Goal: Task Accomplishment & Management: Manage account settings

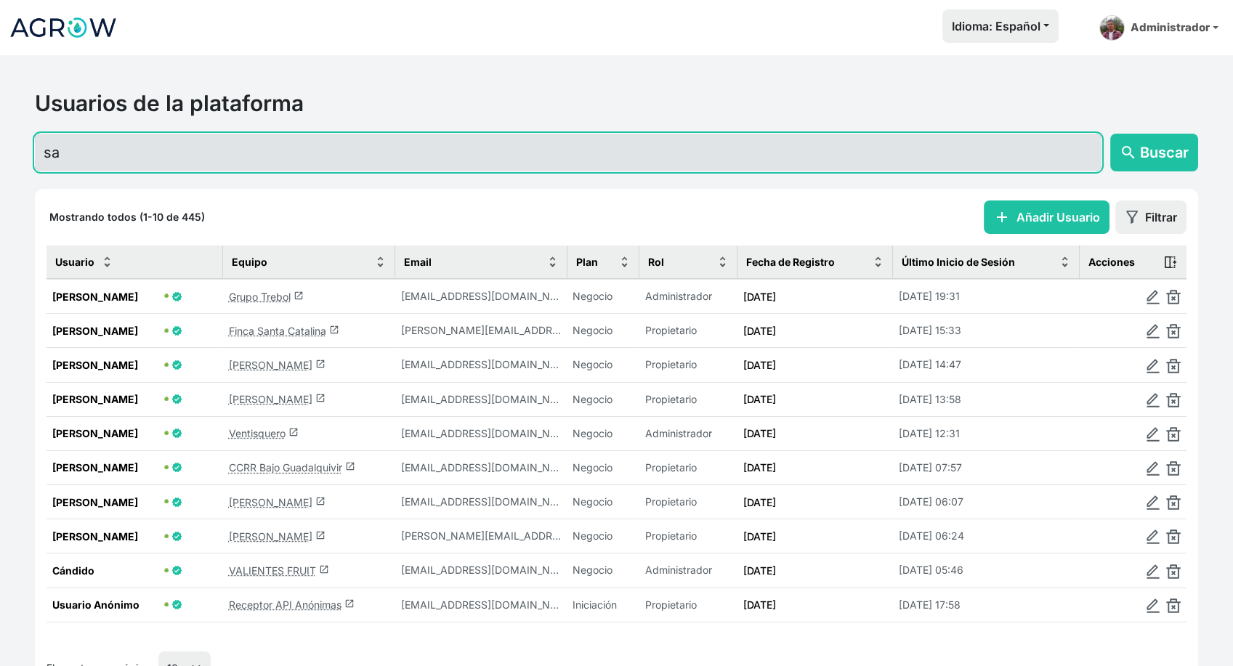
click at [288, 165] on input "sa" at bounding box center [568, 153] width 1067 height 38
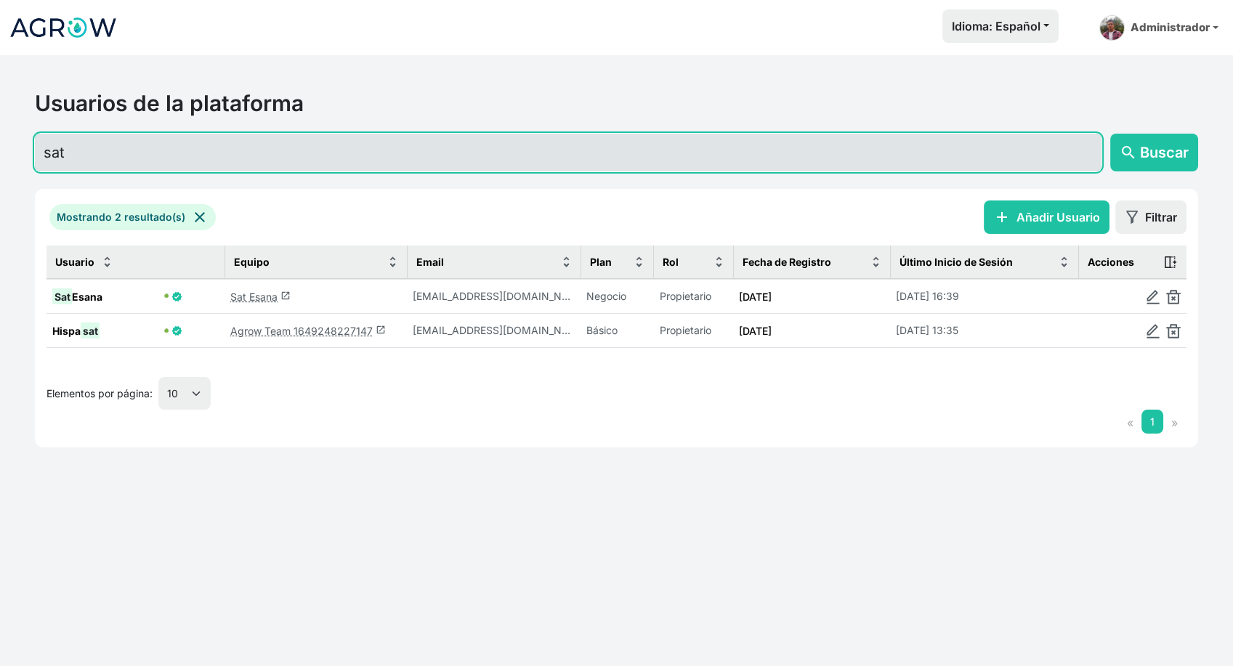
type input "sat"
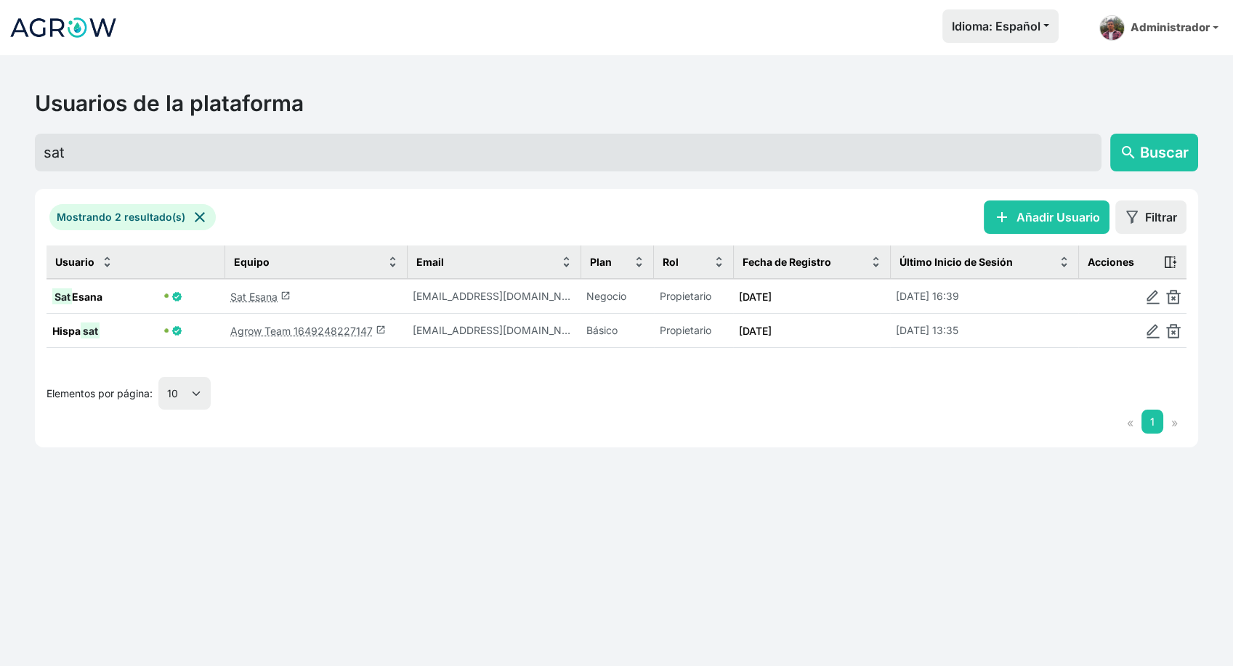
click at [258, 294] on link "Sat Esana launch" at bounding box center [260, 297] width 60 height 12
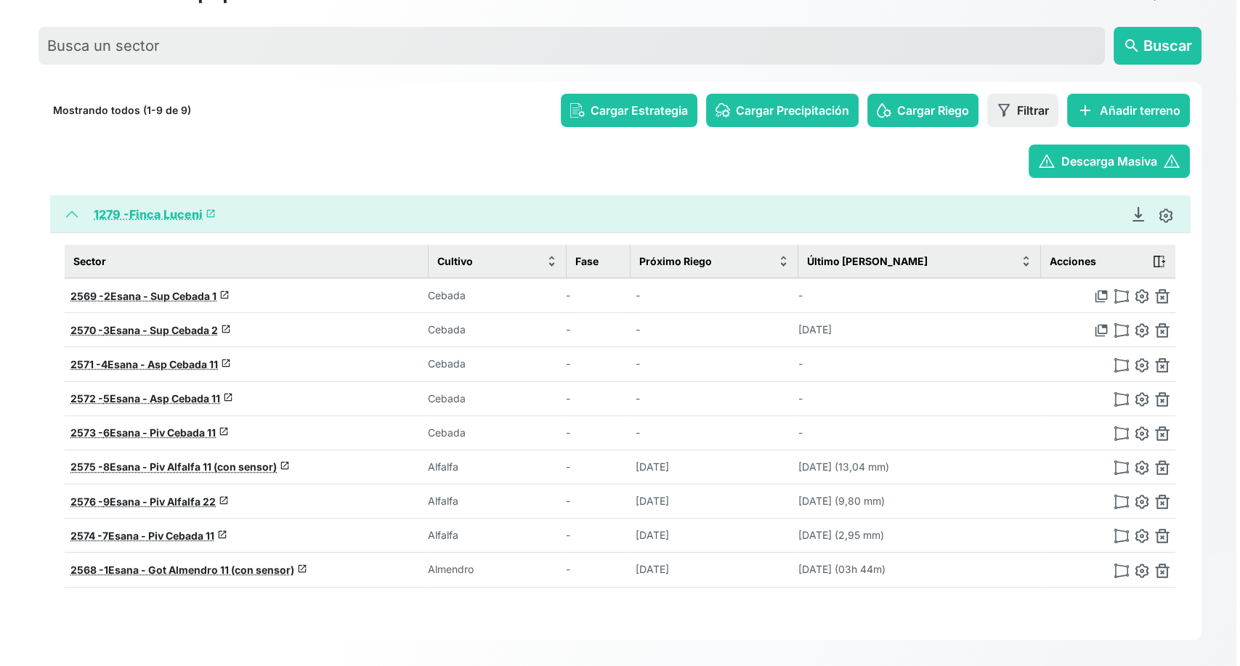
scroll to position [113, 0]
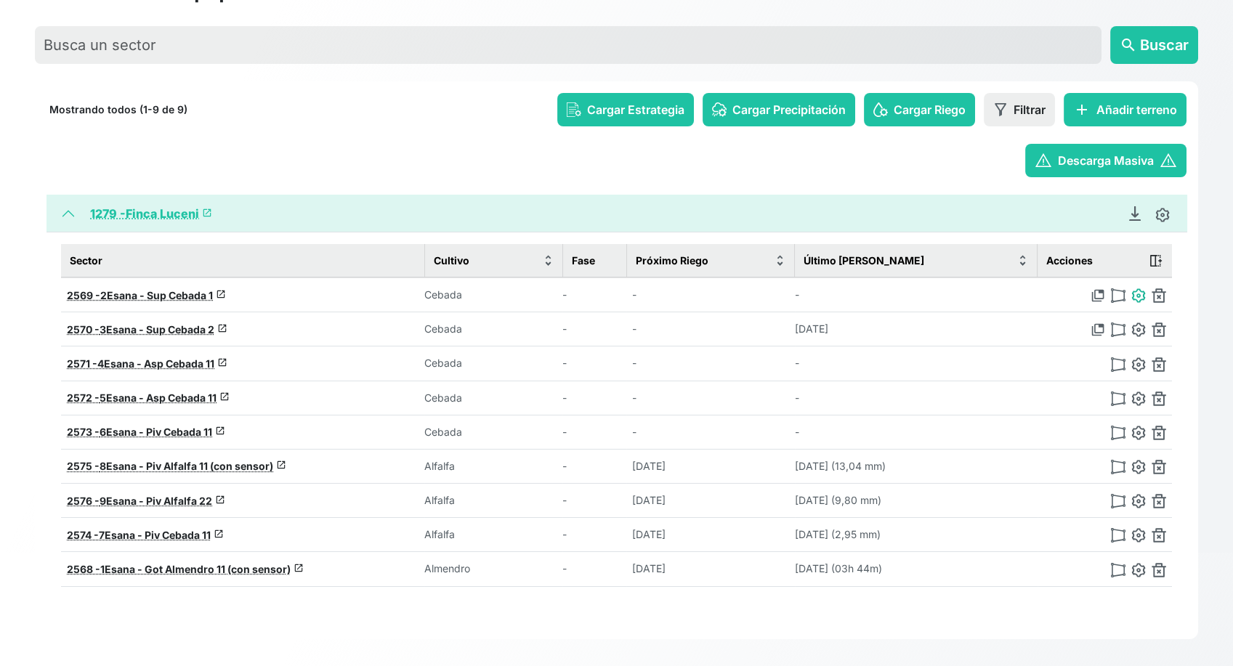
click at [1139, 297] on img at bounding box center [1138, 295] width 15 height 15
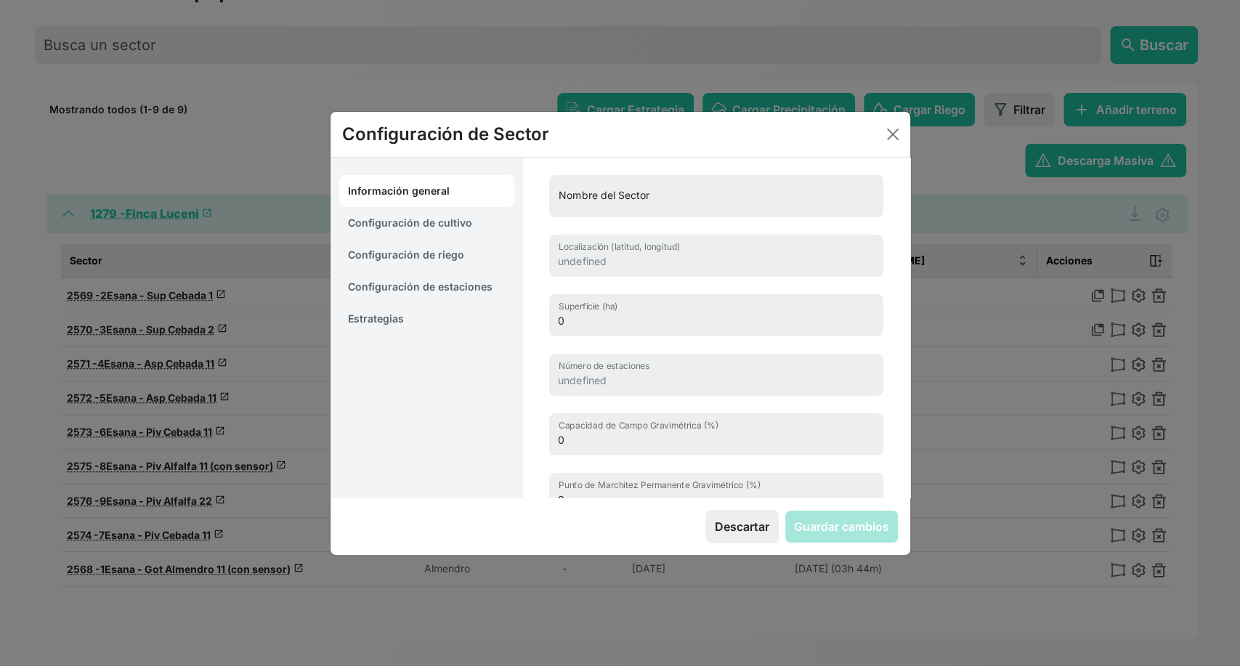
type input "2Esana - Sup Cebada 1"
type input "41.82049693704137, -1.28545773318168"
type input "29.742"
type input "0"
type input "13"
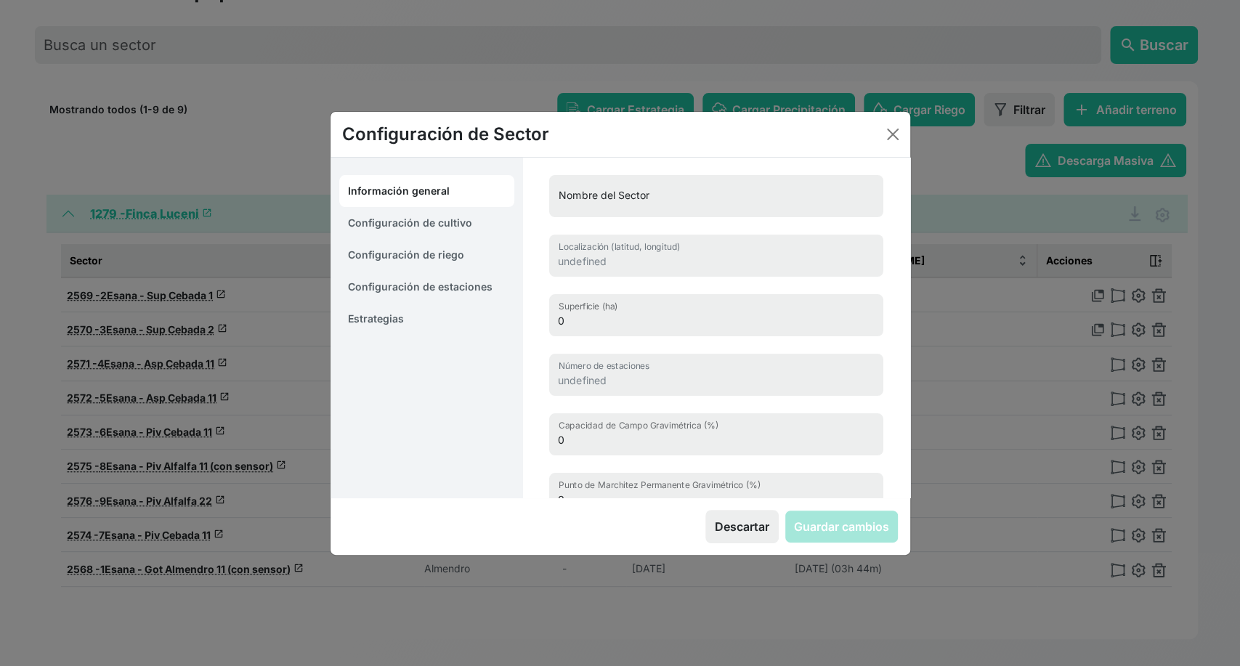
type input "6.5"
type input "1630"
select select "10"
click at [403, 325] on link "Estrategias" at bounding box center [427, 319] width 176 height 32
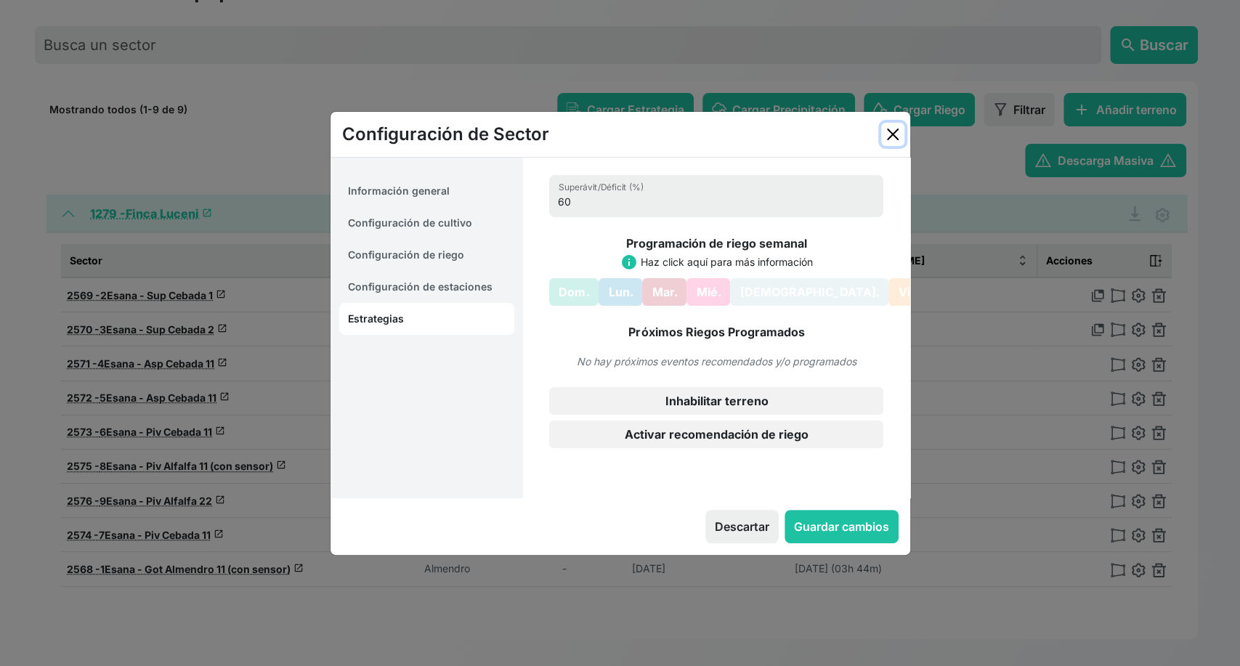
click at [882, 137] on button "Close" at bounding box center [892, 134] width 23 height 23
select select "10"
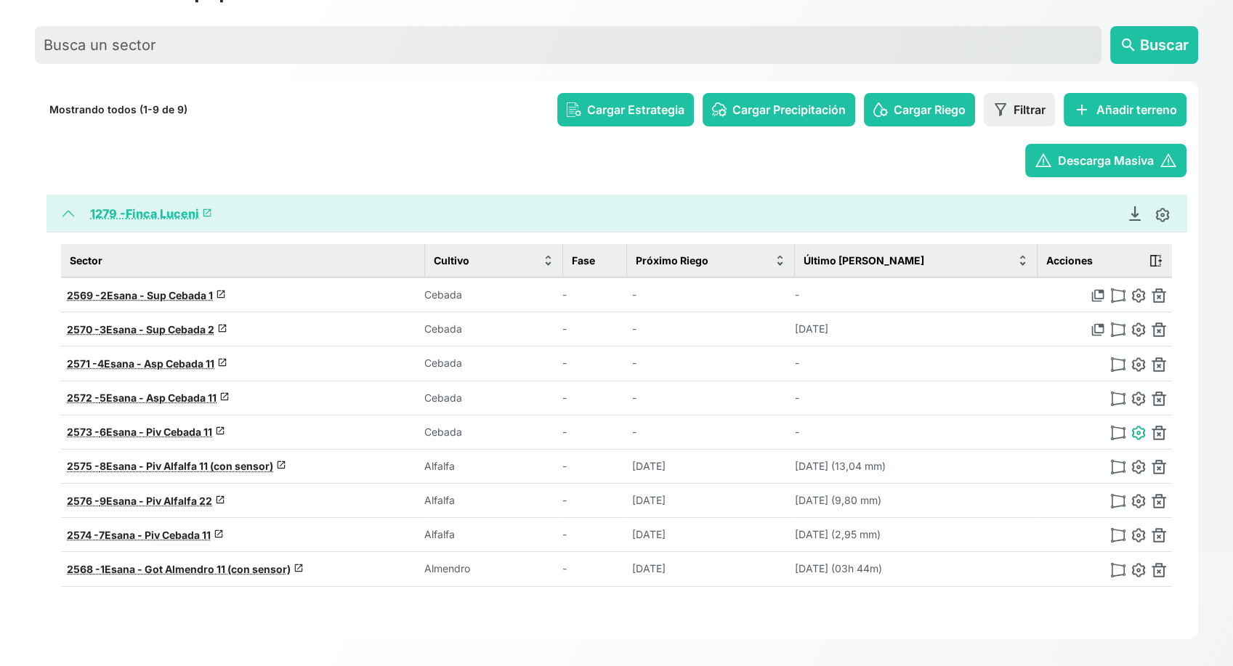
click at [1137, 429] on img at bounding box center [1138, 433] width 15 height 15
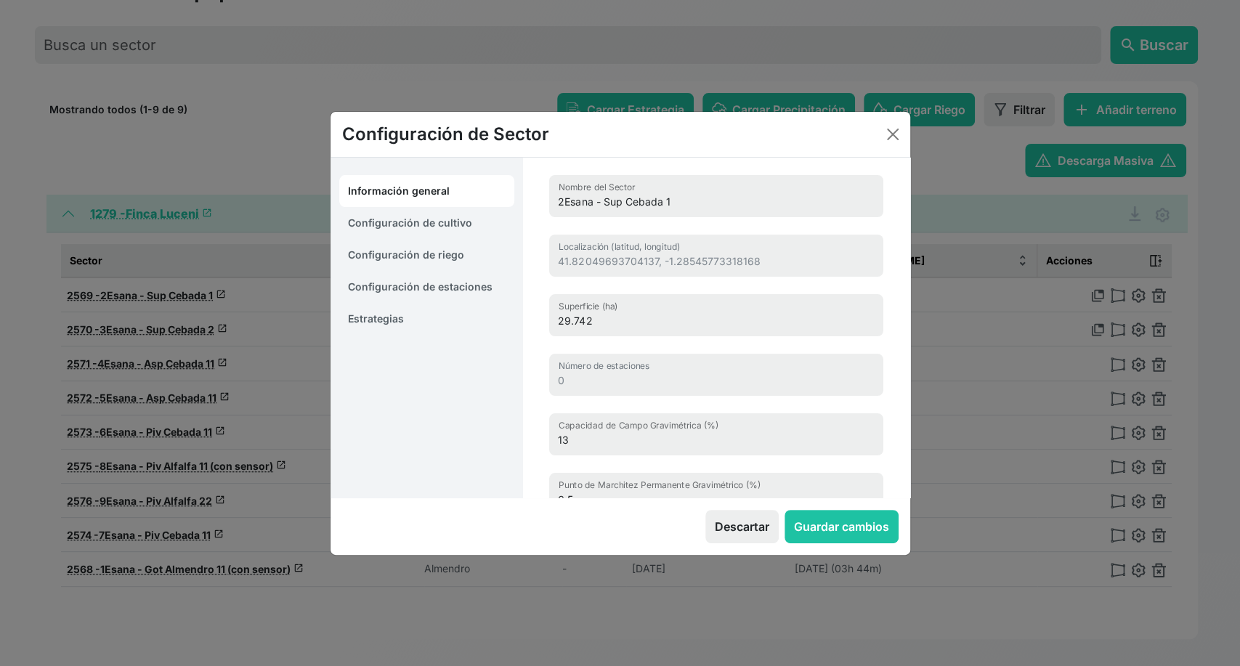
type input "6Esana - Piv Cebada 11"
type input "41.81501515460137, -1.28861197793163"
type input "34.393"
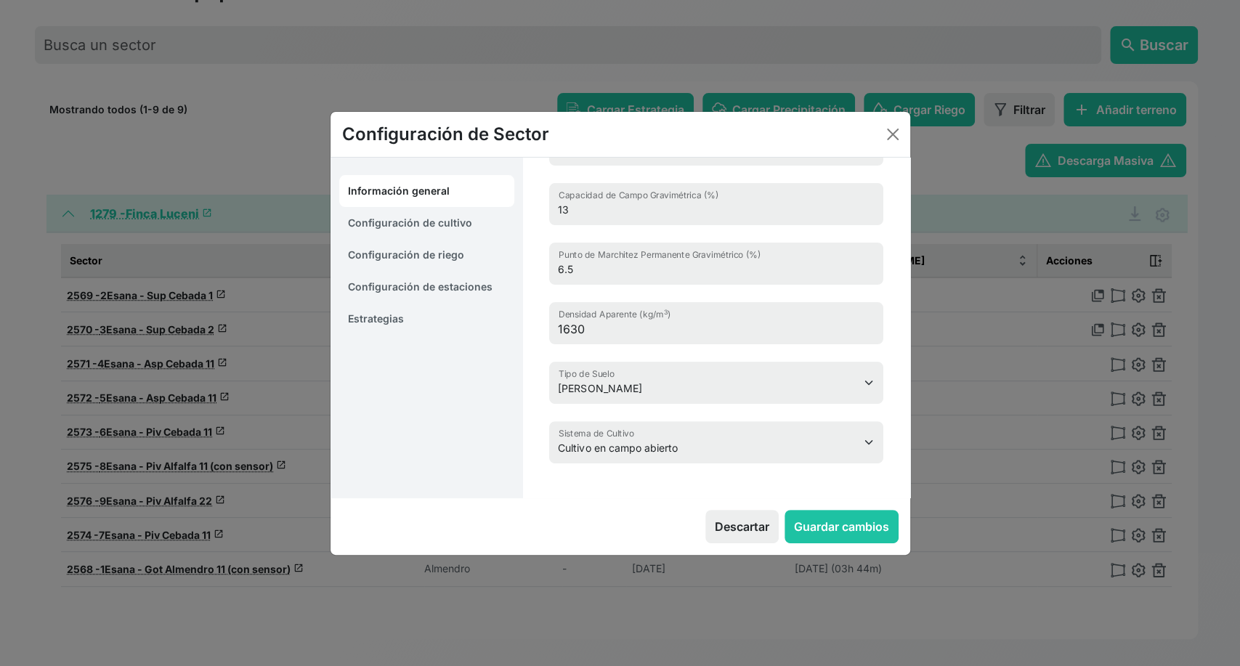
scroll to position [0, 0]
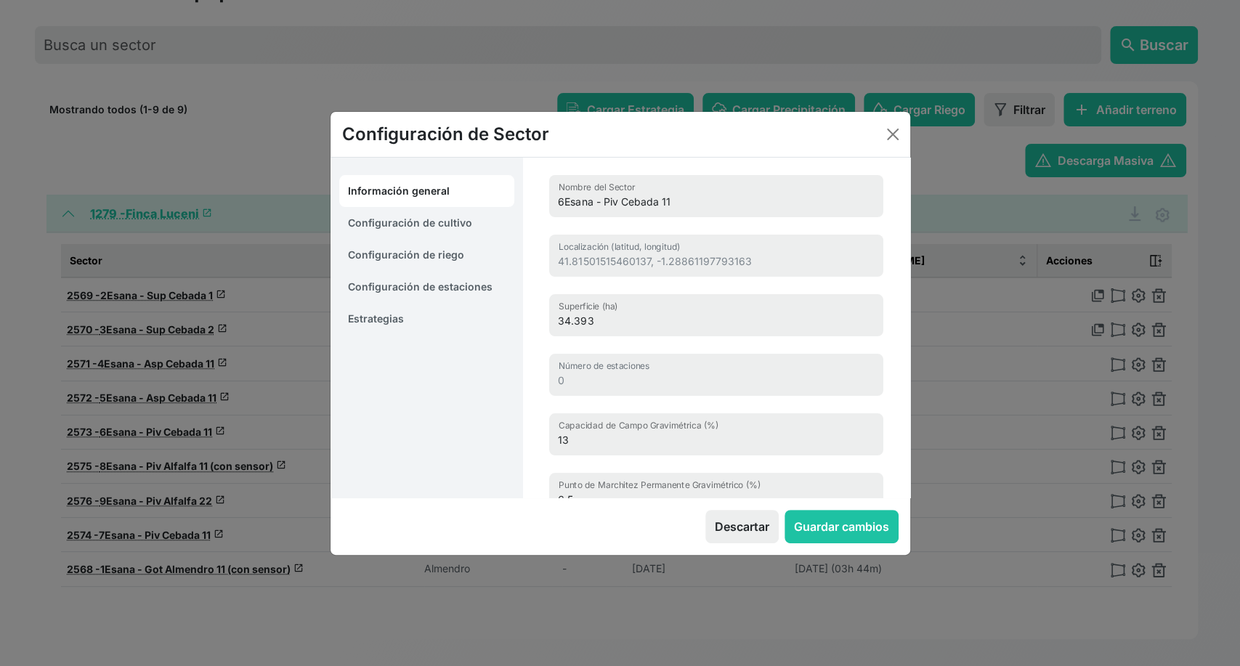
click at [443, 225] on link "Configuración de cultivo" at bounding box center [427, 223] width 176 height 32
select select "16229"
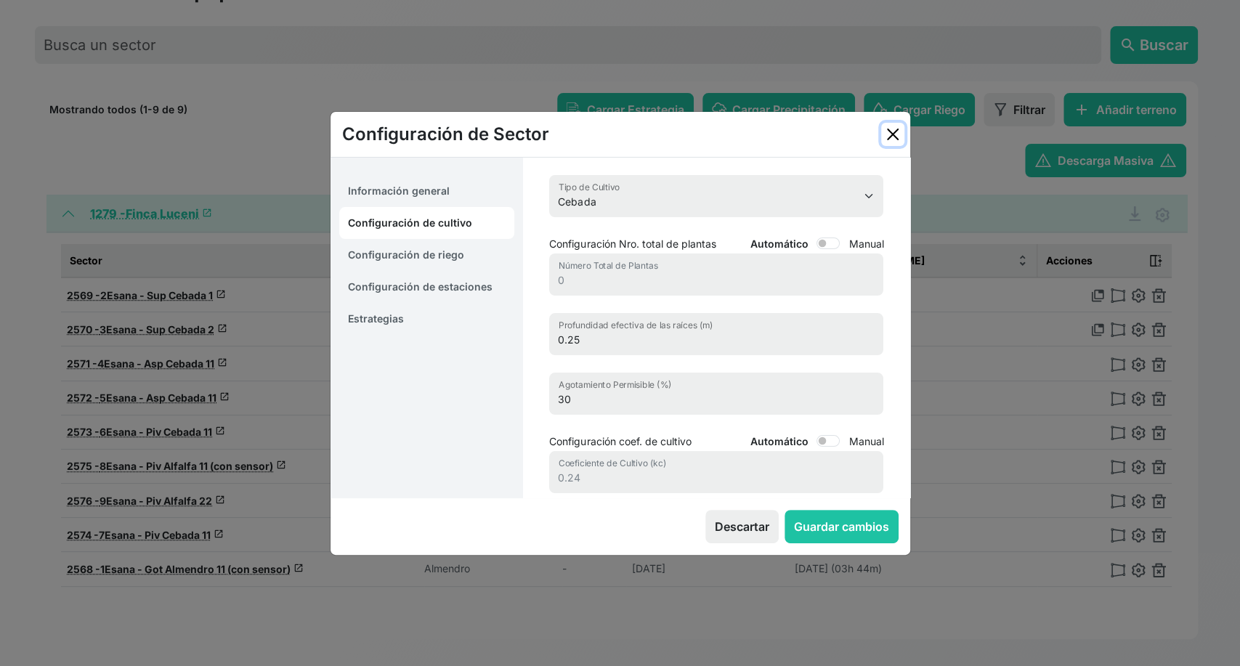
click at [897, 129] on button "Close" at bounding box center [892, 134] width 23 height 23
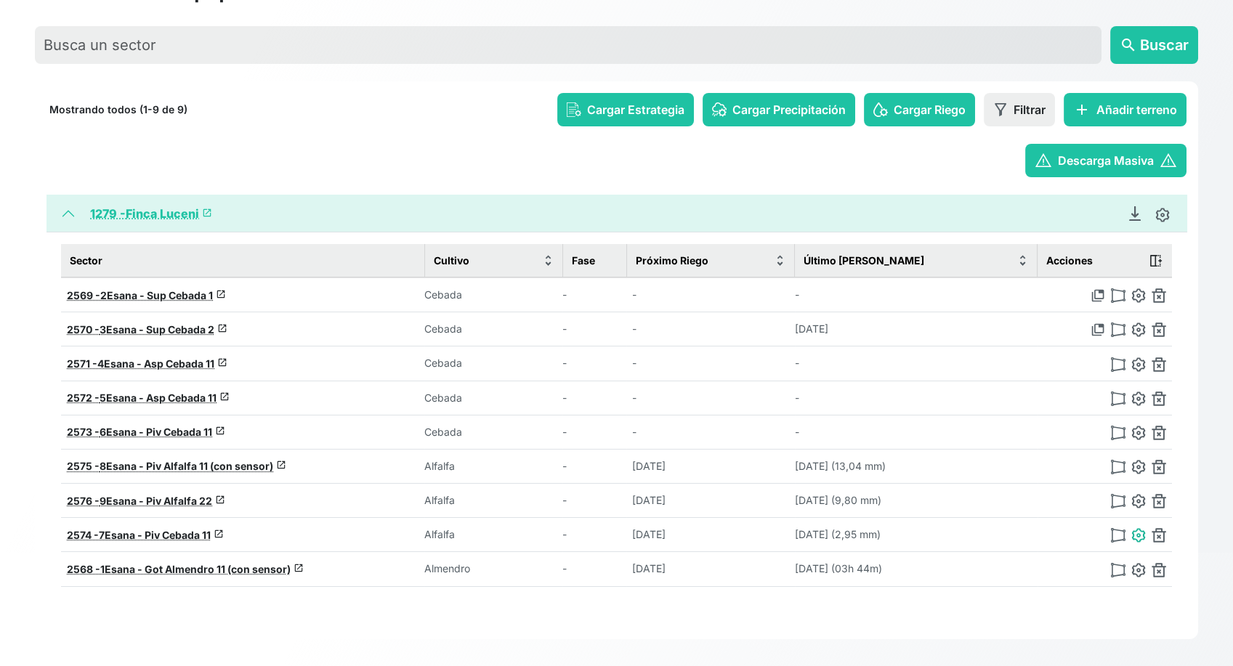
click at [1133, 528] on img at bounding box center [1138, 535] width 15 height 15
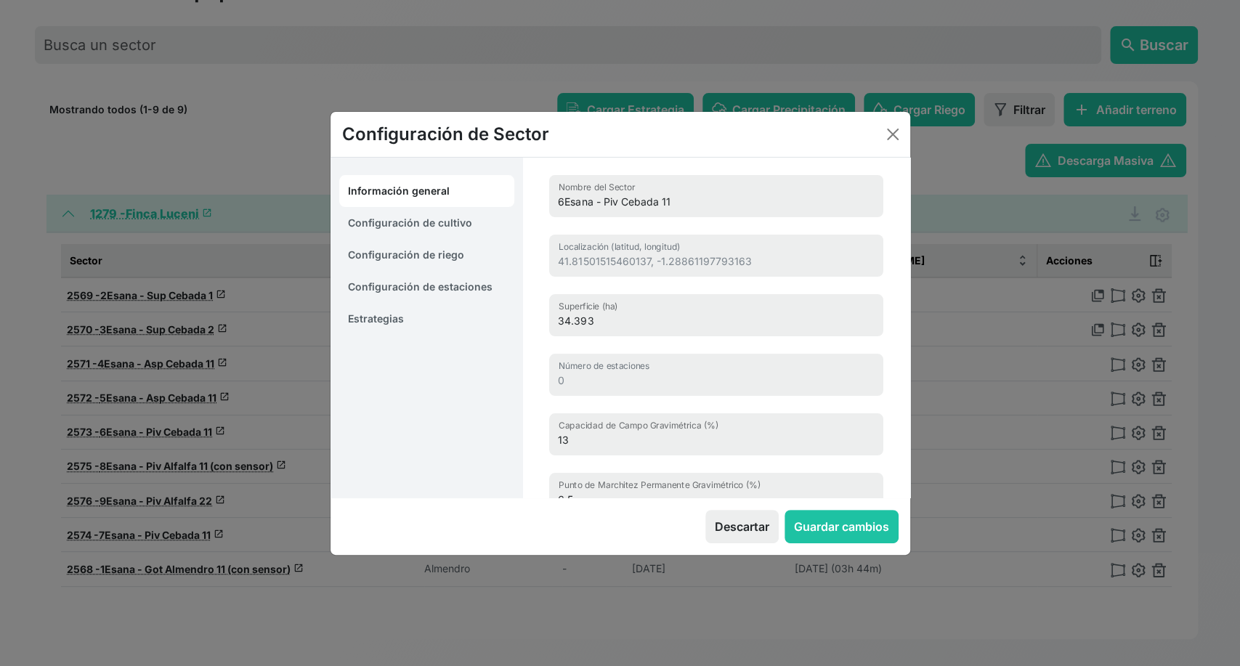
type input "7Esana - Piv Cebada 11"
type input "41.81269049413023, -1.29814067885186"
type input "15.419"
type input "19.6"
type input "10.7"
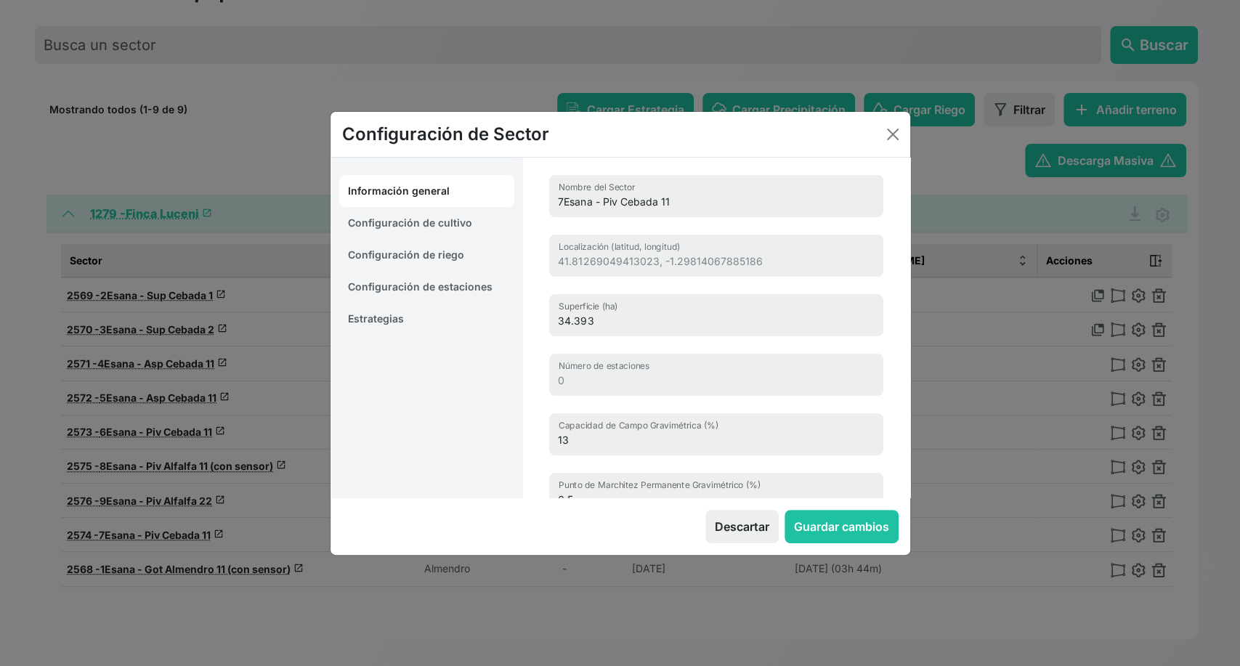
type input "1500"
select select "12"
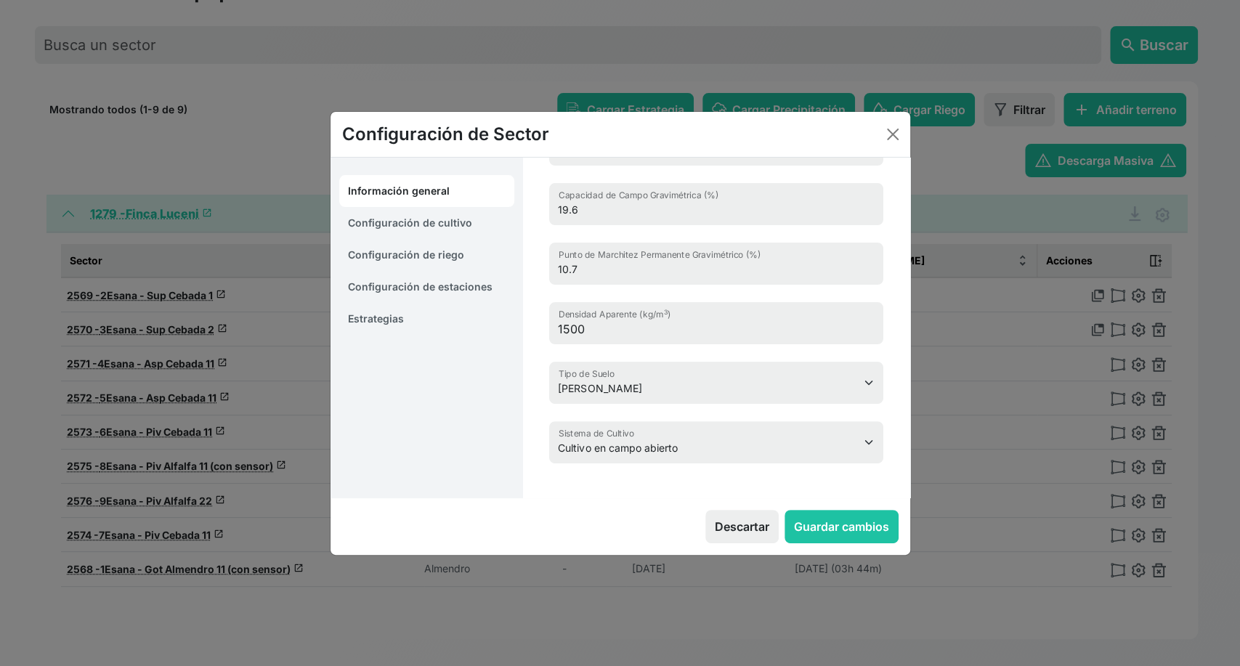
click at [451, 217] on link "Configuración de cultivo" at bounding box center [427, 223] width 176 height 32
select select "16219"
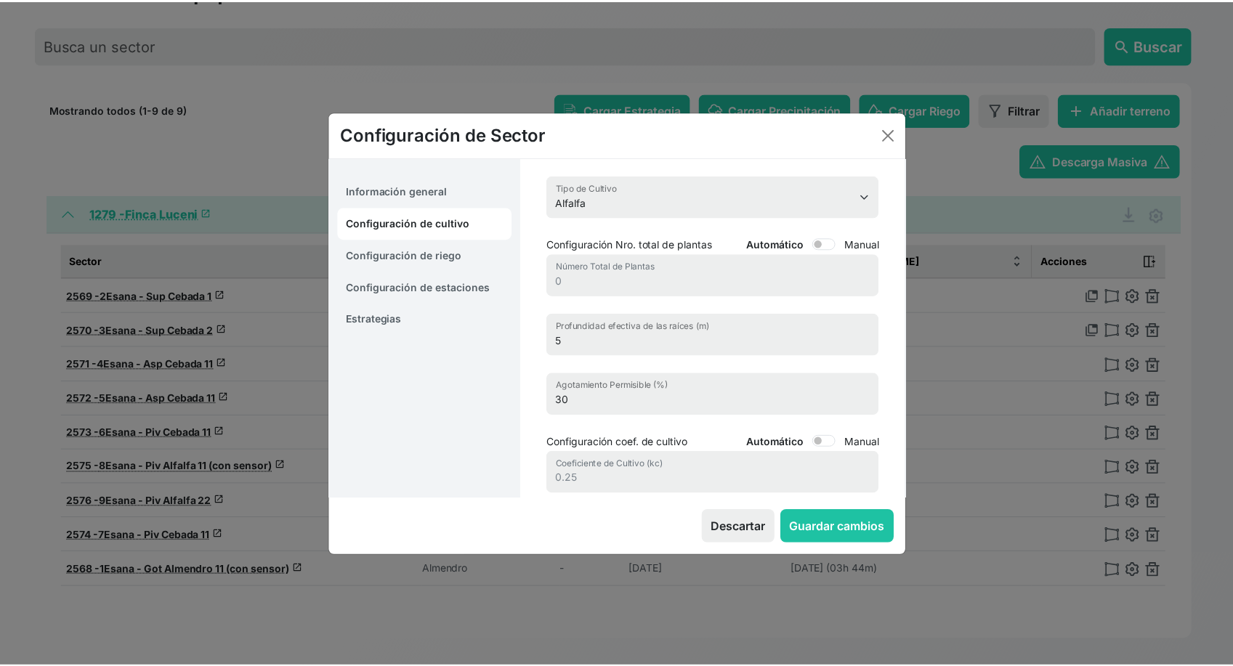
scroll to position [0, 0]
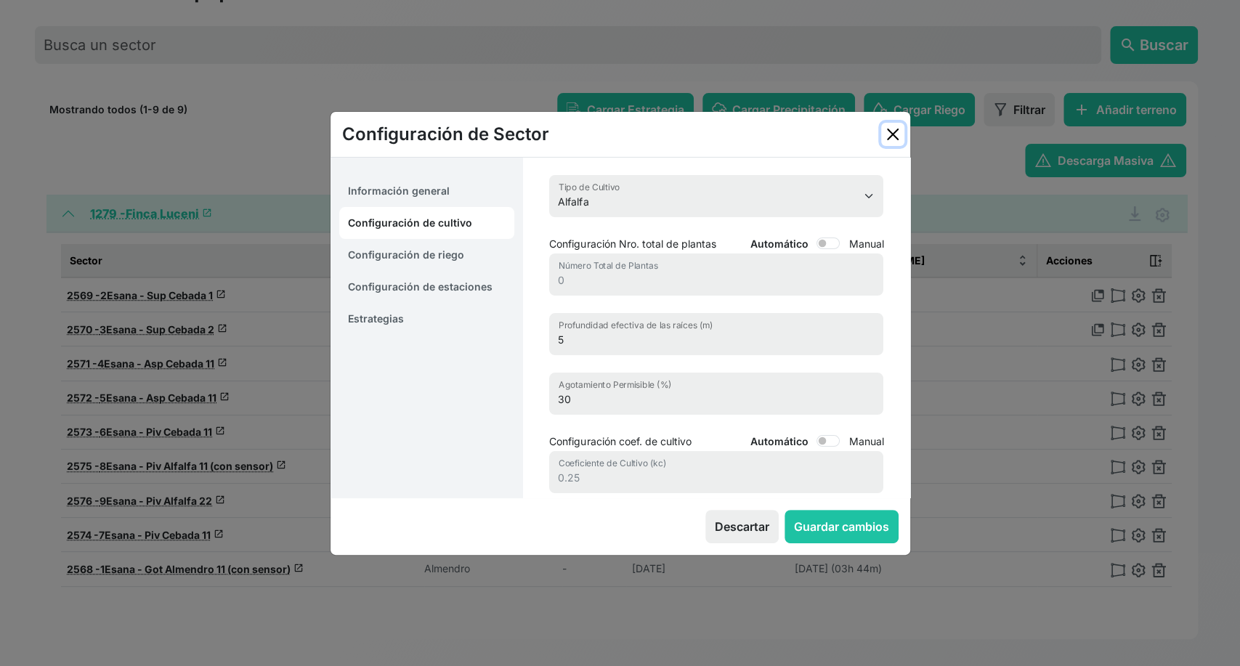
click at [889, 141] on button "Close" at bounding box center [892, 134] width 23 height 23
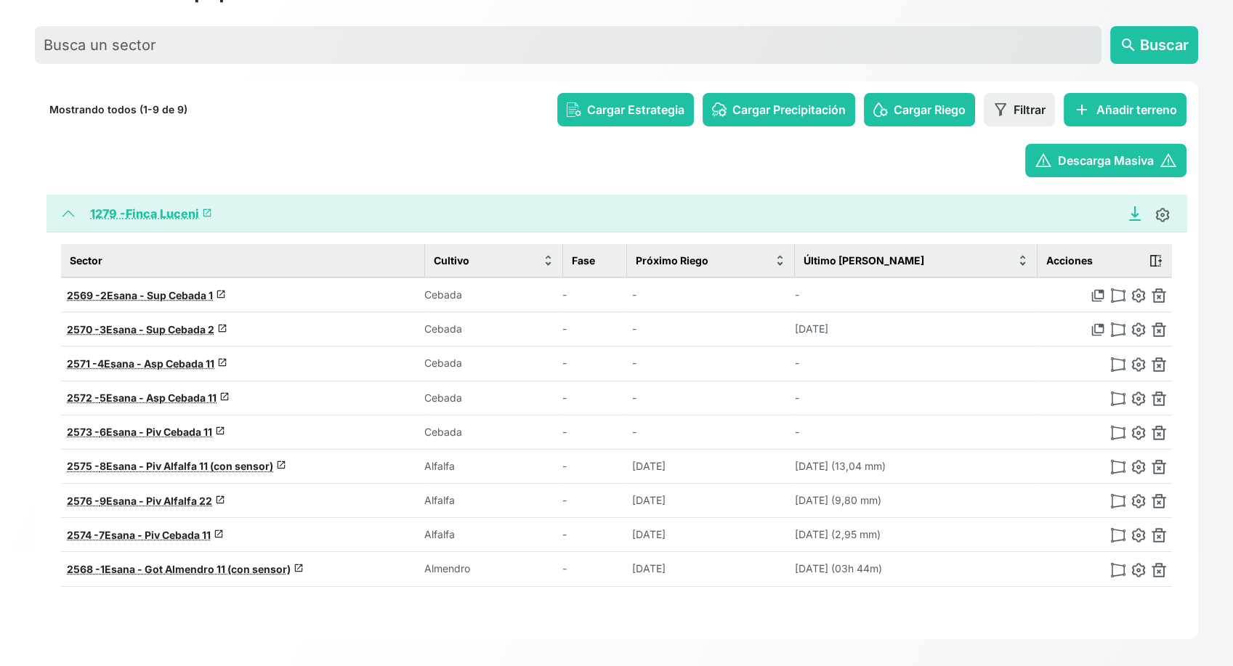
click at [1133, 217] on icon "Descargar Recomendación de Riego en PDF" at bounding box center [1135, 213] width 15 height 15
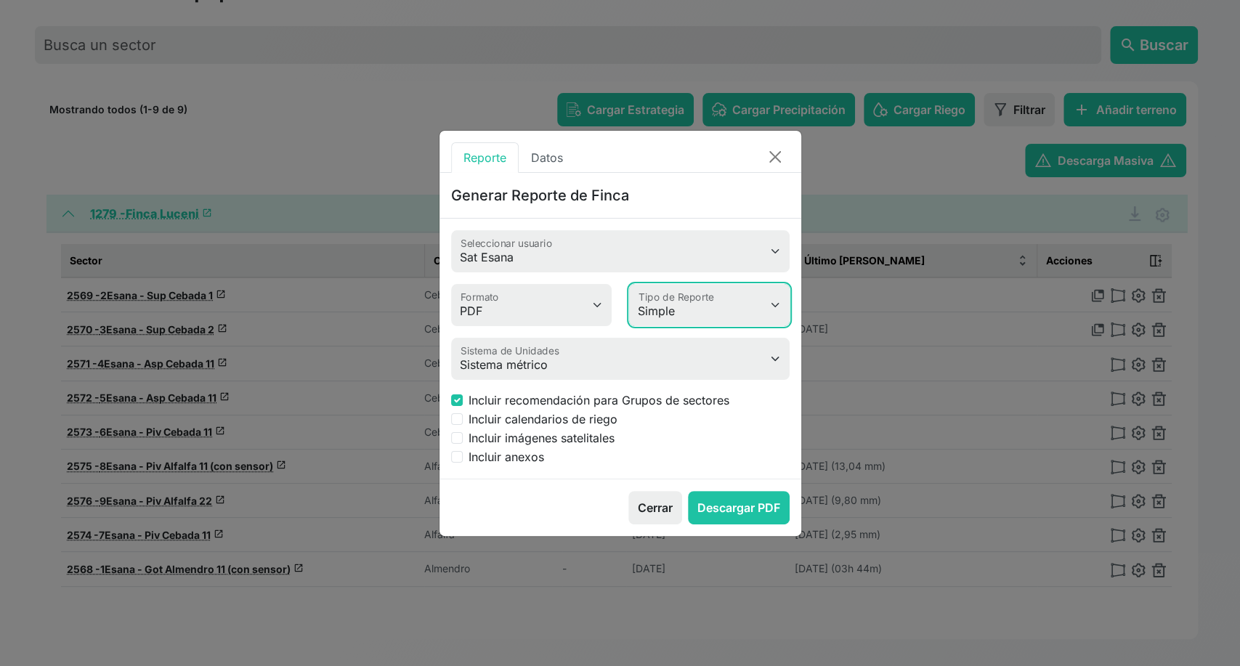
click at [690, 307] on select "Simple Avanzado" at bounding box center [709, 305] width 161 height 42
select select "advanced"
click at [629, 284] on select "Simple Avanzado" at bounding box center [709, 305] width 161 height 42
click at [460, 459] on input "Incluir anexos" at bounding box center [457, 457] width 12 height 12
checkbox input "true"
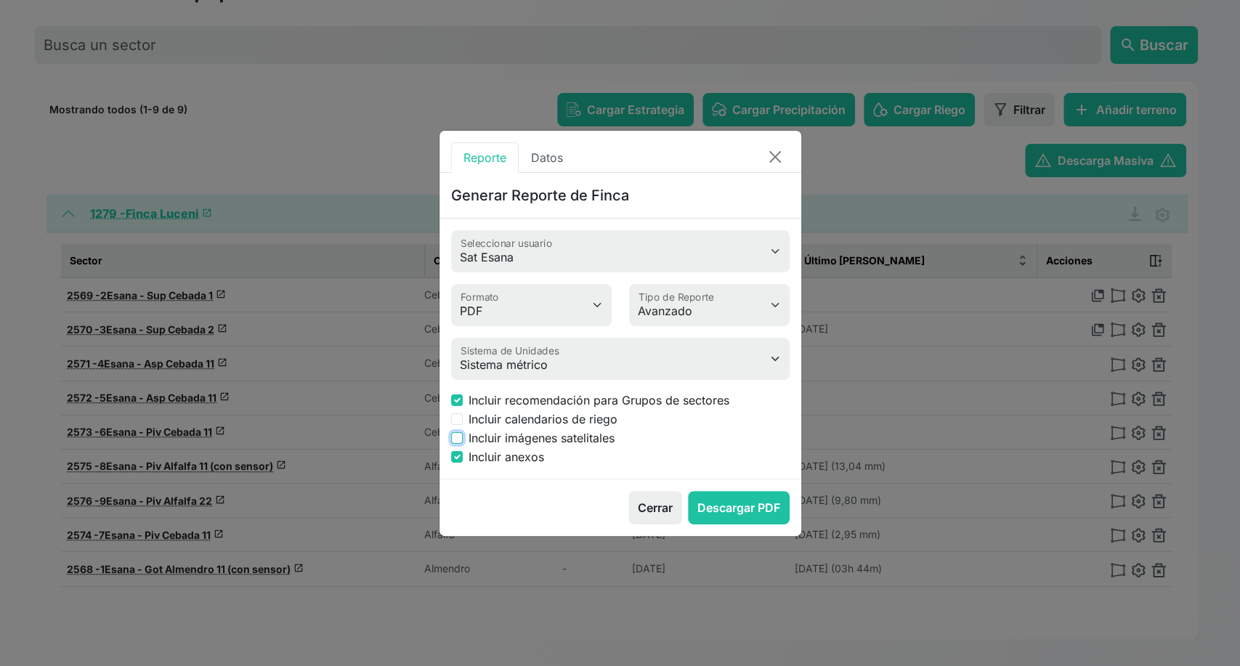
click at [457, 437] on input "Incluir imágenes satelitales" at bounding box center [457, 438] width 12 height 12
checkbox input "true"
click at [457, 453] on input "Incluir anexos" at bounding box center [457, 457] width 12 height 12
checkbox input "false"
click at [580, 516] on div "Cerrar Descargar PDF" at bounding box center [621, 507] width 362 height 57
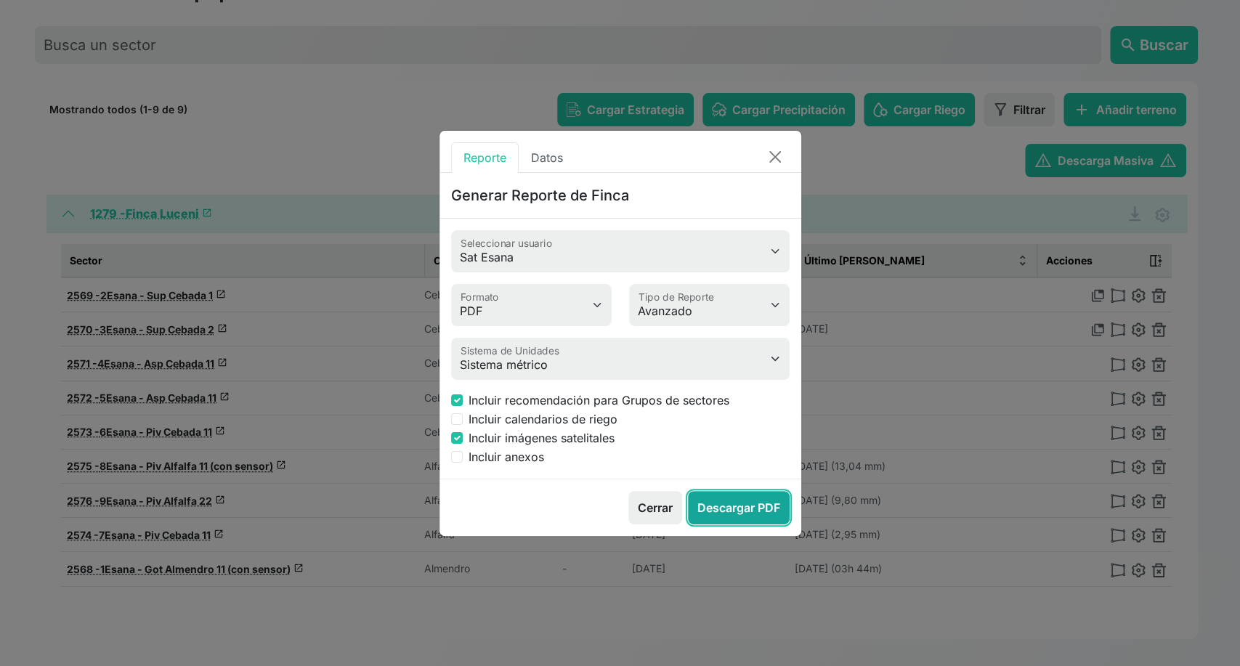
click at [728, 509] on button "Descargar PDF" at bounding box center [739, 507] width 102 height 33
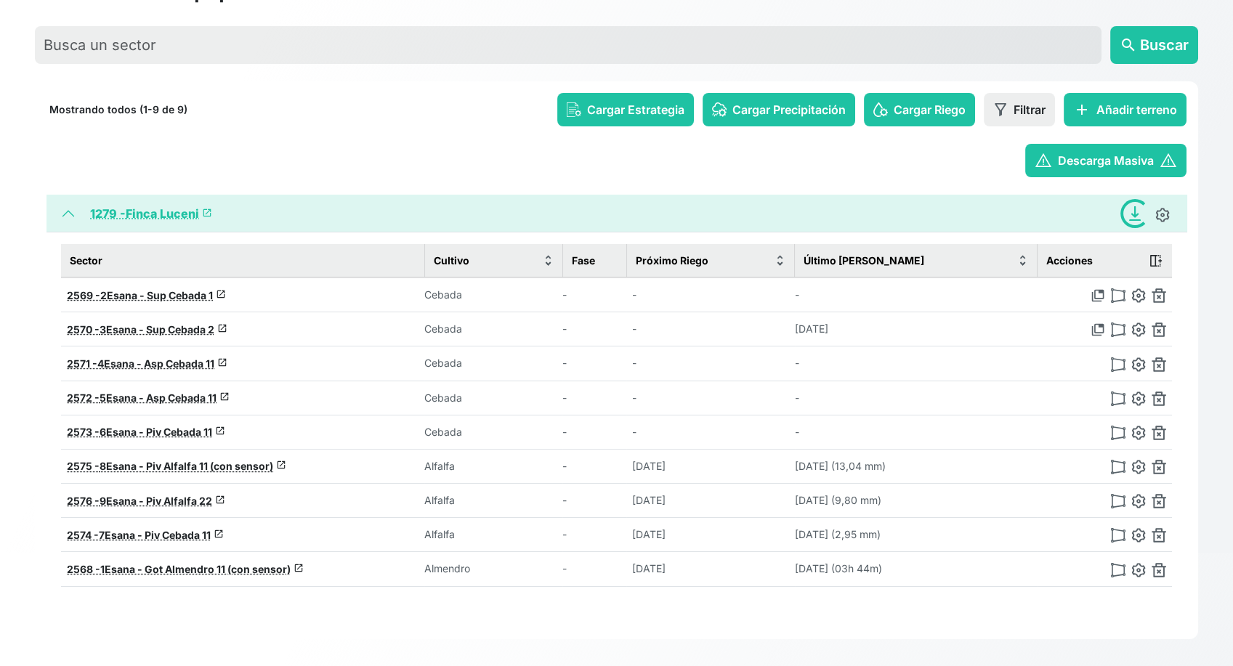
click at [169, 215] on link "1279 - Finca Luceni launch" at bounding box center [151, 213] width 122 height 15
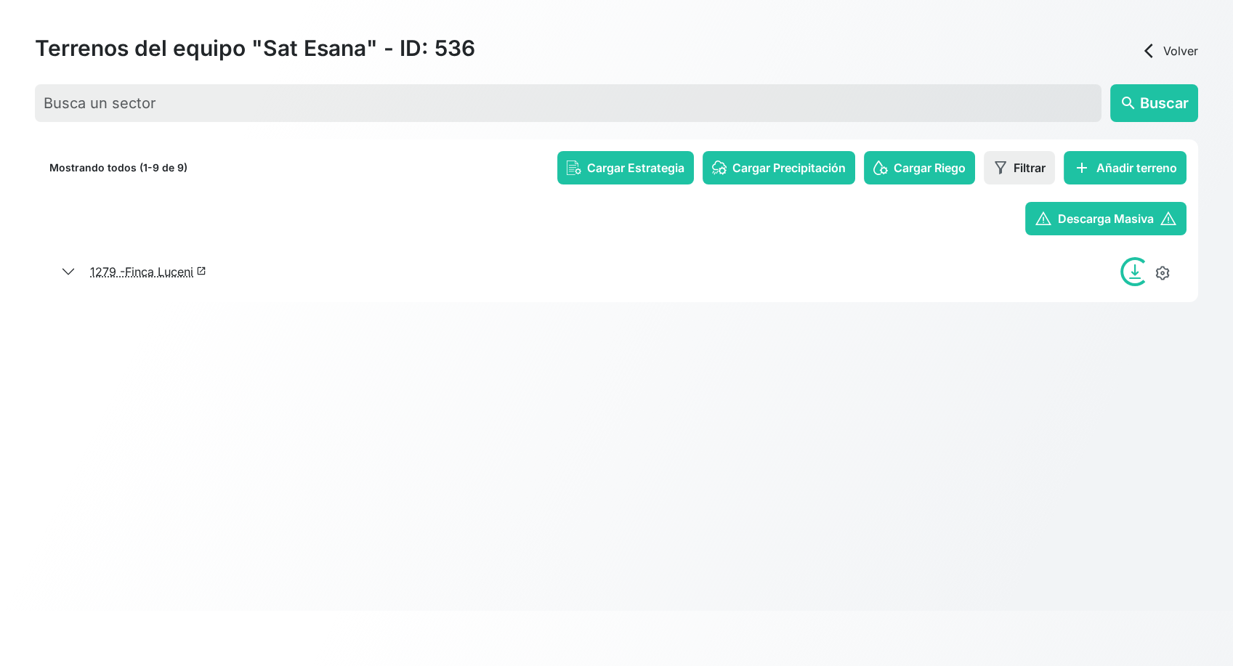
scroll to position [55, 0]
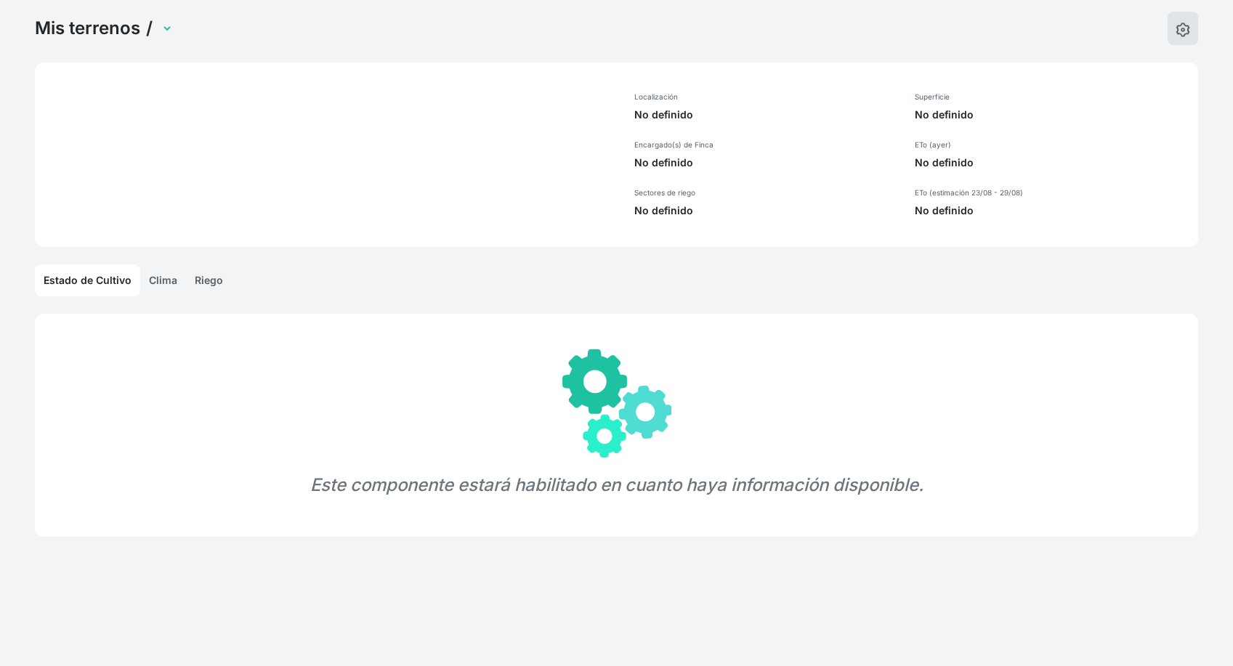
select select "1279"
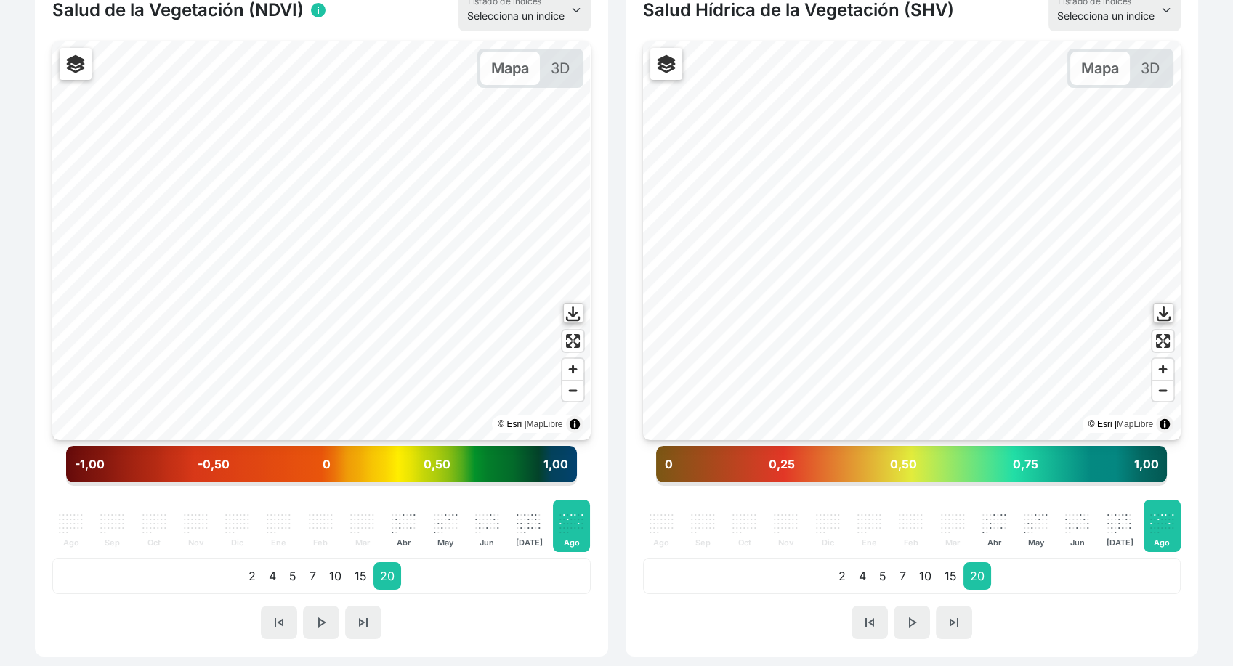
scroll to position [404, 0]
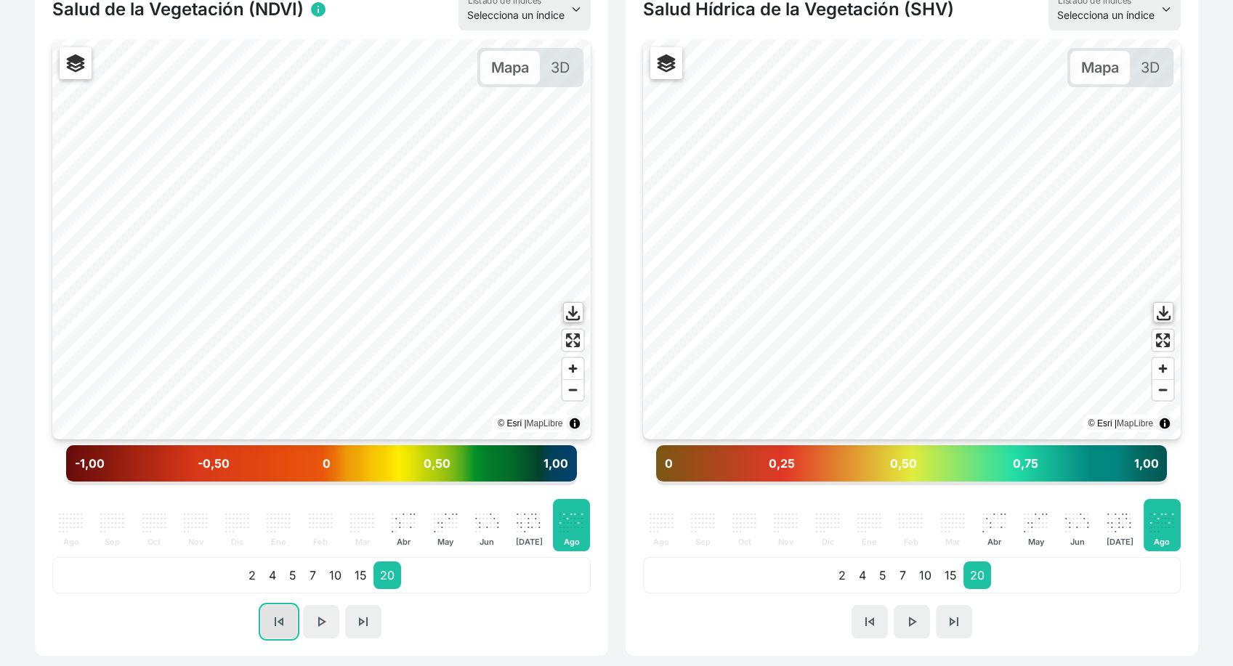
click at [270, 626] on button "skip_previous" at bounding box center [279, 621] width 36 height 33
click at [372, 617] on button "skip_next" at bounding box center [363, 621] width 36 height 33
click at [274, 629] on span "skip_previous" at bounding box center [278, 621] width 17 height 17
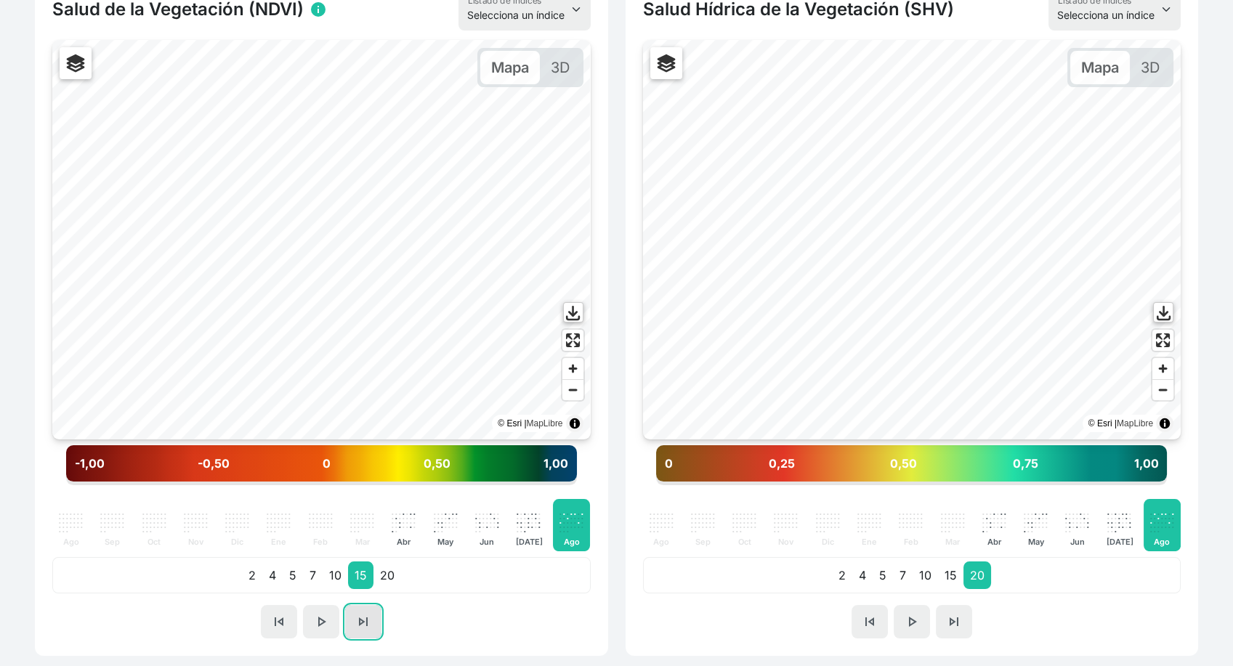
click at [364, 626] on span "skip_next" at bounding box center [363, 621] width 17 height 17
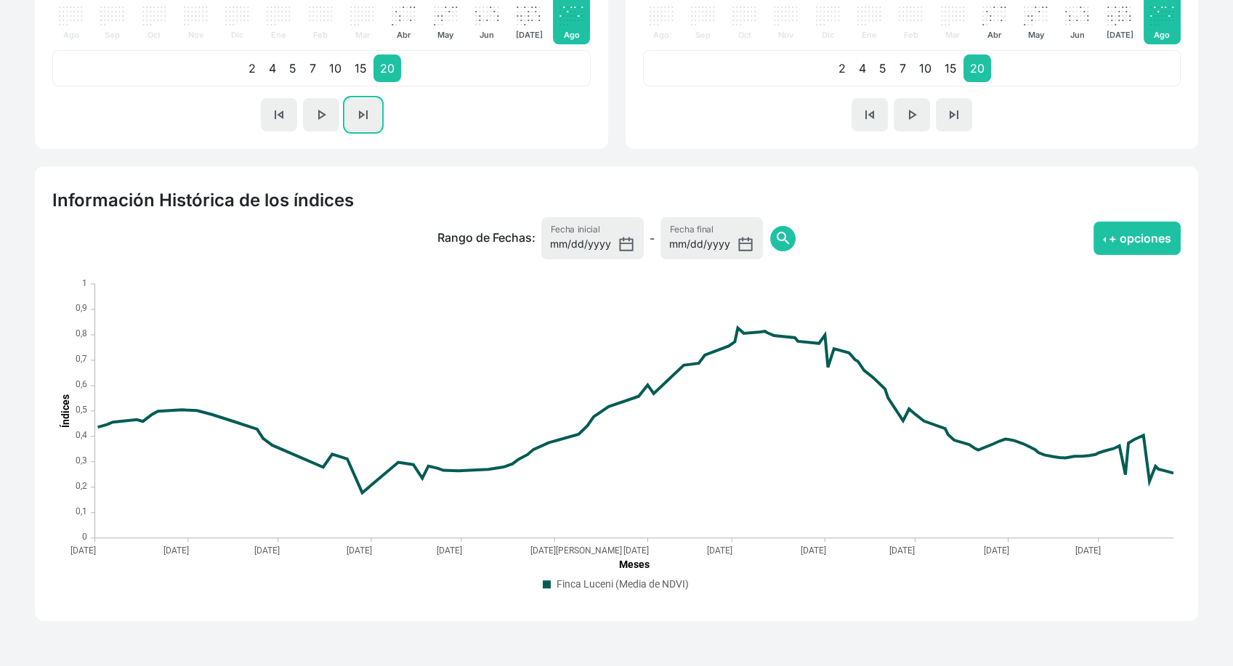
scroll to position [929, 0]
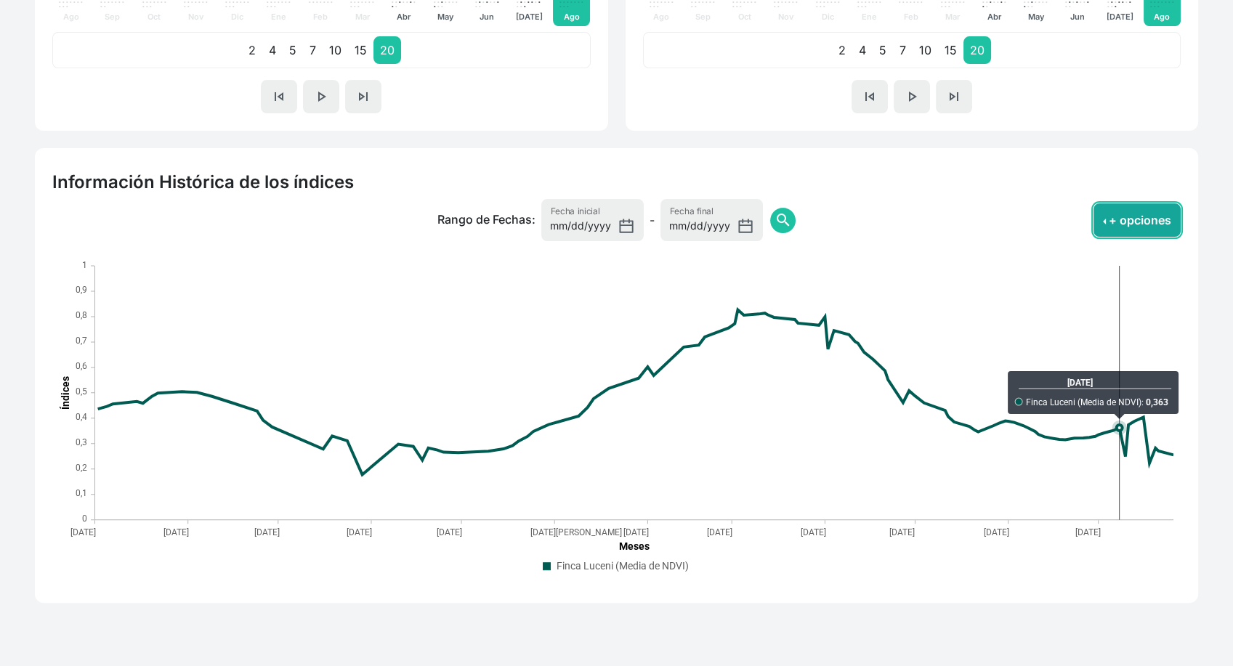
click at [1116, 222] on button "+ opciones" at bounding box center [1137, 219] width 87 height 33
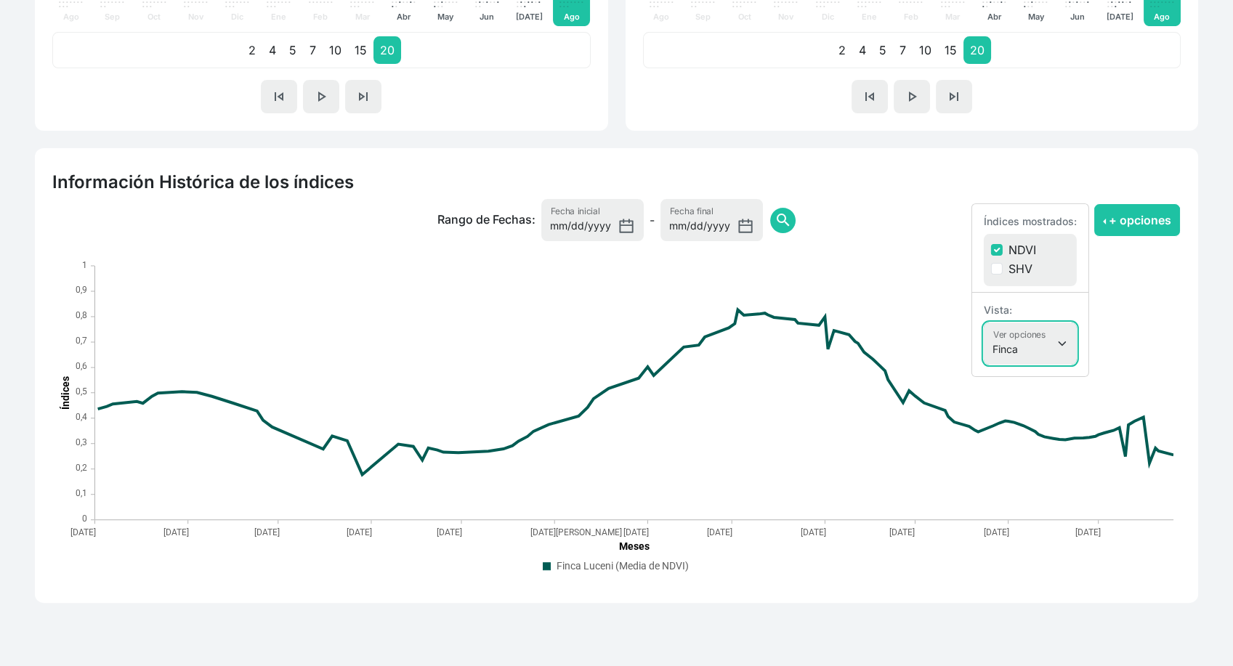
click at [1041, 343] on select "Finca Sectores Finca + Sectores" at bounding box center [1030, 344] width 93 height 42
select select "terrain"
click at [984, 323] on select "Finca Sectores Finca + Sectores" at bounding box center [1030, 344] width 93 height 42
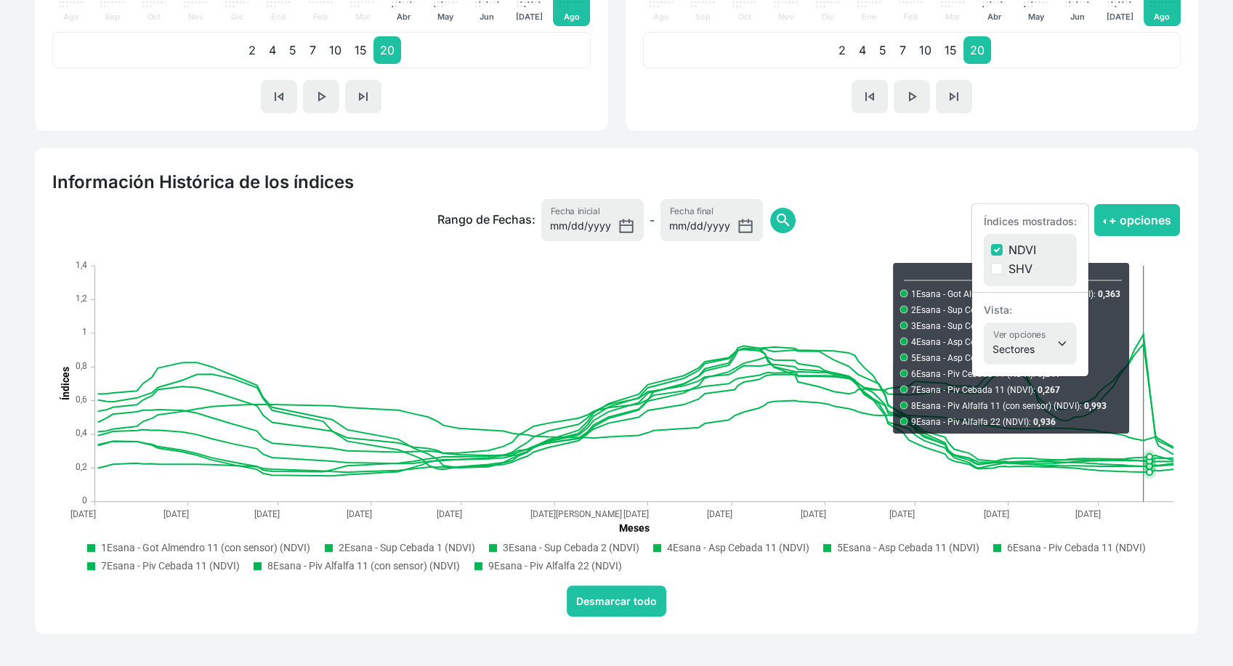
click at [1206, 434] on div "Información Histórica de los índices Rango de Fechas: 2024-08-23 Fecha inicial …" at bounding box center [616, 391] width 1181 height 486
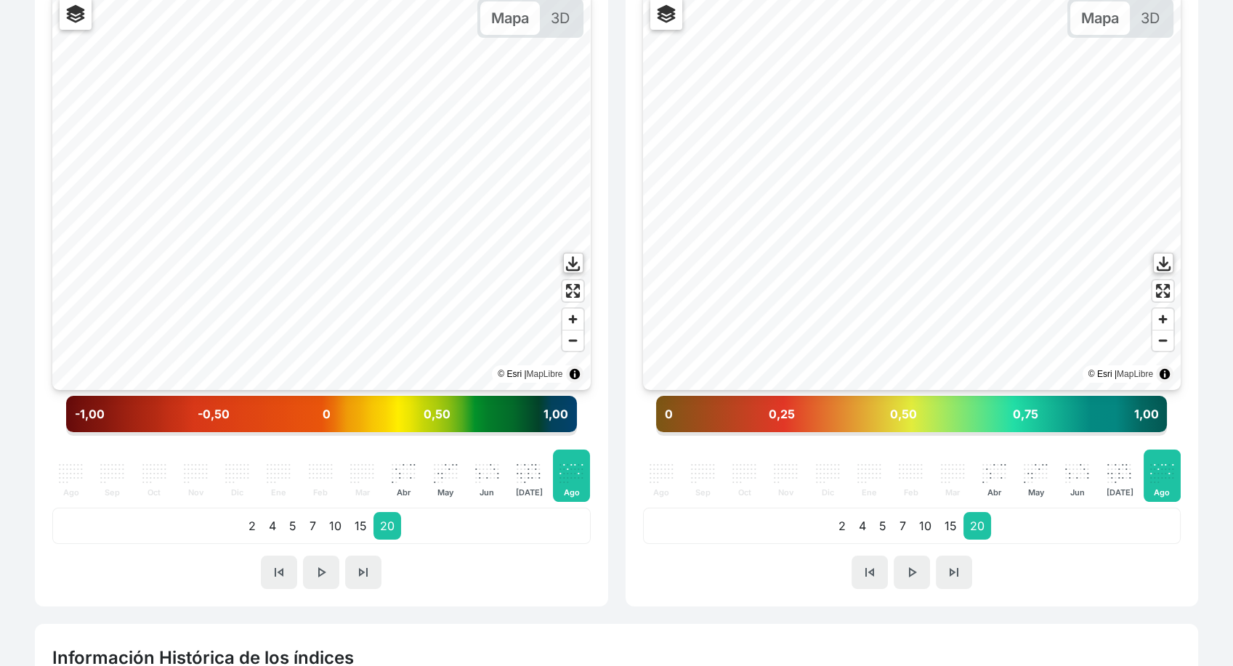
scroll to position [453, 0]
click at [271, 565] on span "skip_previous" at bounding box center [278, 572] width 17 height 17
click at [283, 574] on span "skip_previous" at bounding box center [278, 572] width 17 height 17
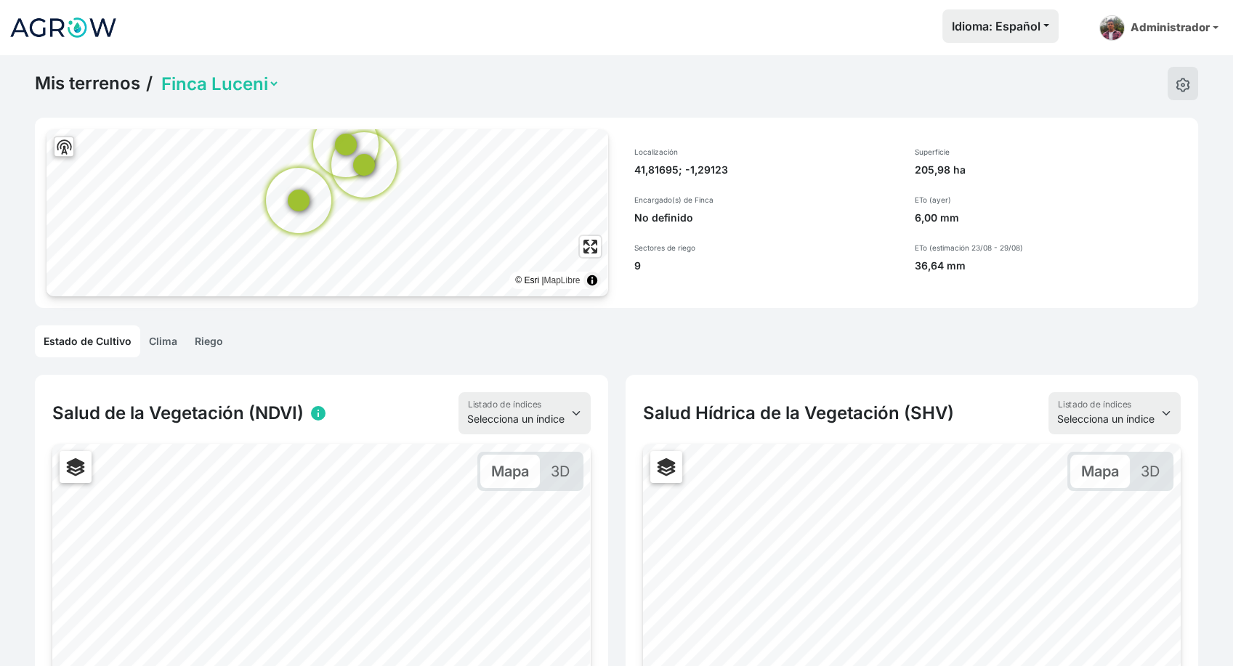
click at [95, 19] on img at bounding box center [63, 27] width 109 height 36
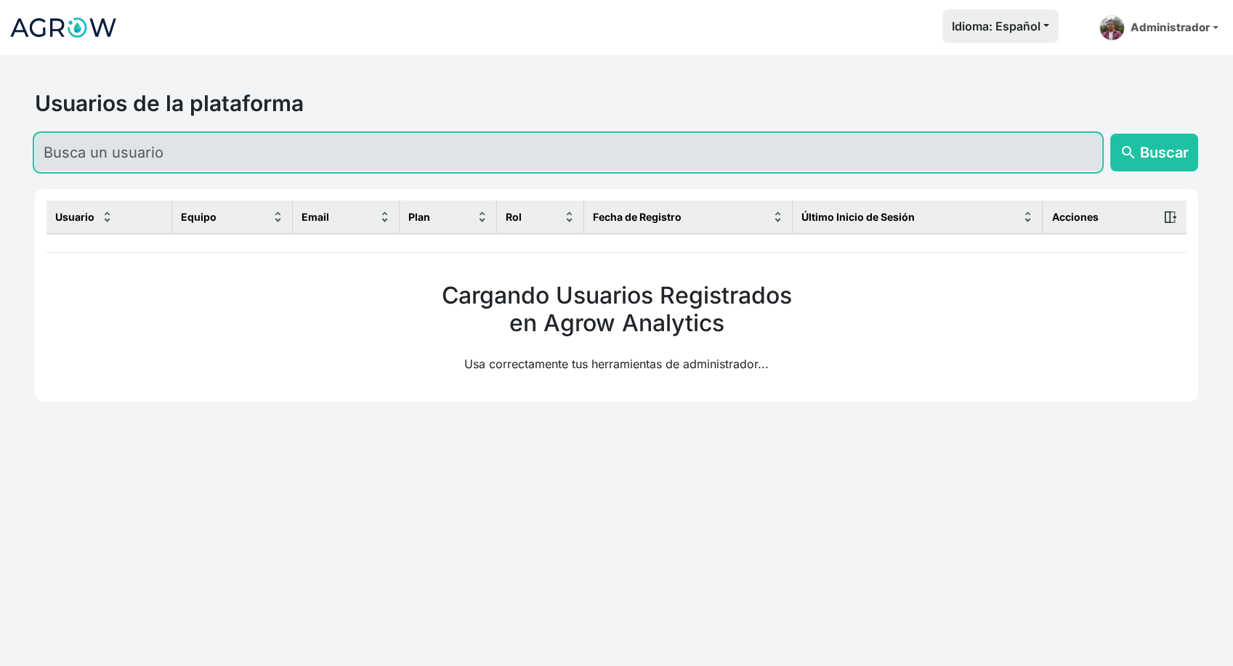
click at [206, 158] on input "text" at bounding box center [568, 153] width 1067 height 38
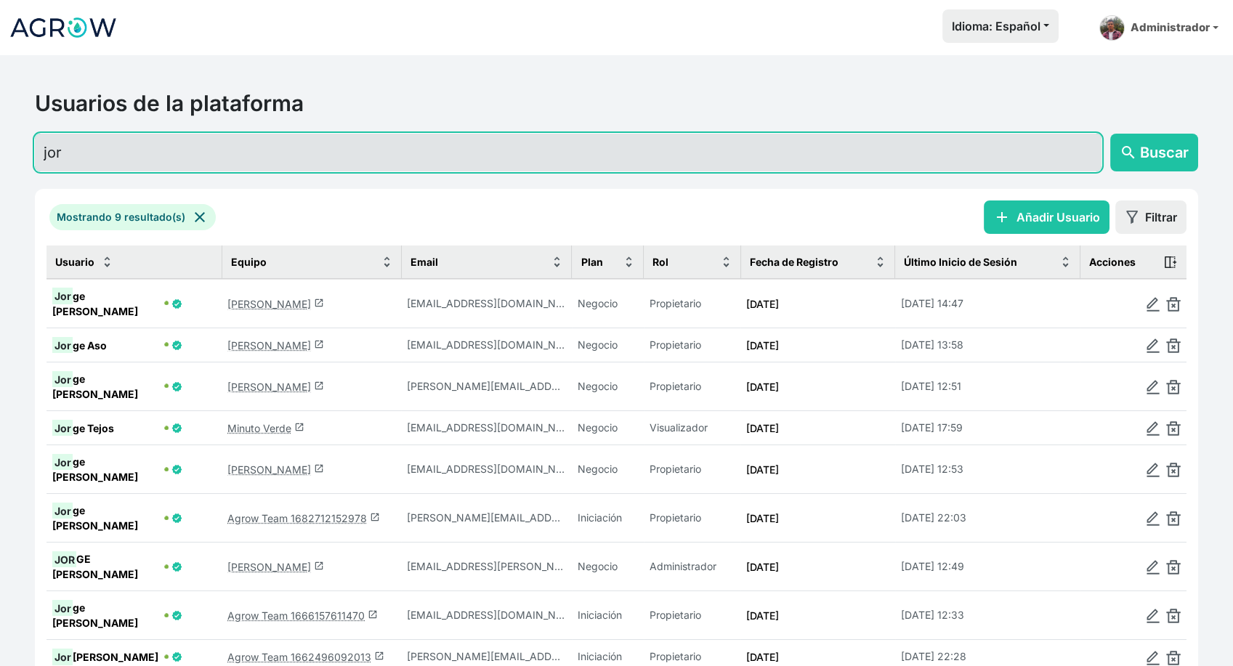
type input "jor"
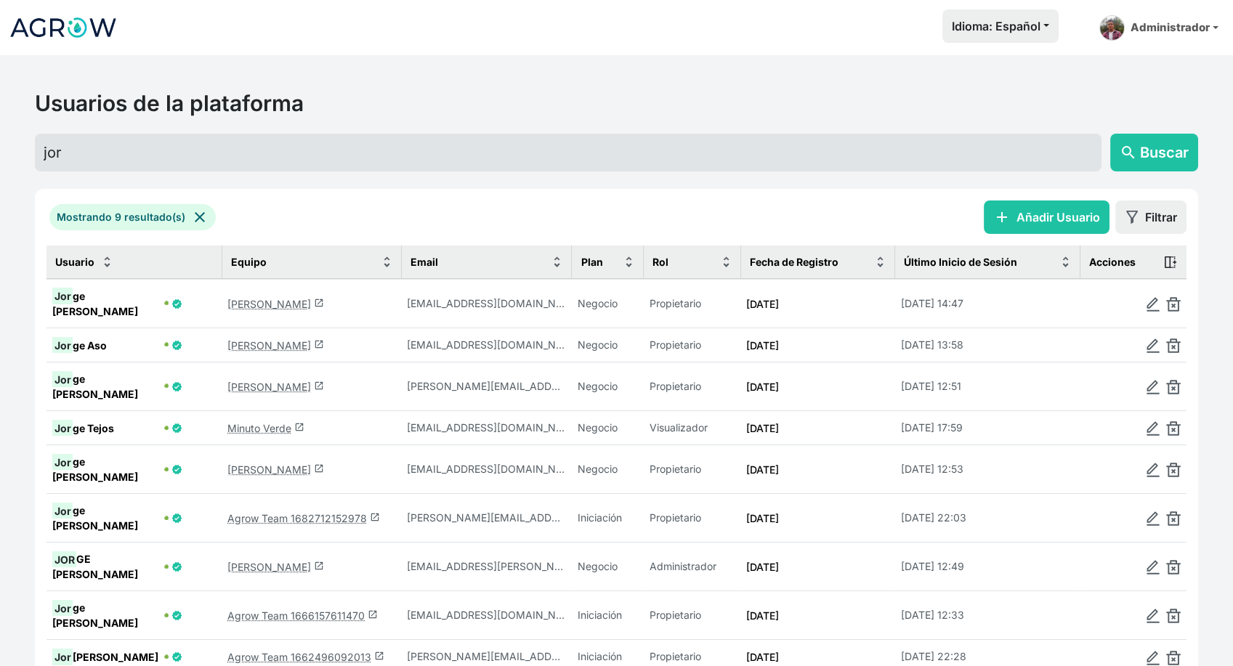
click at [262, 381] on link "Jorge Alastrue launch" at bounding box center [275, 387] width 97 height 12
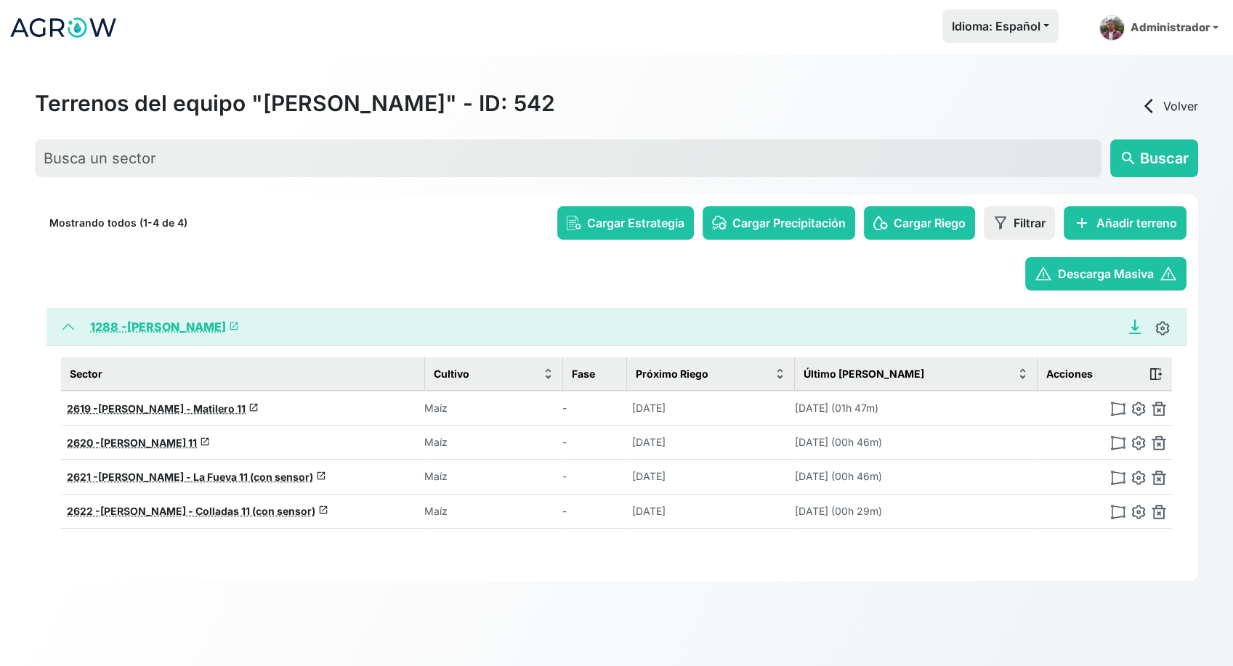
click at [1132, 326] on icon "Descargar Recomendación de Riego en PDF" at bounding box center [1135, 327] width 15 height 15
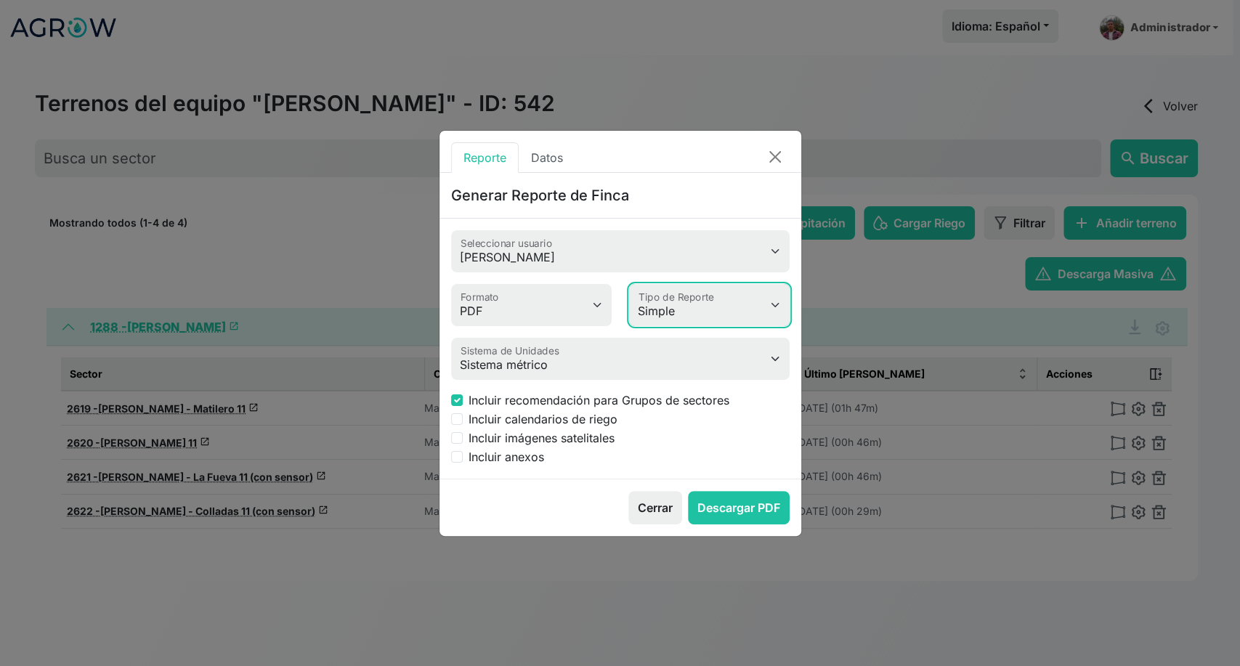
click at [690, 313] on select "Simple Avanzado" at bounding box center [709, 305] width 161 height 42
select select "advanced"
click at [629, 284] on select "Simple Avanzado" at bounding box center [709, 305] width 161 height 42
click at [455, 459] on input "Incluir anexos" at bounding box center [457, 457] width 12 height 12
checkbox input "true"
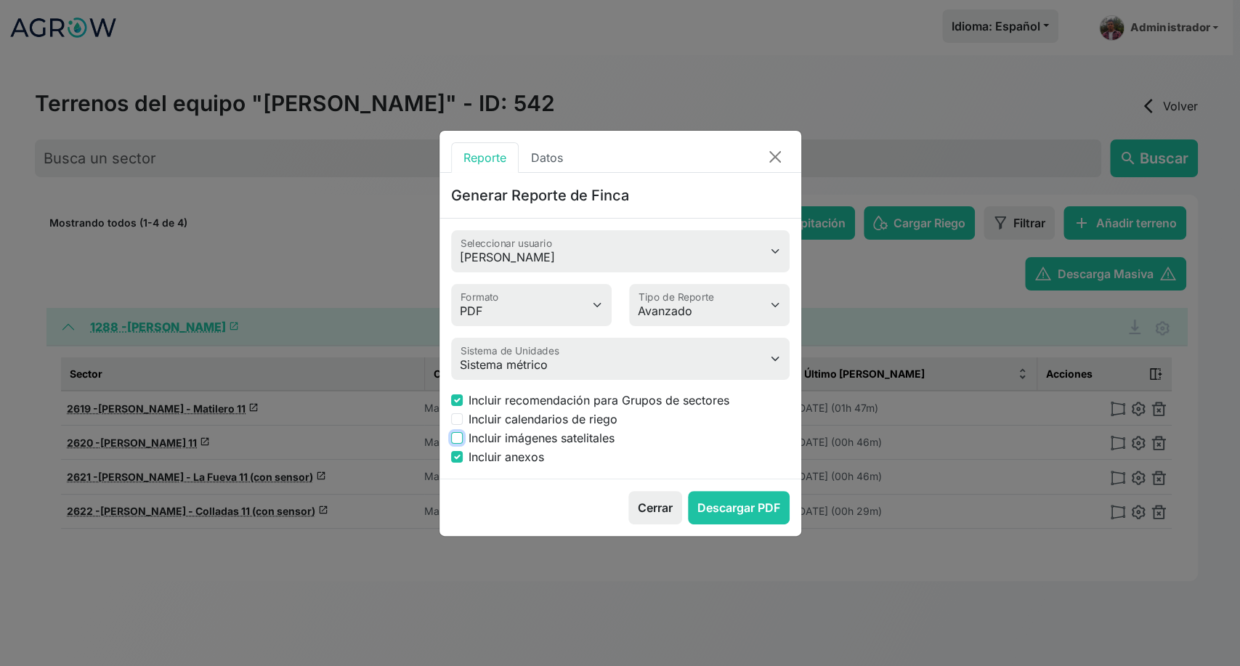
click at [459, 440] on input "Incluir imágenes satelitales" at bounding box center [457, 438] width 12 height 12
checkbox input "true"
click at [459, 453] on input "Incluir anexos" at bounding box center [457, 457] width 12 height 12
checkbox input "false"
click at [727, 502] on button "Descargar PDF" at bounding box center [739, 507] width 102 height 33
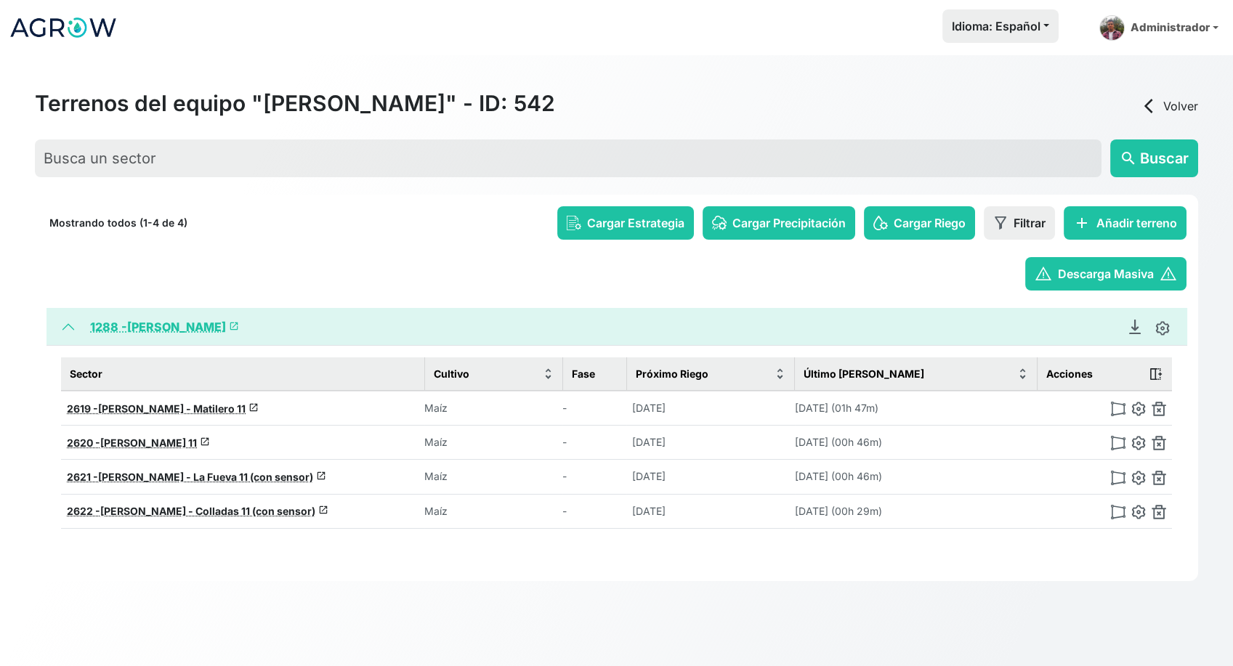
click at [45, 22] on img at bounding box center [63, 27] width 109 height 36
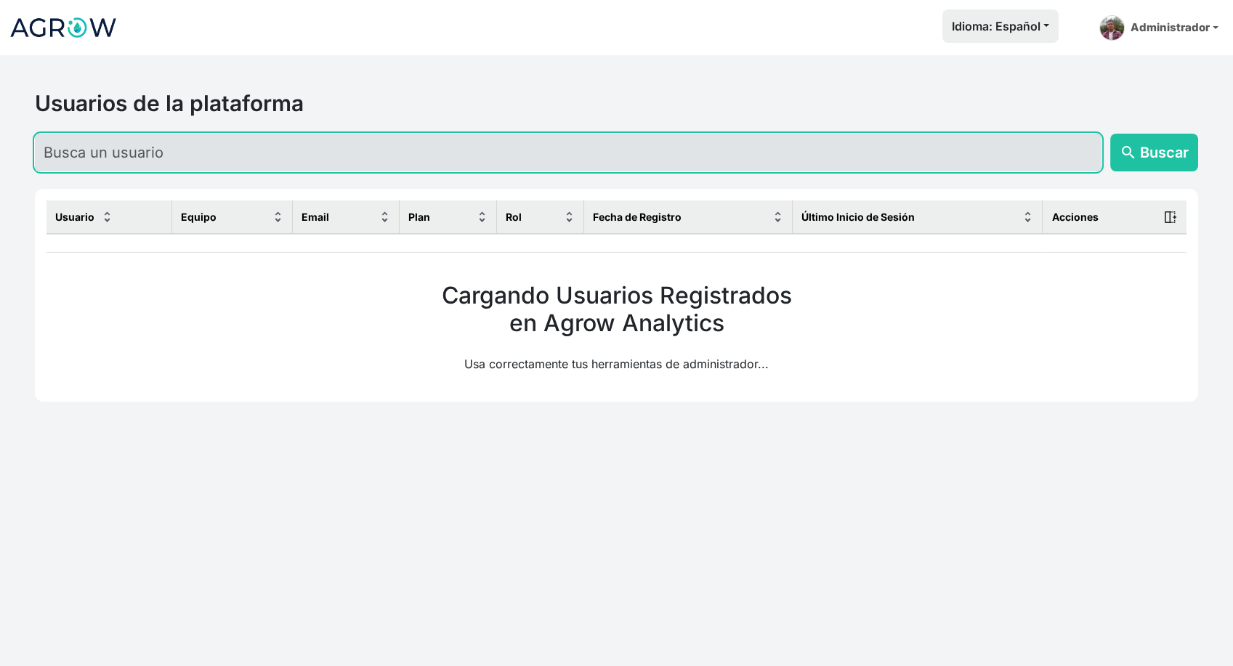
click at [149, 152] on input "text" at bounding box center [568, 153] width 1067 height 38
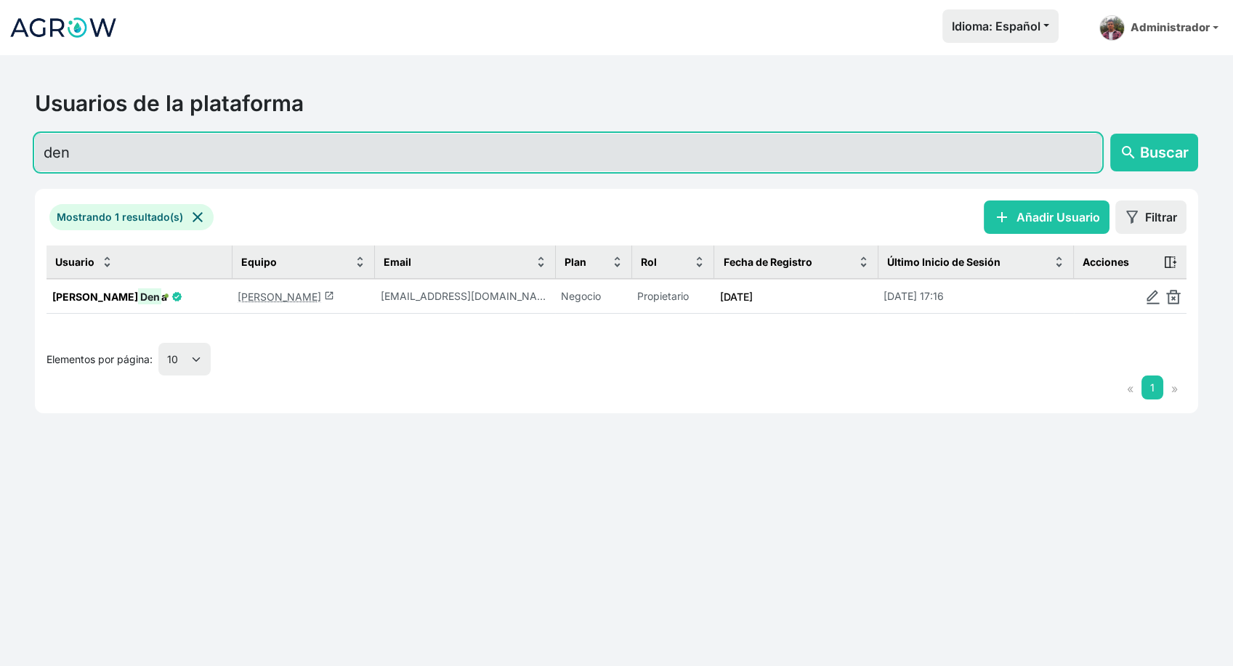
type input "den"
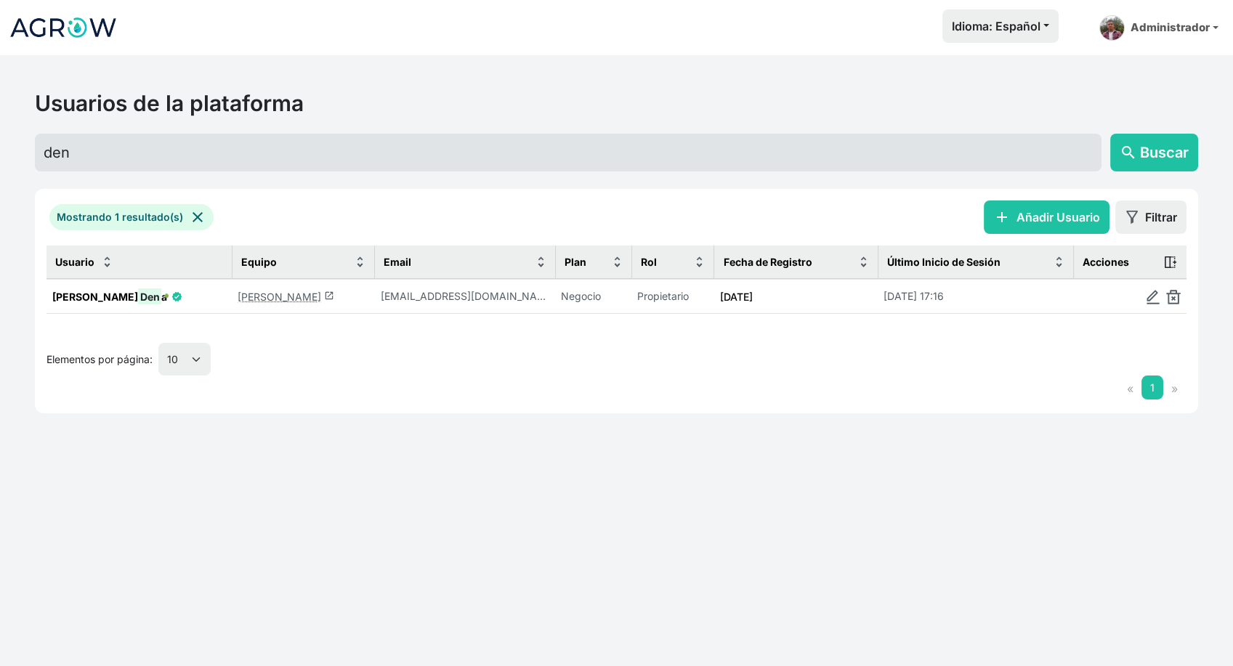
click at [267, 291] on link "José Angel Dena launch" at bounding box center [286, 297] width 97 height 12
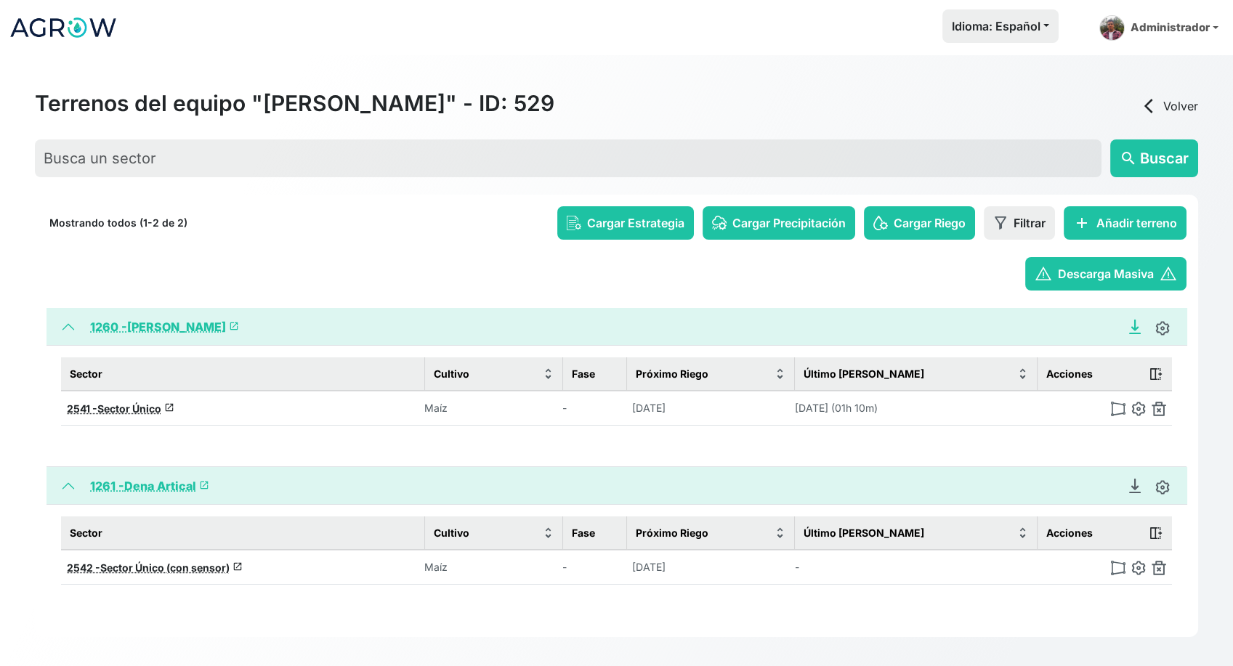
click at [1138, 329] on icon "Descargar Recomendación de Riego en PDF" at bounding box center [1135, 327] width 15 height 15
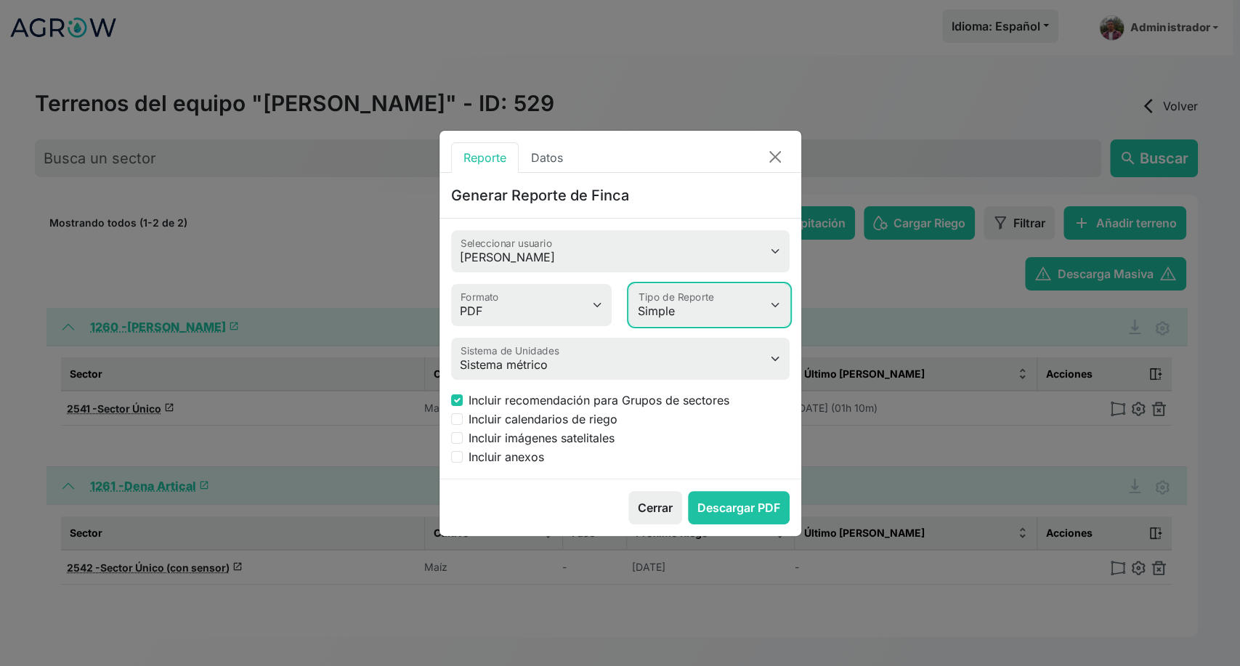
click at [669, 310] on select "Simple Avanzado" at bounding box center [709, 305] width 161 height 42
select select "advanced"
click at [629, 284] on select "Simple Avanzado" at bounding box center [709, 305] width 161 height 42
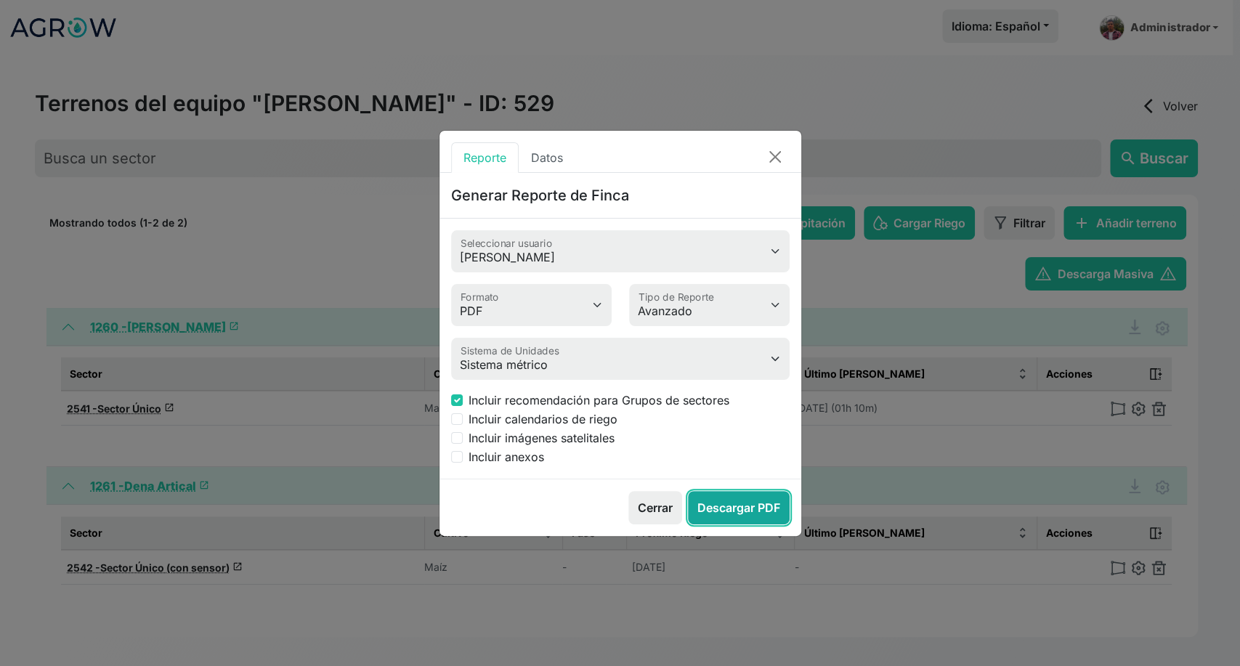
click at [727, 505] on button "Descargar PDF" at bounding box center [739, 507] width 102 height 33
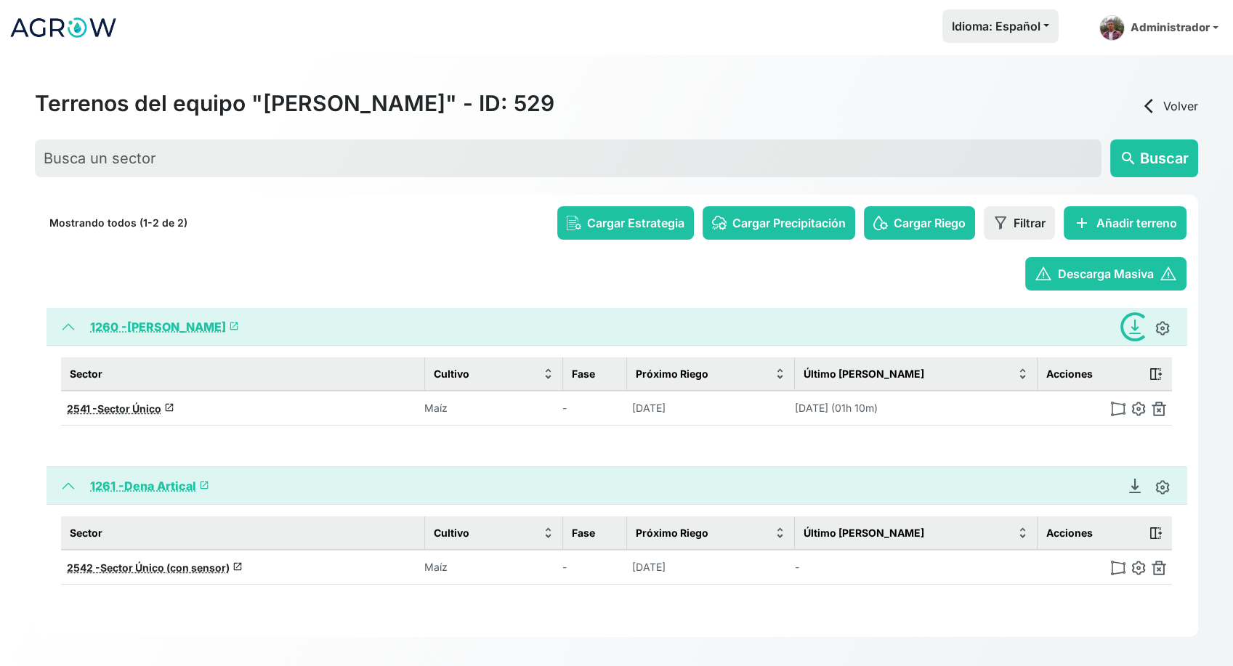
click at [1136, 328] on div "Loading..." at bounding box center [1135, 327] width 41 height 41
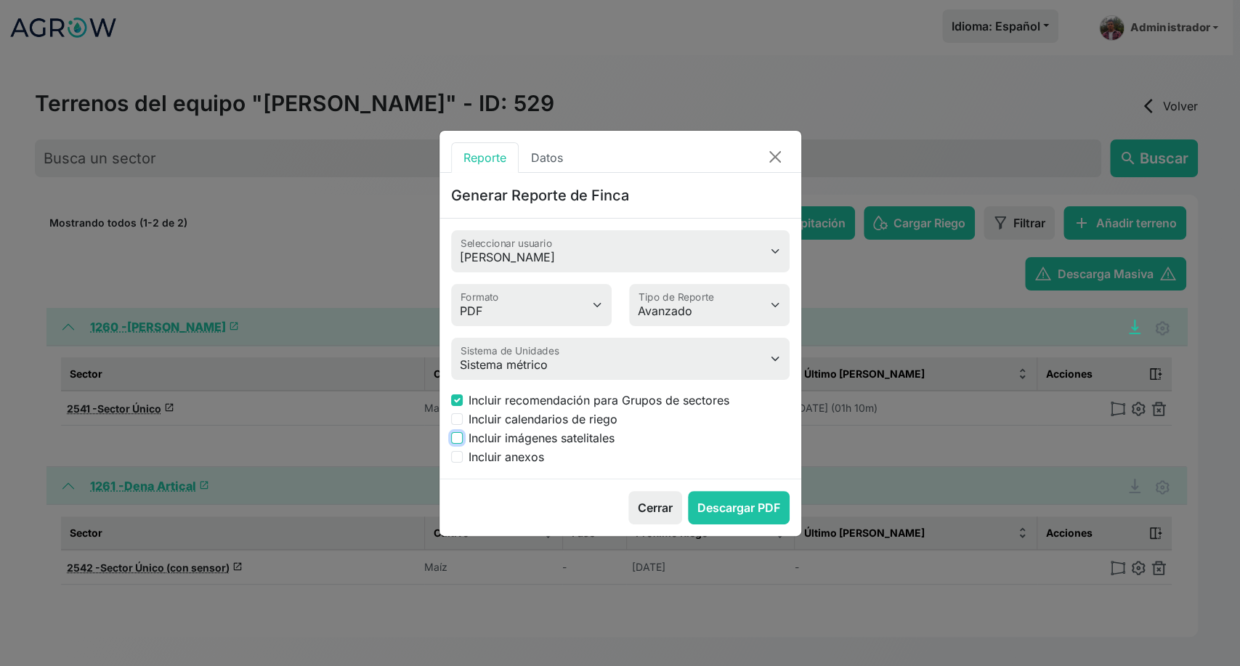
click at [460, 437] on input "Incluir imágenes satelitales" at bounding box center [457, 438] width 12 height 12
checkbox input "true"
click at [727, 508] on button "Descargar PDF" at bounding box center [739, 507] width 102 height 33
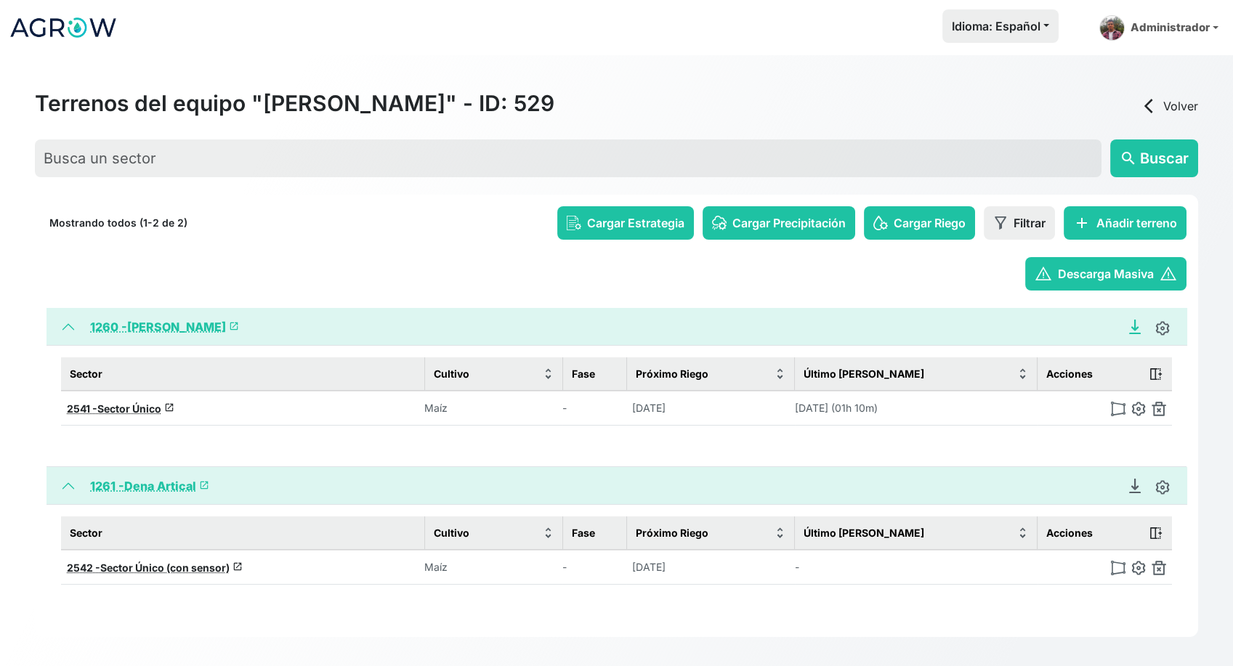
scroll to position [55, 0]
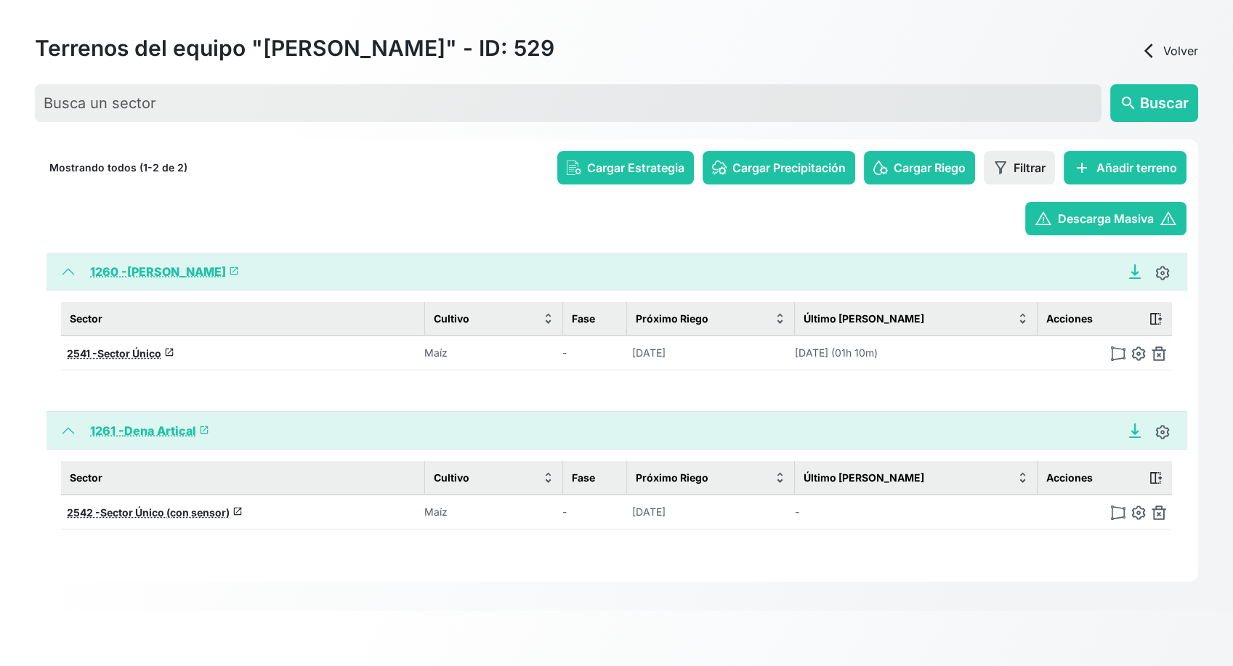
click at [1132, 429] on icon "Descargar Recomendación de Riego en PDF" at bounding box center [1135, 429] width 6 height 10
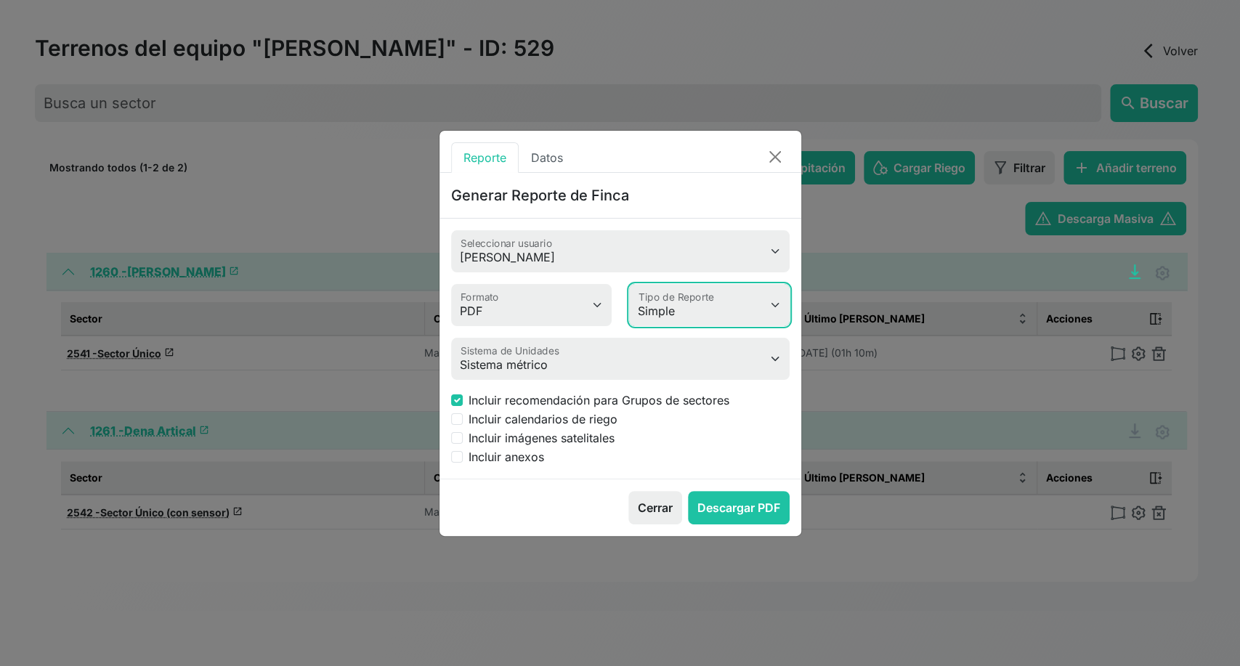
click at [687, 311] on select "Simple Avanzado" at bounding box center [709, 305] width 161 height 42
select select "advanced"
click at [629, 284] on select "Simple Avanzado" at bounding box center [709, 305] width 161 height 42
click at [455, 440] on input "Incluir imágenes satelitales" at bounding box center [457, 438] width 12 height 12
checkbox input "true"
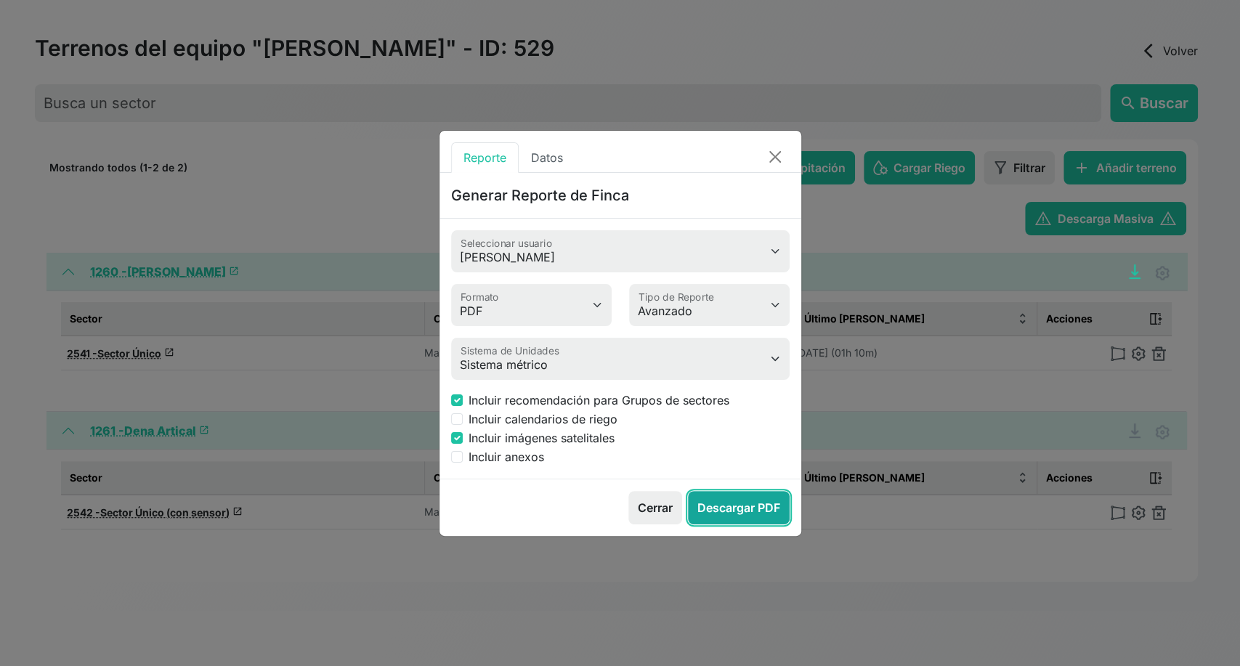
click at [725, 508] on button "Descargar PDF" at bounding box center [739, 507] width 102 height 33
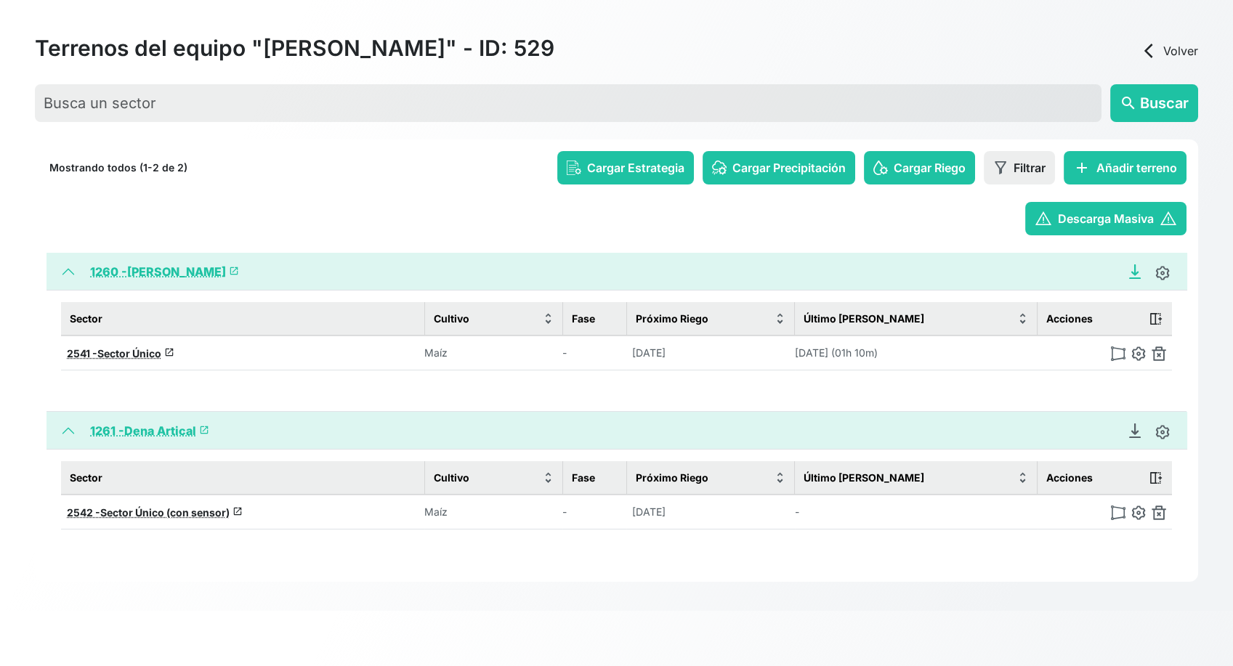
scroll to position [0, 0]
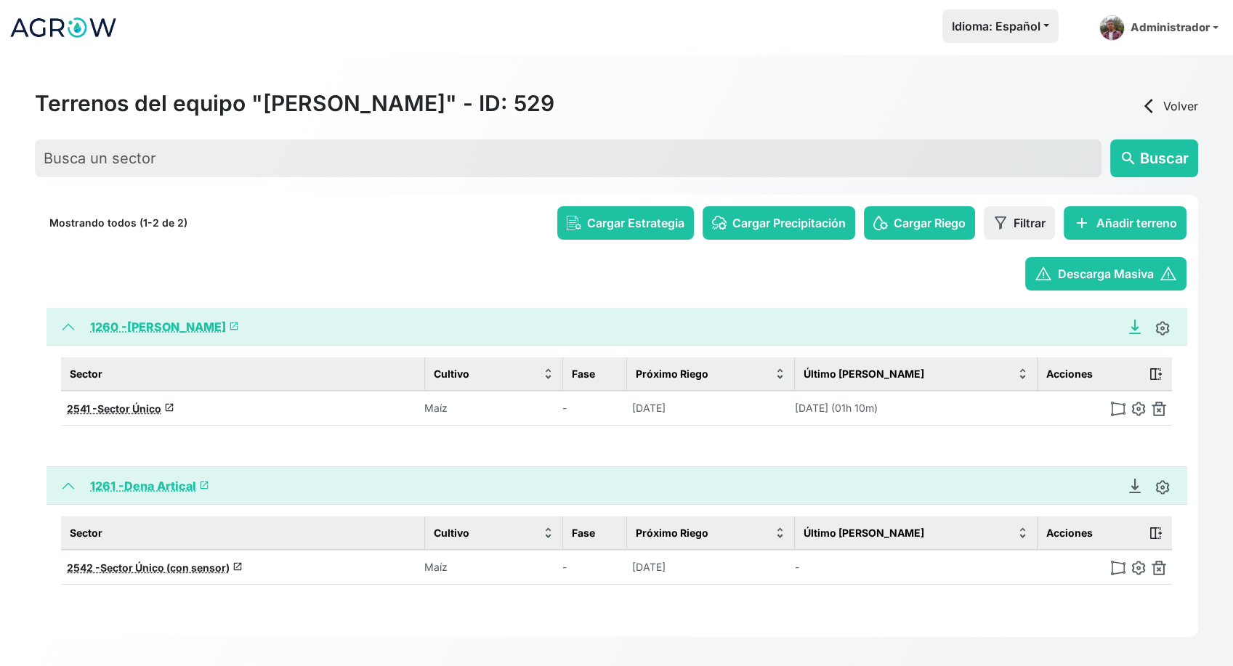
click at [79, 34] on img at bounding box center [63, 27] width 109 height 36
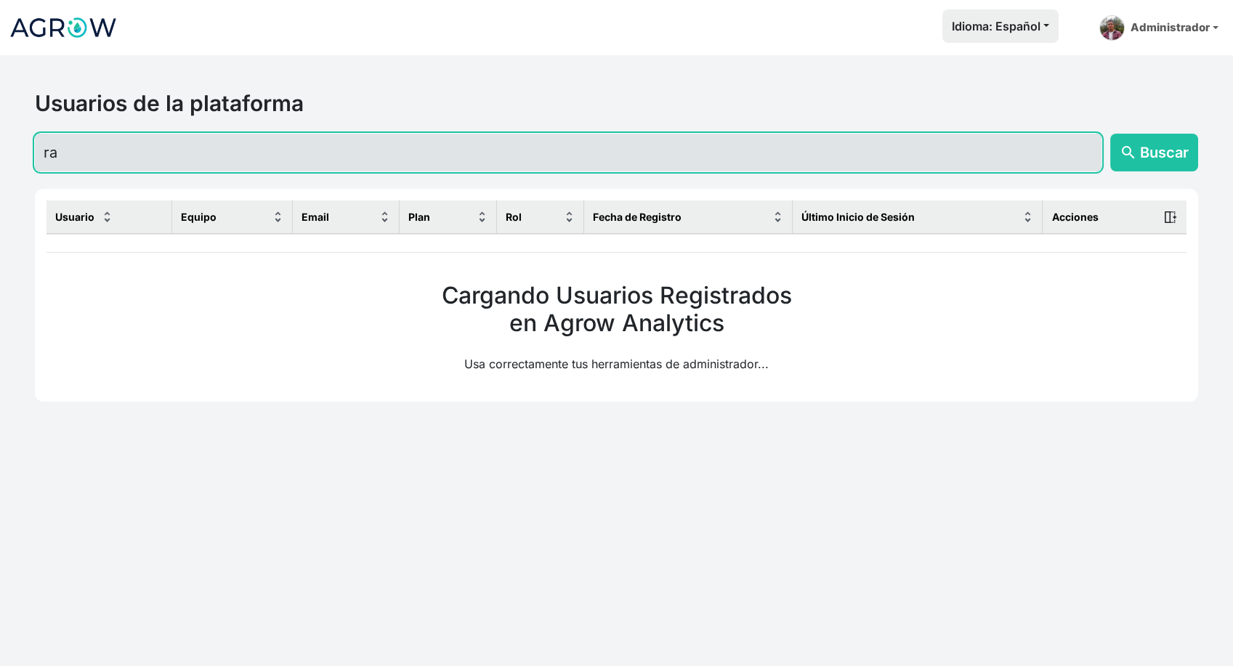
click at [110, 162] on input "ra" at bounding box center [568, 153] width 1067 height 38
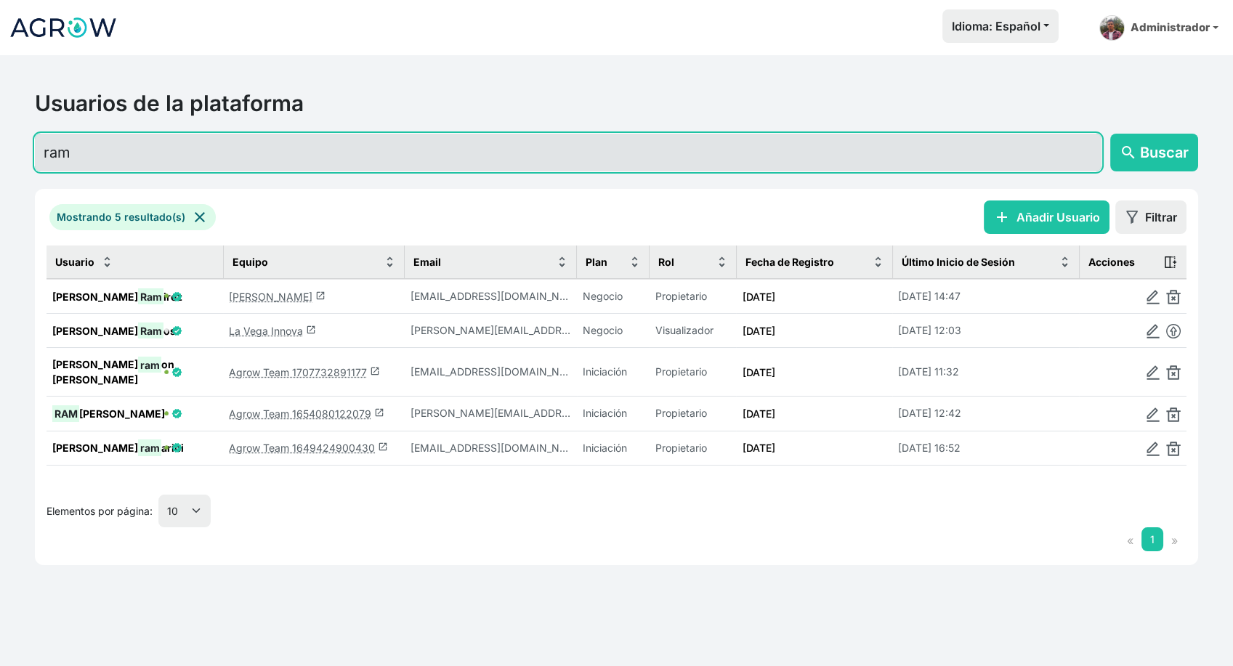
click at [239, 153] on input "ram" at bounding box center [568, 153] width 1067 height 38
type input "dieg"
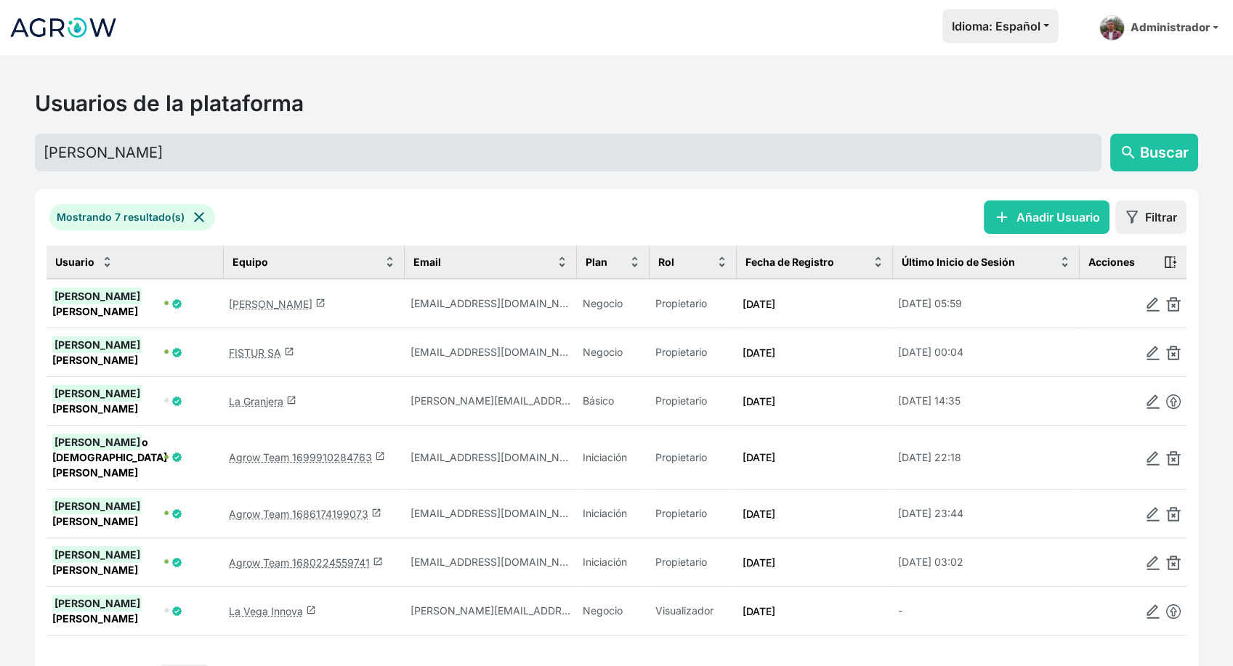
click at [270, 299] on link "Diego Ballesteros launch" at bounding box center [277, 304] width 97 height 12
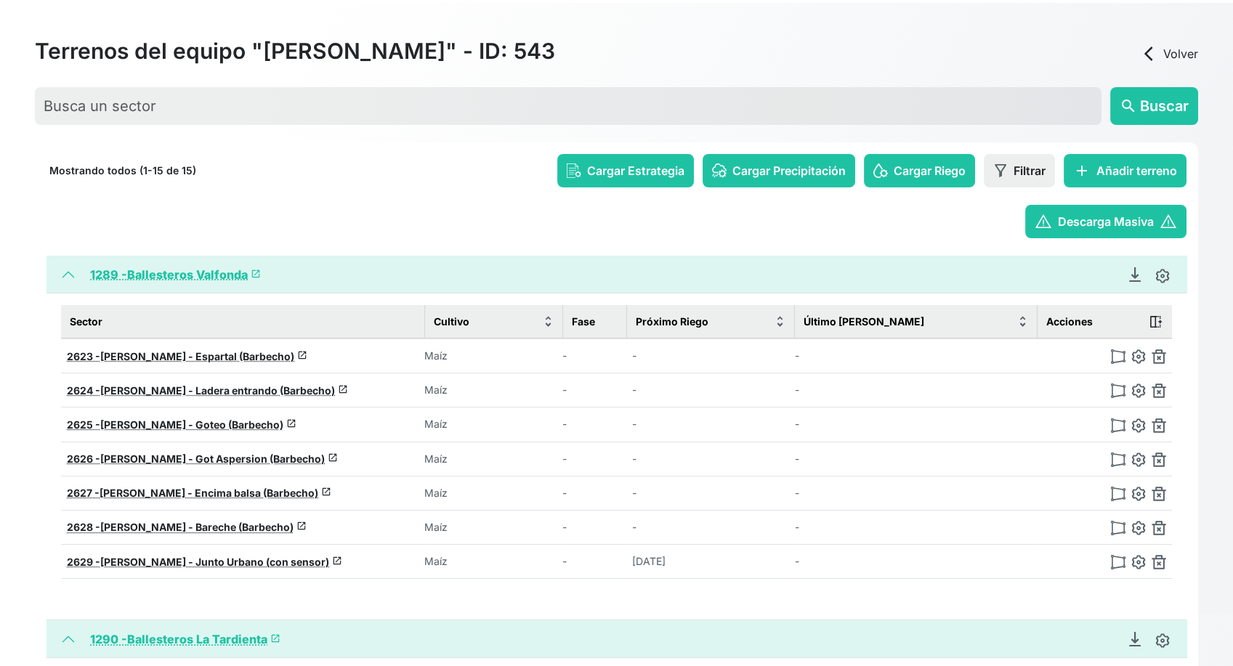
scroll to position [52, 0]
click at [1142, 276] on link "Descargar Recomendación de Riego en PDF" at bounding box center [1135, 275] width 29 height 15
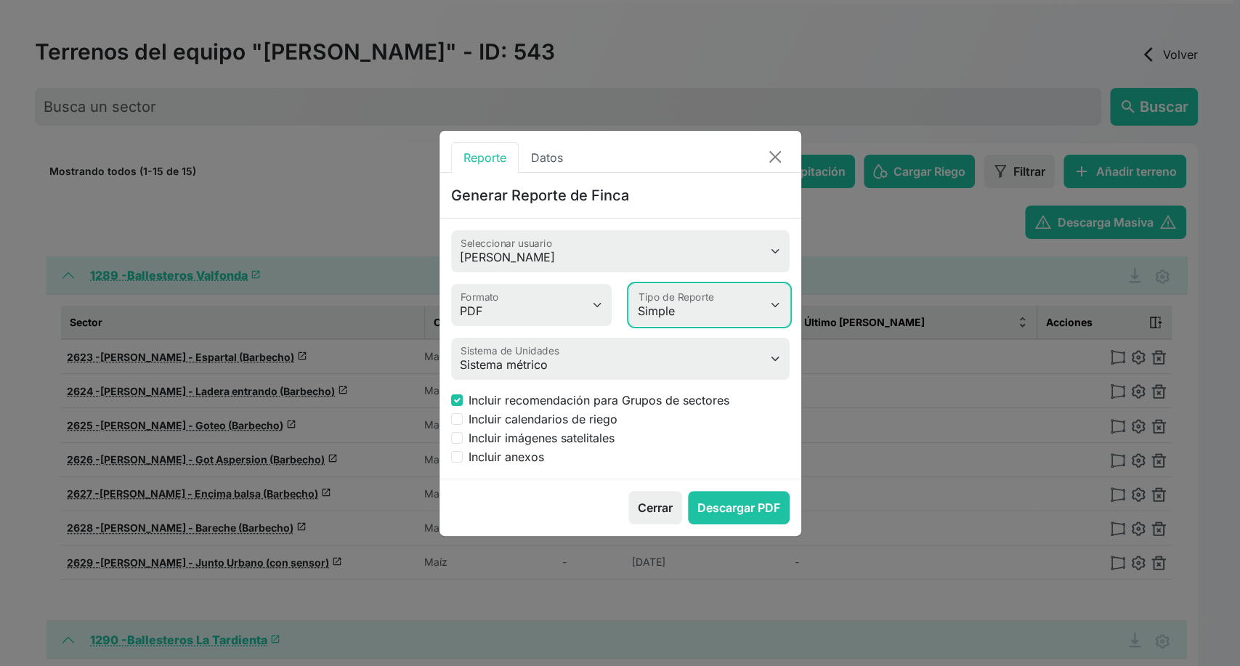
click at [669, 309] on select "Simple Avanzado" at bounding box center [709, 305] width 161 height 42
select select "advanced"
click at [629, 284] on select "Simple Avanzado" at bounding box center [709, 305] width 161 height 42
click at [454, 435] on input "Incluir imágenes satelitales" at bounding box center [457, 438] width 12 height 12
checkbox input "true"
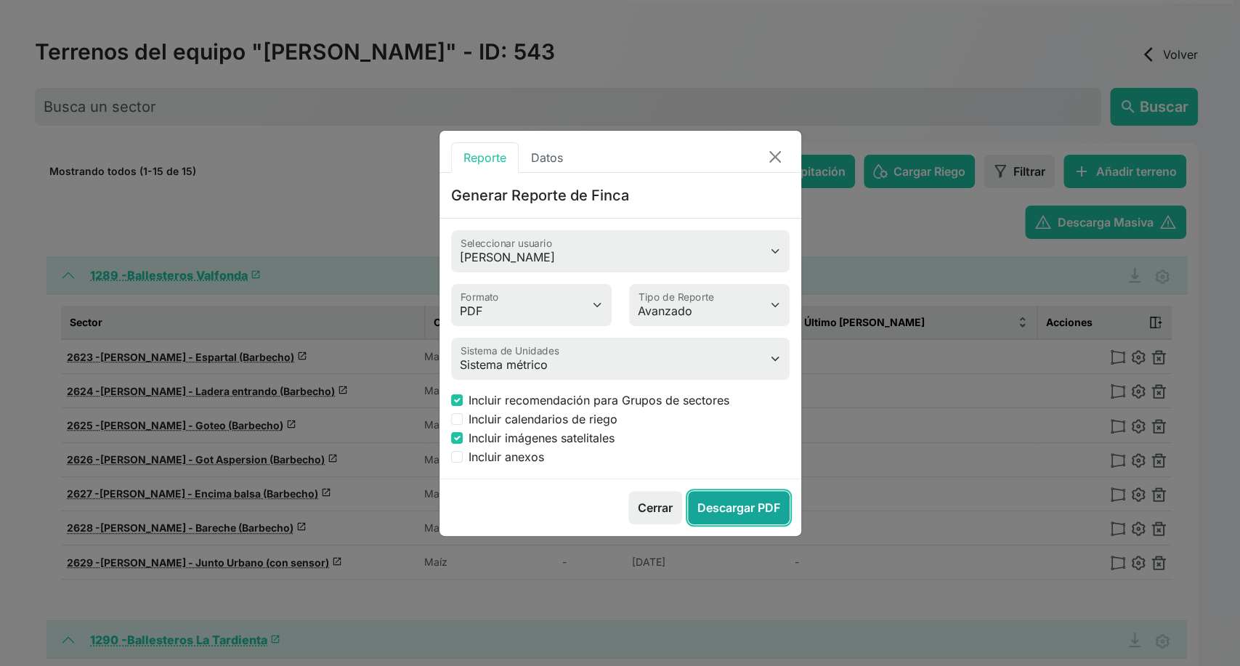
click at [756, 514] on button "Descargar PDF" at bounding box center [739, 507] width 102 height 33
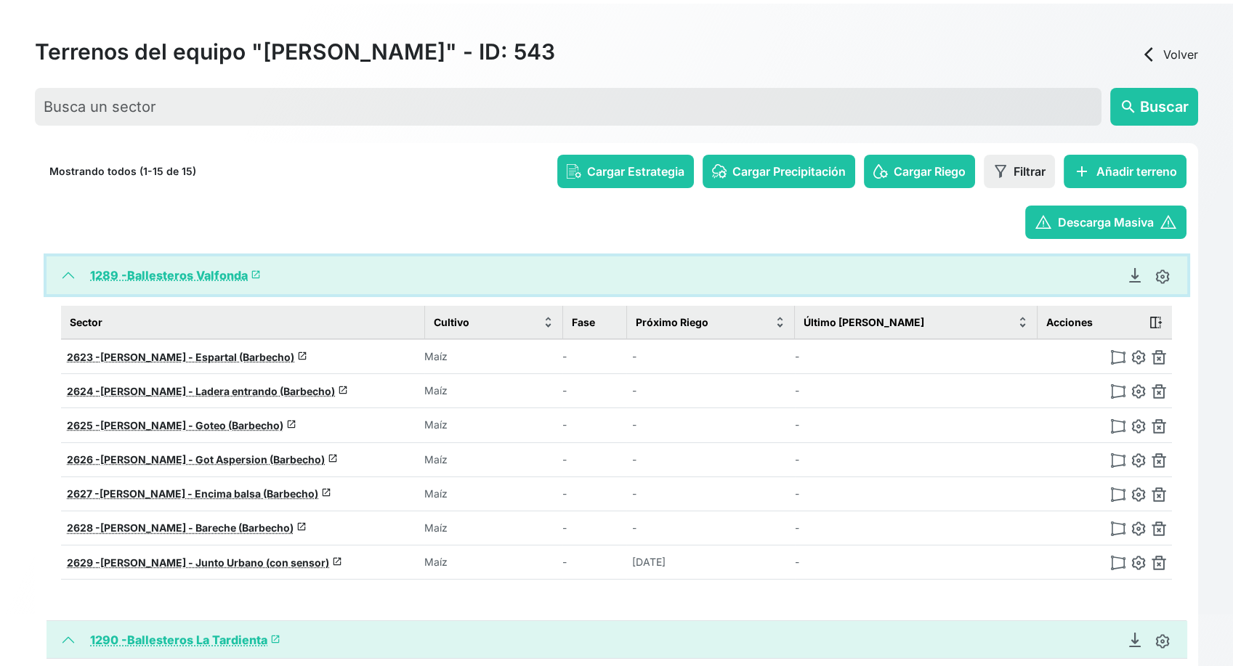
click at [76, 274] on button "1289 - [PERSON_NAME] Valfonda launch" at bounding box center [617, 276] width 1141 height 38
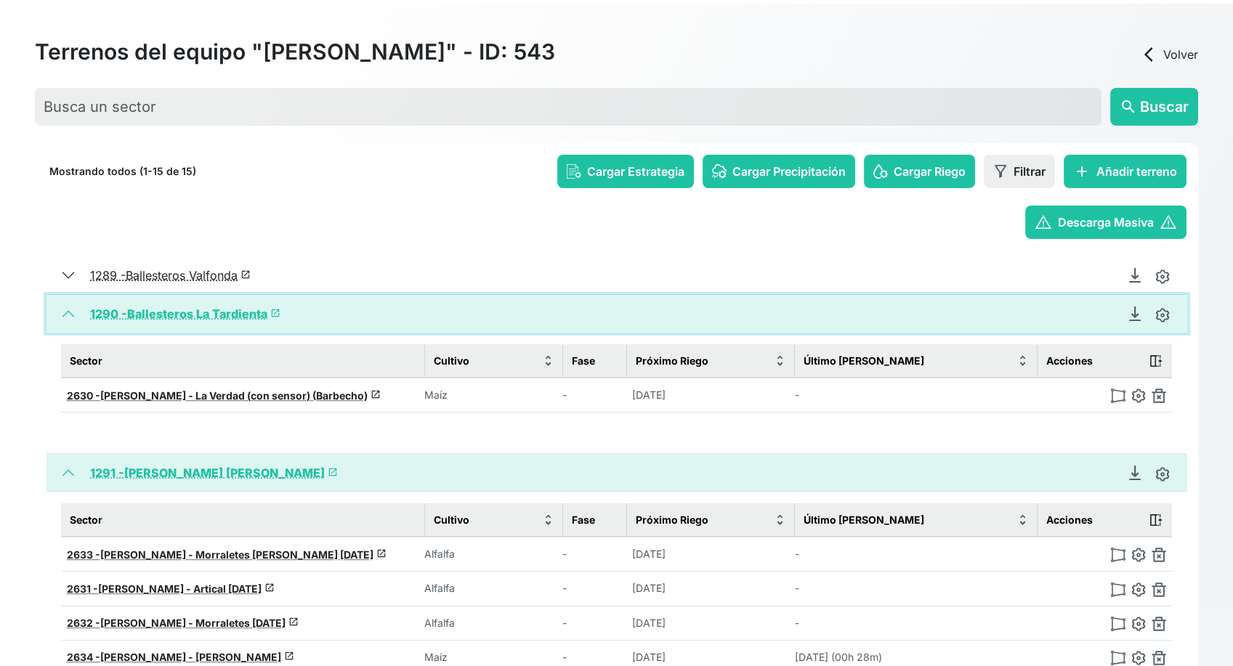
click at [70, 312] on button "1290 - Ballesteros La Tardienta launch" at bounding box center [617, 314] width 1141 height 38
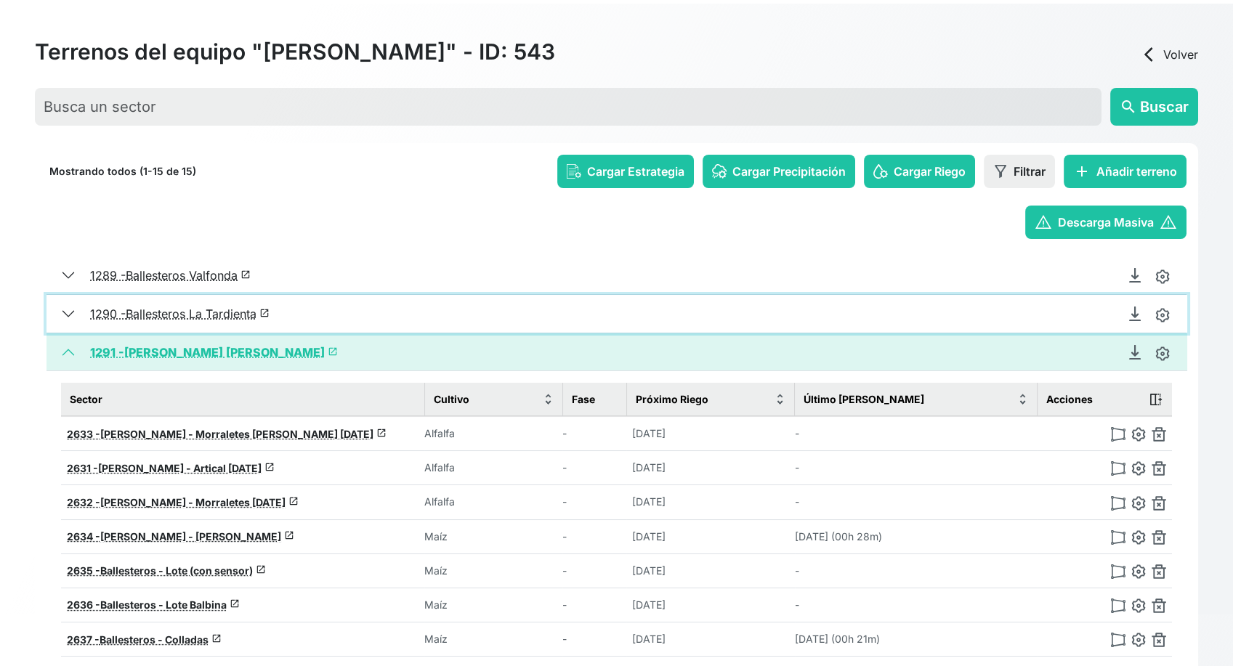
scroll to position [123, 0]
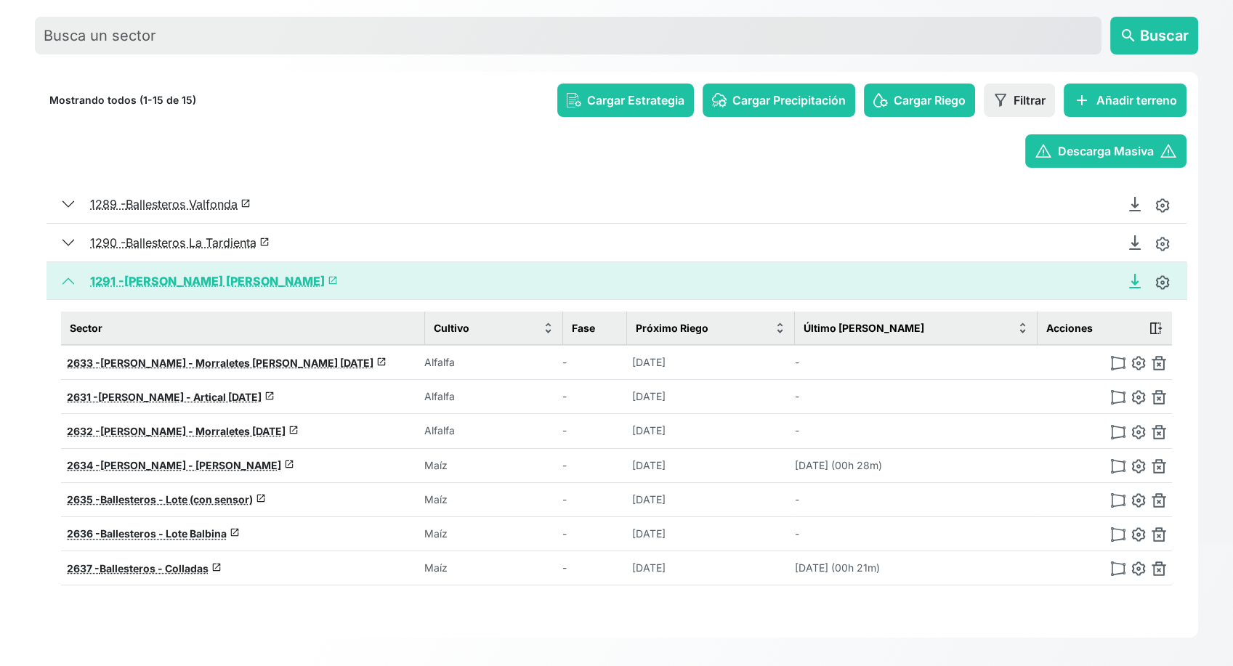
click at [1134, 275] on icon "Descargar Recomendación de Riego en PDF" at bounding box center [1135, 281] width 15 height 15
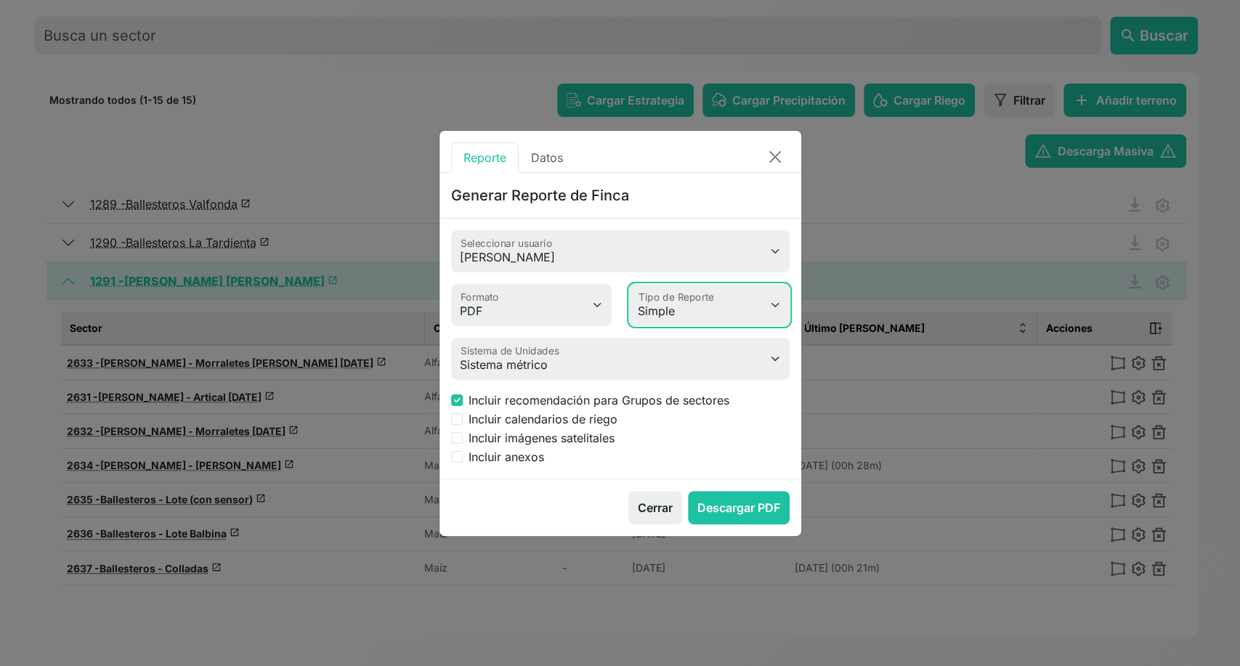
click at [683, 306] on select "Simple Avanzado" at bounding box center [709, 305] width 161 height 42
select select "advanced"
click at [629, 284] on select "Simple Avanzado" at bounding box center [709, 305] width 161 height 42
click at [464, 441] on div "Incluir imágenes satelitales" at bounding box center [620, 437] width 339 height 17
click at [456, 435] on input "Incluir imágenes satelitales" at bounding box center [457, 438] width 12 height 12
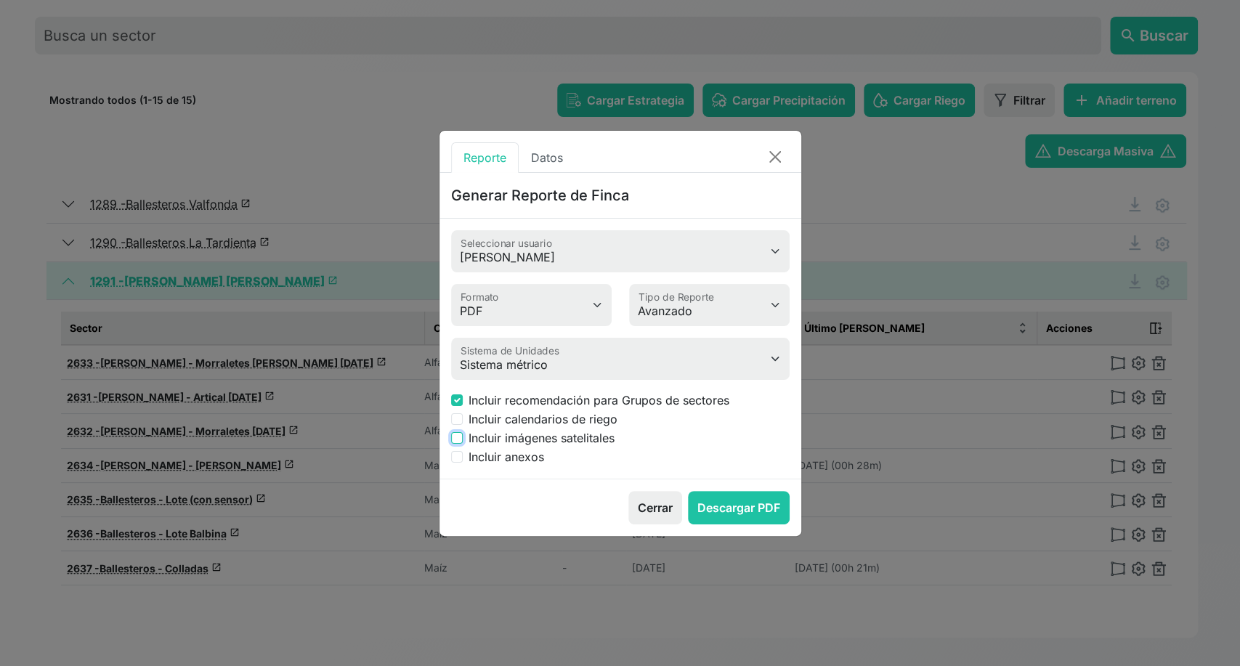
checkbox input "true"
click at [726, 505] on button "Descargar PDF" at bounding box center [739, 507] width 102 height 33
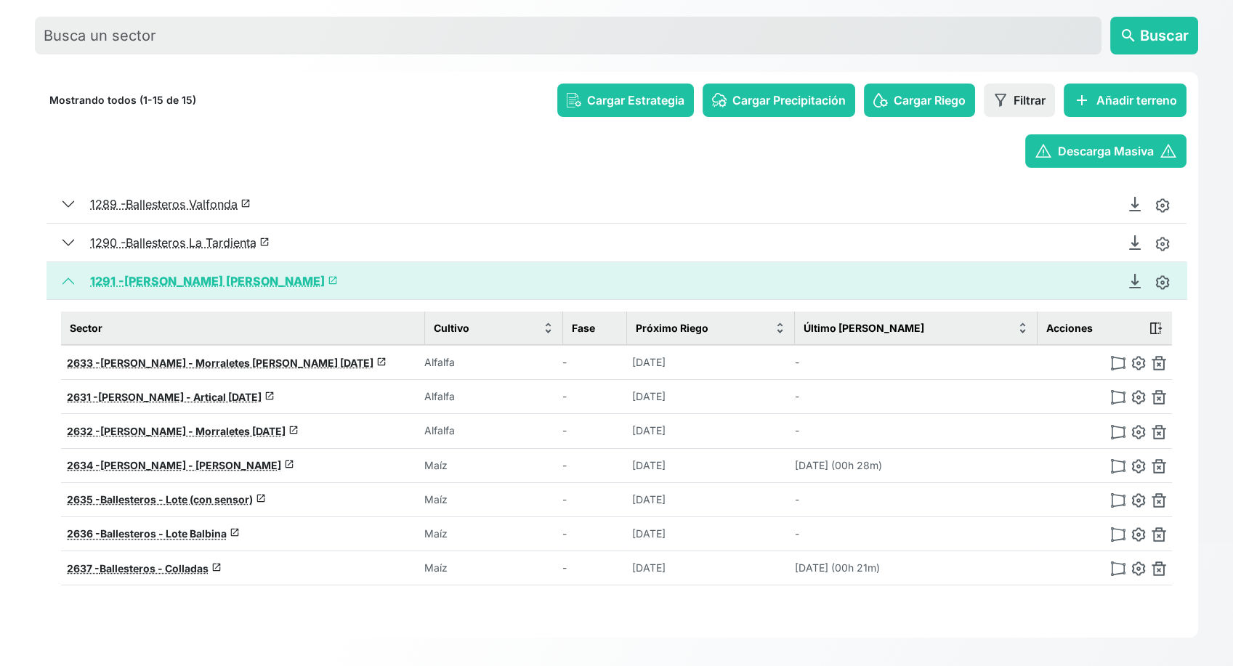
click at [189, 281] on link "1291 - Ballesteros Almudevar launch" at bounding box center [214, 281] width 248 height 15
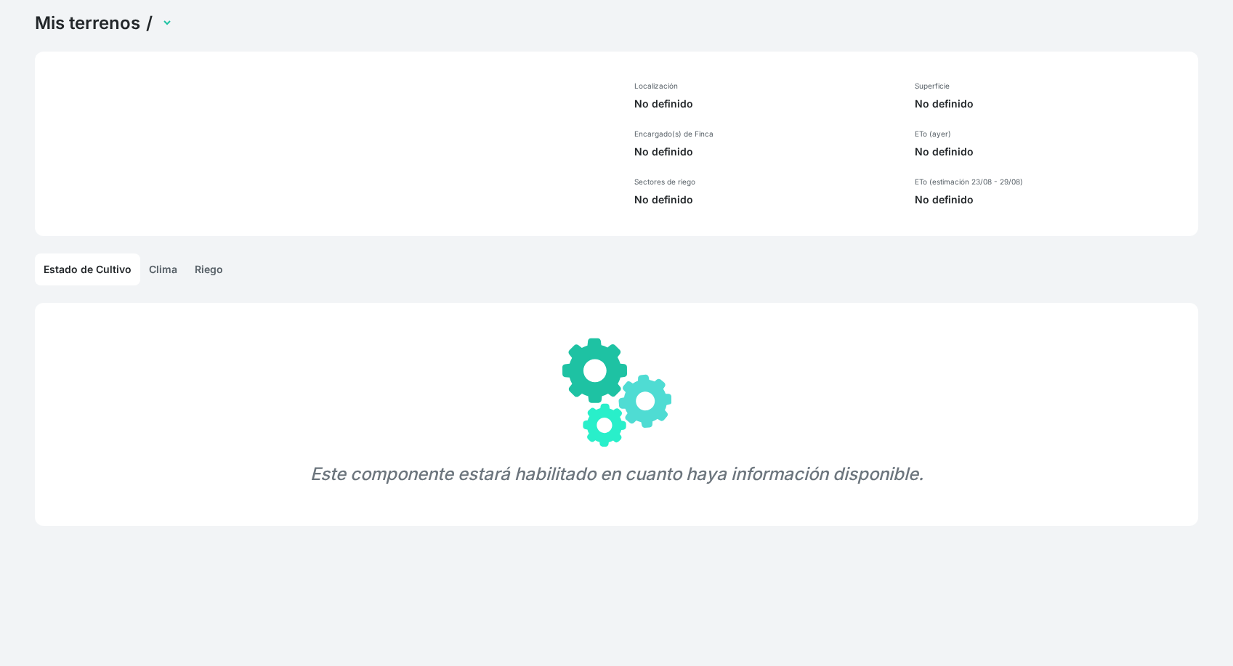
scroll to position [55, 0]
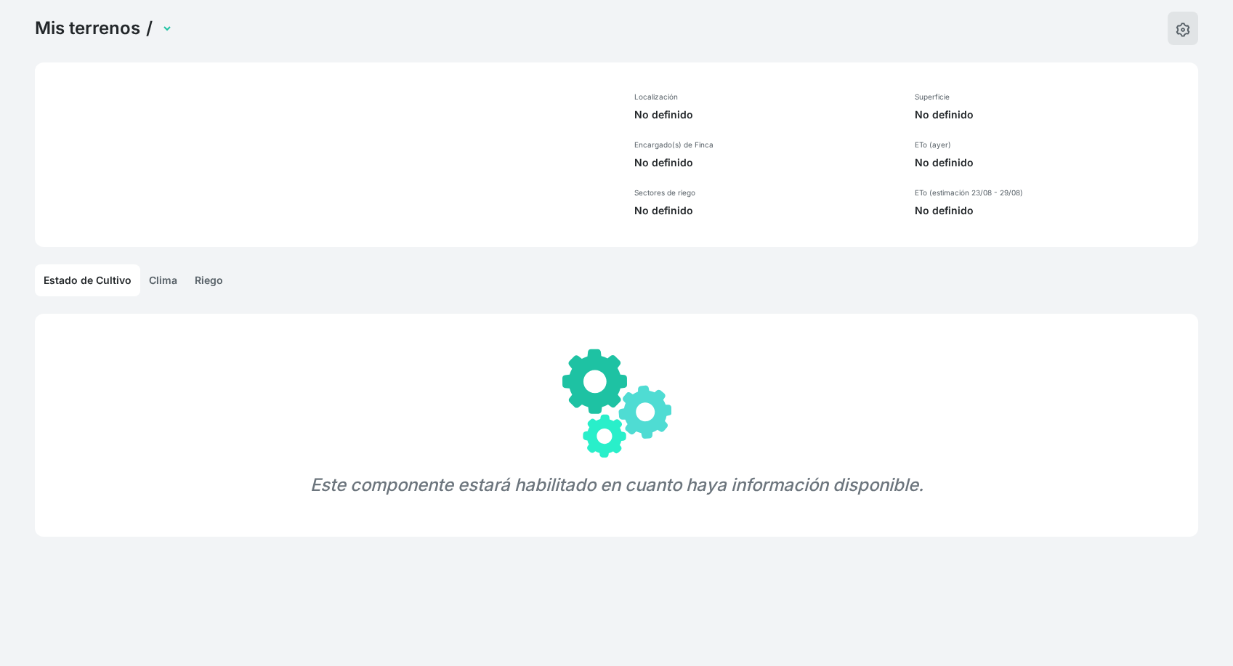
select select "1291"
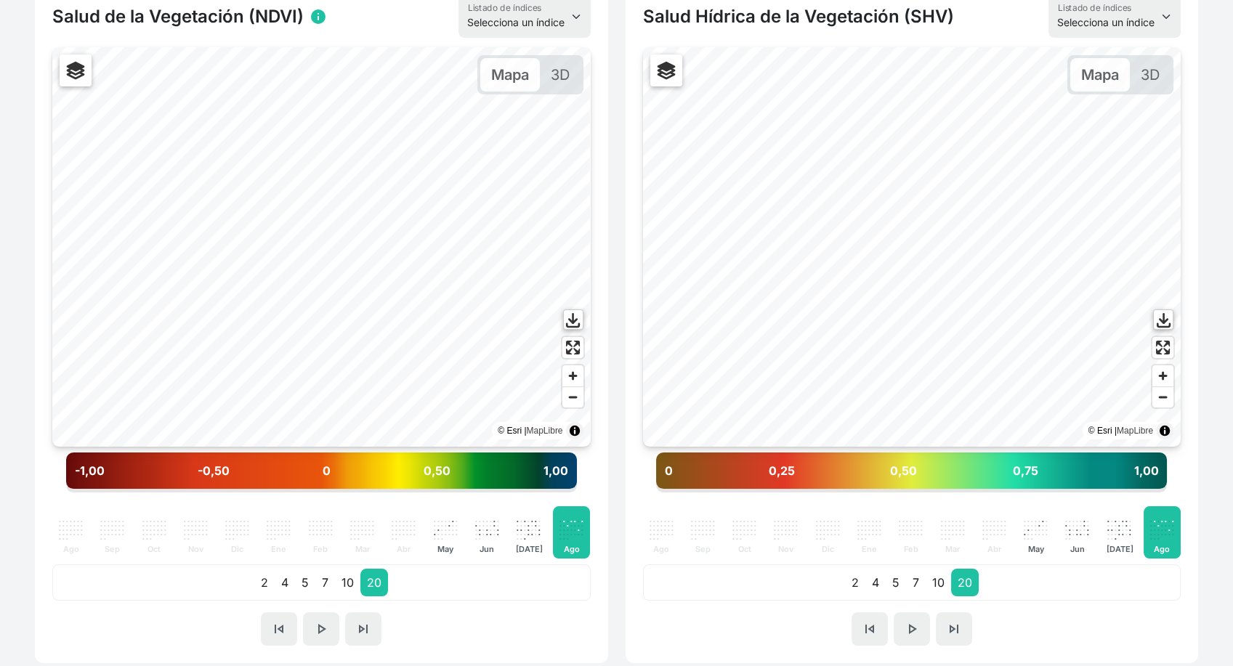
scroll to position [381, 0]
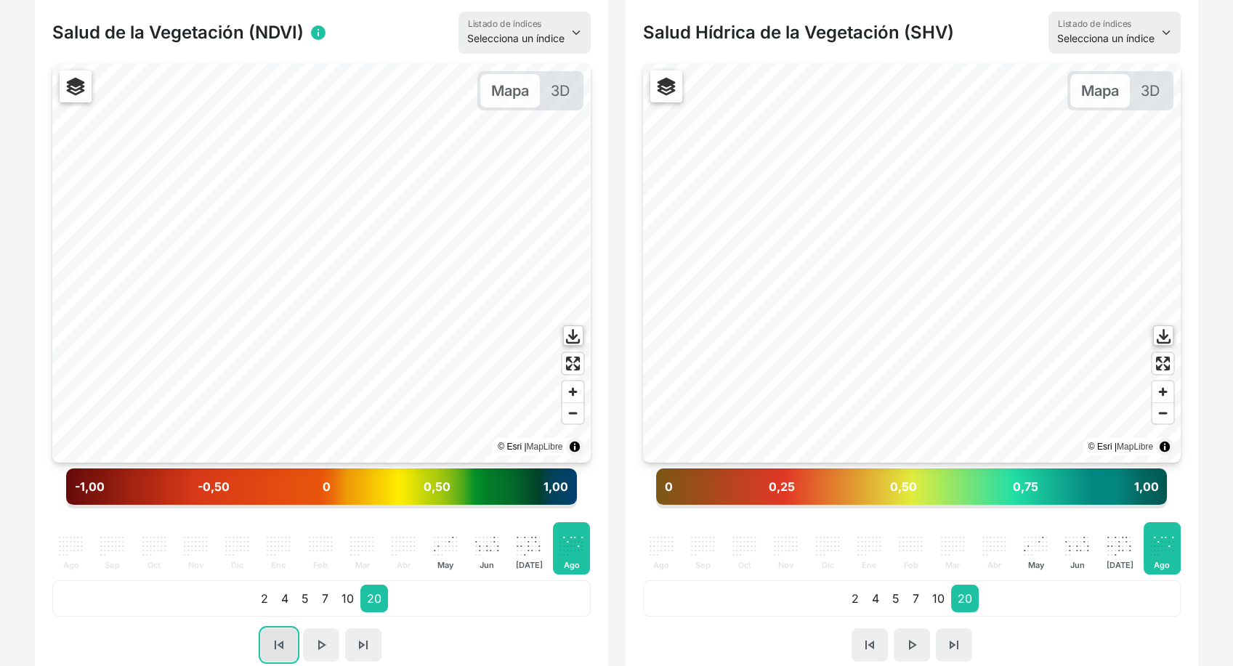
click at [275, 647] on span "skip_previous" at bounding box center [278, 645] width 17 height 17
click at [360, 647] on span "skip_next" at bounding box center [363, 645] width 17 height 17
click at [291, 650] on button "skip_previous" at bounding box center [279, 645] width 36 height 33
click at [379, 639] on button "skip_next" at bounding box center [363, 645] width 36 height 33
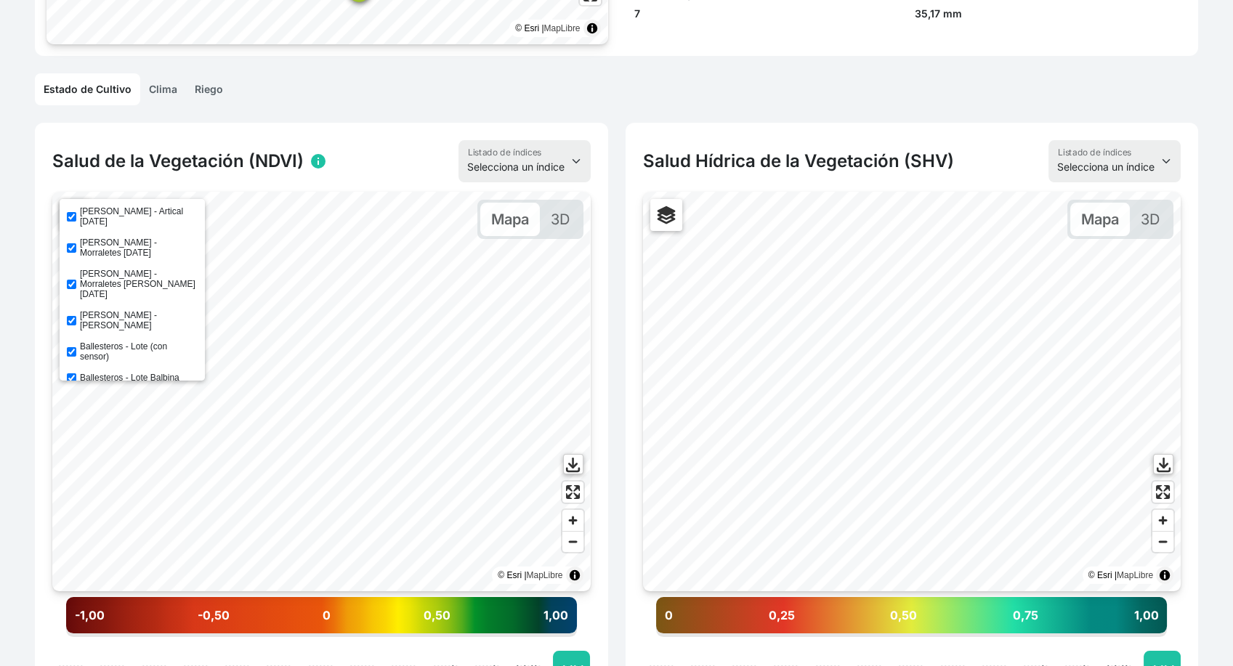
scroll to position [3, 0]
click at [70, 209] on input "[PERSON_NAME] - Artical [DATE]" at bounding box center [71, 213] width 9 height 9
checkbox input "true"
click at [70, 241] on input "[PERSON_NAME] - Morraletes [DATE]" at bounding box center [71, 245] width 9 height 9
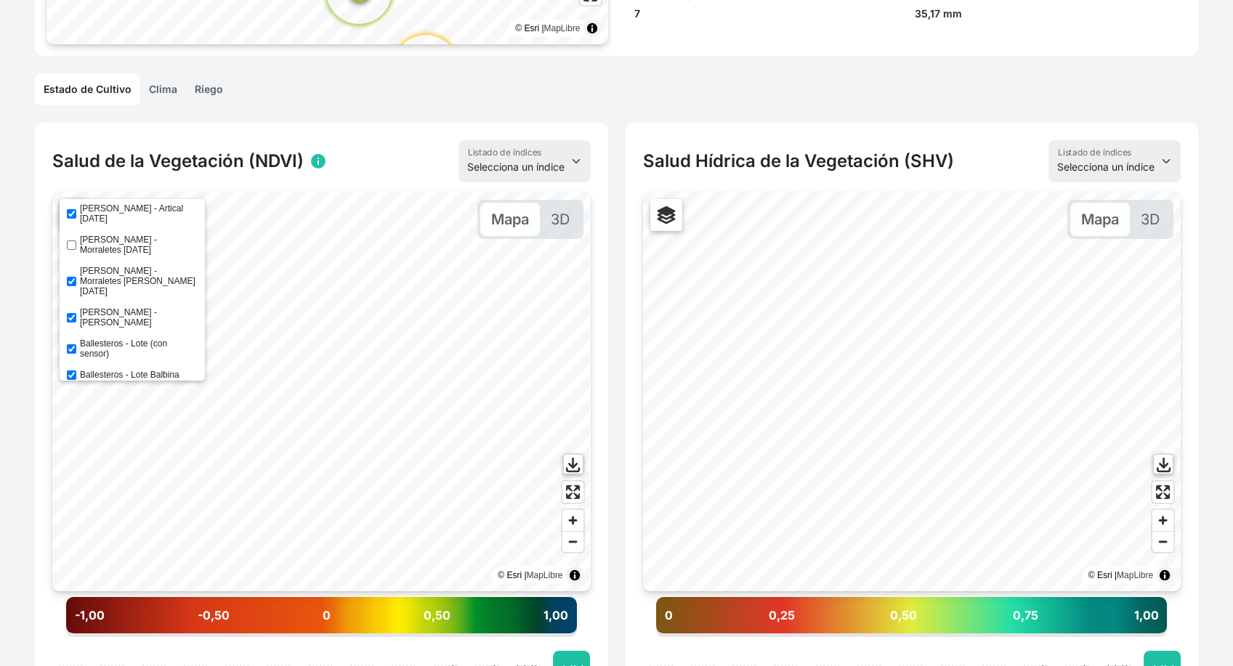
click at [70, 241] on input "[PERSON_NAME] - Morraletes [DATE]" at bounding box center [71, 245] width 9 height 9
checkbox input "true"
click at [71, 277] on input "[PERSON_NAME] - Morraletes [PERSON_NAME] [DATE]" at bounding box center [71, 281] width 9 height 9
checkbox input "true"
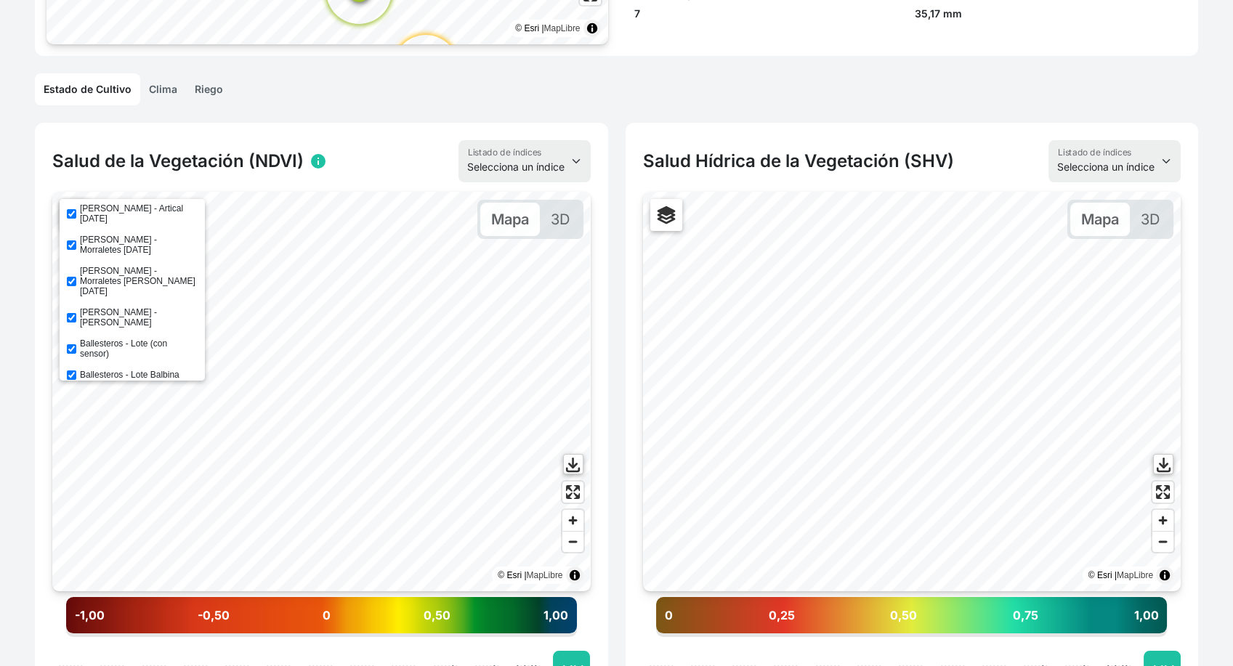
click at [71, 313] on input "[PERSON_NAME] - [PERSON_NAME]" at bounding box center [71, 317] width 9 height 9
checkbox input "true"
click at [69, 339] on div "Ballesteros - Lote (con sensor)" at bounding box center [132, 349] width 131 height 20
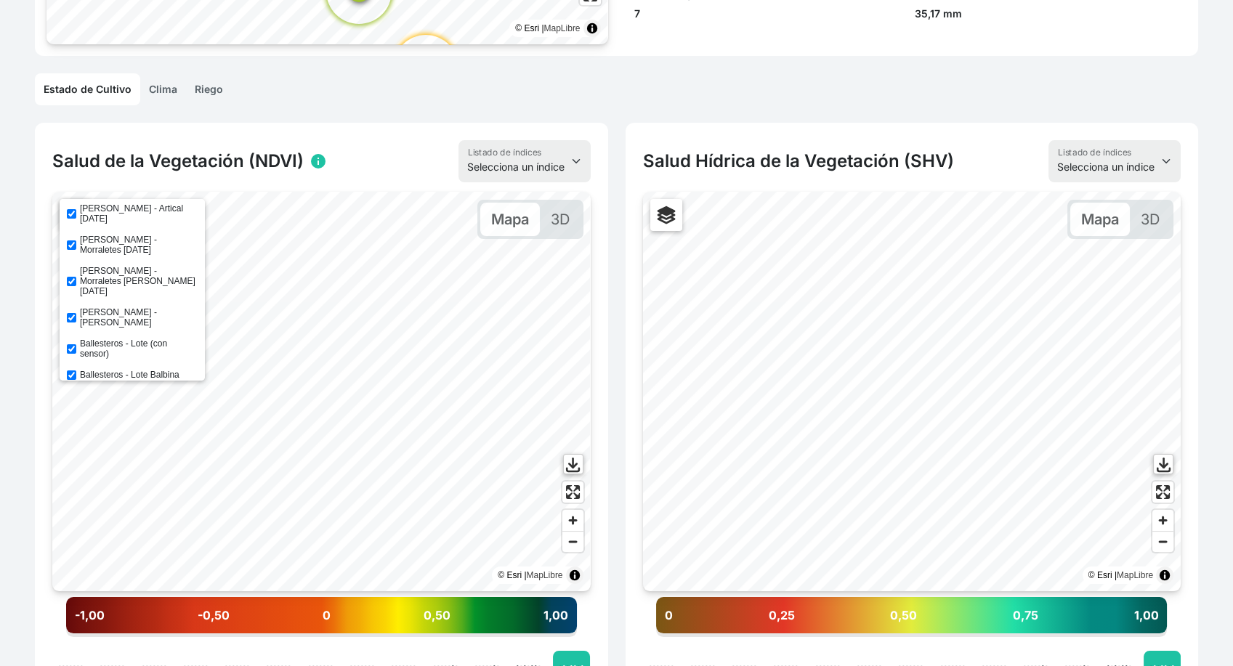
click at [69, 339] on div "Ballesteros - Lote (con sensor)" at bounding box center [132, 349] width 131 height 20
click at [70, 344] on input "Ballesteros - Lote (con sensor)" at bounding box center [71, 348] width 9 height 9
checkbox input "true"
click at [75, 371] on input "Ballesteros - Lote Balbina" at bounding box center [71, 375] width 9 height 9
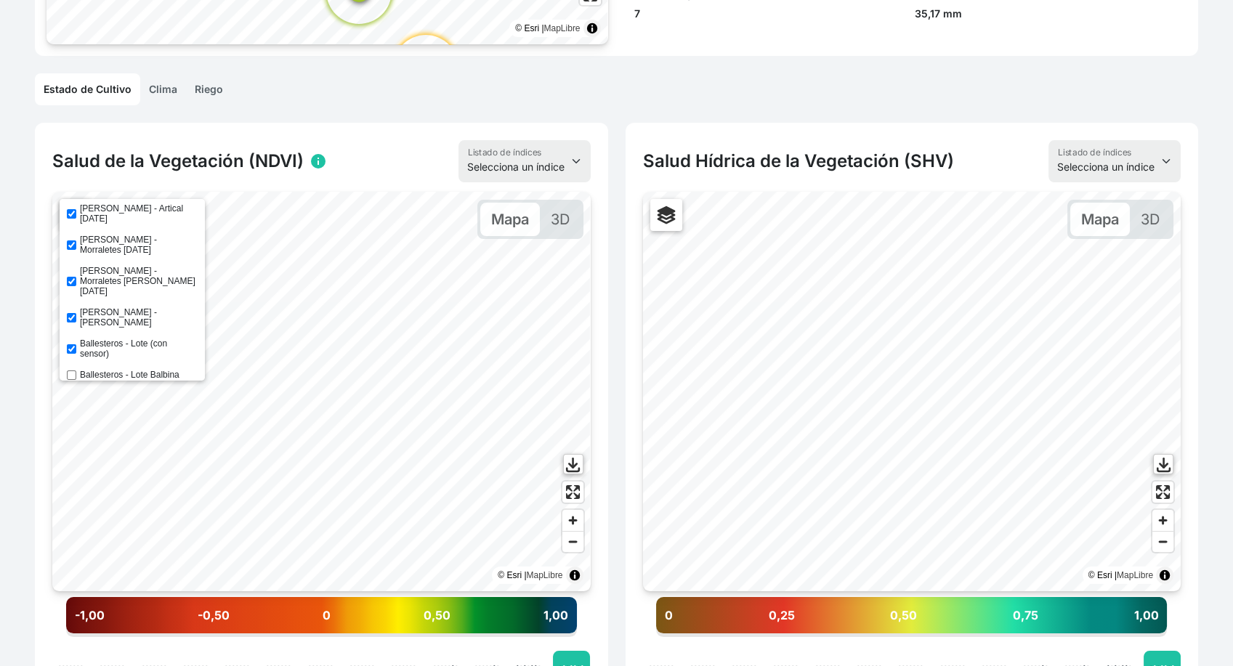
click at [75, 371] on input "Ballesteros - Lote Balbina" at bounding box center [71, 375] width 9 height 9
checkbox input "true"
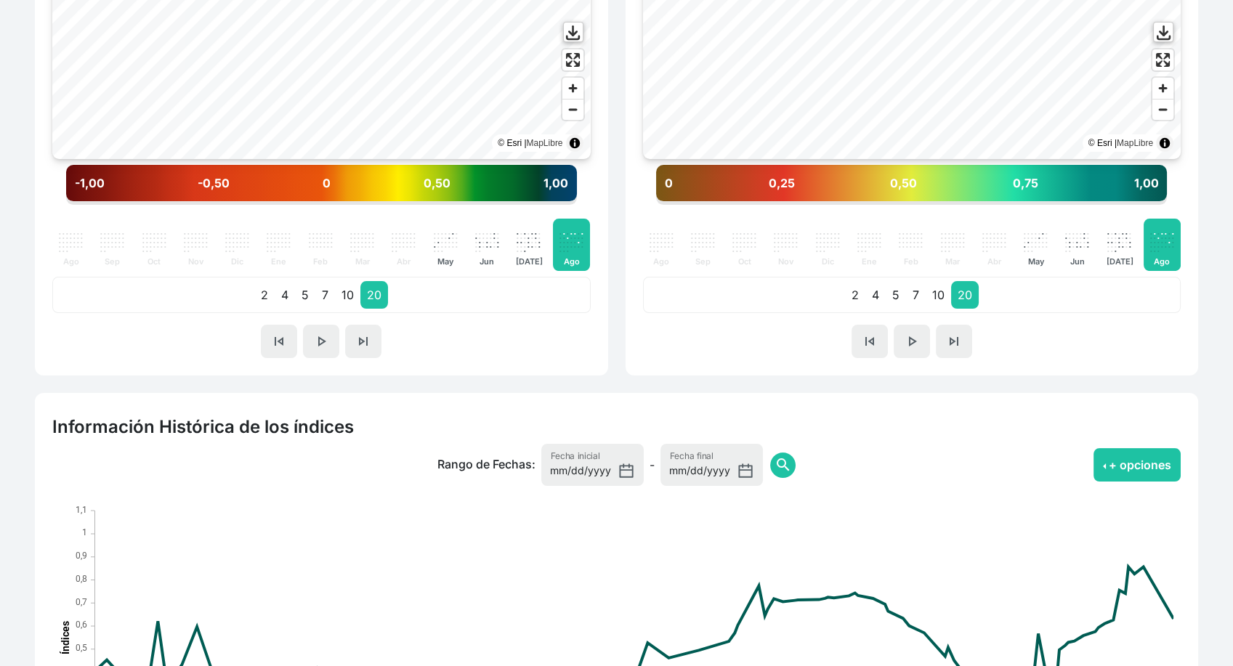
scroll to position [929, 0]
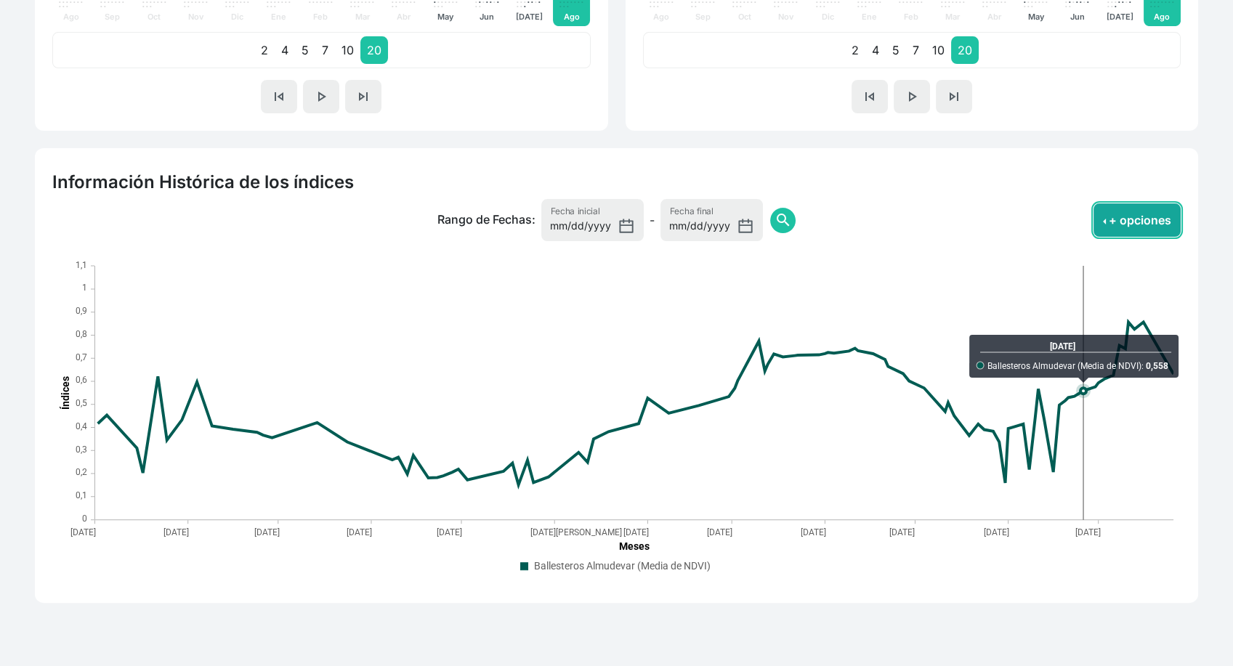
click at [1129, 227] on button "+ opciones" at bounding box center [1137, 219] width 87 height 33
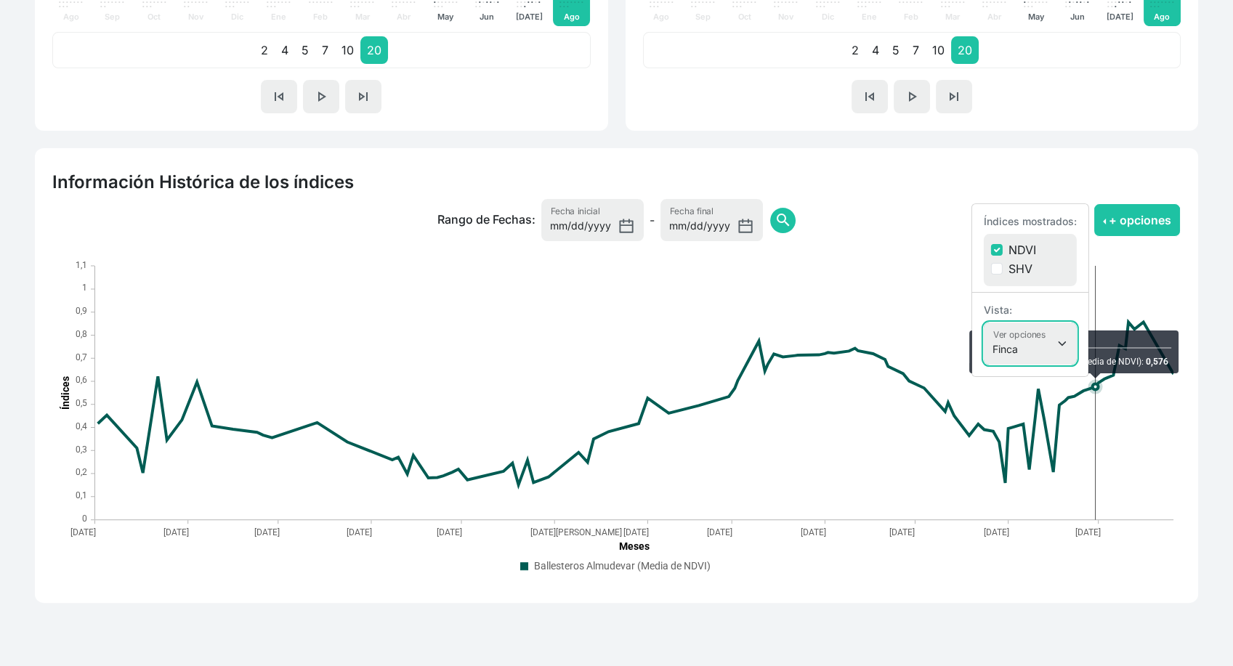
click at [1042, 362] on select "Finca Sectores Finca + Sectores" at bounding box center [1030, 344] width 93 height 42
select select "terrain"
click at [984, 323] on select "Finca Sectores Finca + Sectores" at bounding box center [1030, 344] width 93 height 42
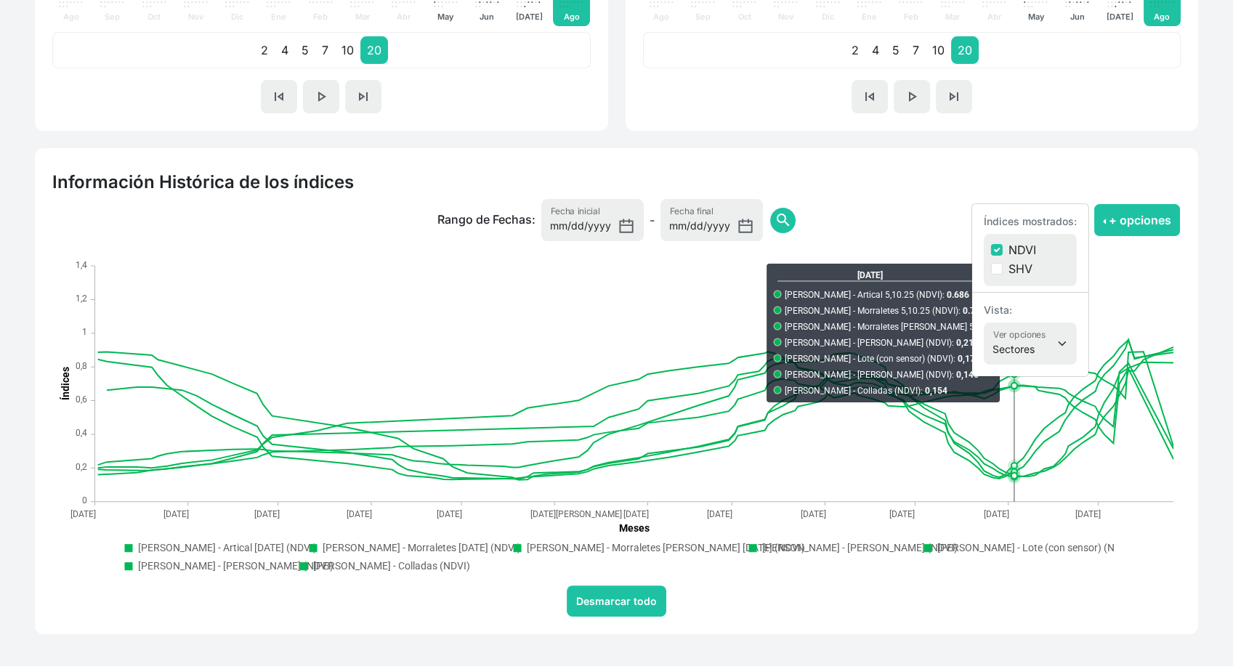
click at [826, 589] on div "Desmarcar todo" at bounding box center [616, 601] width 1129 height 31
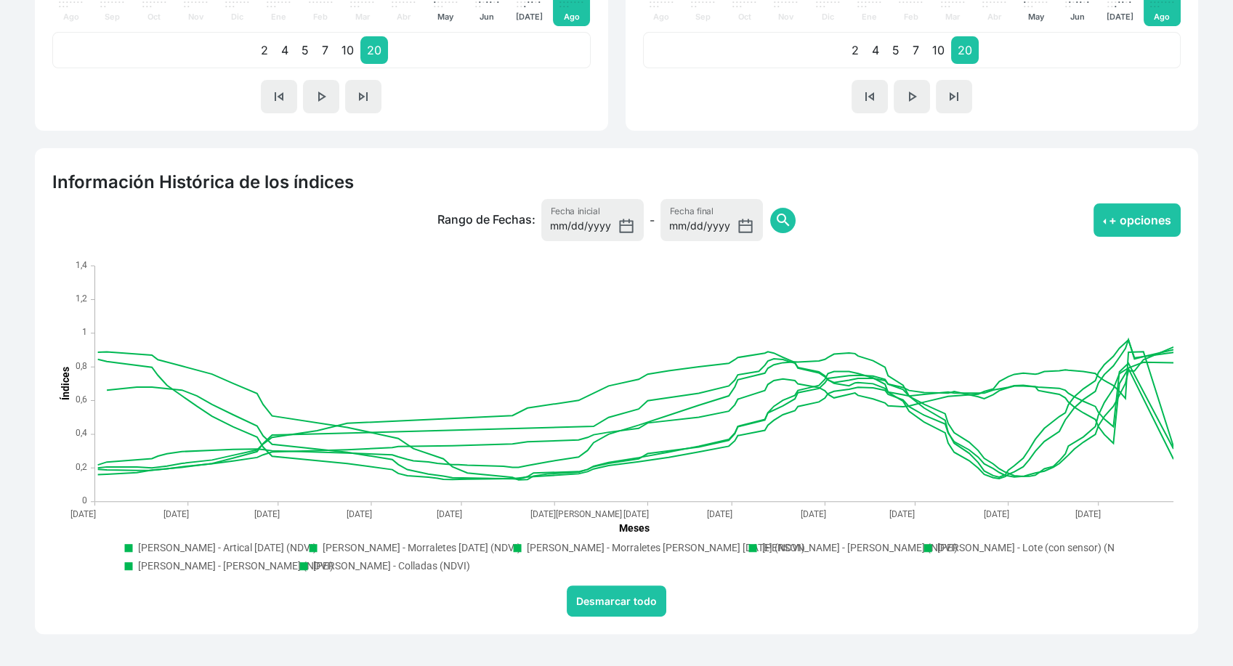
click at [267, 562] on text "Ballesteros - Lote Balbina (NDVI)" at bounding box center [235, 566] width 195 height 12
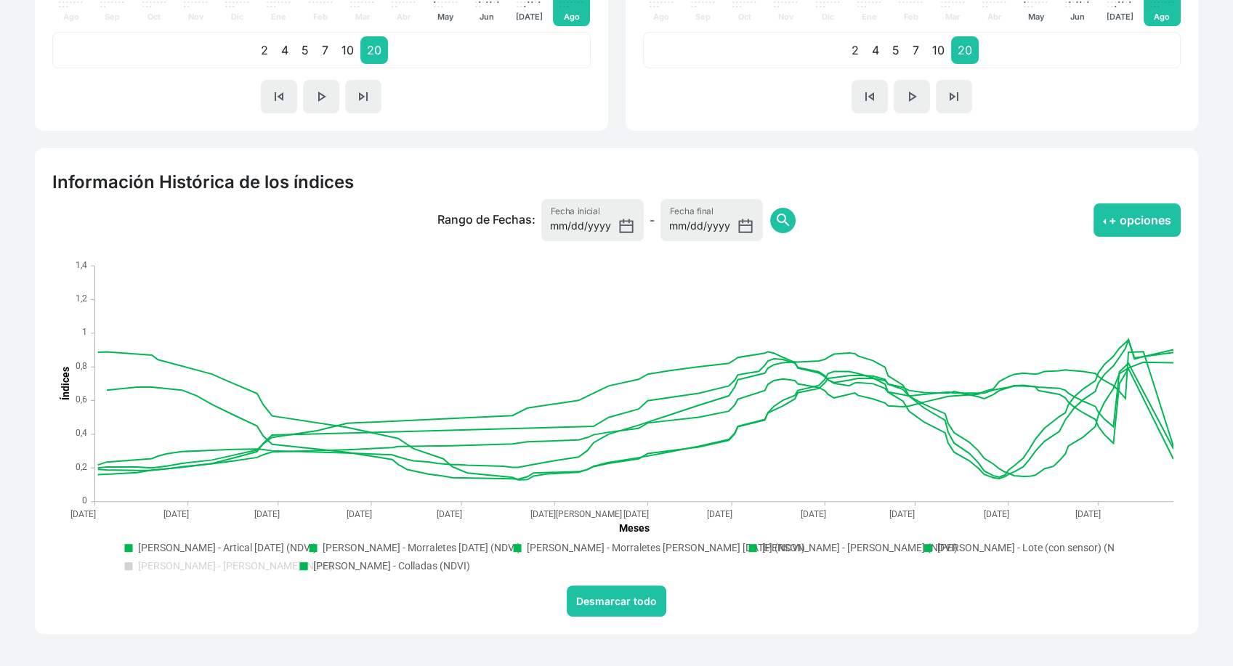
click at [340, 561] on text "Ballesteros - Colladas (NDVI)" at bounding box center [391, 566] width 157 height 12
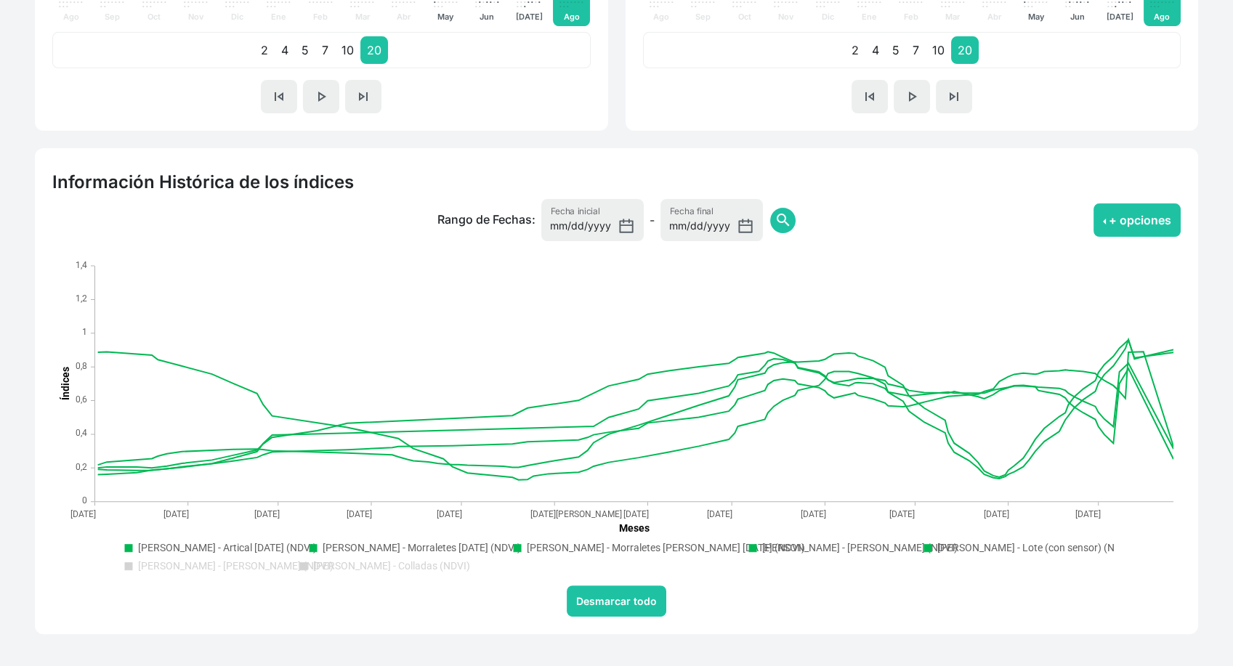
click at [249, 547] on text "Ballesteros - Artical 5.10.25 (NDVI)" at bounding box center [227, 548] width 179 height 12
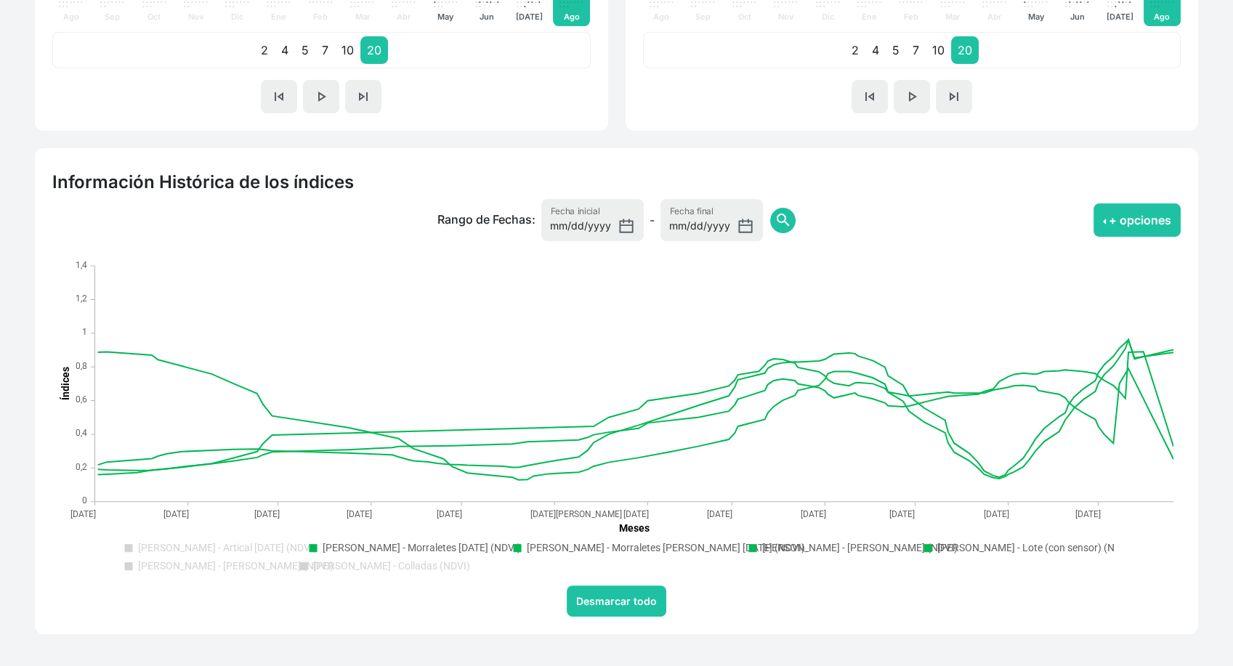
click at [249, 547] on text "Ballesteros - Artical 5.10.25 (NDVI)" at bounding box center [227, 548] width 179 height 12
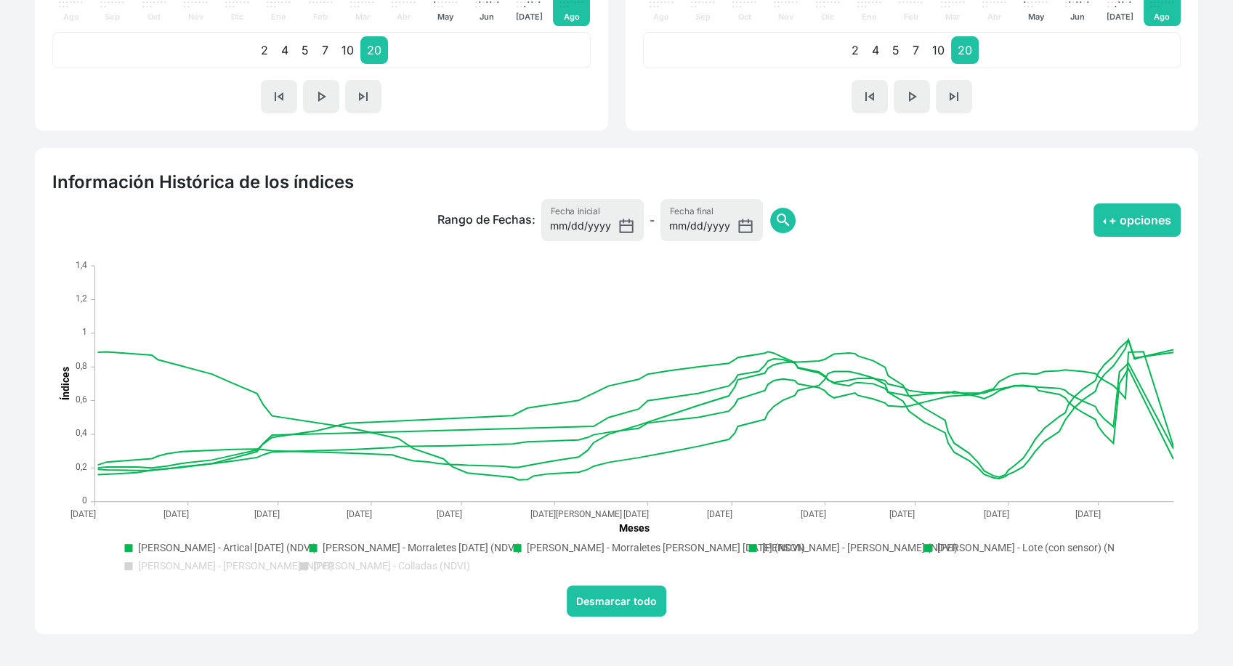
click at [774, 548] on text "Ballesteros - Lote Marcen (NDVI)" at bounding box center [859, 548] width 195 height 12
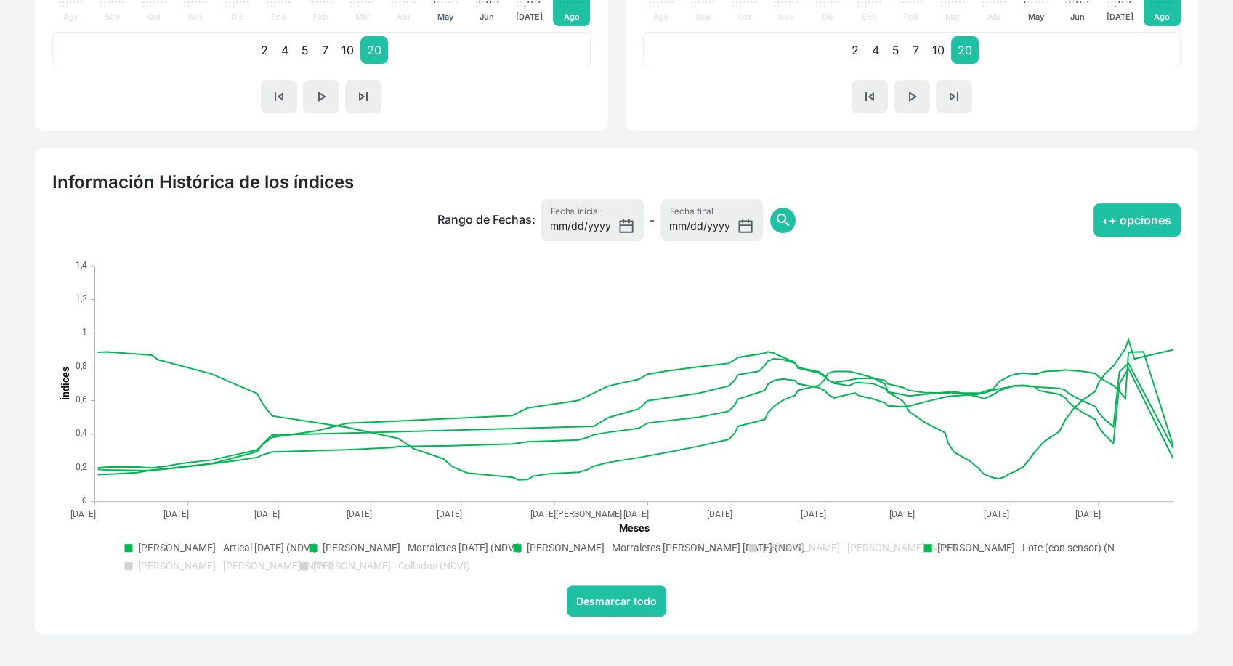
click at [774, 548] on text "Ballesteros - Lote Marcen (NDVI)" at bounding box center [859, 548] width 195 height 12
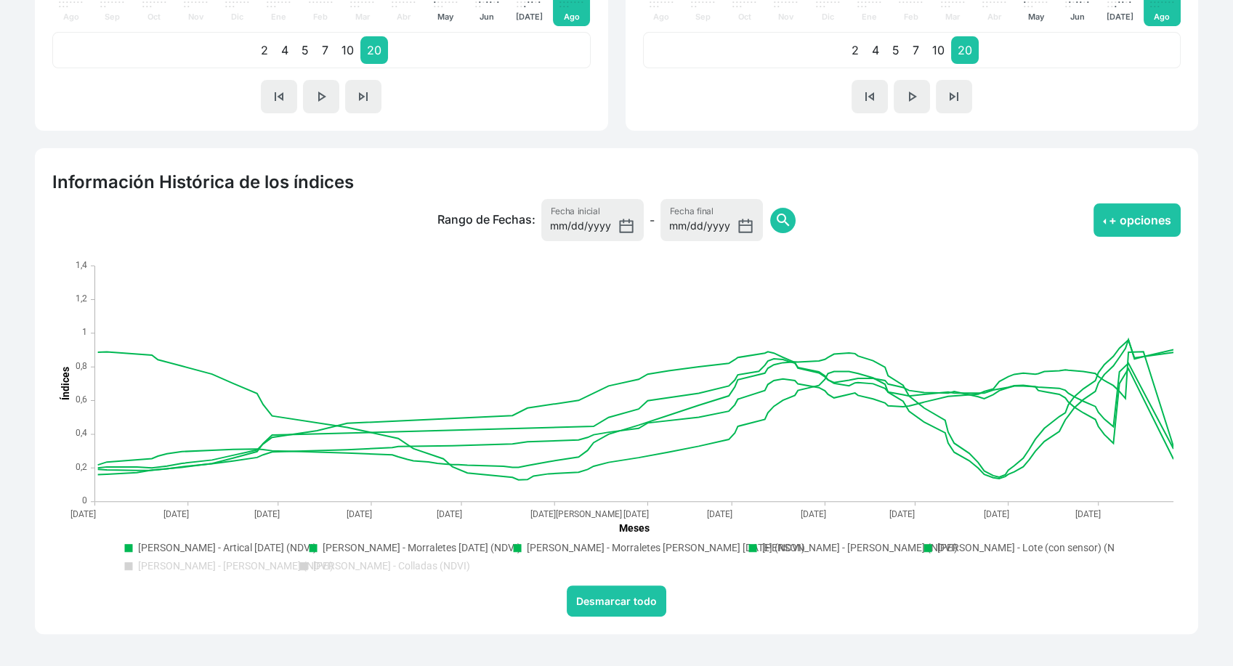
click at [774, 548] on text "Ballesteros - Lote Marcen (NDVI)" at bounding box center [859, 548] width 195 height 12
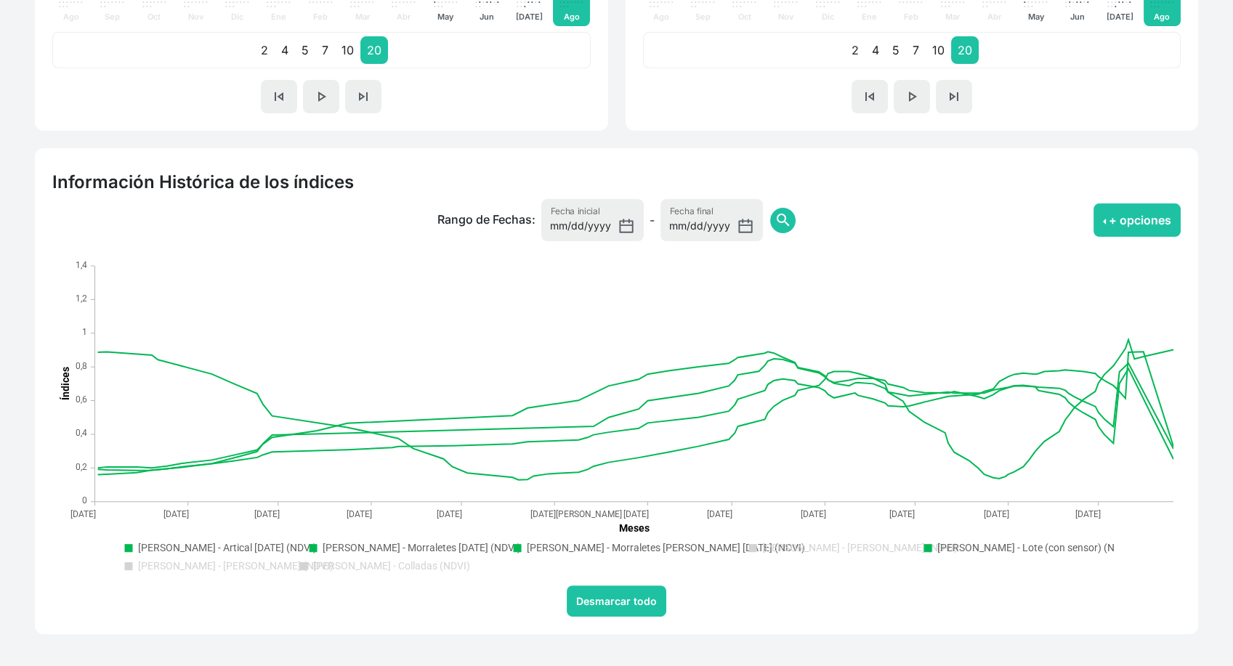
click at [952, 547] on text "Ballesteros - Lote (con sensor) (NDVI)" at bounding box center [1035, 548] width 197 height 12
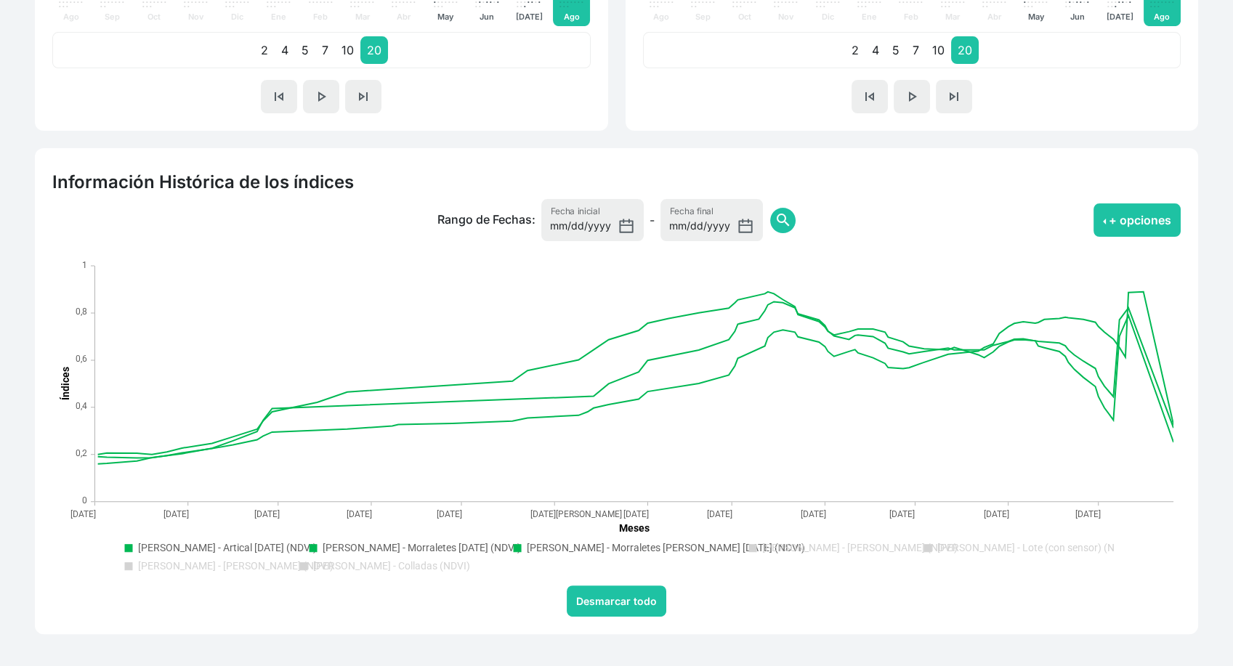
click at [952, 547] on text "Ballesteros - Lote (con sensor) (NDVI)" at bounding box center [1035, 548] width 197 height 12
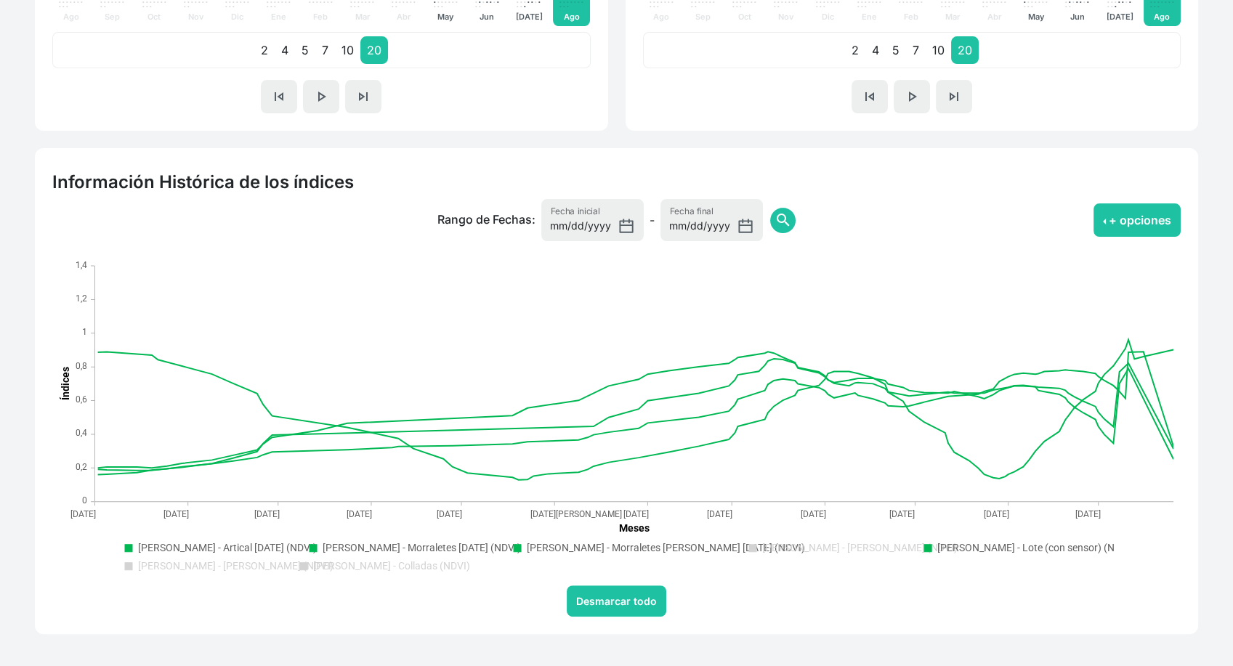
click at [952, 547] on text "Ballesteros - Lote (con sensor) (NDVI)" at bounding box center [1035, 548] width 197 height 12
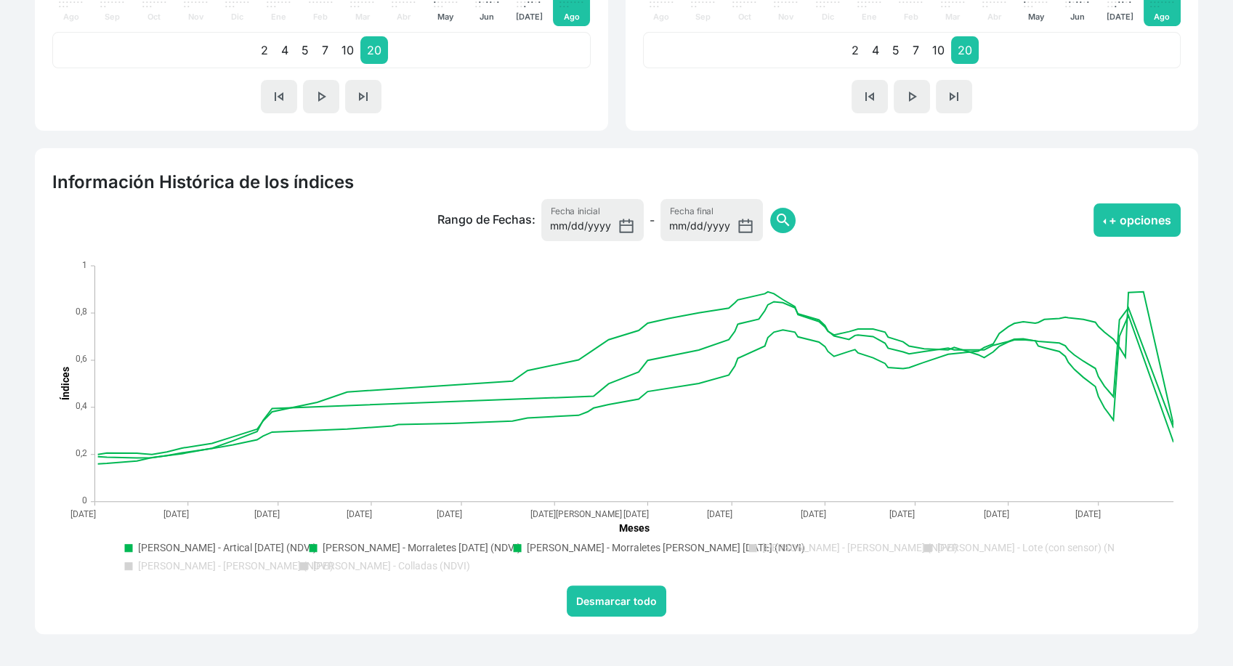
click at [358, 571] on text "Ballesteros - Colladas (NDVI)" at bounding box center [391, 566] width 157 height 12
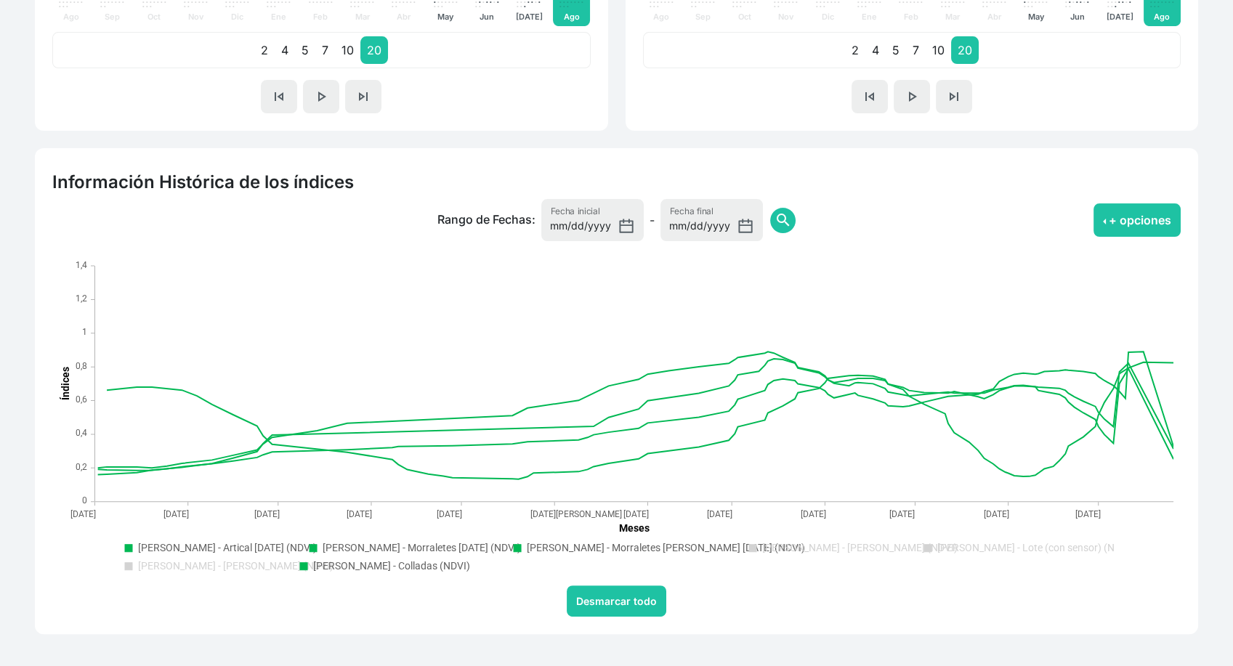
click at [358, 571] on text "Ballesteros - Colladas (NDVI)" at bounding box center [391, 566] width 157 height 12
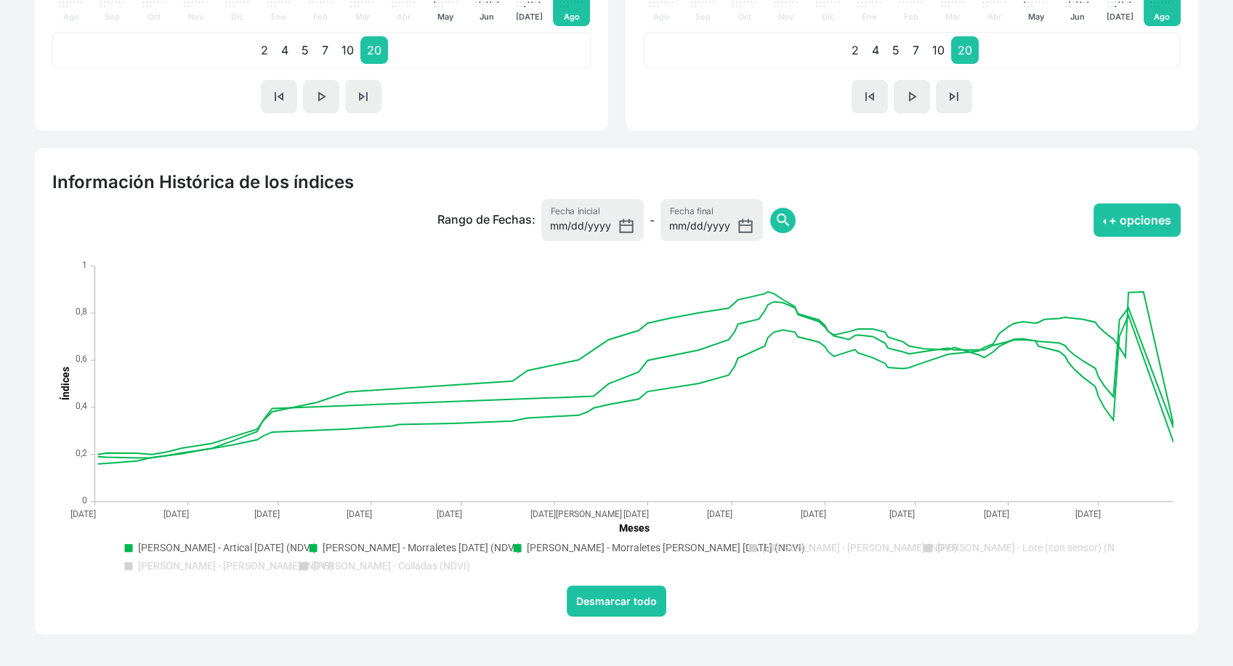
click at [203, 564] on text "Ballesteros - Lote Balbina (NDVI)" at bounding box center [235, 566] width 195 height 12
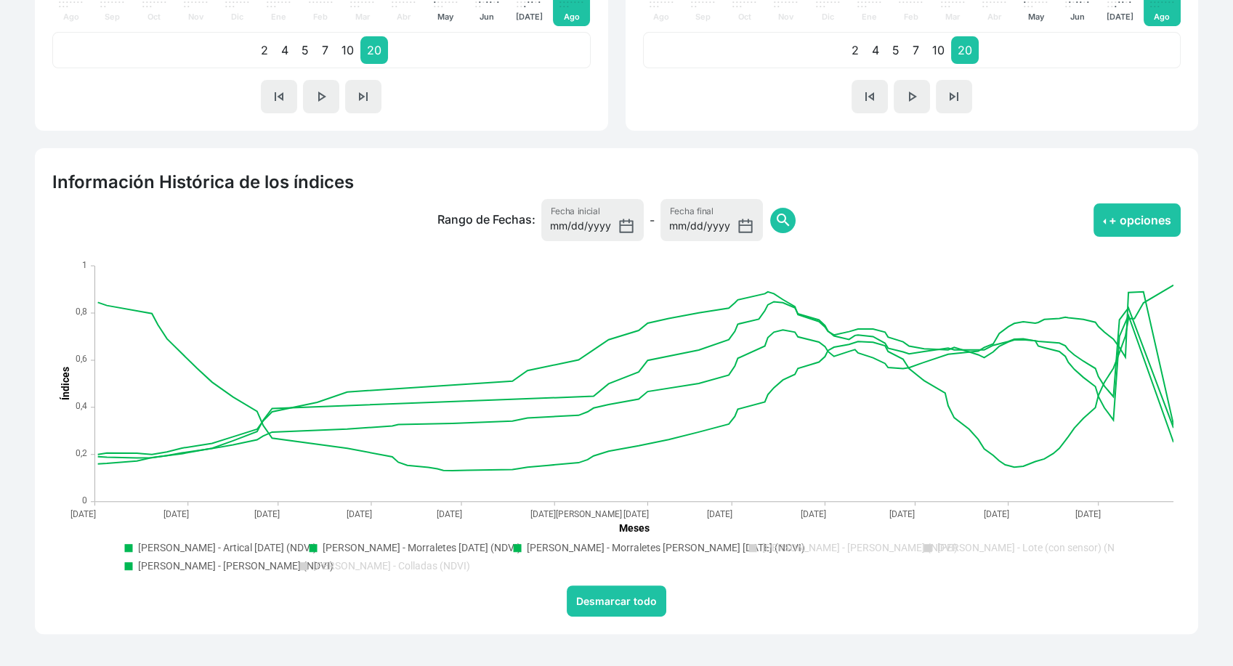
click at [203, 564] on text "Ballesteros - Lote Balbina (NDVI)" at bounding box center [235, 566] width 195 height 12
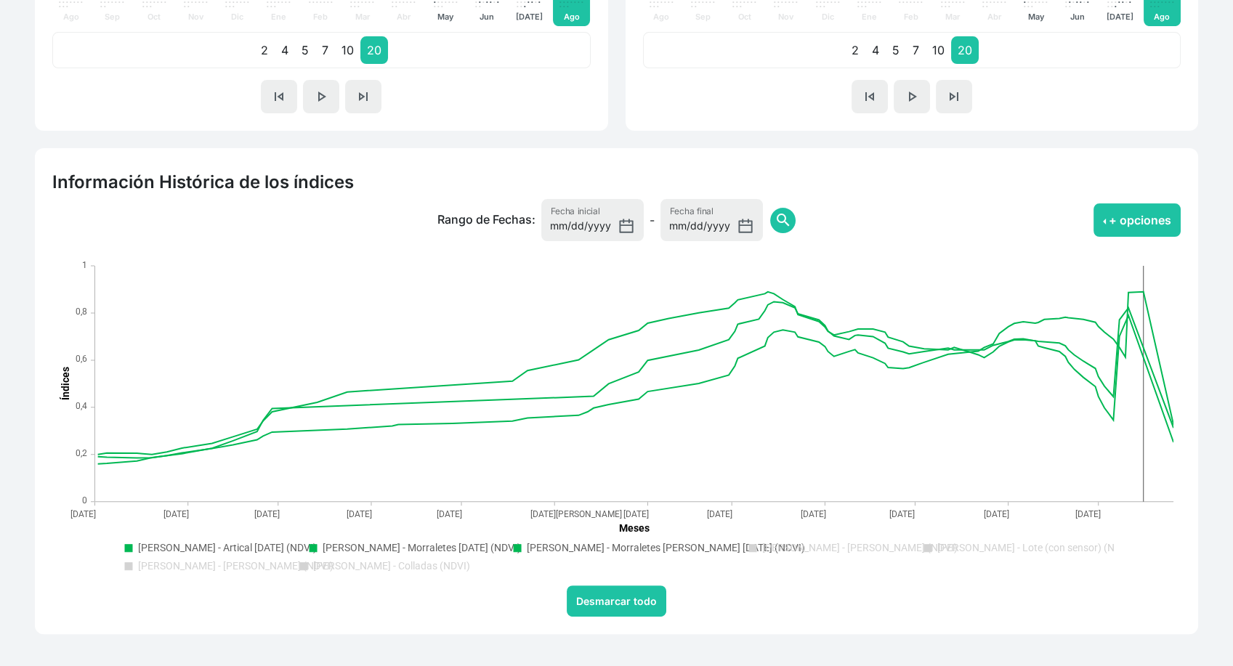
click at [1163, 420] on rect ". Syncfusion interactive chart." at bounding box center [634, 384] width 1079 height 236
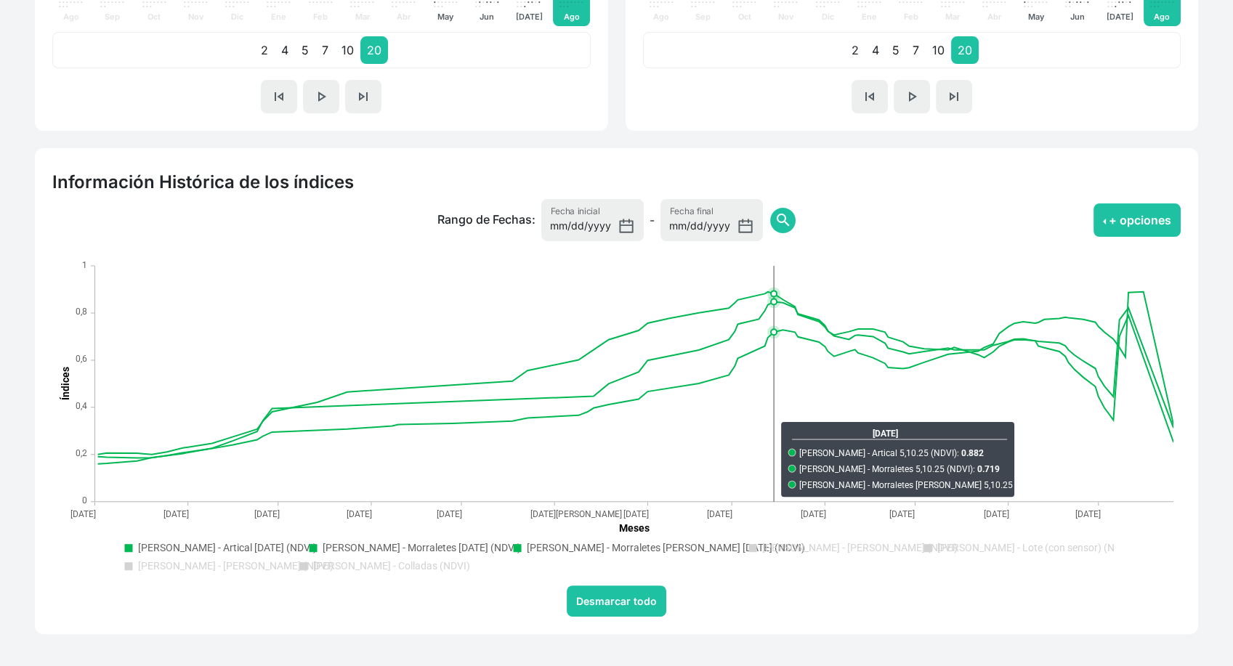
click at [834, 552] on text "Ballesteros - Lote Marcen (NDVI)" at bounding box center [859, 548] width 195 height 12
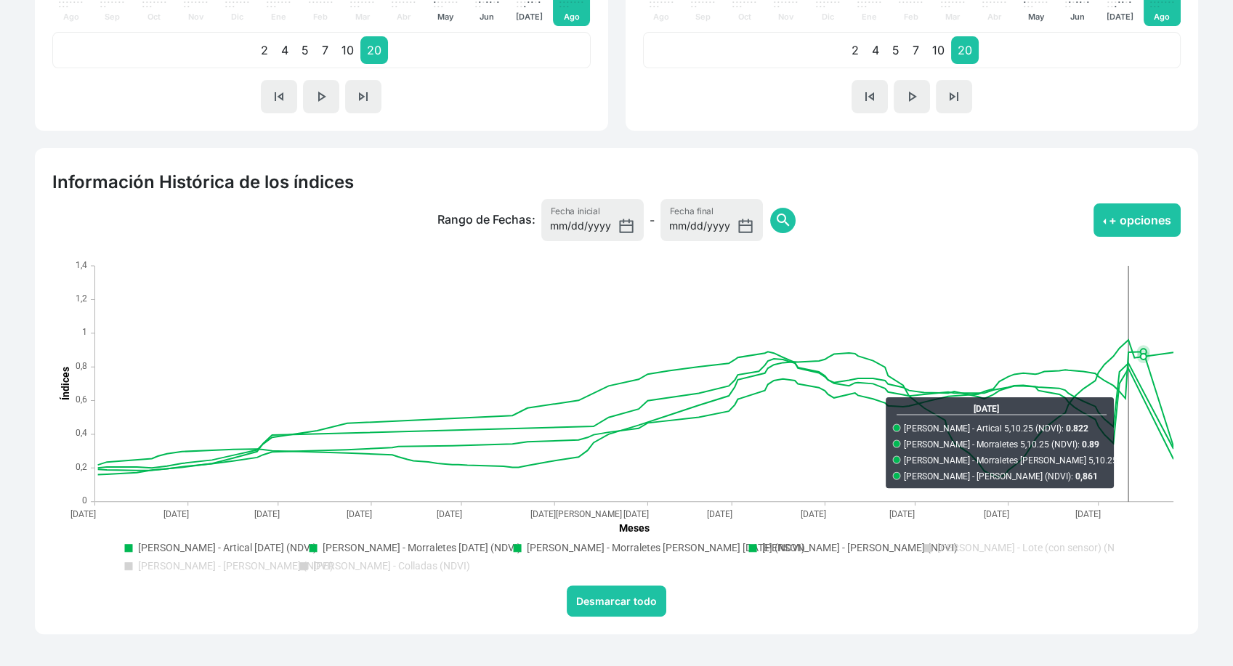
click at [1062, 550] on text "Ballesteros - Lote (con sensor) (NDVI)" at bounding box center [1035, 548] width 197 height 12
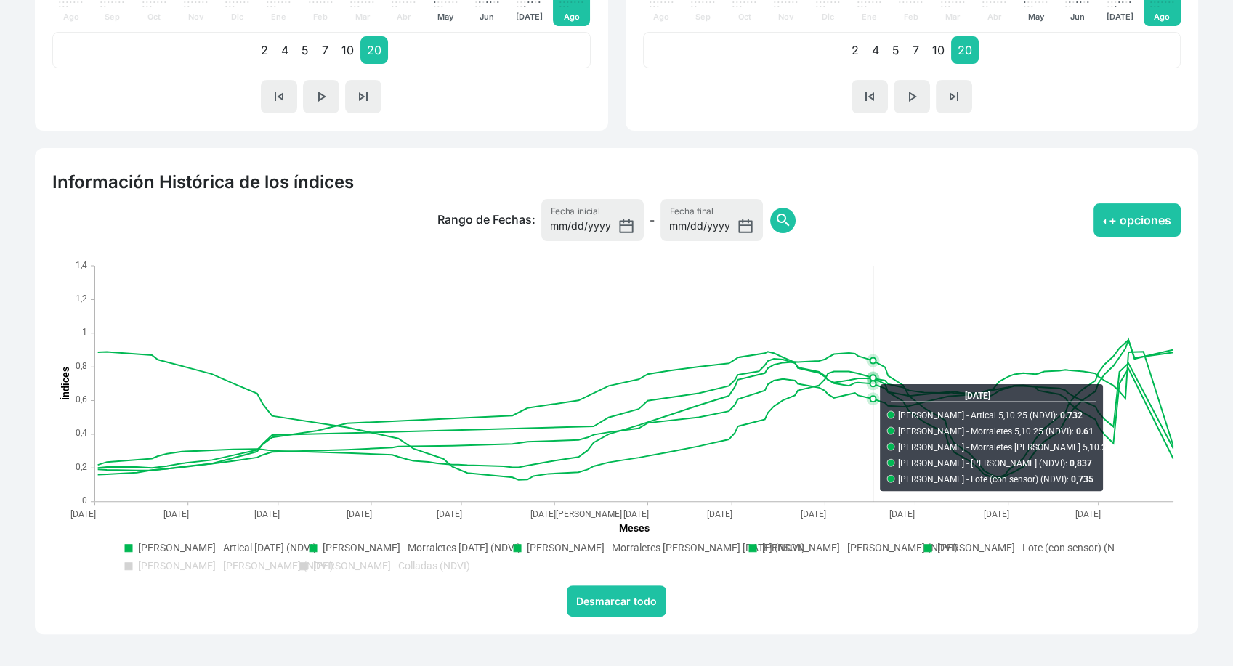
click at [374, 572] on rect ". Syncfusion interactive chart." at bounding box center [616, 557] width 995 height 42
drag, startPoint x: 358, startPoint y: 566, endPoint x: 242, endPoint y: 563, distance: 115.6
click at [242, 563] on g "Ballesteros - Artical 5.10.25 (NDVI) Ballesteros - Morraletes 5.10.25 (NDVI) Ba…" at bounding box center [629, 557] width 1009 height 30
click at [242, 563] on text "Ballesteros - Lote Balbina (NDVI)" at bounding box center [235, 566] width 195 height 12
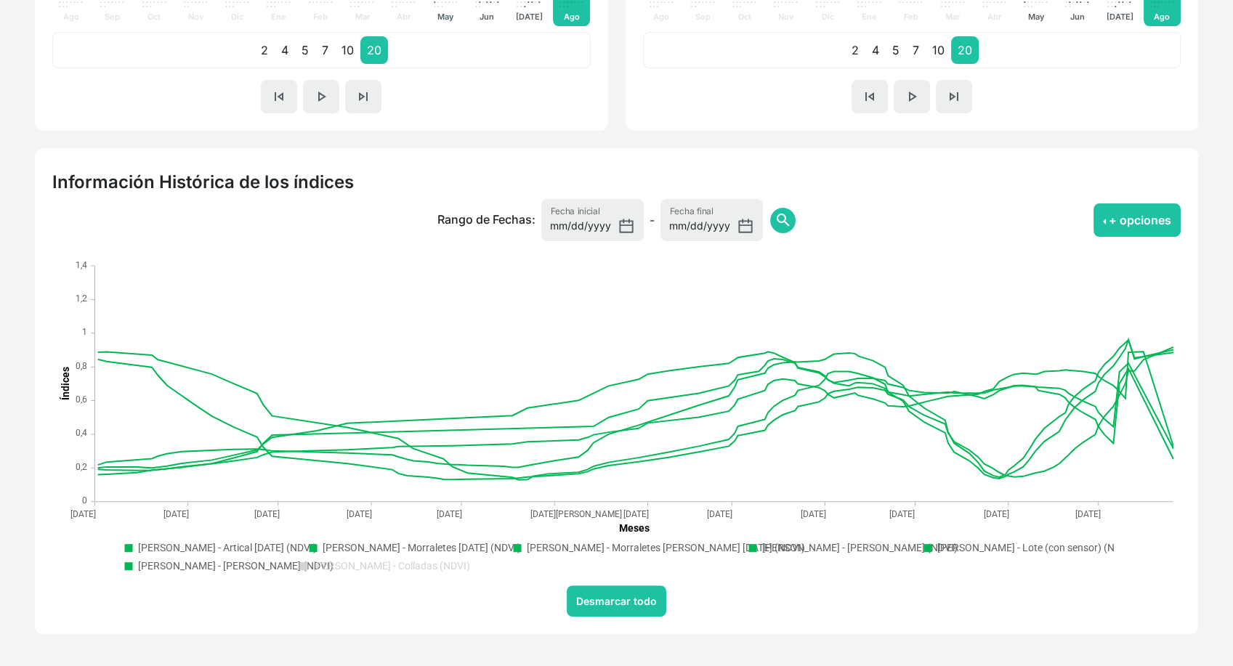
click at [362, 568] on text "Ballesteros - Colladas (NDVI)" at bounding box center [391, 566] width 157 height 12
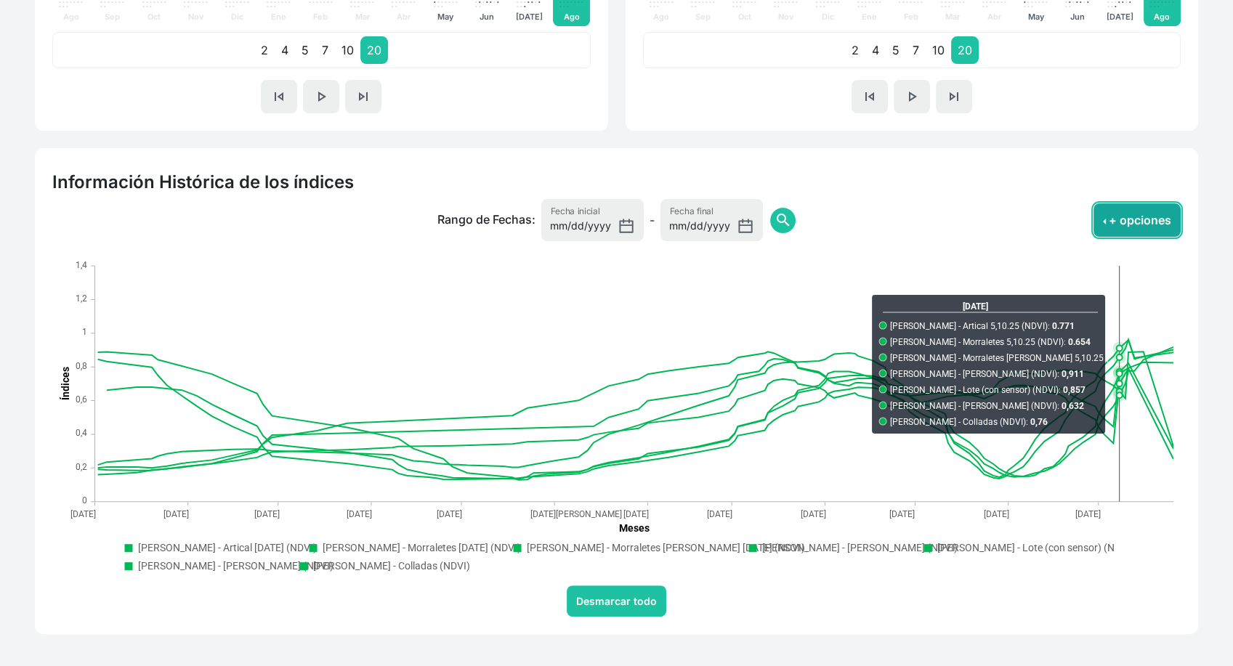
click at [1150, 227] on button "+ opciones" at bounding box center [1137, 219] width 87 height 33
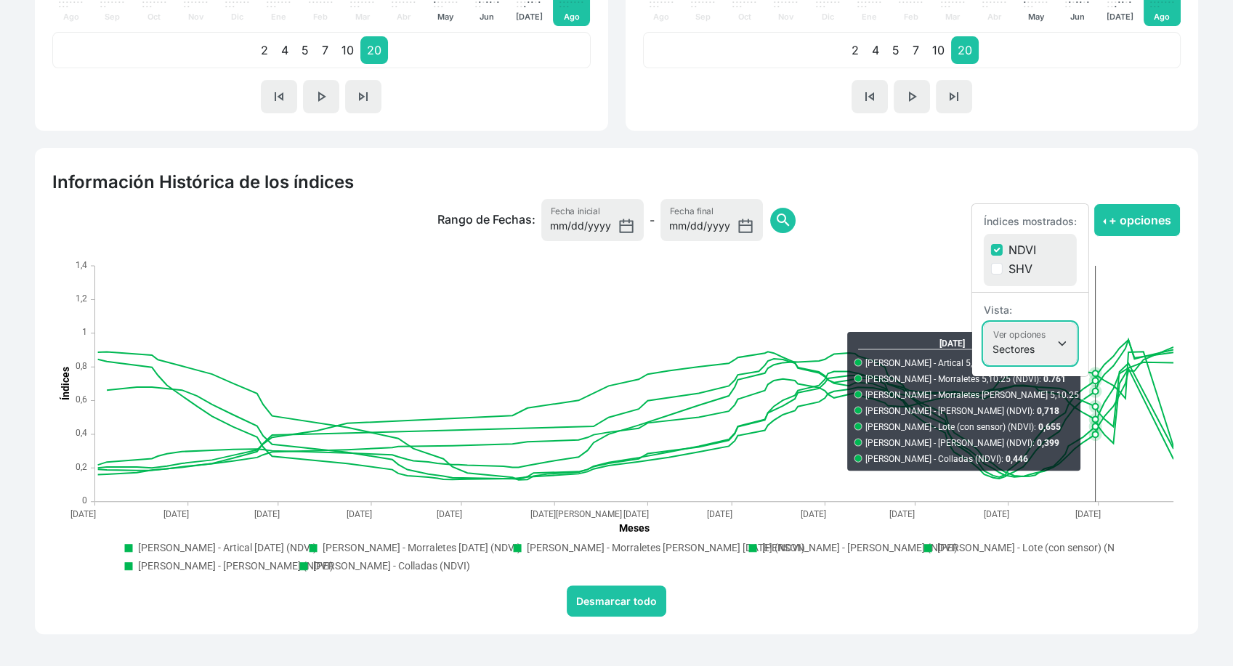
click at [1043, 329] on select "Finca Sectores Finca + Sectores" at bounding box center [1030, 344] width 93 height 42
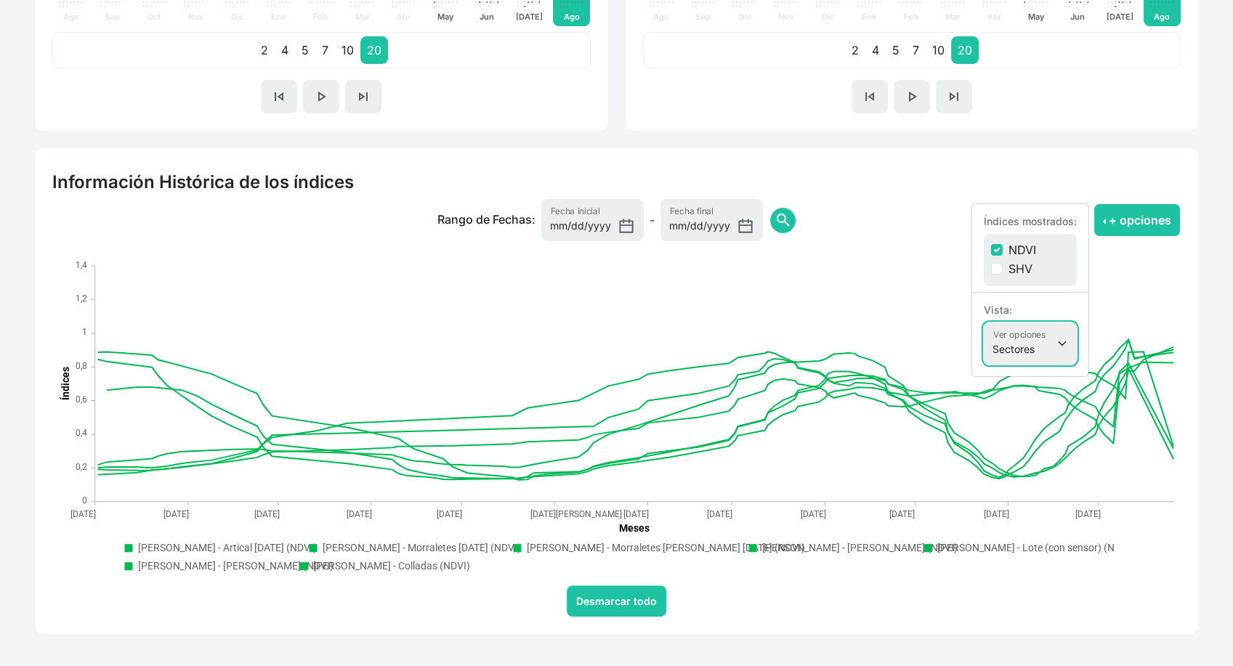
select select
click at [984, 323] on select "Finca Sectores Finca + Sectores" at bounding box center [1030, 344] width 93 height 42
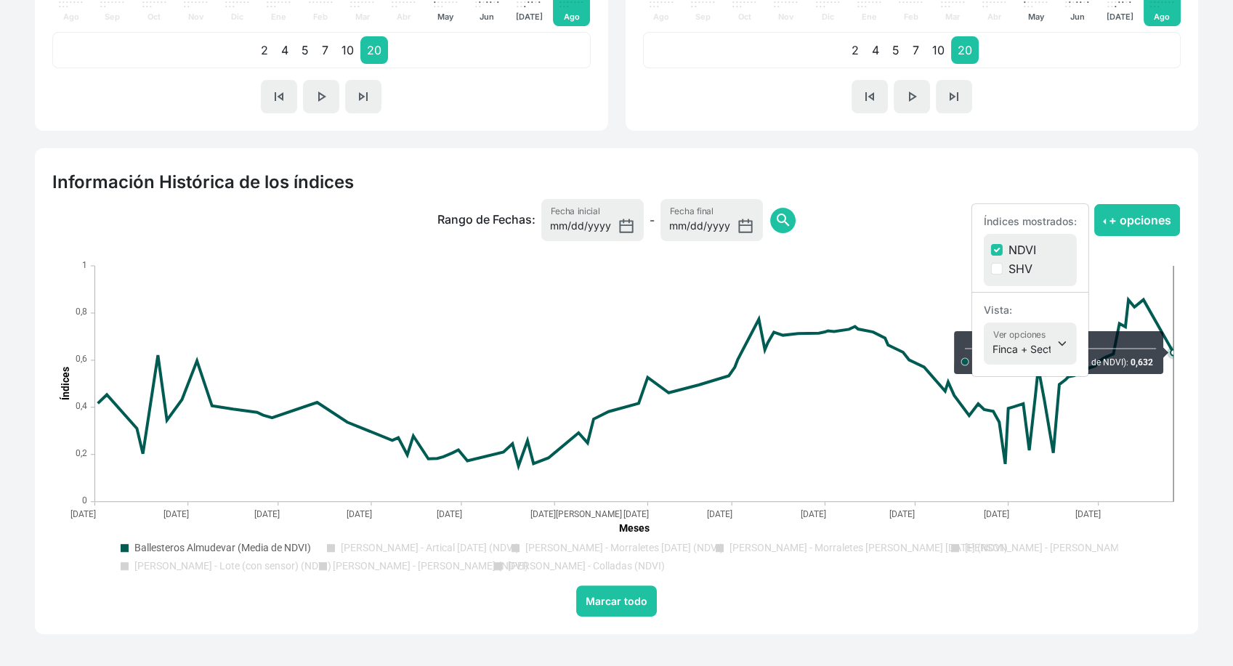
click at [1180, 341] on rect ". Syncfusion interactive chart." at bounding box center [616, 422] width 1129 height 327
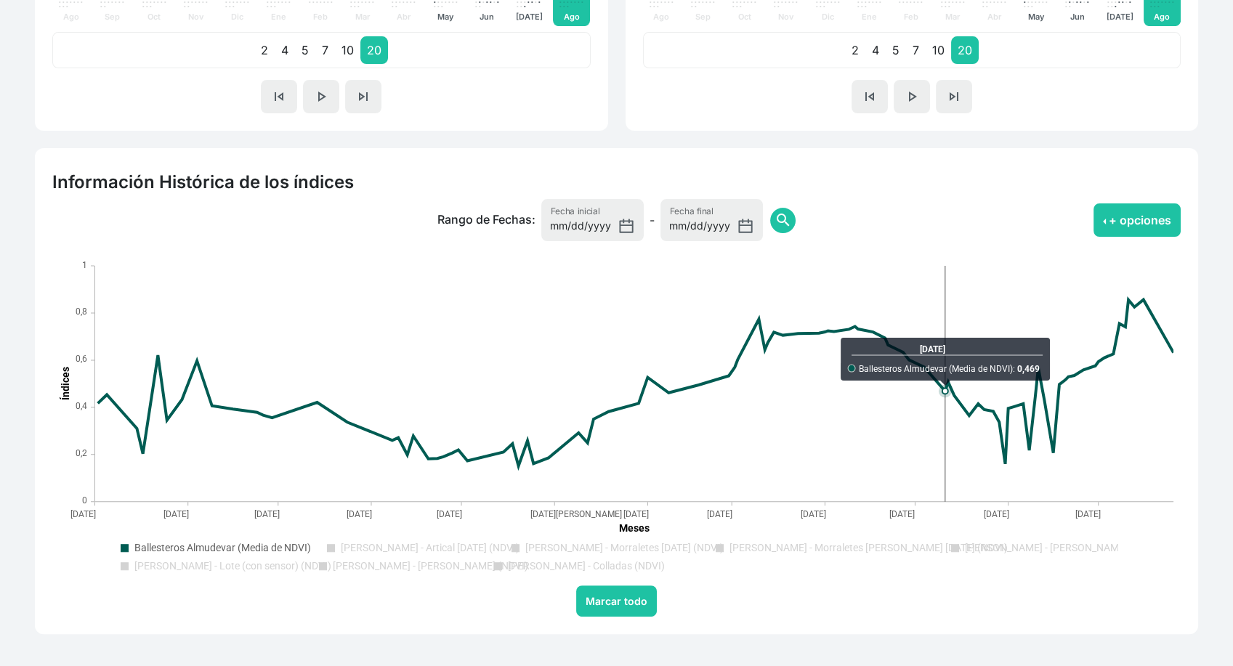
click at [436, 544] on text "Ballesteros - Artical 5.10.25 (NDVI)" at bounding box center [430, 548] width 179 height 12
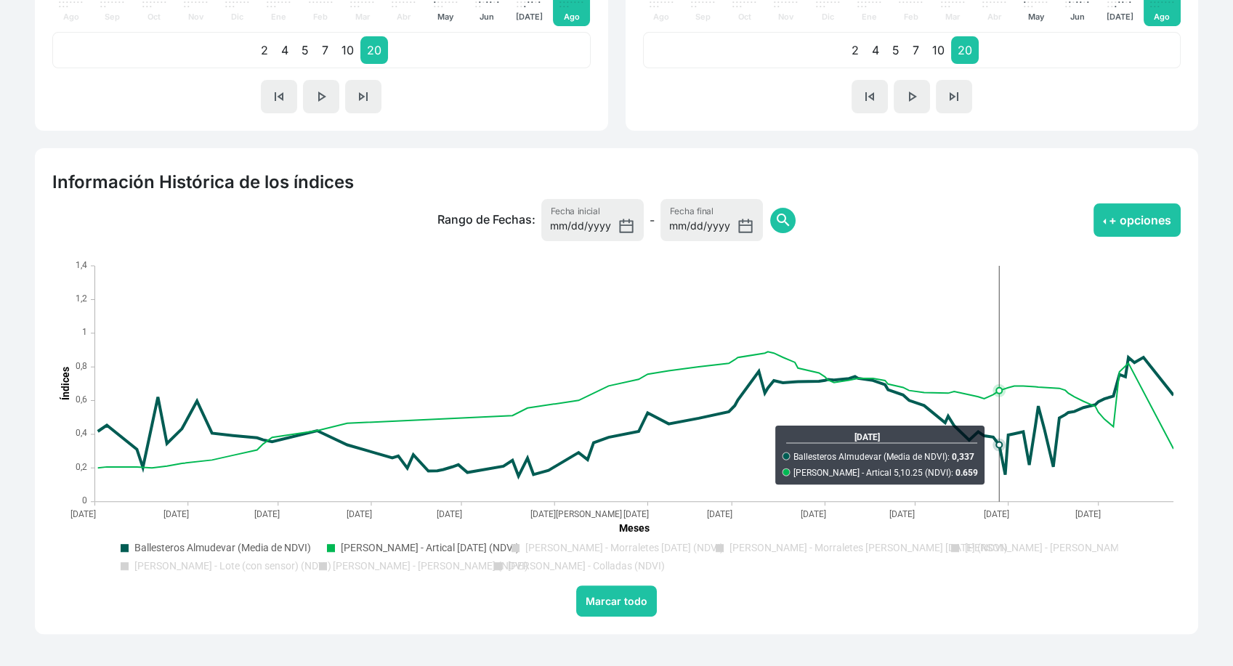
click at [663, 542] on text "Ballesteros - Morraletes 5.10.25 (NDVI)" at bounding box center [624, 548] width 198 height 12
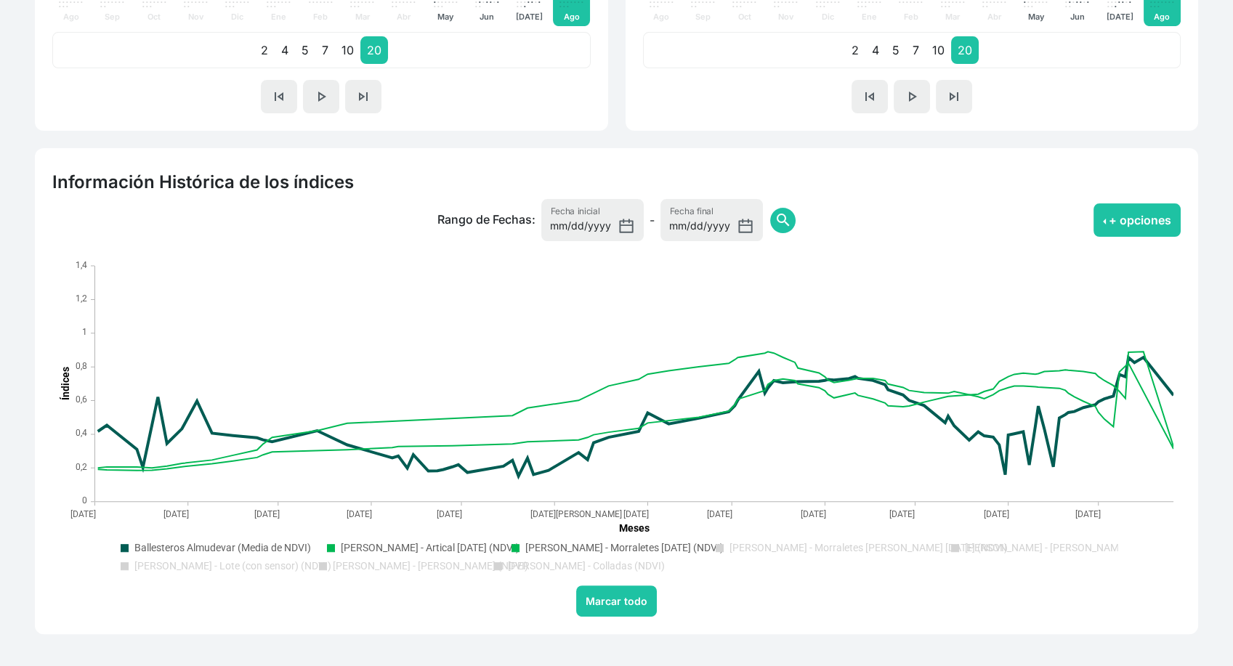
click at [743, 546] on text "Ballesteros - Morraletes Carlos 5.10.25 (NDVI)" at bounding box center [869, 548] width 278 height 12
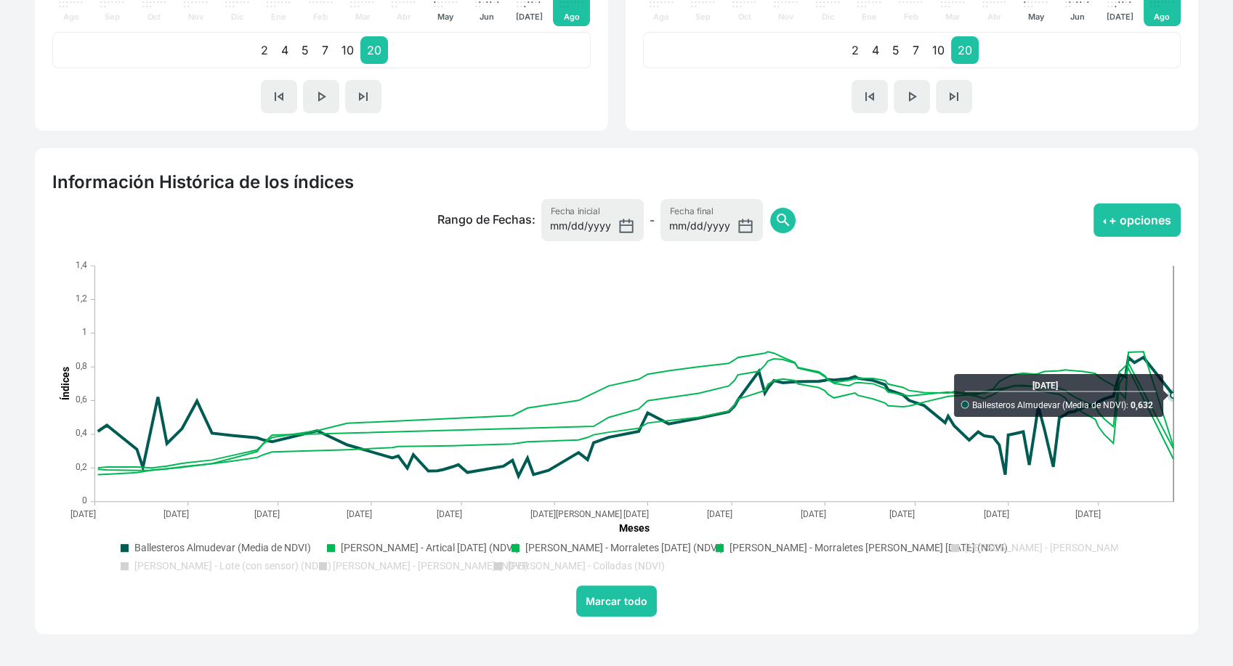
click at [1198, 398] on div "Información Histórica de los índices Rango de Fechas: 2024-08-23 Fecha inicial …" at bounding box center [616, 391] width 1181 height 486
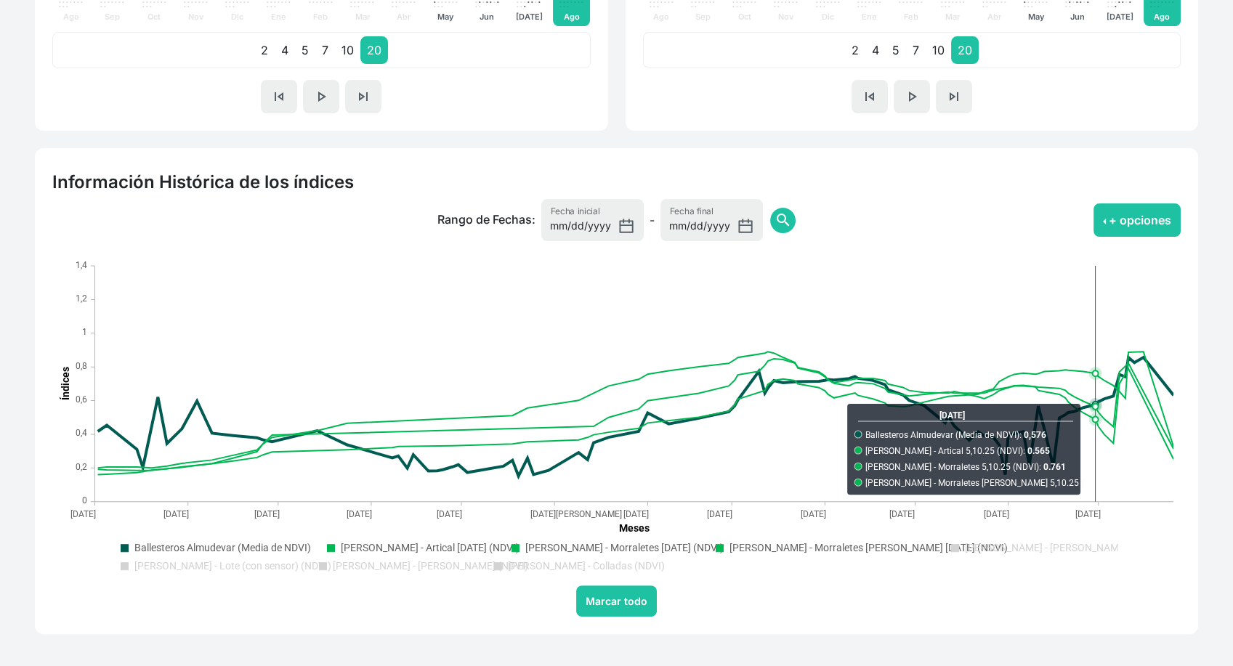
click at [965, 547] on text "Ballesteros - Lote Marcen (NDVI)" at bounding box center [1062, 548] width 195 height 12
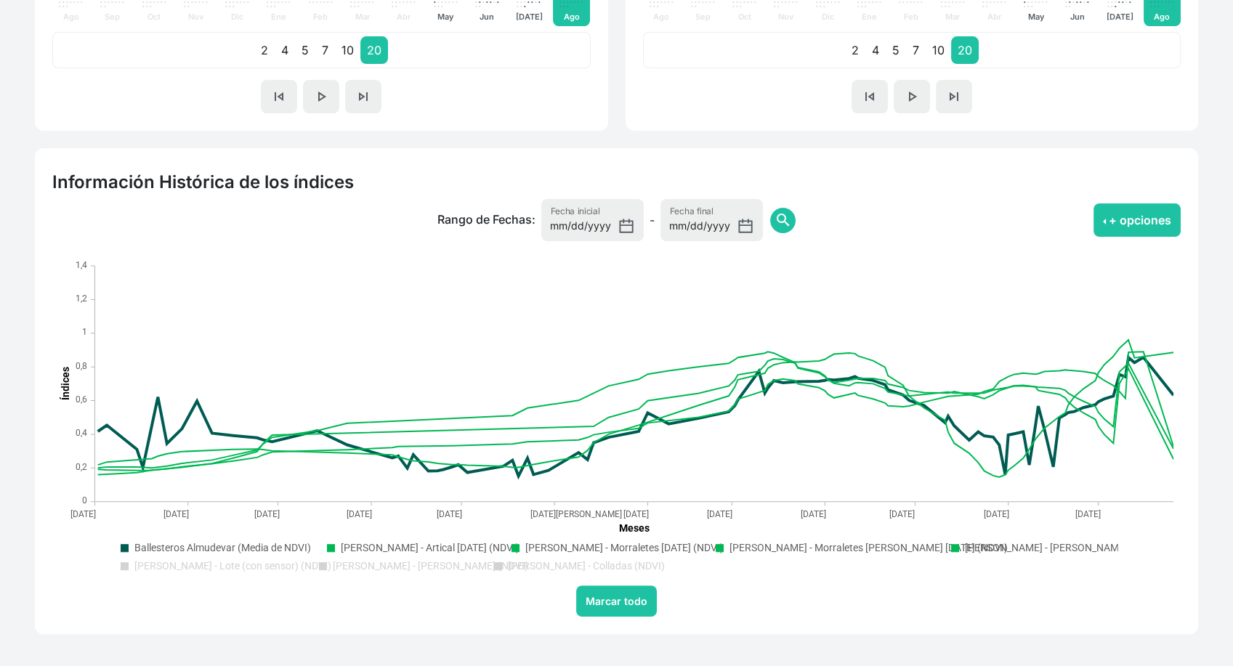
click at [965, 547] on text "Ballesteros - Lote Marcen (NDVI)" at bounding box center [1062, 548] width 195 height 12
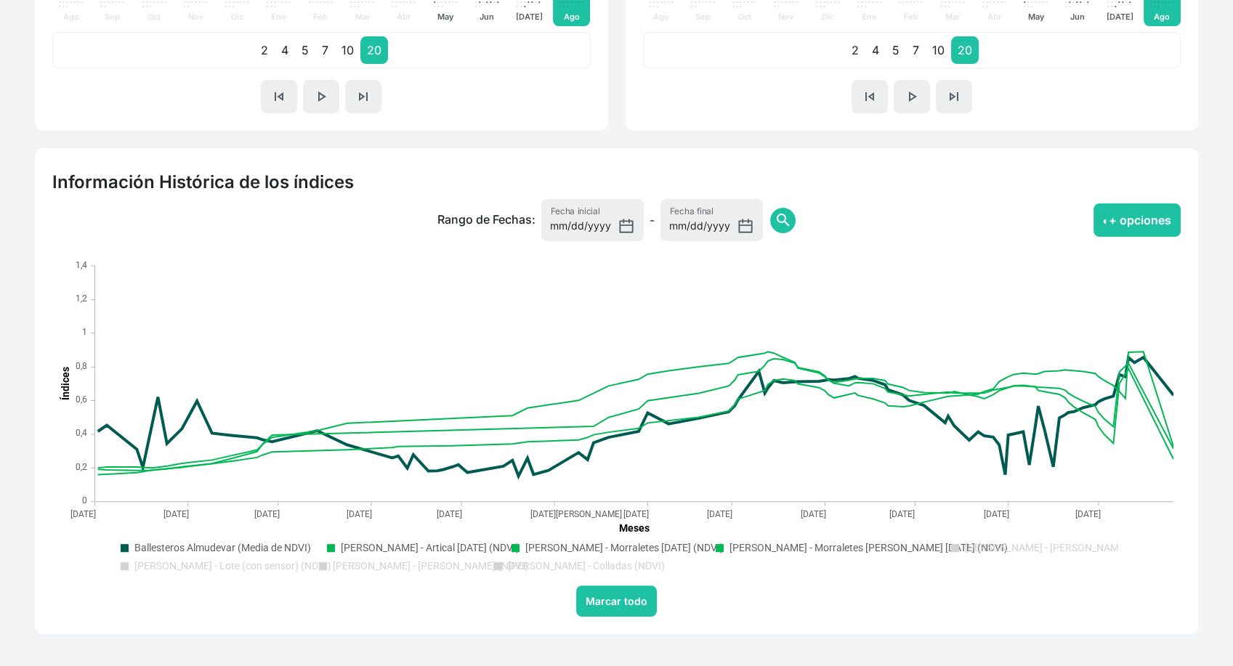
click at [206, 565] on text "Ballesteros - Lote (con sensor) (NDVI)" at bounding box center [232, 566] width 197 height 12
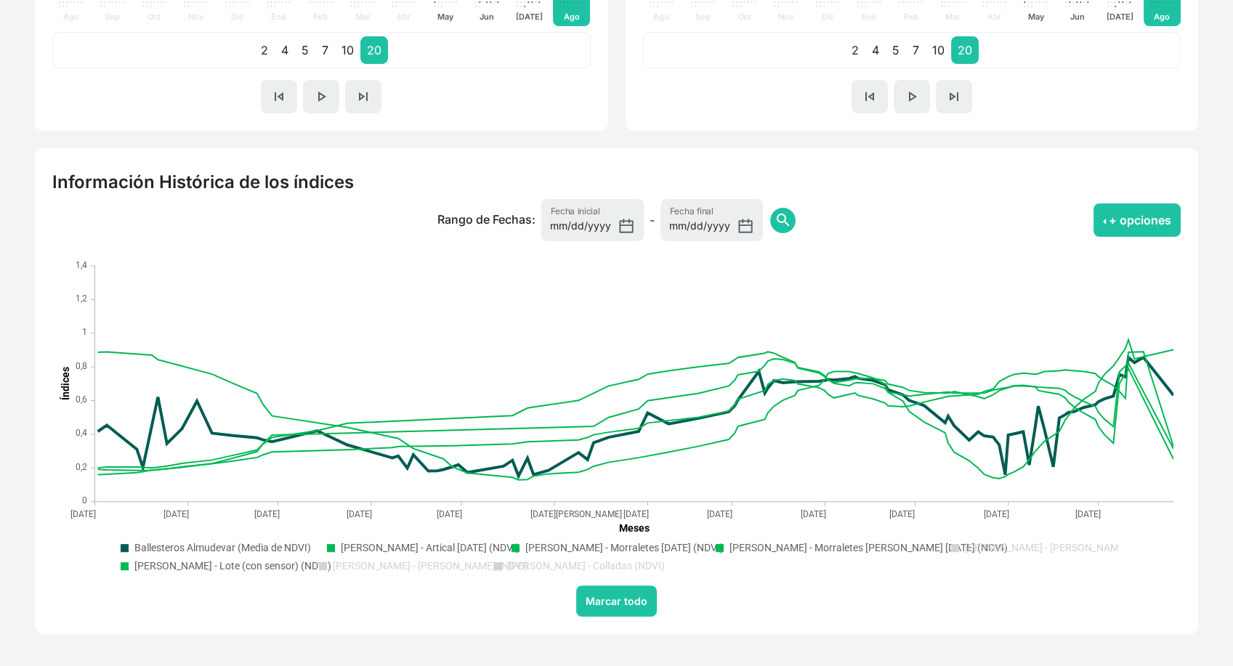
click at [206, 565] on text "Ballesteros - Lote (con sensor) (NDVI)" at bounding box center [232, 566] width 197 height 12
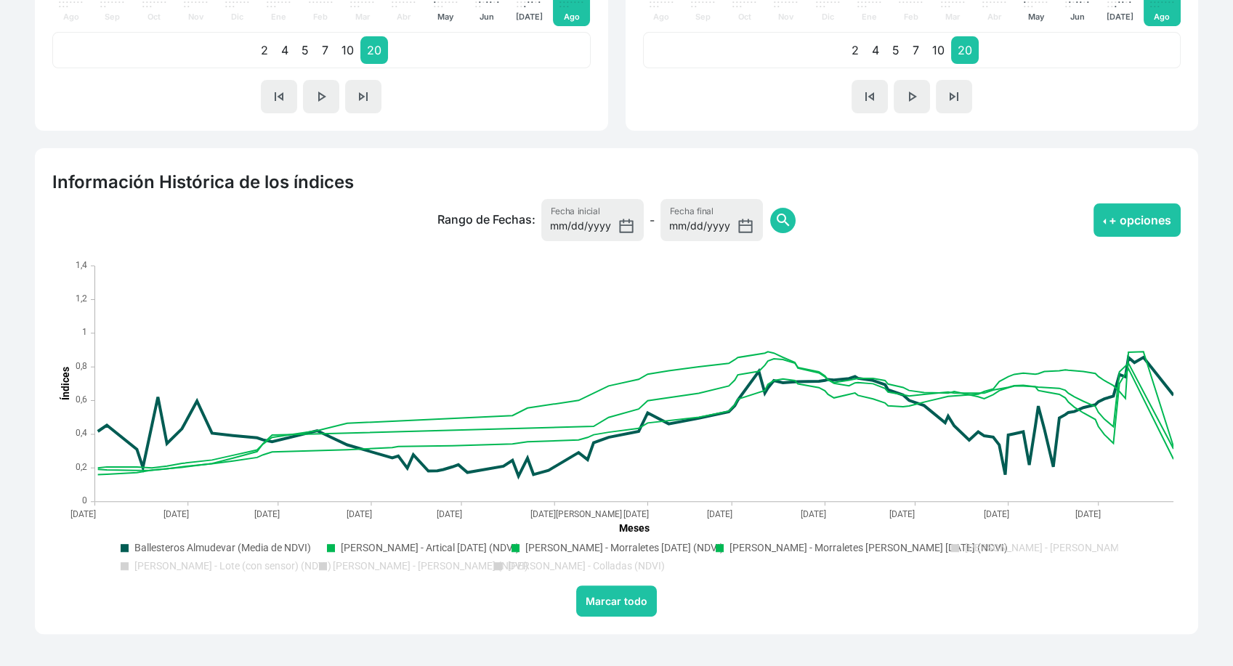
click at [392, 564] on text "Ballesteros - Lote Balbina (NDVI)" at bounding box center [430, 566] width 195 height 12
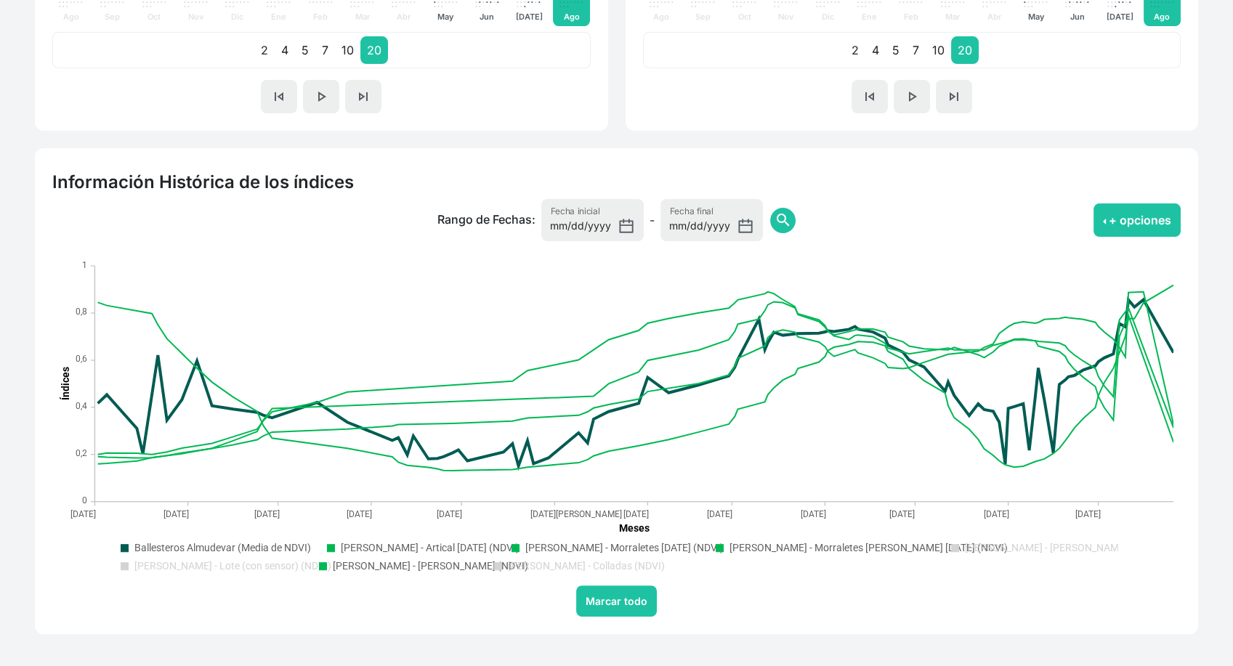
click at [392, 564] on text "Ballesteros - Lote Balbina (NDVI)" at bounding box center [430, 566] width 195 height 12
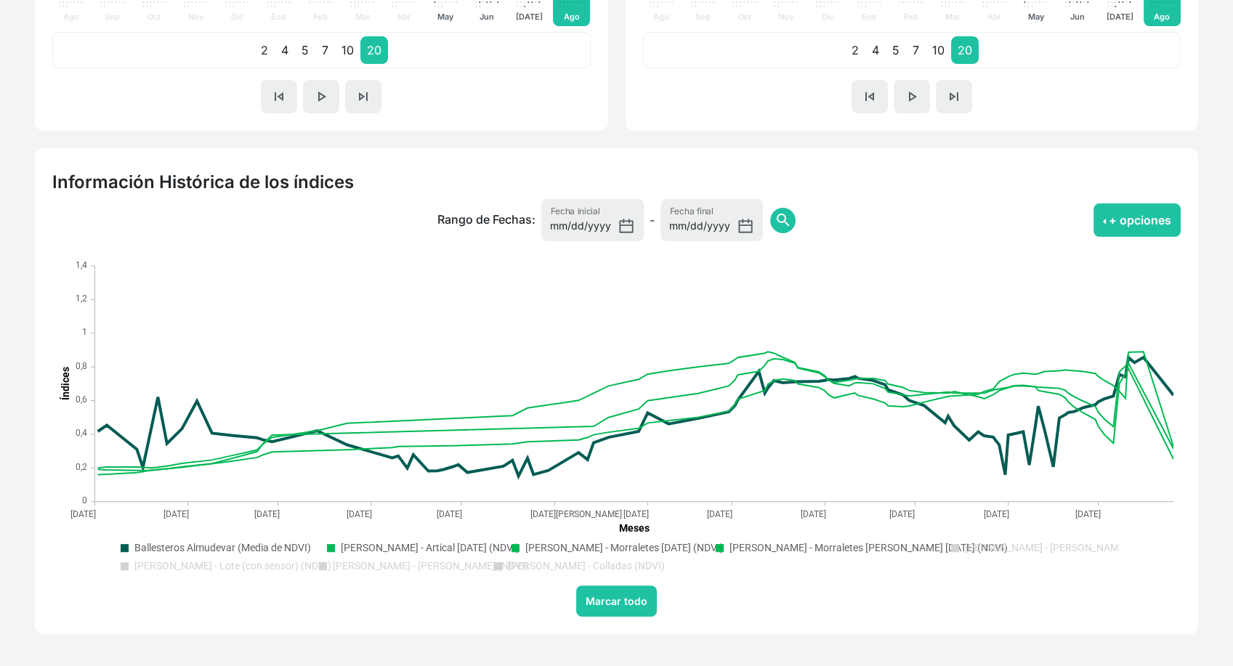
click at [544, 564] on text "Ballesteros - Colladas (NDVI)" at bounding box center [586, 566] width 157 height 12
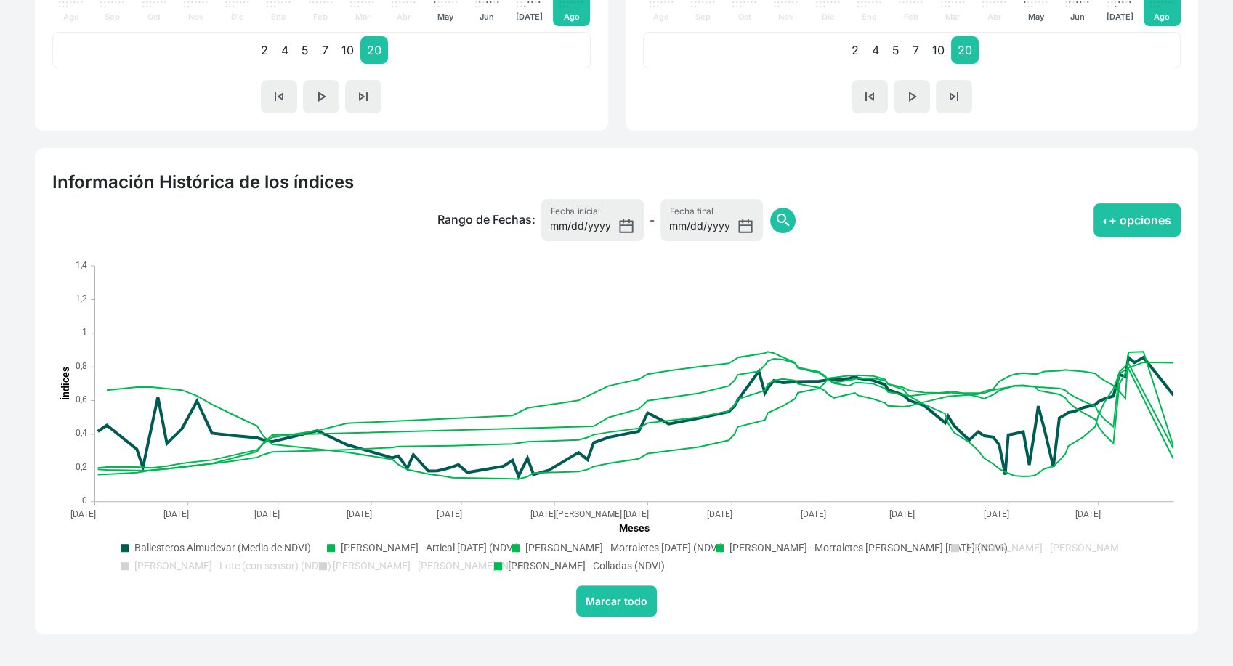
click at [544, 564] on text "Ballesteros - Colladas (NDVI)" at bounding box center [586, 566] width 157 height 12
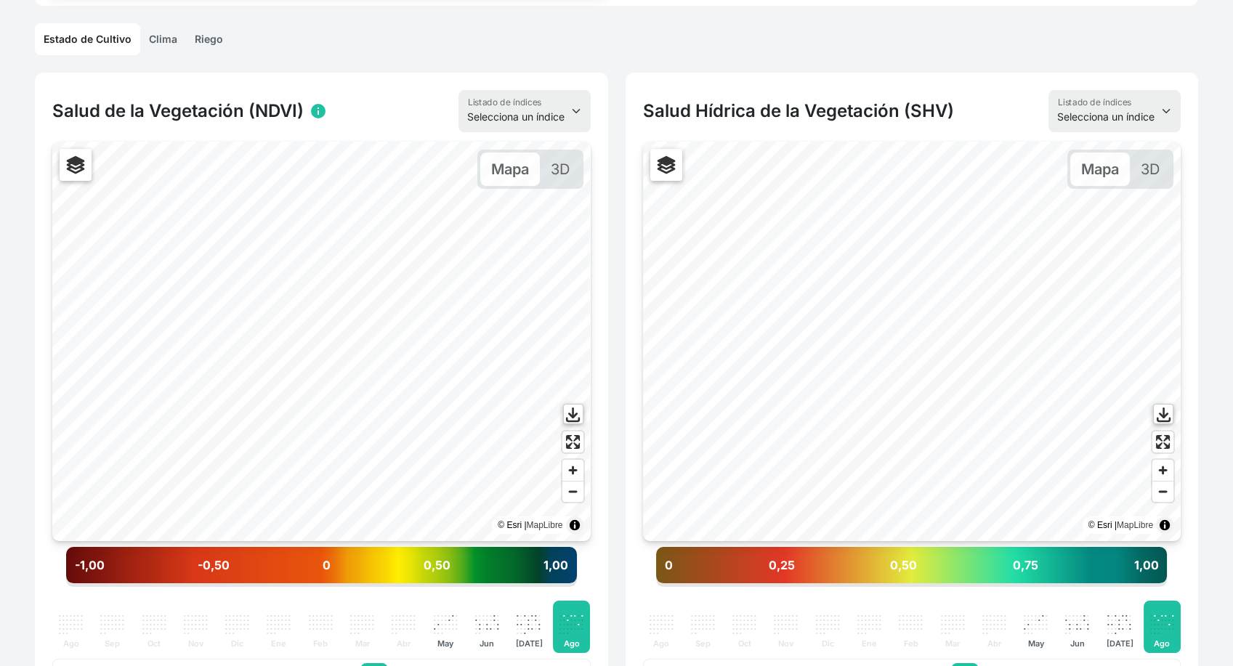
scroll to position [0, 0]
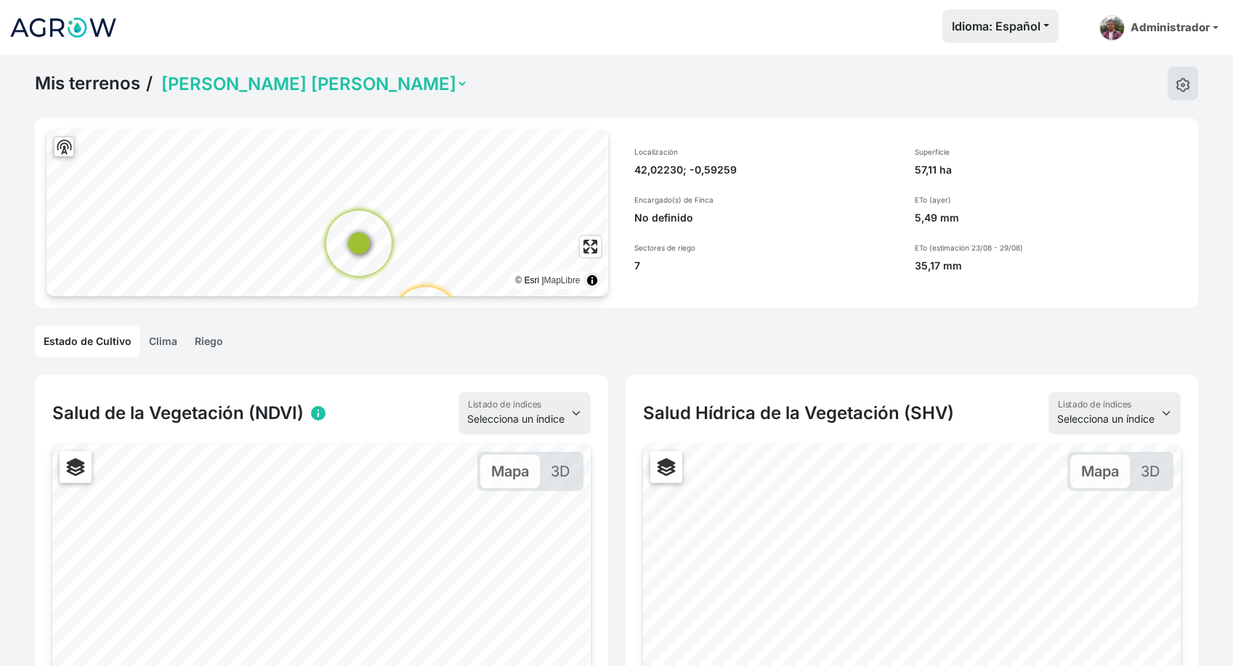
click at [107, 16] on img at bounding box center [63, 27] width 109 height 36
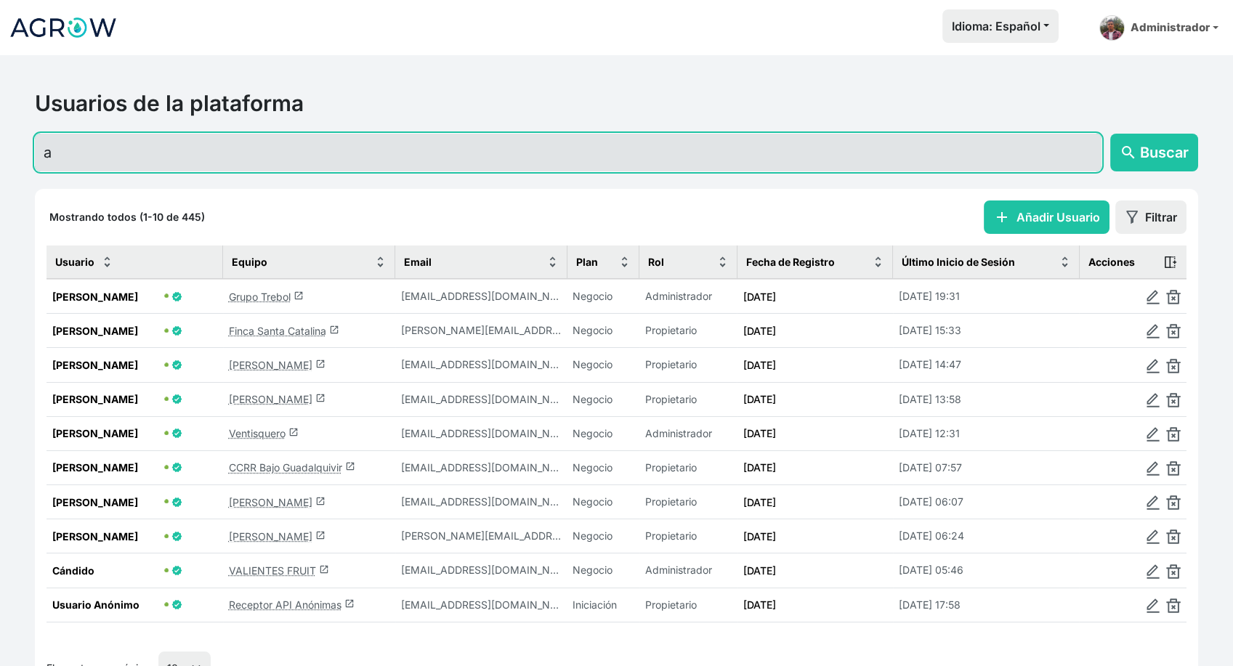
click at [461, 158] on input "a" at bounding box center [568, 153] width 1067 height 38
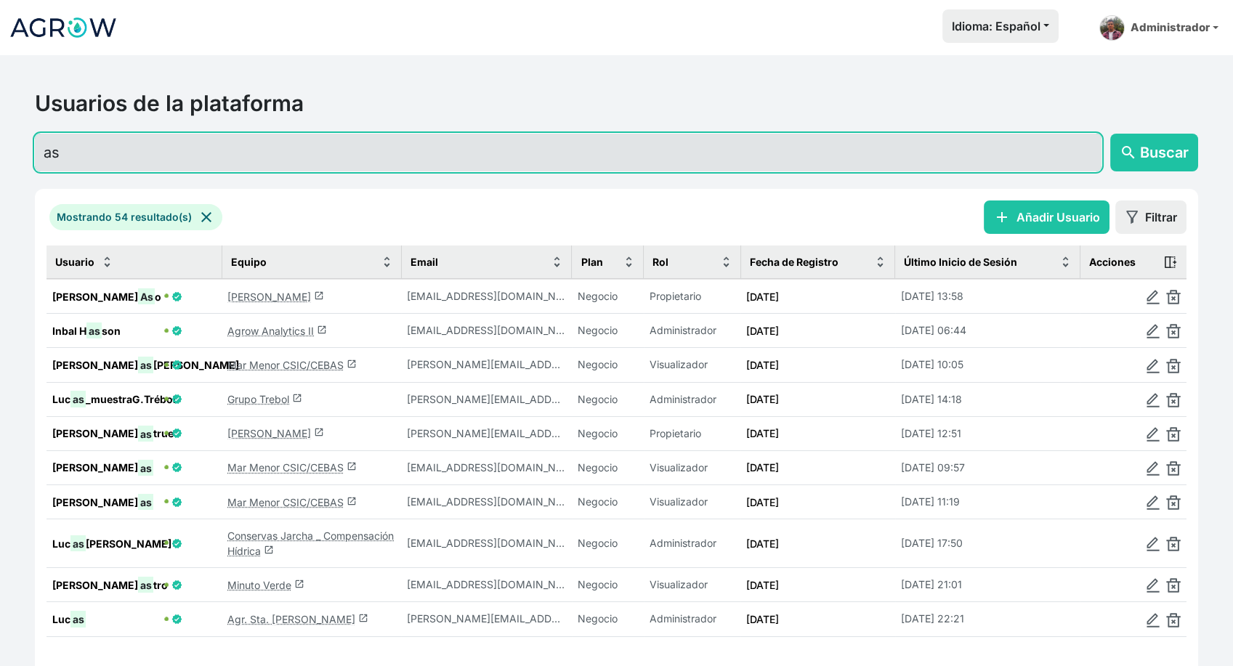
type input "as"
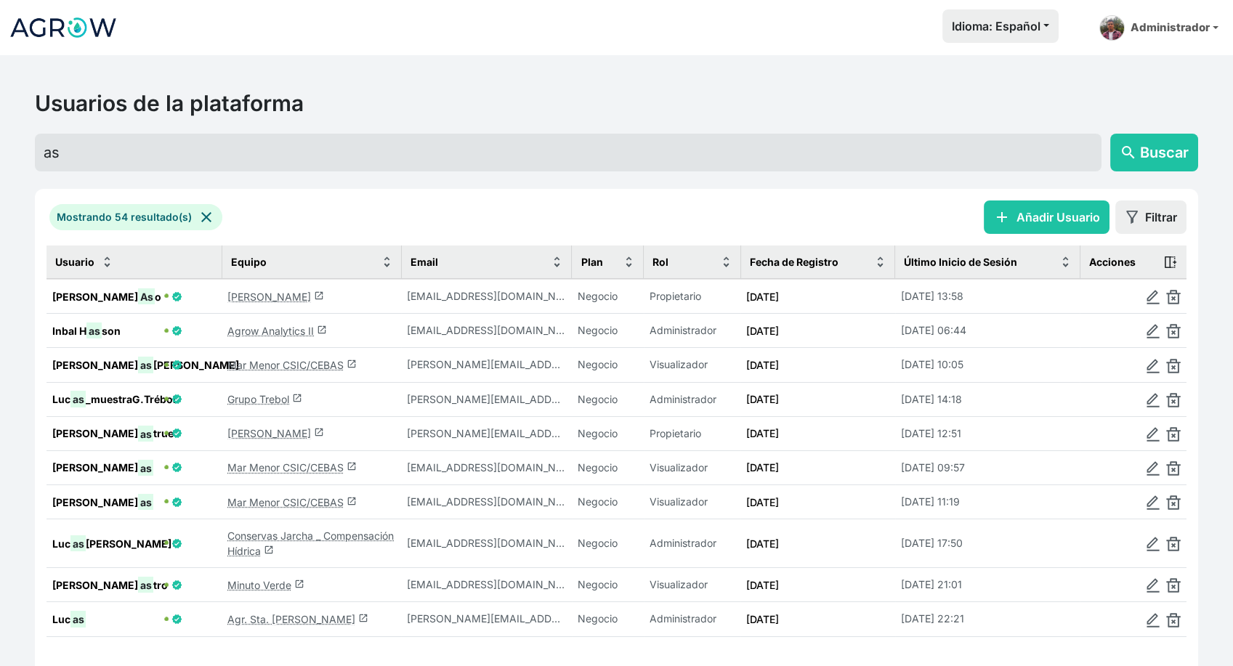
click at [257, 294] on link "Jorge Aso launch" at bounding box center [275, 297] width 97 height 12
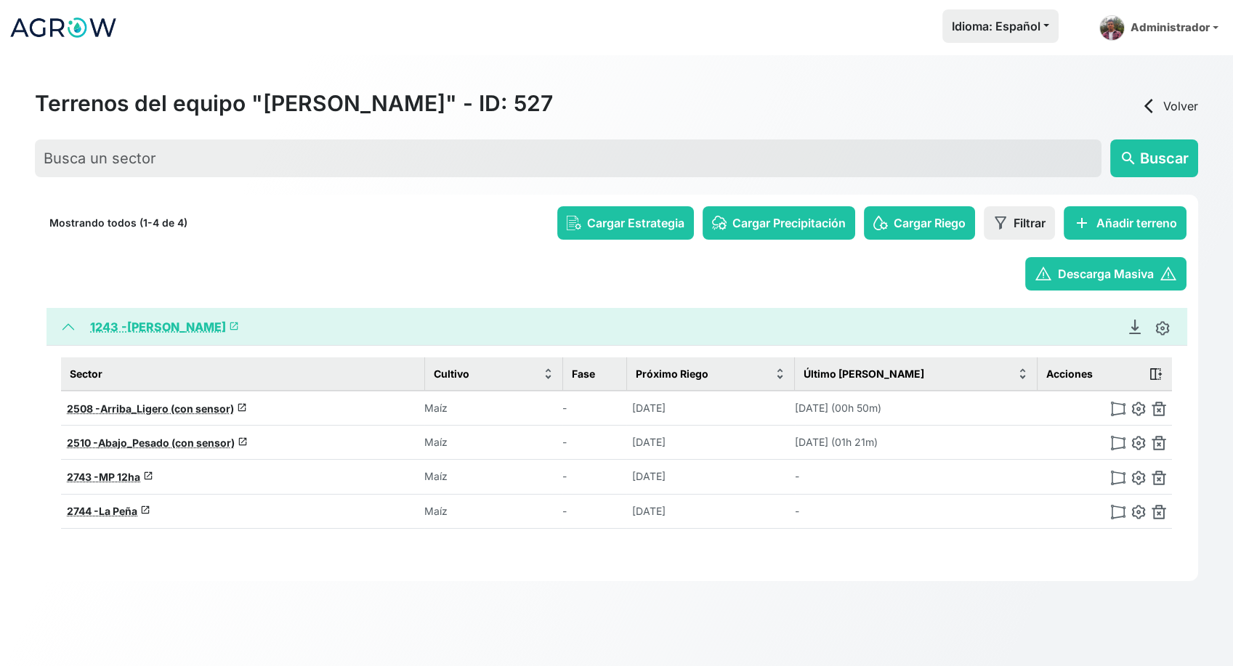
drag, startPoint x: 564, startPoint y: 425, endPoint x: 823, endPoint y: 338, distance: 273.7
click at [823, 338] on div "1243 - Jorge Aso launch Reporte Datos Generar Reporte de Finca Jorge Aso (Admin…" at bounding box center [617, 439] width 1140 height 262
click at [822, 350] on div "Sector Cultivo Fase Próximo Riego Último Riego Cargado Acciones 2508 - Arriba_L…" at bounding box center [617, 458] width 1140 height 224
click at [1137, 331] on icon "Descargar Recomendación de Riego en PDF" at bounding box center [1135, 327] width 15 height 15
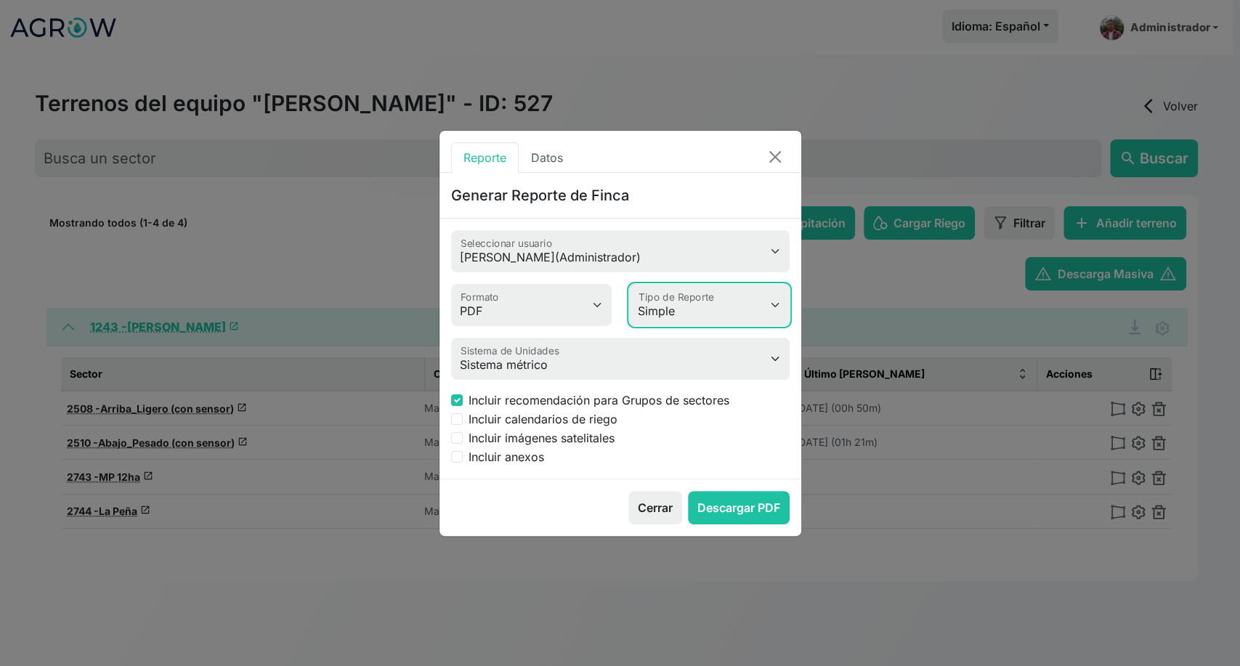
drag, startPoint x: 689, startPoint y: 299, endPoint x: 679, endPoint y: 355, distance: 56.7
click at [679, 355] on form "Jorge Aso (Administrador) Seleccionar usuario PDF MS Word Formato Simple Avanza…" at bounding box center [620, 347] width 339 height 235
select select "advanced"
click at [629, 284] on select "Simple Avanzado" at bounding box center [709, 305] width 161 height 42
click at [453, 437] on input "Incluir imágenes satelitales" at bounding box center [457, 438] width 12 height 12
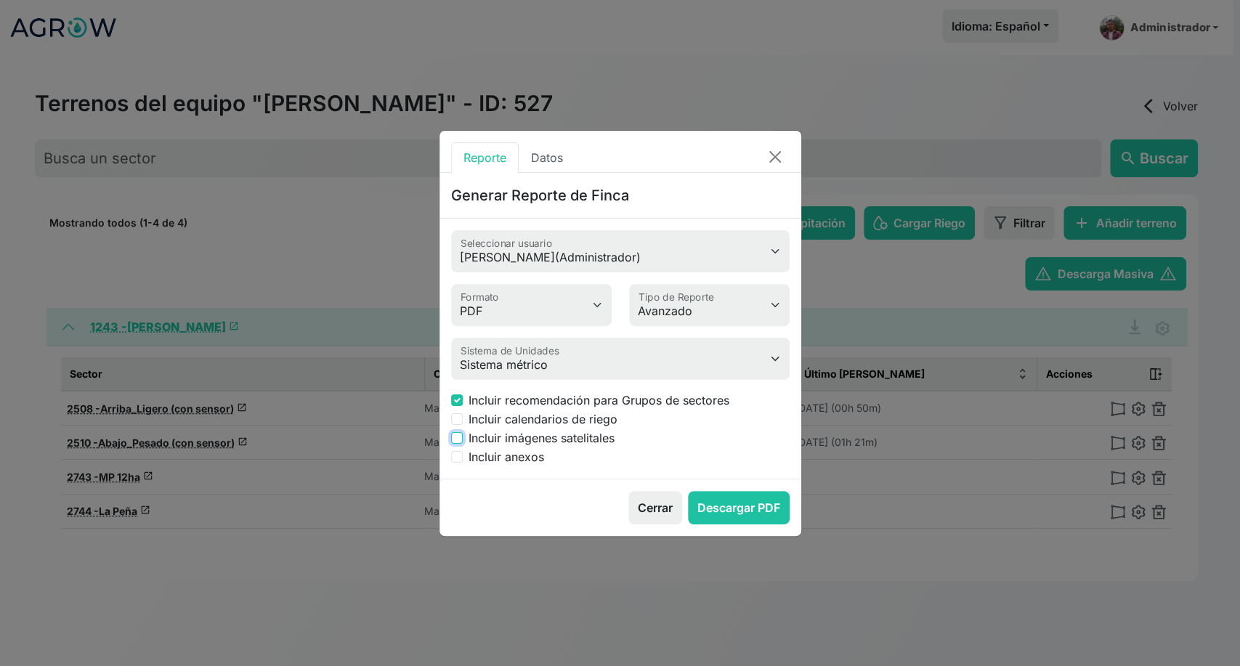
checkbox input "true"
click at [725, 501] on button "Descargar PDF" at bounding box center [739, 507] width 102 height 33
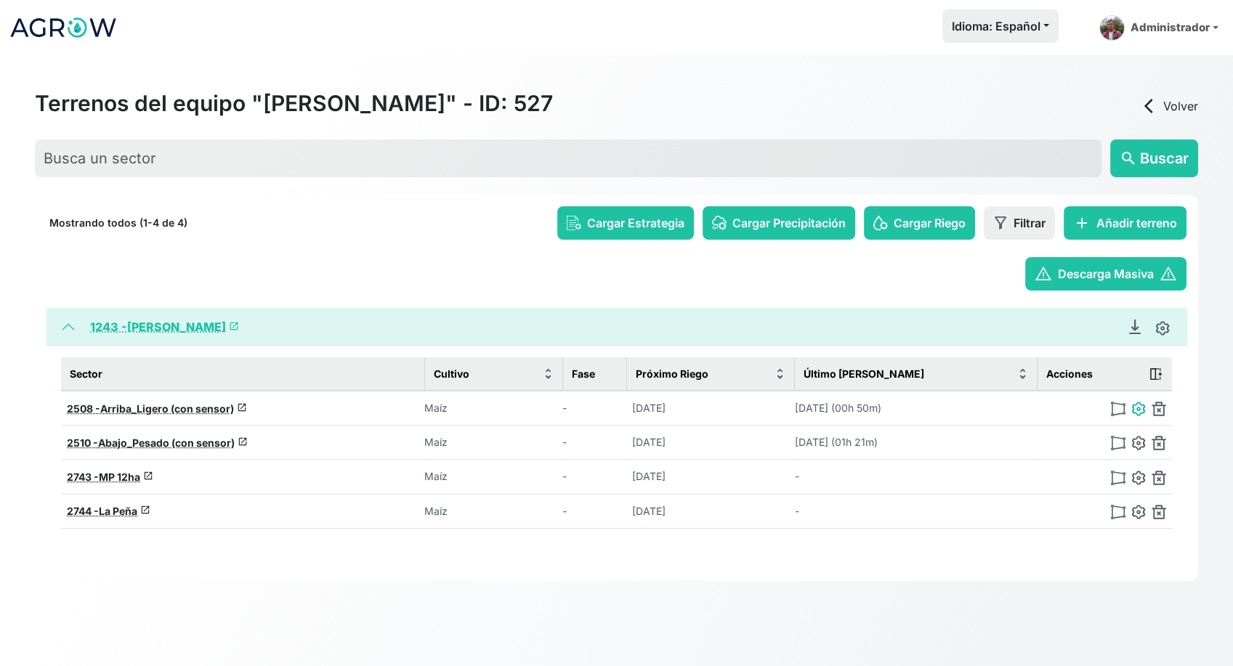
click at [1145, 411] on img at bounding box center [1138, 409] width 15 height 15
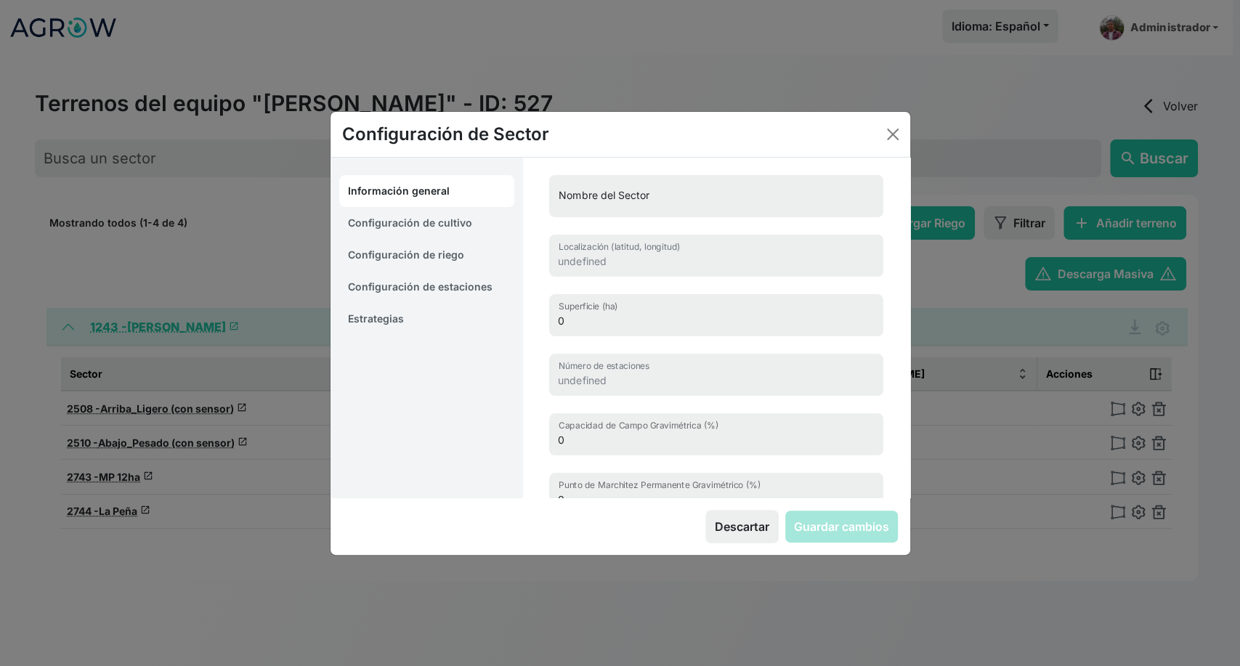
type input "Arriba_Ligero (con sensor)"
type input "41.96059801907689, -0.33508188953631"
type input "19.304"
type input "1"
type input "19.6"
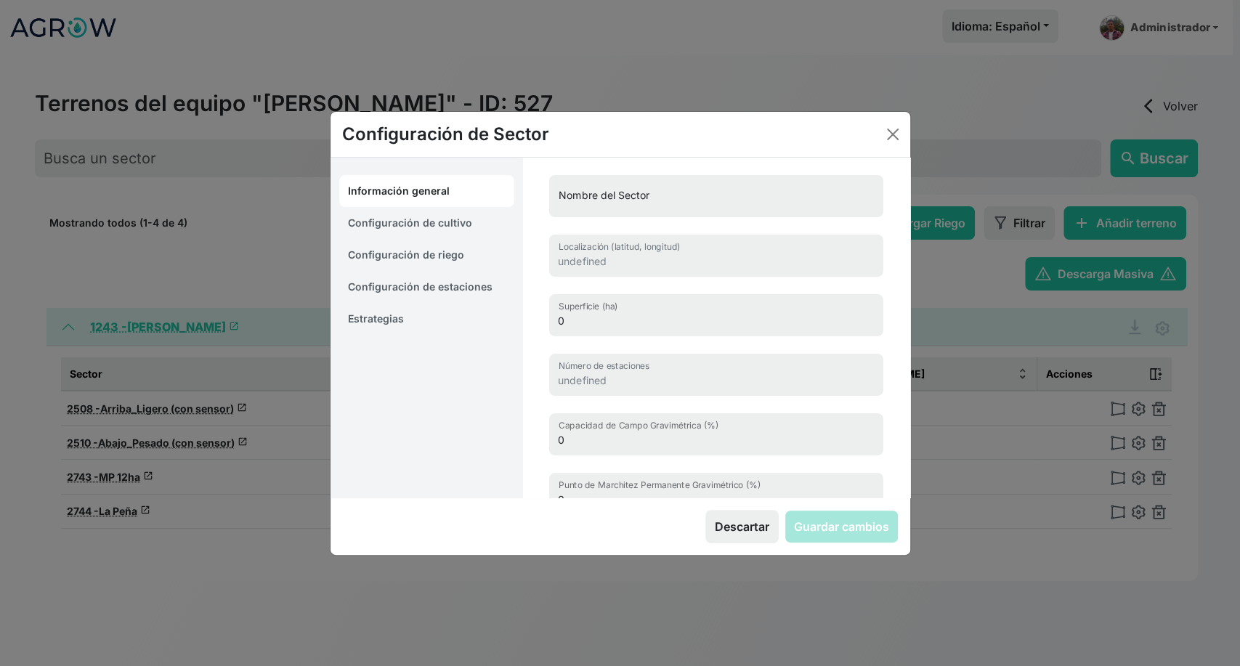
type input "10.7"
type input "1500"
select select "12"
click at [402, 307] on link "Estrategias" at bounding box center [427, 319] width 176 height 32
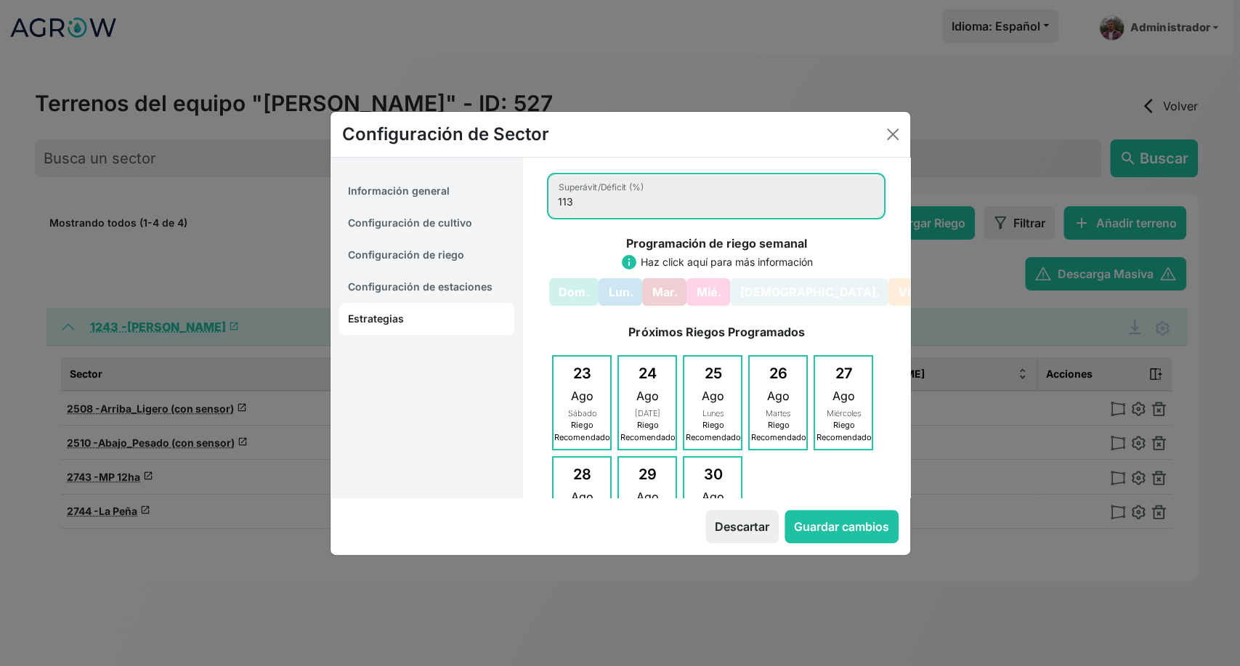
click at [578, 204] on input "113" at bounding box center [716, 196] width 334 height 42
type input "105"
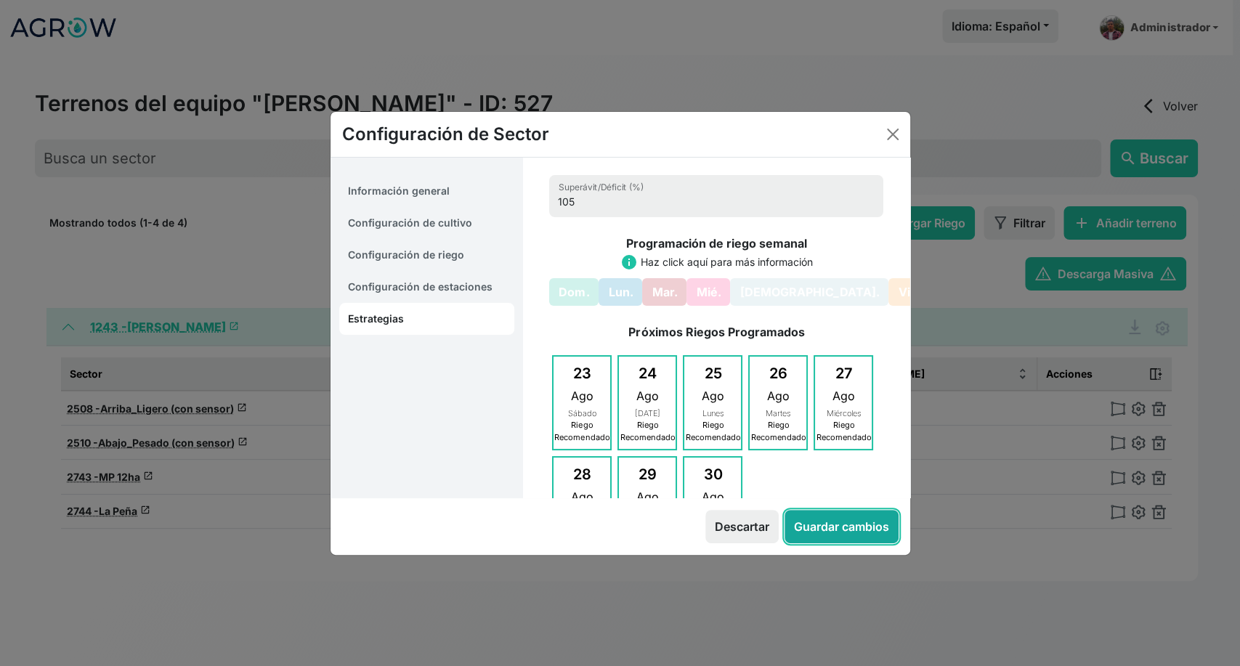
click at [858, 523] on button "Guardar cambios" at bounding box center [842, 526] width 114 height 33
select select "12"
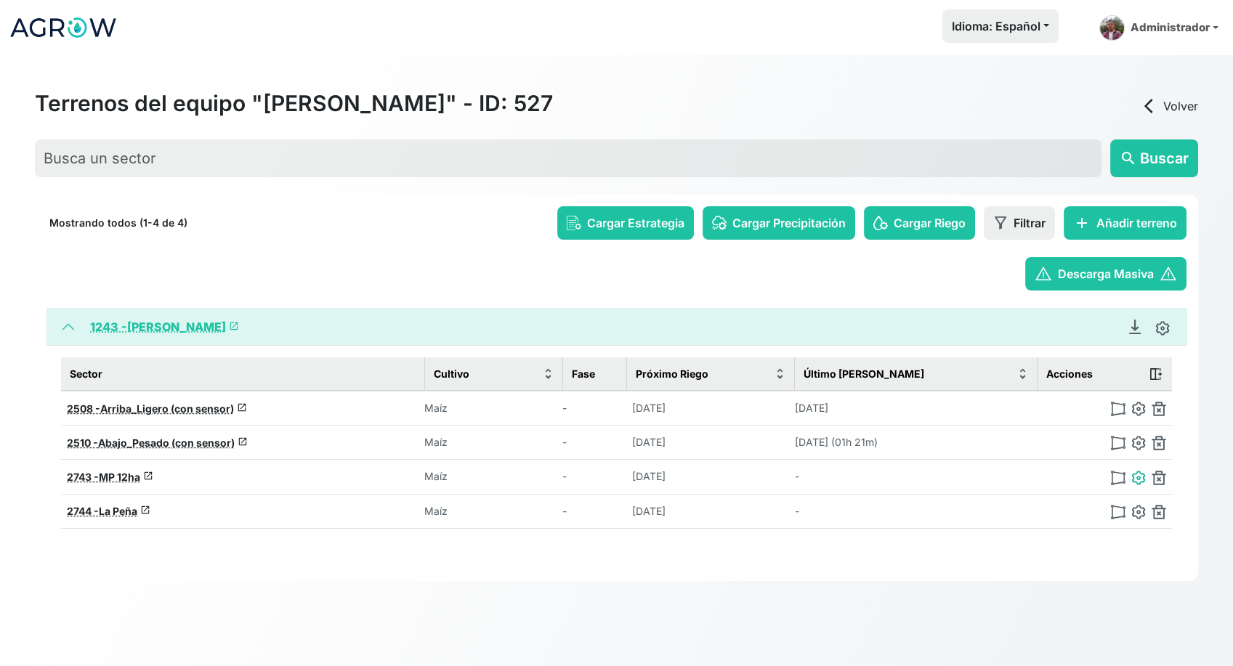
click at [1139, 476] on img at bounding box center [1138, 478] width 15 height 15
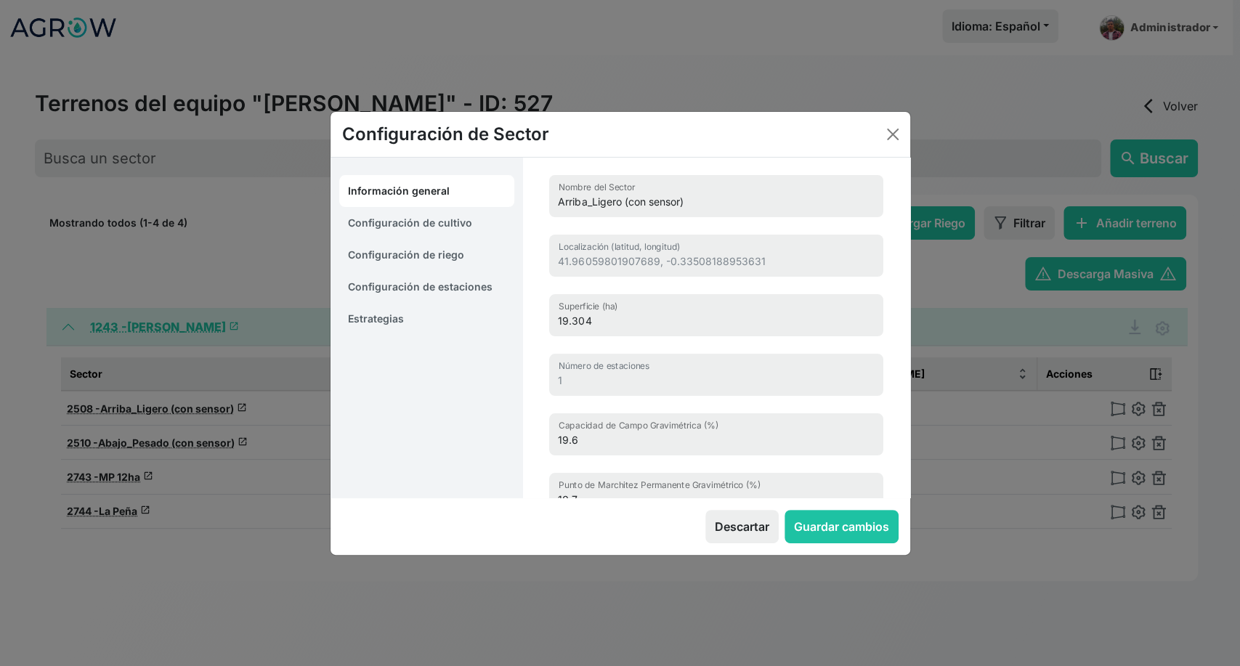
type input "MP 12ha"
type input "41.96434444873802, -0.33492897712016"
type input "11.674"
type input "0"
click at [407, 310] on link "Estrategias" at bounding box center [427, 319] width 176 height 32
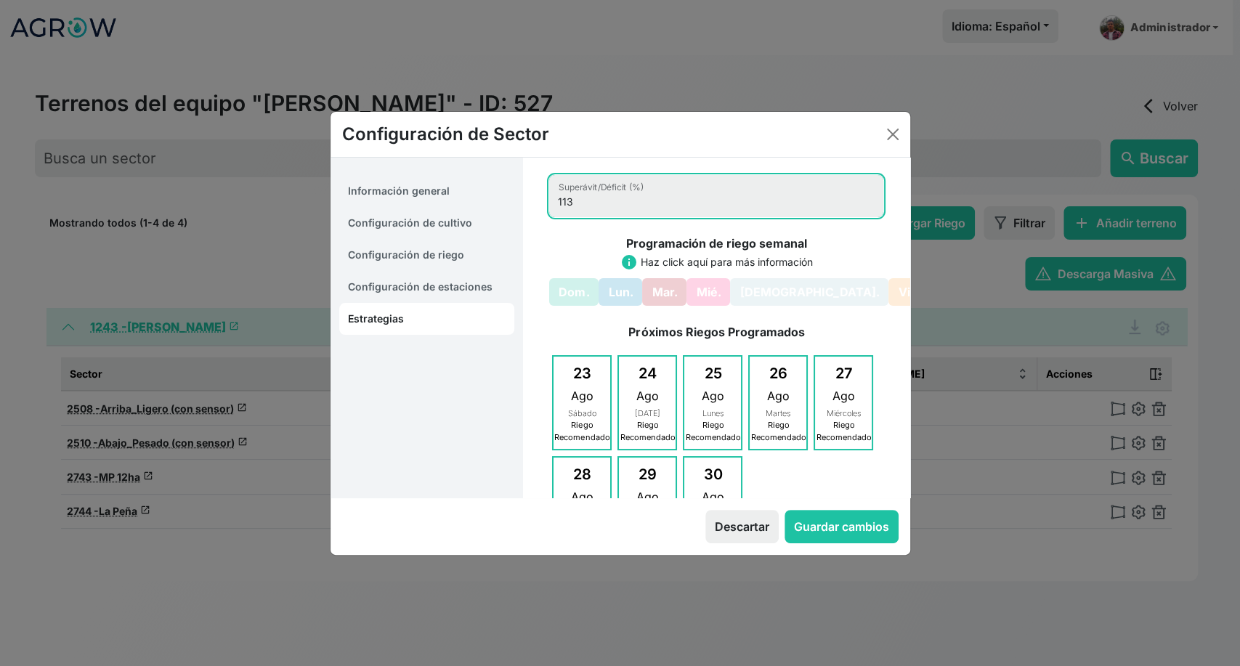
click at [573, 210] on input "113" at bounding box center [716, 196] width 334 height 42
type input "105"
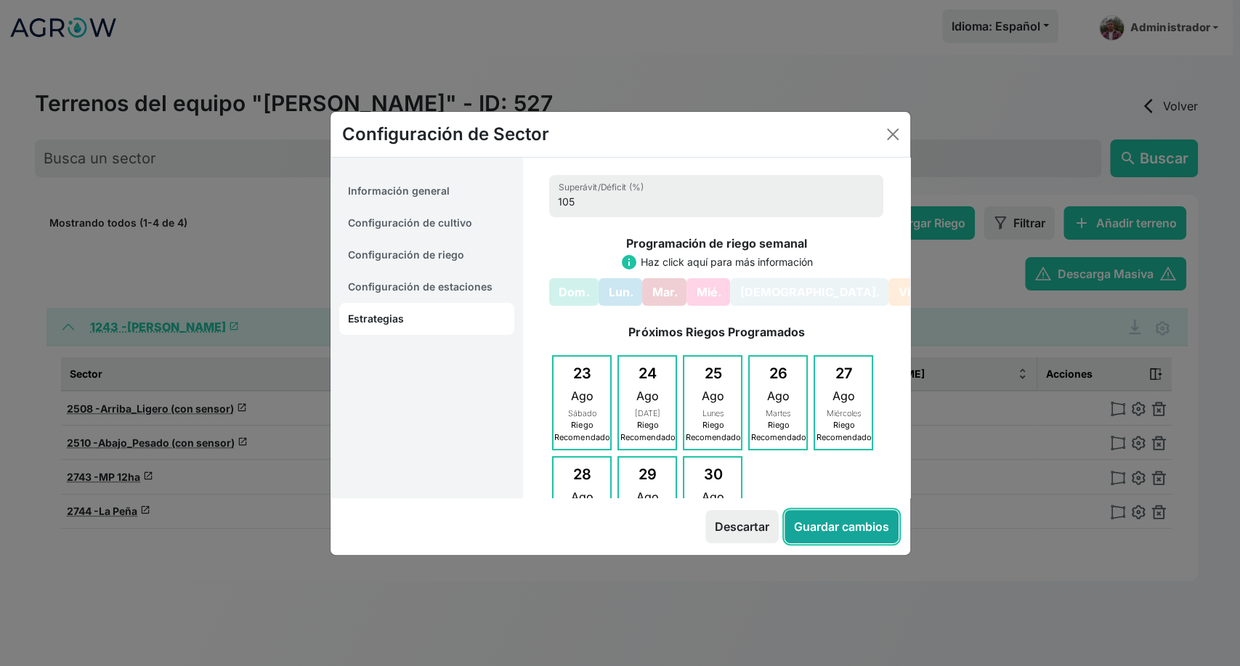
click at [845, 519] on button "Guardar cambios" at bounding box center [842, 526] width 114 height 33
select select "12"
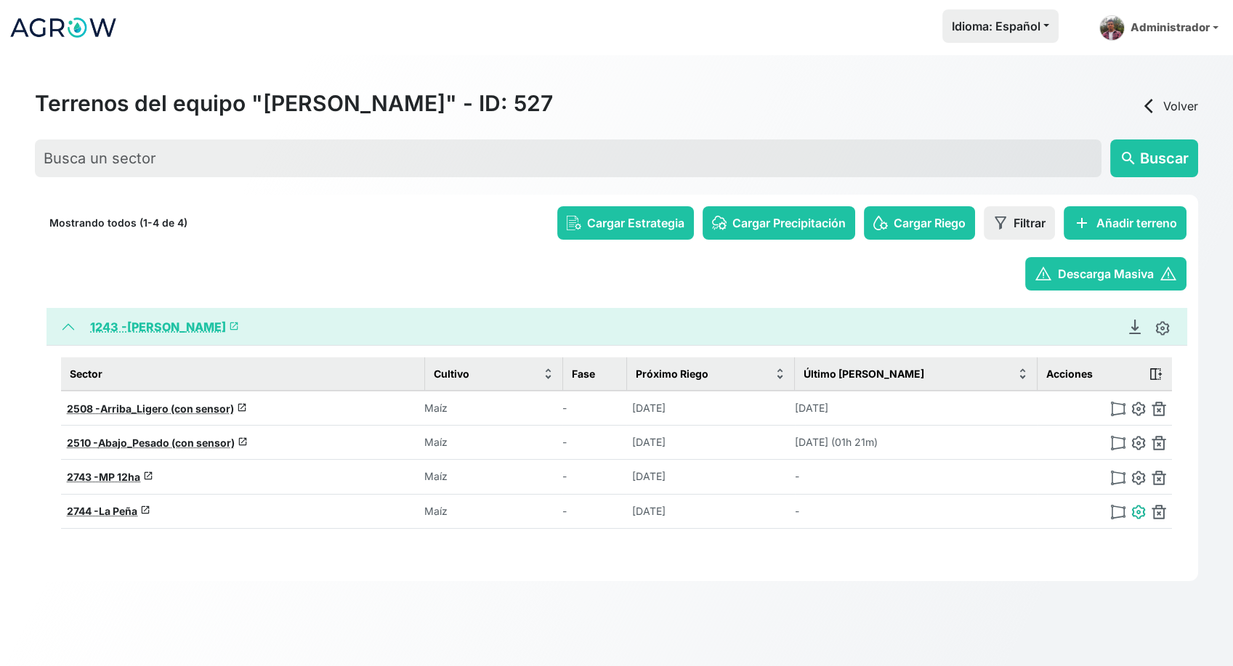
click at [1137, 507] on img at bounding box center [1138, 512] width 15 height 15
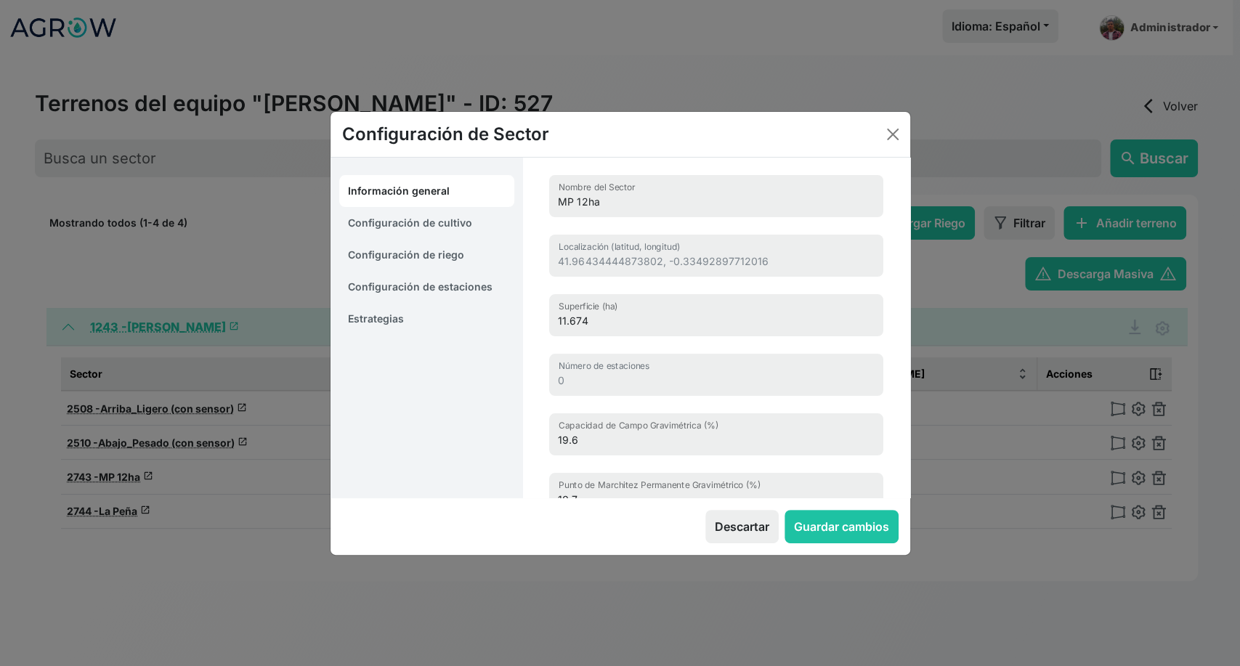
type input "La Peña"
type input "41.95885877696561, -0.30107553188751"
type input "7.725"
click at [399, 324] on link "Estrategias" at bounding box center [427, 319] width 176 height 32
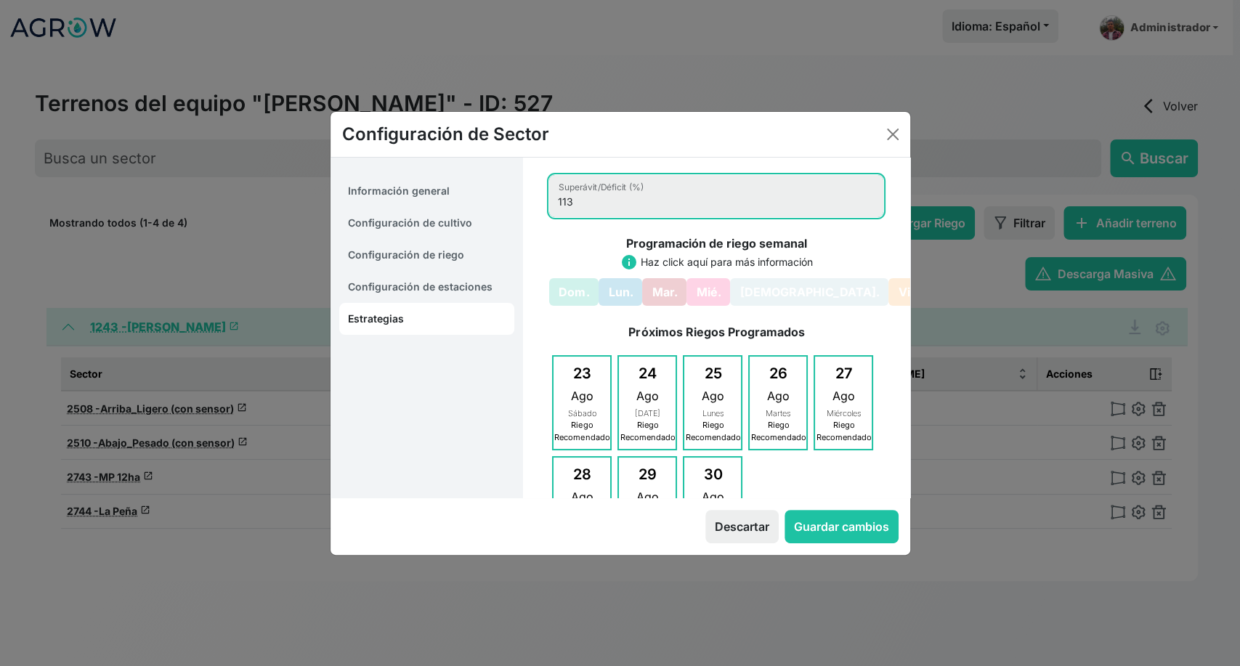
click at [578, 211] on input "113" at bounding box center [716, 196] width 334 height 42
type input "105"
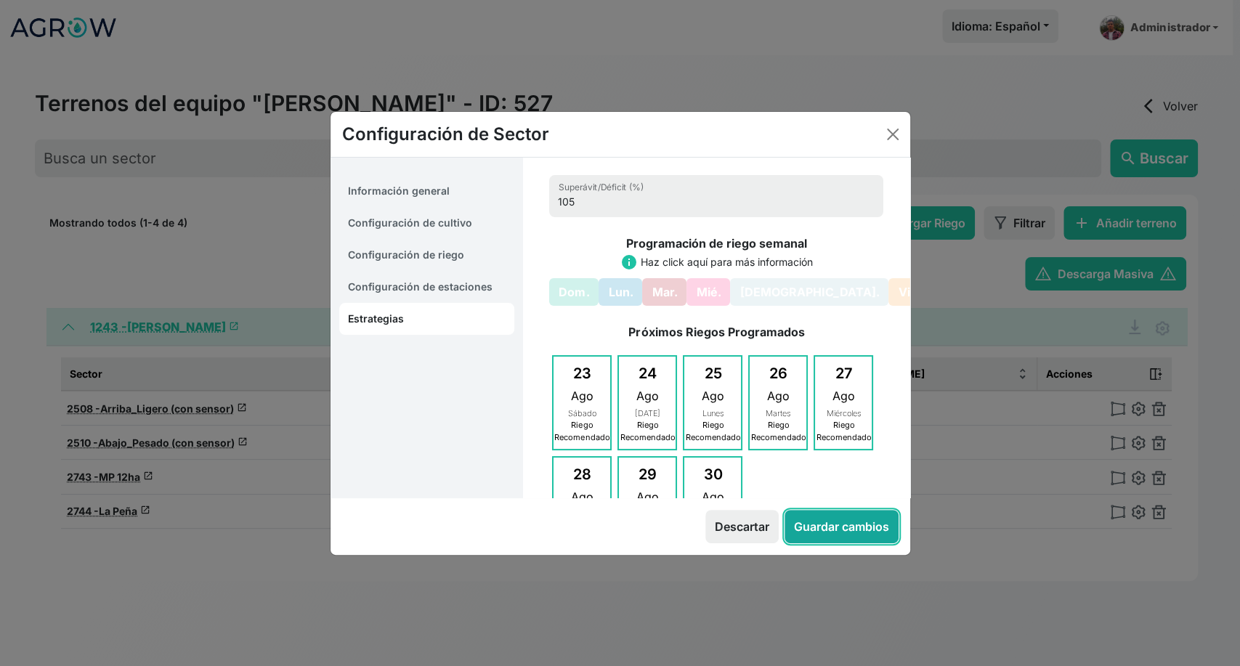
click at [861, 516] on button "Guardar cambios" at bounding box center [842, 526] width 114 height 33
select select "12"
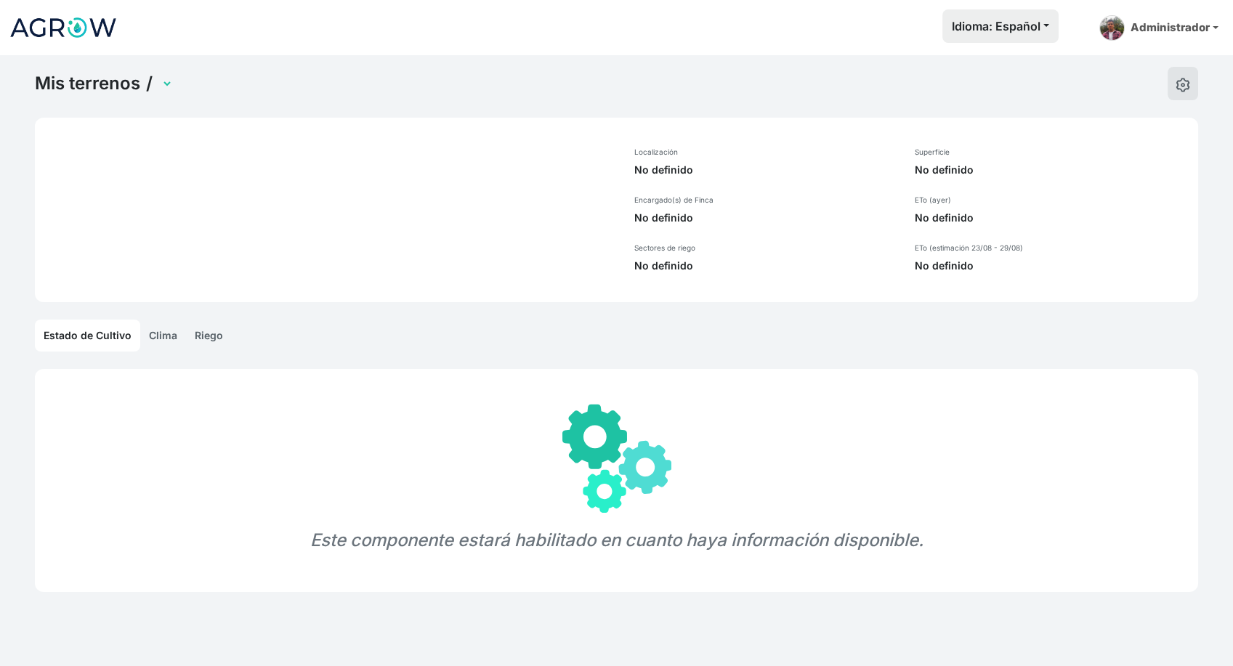
select select "1260"
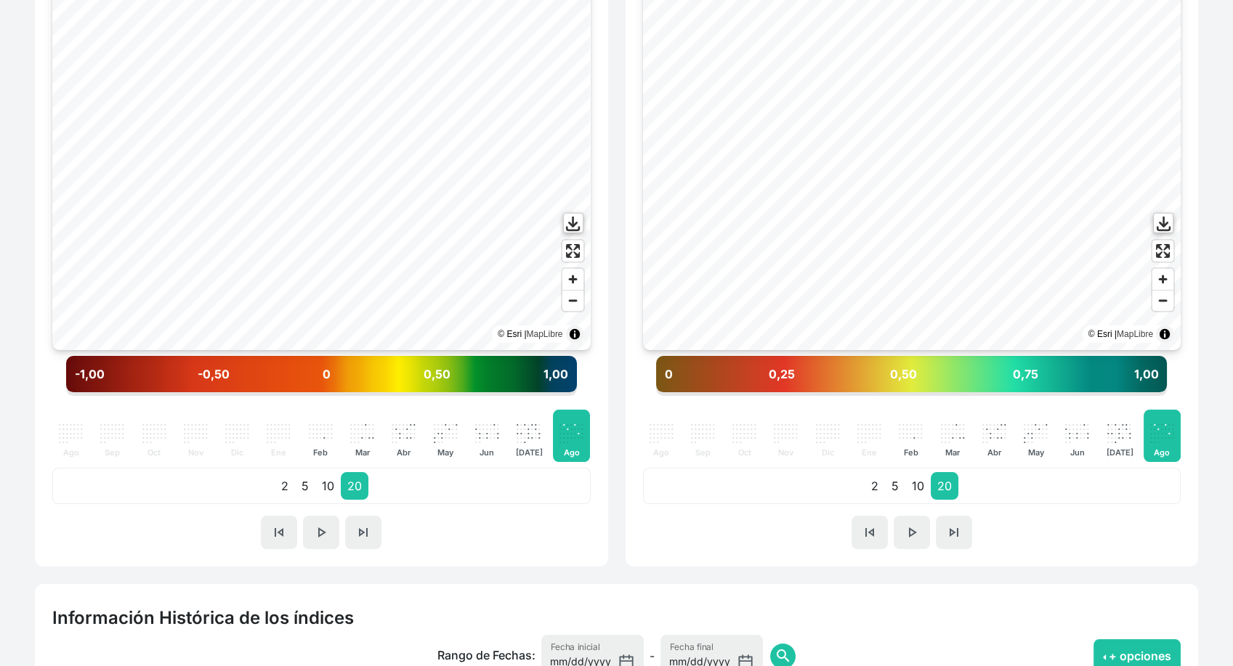
scroll to position [494, 0]
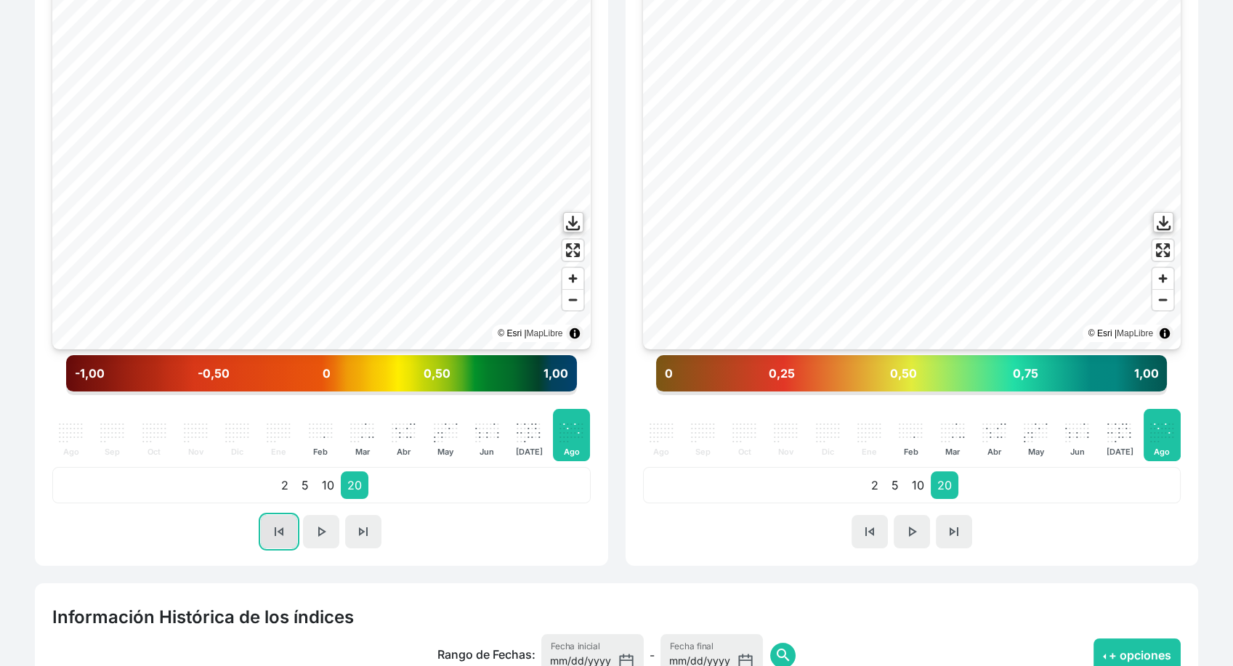
click at [273, 533] on span "skip_previous" at bounding box center [278, 531] width 17 height 17
click at [363, 530] on span "skip_next" at bounding box center [363, 531] width 17 height 17
click at [273, 542] on button "skip_previous" at bounding box center [279, 531] width 36 height 33
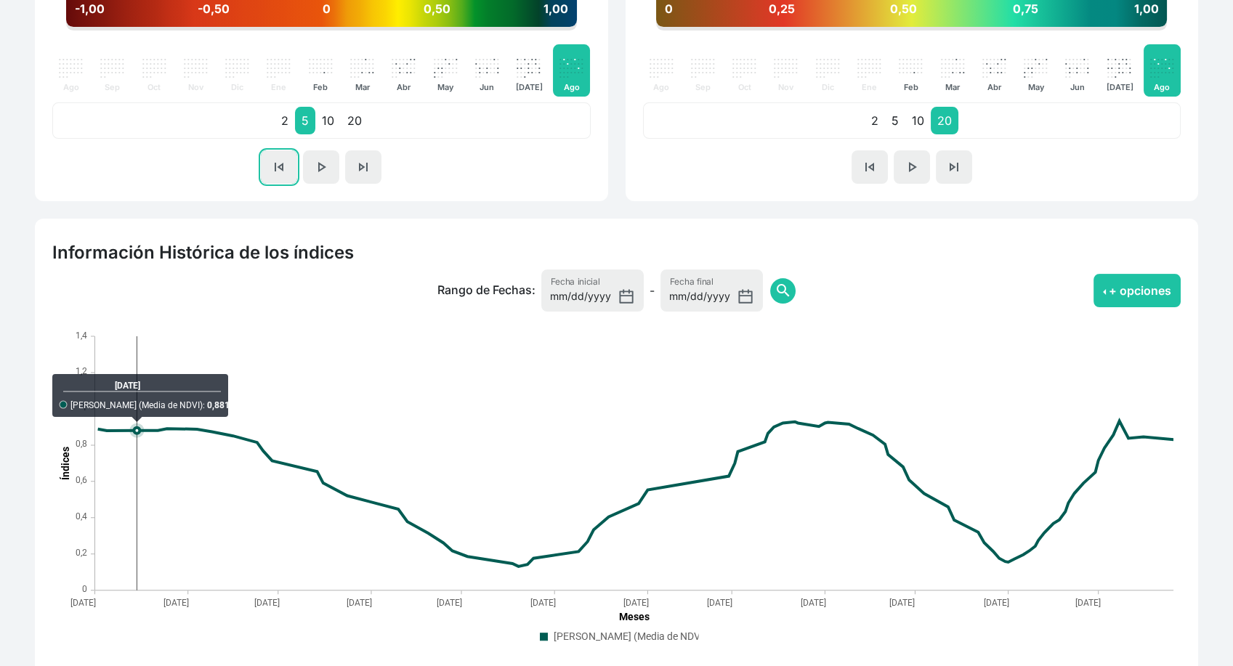
scroll to position [0, 0]
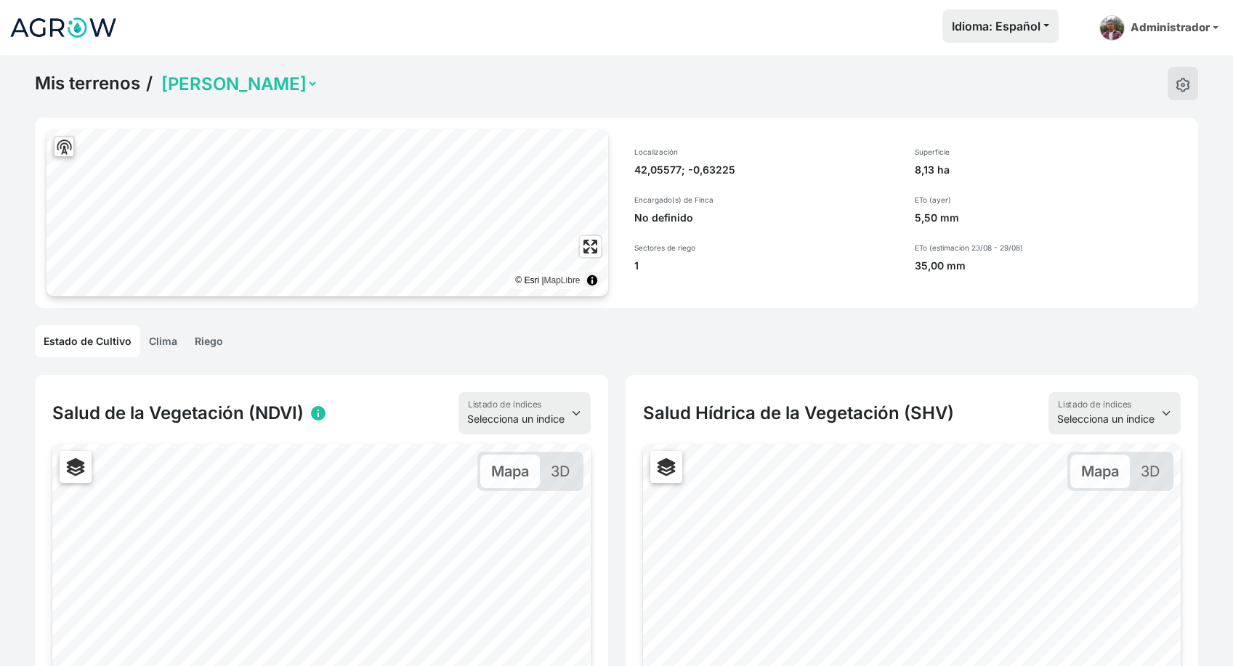
click at [193, 334] on link "Riego" at bounding box center [209, 342] width 46 height 32
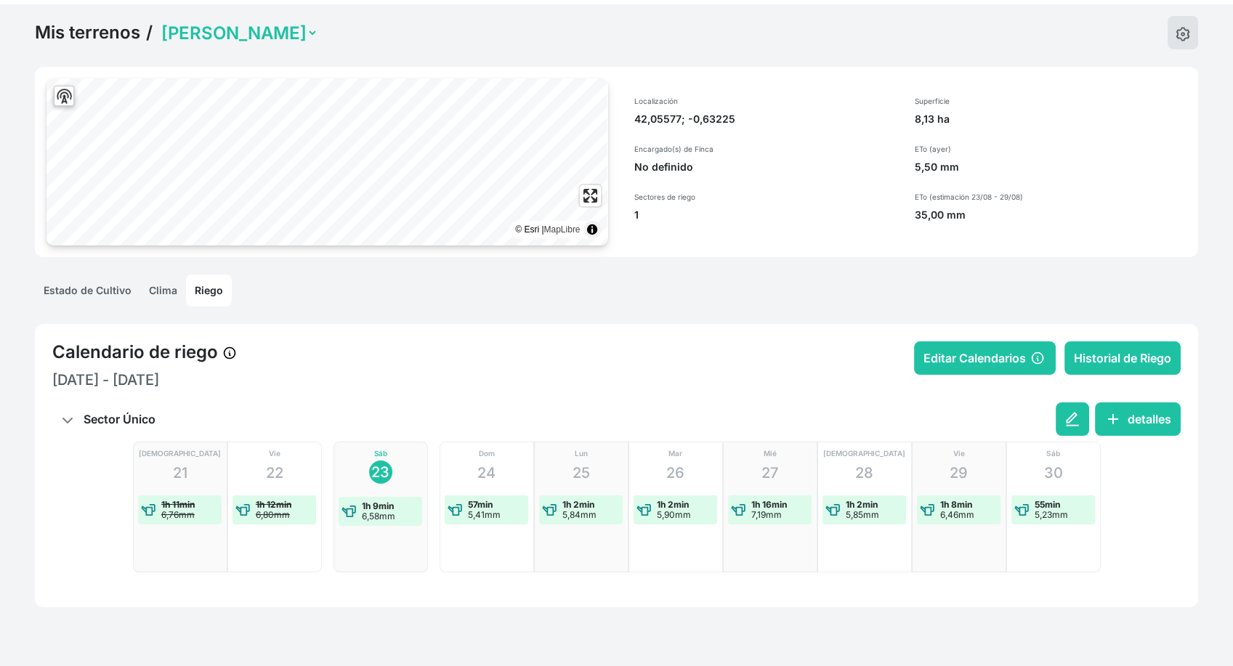
scroll to position [55, 0]
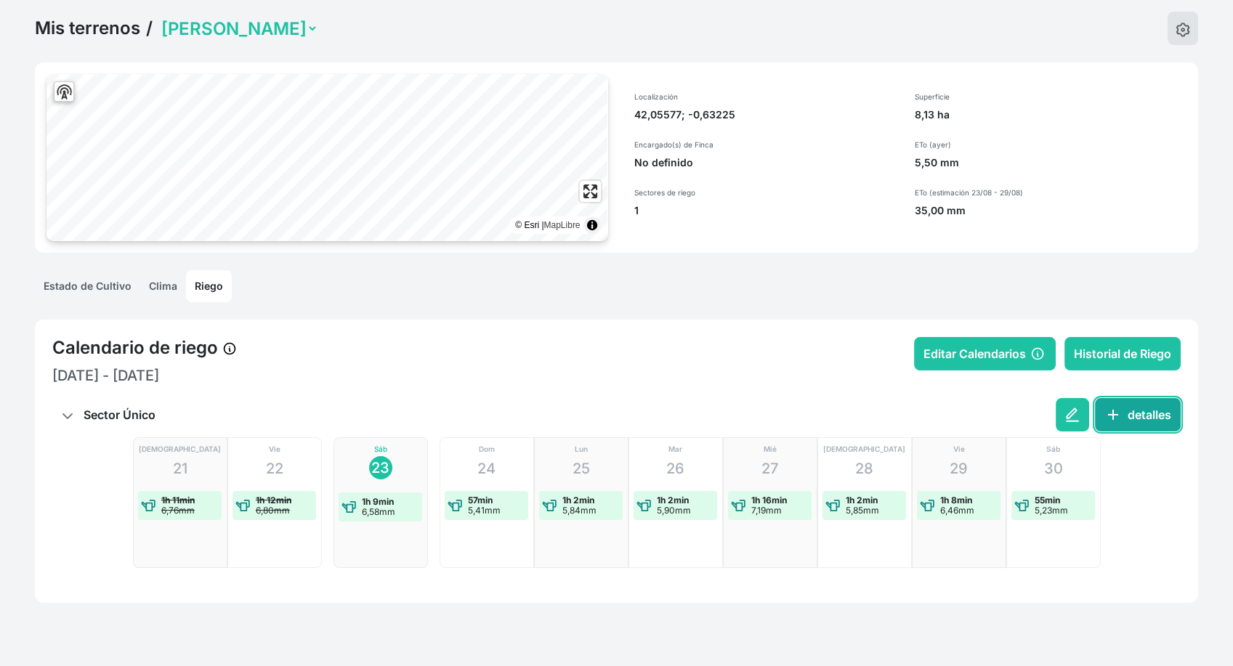
click at [1145, 403] on button "add detalles" at bounding box center [1138, 414] width 86 height 33
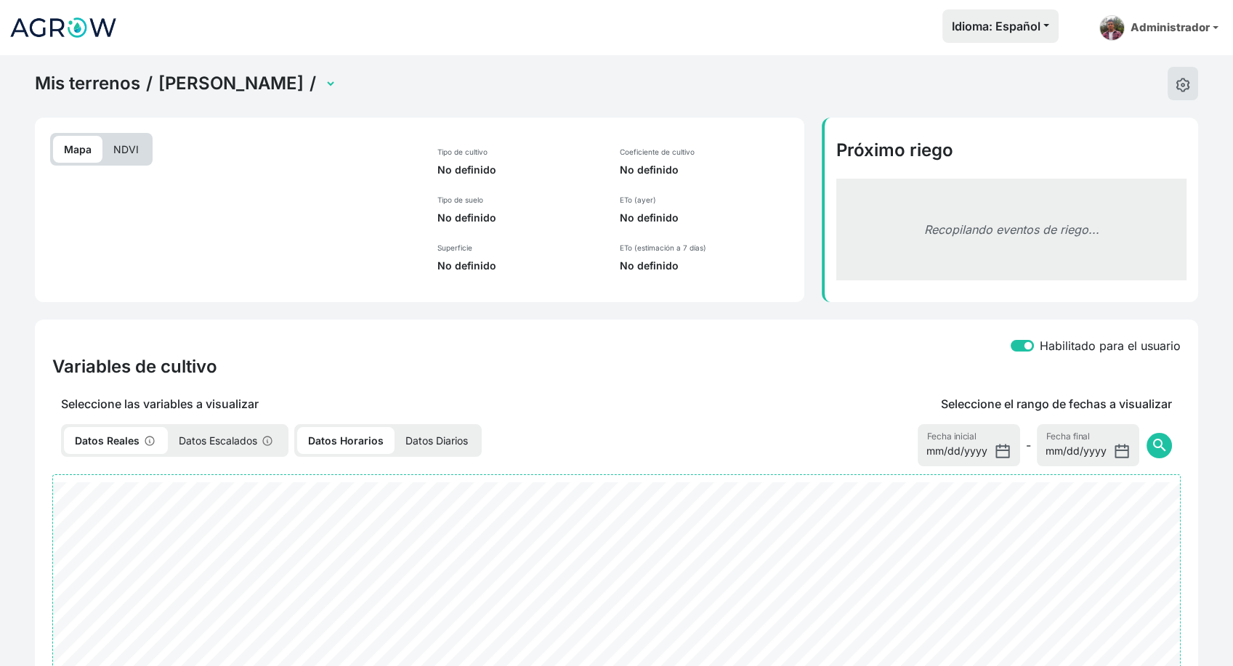
select select "2541"
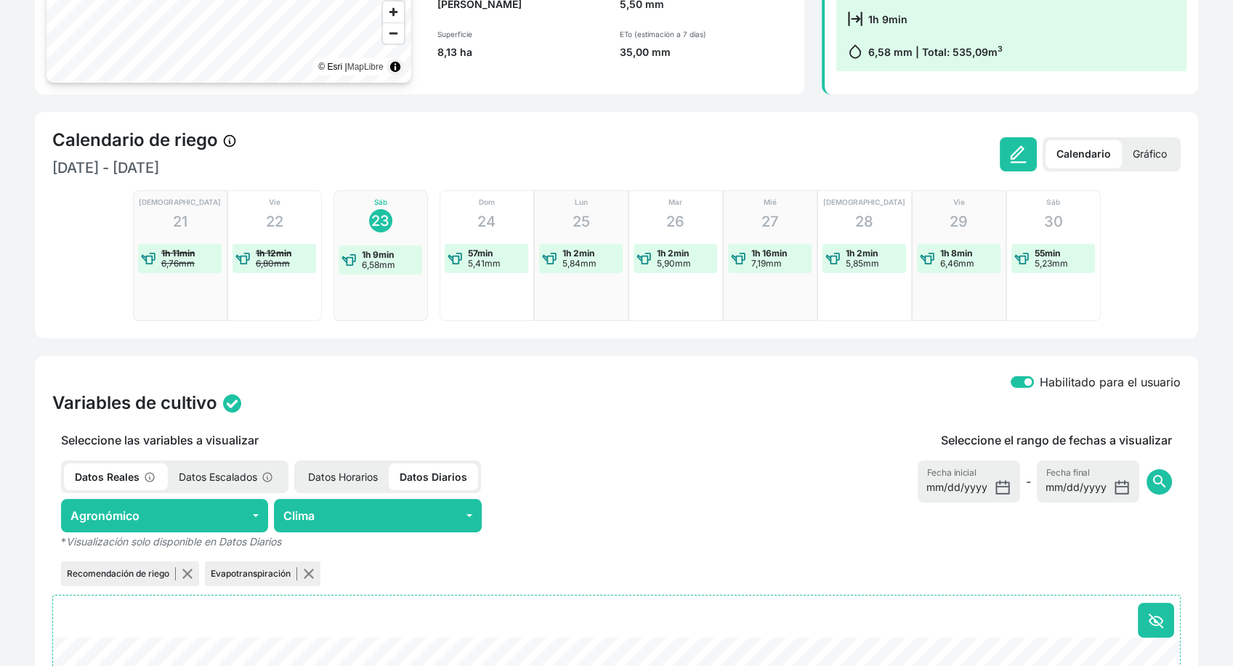
scroll to position [215, 0]
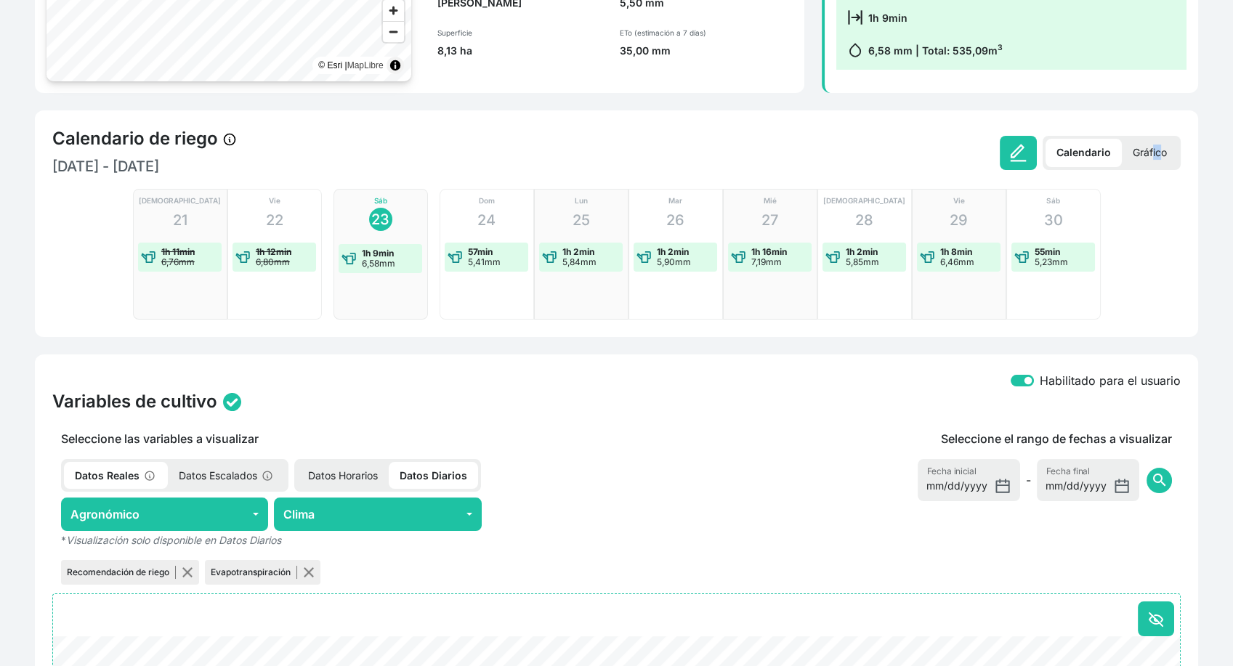
drag, startPoint x: 1154, startPoint y: 128, endPoint x: 1147, endPoint y: 160, distance: 32.8
click at [1147, 160] on div "Calendario de riego 21 agosto - 30 agosto Calendario Gráfico" at bounding box center [616, 152] width 1129 height 49
click at [1147, 160] on p "Gráfico" at bounding box center [1150, 153] width 56 height 28
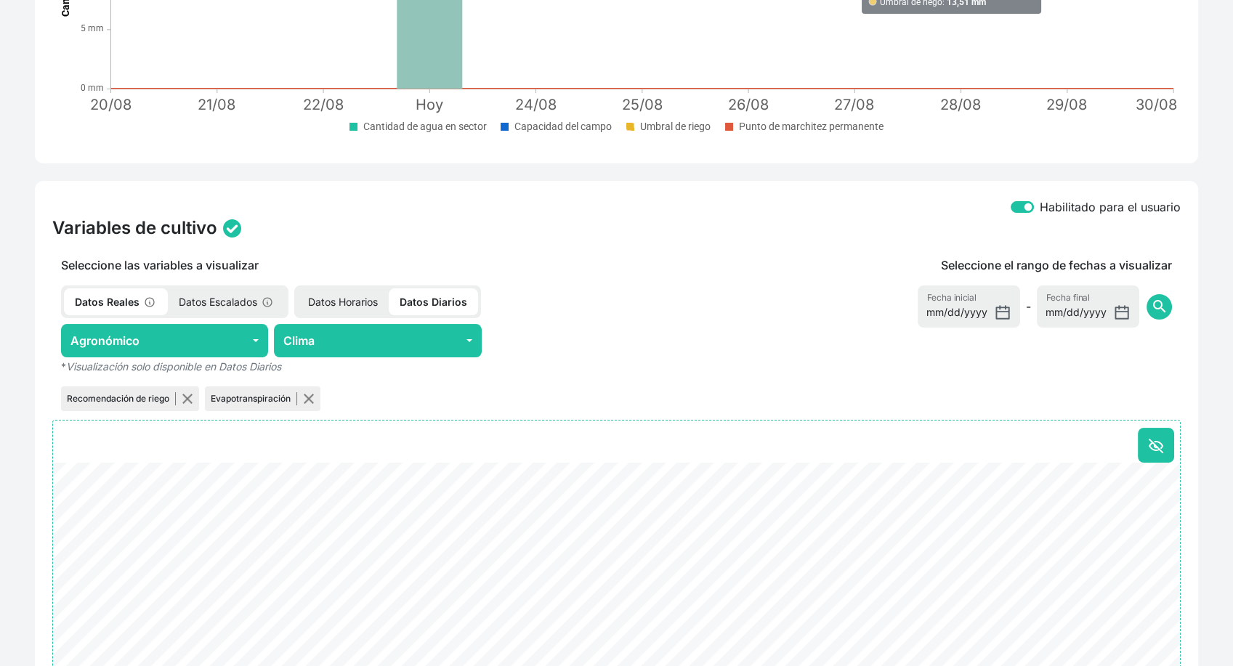
scroll to position [0, 0]
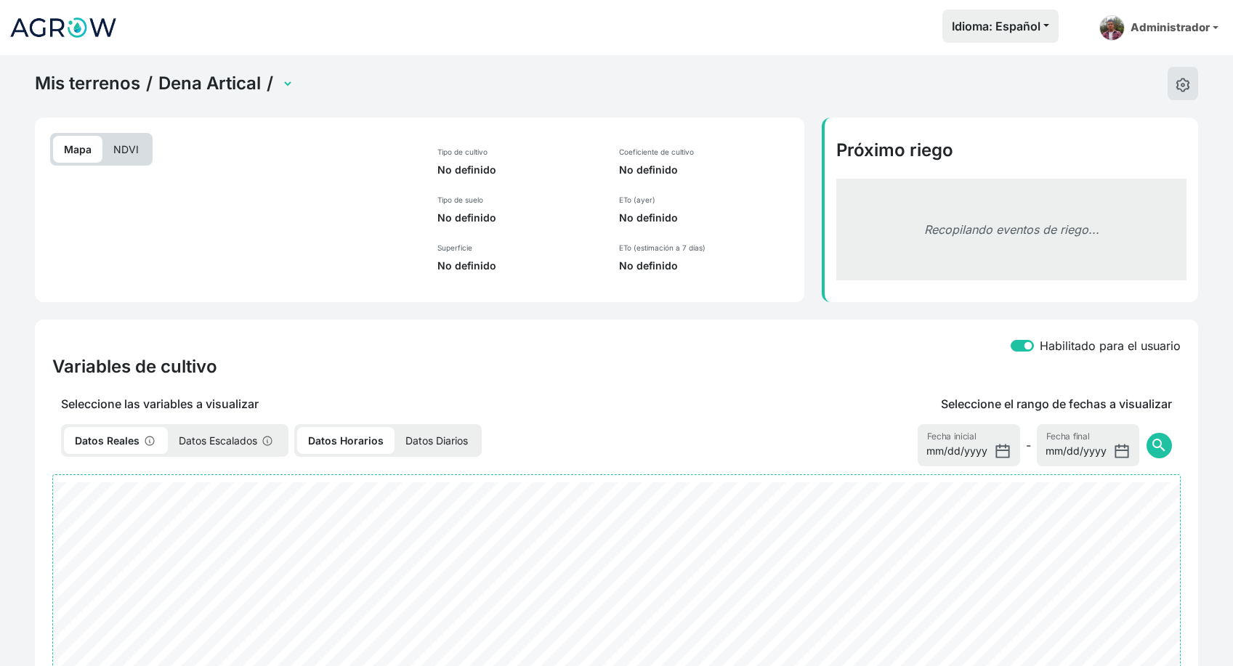
select select "2542"
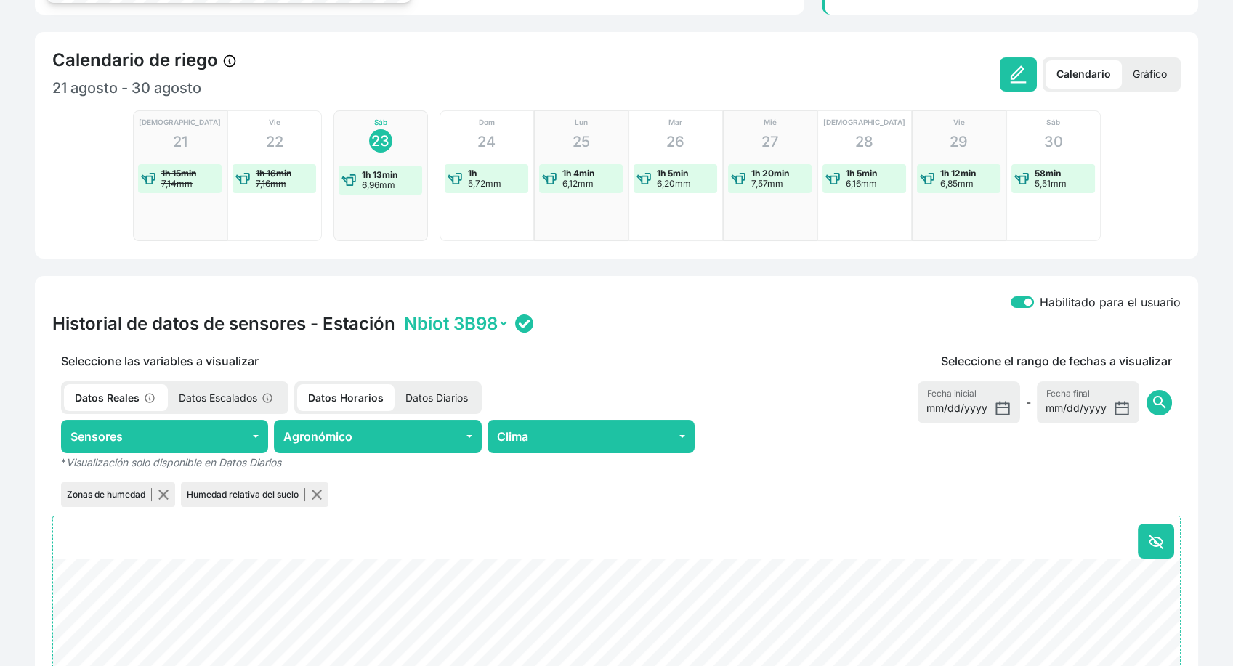
scroll to position [564, 0]
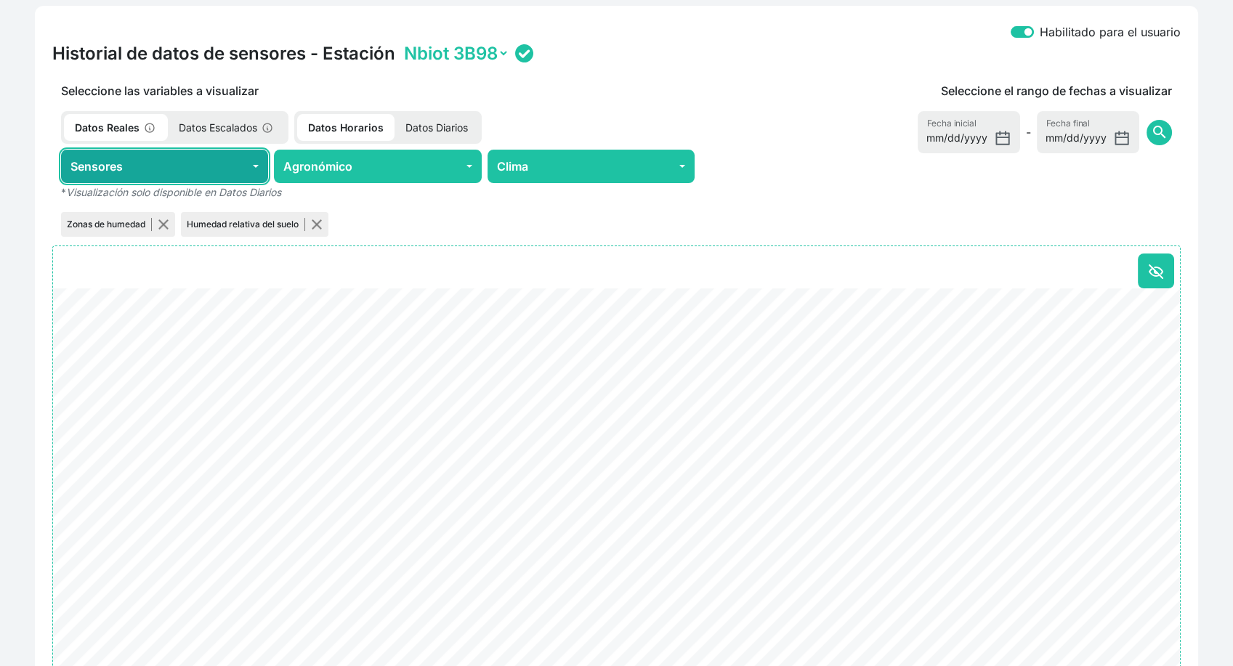
click at [254, 174] on button "Sensores" at bounding box center [164, 166] width 207 height 33
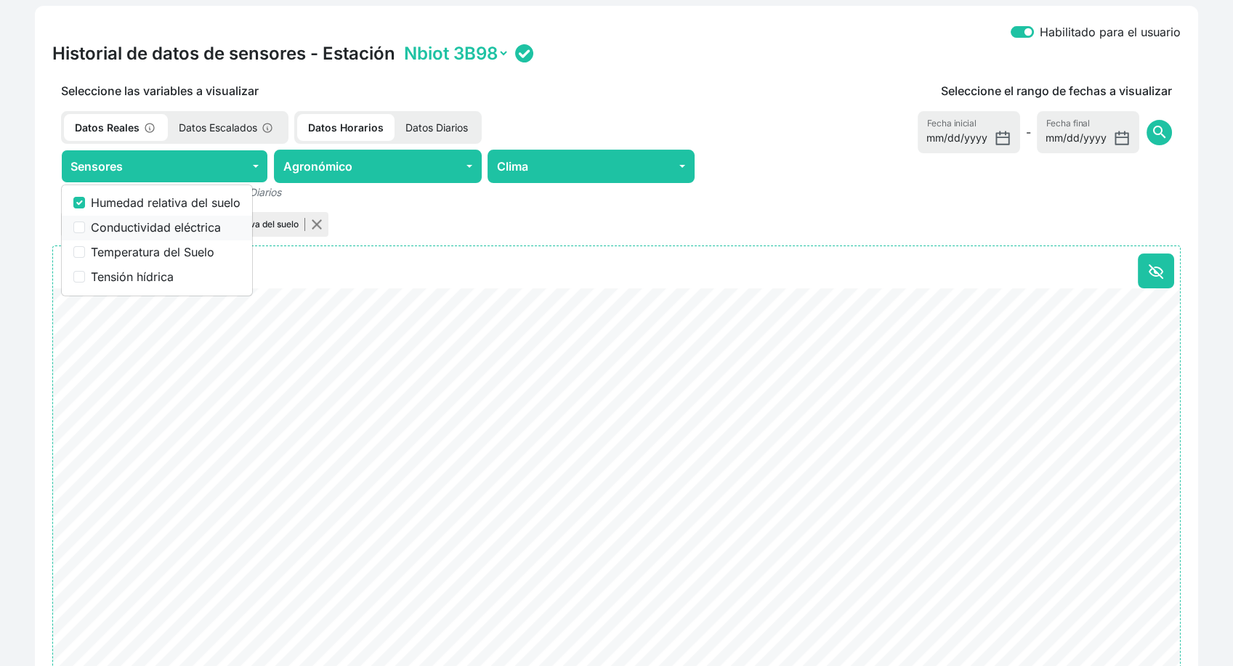
click at [125, 235] on label "Conductividad eléctrica" at bounding box center [166, 227] width 150 height 17
click at [85, 233] on input "Conductividad eléctrica" at bounding box center [79, 228] width 12 height 12
checkbox input "true"
click at [788, 146] on div "Seleccione el rango de fechas a visualizar 2025-08-16 Fecha inicial - 2025-08-2…" at bounding box center [941, 161] width 477 height 158
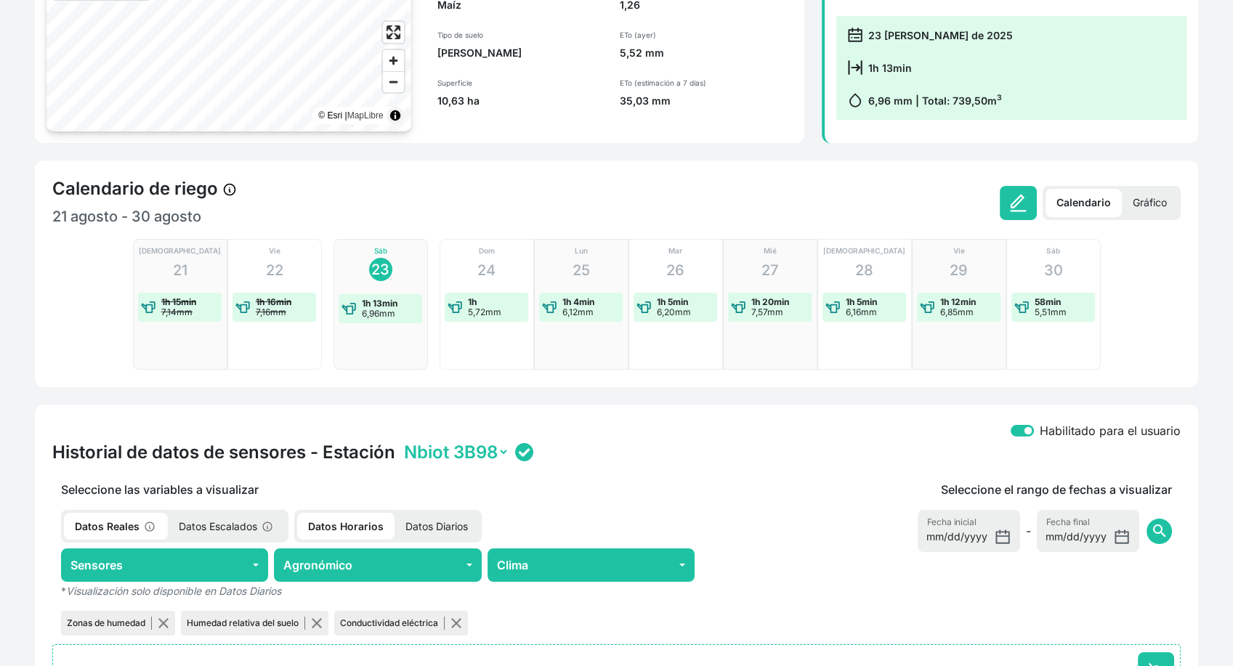
scroll to position [0, 0]
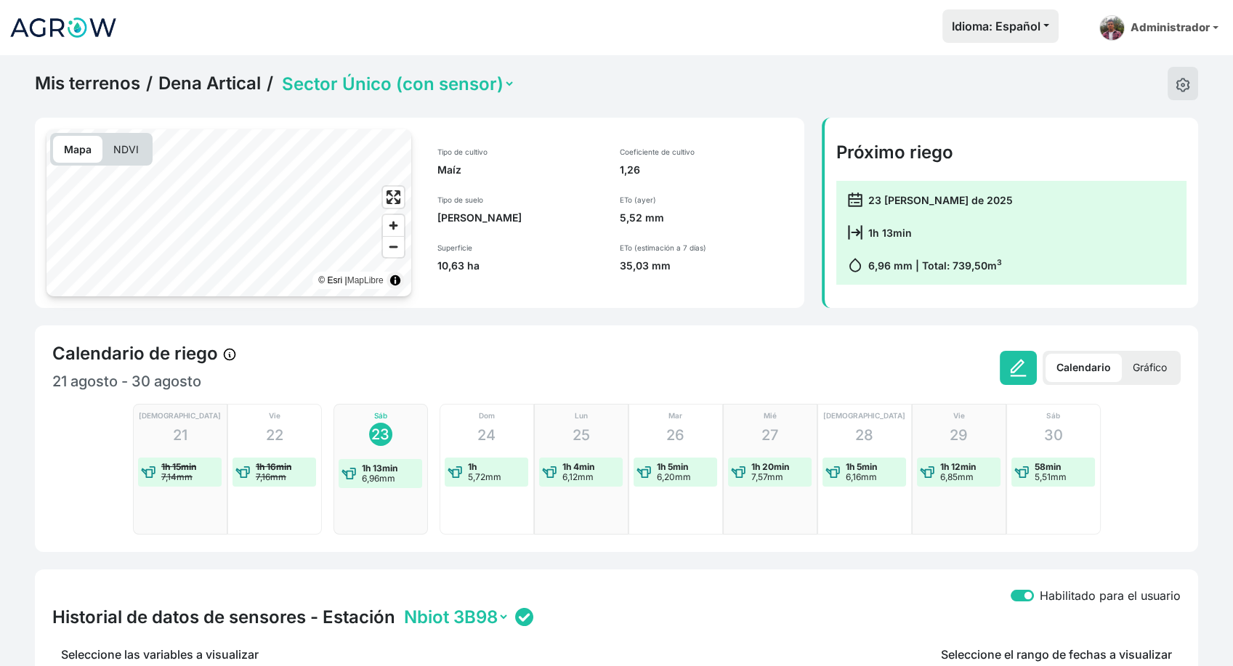
click at [1139, 359] on p "Gráfico" at bounding box center [1150, 368] width 56 height 28
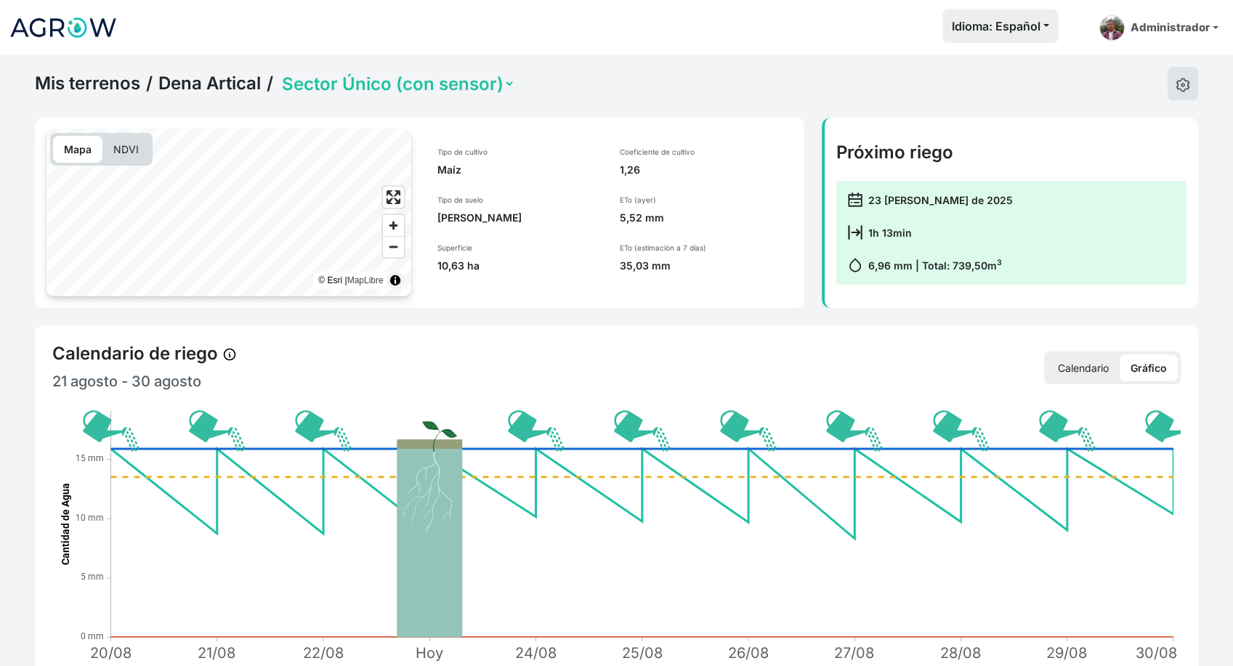
click at [1107, 372] on p "Calendario" at bounding box center [1083, 368] width 73 height 27
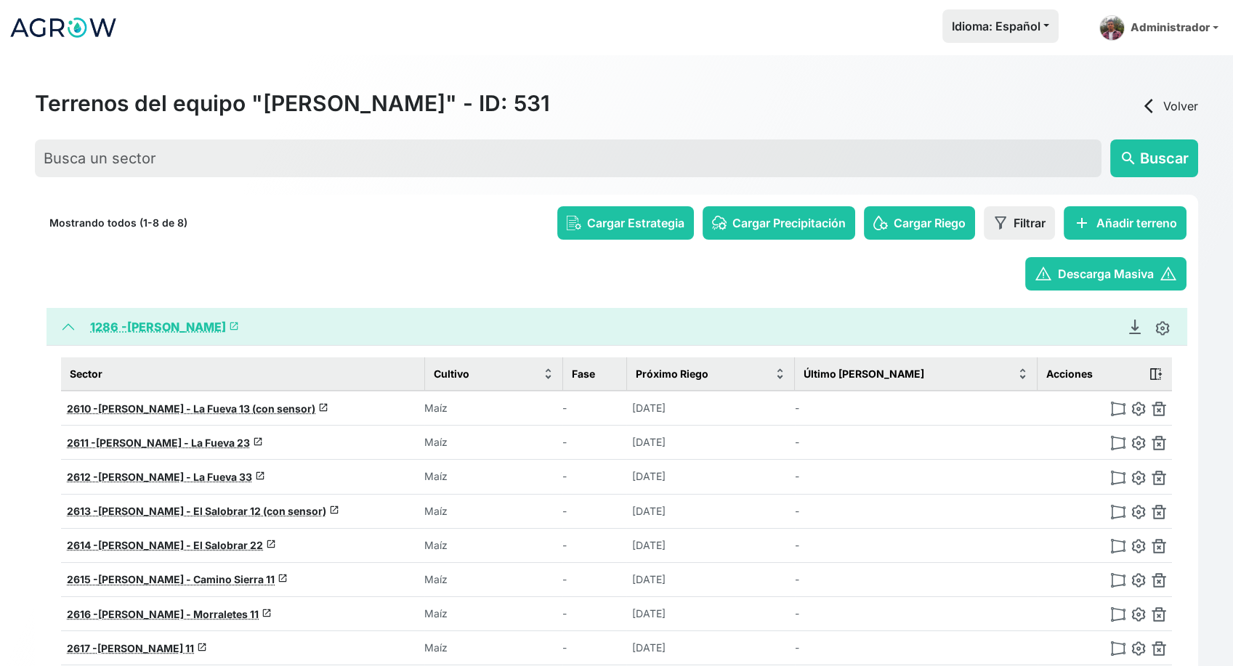
scroll to position [80, 0]
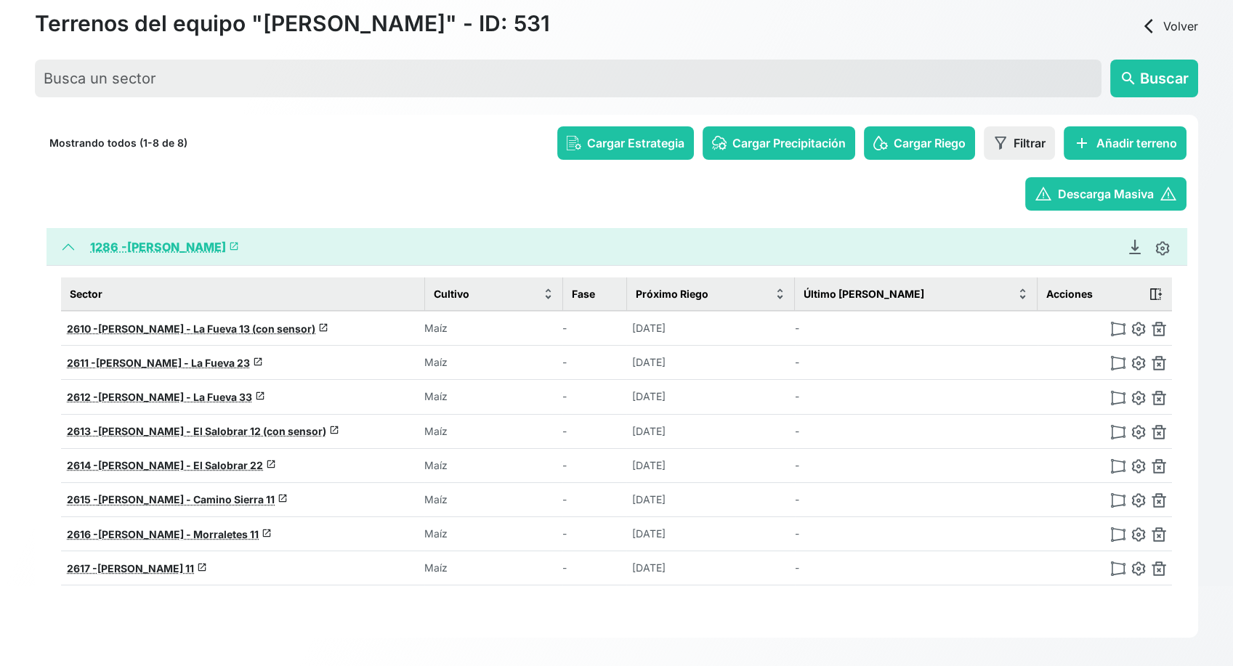
click at [157, 243] on link "1286 - Jorge Ramirez launch" at bounding box center [164, 247] width 149 height 15
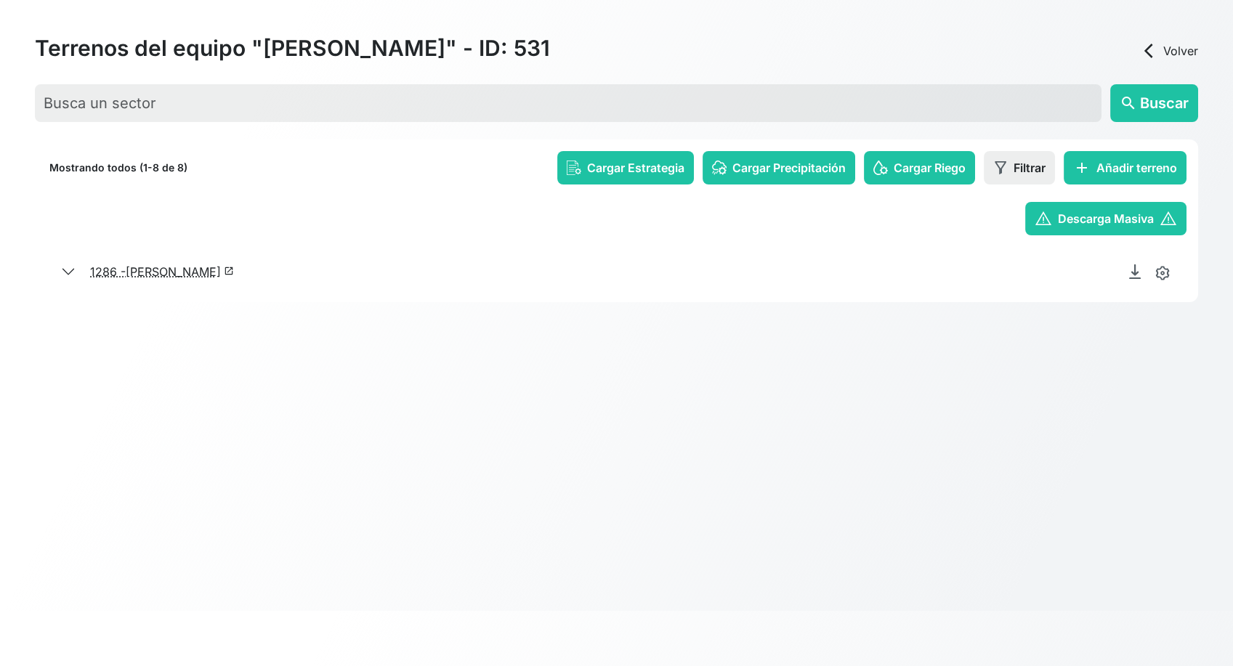
scroll to position [55, 0]
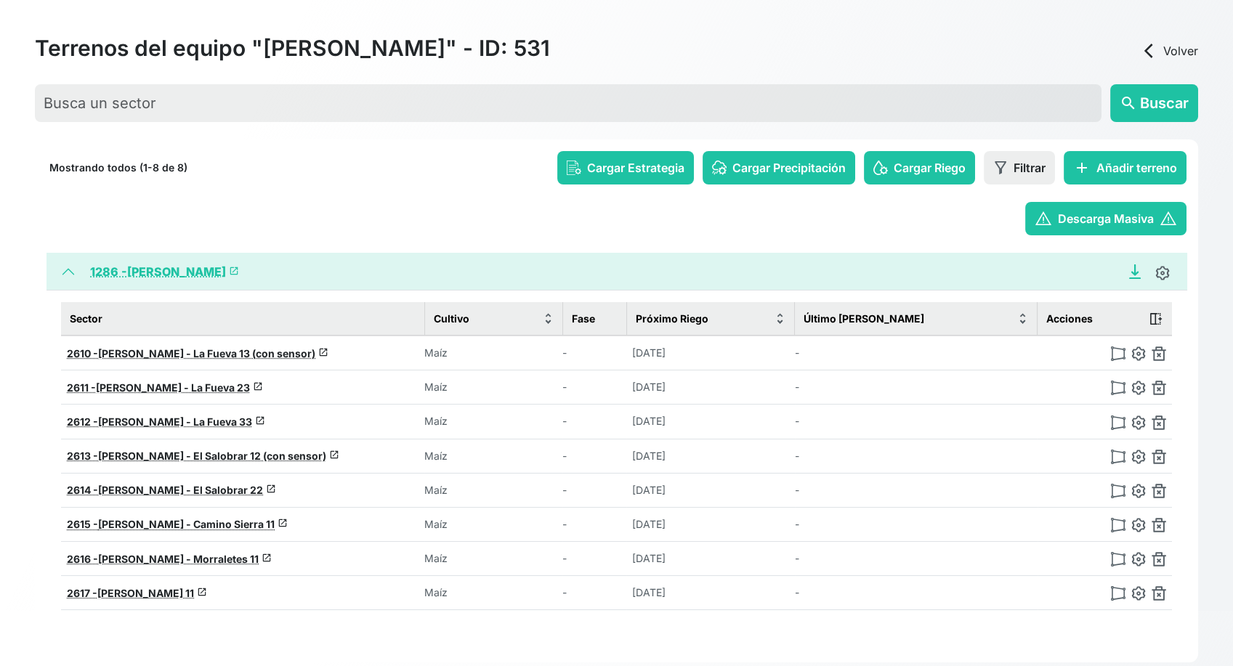
click at [1129, 269] on icon "Descargar Recomendación de Riego en PDF" at bounding box center [1135, 272] width 15 height 15
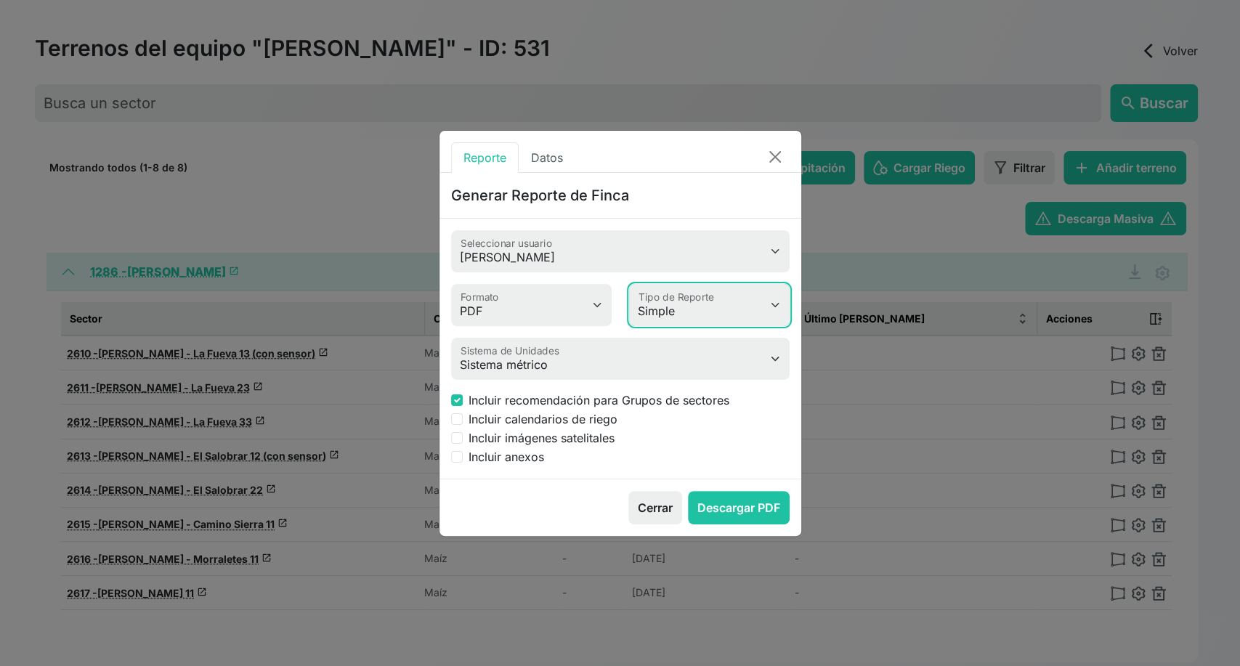
click at [694, 322] on select "Simple Avanzado" at bounding box center [709, 305] width 161 height 42
select select "advanced"
click at [629, 284] on select "Simple Avanzado" at bounding box center [709, 305] width 161 height 42
click at [461, 439] on input "Incluir imágenes satelitales" at bounding box center [457, 438] width 12 height 12
checkbox input "true"
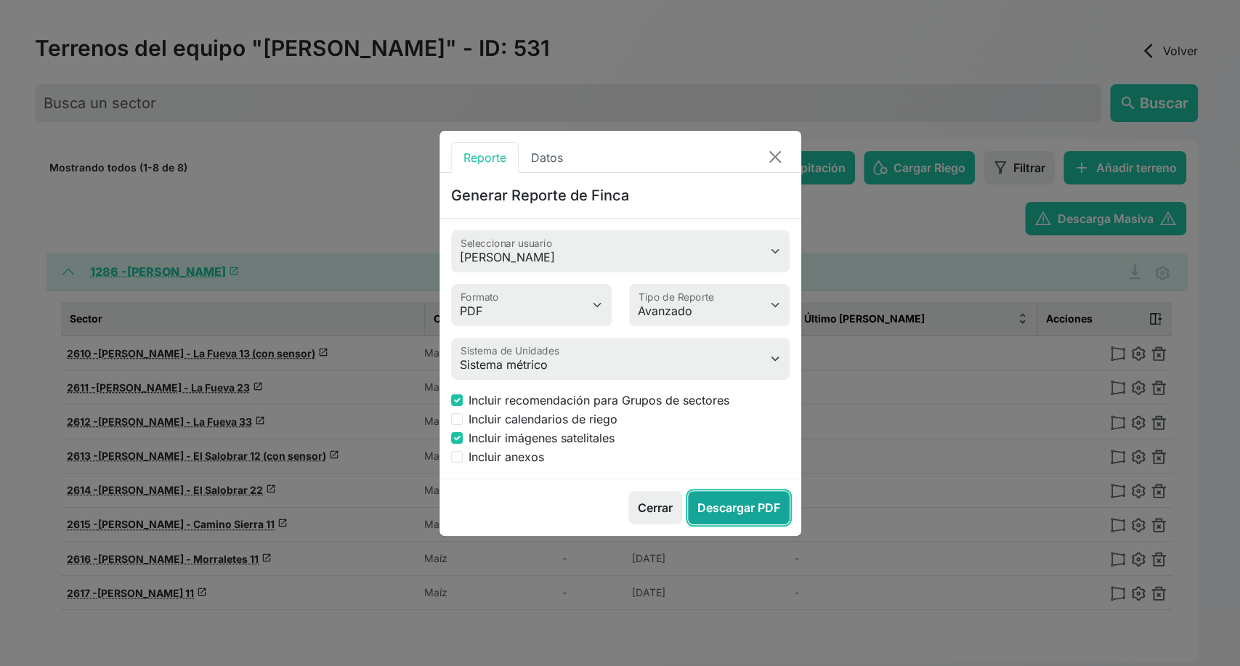
click at [732, 506] on button "Descargar PDF" at bounding box center [739, 507] width 102 height 33
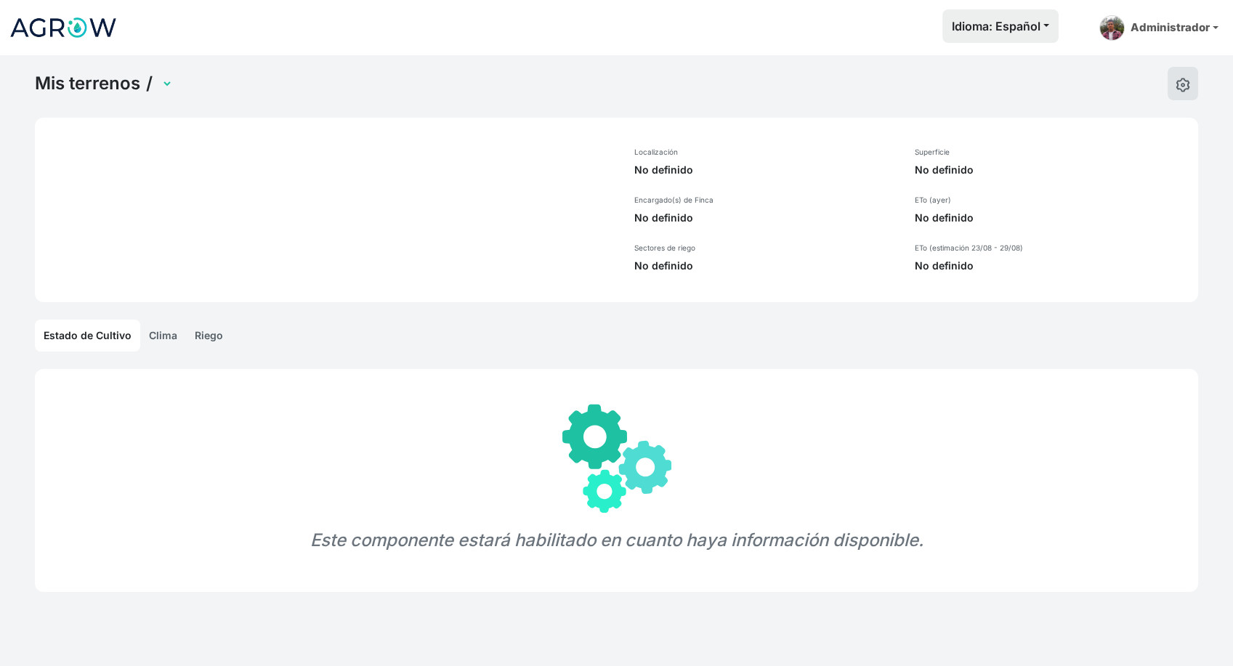
select select "1289"
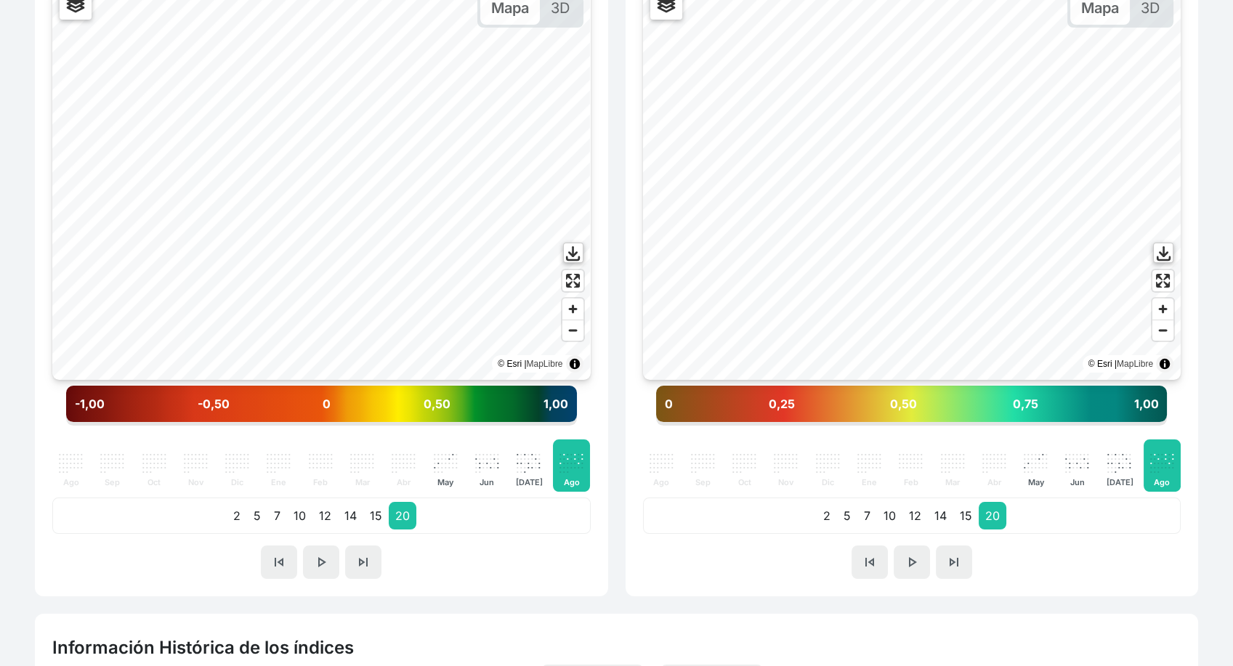
scroll to position [464, 0]
click at [282, 549] on button "skip_previous" at bounding box center [279, 561] width 36 height 33
click at [374, 563] on button "skip_next" at bounding box center [363, 561] width 36 height 33
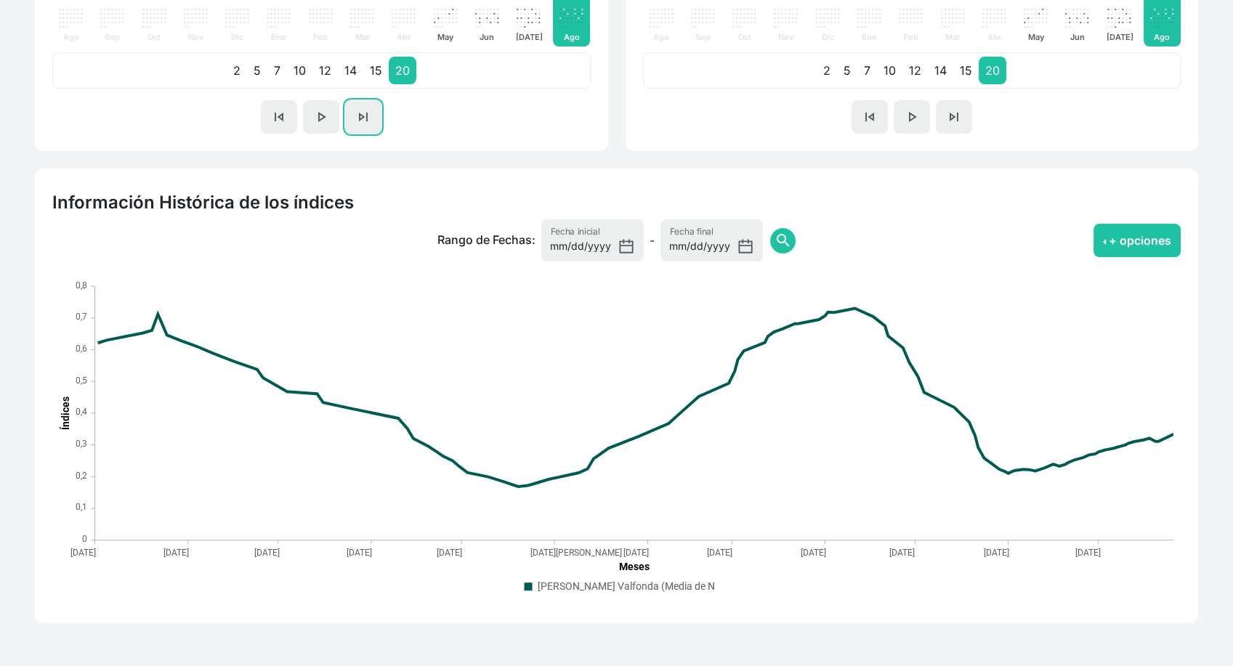
scroll to position [910, 0]
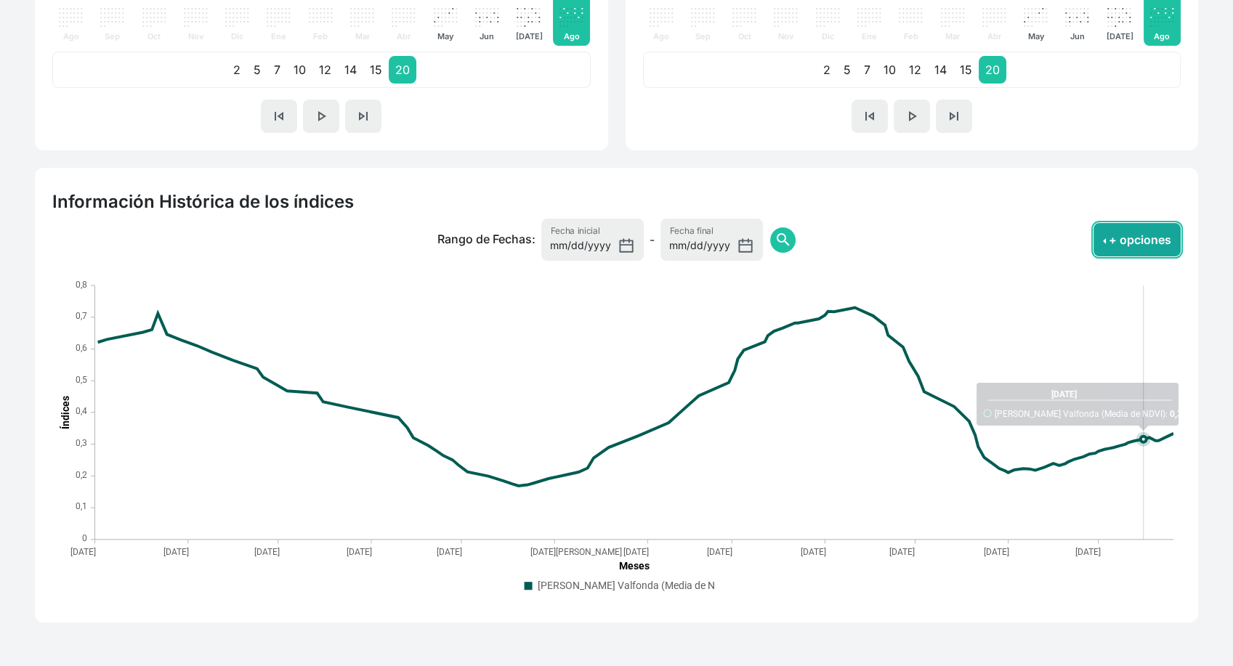
click at [1135, 243] on button "+ opciones" at bounding box center [1137, 239] width 87 height 33
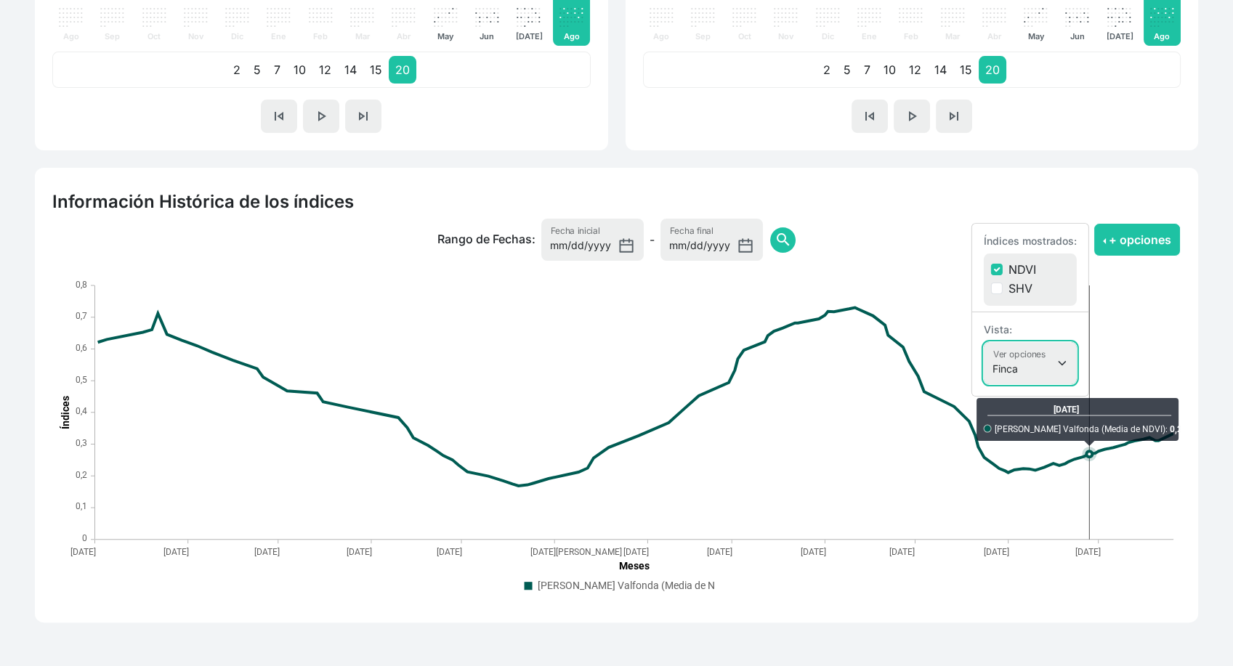
click at [1049, 369] on select "Finca Sectores Finca + Sectores" at bounding box center [1030, 363] width 93 height 42
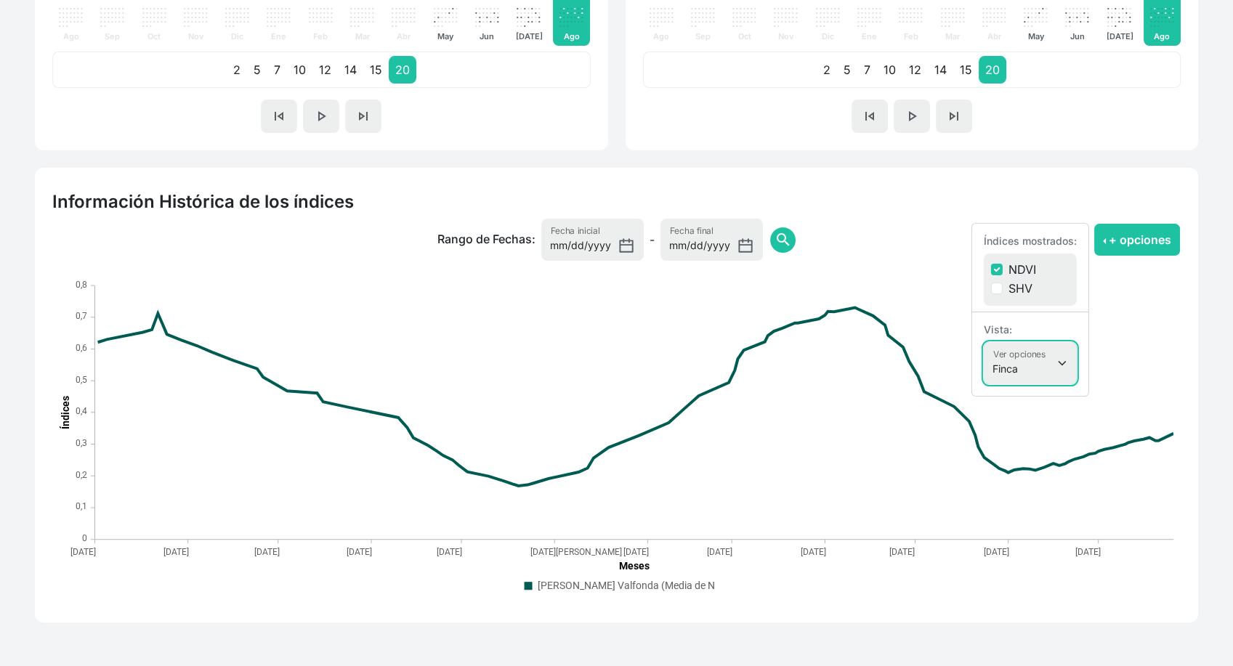
select select
click at [984, 342] on select "Finca Sectores Finca + Sectores" at bounding box center [1030, 363] width 93 height 42
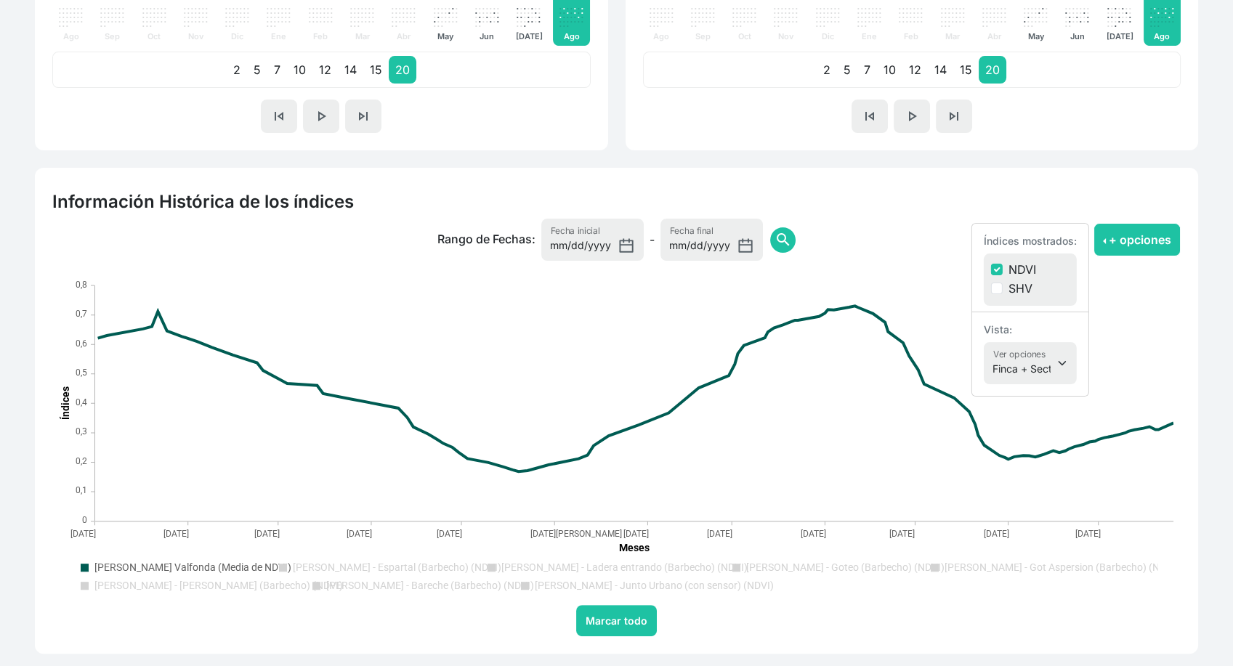
click at [640, 586] on text "Ballesteros - Junto Urbano (con sensor) (NDVI)" at bounding box center [654, 586] width 239 height 12
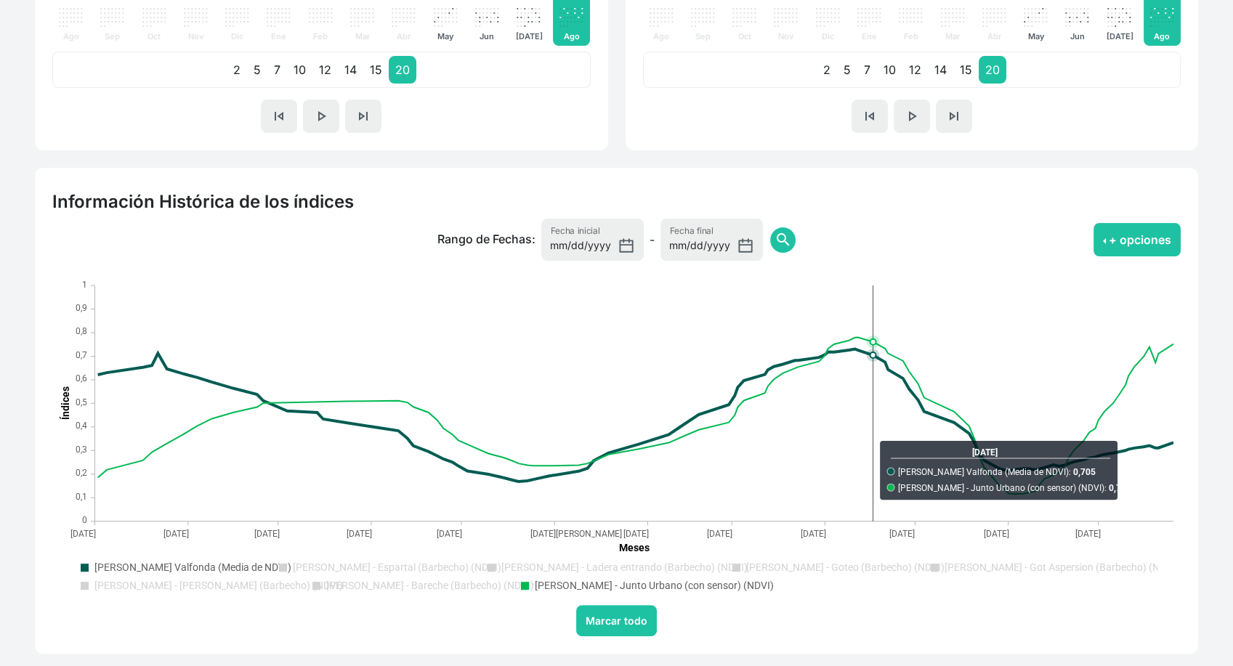
click at [187, 570] on text "Ballesteros Valfonda (Media de NDVI)" at bounding box center [192, 568] width 197 height 12
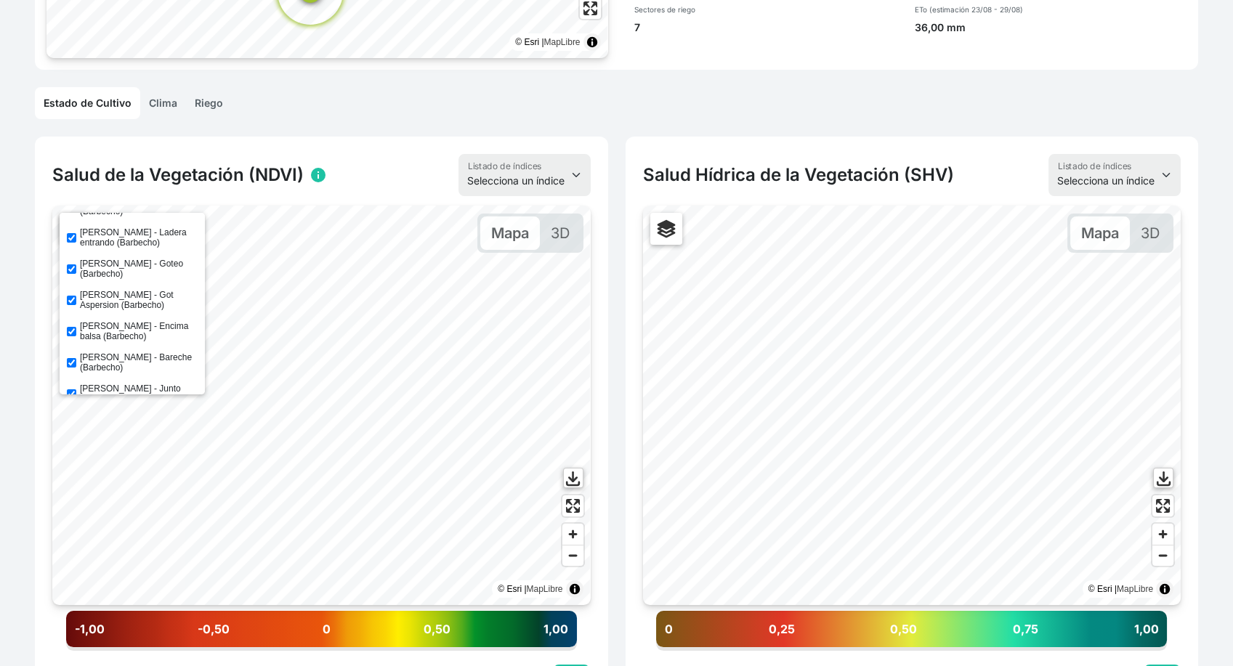
scroll to position [44, 0]
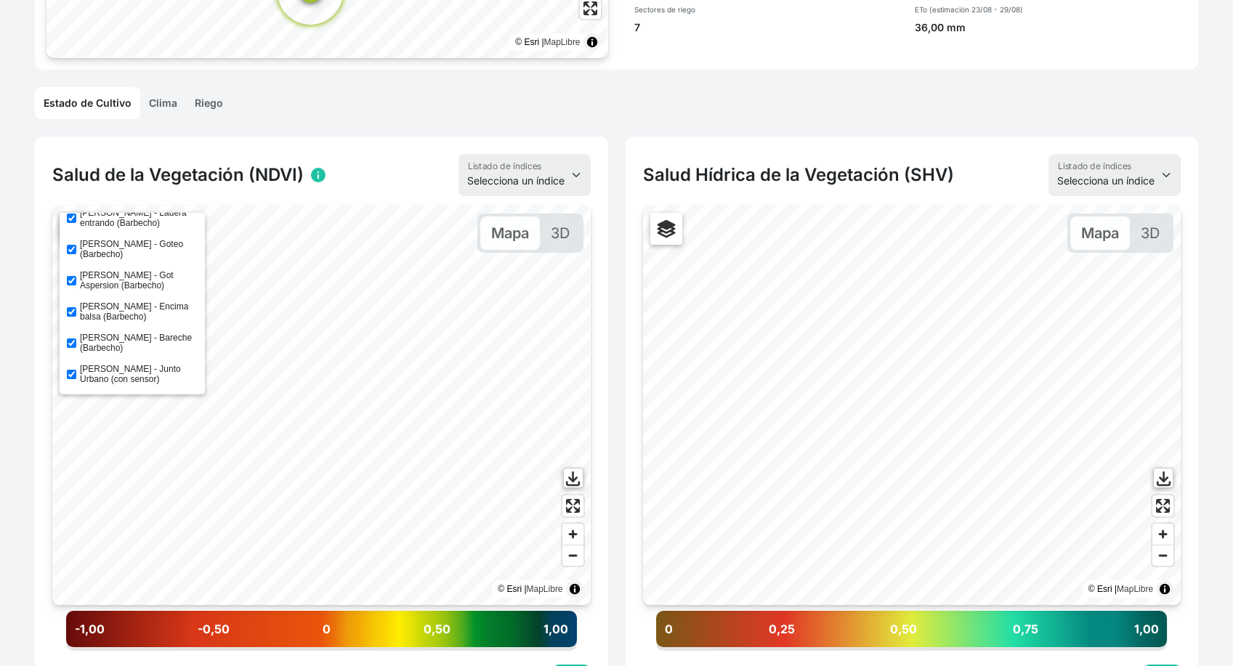
click at [100, 372] on label "[PERSON_NAME] - Junto [PERSON_NAME] (con sensor)" at bounding box center [139, 374] width 118 height 20
click at [76, 372] on input "[PERSON_NAME] - Junto Urbano (con sensor)" at bounding box center [71, 374] width 9 height 9
click at [100, 372] on label "[PERSON_NAME] - Junto Urbano (con sensor)" at bounding box center [139, 374] width 118 height 20
click at [76, 372] on input "[PERSON_NAME] - Junto Urbano (con sensor)" at bounding box center [71, 374] width 9 height 9
checkbox input "true"
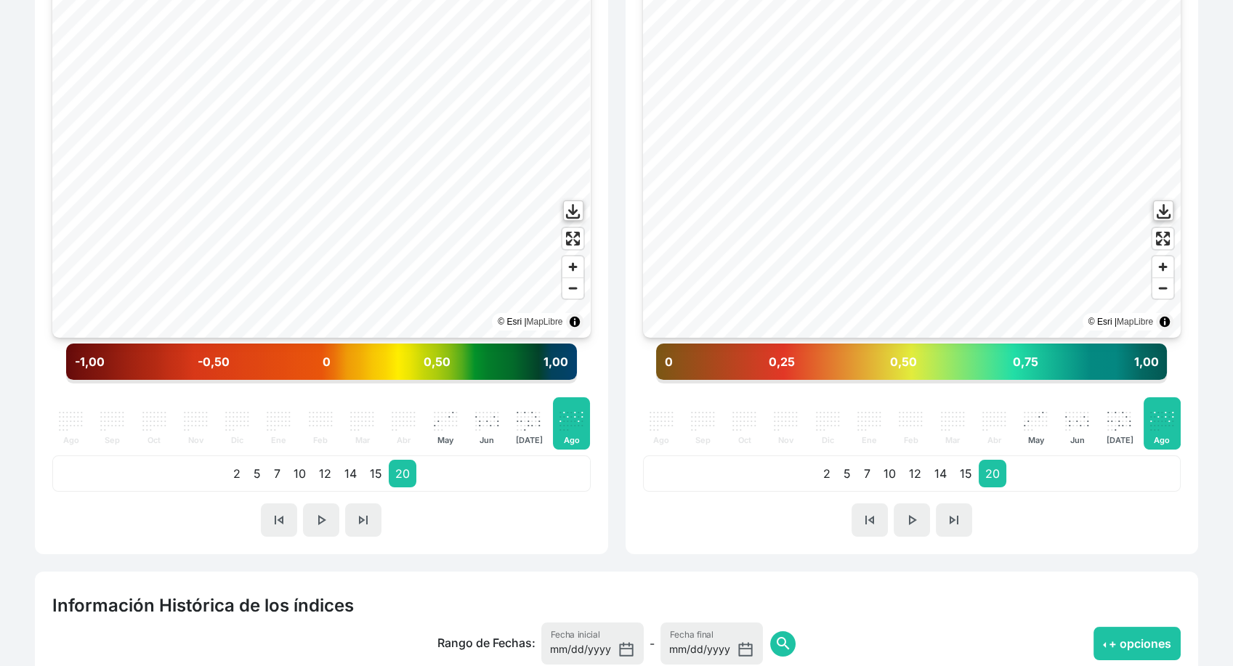
scroll to position [507, 0]
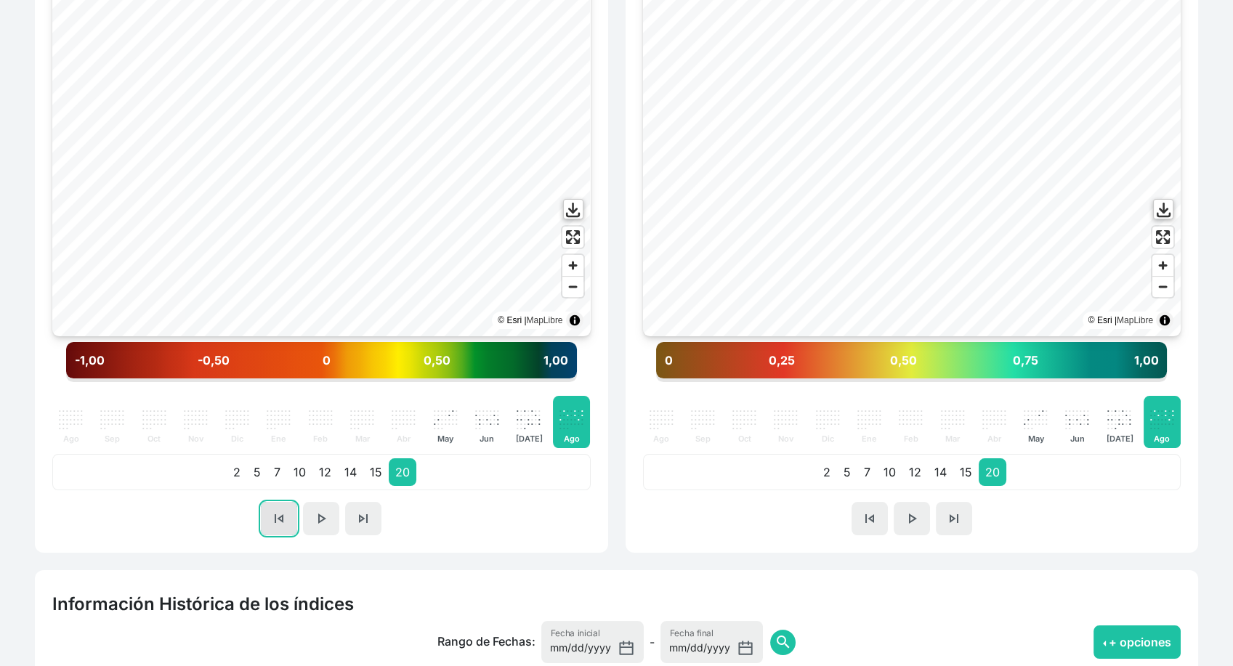
click at [270, 518] on span "skip_previous" at bounding box center [278, 518] width 17 height 17
click at [372, 525] on button "skip_next" at bounding box center [363, 518] width 36 height 33
click at [283, 527] on button "skip_previous" at bounding box center [279, 518] width 36 height 33
click at [274, 522] on span "skip_previous" at bounding box center [278, 518] width 17 height 17
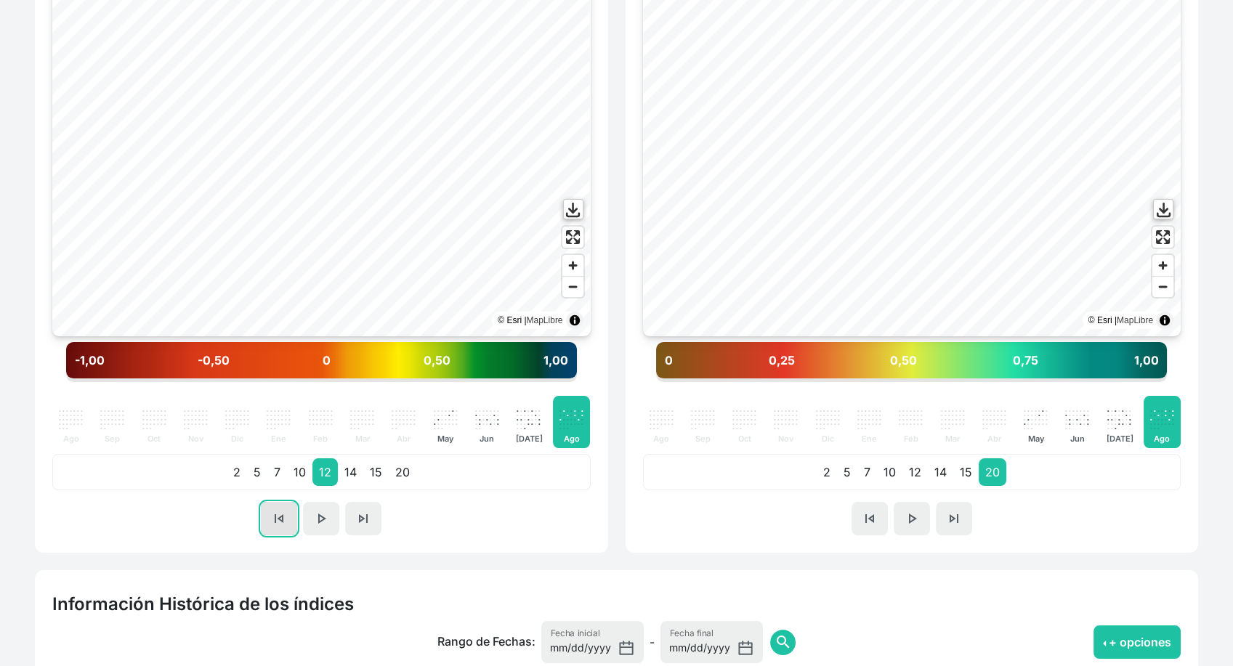
click at [274, 522] on span "skip_previous" at bounding box center [278, 518] width 17 height 17
click at [361, 520] on span "skip_next" at bounding box center [363, 518] width 17 height 17
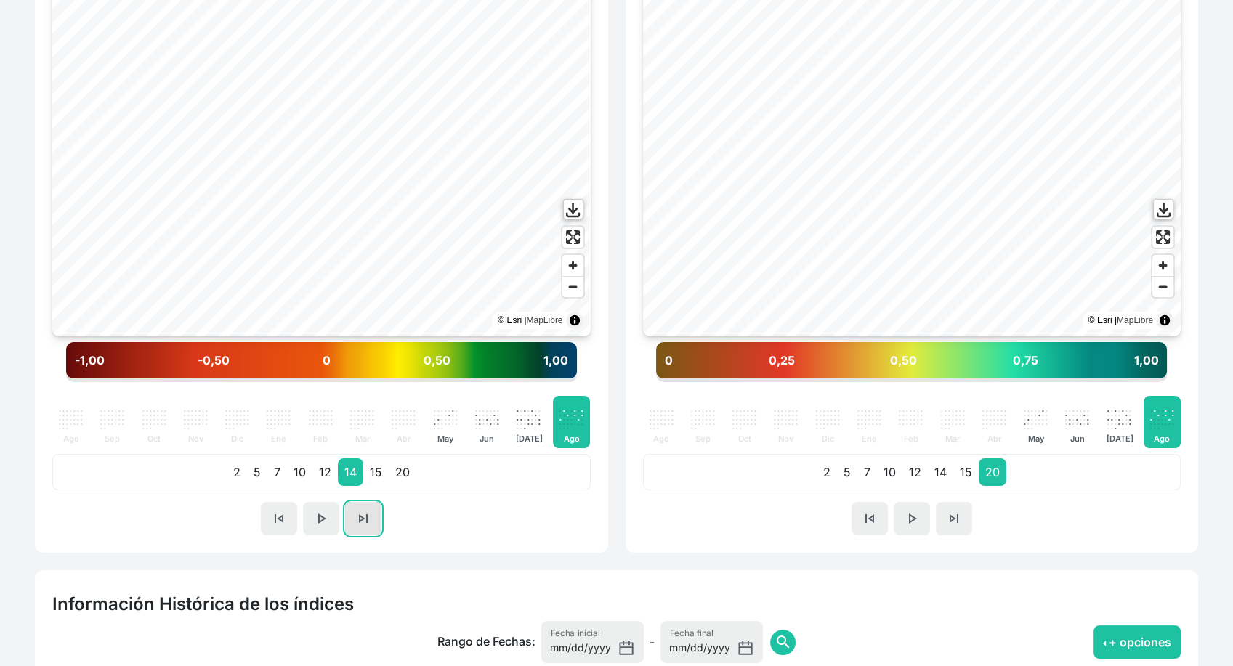
click at [361, 520] on span "skip_next" at bounding box center [363, 518] width 17 height 17
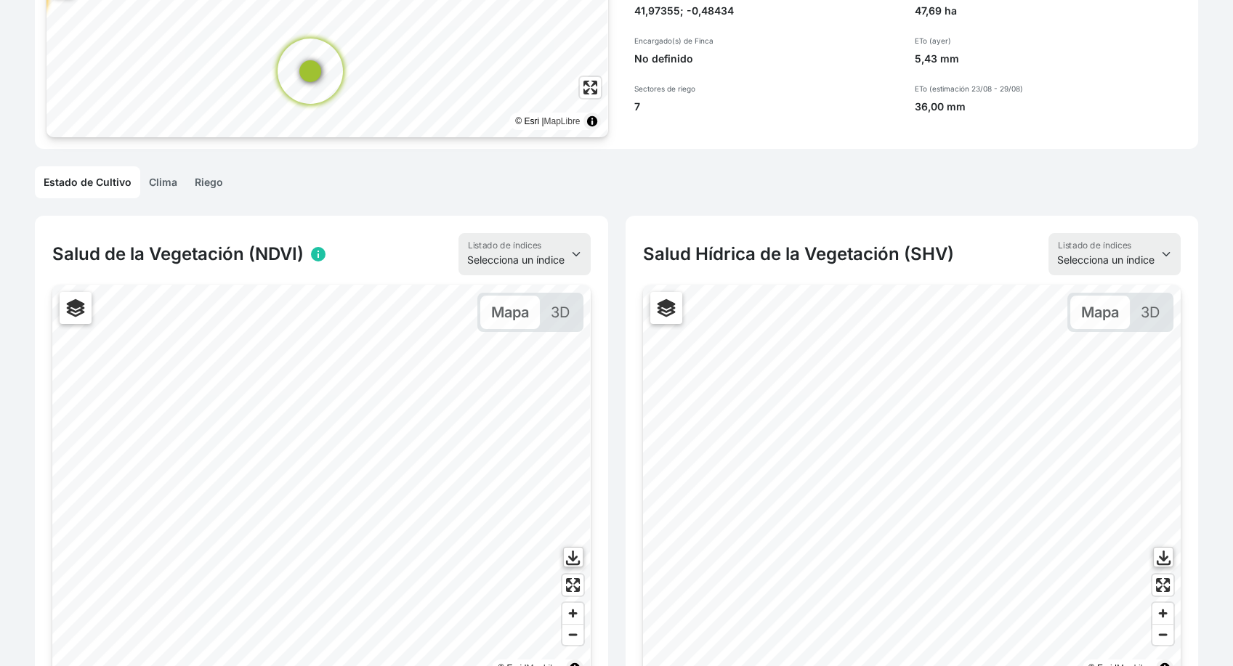
scroll to position [157, 0]
click at [209, 187] on link "Riego" at bounding box center [209, 185] width 46 height 32
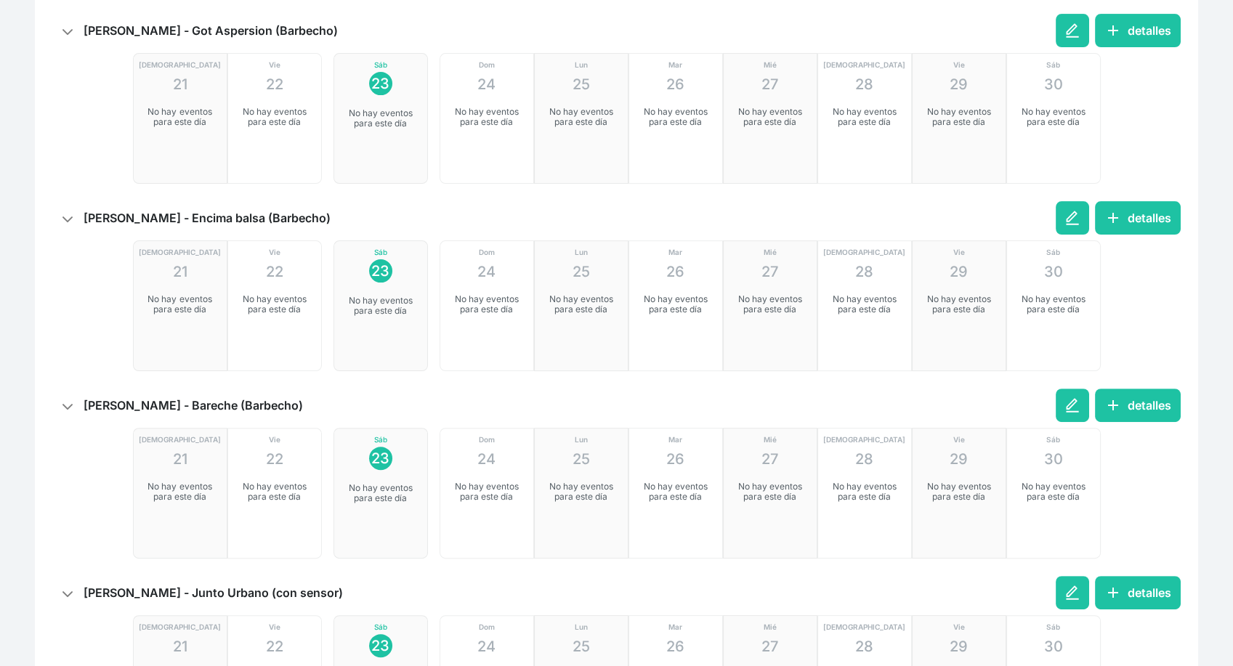
scroll to position [1145, 0]
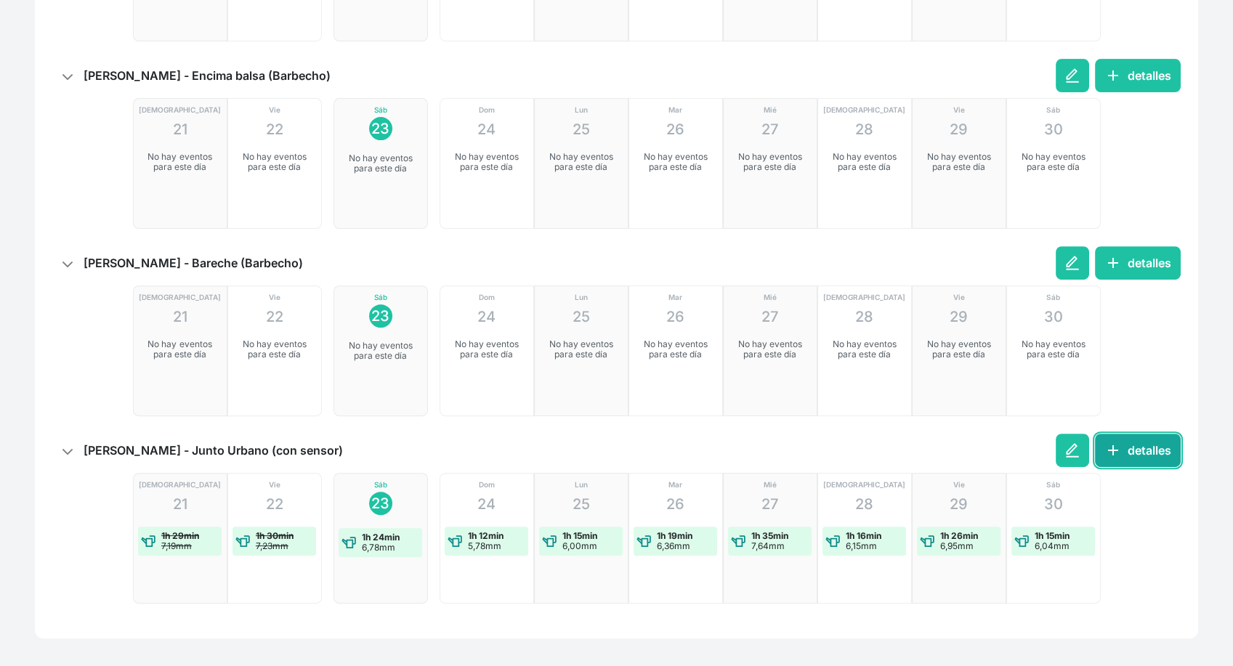
click at [1174, 442] on button "add detalles" at bounding box center [1138, 450] width 86 height 33
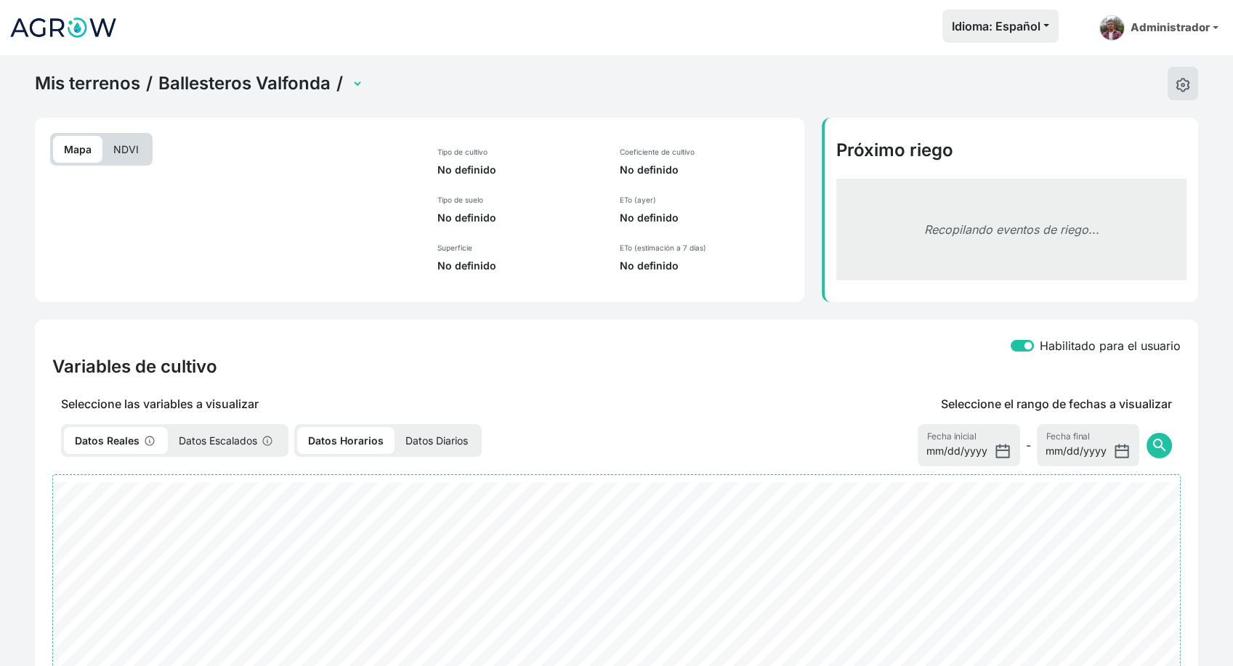
select select "2629"
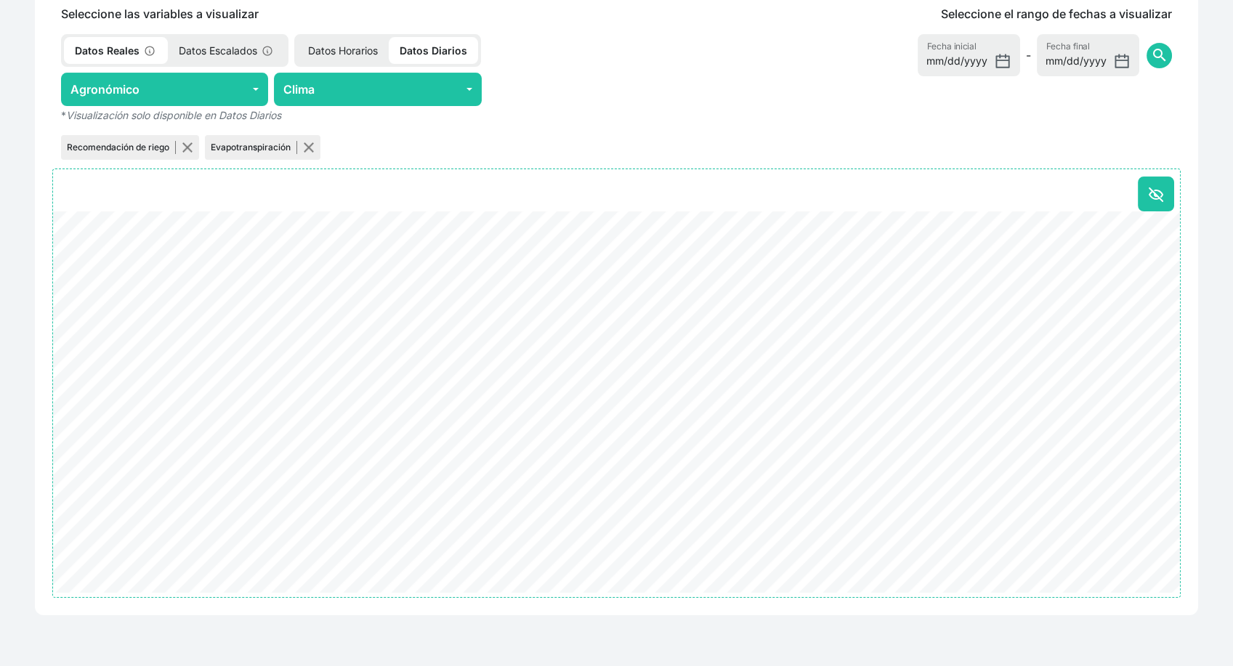
scroll to position [640, 0]
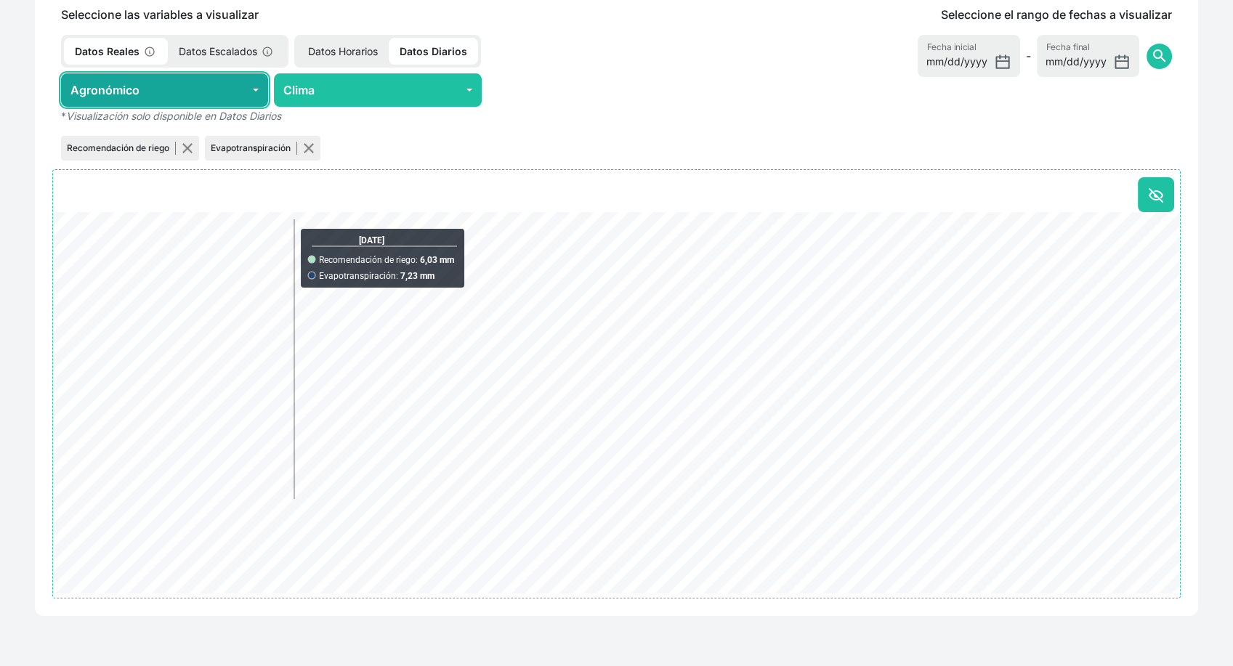
click at [251, 84] on button "Agronómico" at bounding box center [164, 89] width 207 height 33
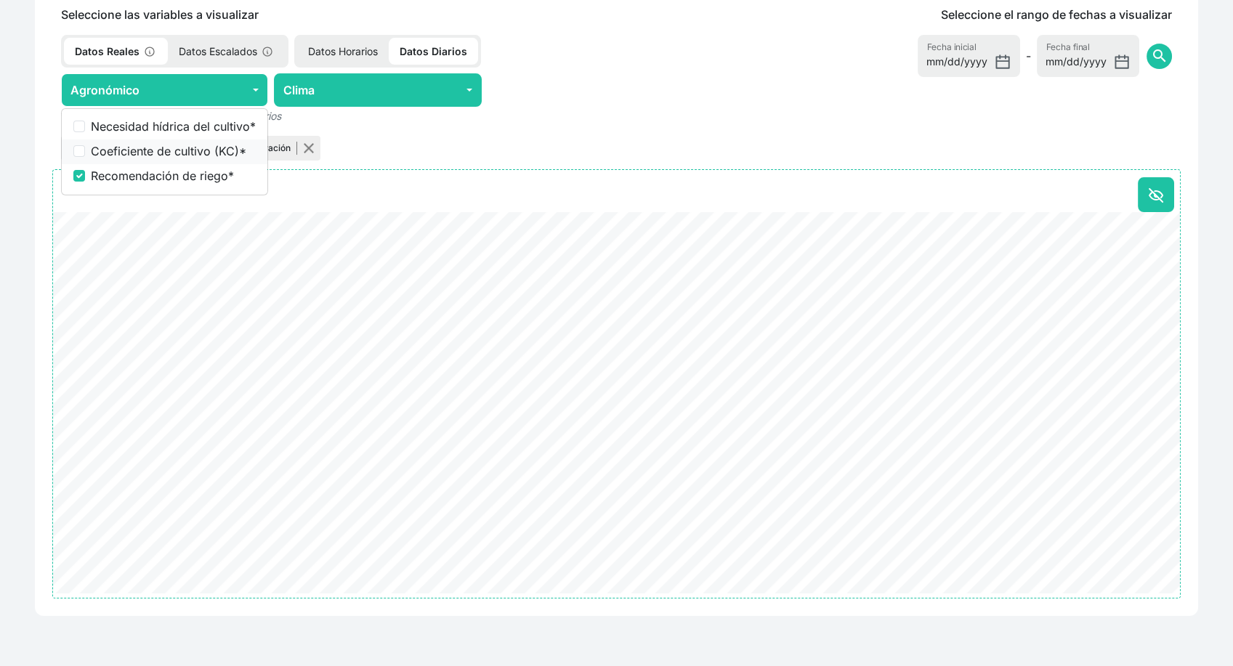
click at [180, 157] on label "Coeficiente de cultivo (KC) *" at bounding box center [173, 150] width 165 height 17
click at [85, 157] on input "Coeficiente de cultivo (KC) *" at bounding box center [79, 151] width 12 height 12
checkbox input "true"
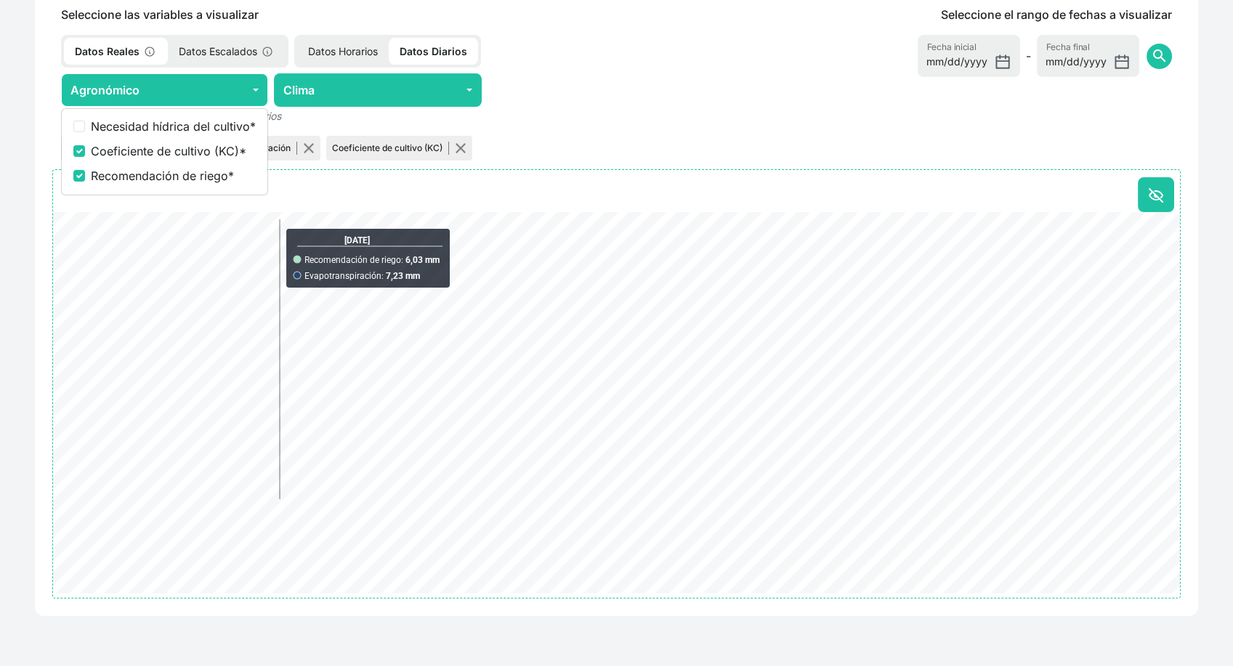
click at [552, 118] on p "* Visualización solo disponible en Datos Diarios" at bounding box center [377, 115] width 651 height 17
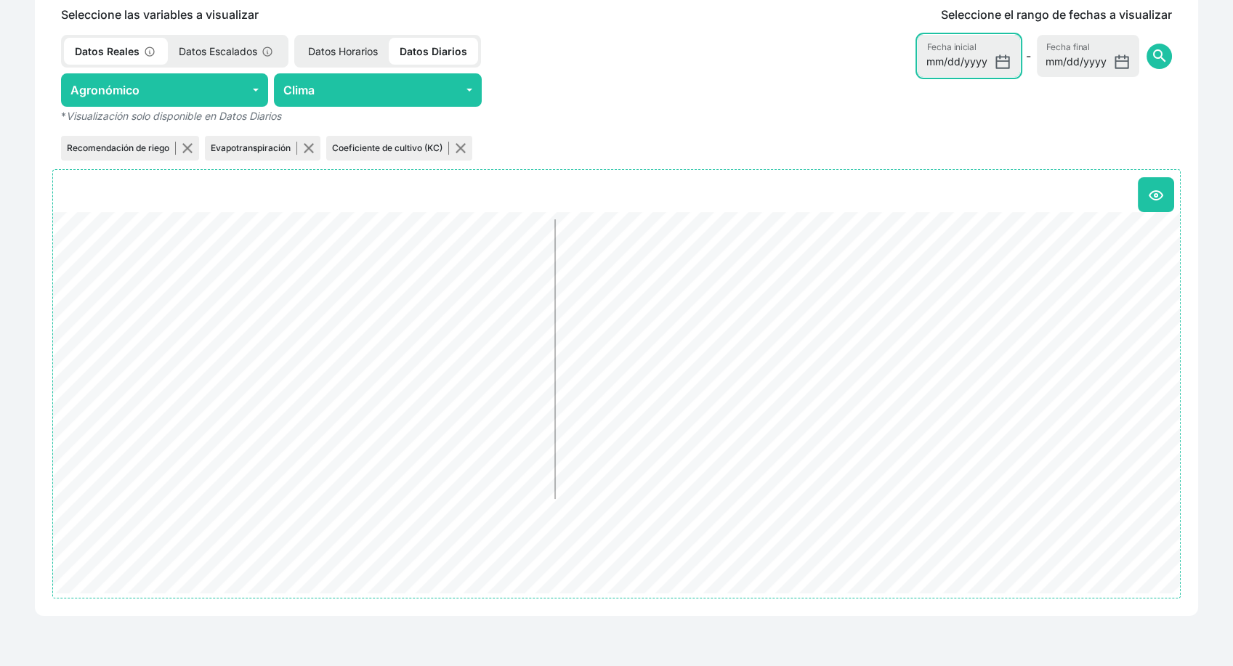
click at [1006, 54] on input "[DATE]" at bounding box center [969, 56] width 102 height 42
type input "2025-08-01"
drag, startPoint x: 1159, startPoint y: 71, endPoint x: 1160, endPoint y: 58, distance: 13.1
click at [1160, 58] on form "2025-08-01 Fecha inicial - 2025-08-23 Fecha final search" at bounding box center [1045, 56] width 254 height 42
click at [1160, 58] on span "search" at bounding box center [1158, 55] width 17 height 17
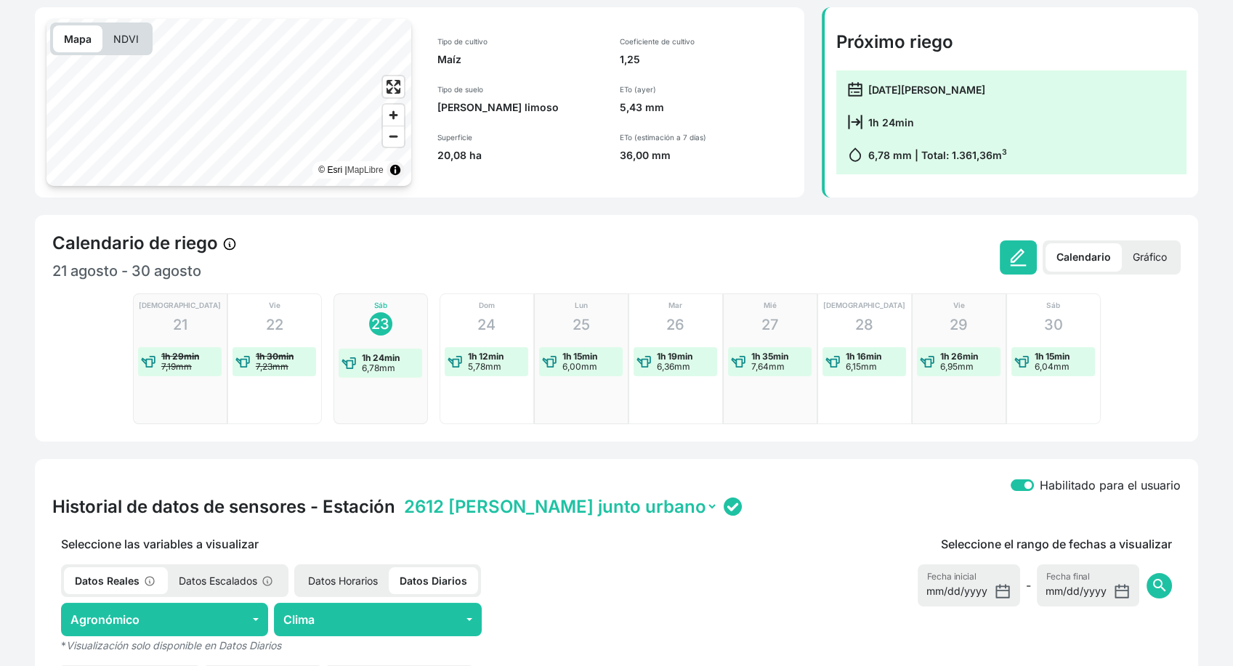
scroll to position [0, 0]
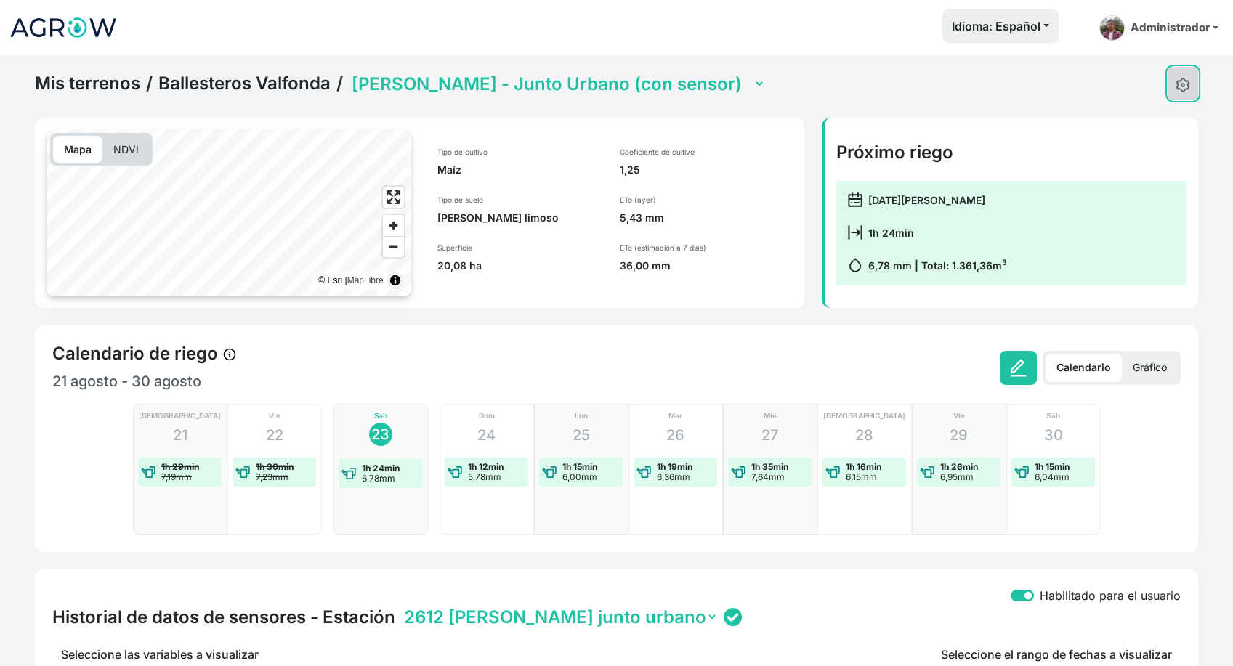
click at [1168, 78] on button at bounding box center [1183, 83] width 31 height 33
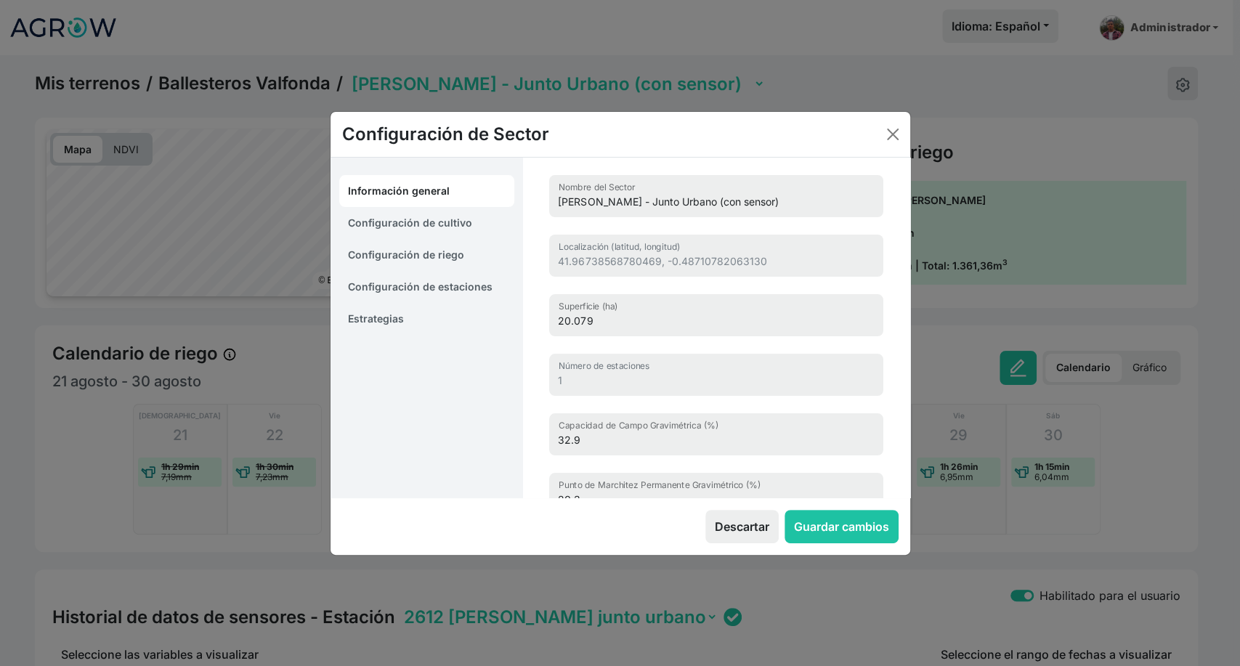
click at [411, 327] on link "Estrategias" at bounding box center [427, 319] width 176 height 32
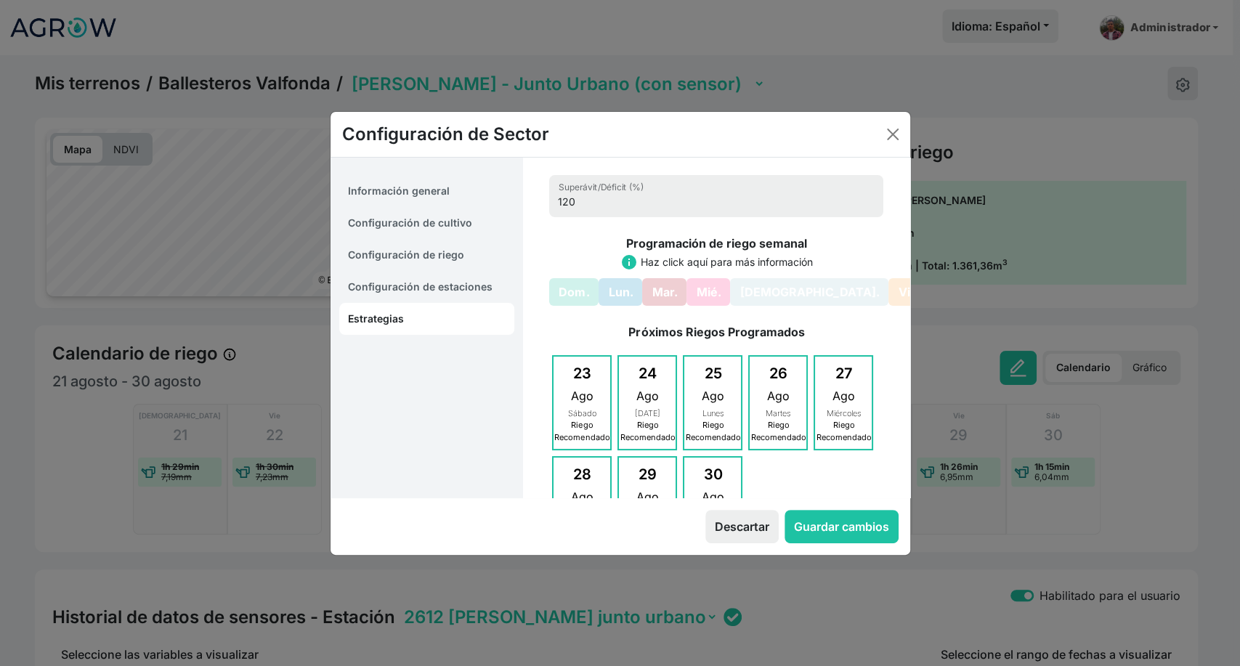
click at [419, 222] on link "Configuración de cultivo" at bounding box center [427, 223] width 176 height 32
select select "16214"
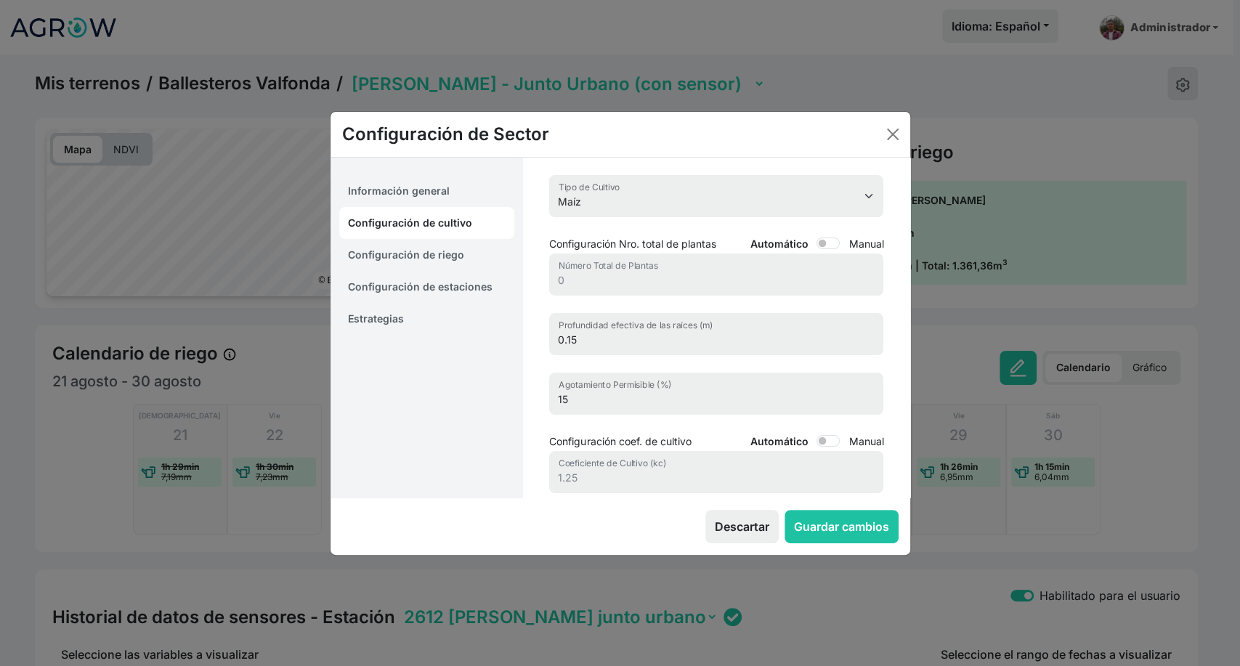
click at [421, 273] on link "Configuración de estaciones" at bounding box center [427, 287] width 176 height 32
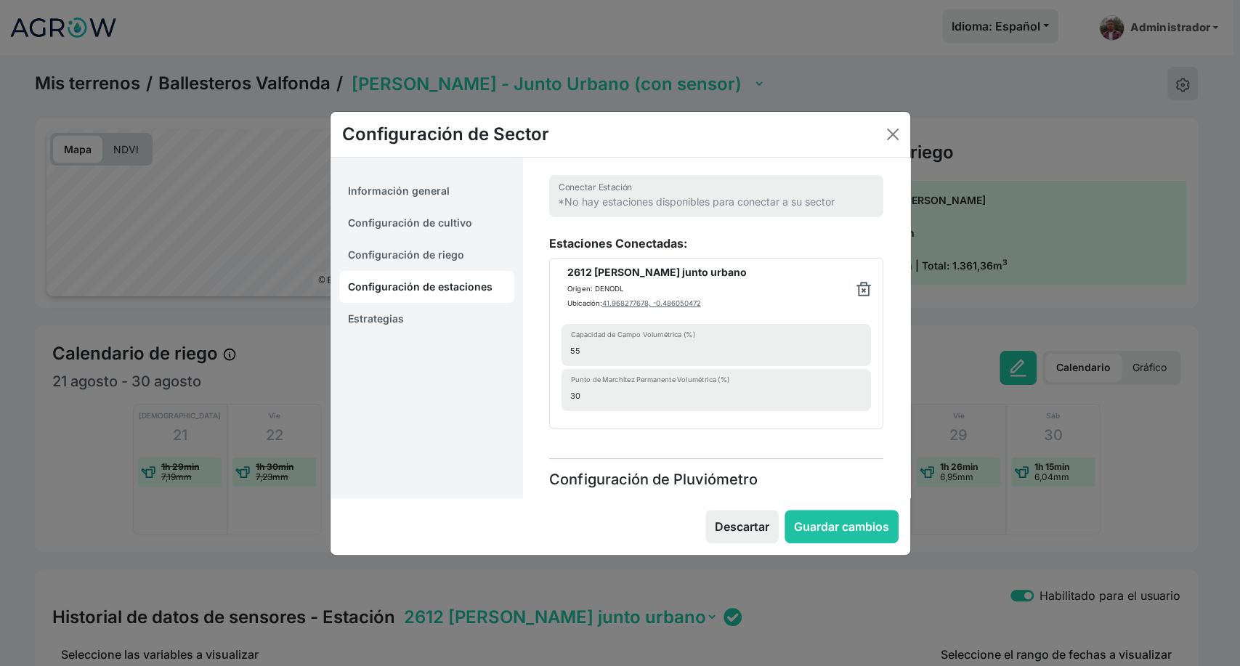
click at [421, 262] on link "Configuración de riego" at bounding box center [427, 255] width 176 height 32
select select "8"
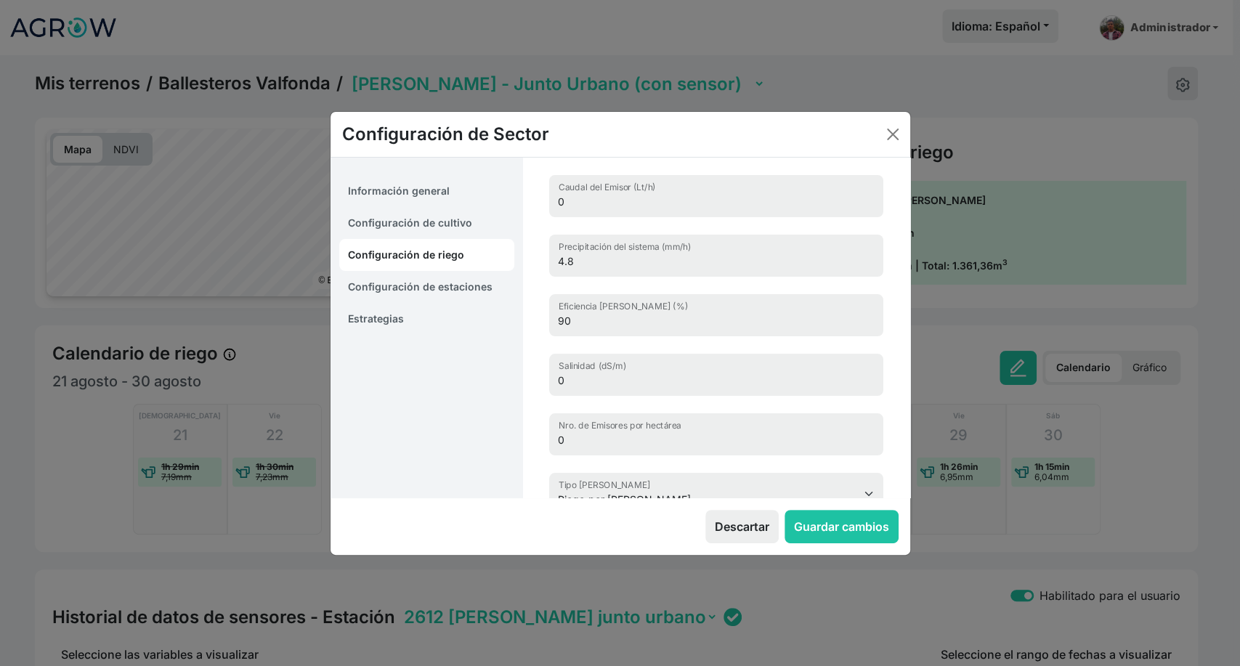
click at [420, 222] on link "Configuración de cultivo" at bounding box center [427, 223] width 176 height 32
select select "16214"
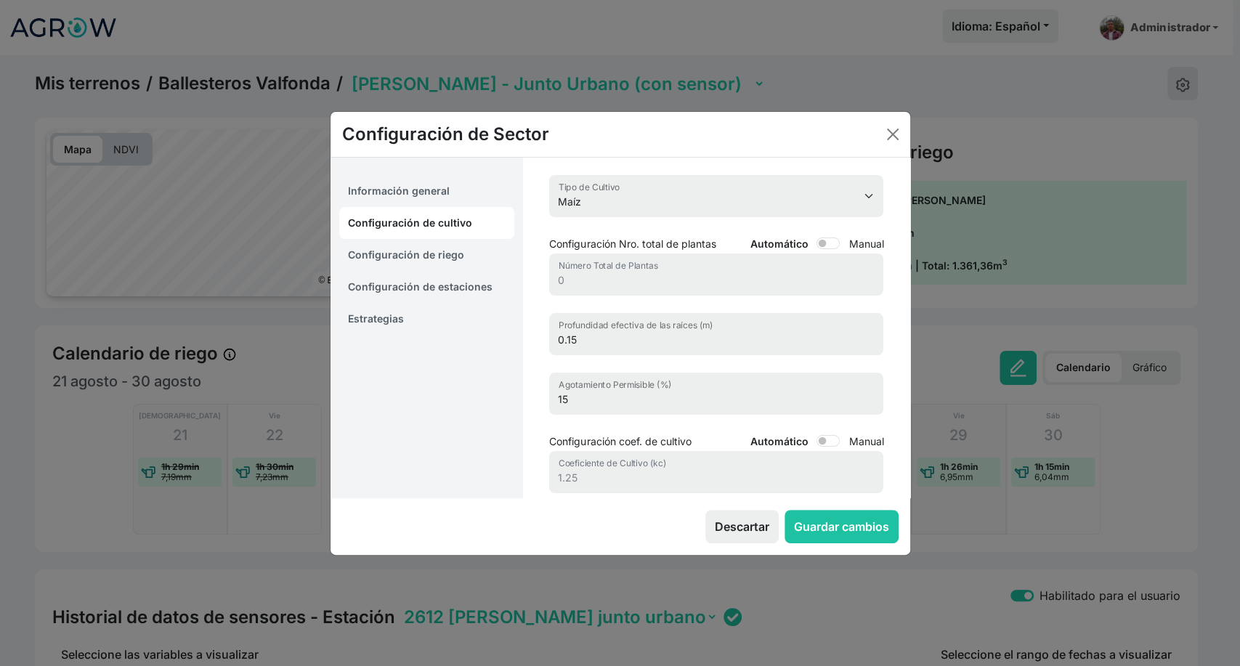
click at [399, 311] on link "Estrategias" at bounding box center [427, 319] width 176 height 32
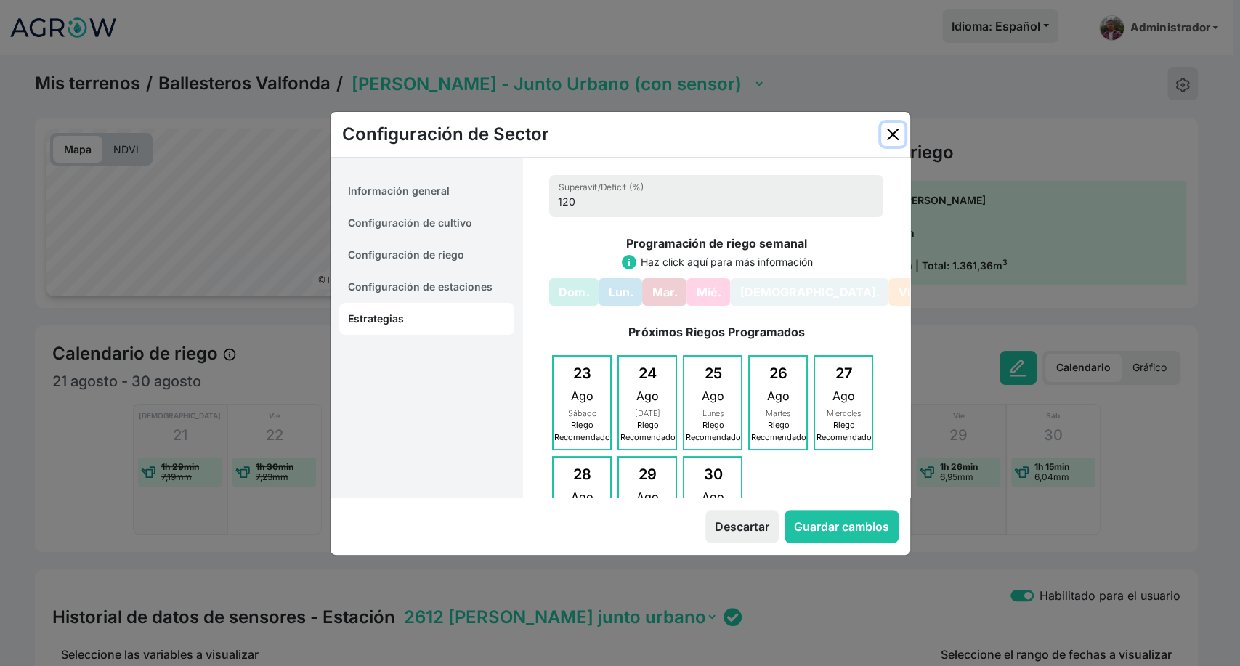
click at [890, 137] on button "Close" at bounding box center [892, 134] width 23 height 23
select select "6"
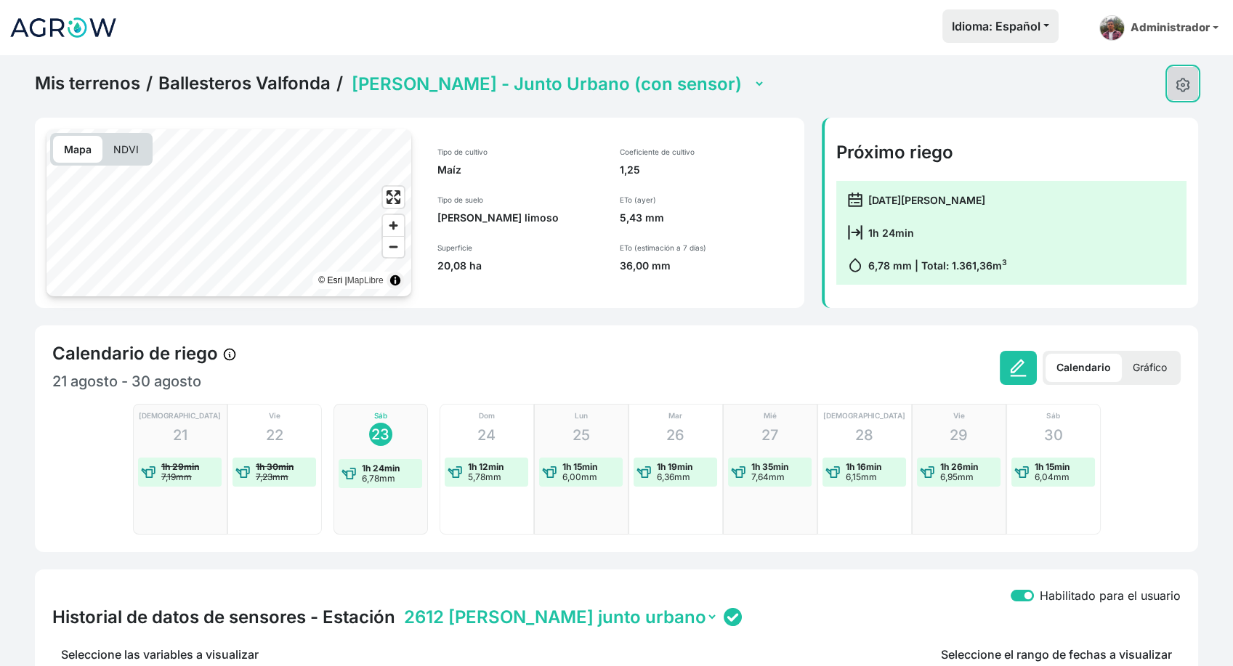
click at [1184, 83] on img at bounding box center [1183, 85] width 15 height 15
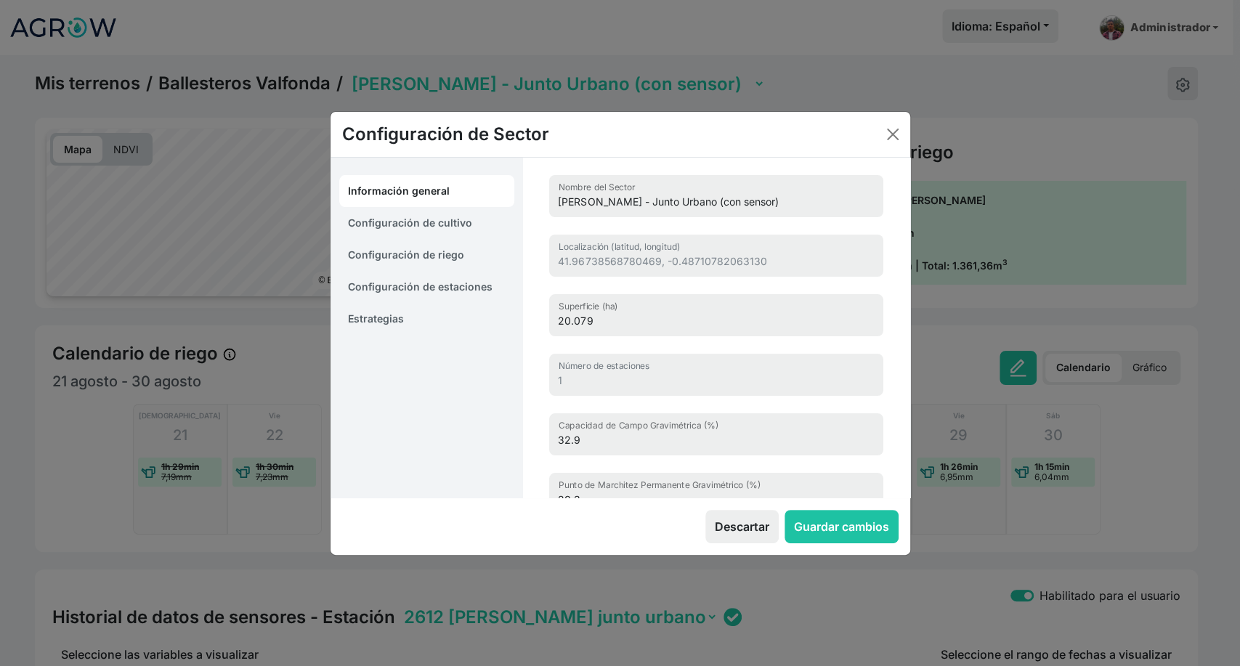
click at [416, 323] on link "Estrategias" at bounding box center [427, 319] width 176 height 32
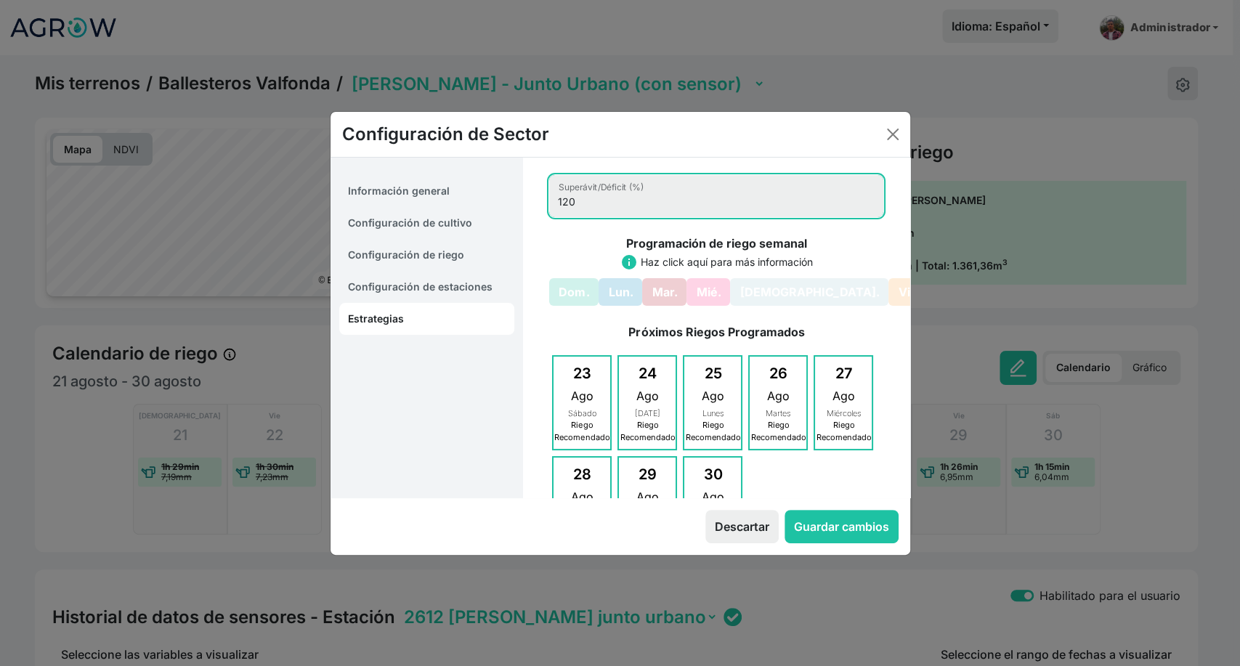
click at [577, 207] on input "120" at bounding box center [716, 196] width 334 height 42
type input "113"
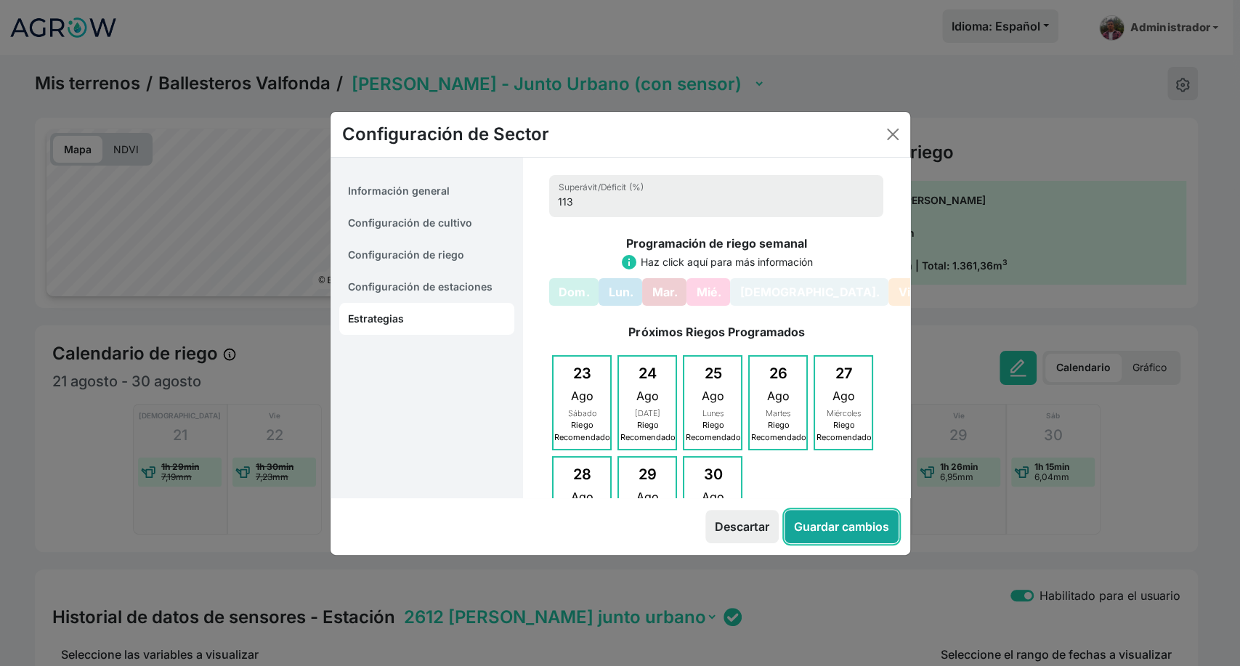
click at [855, 530] on button "Guardar cambios" at bounding box center [842, 526] width 114 height 33
select select "6"
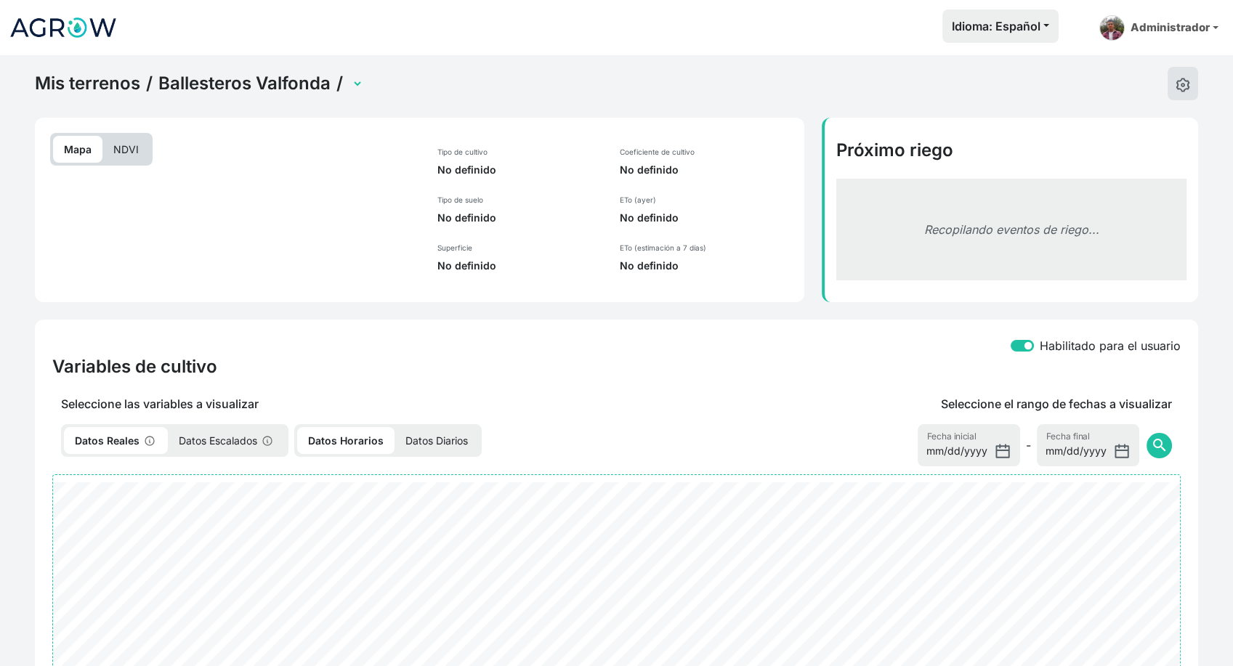
select select "2629"
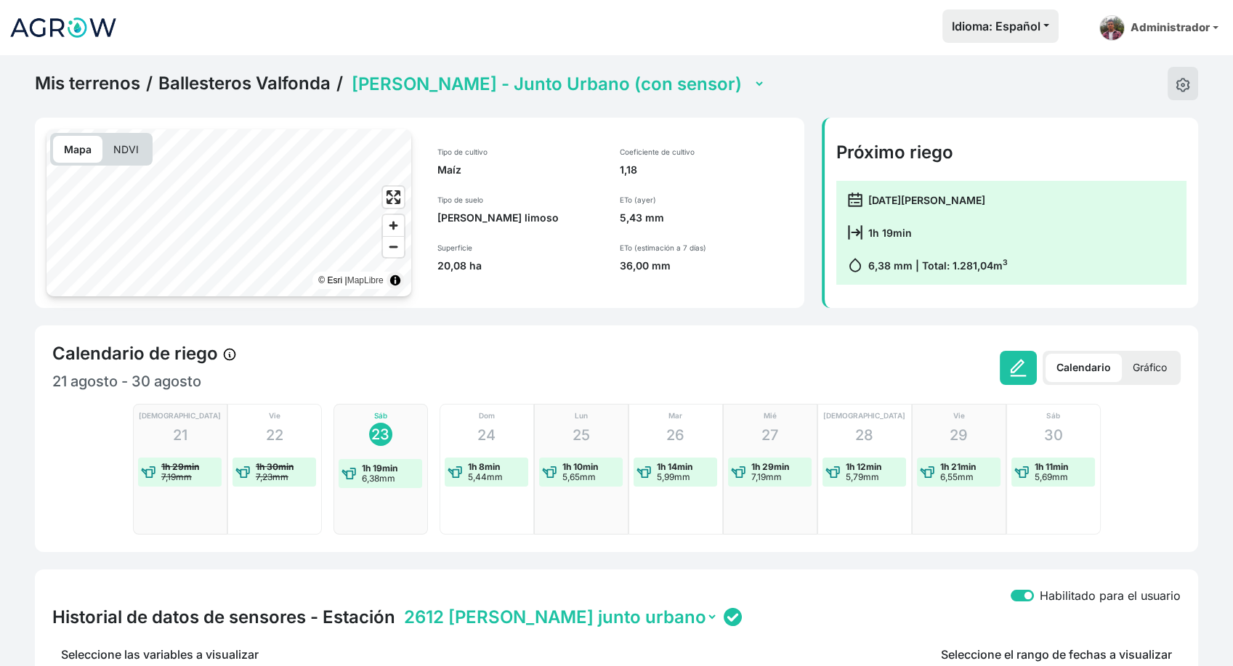
click at [89, 90] on link "Mis terrenos" at bounding box center [87, 84] width 105 height 22
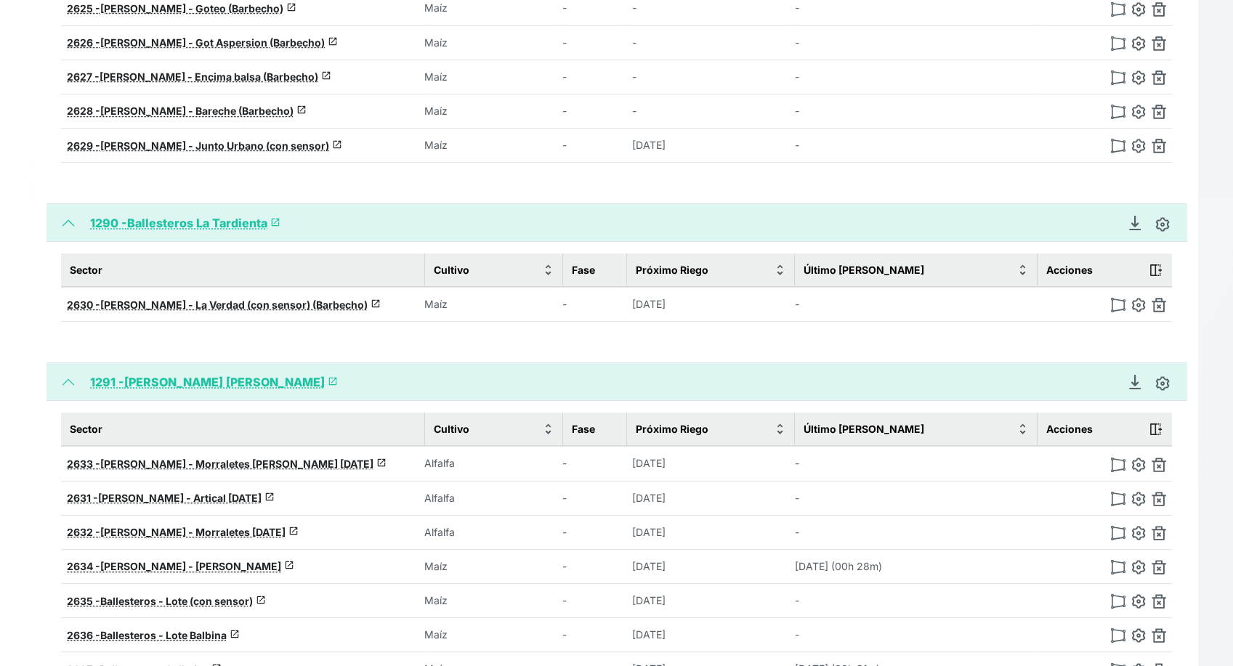
scroll to position [564, 0]
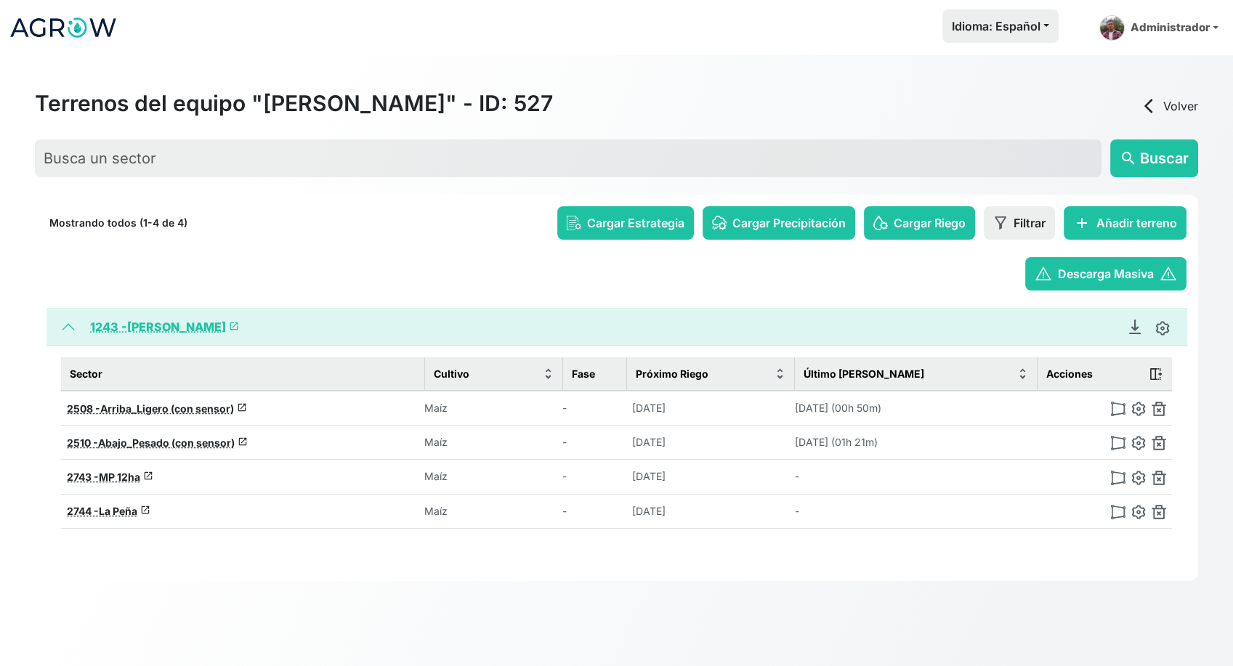
click at [1132, 334] on icon "Descargar Recomendación de Riego en PDF" at bounding box center [1135, 334] width 10 height 0
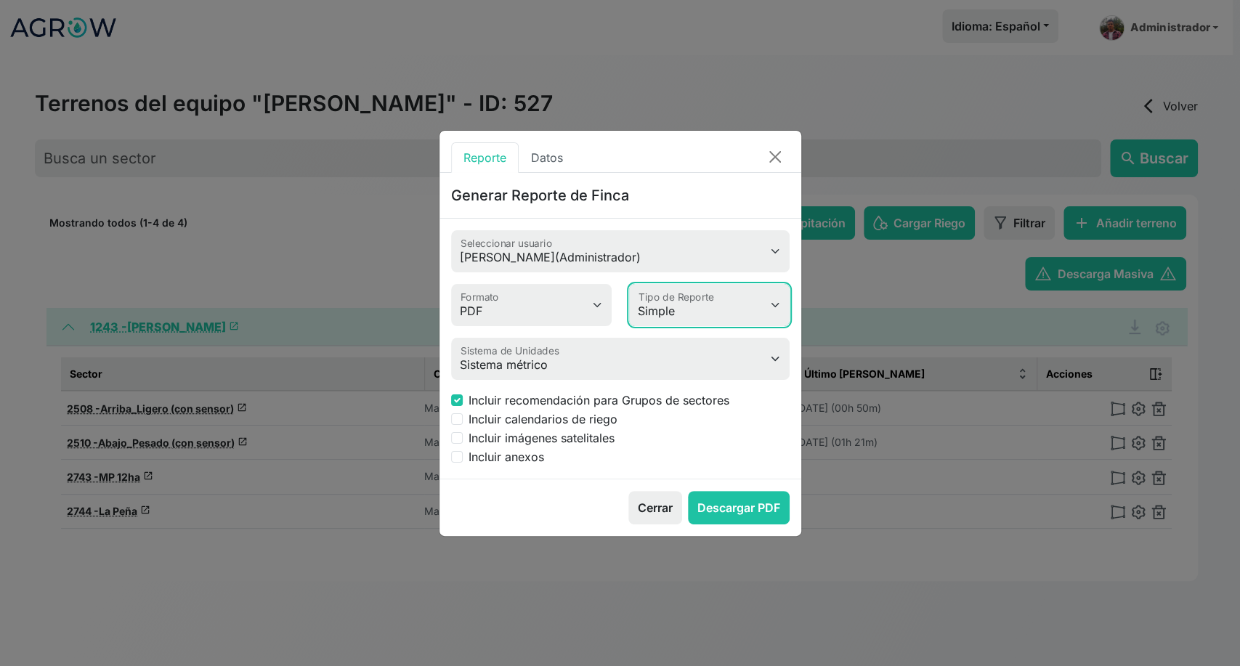
click at [688, 317] on select "Simple Avanzado" at bounding box center [709, 305] width 161 height 42
select select "advanced"
click at [629, 284] on select "Simple Avanzado" at bounding box center [709, 305] width 161 height 42
click at [570, 440] on label "Incluir imágenes satelitales" at bounding box center [542, 437] width 146 height 17
click at [463, 440] on input "Incluir imágenes satelitales" at bounding box center [457, 438] width 12 height 12
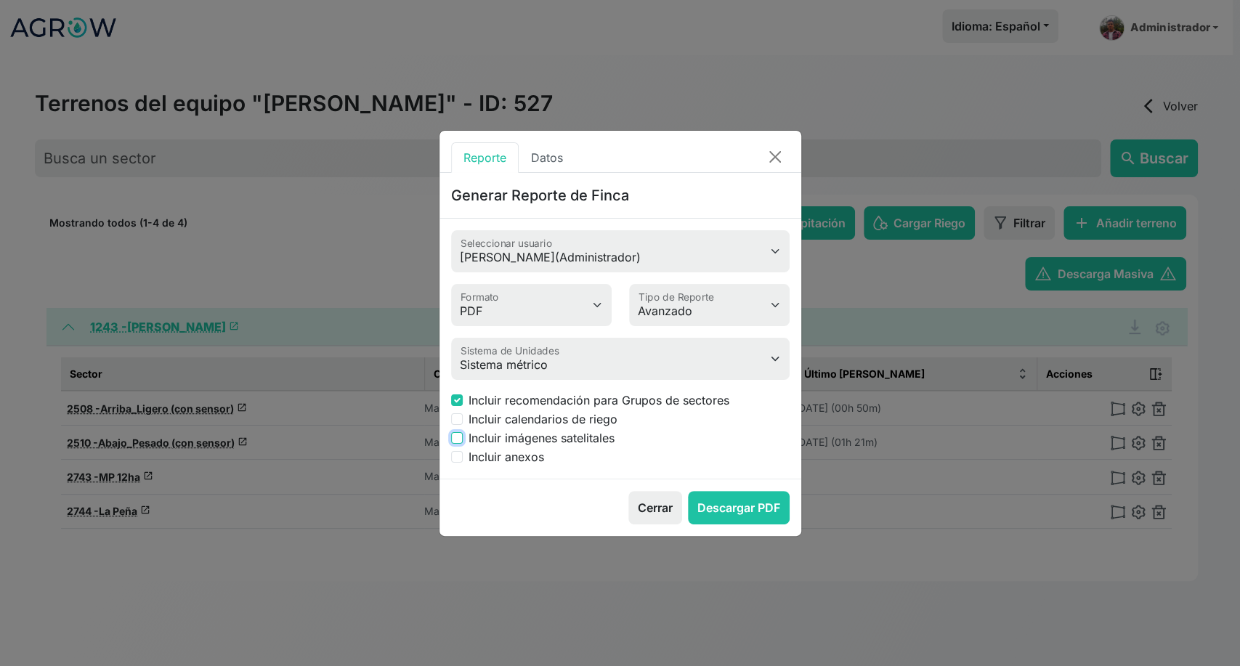
checkbox input "true"
click at [731, 512] on button "Descargar PDF" at bounding box center [739, 507] width 102 height 33
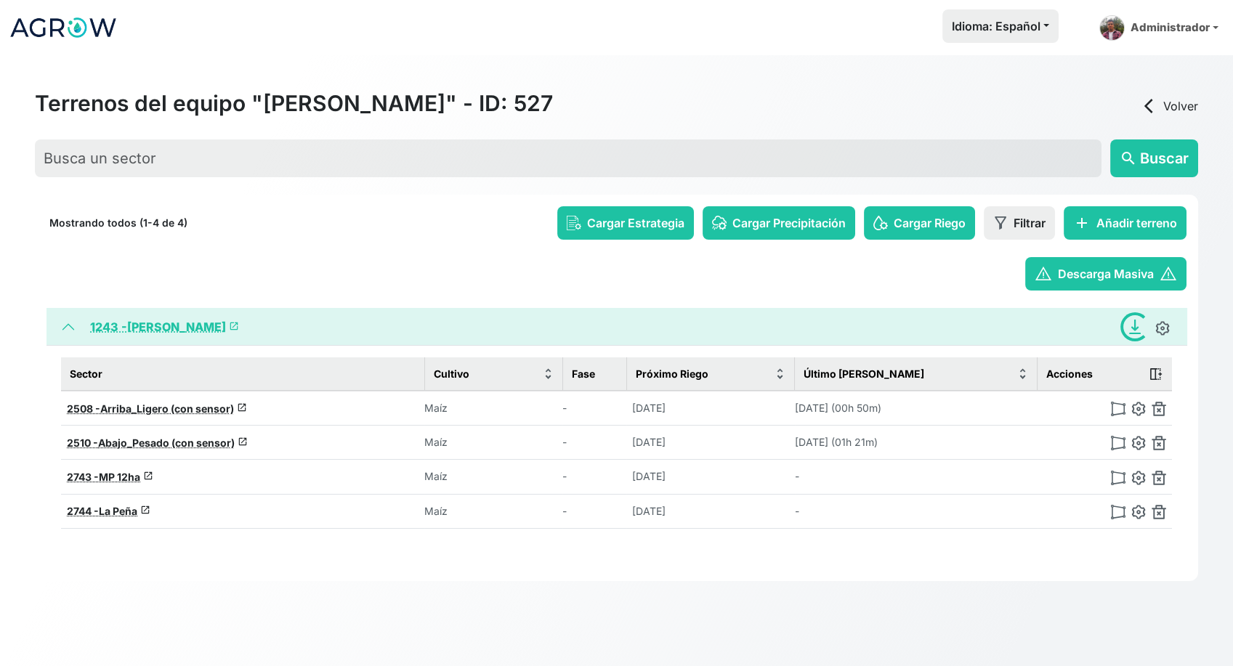
drag, startPoint x: 145, startPoint y: 334, endPoint x: 131, endPoint y: 328, distance: 15.7
click at [73, 15] on img at bounding box center [63, 27] width 109 height 36
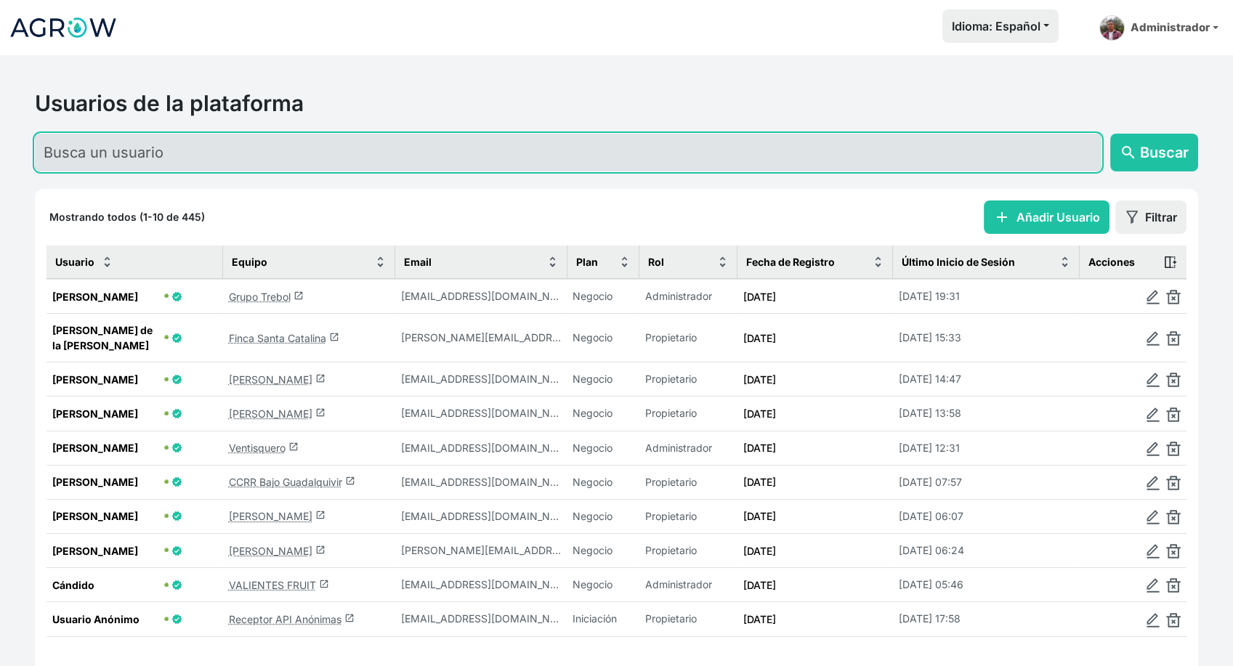
click at [198, 162] on input "text" at bounding box center [568, 153] width 1067 height 38
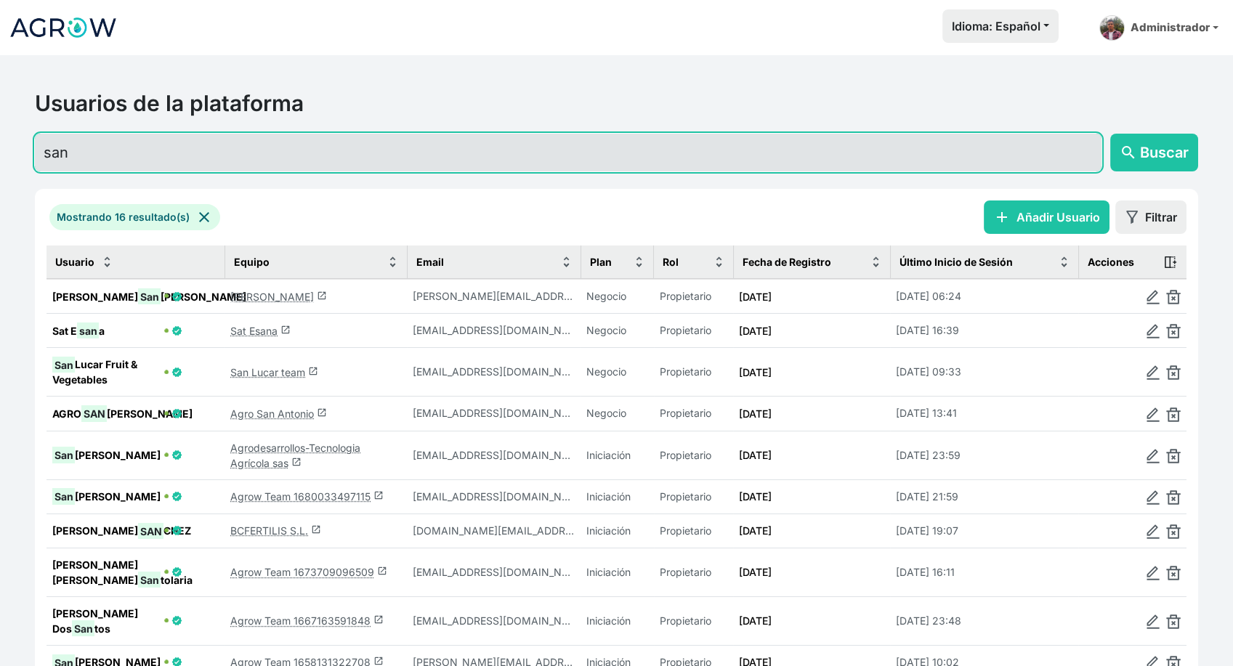
type input "san"
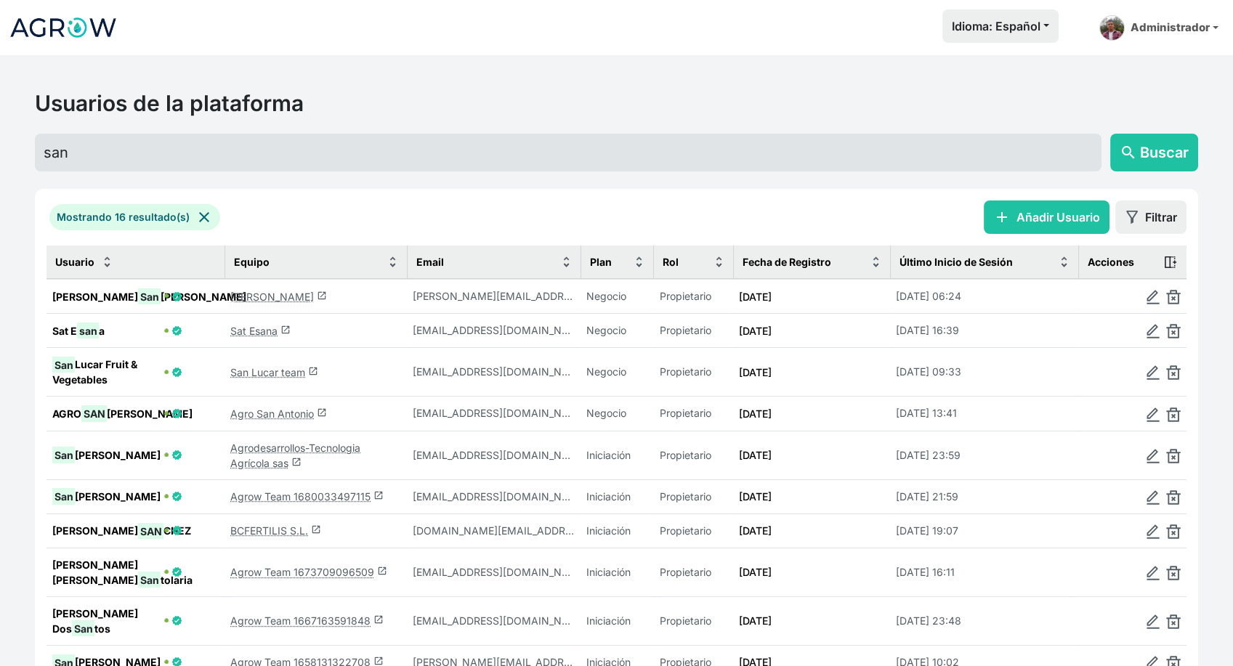
click at [291, 294] on link "Lorenzo Sanagustin launch" at bounding box center [278, 297] width 97 height 12
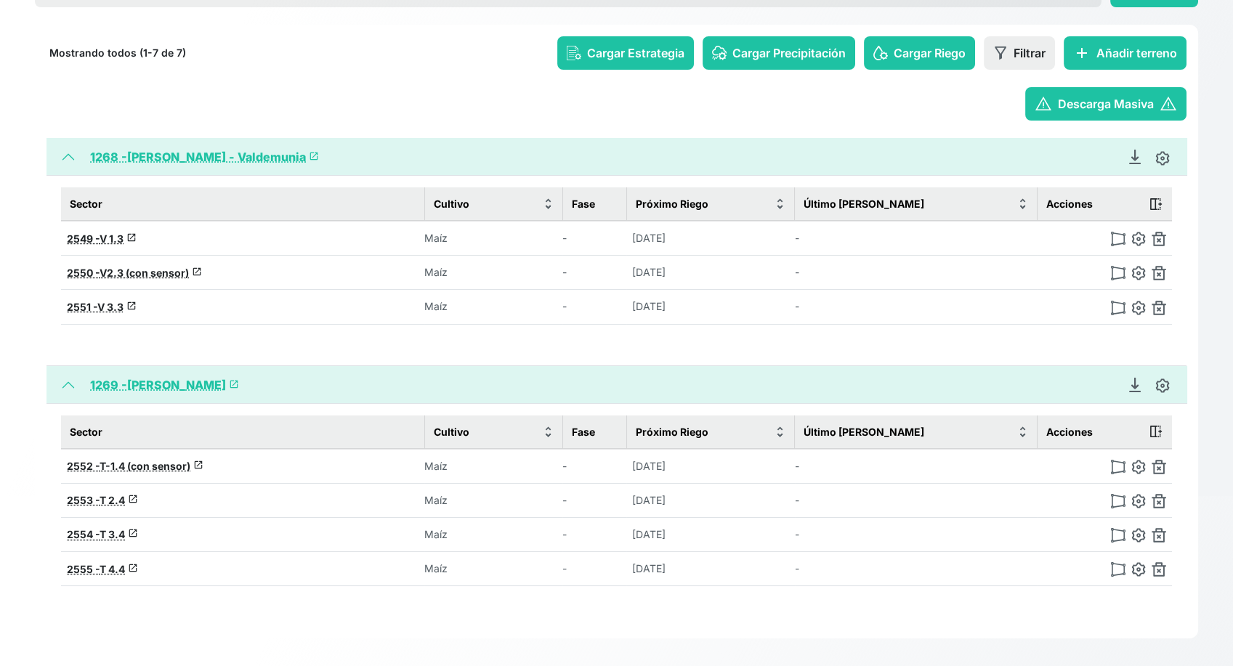
scroll to position [171, 0]
click at [1133, 382] on icon "Descargar Recomendación de Riego en PDF" at bounding box center [1135, 382] width 6 height 10
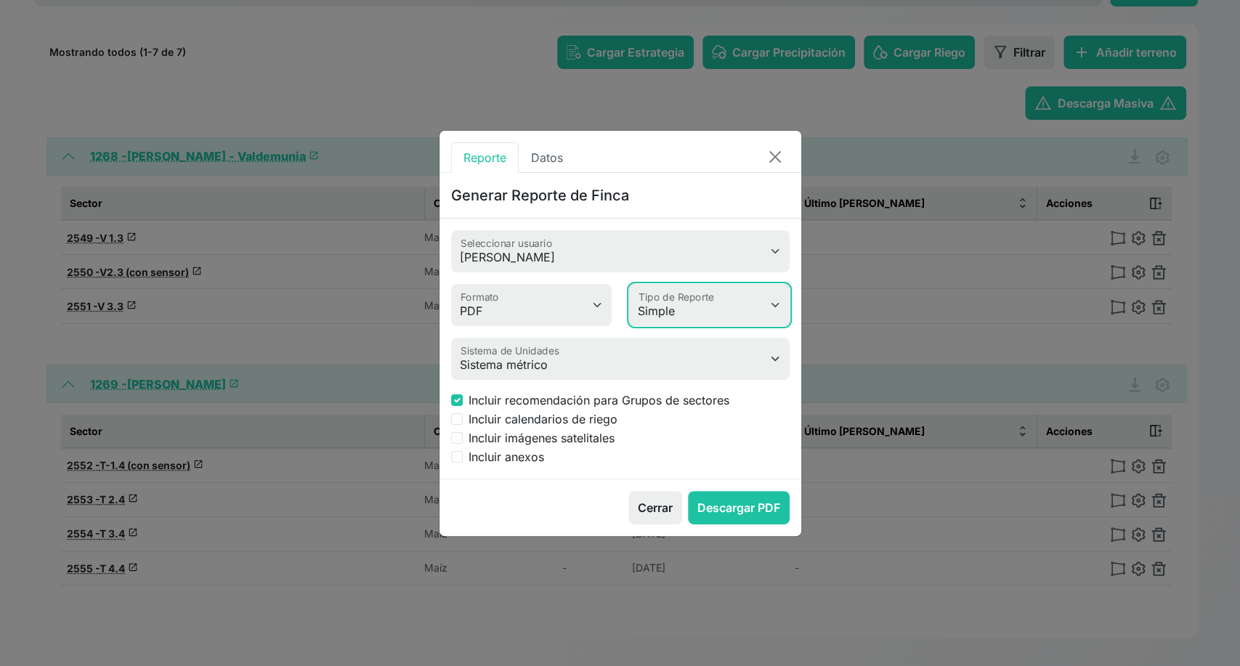
click at [687, 320] on select "Simple Avanzado" at bounding box center [709, 305] width 161 height 42
select select "advanced"
click at [629, 284] on select "Simple Avanzado" at bounding box center [709, 305] width 161 height 42
click at [452, 437] on input "Incluir imágenes satelitales" at bounding box center [457, 438] width 12 height 12
checkbox input "true"
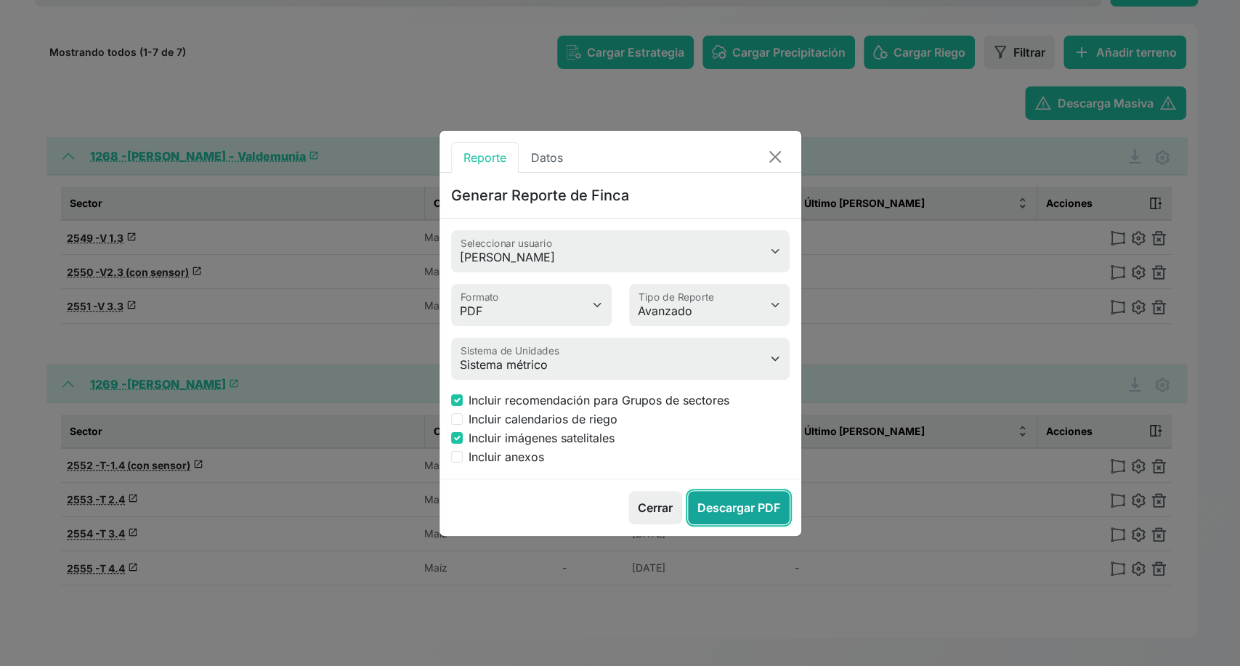
click at [733, 505] on button "Descargar PDF" at bounding box center [739, 507] width 102 height 33
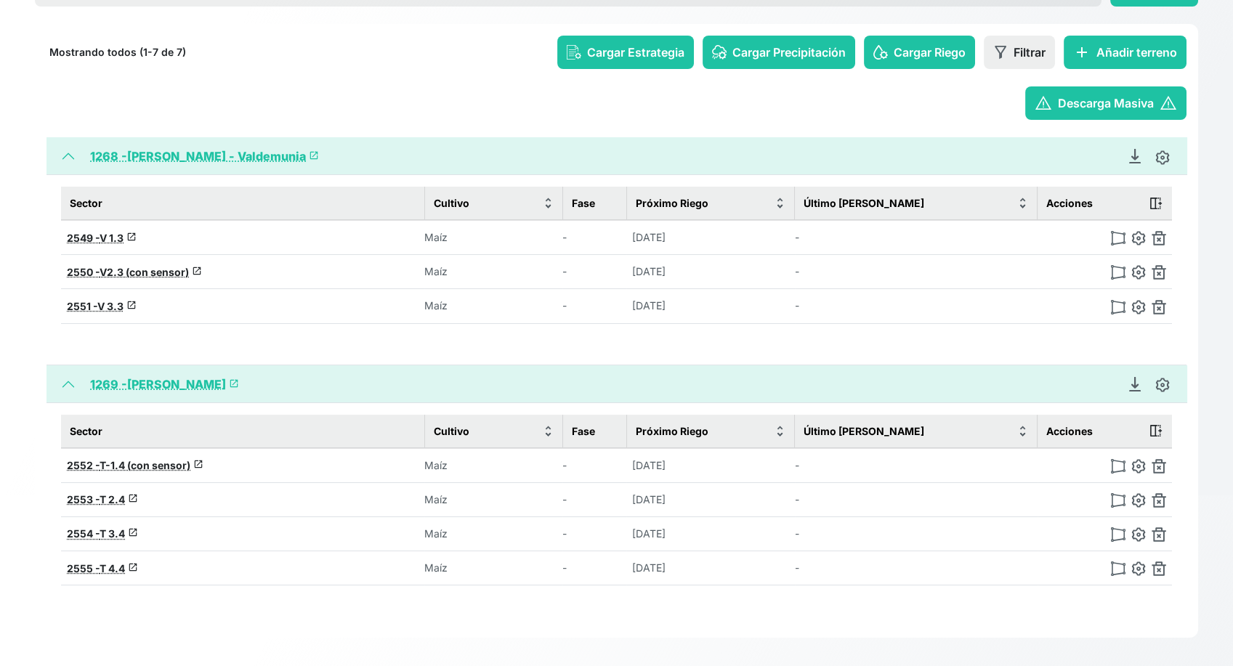
scroll to position [0, 0]
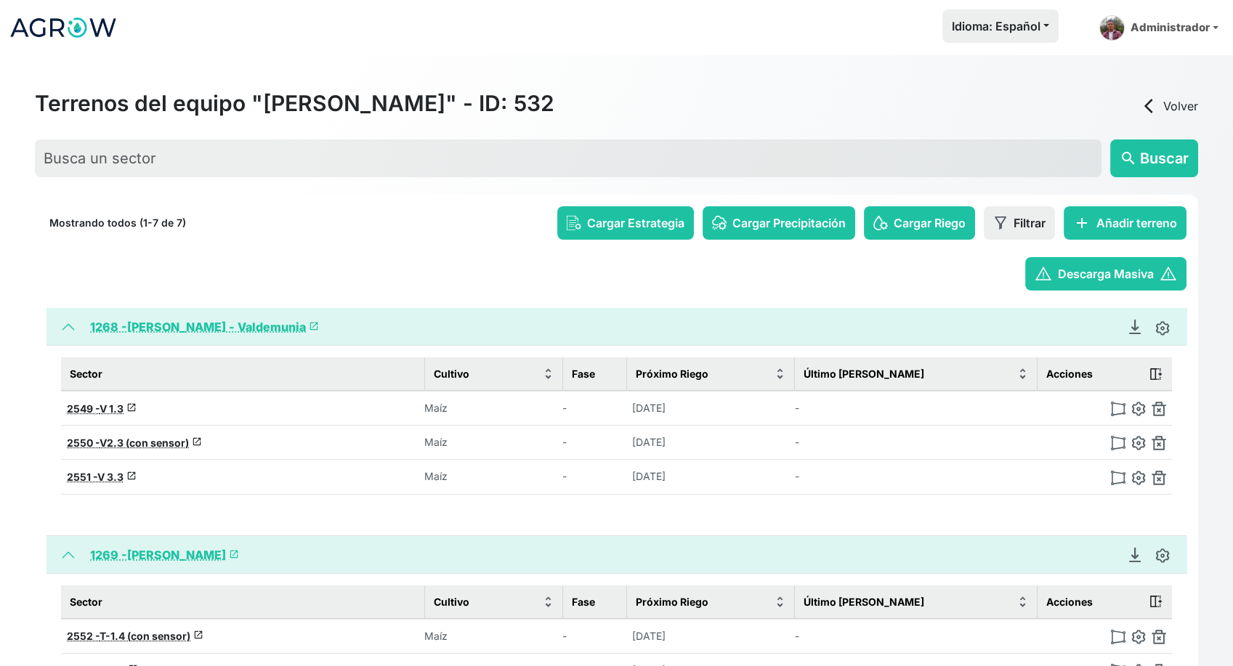
click at [64, 37] on img at bounding box center [63, 27] width 109 height 36
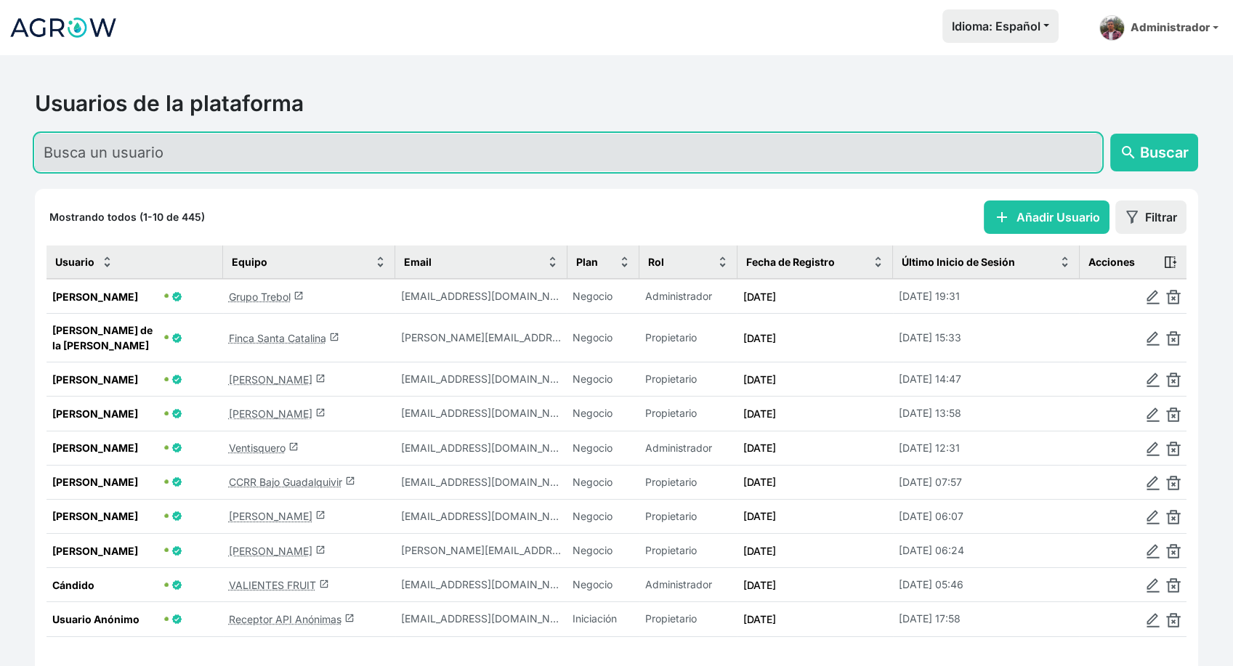
click at [350, 164] on input "text" at bounding box center [568, 153] width 1067 height 38
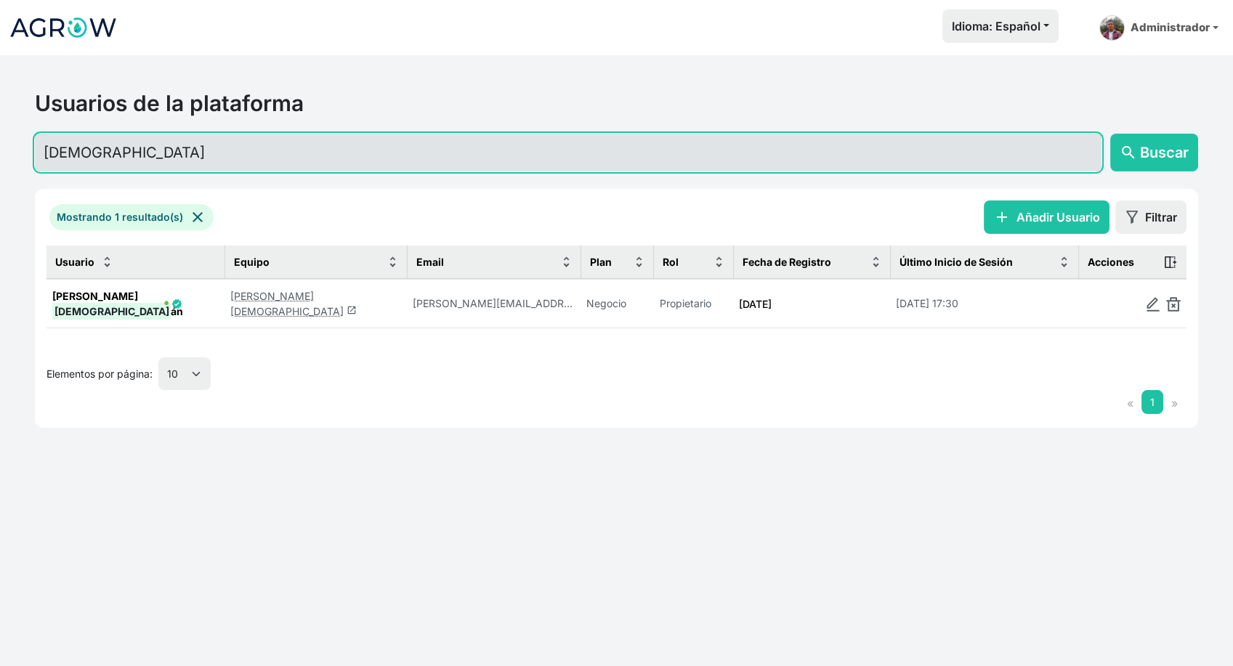
type input "gay"
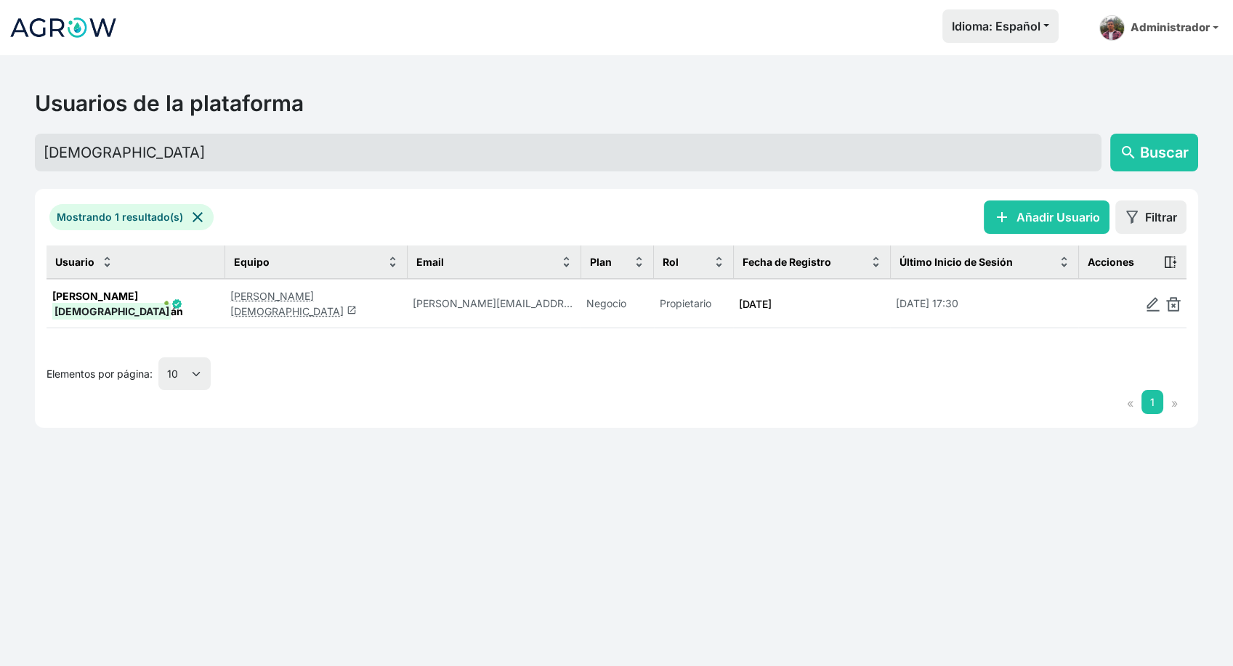
click at [279, 294] on link "Antonio Gayán launch" at bounding box center [293, 304] width 126 height 28
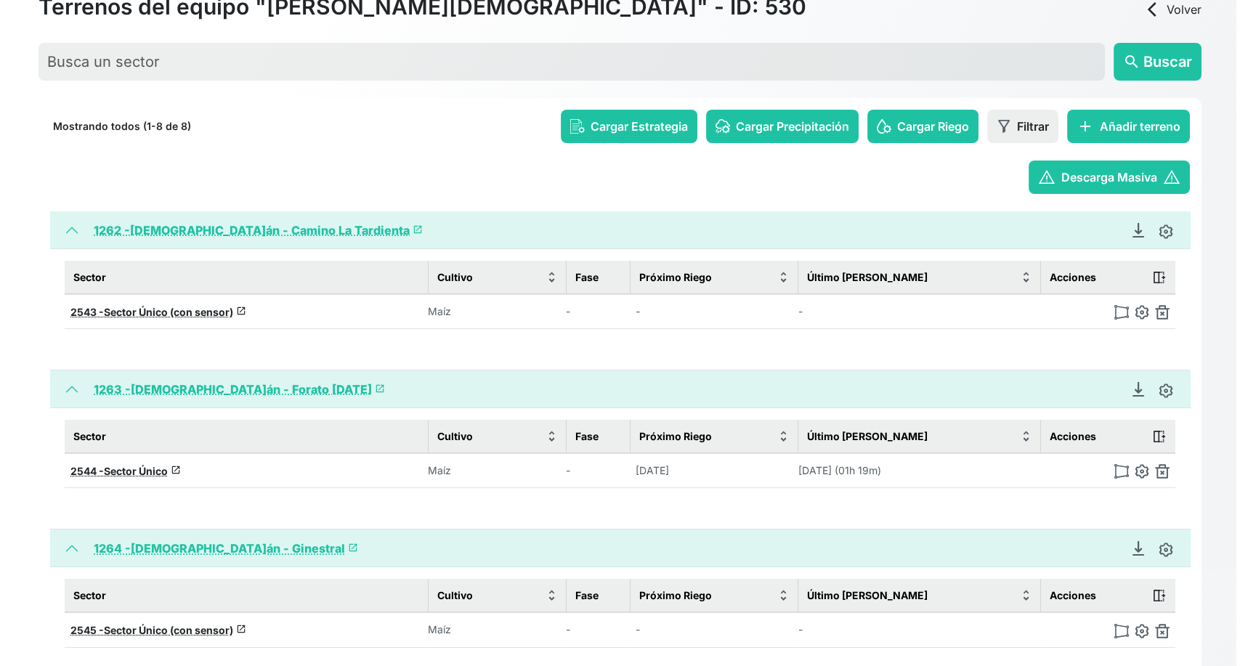
scroll to position [151, 0]
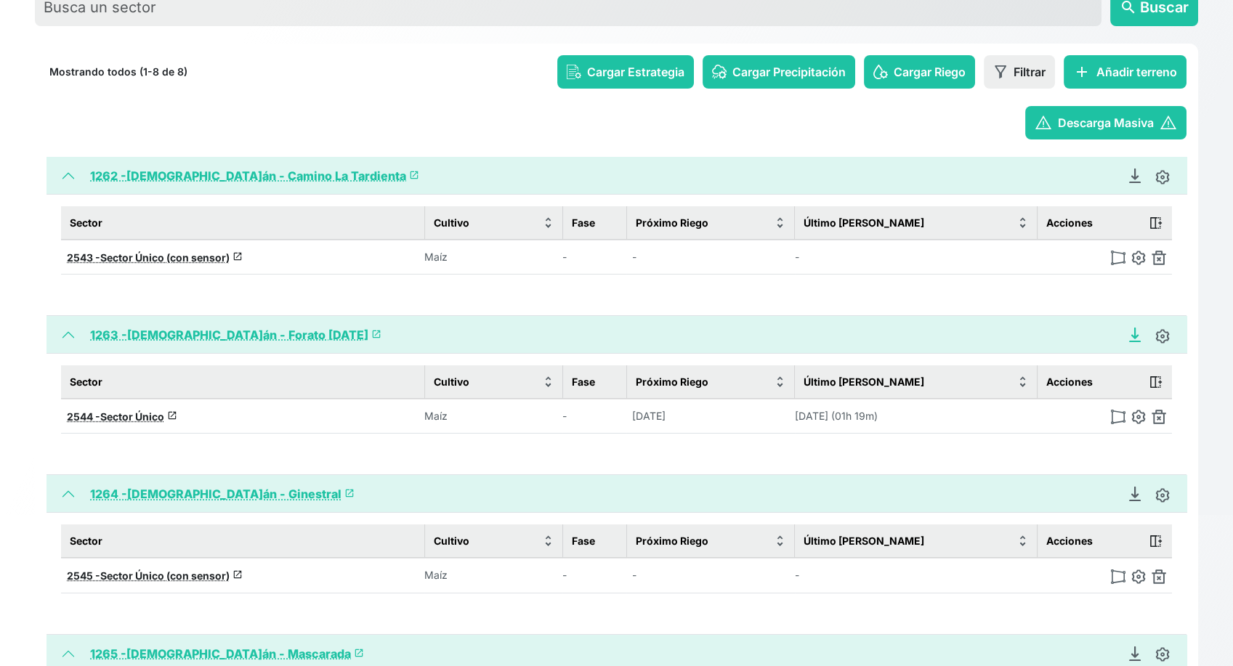
click at [1138, 331] on icon "Descargar Recomendación de Riego en PDF" at bounding box center [1135, 335] width 15 height 15
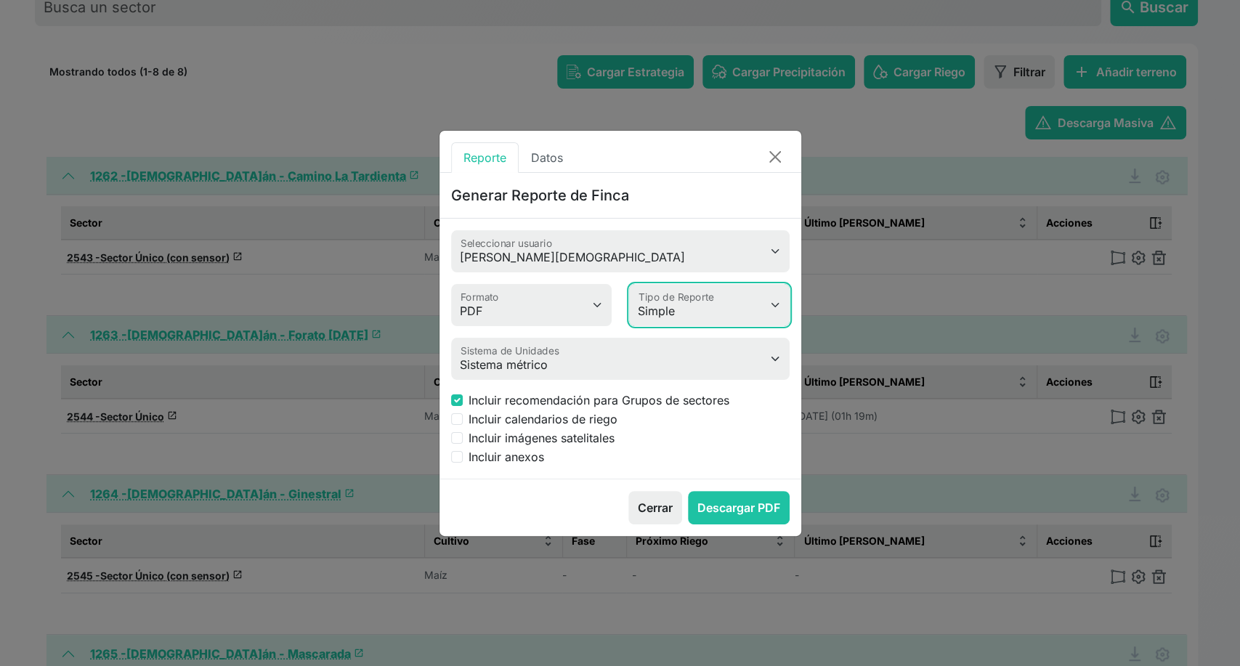
drag, startPoint x: 687, startPoint y: 307, endPoint x: 674, endPoint y: 360, distance: 54.5
click at [674, 360] on form "Antonio Gayán Seleccionar usuario PDF MS Word Formato Simple Avanzado Tipo de R…" at bounding box center [620, 347] width 339 height 235
select select "advanced"
click at [629, 284] on select "Simple Avanzado" at bounding box center [709, 305] width 161 height 42
click at [499, 457] on label "Incluir anexos" at bounding box center [507, 456] width 76 height 17
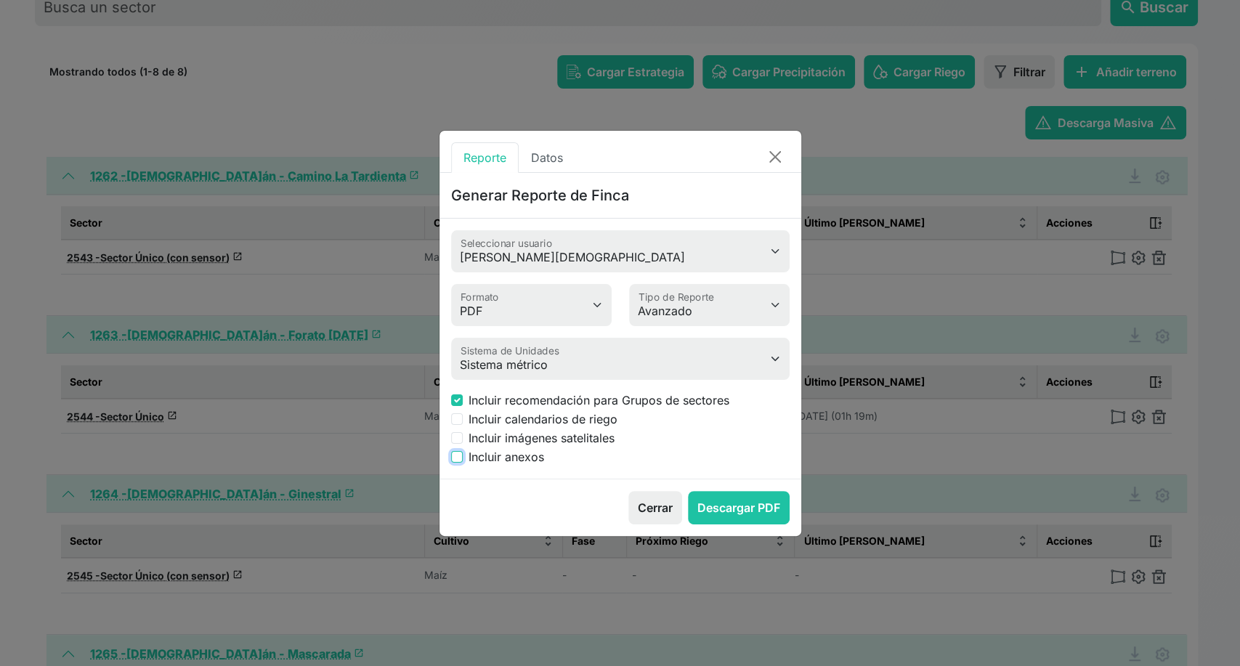
click at [463, 457] on input "Incluir anexos" at bounding box center [457, 457] width 12 height 12
checkbox input "true"
click at [730, 505] on button "Descargar PDF" at bounding box center [739, 507] width 102 height 33
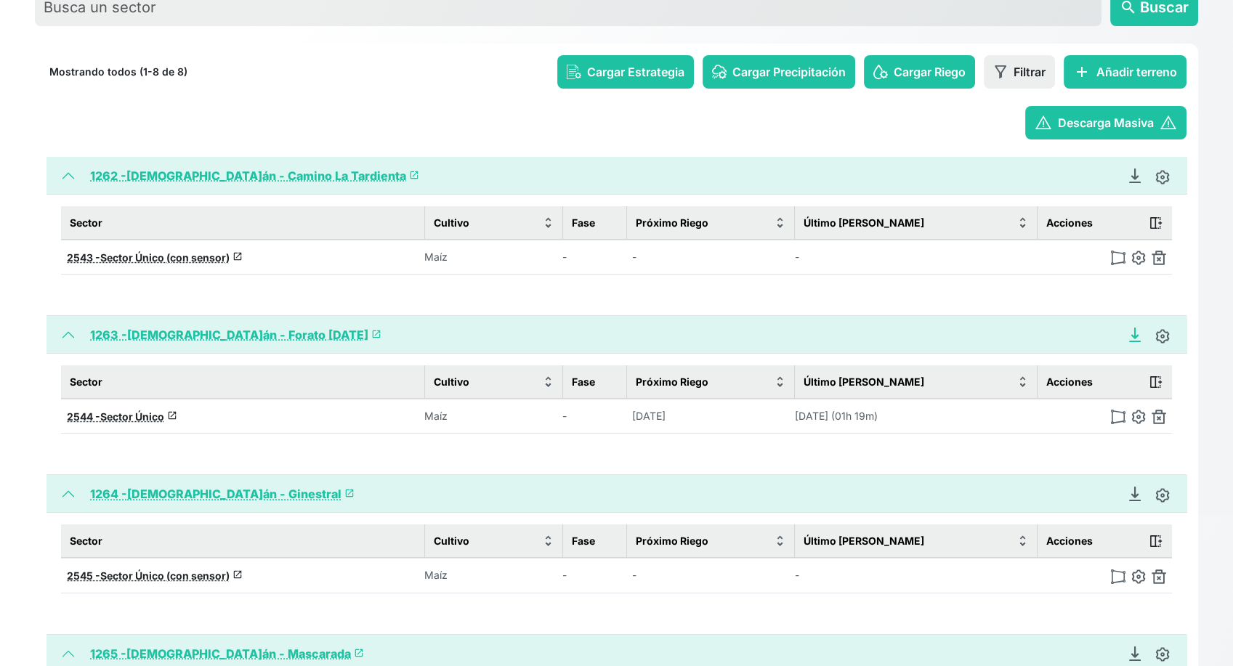
click at [1136, 331] on icon "Descargar Recomendación de Riego en PDF" at bounding box center [1135, 335] width 15 height 15
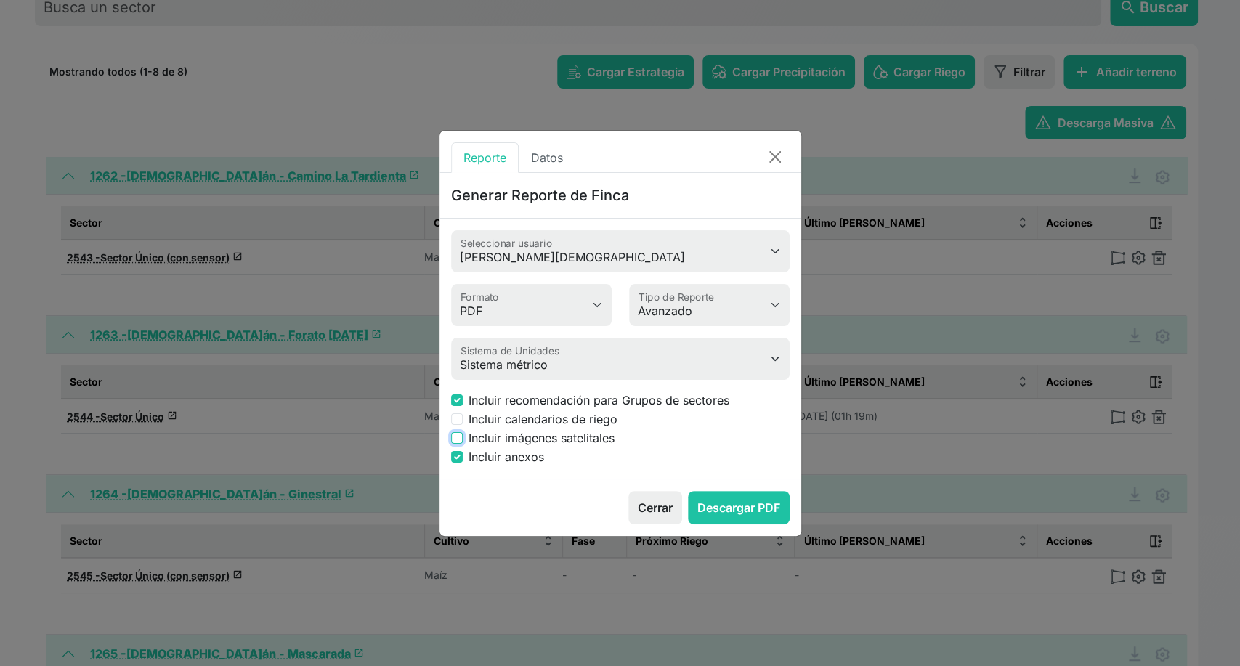
click at [455, 440] on input "Incluir imágenes satelitales" at bounding box center [457, 438] width 12 height 12
checkbox input "true"
click at [457, 449] on div "Incluir anexos" at bounding box center [620, 456] width 339 height 17
click at [457, 461] on input "Incluir anexos" at bounding box center [457, 457] width 12 height 12
checkbox input "false"
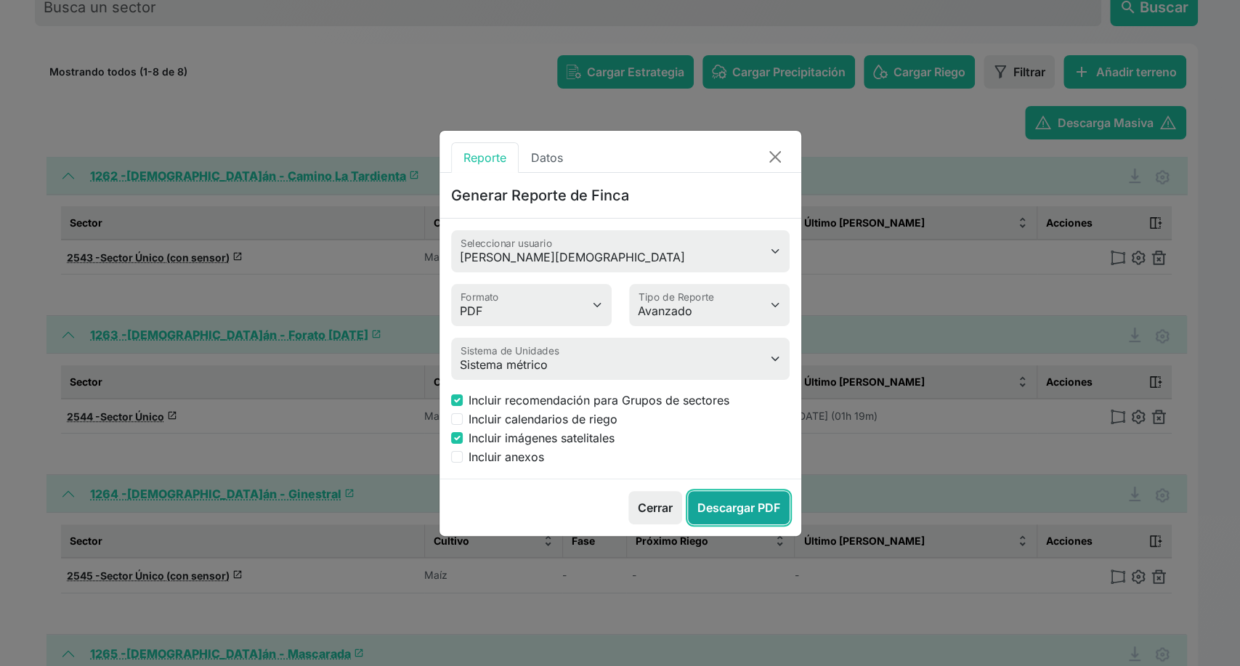
click at [727, 499] on button "Descargar PDF" at bounding box center [739, 507] width 102 height 33
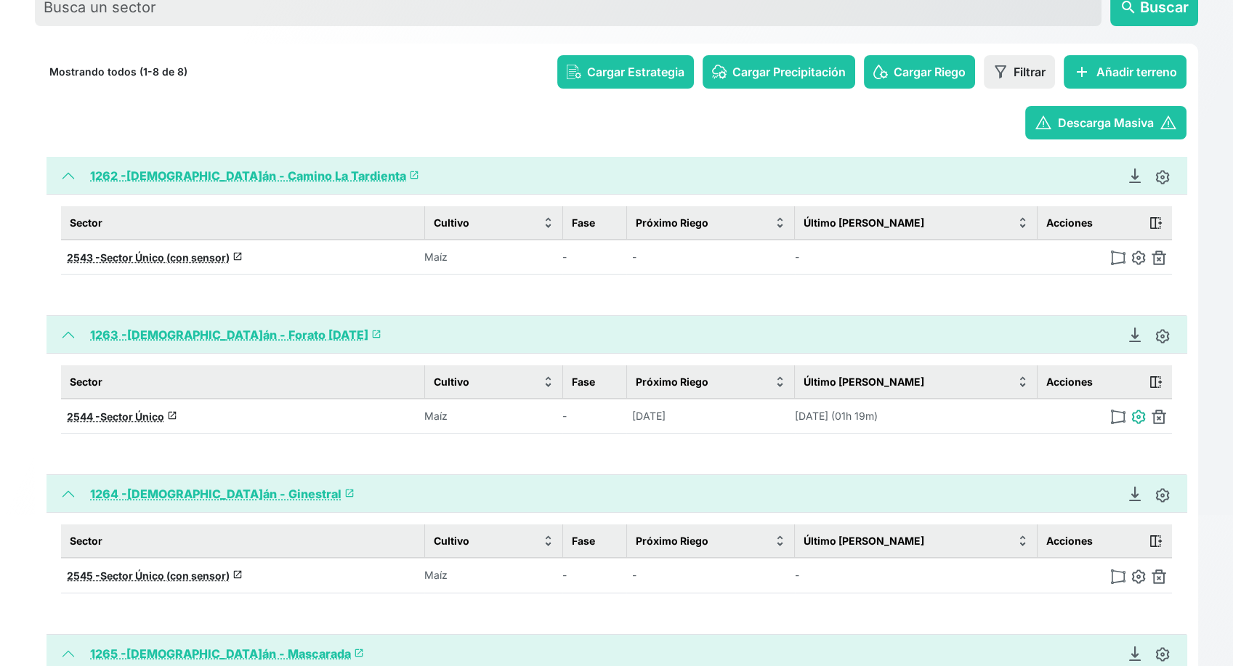
click at [1138, 412] on img at bounding box center [1138, 417] width 15 height 15
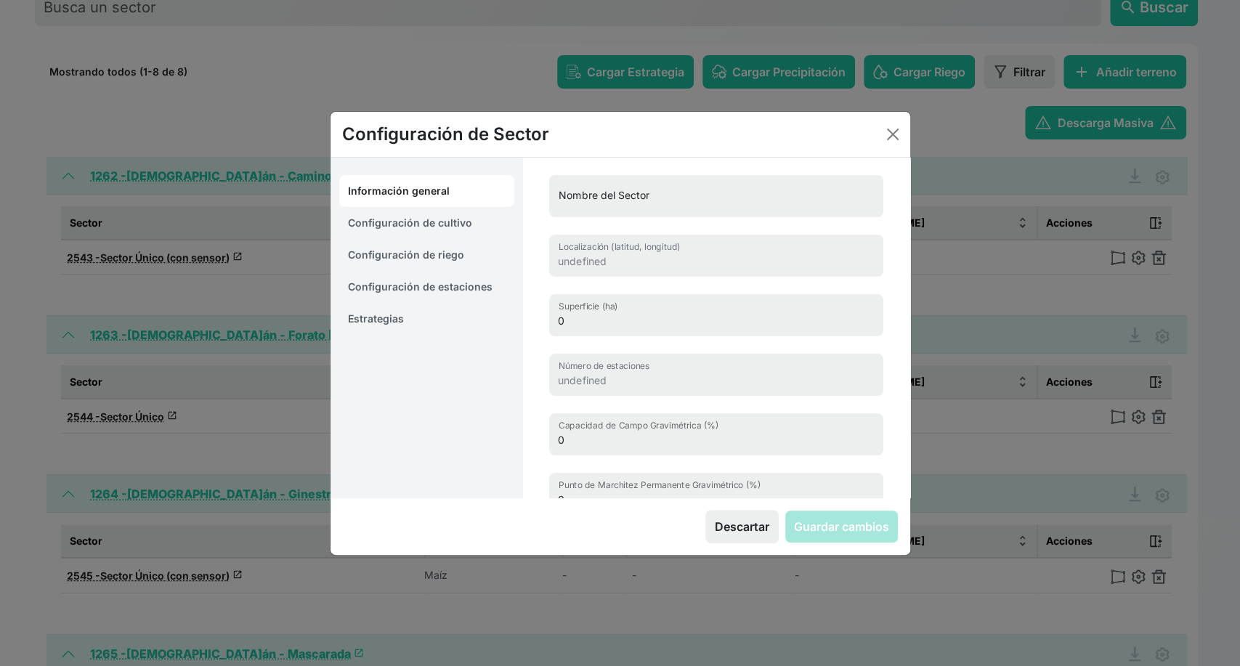
type input "Sector Único"
type input "42.03888900231217, -0.38314785801251"
type input "8.78"
type input "0"
type input "19.6"
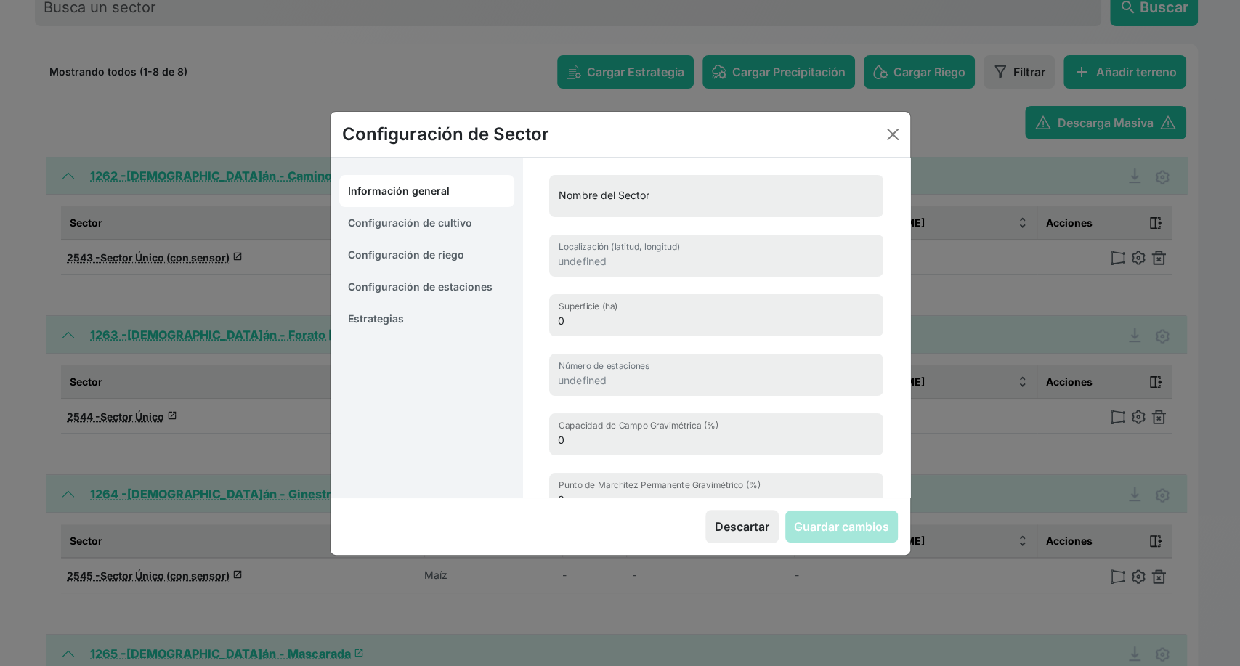
type input "10.7"
type input "1500"
select select "12"
click at [453, 222] on link "Configuración de cultivo" at bounding box center [427, 223] width 176 height 32
select select "16214"
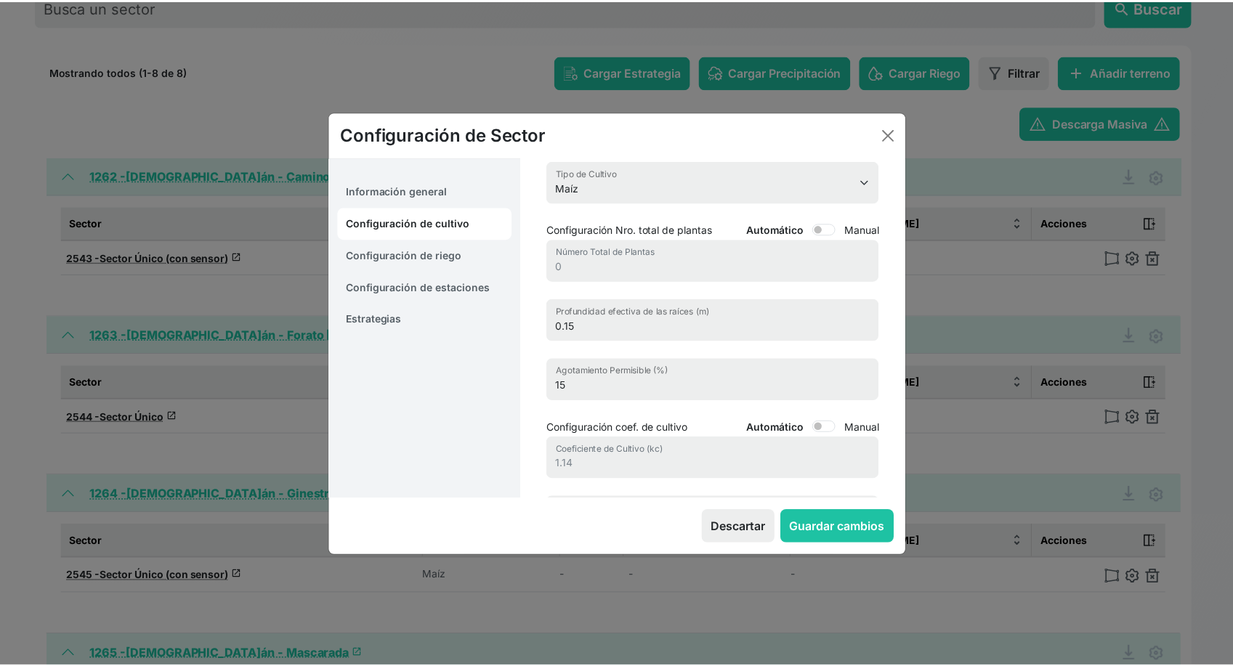
scroll to position [9, 0]
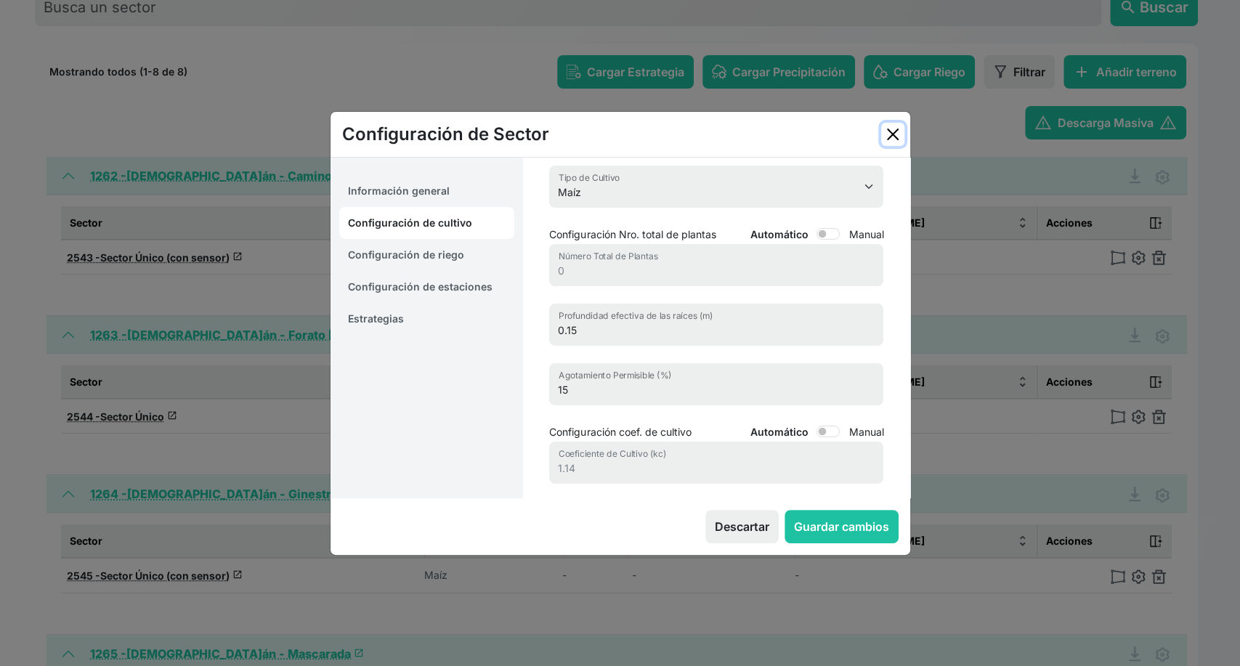
click at [897, 130] on button "Close" at bounding box center [892, 134] width 23 height 23
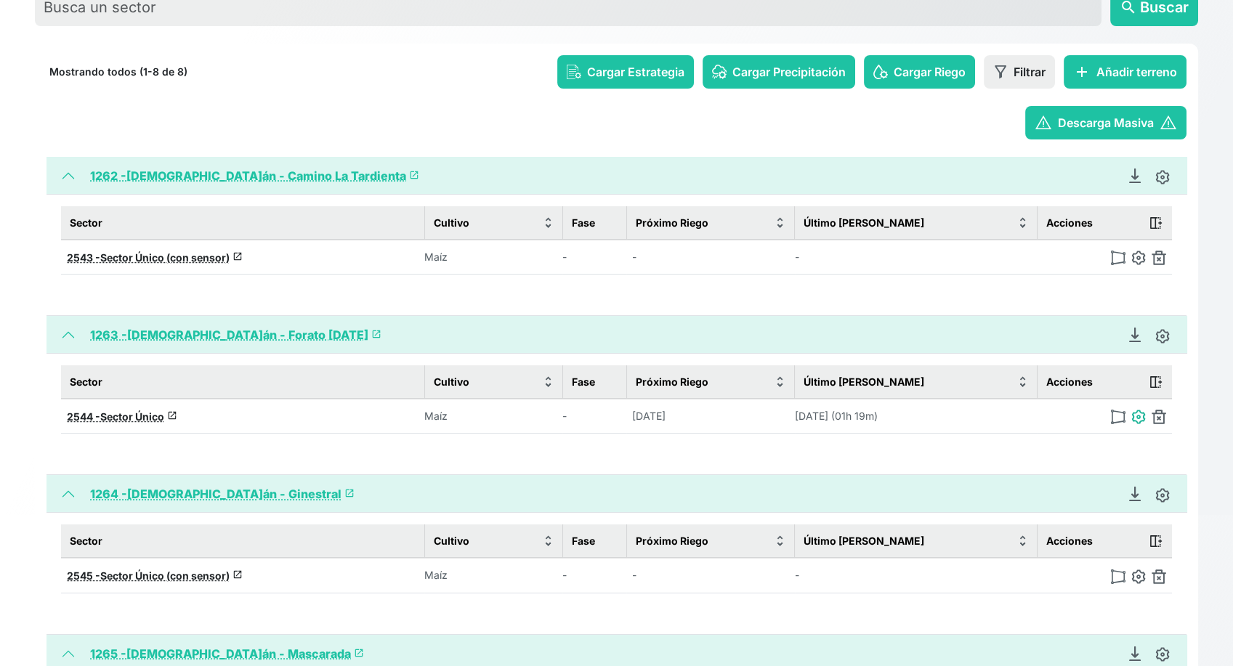
click at [1138, 421] on img at bounding box center [1138, 417] width 15 height 15
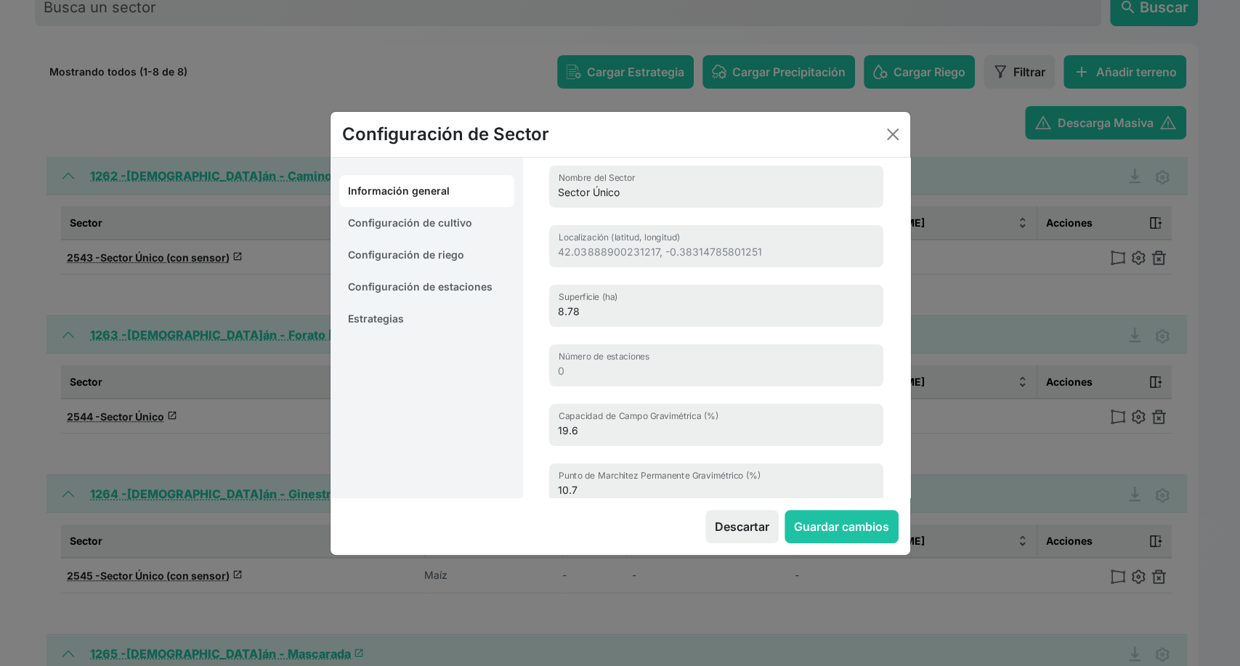
click at [419, 318] on link "Estrategias" at bounding box center [427, 319] width 176 height 32
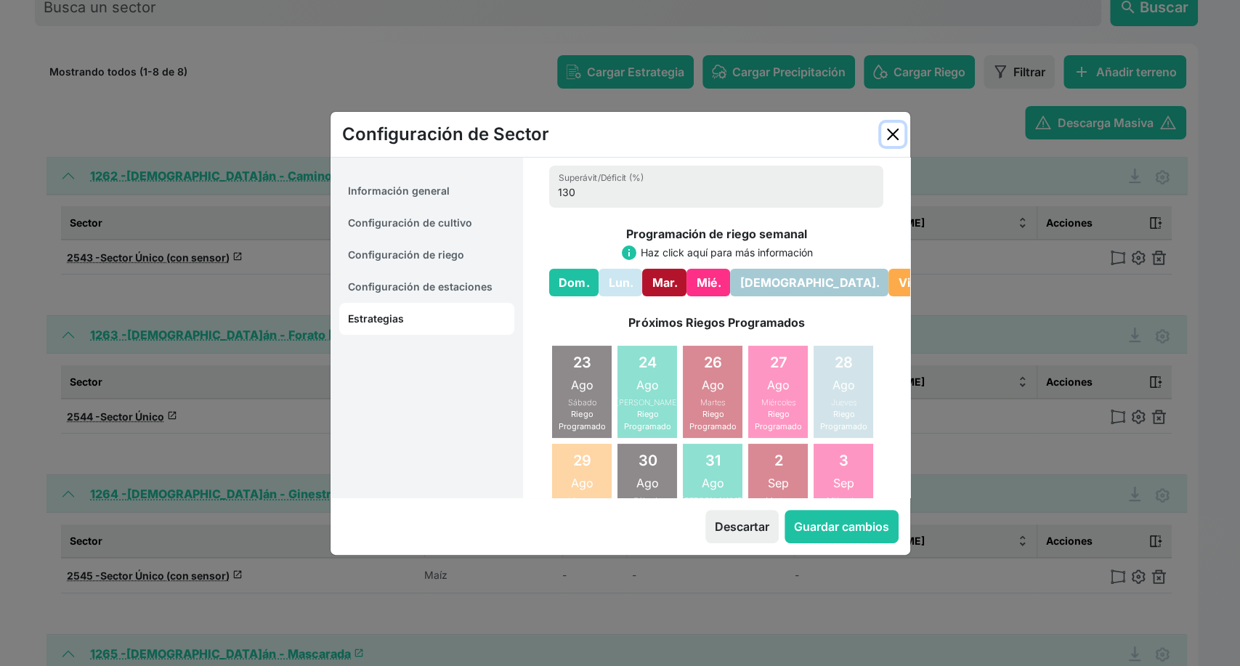
click at [890, 127] on button "Close" at bounding box center [892, 134] width 23 height 23
select select "12"
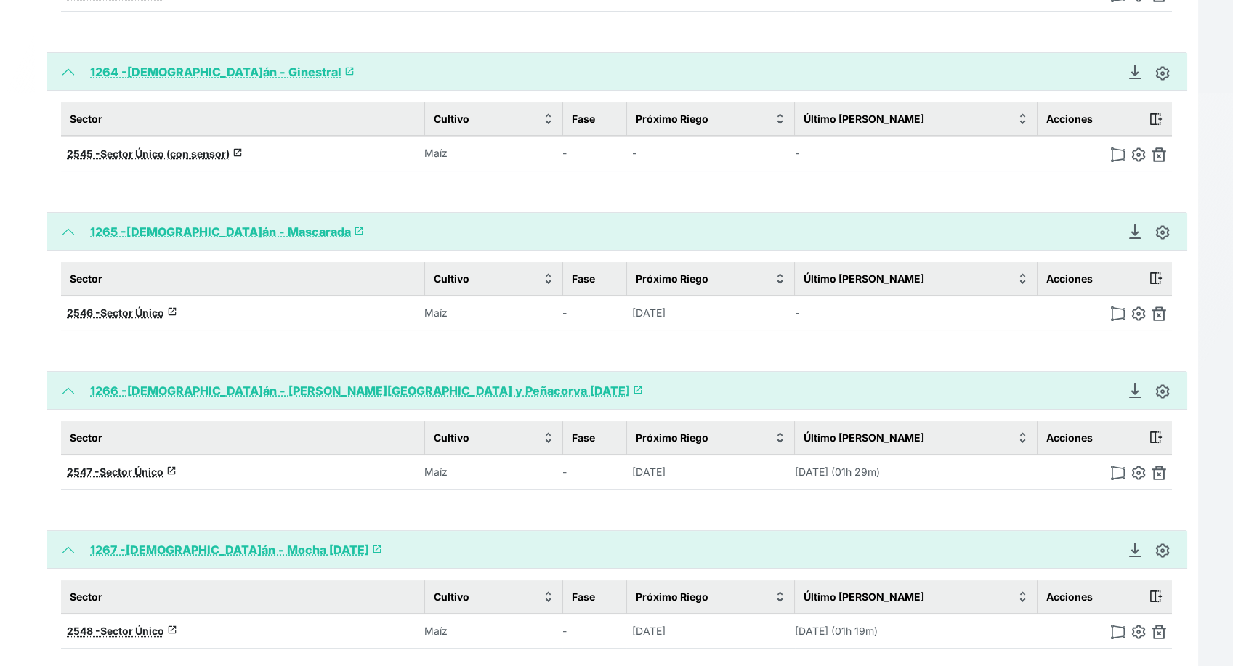
scroll to position [581, 0]
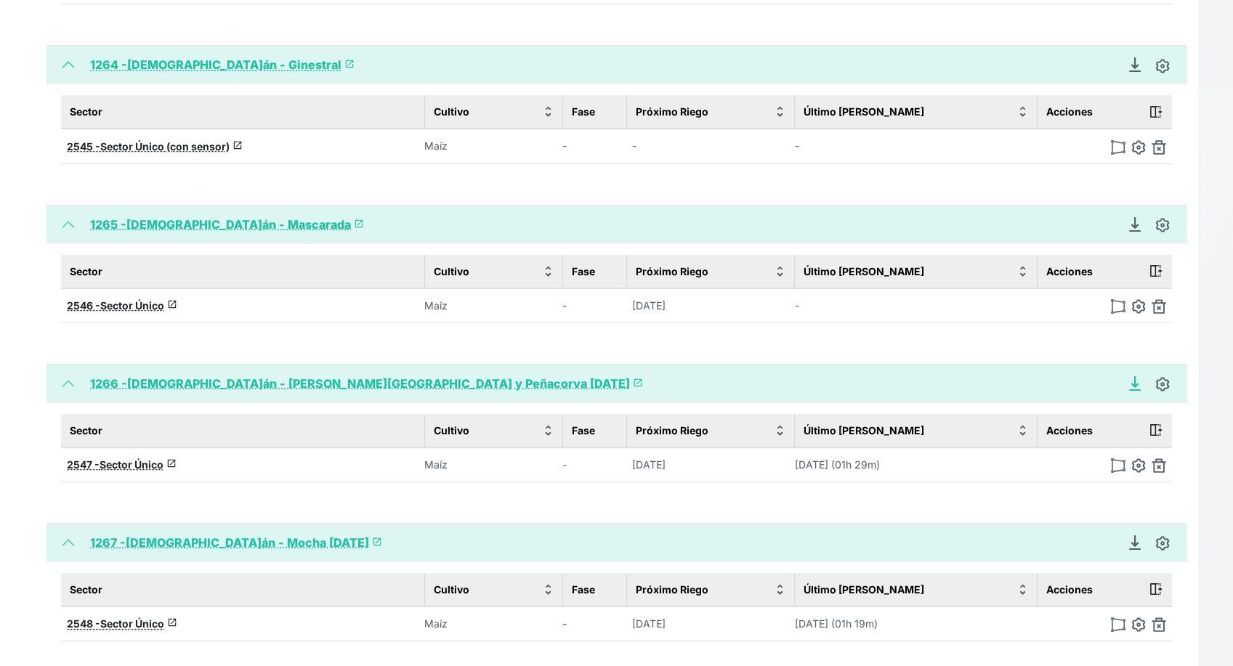
click at [1135, 383] on icon "Descargar Recomendación de Riego en PDF" at bounding box center [1135, 383] width 15 height 15
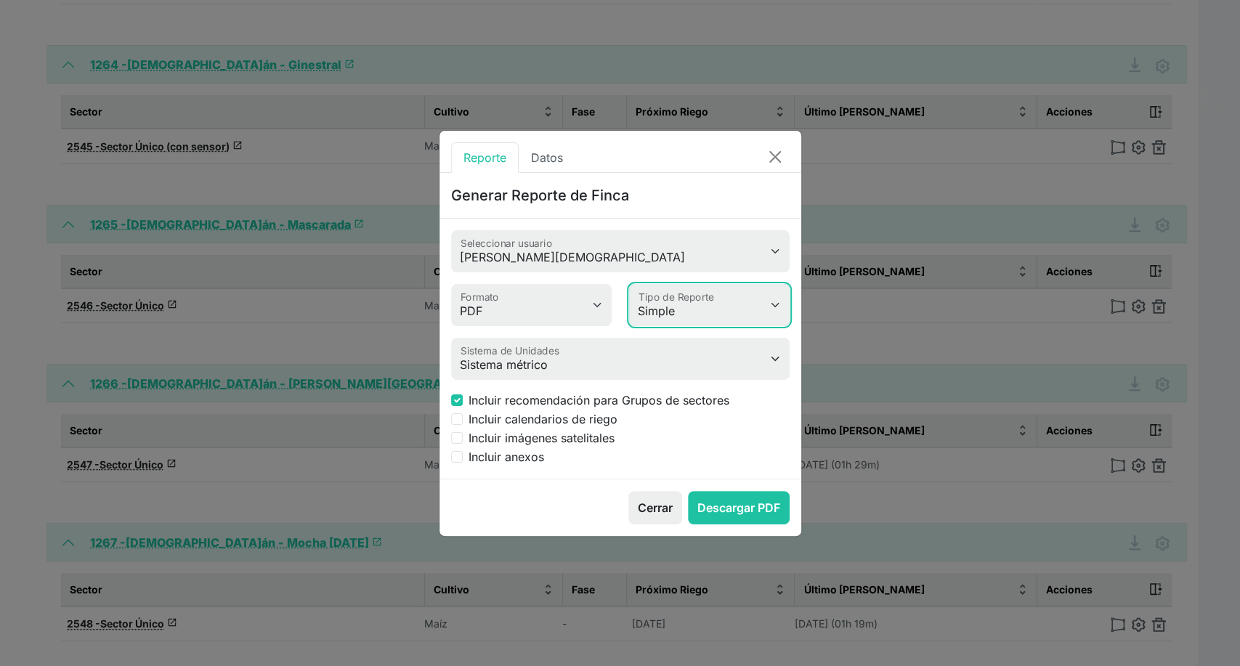
click at [708, 313] on select "Simple Avanzado" at bounding box center [709, 305] width 161 height 42
select select "advanced"
click at [629, 284] on select "Simple Avanzado" at bounding box center [709, 305] width 161 height 42
click at [455, 437] on input "Incluir imágenes satelitales" at bounding box center [457, 438] width 12 height 12
checkbox input "true"
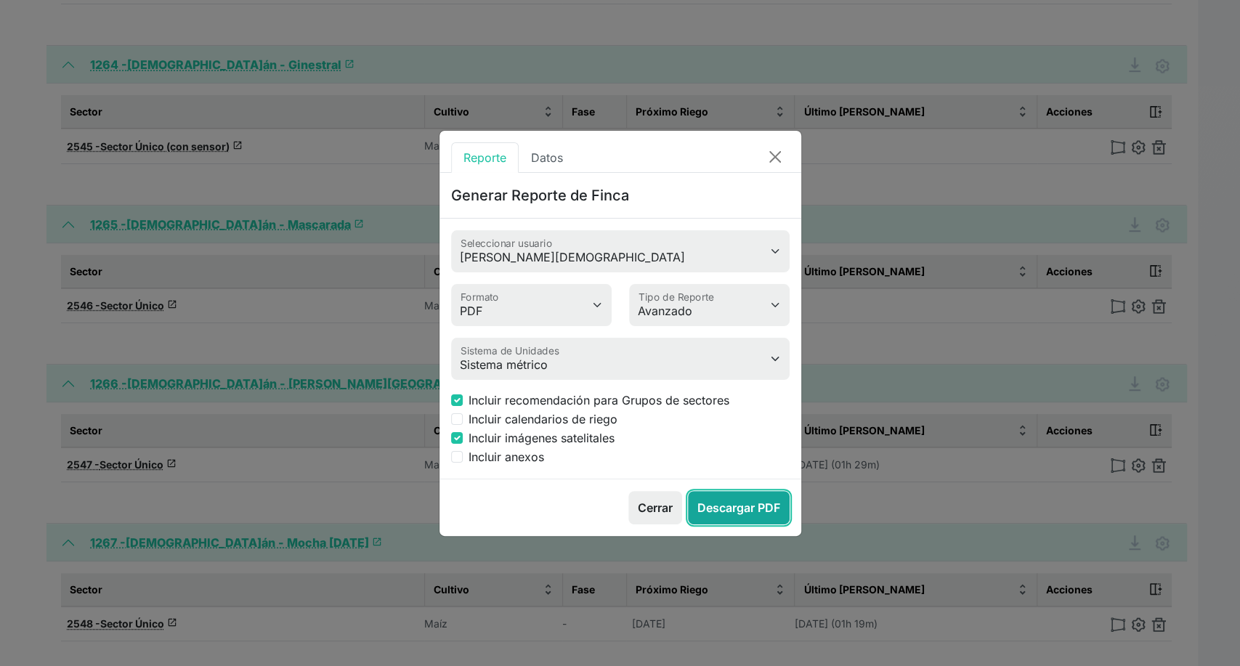
click at [731, 507] on button "Descargar PDF" at bounding box center [739, 507] width 102 height 33
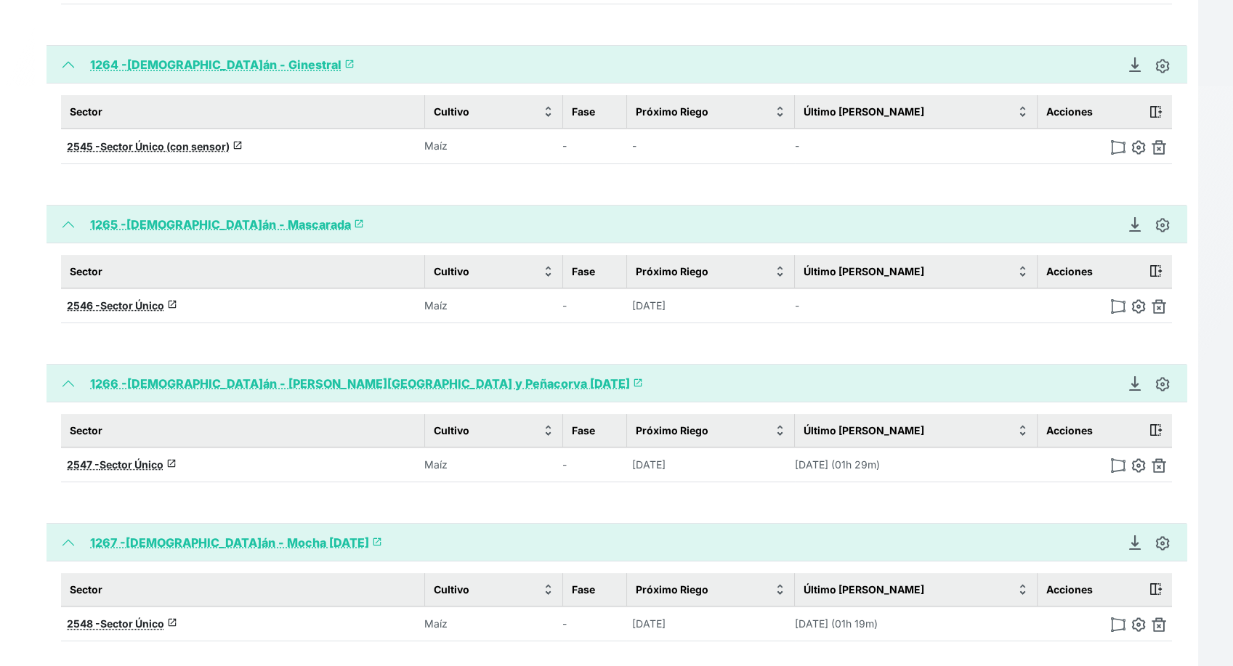
click at [289, 379] on link "1266 - Gayán - Monte Albero Bajo y Peñacorva 15.06.2025 launch" at bounding box center [366, 383] width 553 height 15
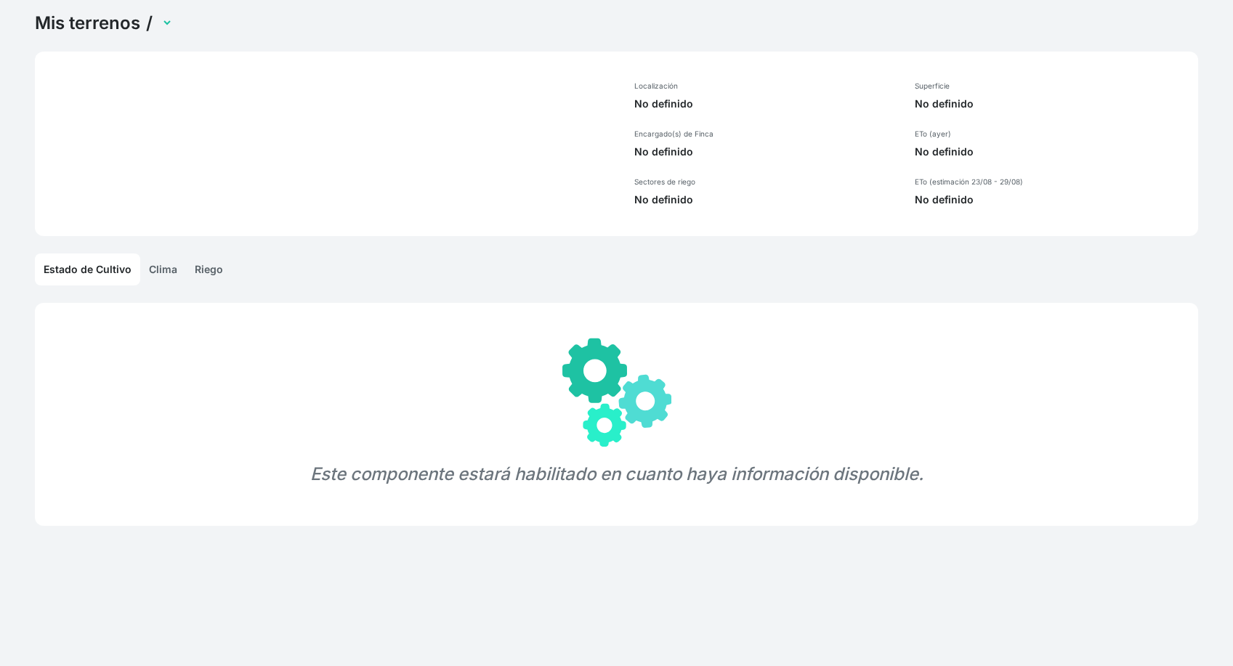
scroll to position [55, 0]
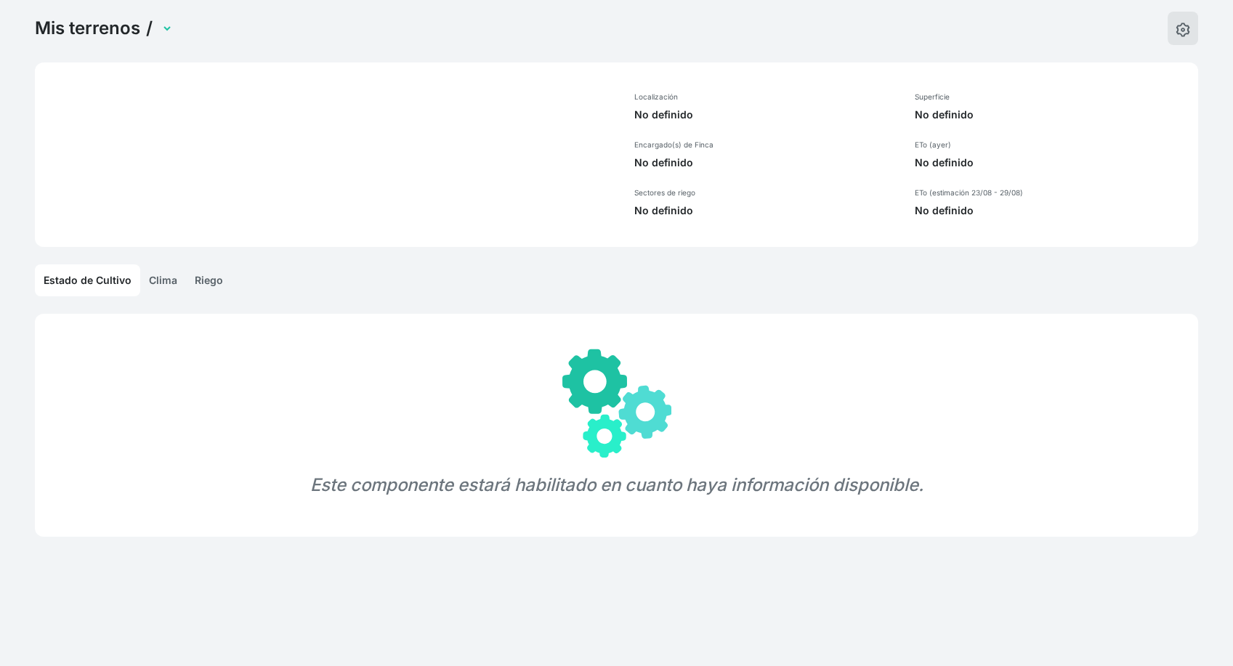
select select "1266"
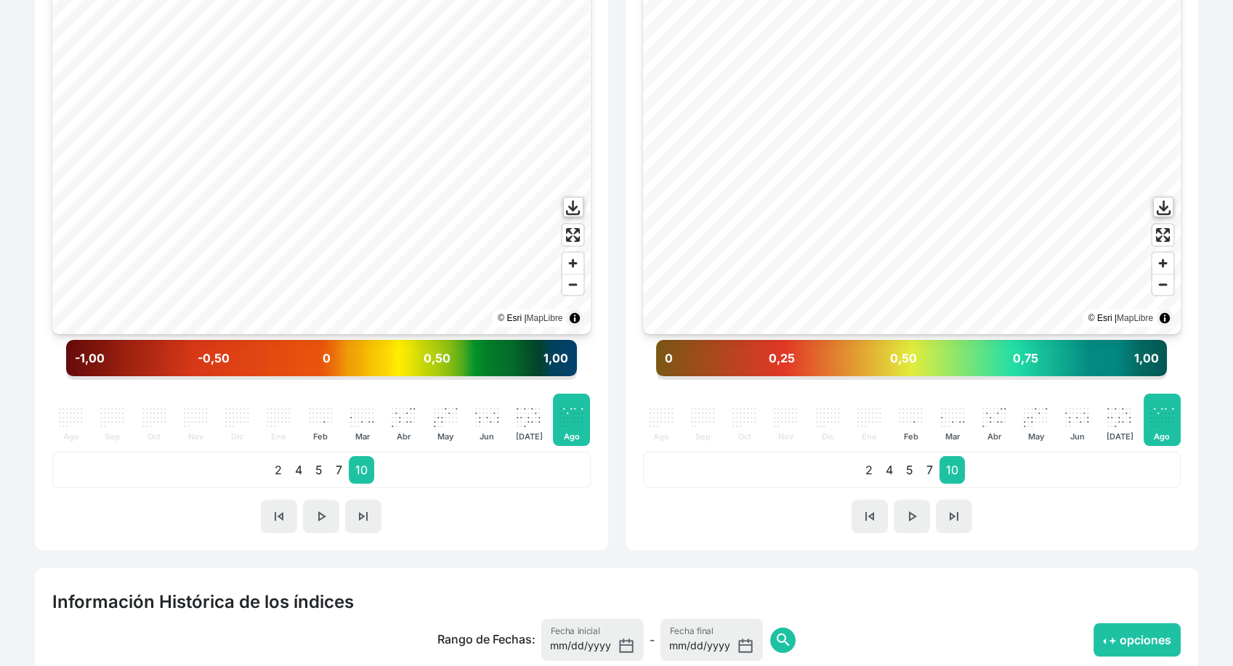
scroll to position [510, 0]
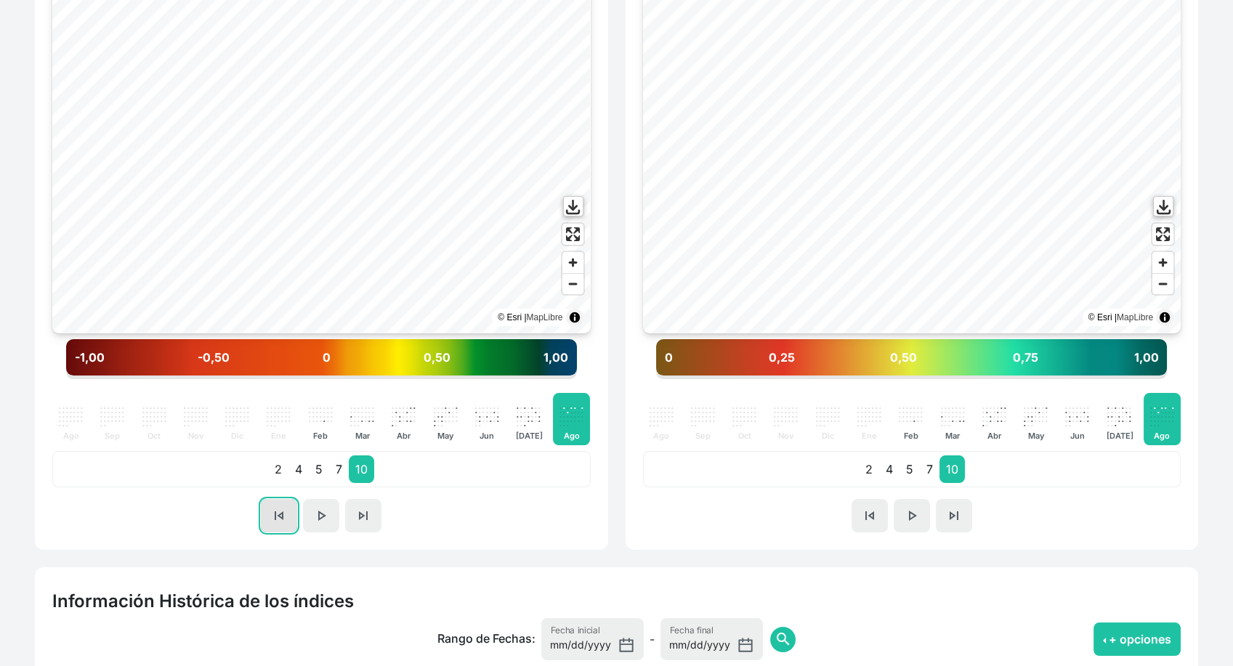
click at [277, 509] on span "skip_previous" at bounding box center [278, 515] width 17 height 17
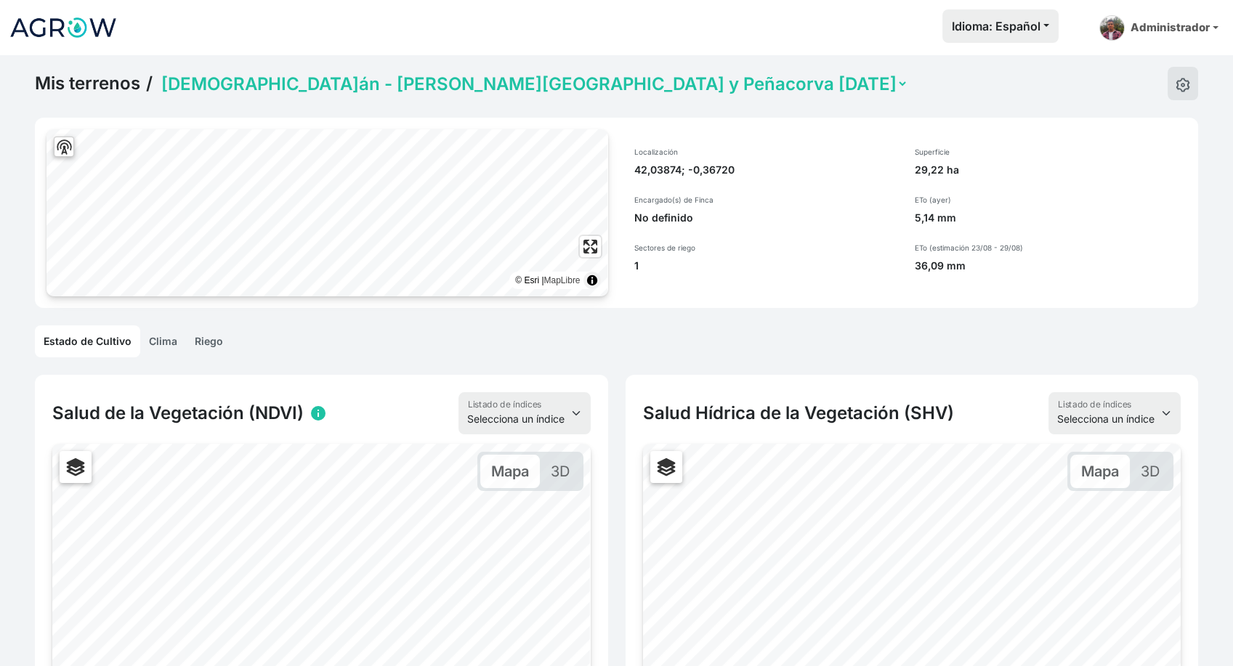
click at [68, 33] on img at bounding box center [63, 27] width 109 height 36
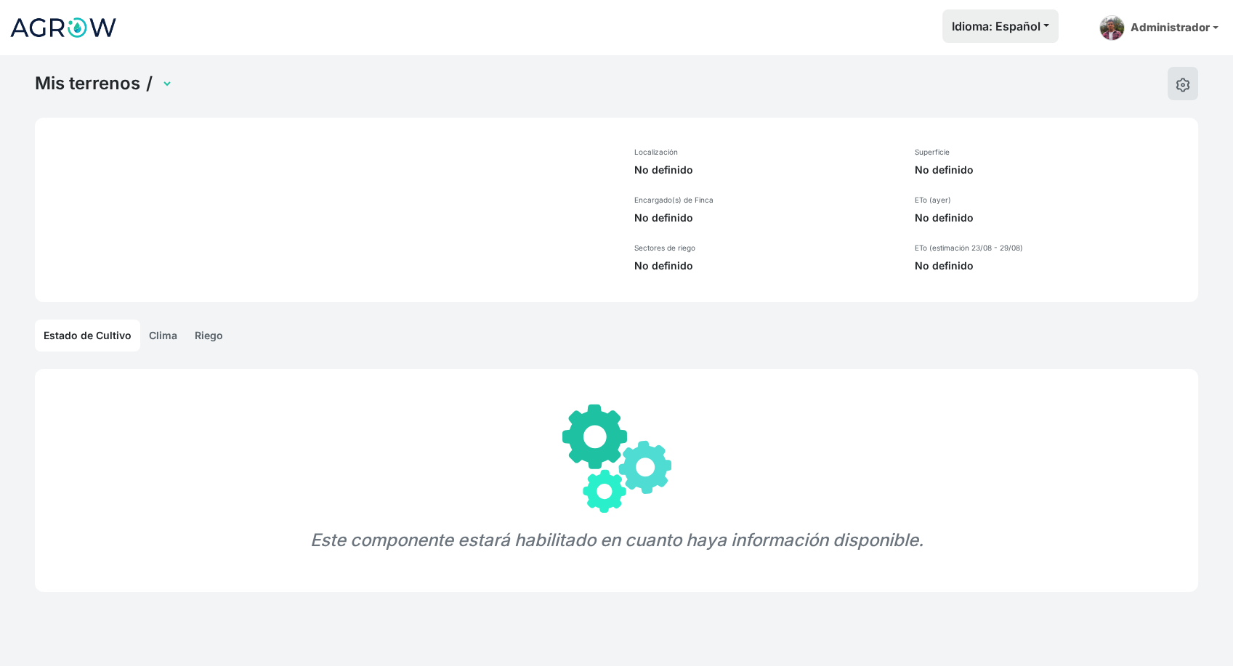
select select "1266"
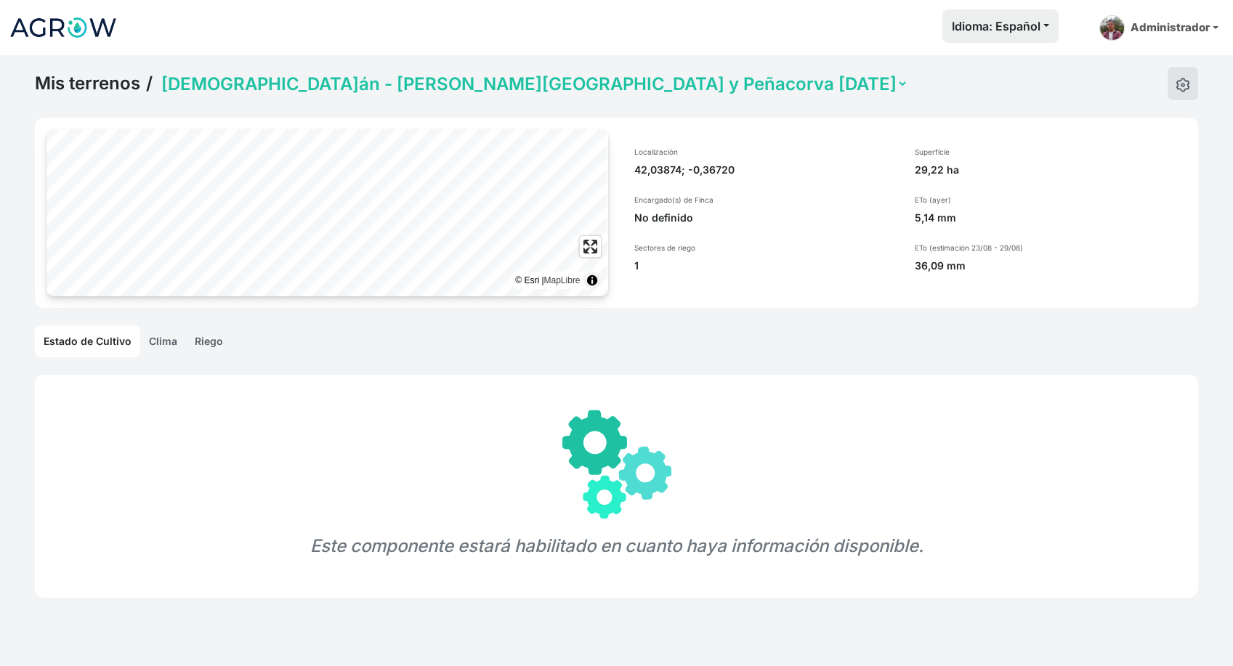
click at [129, 75] on link "Mis terrenos" at bounding box center [87, 84] width 105 height 22
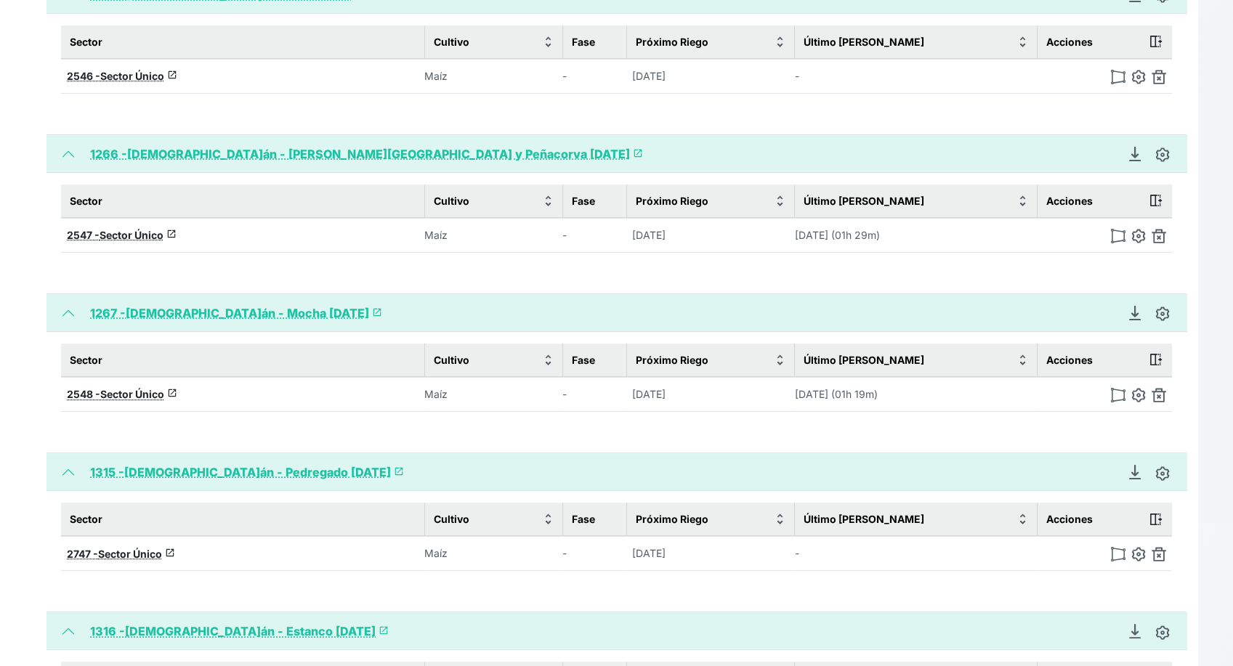
scroll to position [882, 0]
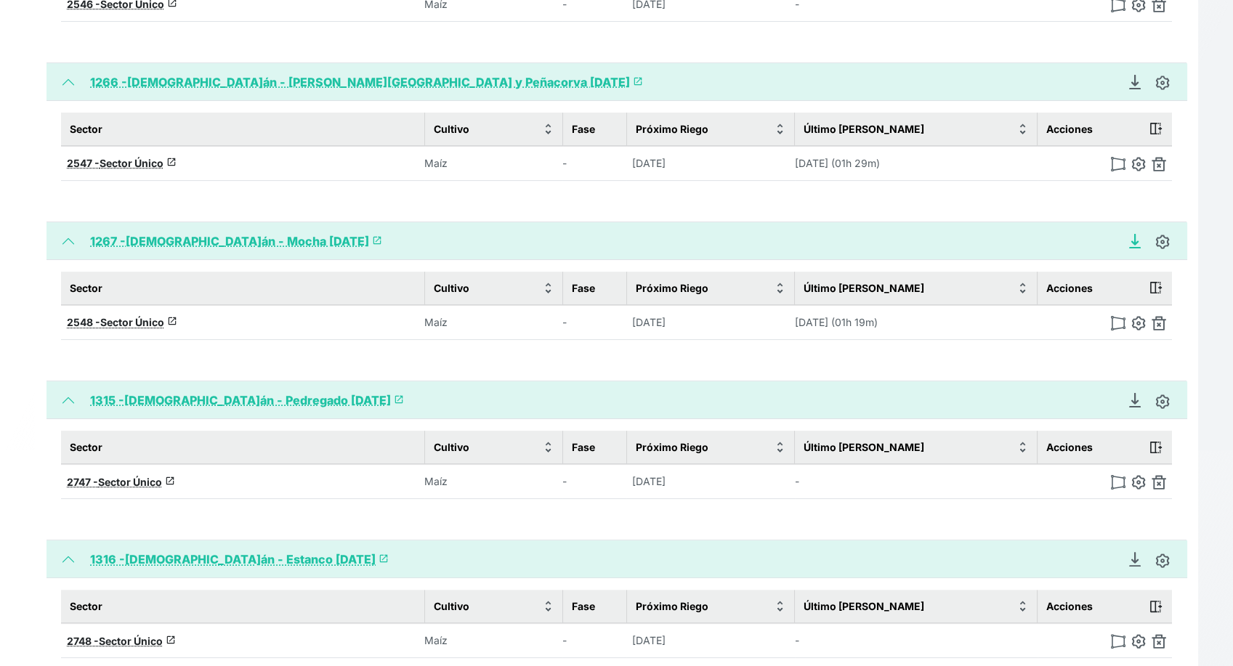
click at [1133, 238] on icon "Descargar Recomendación de Riego en PDF" at bounding box center [1135, 240] width 6 height 10
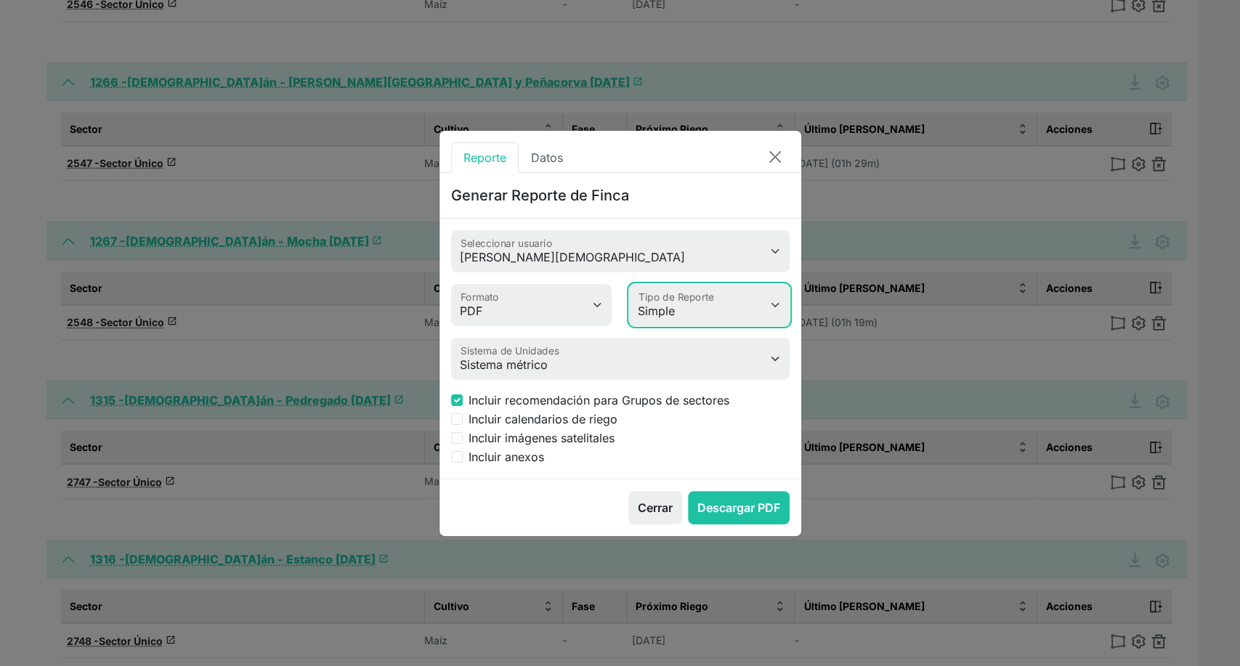
click at [692, 291] on select "Simple Avanzado" at bounding box center [709, 305] width 161 height 42
select select "advanced"
click at [629, 284] on select "Simple Avanzado" at bounding box center [709, 305] width 161 height 42
click at [493, 435] on label "Incluir imágenes satelitales" at bounding box center [542, 437] width 146 height 17
click at [463, 435] on input "Incluir imágenes satelitales" at bounding box center [457, 438] width 12 height 12
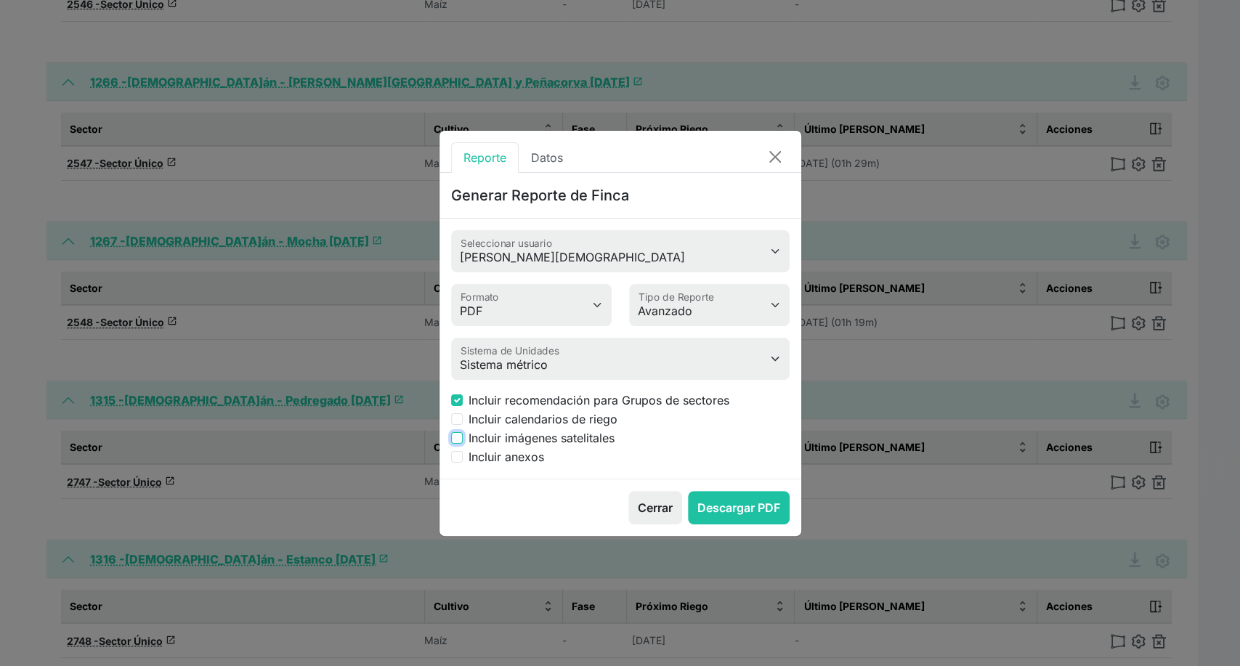
checkbox input "true"
click at [762, 517] on button "Descargar PDF" at bounding box center [739, 507] width 102 height 33
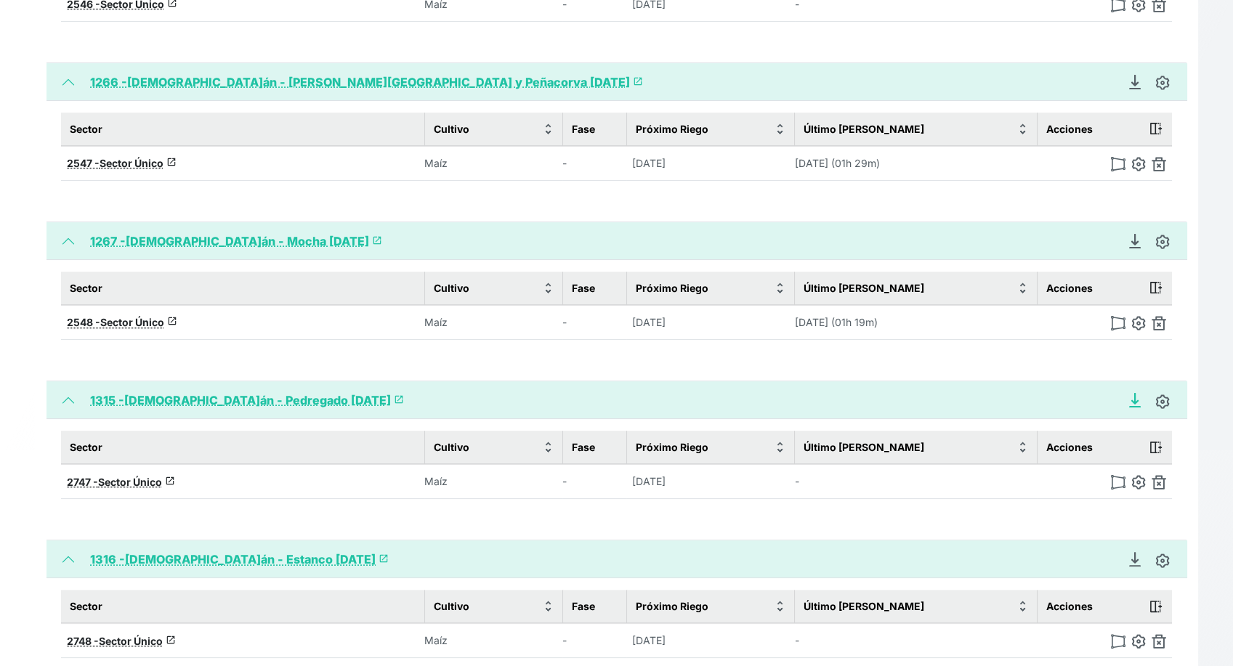
click at [1134, 394] on icon "Descargar Recomendación de Riego en PDF" at bounding box center [1135, 399] width 6 height 10
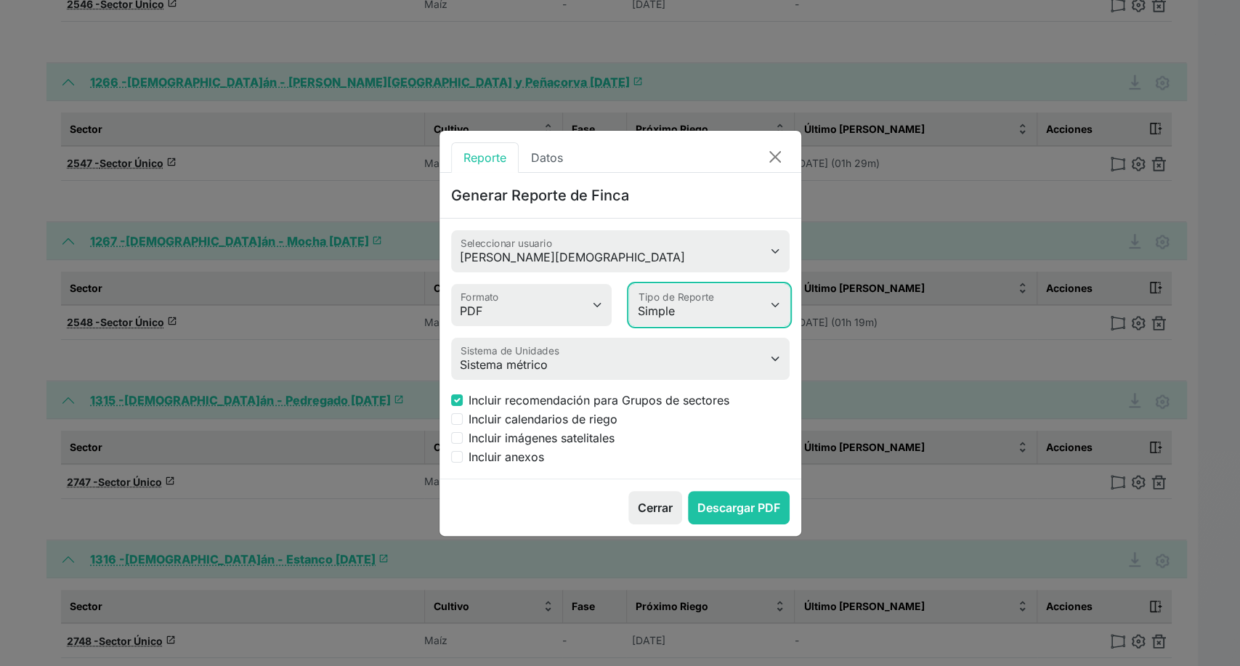
click at [711, 320] on select "Simple Avanzado" at bounding box center [709, 305] width 161 height 42
select select "advanced"
click at [629, 284] on select "Simple Avanzado" at bounding box center [709, 305] width 161 height 42
click at [483, 440] on label "Incluir imágenes satelitales" at bounding box center [542, 437] width 146 height 17
click at [463, 440] on input "Incluir imágenes satelitales" at bounding box center [457, 438] width 12 height 12
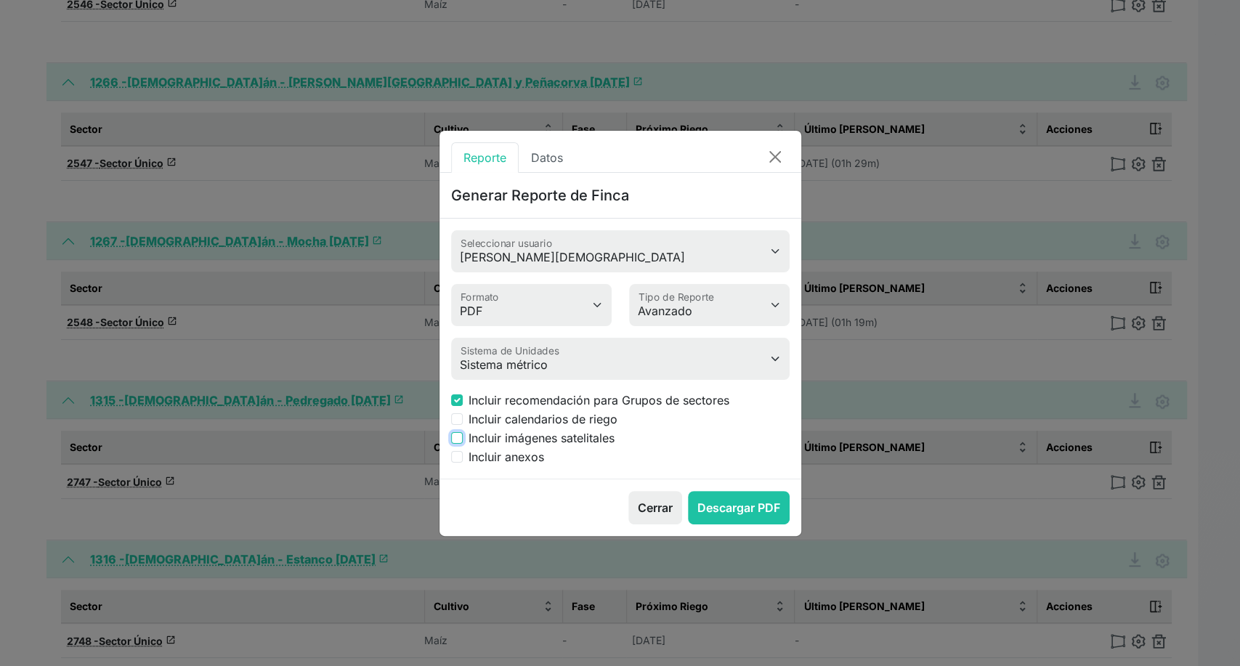
checkbox input "true"
click at [748, 506] on button "Descargar PDF" at bounding box center [739, 507] width 102 height 33
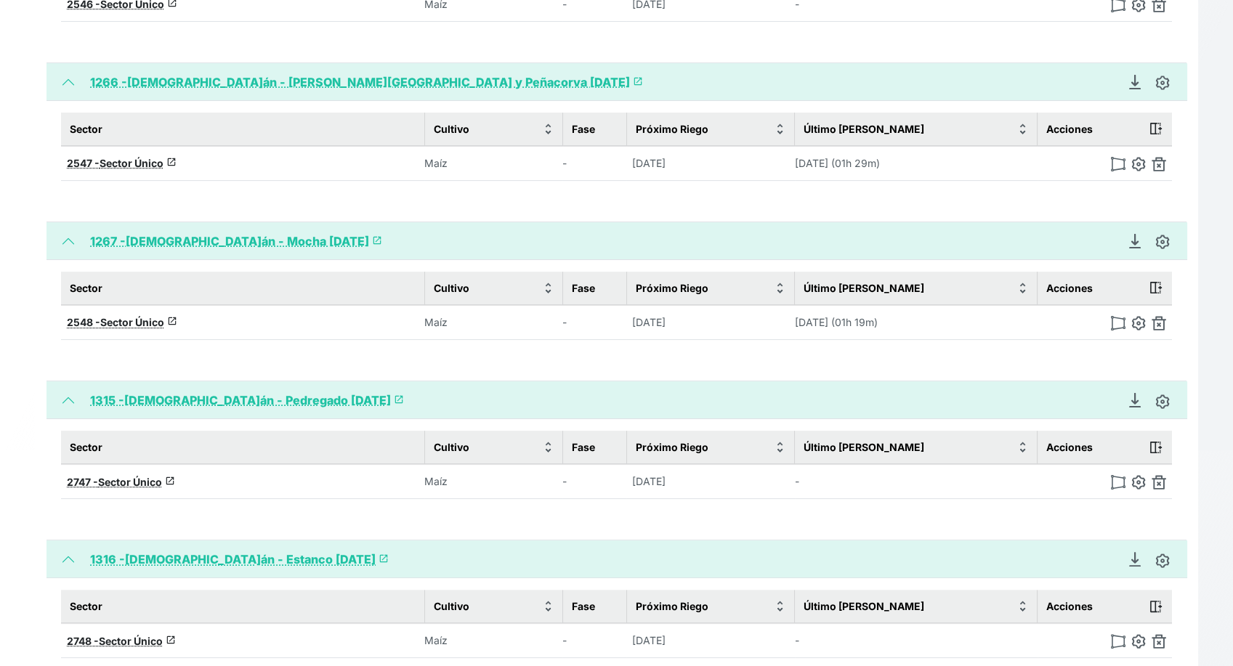
scroll to position [953, 0]
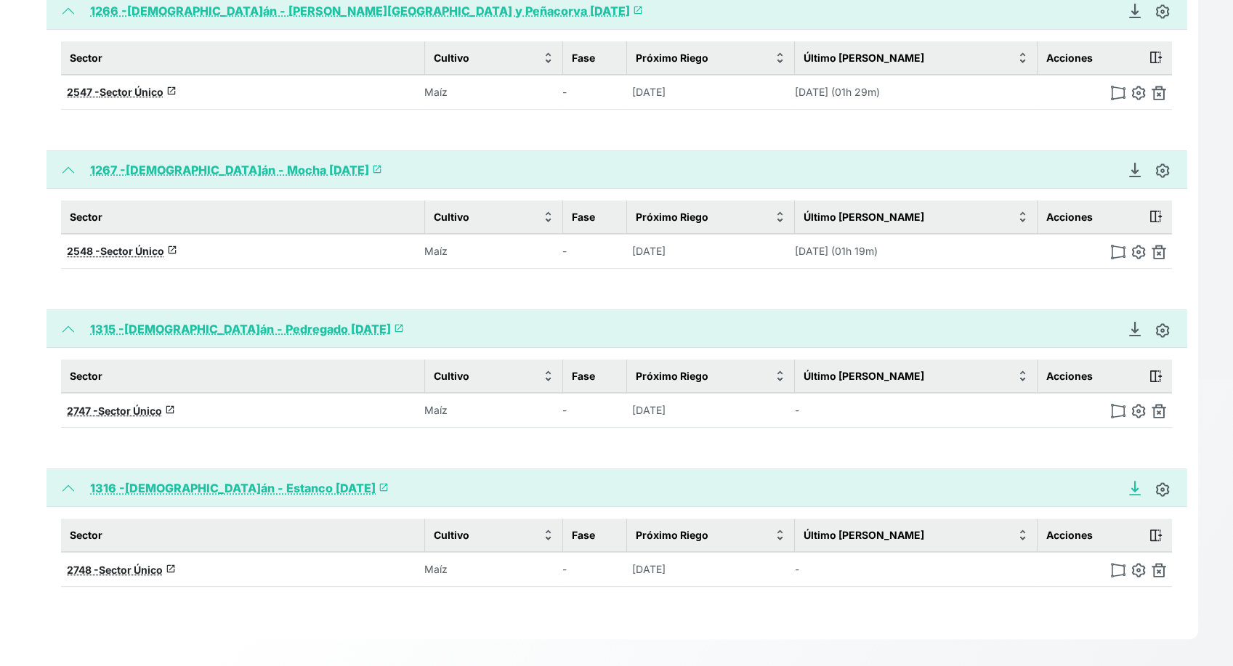
click at [1138, 484] on icon "Descargar Recomendación de Riego en PDF" at bounding box center [1135, 488] width 15 height 15
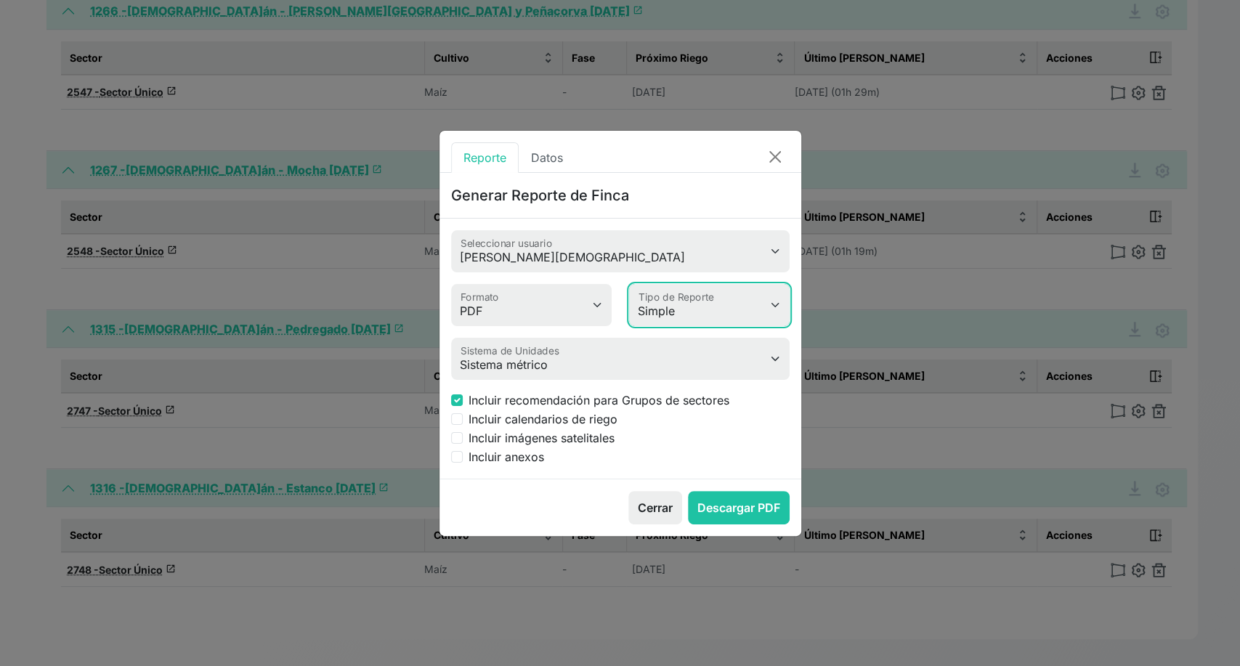
drag, startPoint x: 706, startPoint y: 308, endPoint x: 693, endPoint y: 354, distance: 47.6
click at [693, 354] on form "Antonio Gayán Seleccionar usuario PDF MS Word Formato Simple Avanzado Tipo de R…" at bounding box center [620, 347] width 339 height 235
select select "advanced"
click at [629, 284] on select "Simple Avanzado" at bounding box center [709, 305] width 161 height 42
click at [469, 437] on label "Incluir imágenes satelitales" at bounding box center [542, 437] width 146 height 17
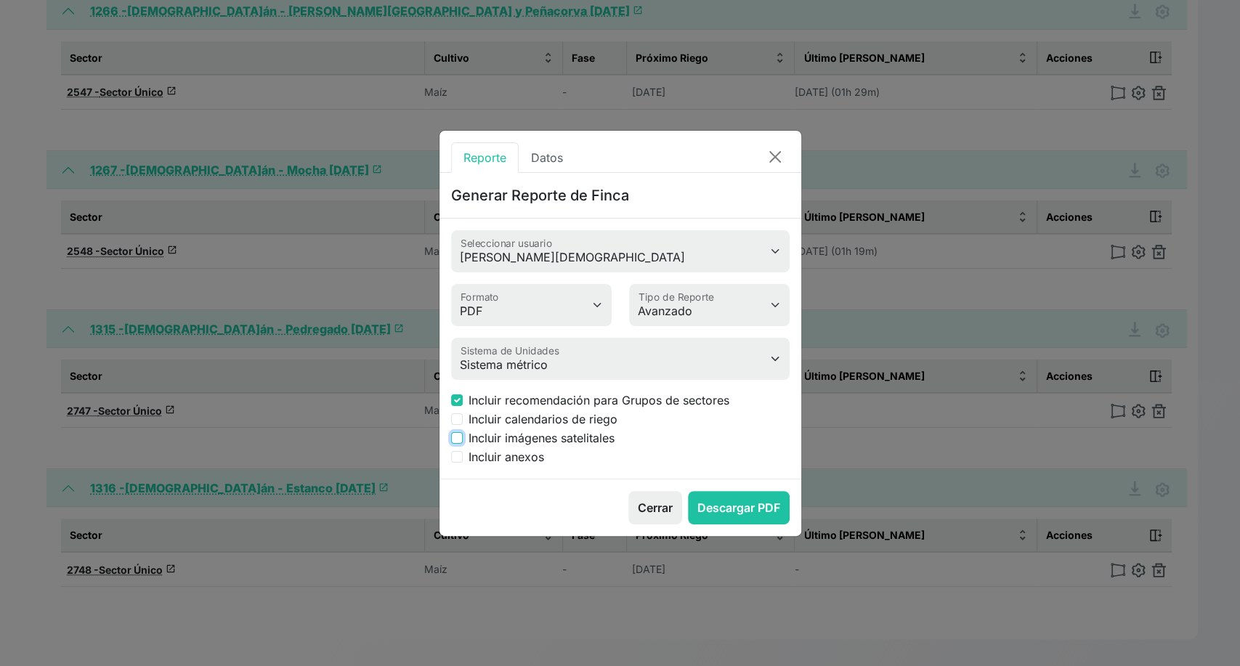
click at [463, 437] on input "Incluir imágenes satelitales" at bounding box center [457, 438] width 12 height 12
checkbox input "true"
click at [751, 509] on button "Descargar PDF" at bounding box center [739, 507] width 102 height 33
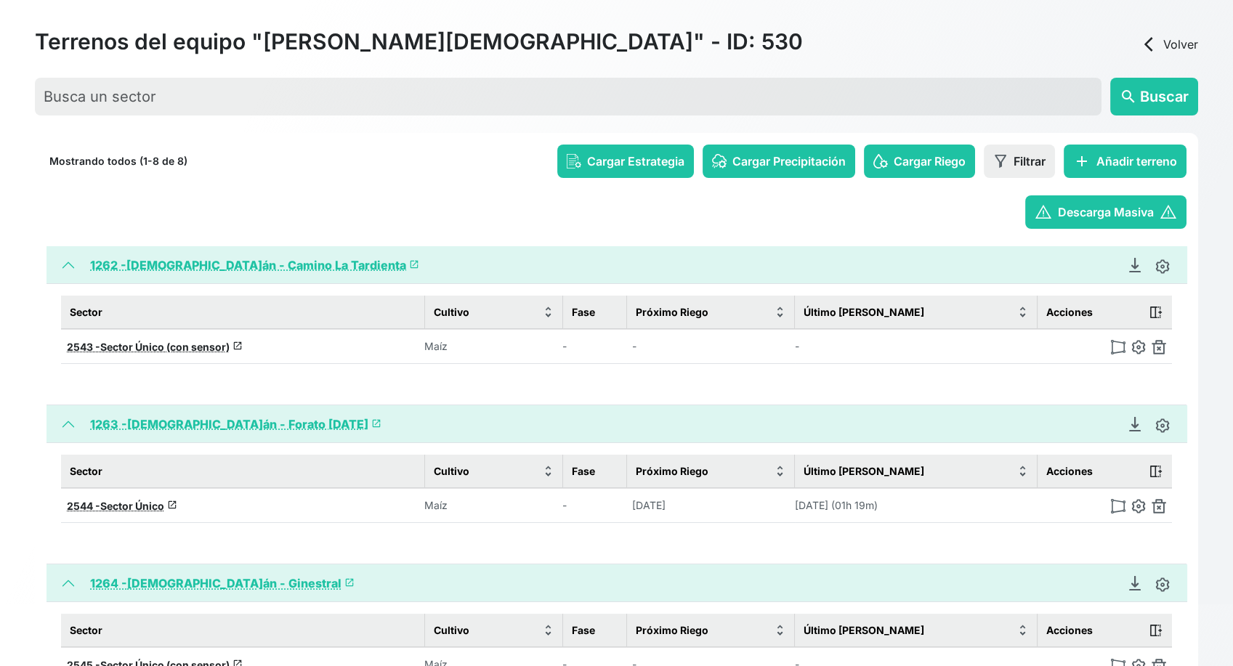
scroll to position [0, 0]
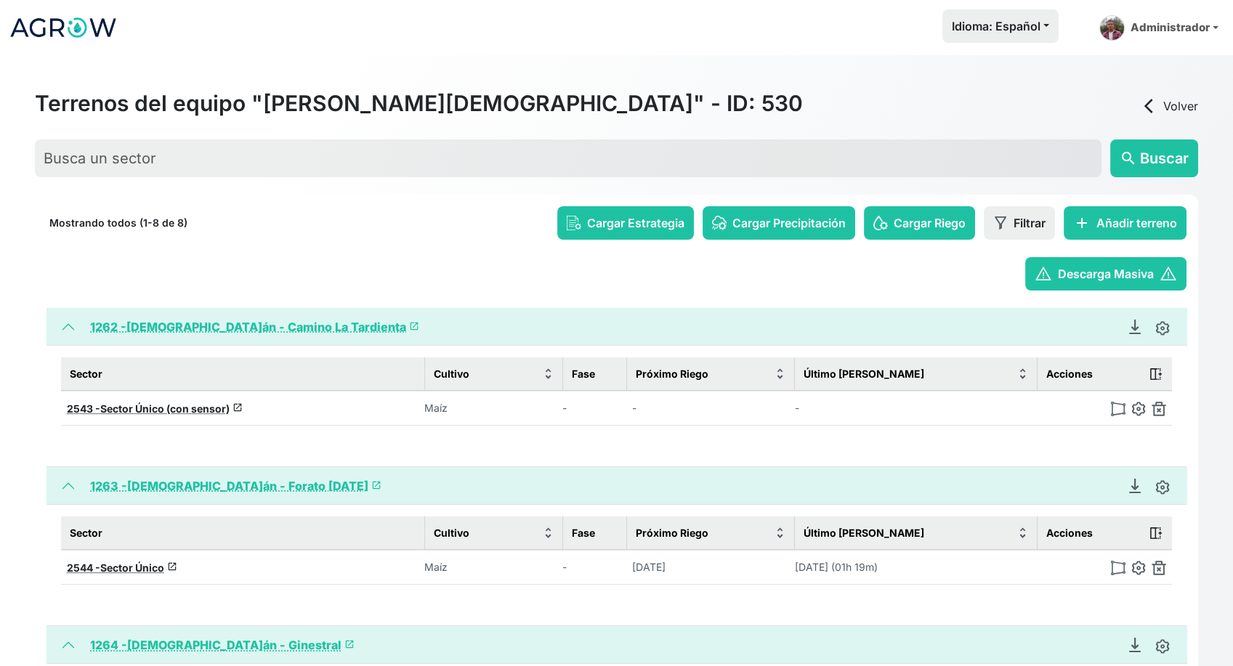
click at [41, 33] on img at bounding box center [63, 27] width 109 height 36
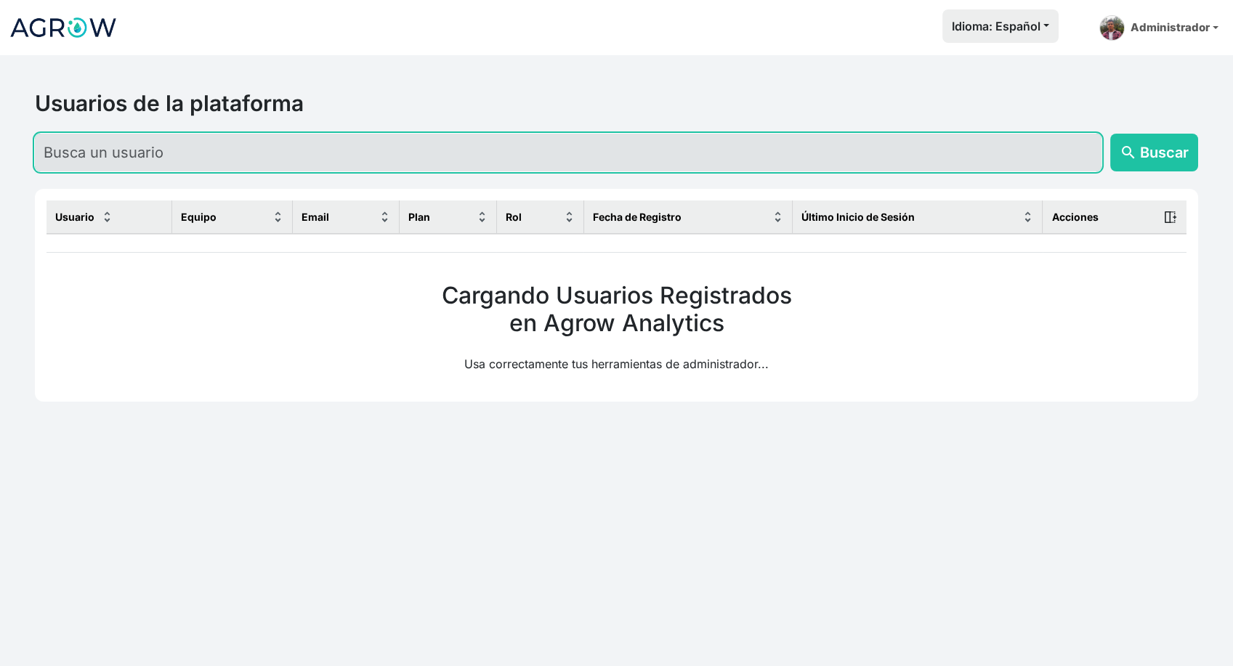
click at [138, 147] on input "text" at bounding box center [568, 153] width 1067 height 38
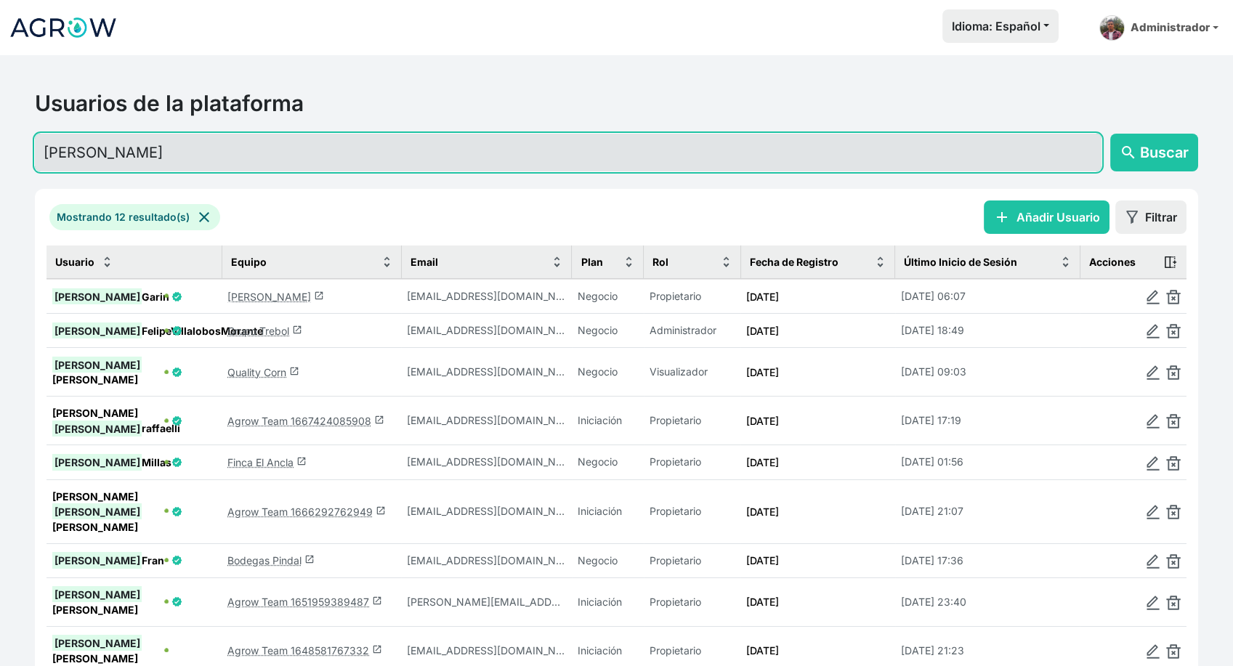
type input "luis"
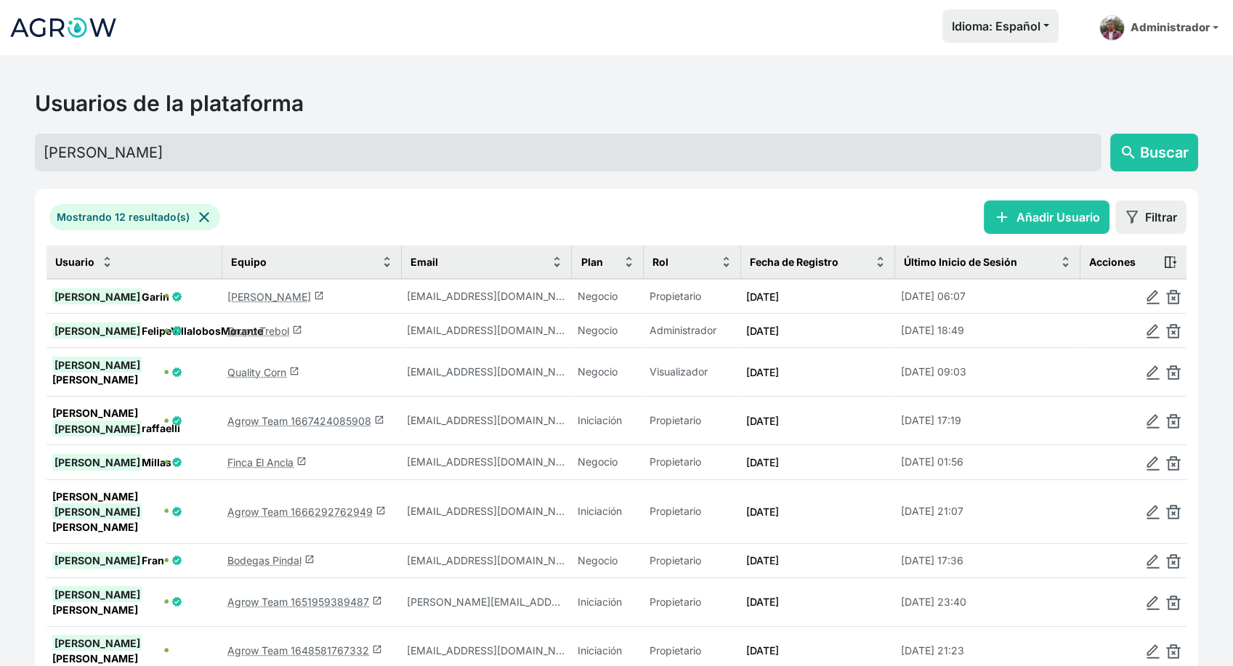
click at [261, 301] on link "Luis Garin launch" at bounding box center [275, 297] width 97 height 12
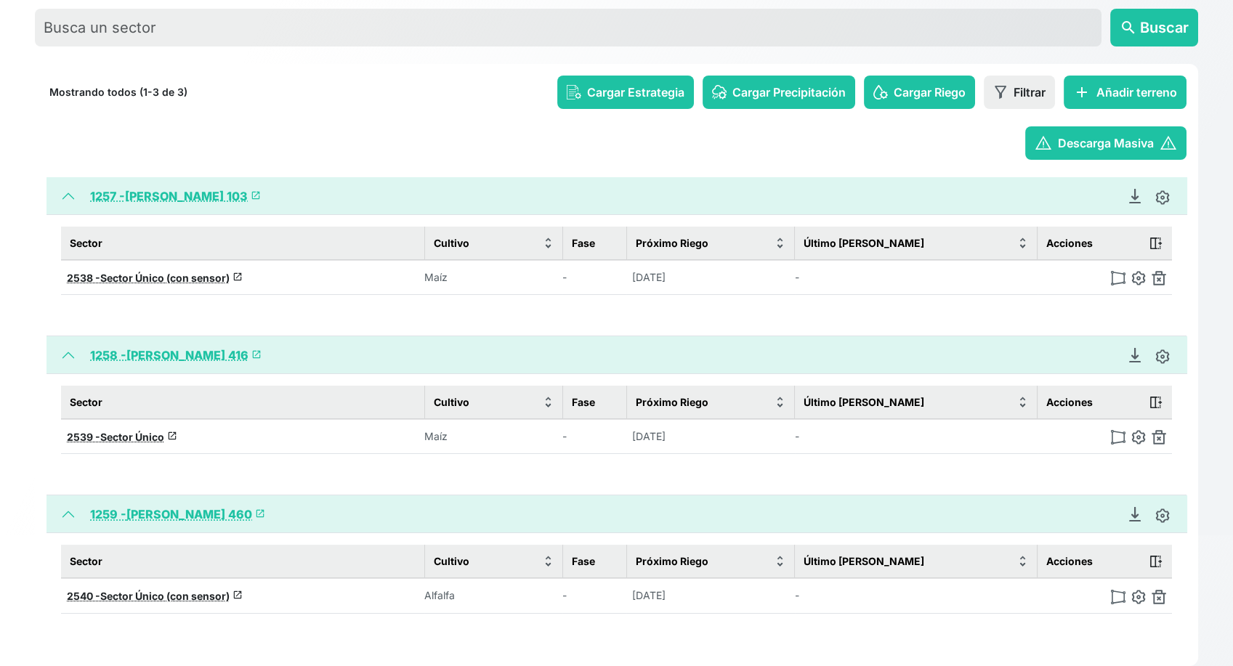
scroll to position [162, 0]
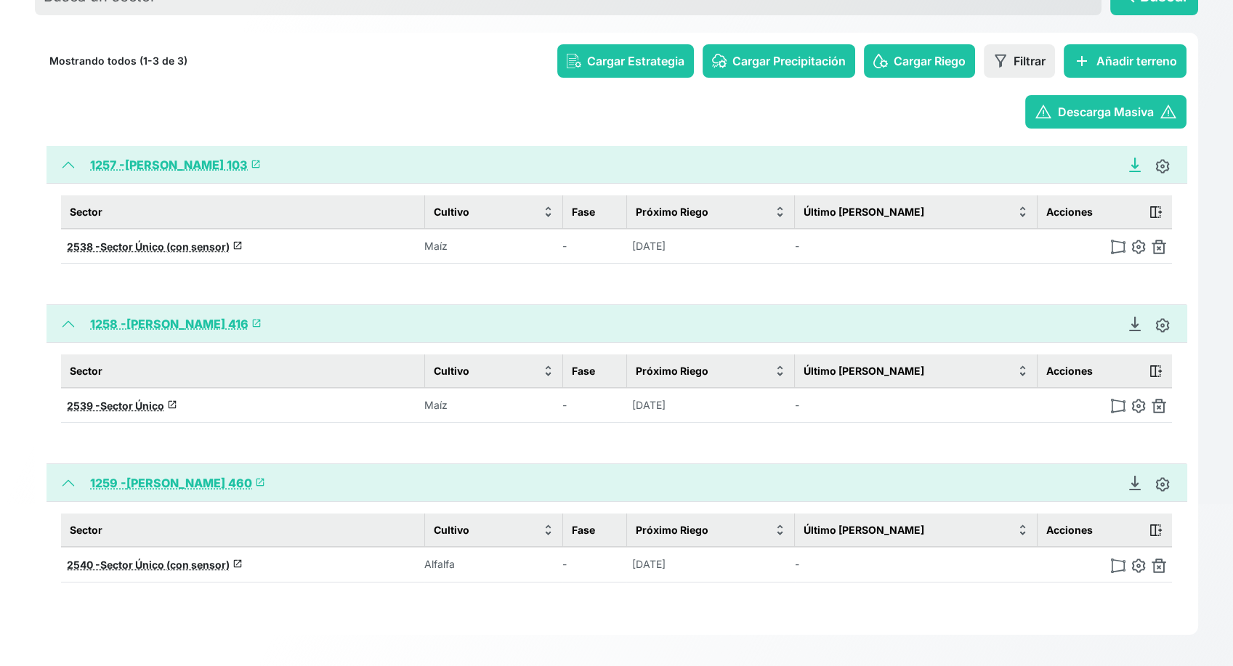
click at [1137, 167] on icon "Descargar Recomendación de Riego en PDF" at bounding box center [1135, 165] width 15 height 15
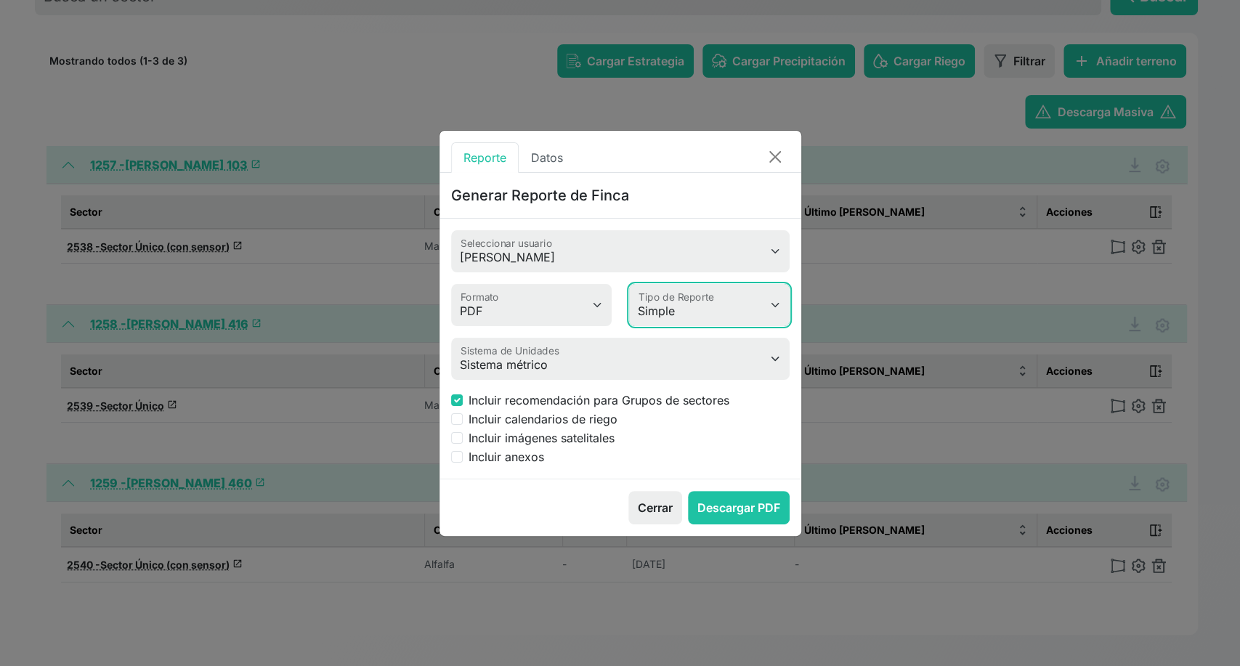
click at [693, 314] on select "Simple Avanzado" at bounding box center [709, 305] width 161 height 42
select select "advanced"
click at [629, 284] on select "Simple Avanzado" at bounding box center [709, 305] width 161 height 42
click at [459, 458] on input "Incluir anexos" at bounding box center [457, 457] width 12 height 12
checkbox input "true"
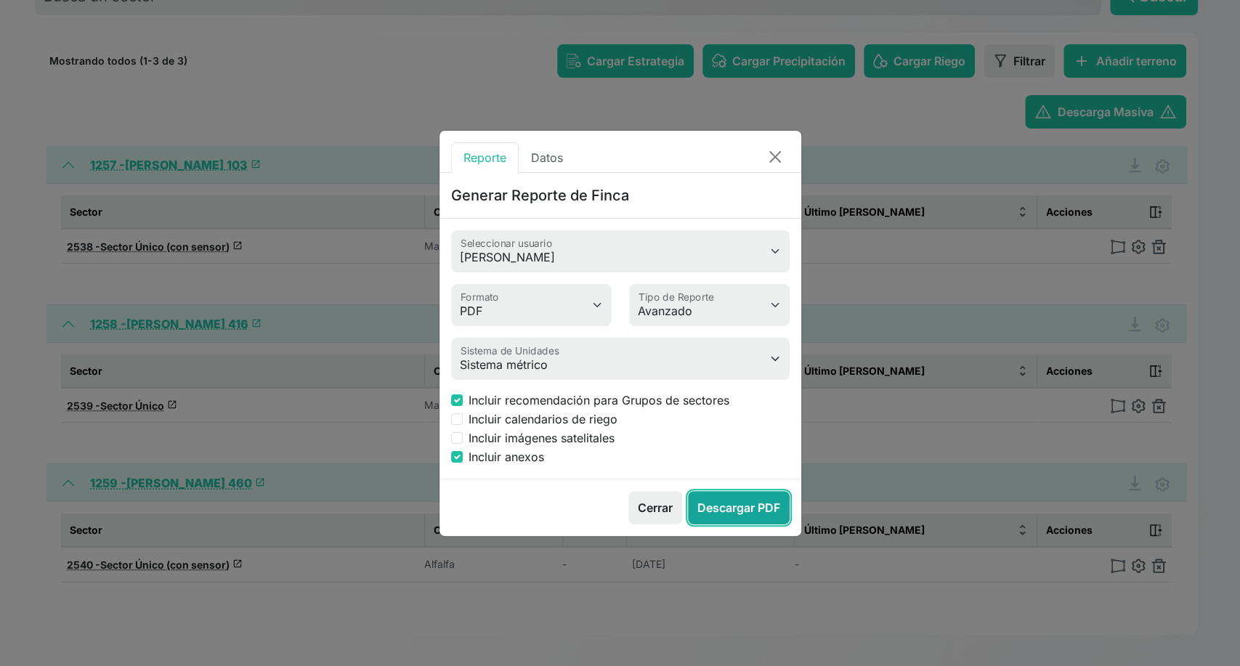
click at [717, 510] on button "Descargar PDF" at bounding box center [739, 507] width 102 height 33
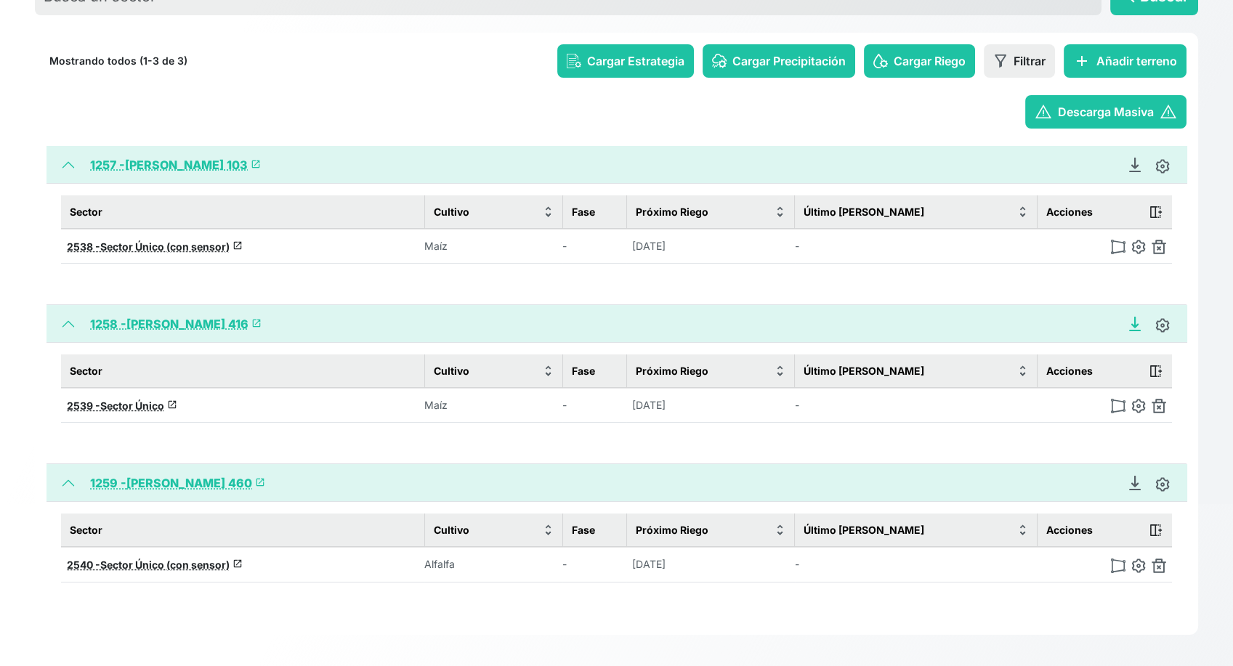
click at [1133, 322] on icon "Descargar Recomendación de Riego en PDF" at bounding box center [1135, 324] width 15 height 15
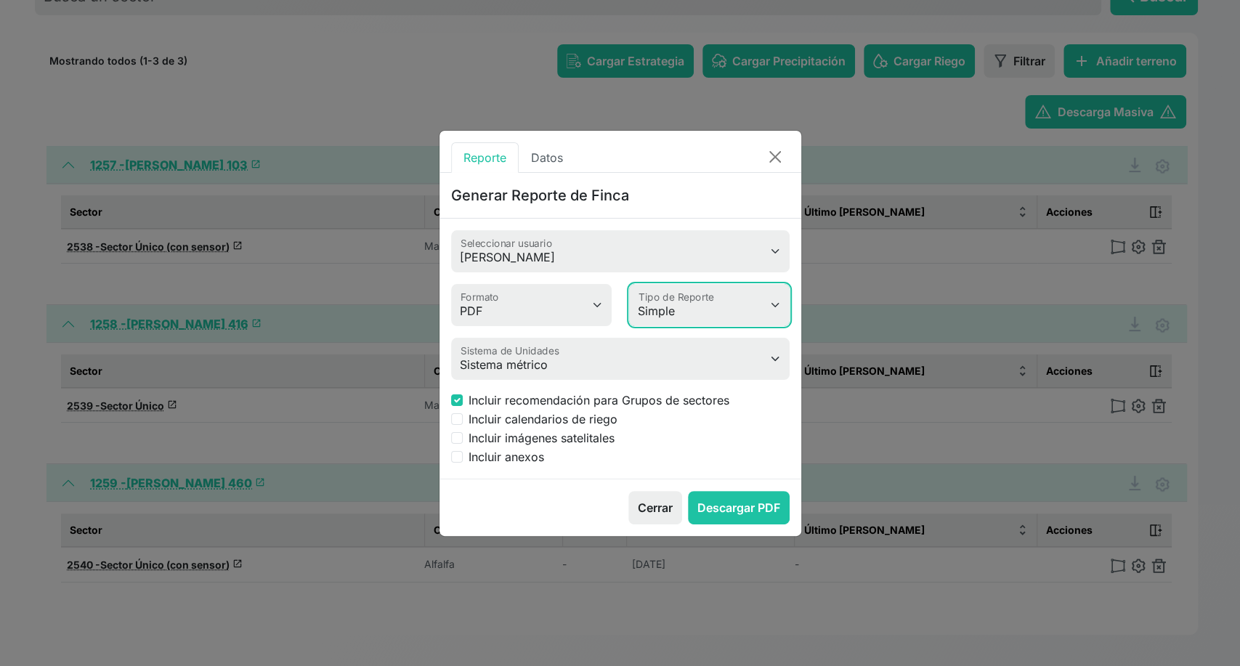
click at [698, 312] on select "Simple Avanzado" at bounding box center [709, 305] width 161 height 42
select select "advanced"
click at [629, 284] on select "Simple Avanzado" at bounding box center [709, 305] width 161 height 42
click at [459, 437] on input "Incluir imágenes satelitales" at bounding box center [457, 438] width 12 height 12
checkbox input "true"
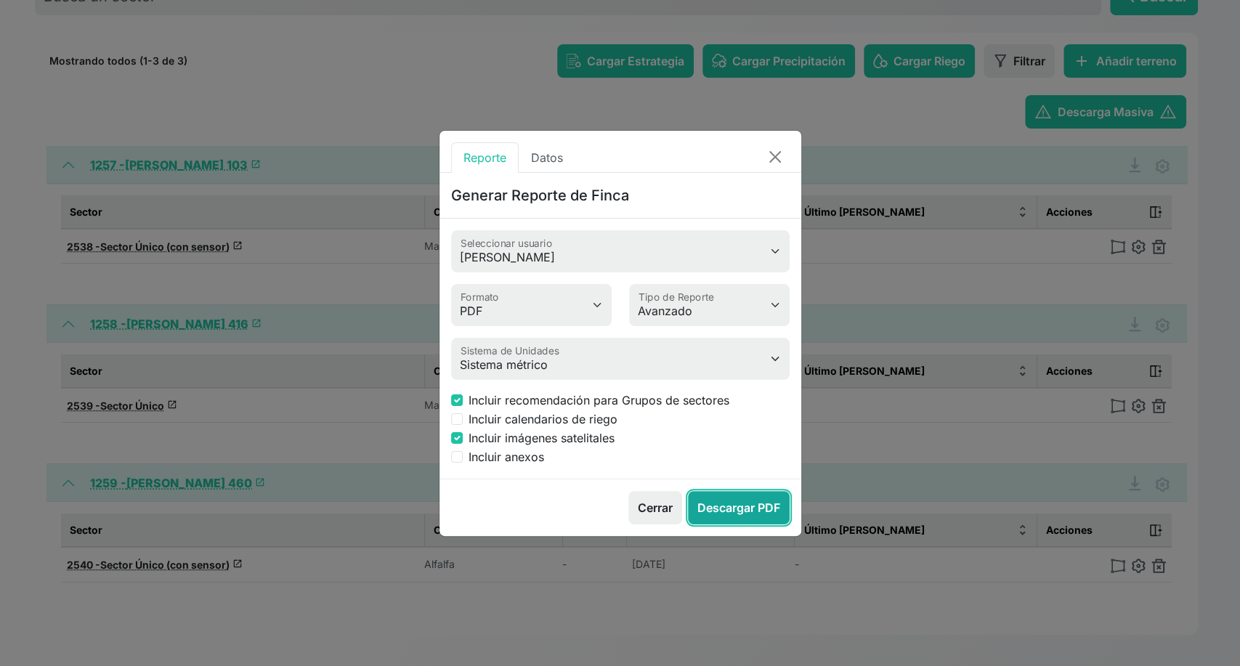
click at [735, 501] on button "Descargar PDF" at bounding box center [739, 507] width 102 height 33
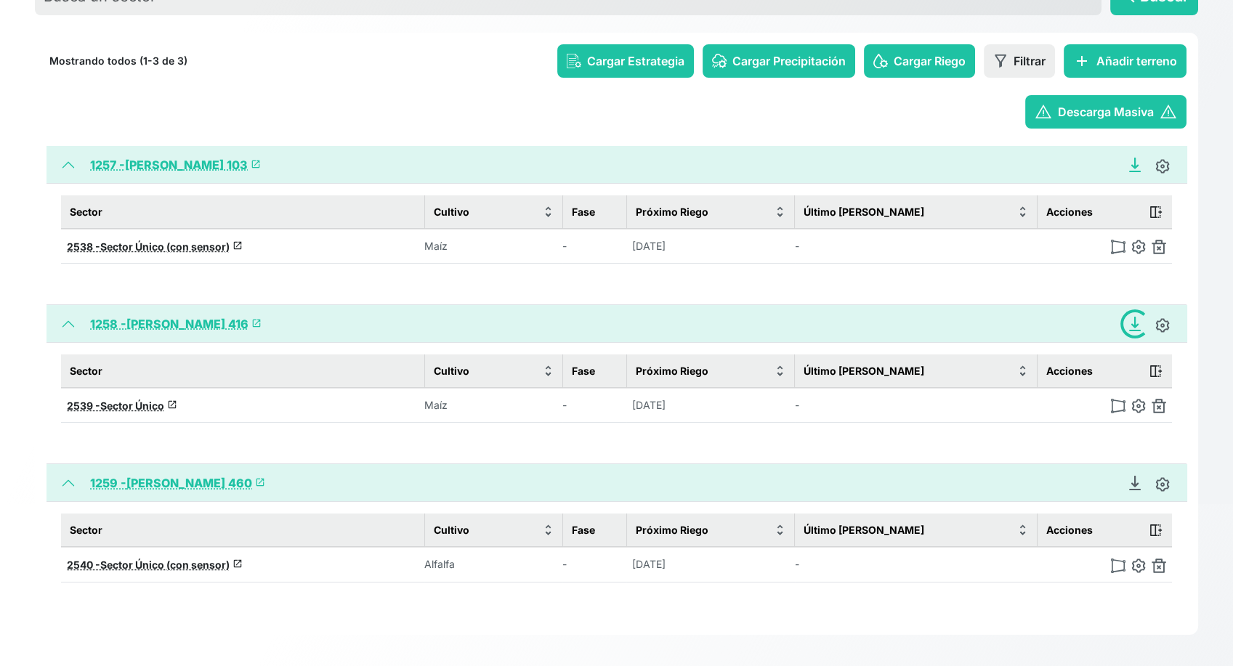
click at [1136, 162] on icon "Descargar Recomendación de Riego en PDF" at bounding box center [1135, 165] width 15 height 15
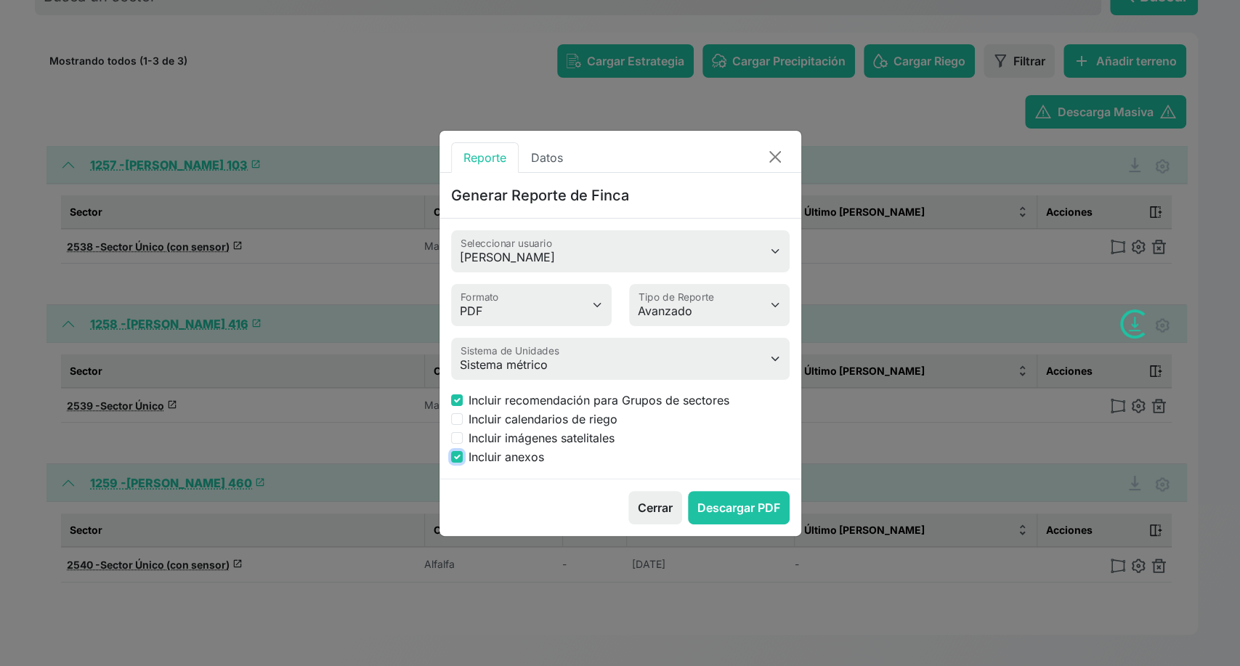
click at [452, 455] on input "Incluir anexos" at bounding box center [457, 457] width 12 height 12
checkbox input "false"
click at [455, 440] on input "Incluir imágenes satelitales" at bounding box center [457, 438] width 12 height 12
checkbox input "true"
click at [731, 508] on button "Descargar PDF" at bounding box center [739, 507] width 102 height 33
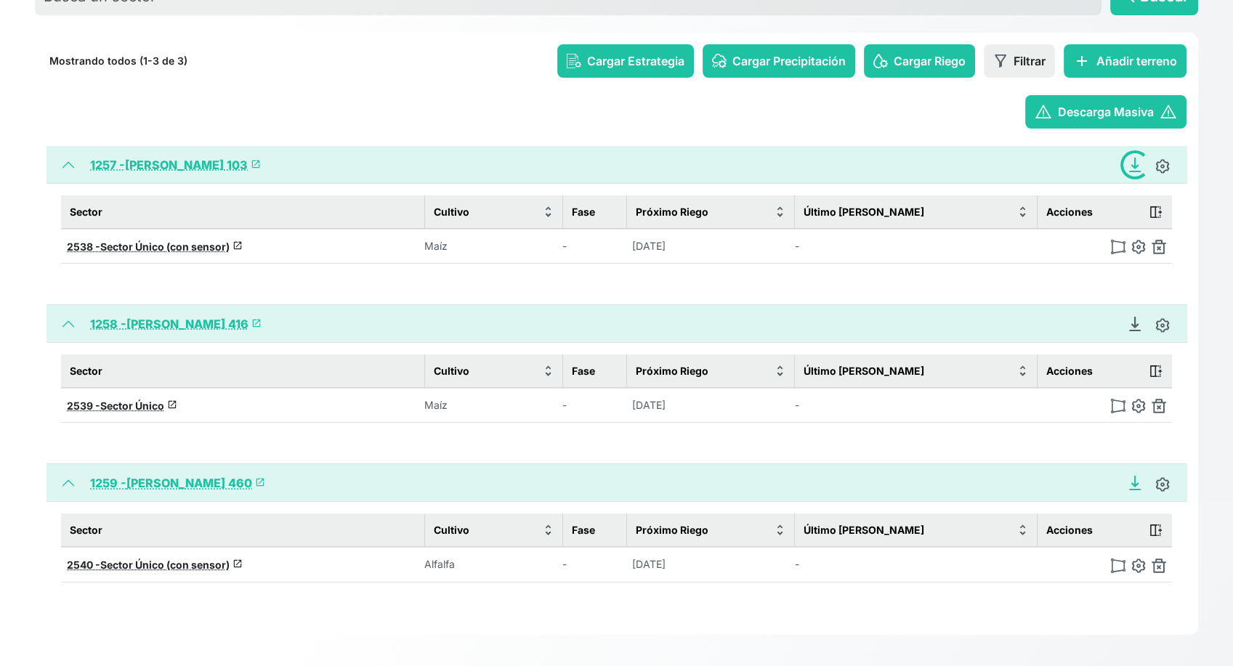
click at [1133, 480] on icon "Descargar Recomendación de Riego en PDF" at bounding box center [1135, 483] width 15 height 15
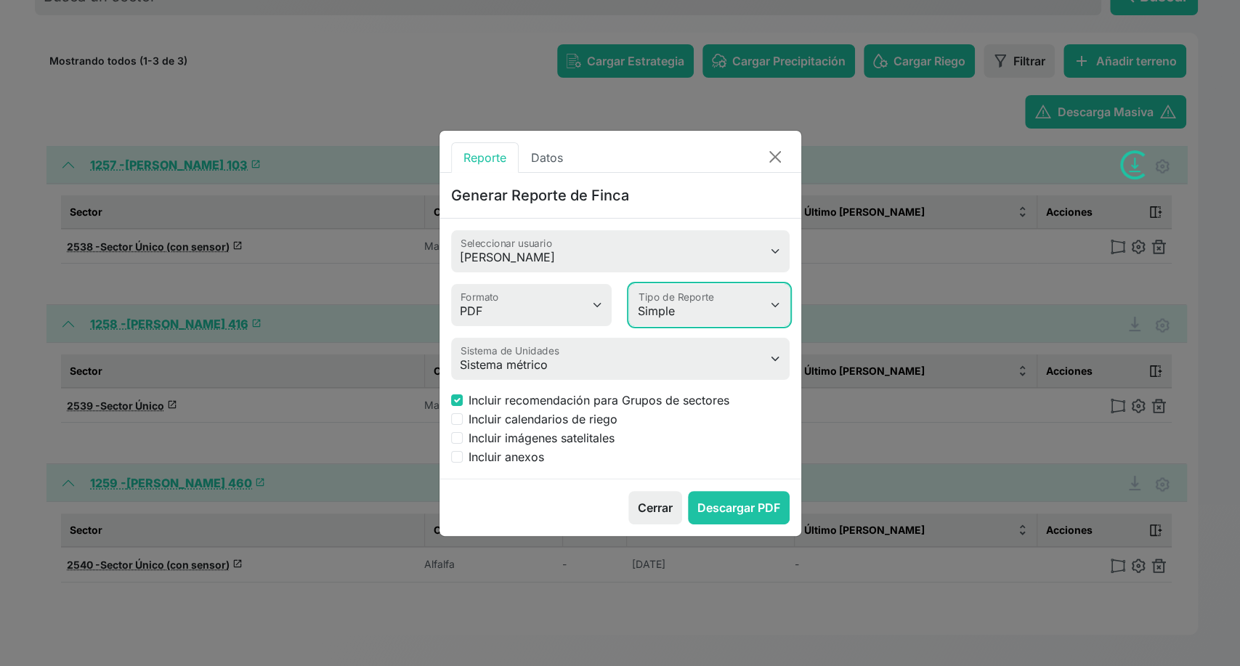
drag, startPoint x: 674, startPoint y: 302, endPoint x: 677, endPoint y: 357, distance: 55.3
click at [677, 357] on form "Luis Garin Seleccionar usuario PDF MS Word Formato Simple Avanzado Tipo de Repo…" at bounding box center [620, 347] width 339 height 235
select select "advanced"
click at [629, 284] on select "Simple Avanzado" at bounding box center [709, 305] width 161 height 42
click at [459, 435] on input "Incluir imágenes satelitales" at bounding box center [457, 438] width 12 height 12
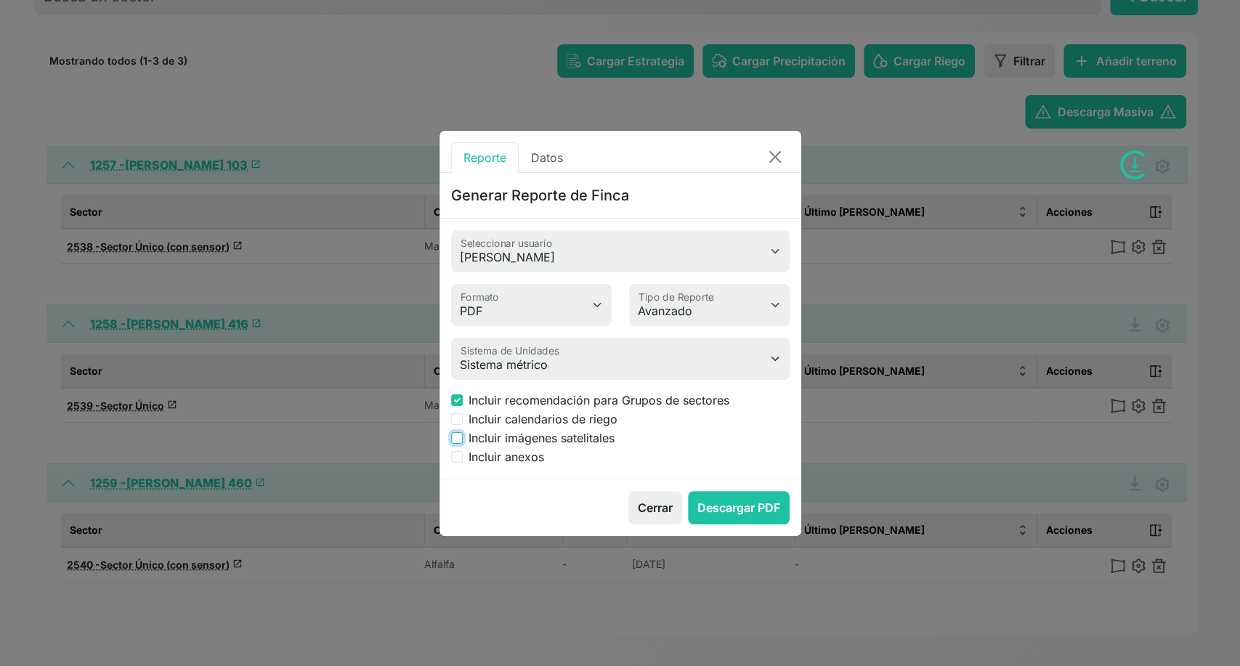
checkbox input "true"
click at [721, 497] on button "Descargar PDF" at bounding box center [739, 507] width 102 height 33
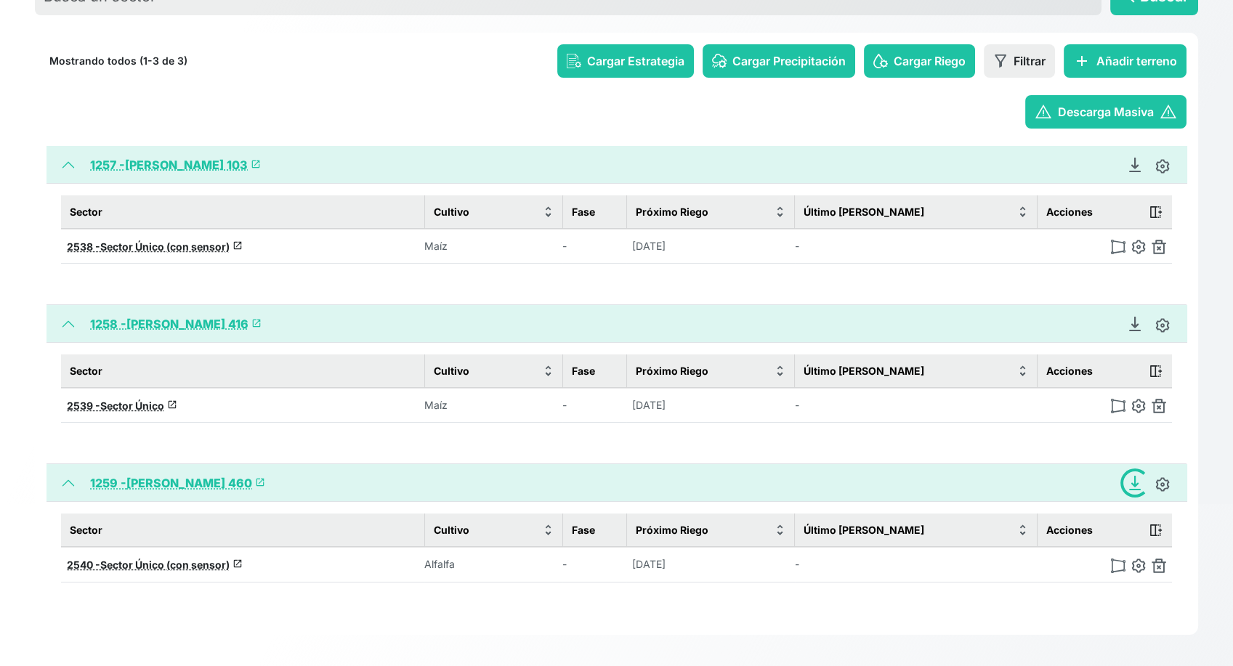
click at [1222, 655] on div at bounding box center [1222, 655] width 0 height 0
click at [196, 480] on link "1259 - Luis Garín 460 launch" at bounding box center [177, 483] width 175 height 15
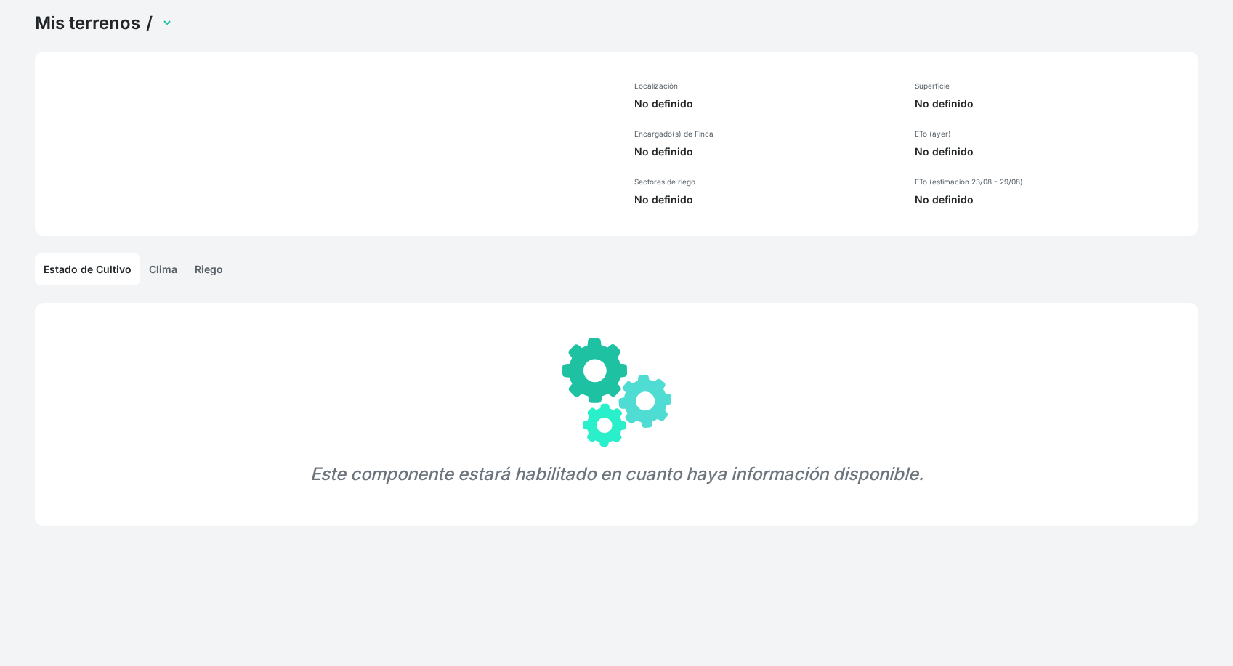
scroll to position [55, 0]
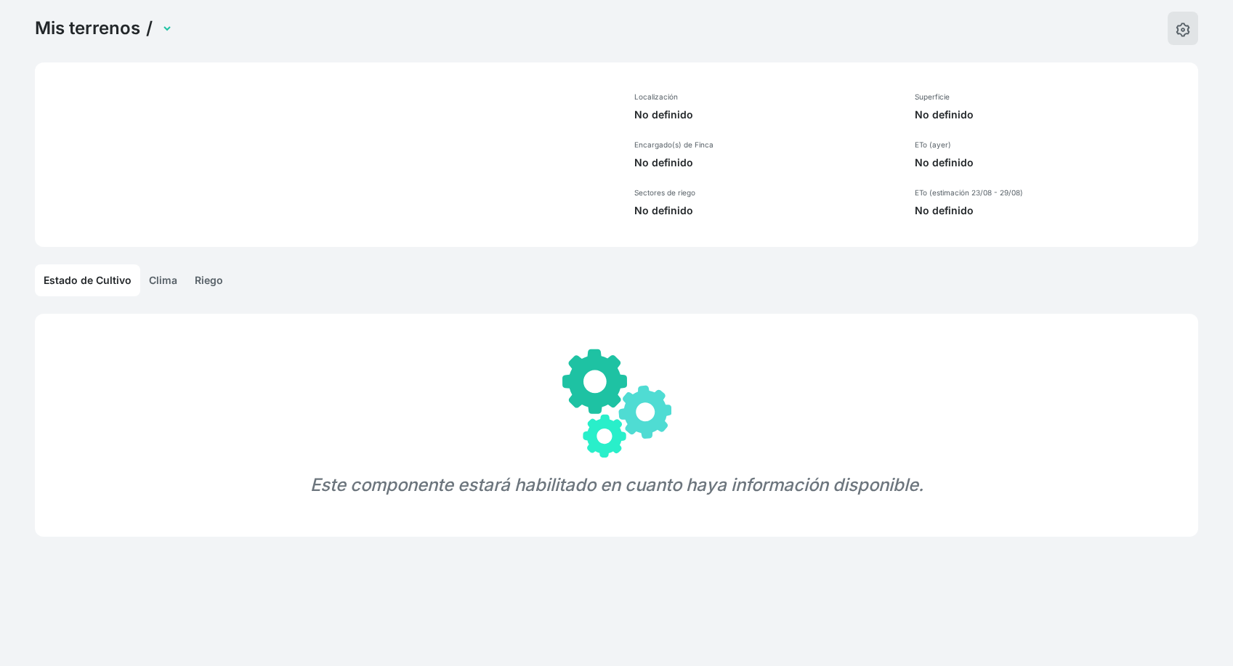
select select "1259"
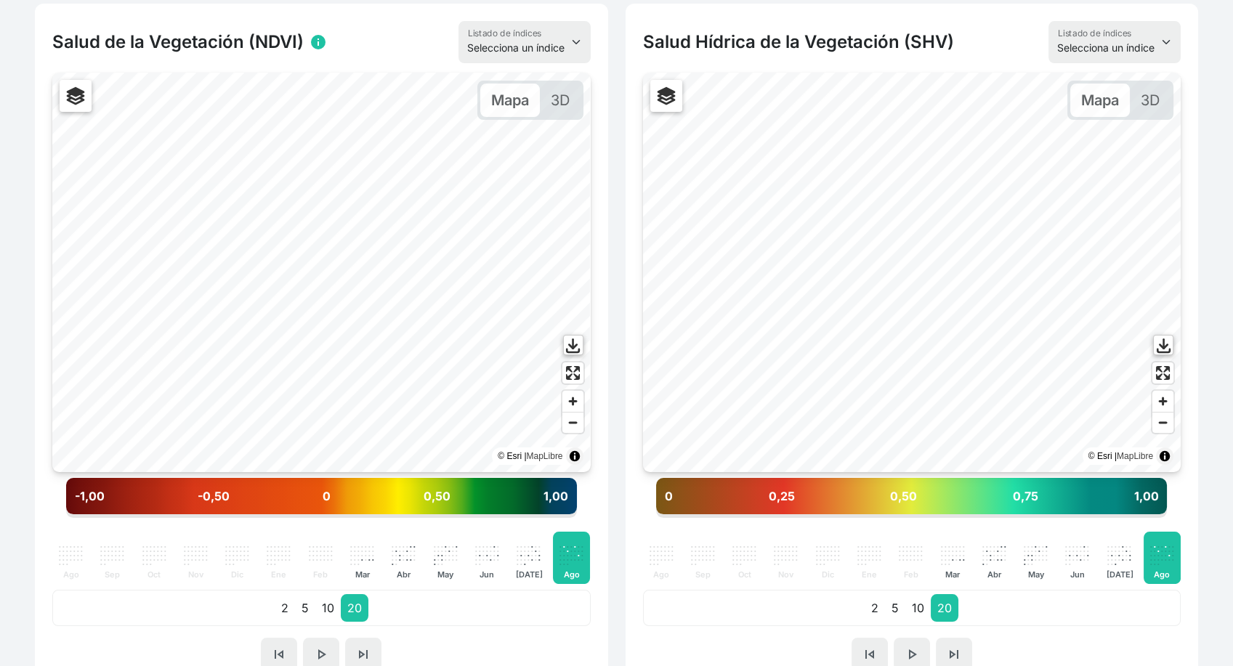
scroll to position [410, 0]
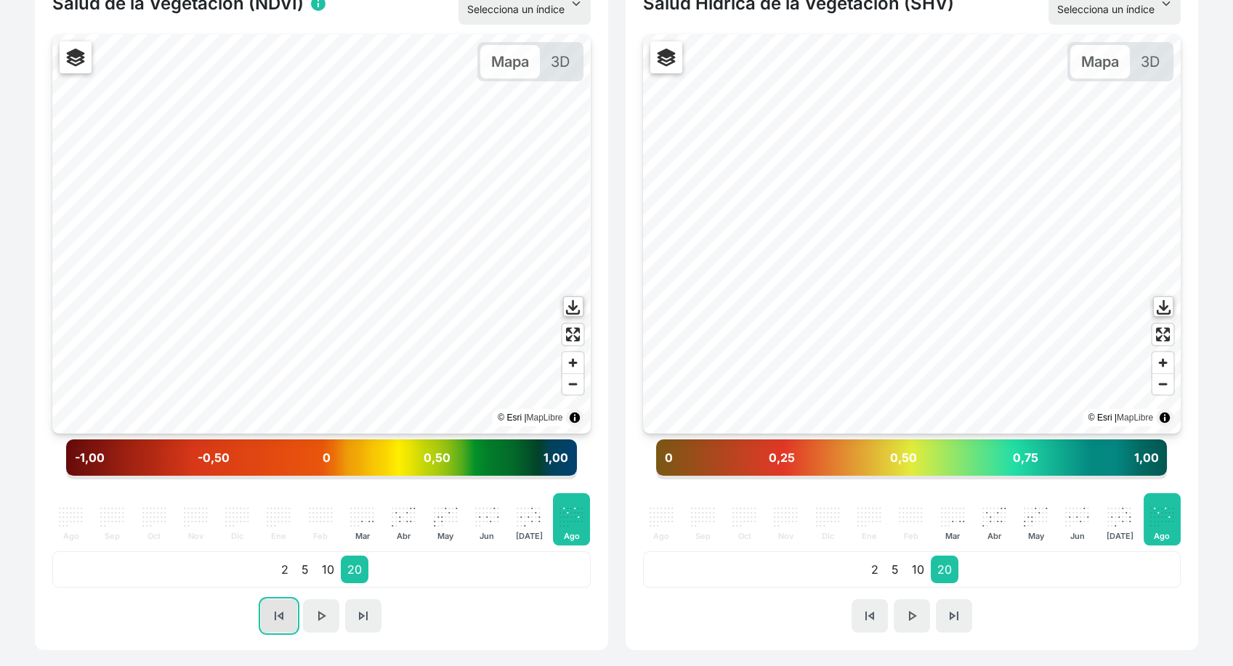
click at [267, 618] on button "skip_previous" at bounding box center [279, 616] width 36 height 33
click at [368, 629] on button "skip_next" at bounding box center [363, 616] width 36 height 33
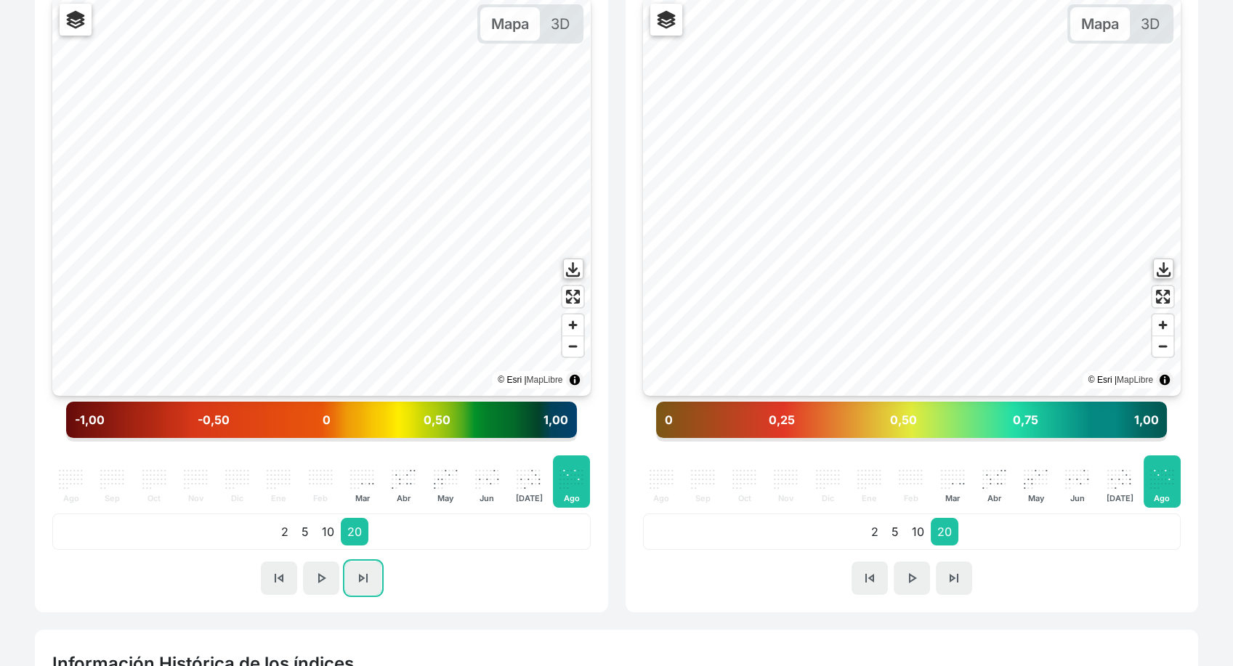
scroll to position [447, 0]
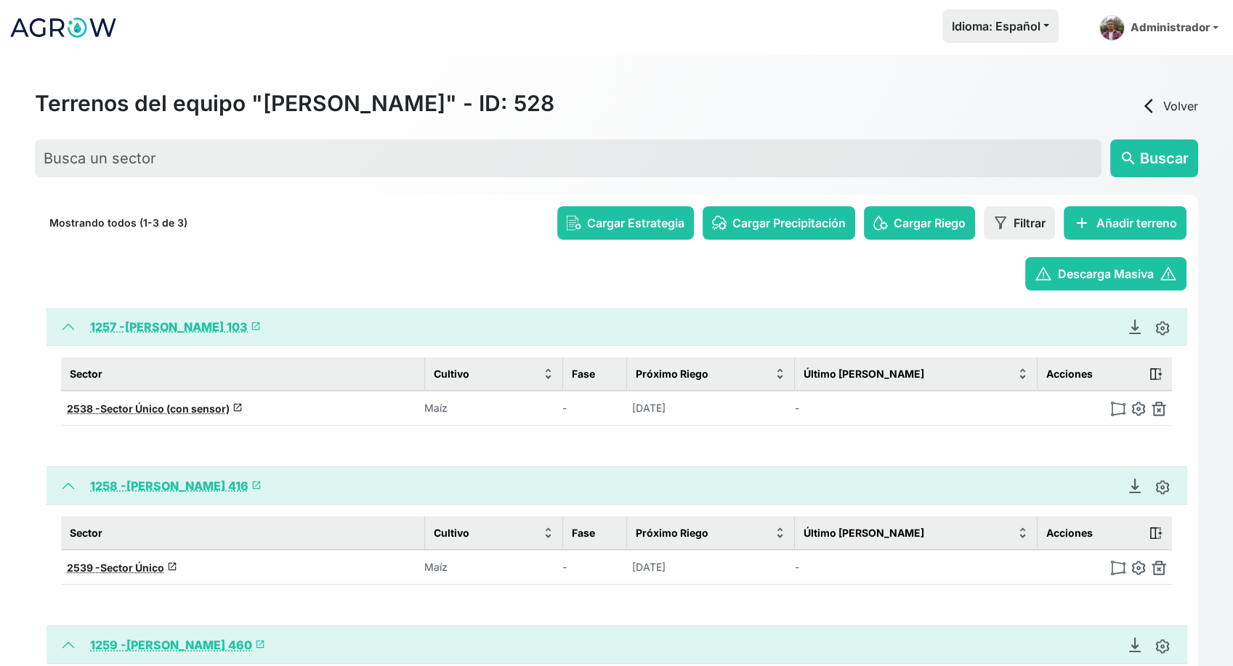
click at [41, 13] on img at bounding box center [63, 27] width 109 height 36
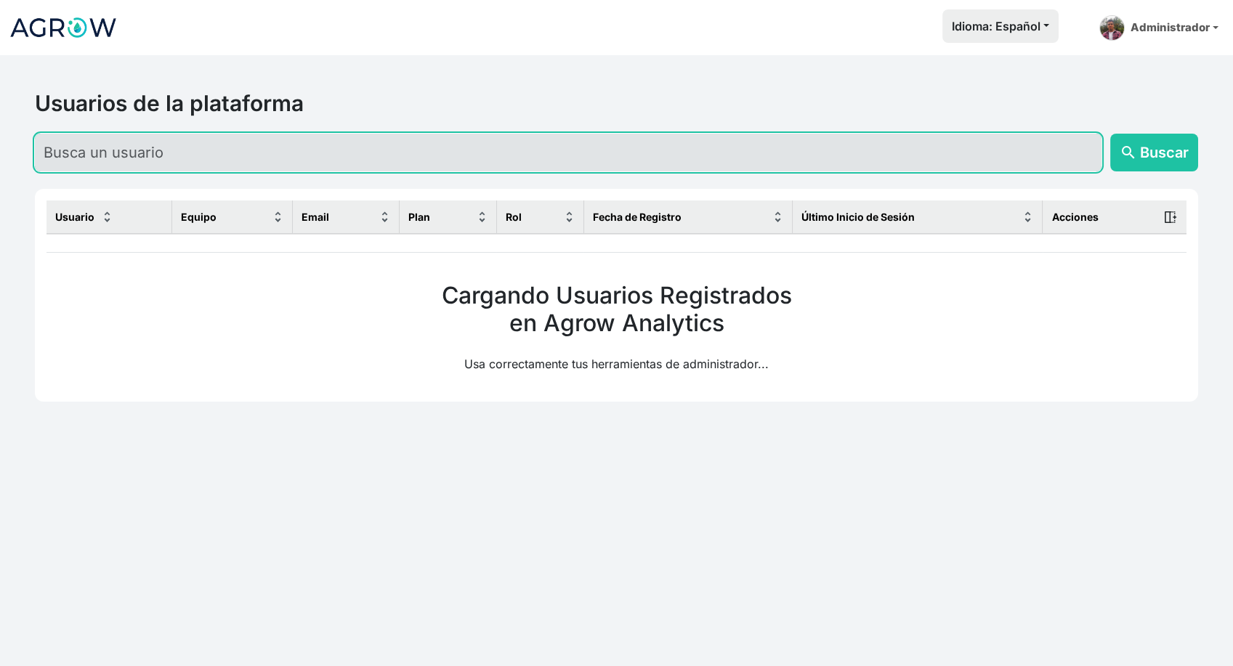
click at [213, 163] on input "text" at bounding box center [568, 153] width 1067 height 38
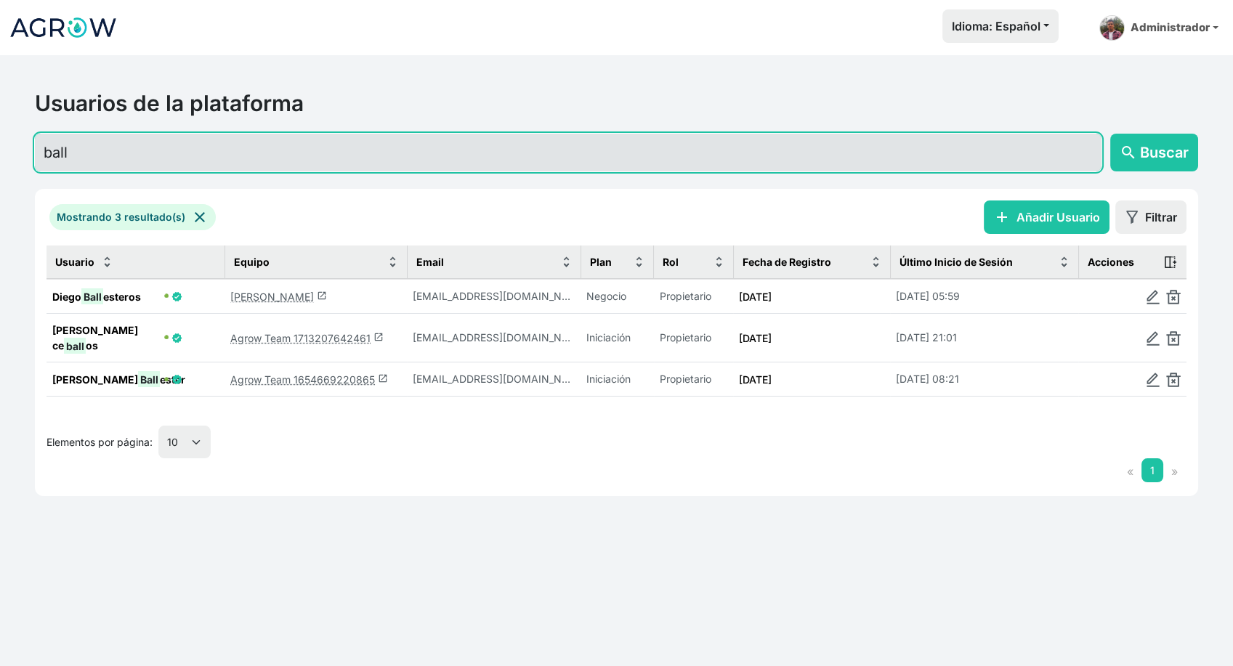
type input "ball"
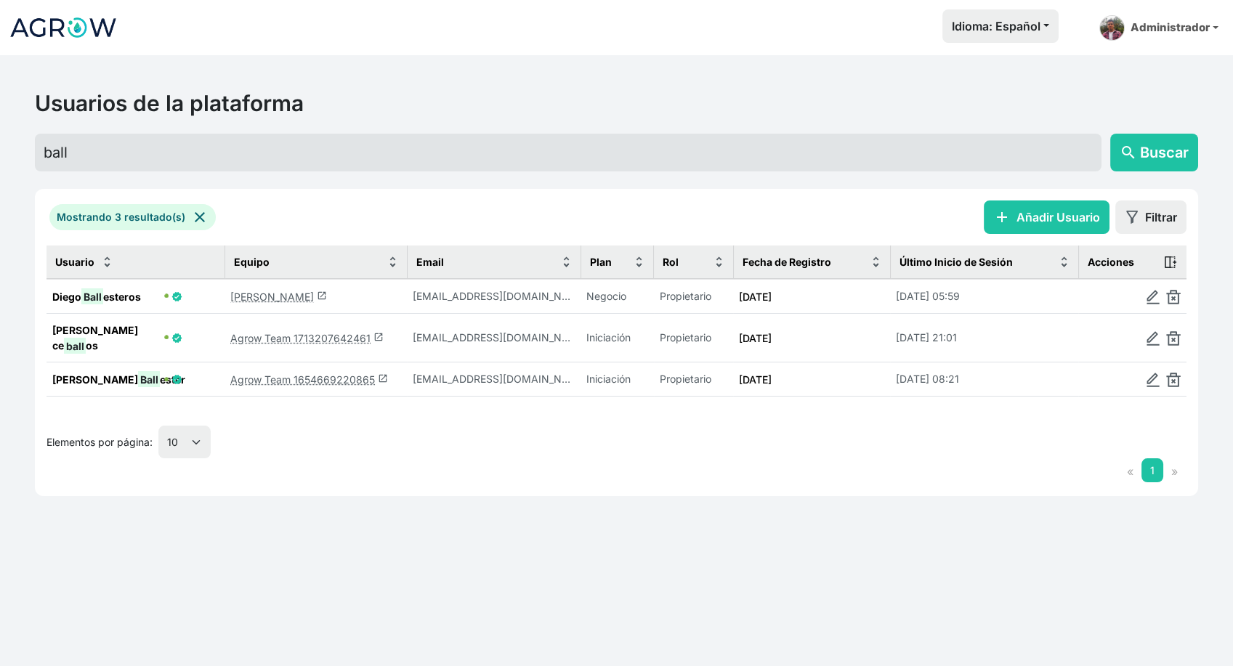
click at [285, 291] on link "Diego Ballesteros launch" at bounding box center [278, 297] width 97 height 12
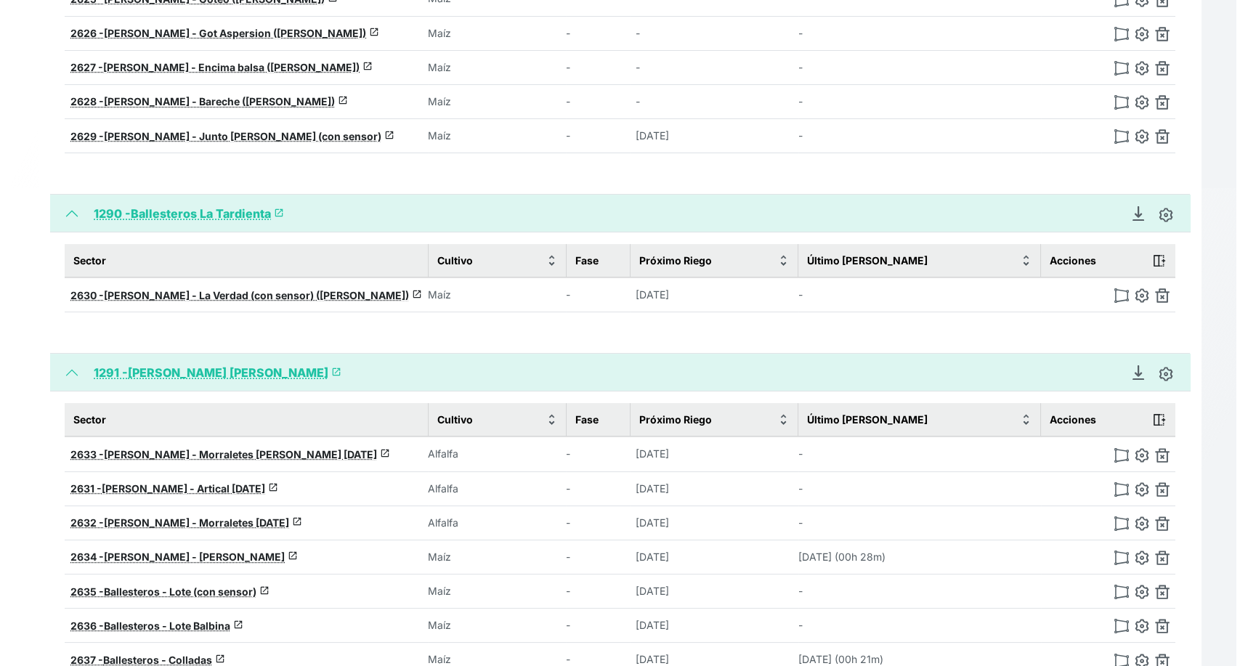
scroll to position [564, 0]
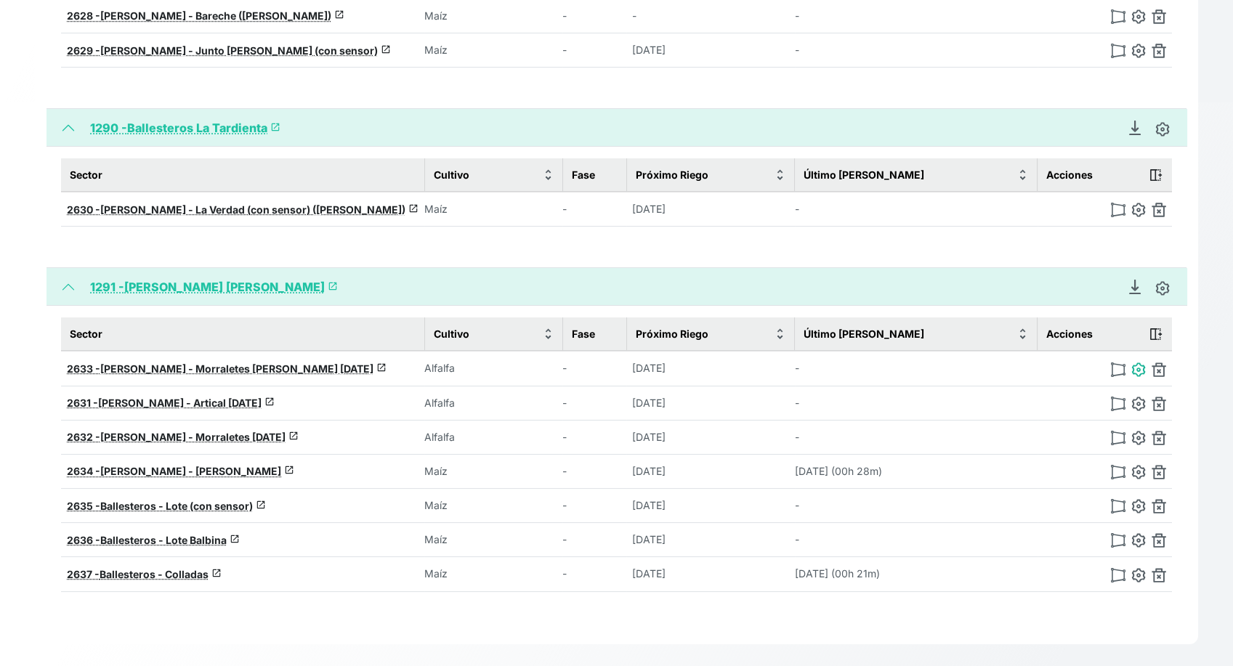
click at [1139, 363] on img at bounding box center [1138, 370] width 15 height 15
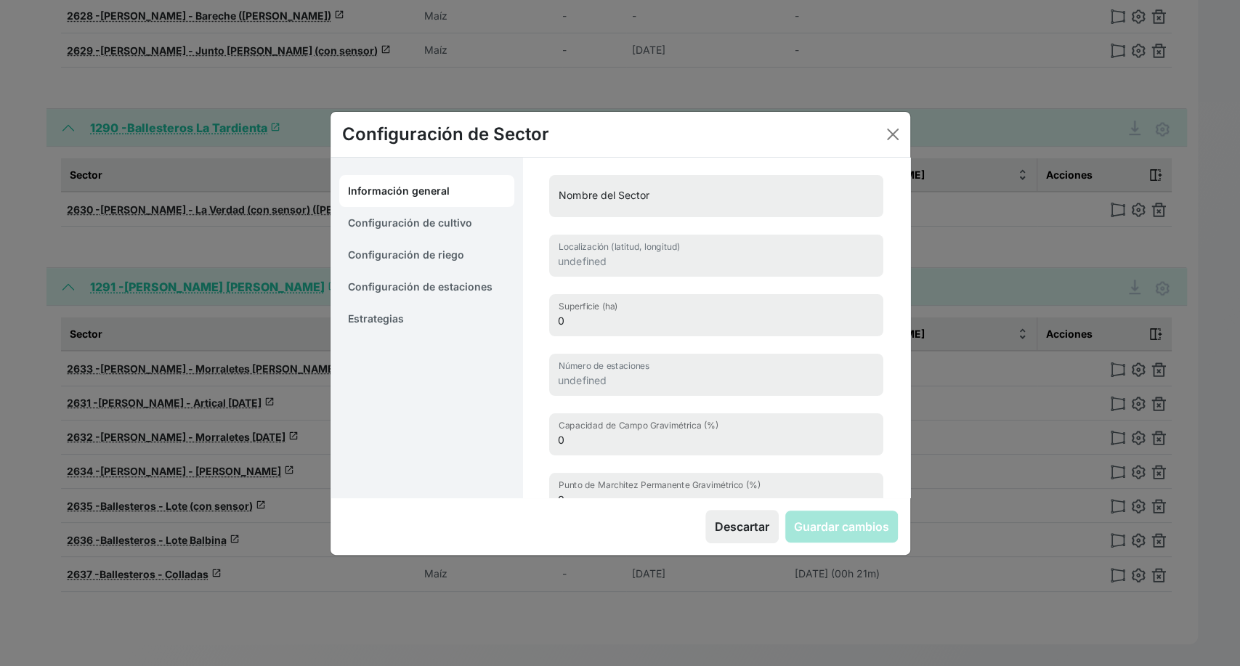
type input "[PERSON_NAME] - Morraletes [PERSON_NAME] [DATE]"
type input "42.02719858660731, -0.59052180976644"
type input "2.094"
type input "0"
type input "32.9"
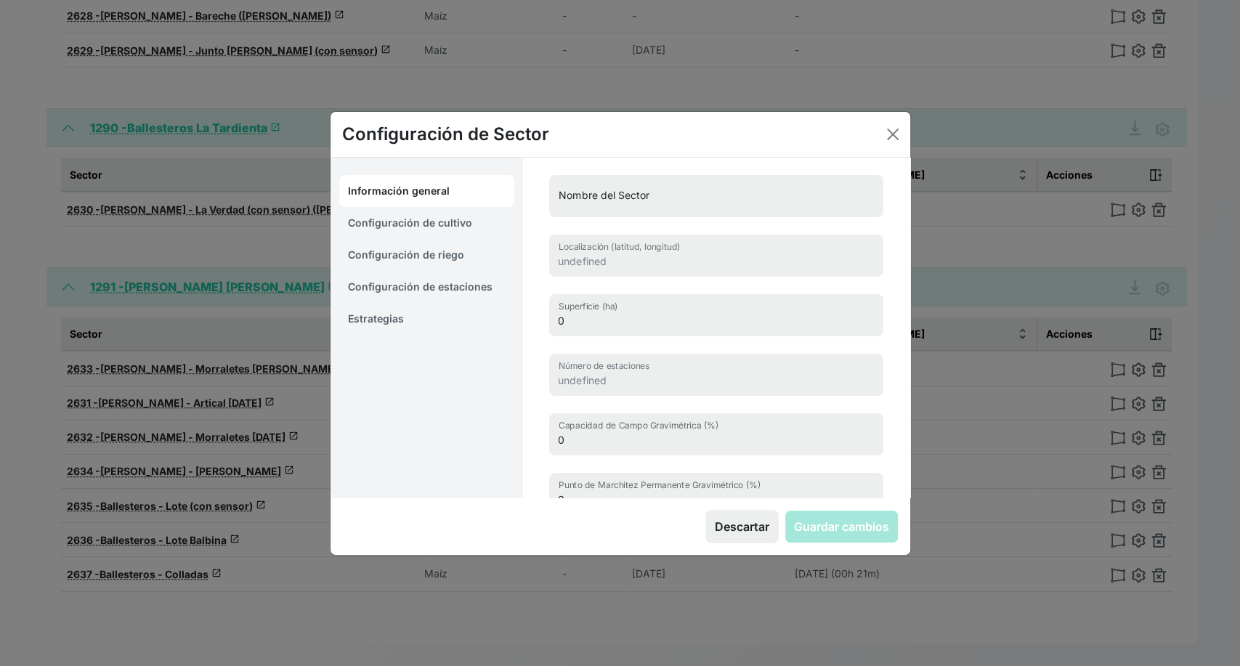
type input "20.3"
type input "1275"
select select "6"
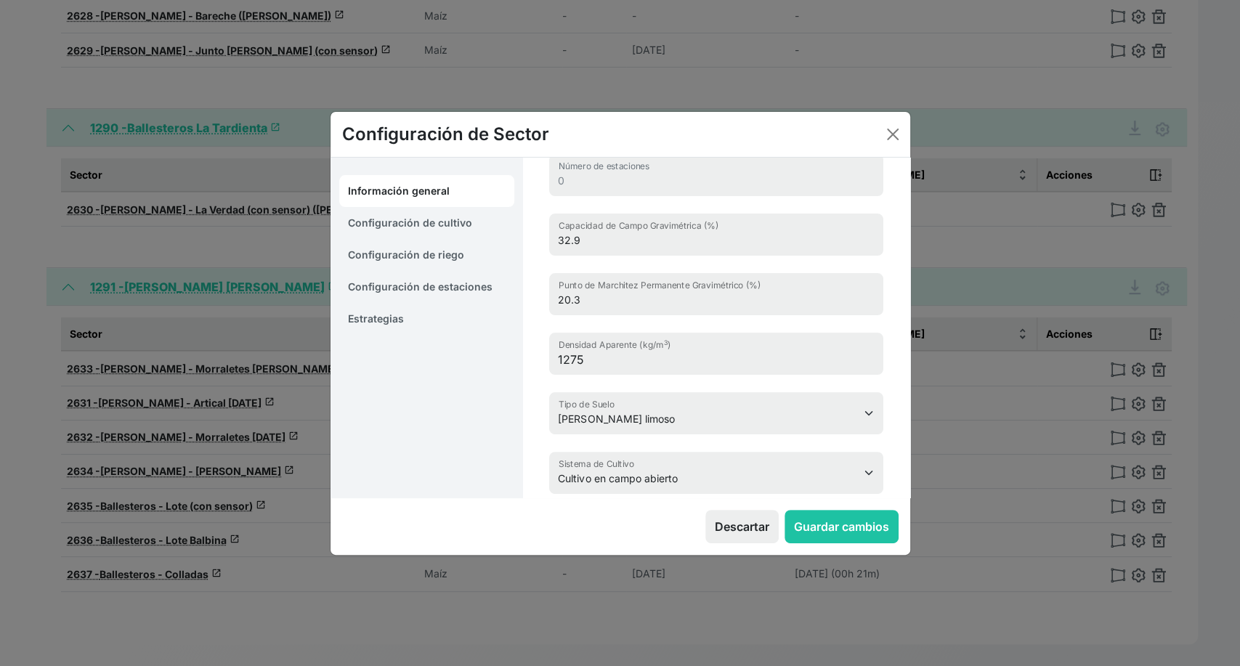
scroll to position [230, 0]
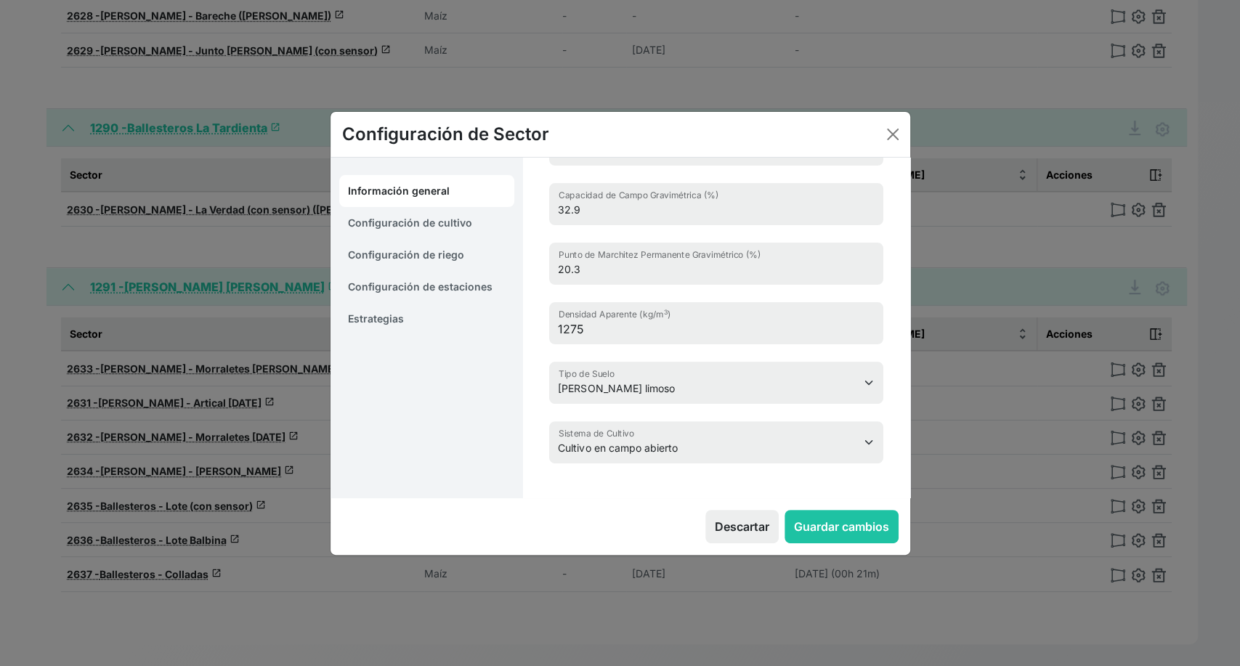
click at [451, 226] on link "Configuración de cultivo" at bounding box center [427, 223] width 176 height 32
select select "16219"
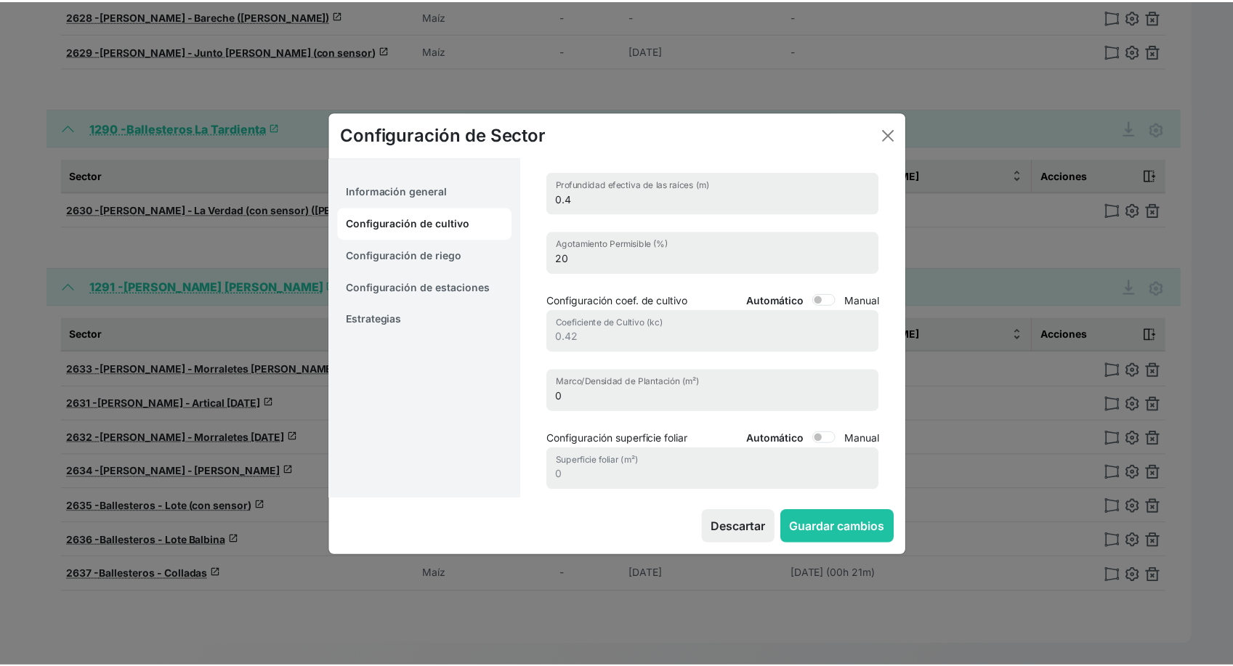
scroll to position [142, 0]
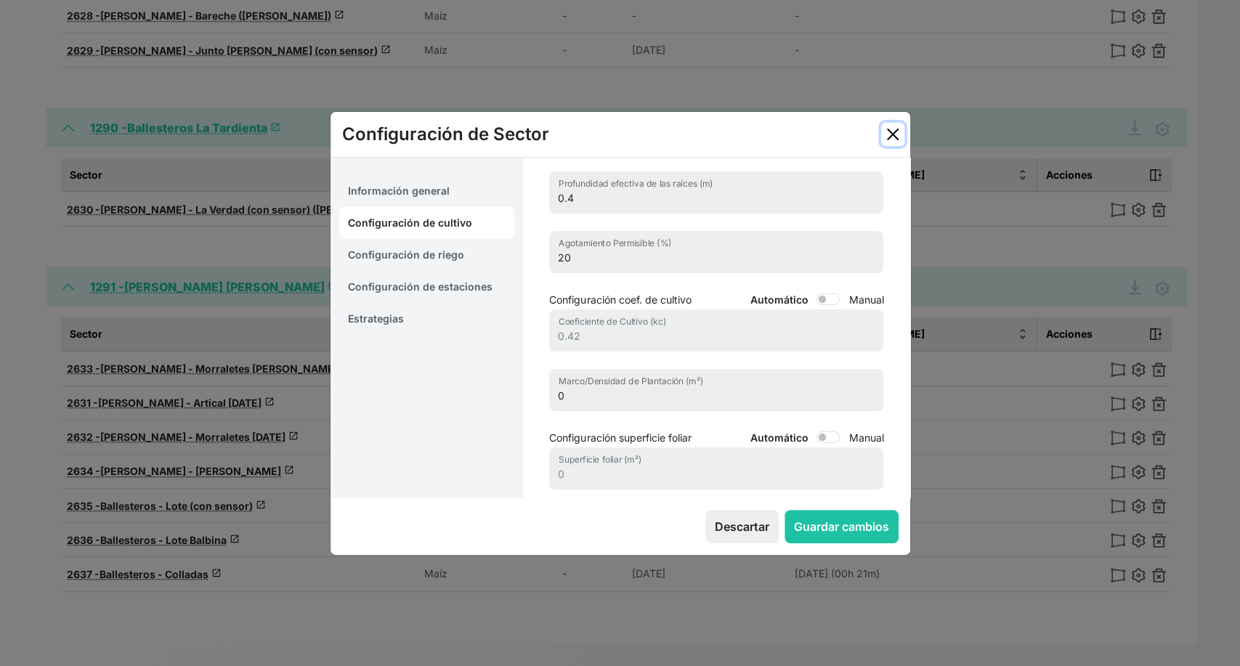
click at [895, 124] on button "Close" at bounding box center [892, 134] width 23 height 23
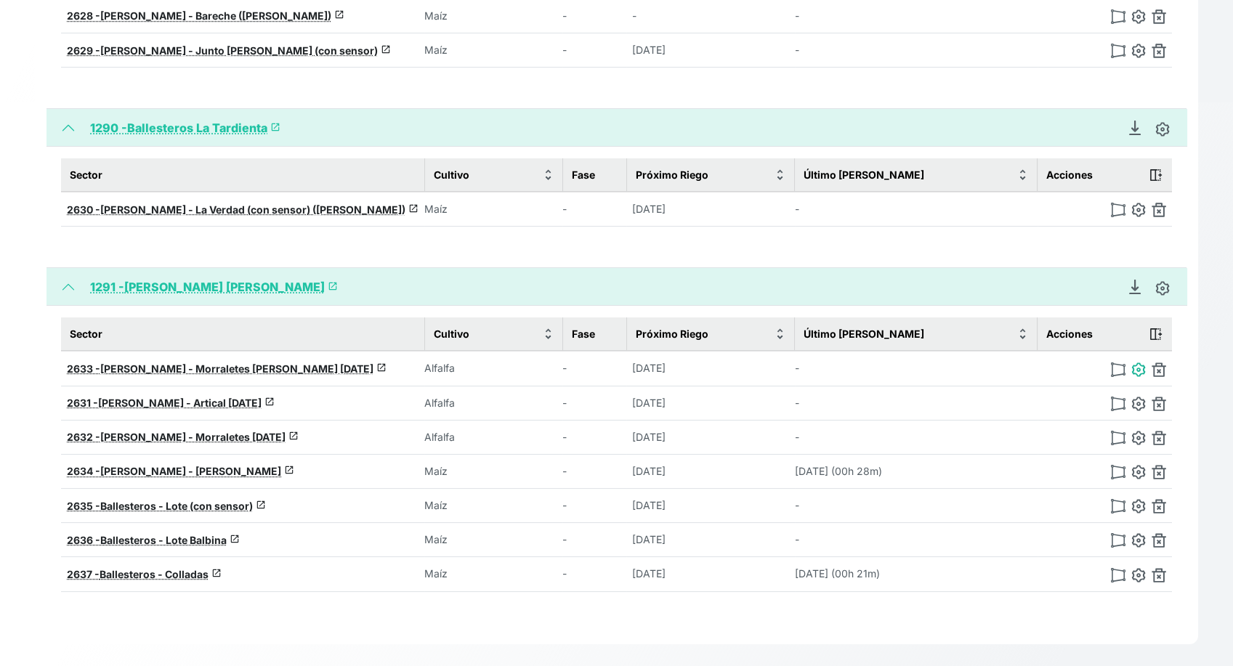
click at [1134, 366] on img at bounding box center [1138, 370] width 15 height 15
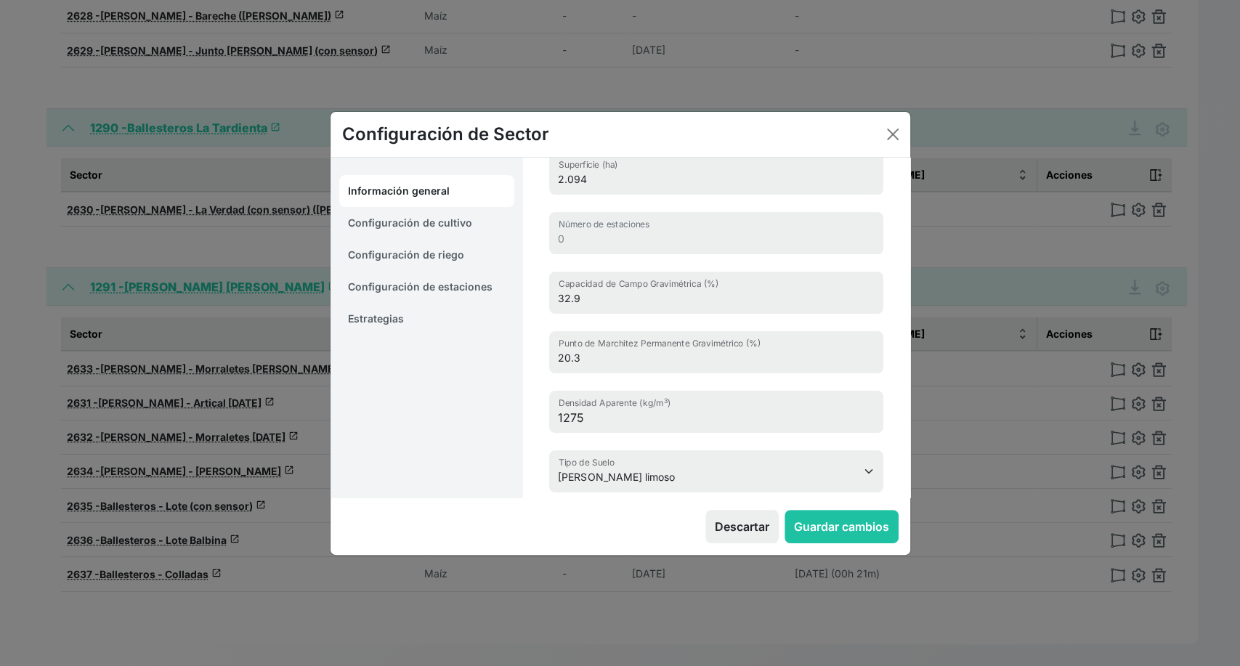
click at [421, 224] on link "Configuración de cultivo" at bounding box center [427, 223] width 176 height 32
select select "16219"
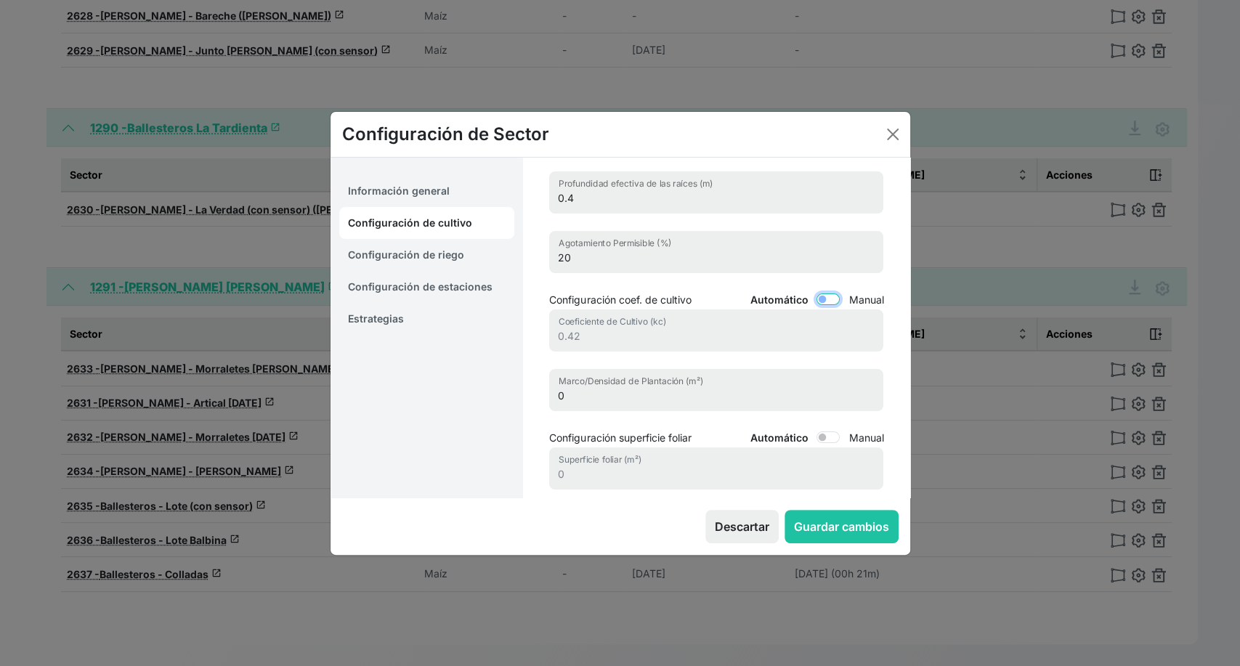
click at [820, 298] on input "Automático" at bounding box center [828, 300] width 23 height 12
checkbox input "true"
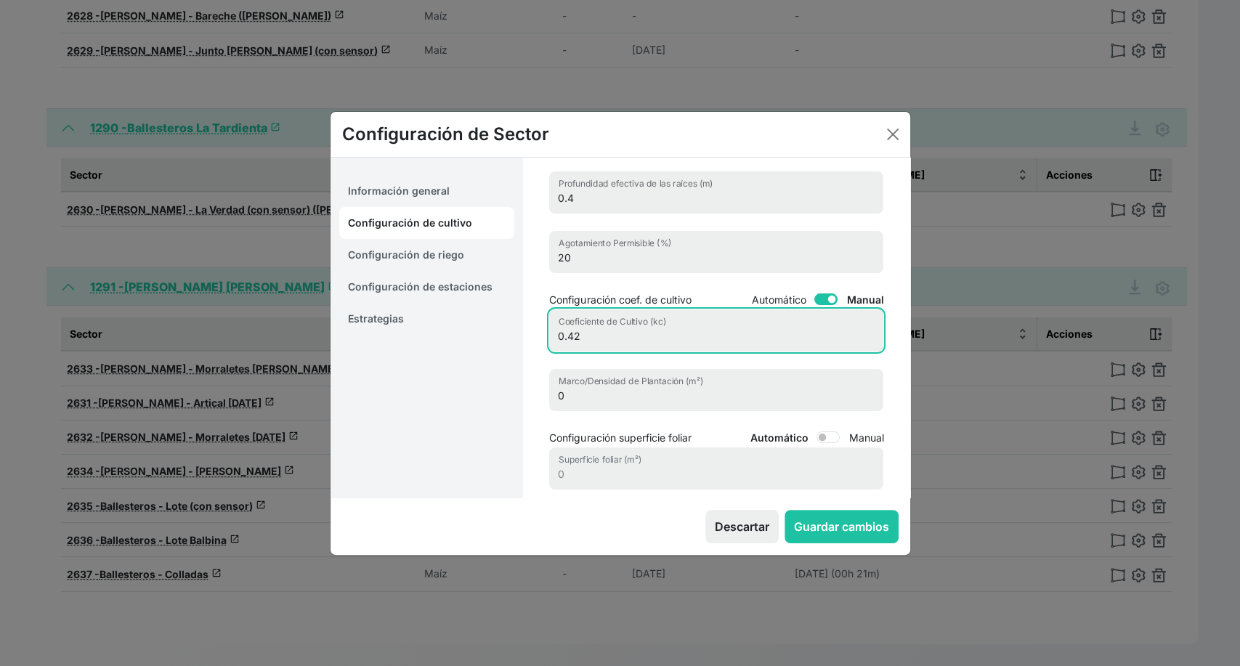
click at [605, 337] on input "0.42" at bounding box center [716, 331] width 334 height 42
type input "0"
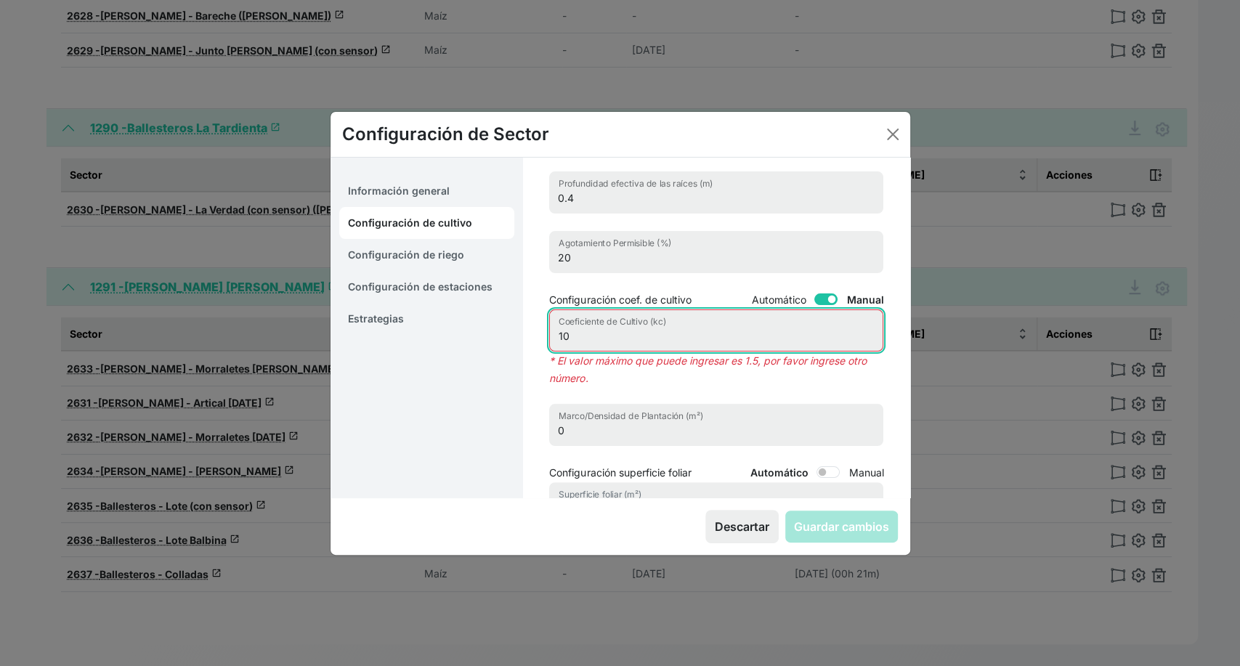
type input "1"
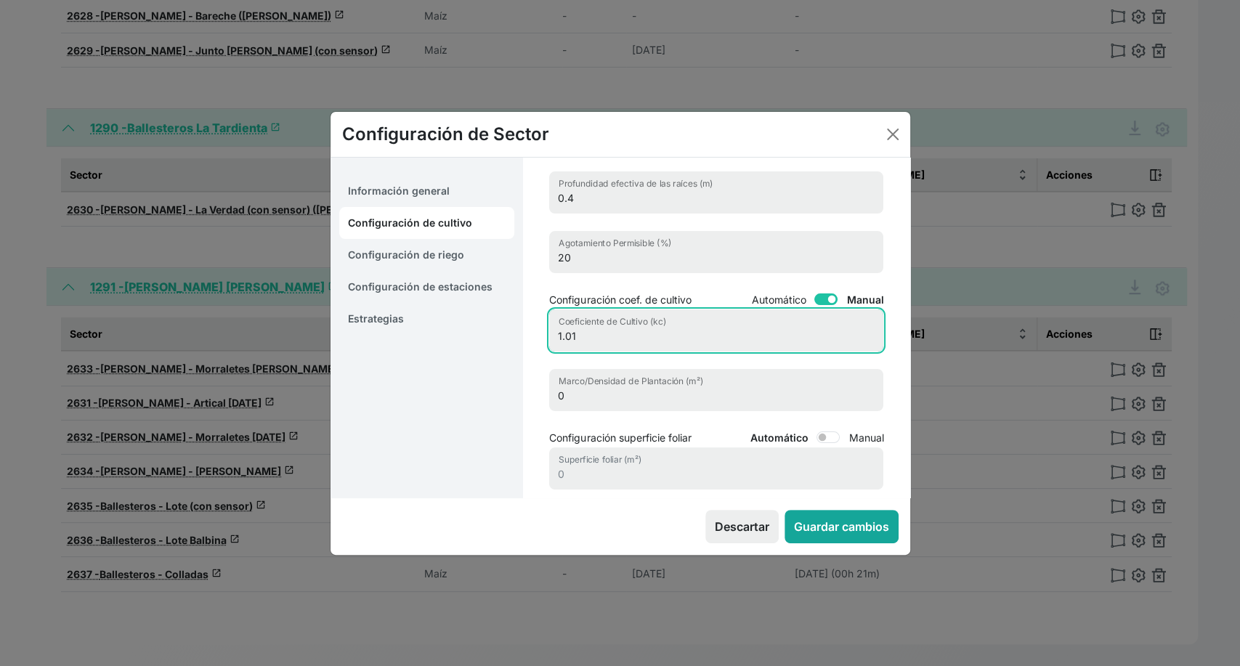
type input "1.01"
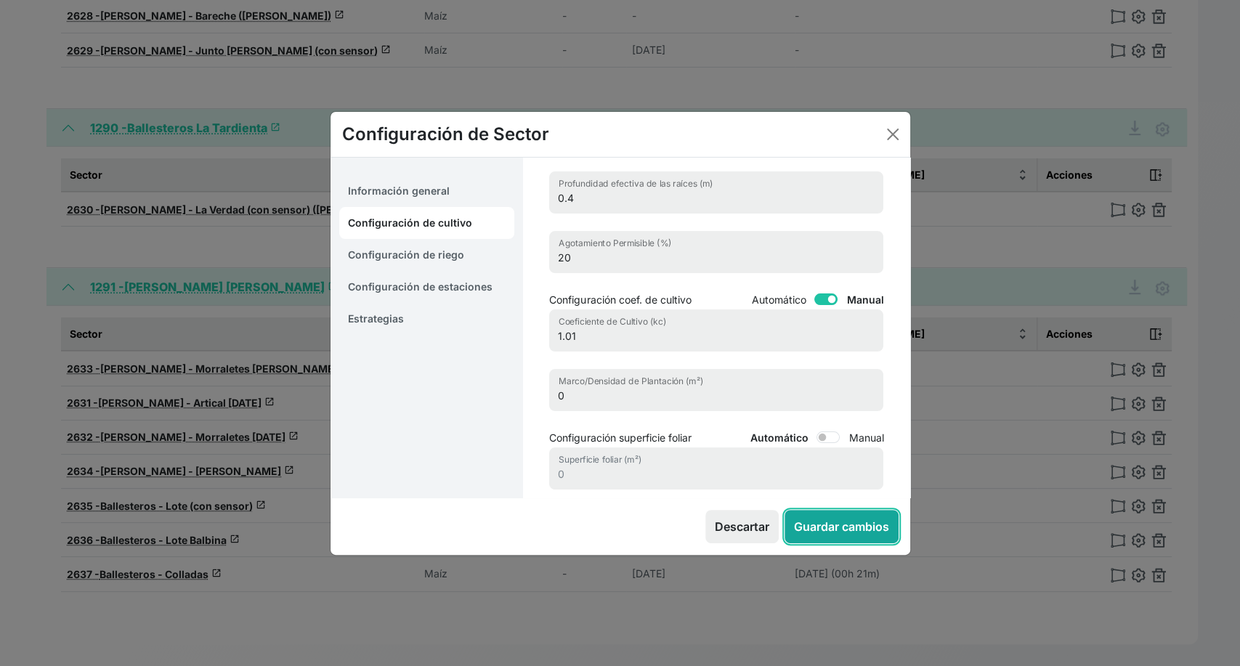
click at [844, 528] on button "Guardar cambios" at bounding box center [842, 526] width 114 height 33
select select "6"
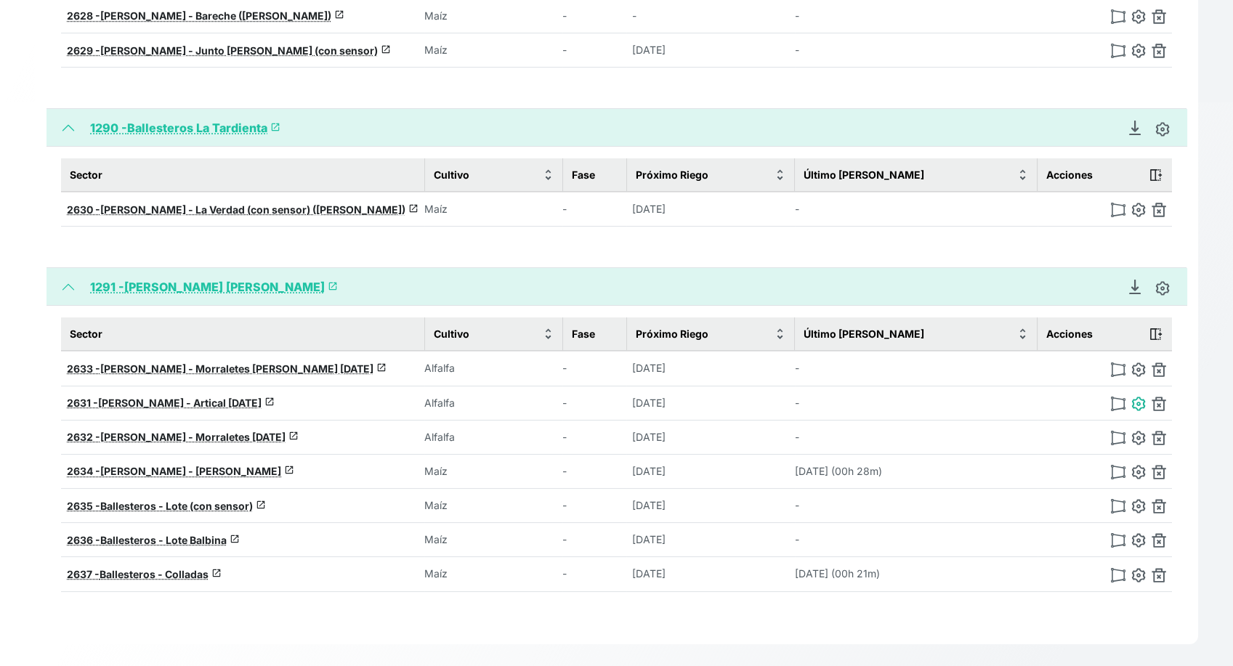
click at [1137, 398] on img at bounding box center [1138, 404] width 15 height 15
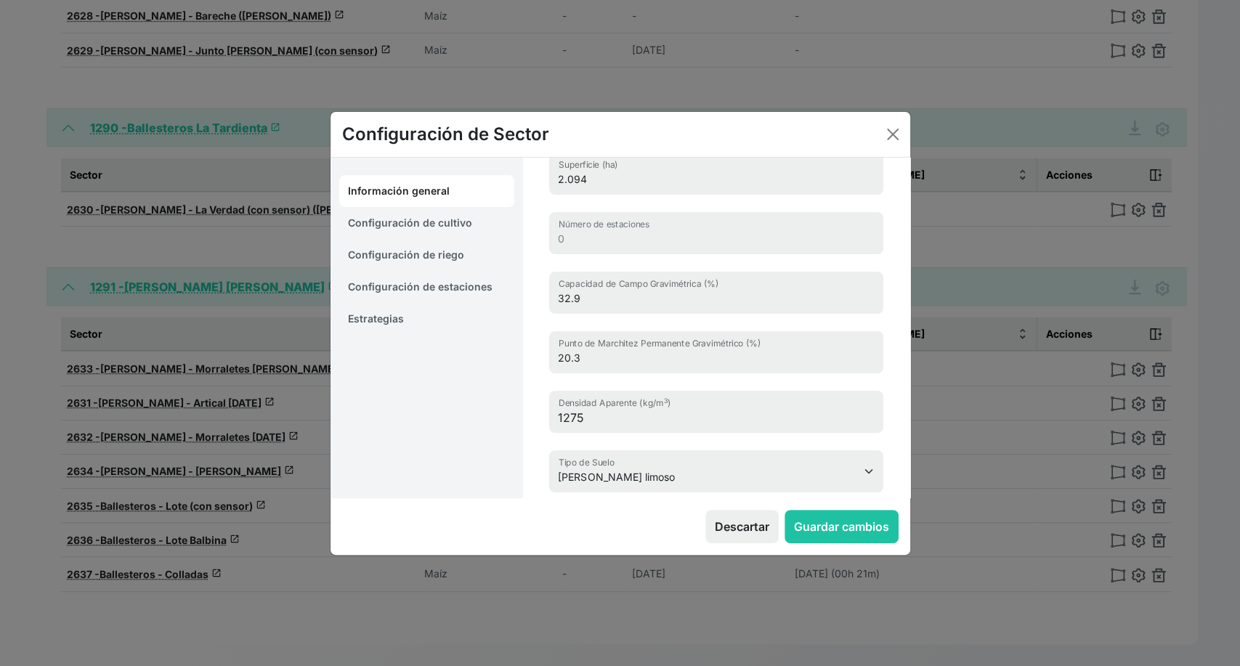
type input "[PERSON_NAME] - Artical [DATE]"
type input "42.04721094924379, -0.60226454794648"
type input "4.031"
type input "13"
type input "6.5"
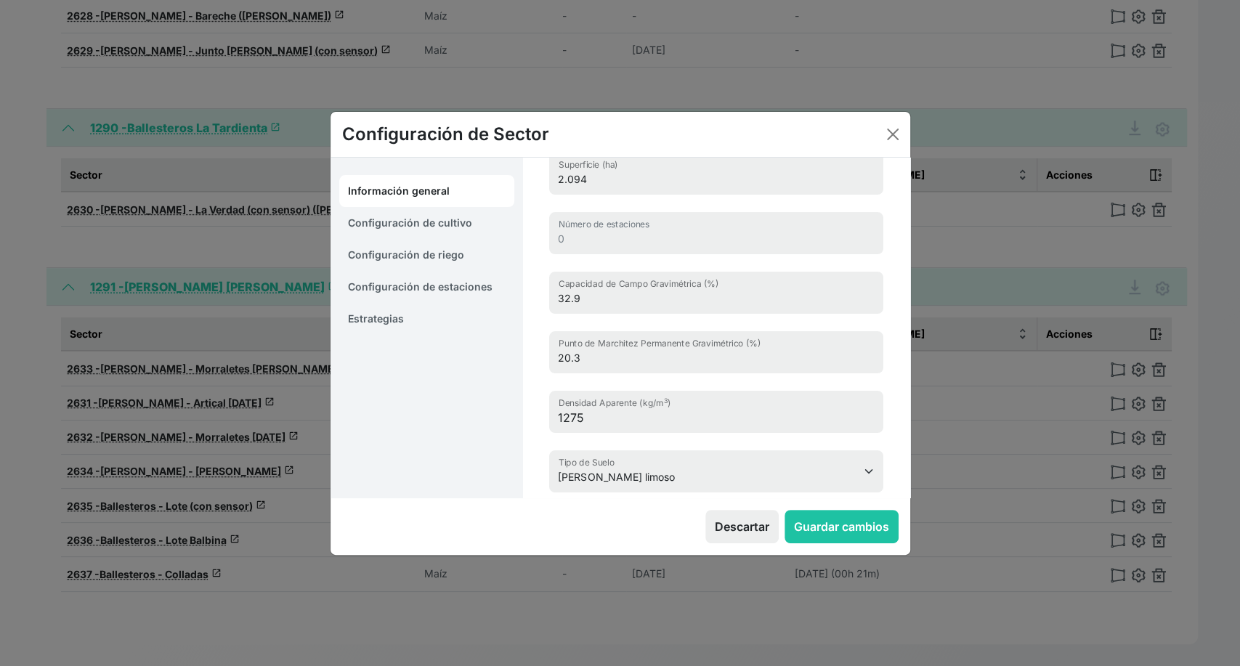
type input "1630"
select select "10"
click at [445, 221] on link "Configuración de cultivo" at bounding box center [427, 223] width 176 height 32
select select "16219"
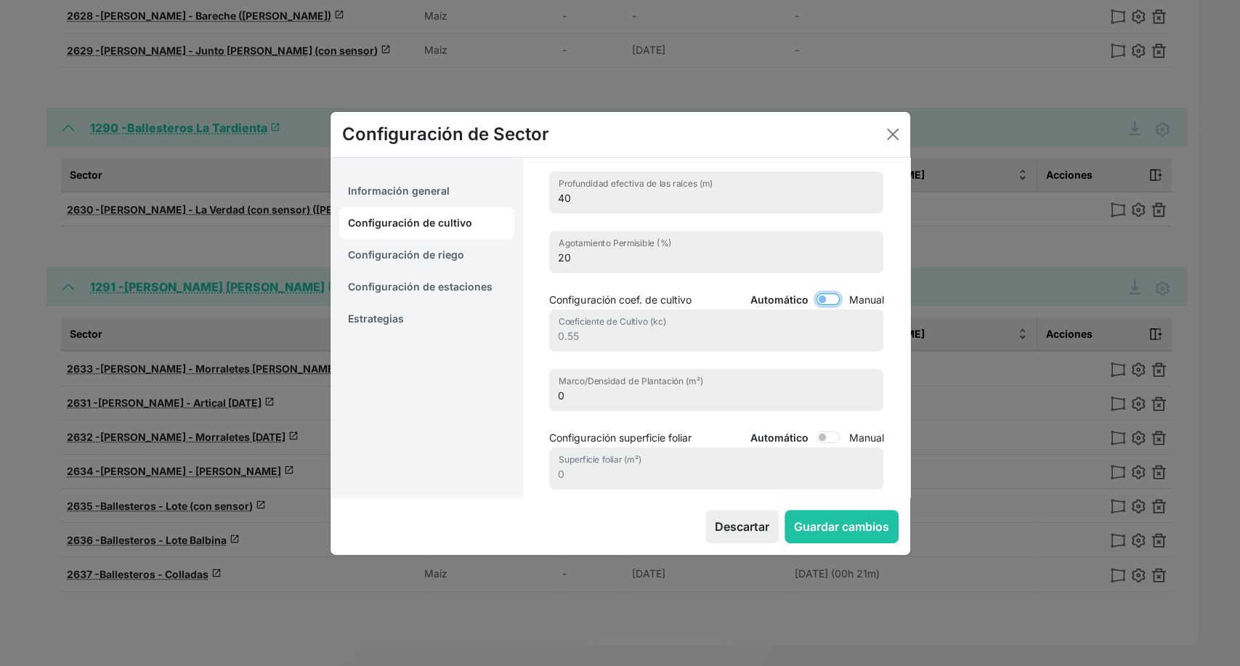
click at [817, 301] on input "Automático" at bounding box center [828, 300] width 23 height 12
checkbox input "true"
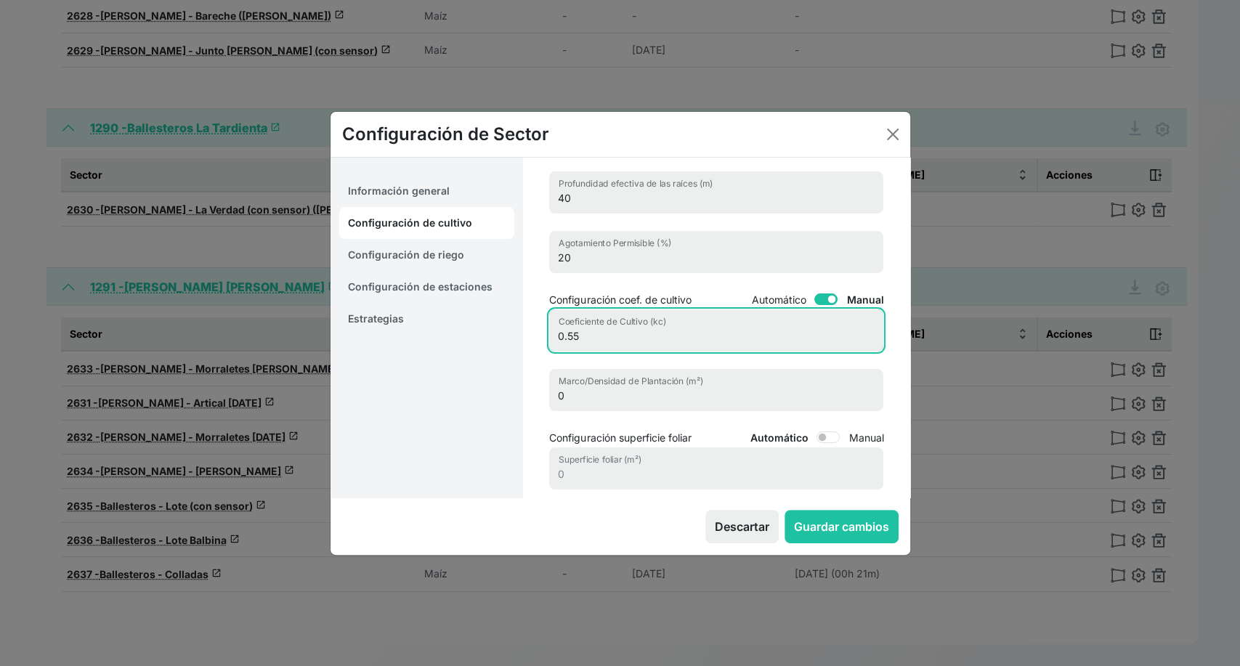
click at [627, 333] on input "0.55" at bounding box center [716, 331] width 334 height 42
type input "0"
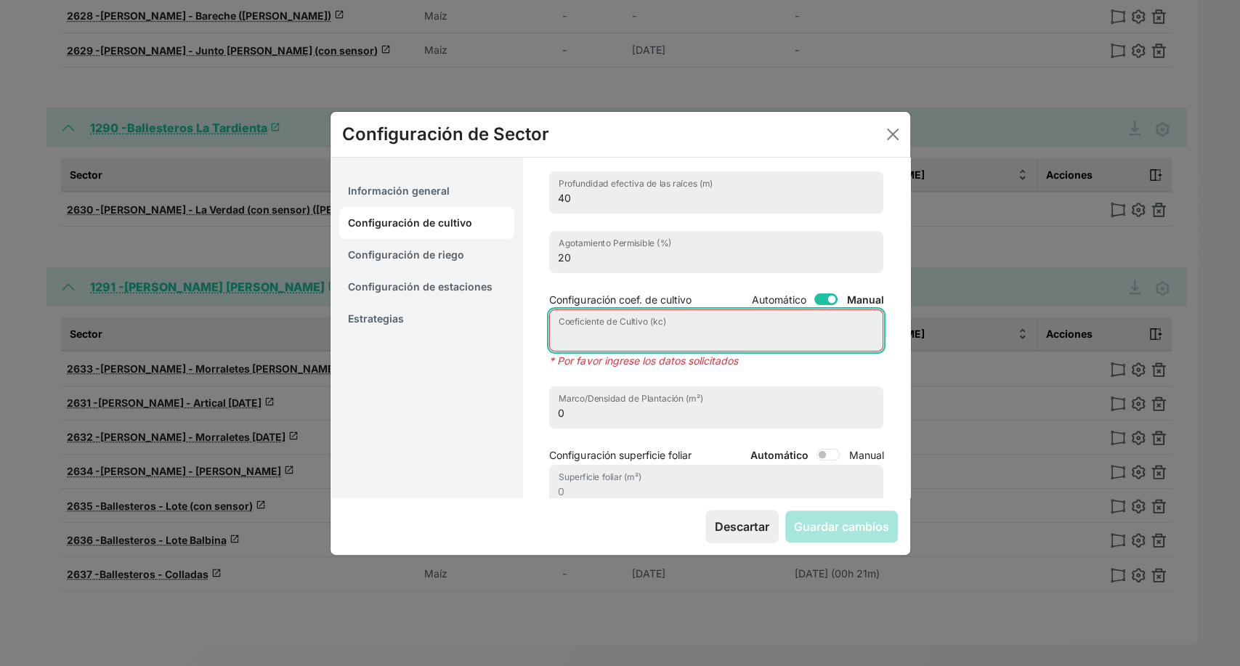
type input "1"
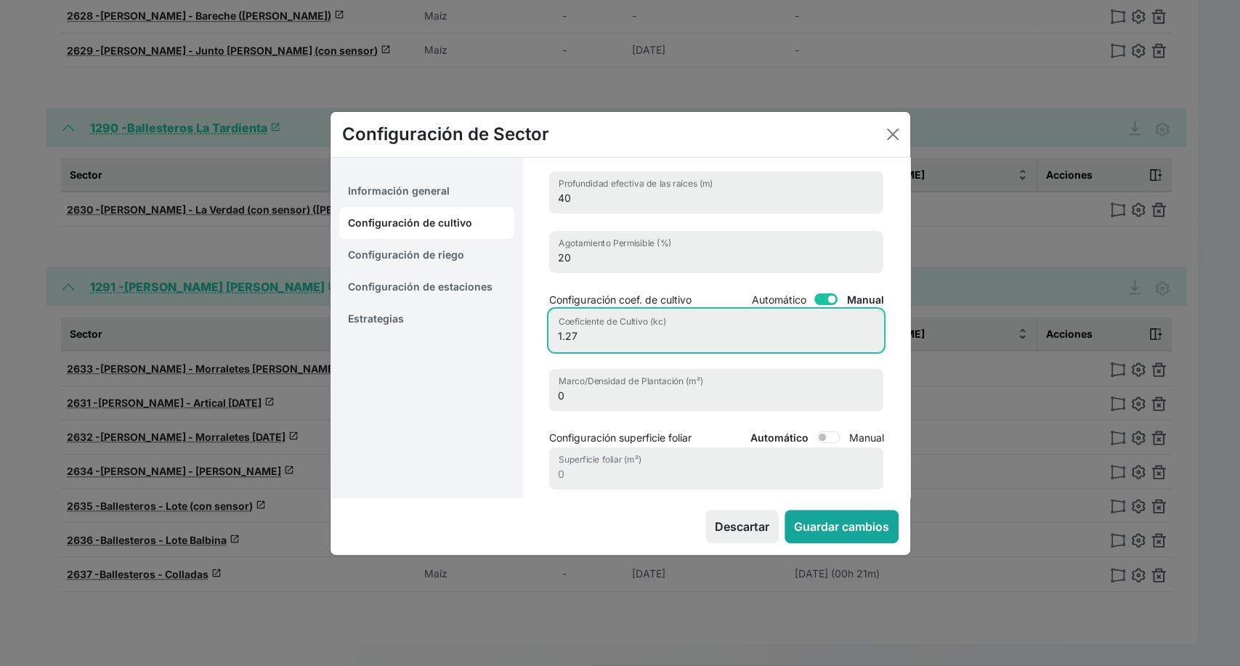
type input "1.27"
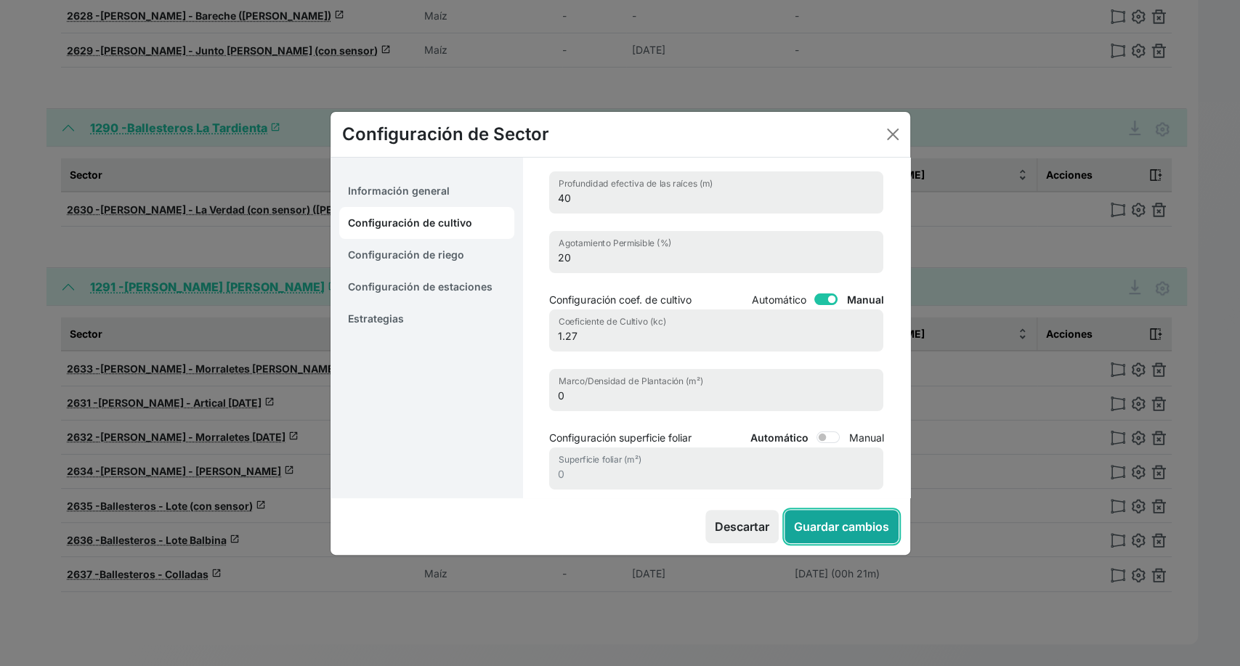
click at [839, 518] on button "Guardar cambios" at bounding box center [842, 526] width 114 height 33
select select "10"
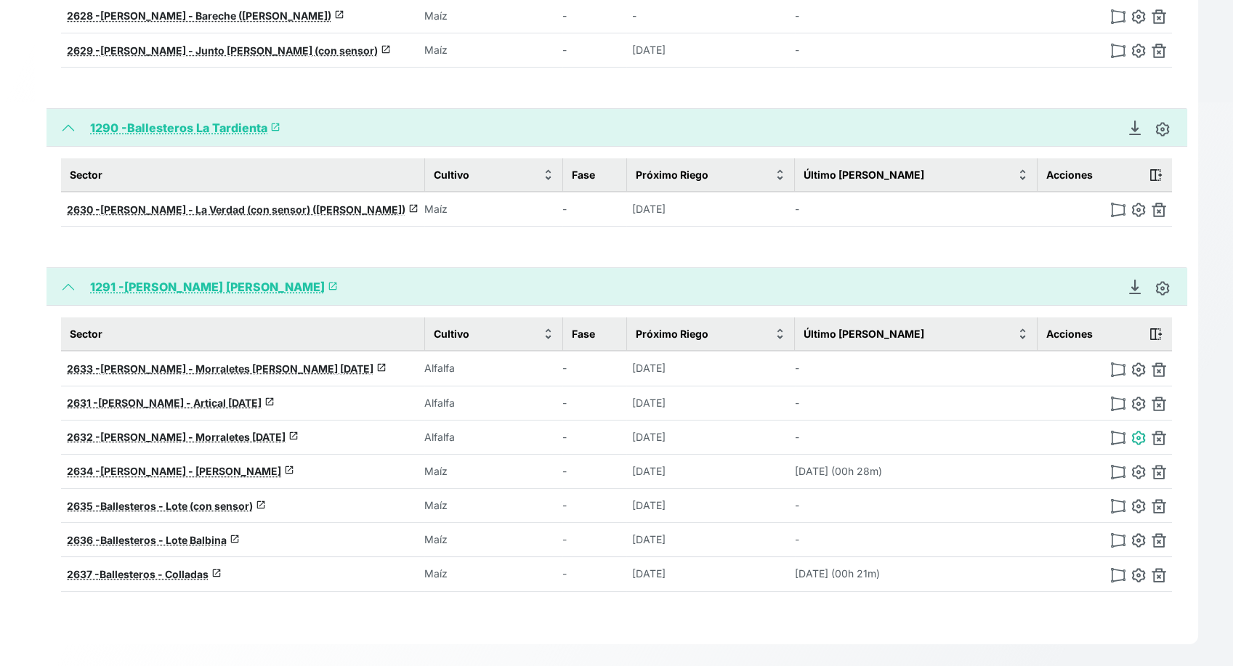
click at [1139, 431] on img at bounding box center [1138, 438] width 15 height 15
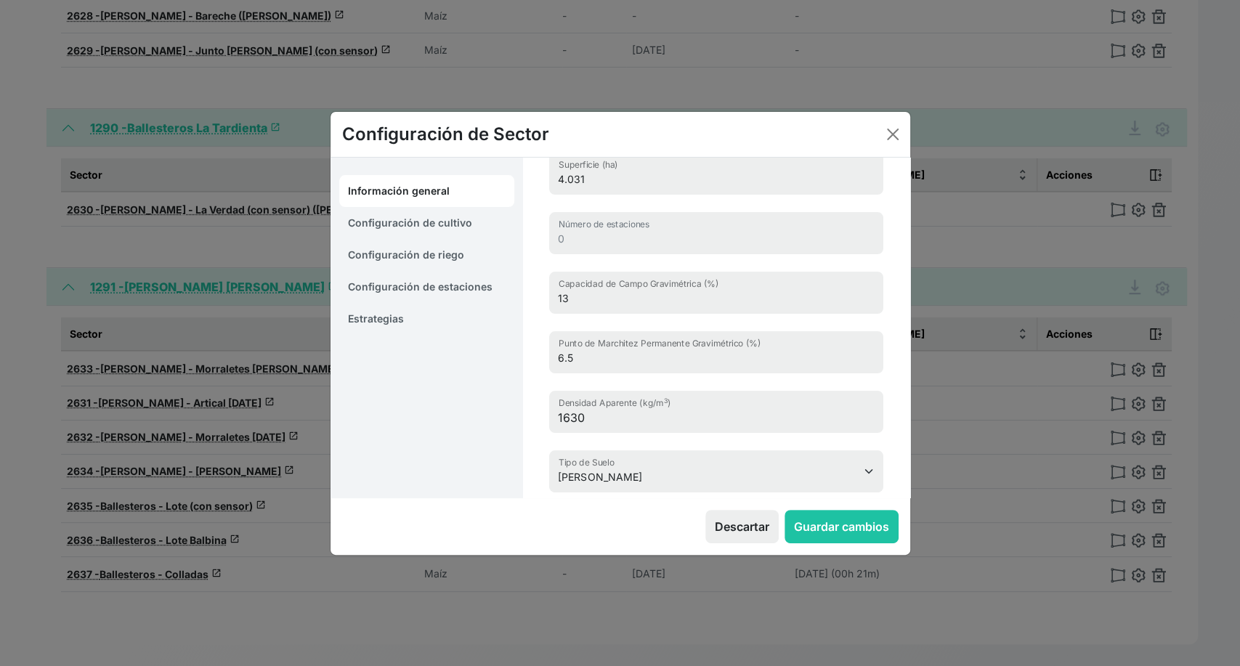
type input "[PERSON_NAME] - Morraletes [DATE]"
type input "42.02381011460682, -0.58895754306614"
type input "7.688"
type input "32.9"
type input "20.3"
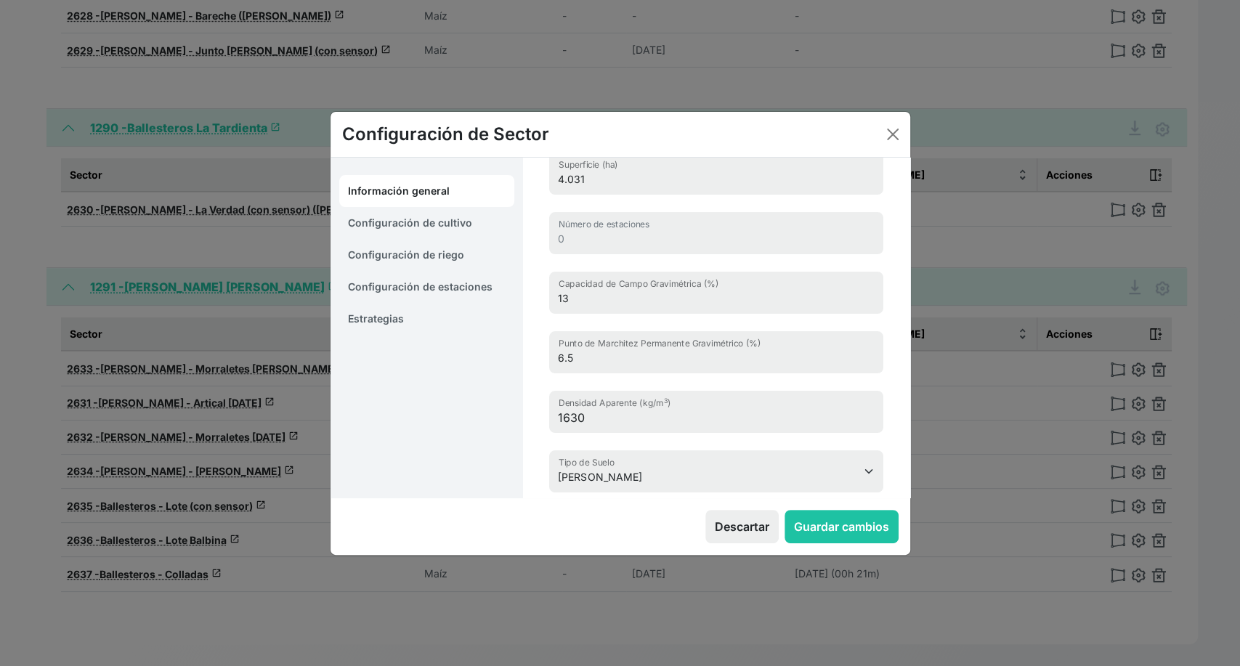
type input "1275"
select select "6"
click at [456, 222] on link "Configuración de cultivo" at bounding box center [427, 223] width 176 height 32
select select "16219"
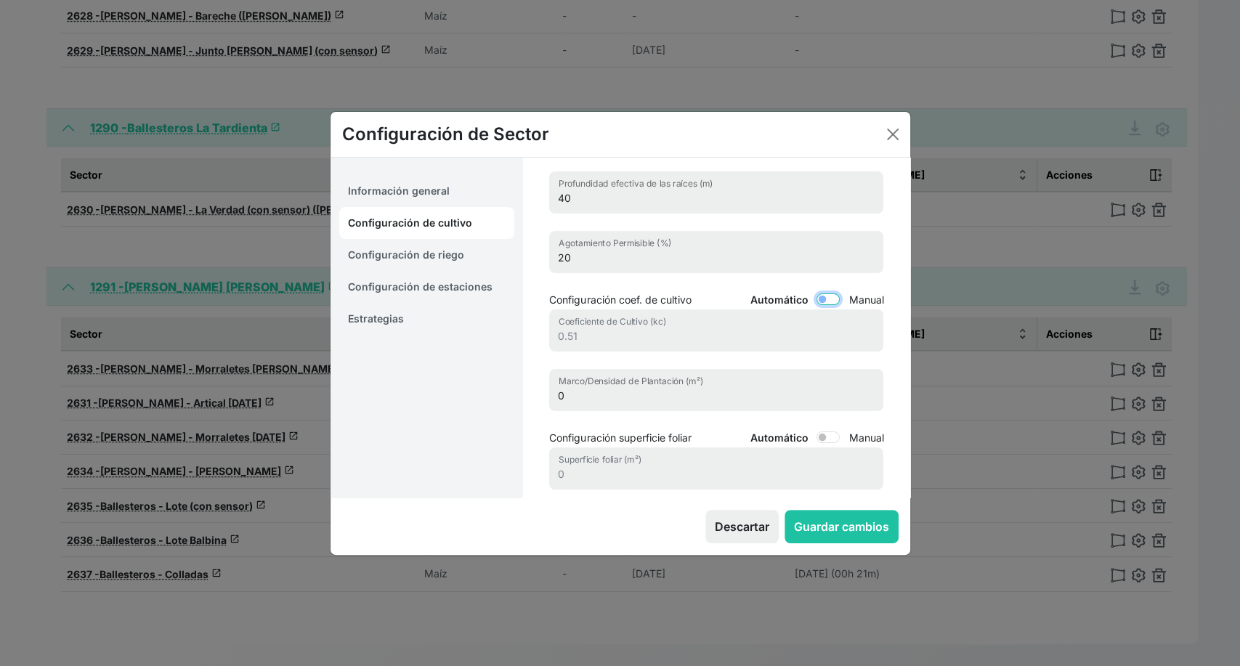
click at [817, 299] on input "Automático" at bounding box center [828, 300] width 23 height 12
checkbox input "true"
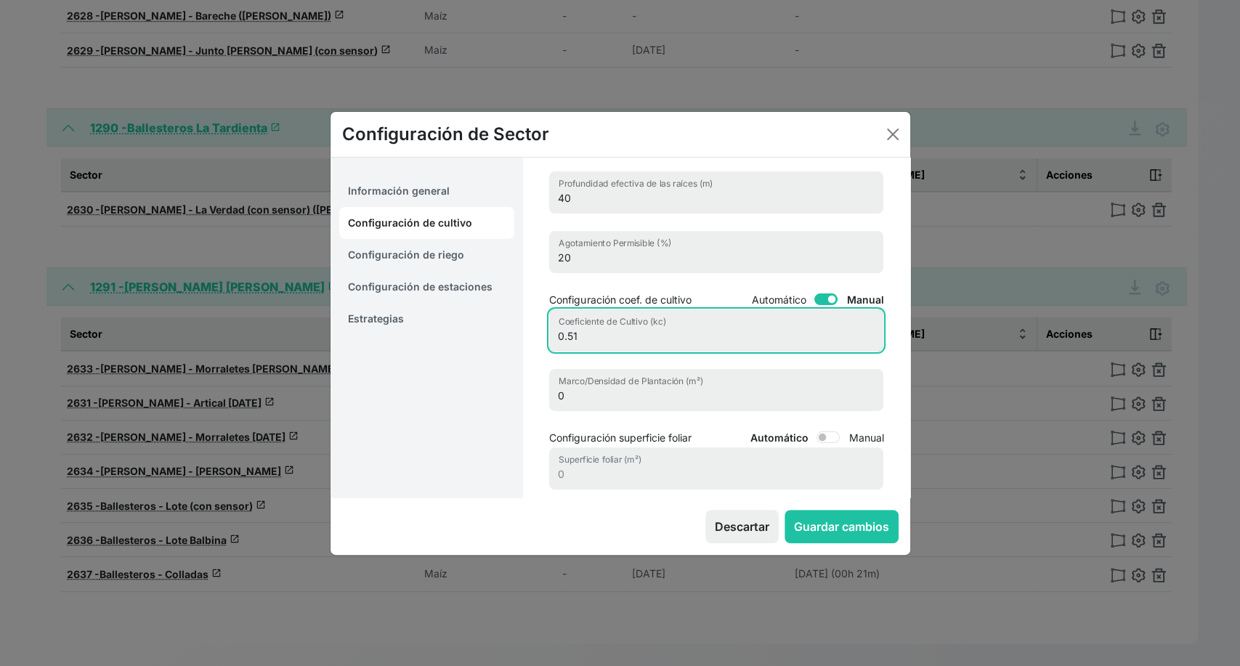
click at [616, 339] on input "0.51" at bounding box center [716, 331] width 334 height 42
type input "0"
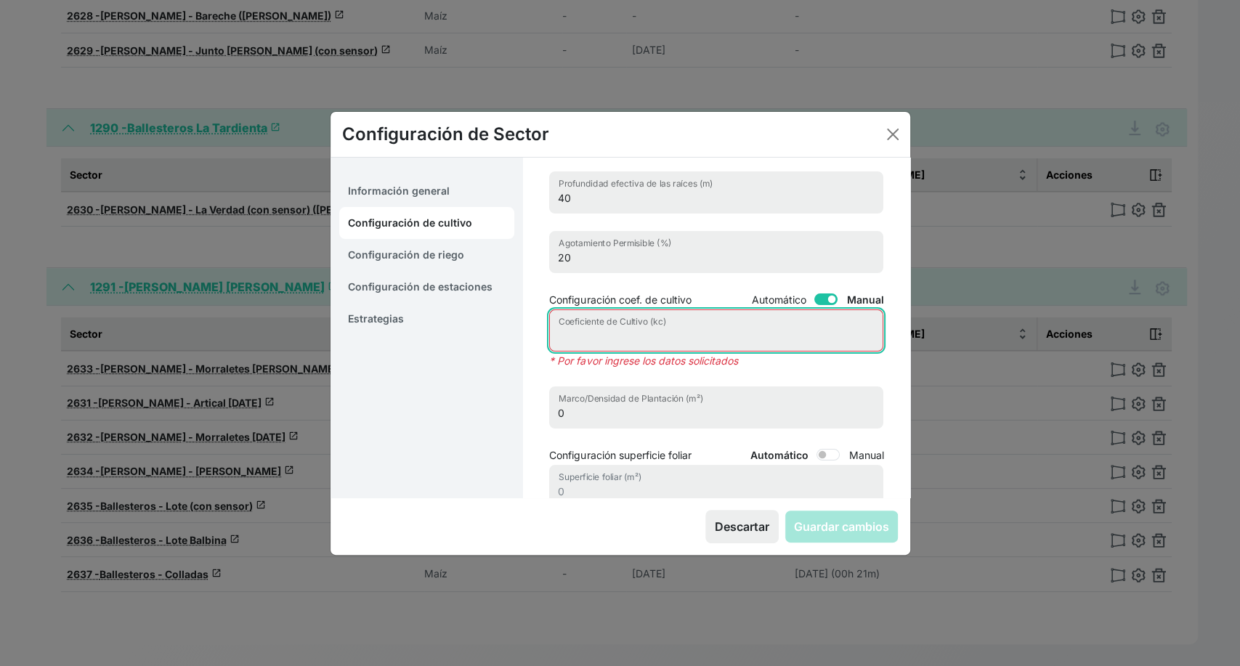
type input "1"
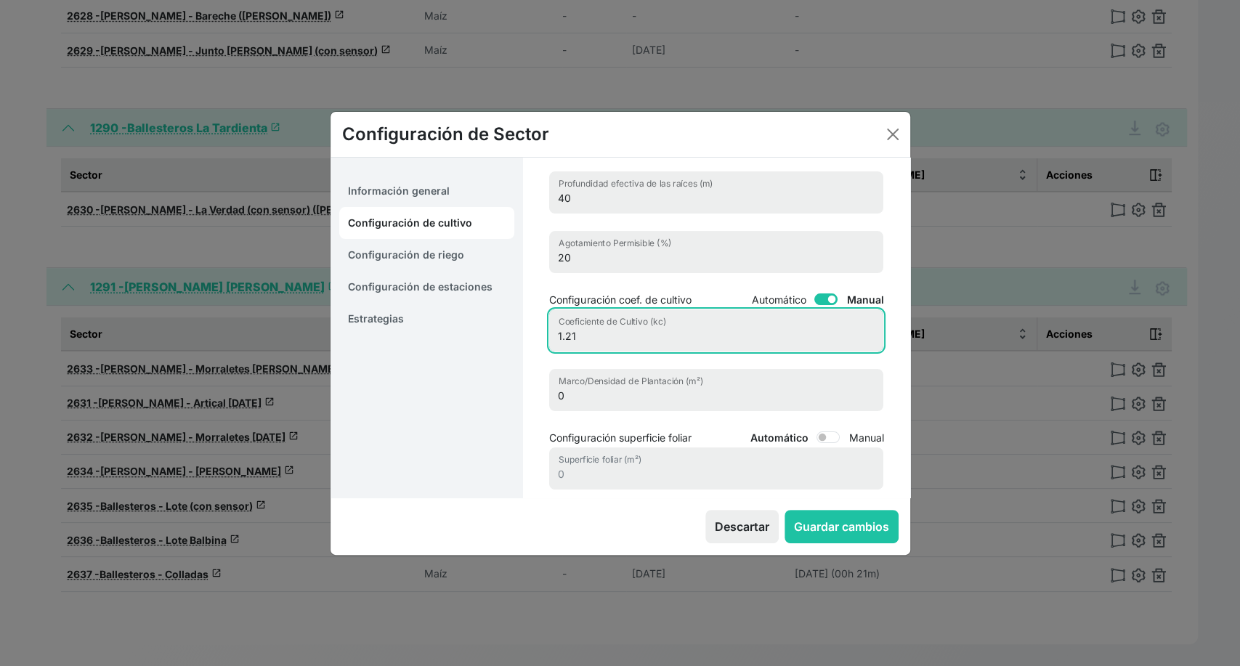
type input "1.21"
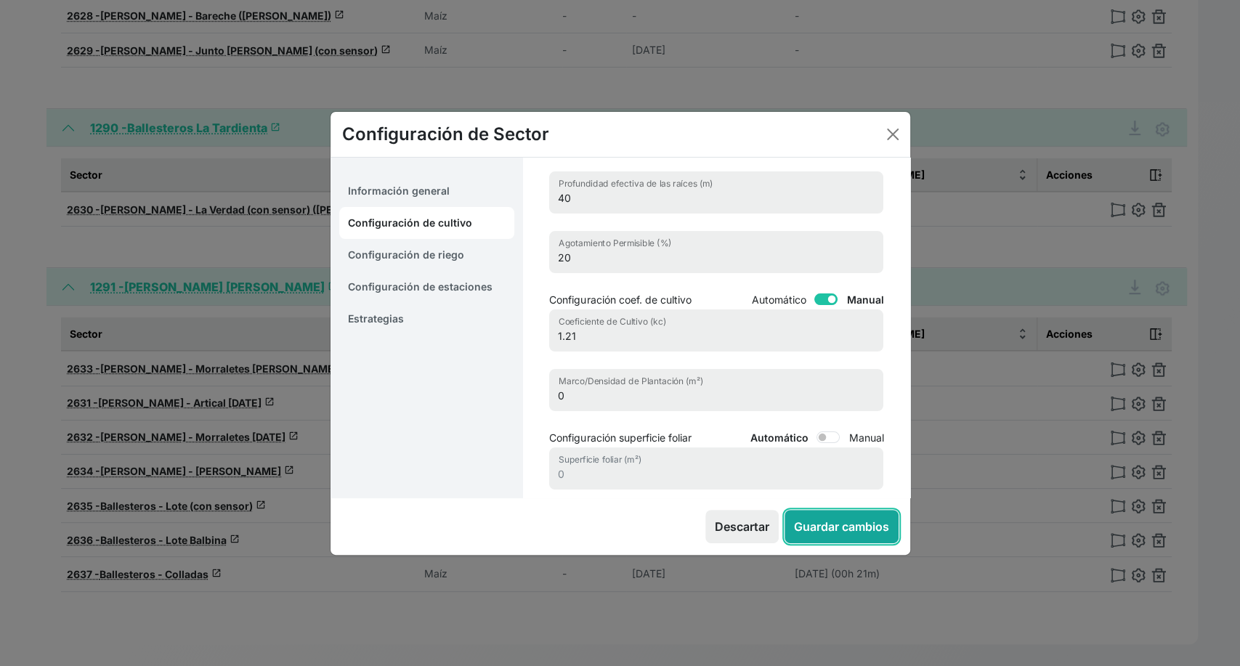
click at [840, 518] on button "Guardar cambios" at bounding box center [842, 526] width 114 height 33
select select "6"
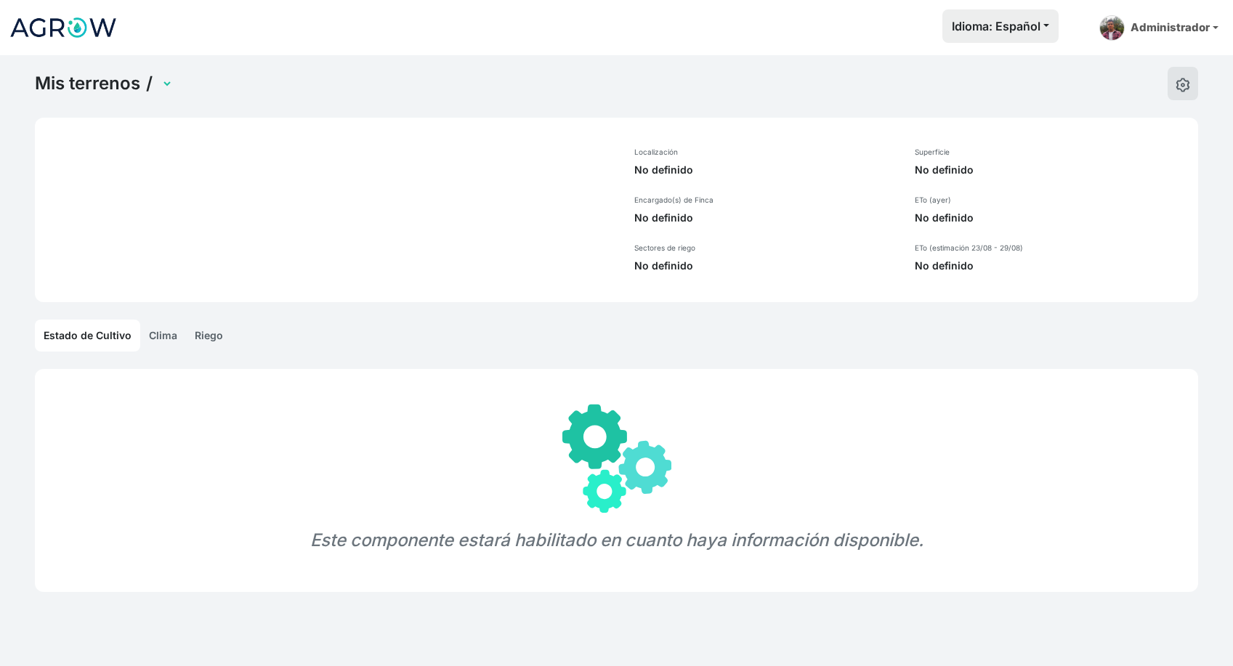
select select "1243"
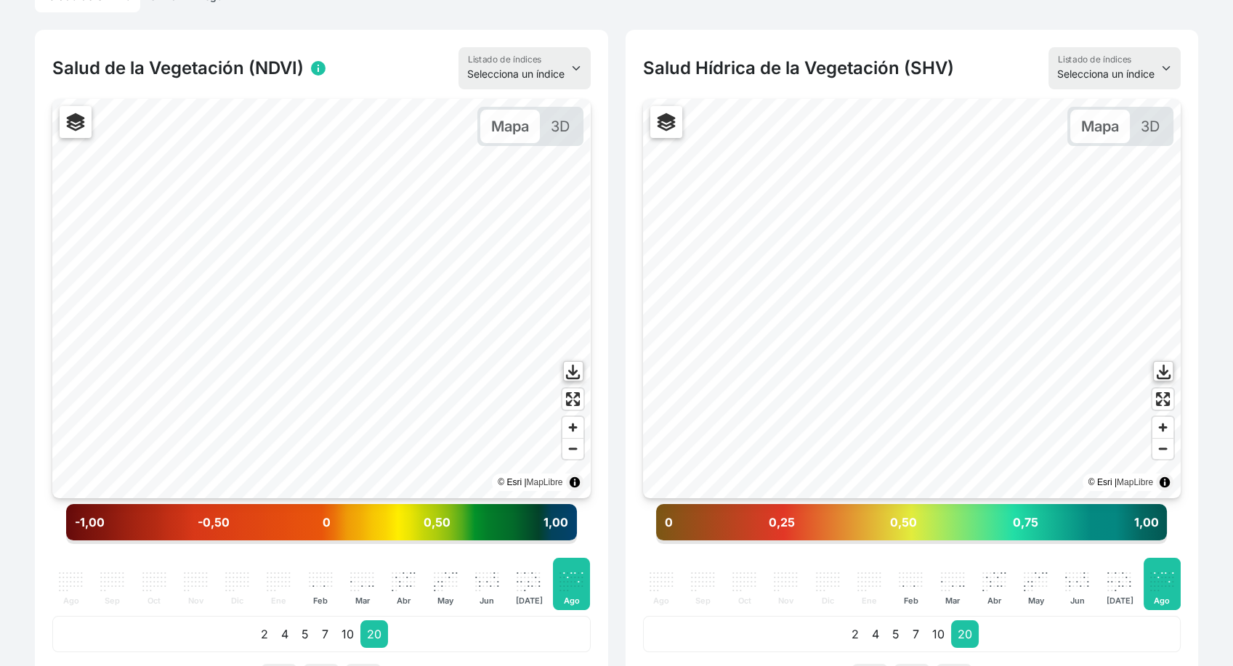
scroll to position [408, 0]
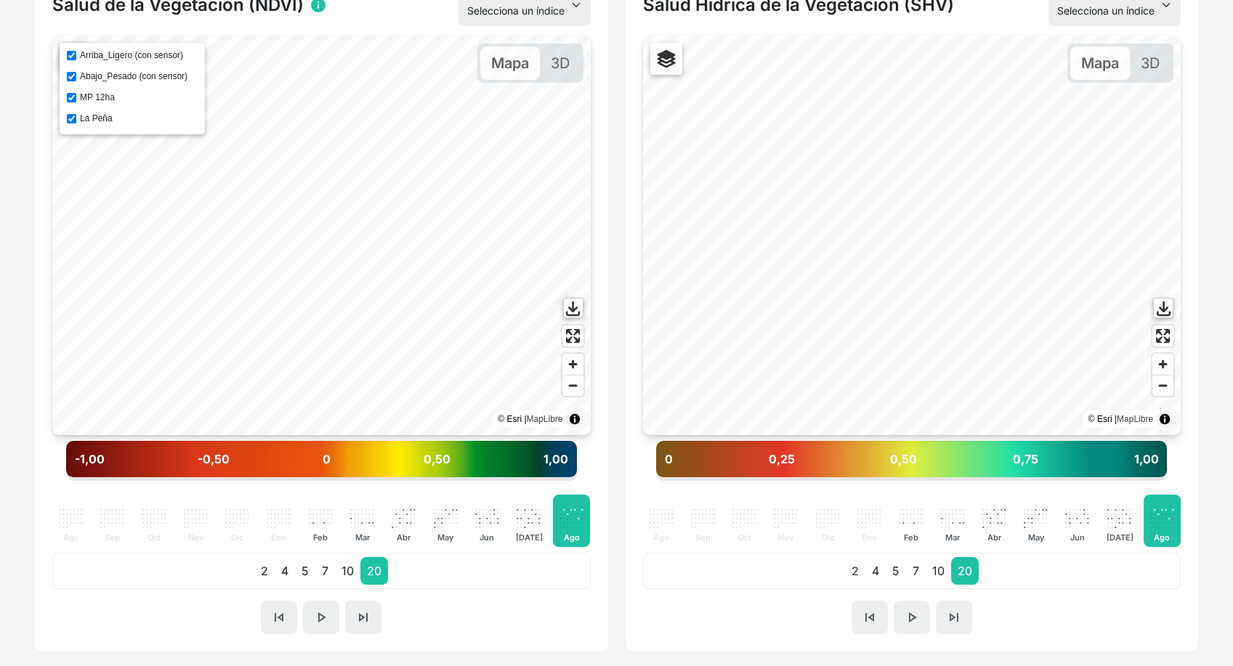
click at [73, 55] on input "Arriba_Ligero (con sensor)" at bounding box center [71, 55] width 9 height 9
checkbox input "true"
click at [76, 73] on input "Abajo_Pesado (con sensor)" at bounding box center [71, 76] width 9 height 9
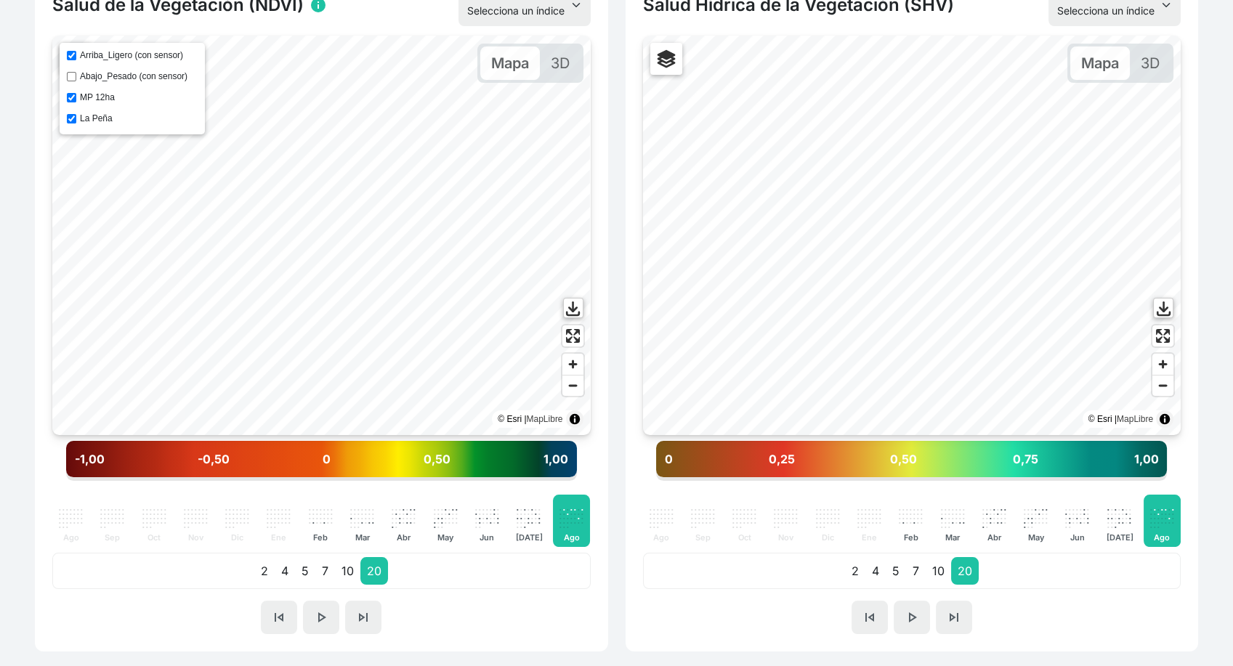
checkbox input "true"
click at [70, 94] on input "MP 12ha" at bounding box center [71, 97] width 9 height 9
checkbox input "true"
click at [68, 114] on input "La Peña" at bounding box center [71, 118] width 9 height 9
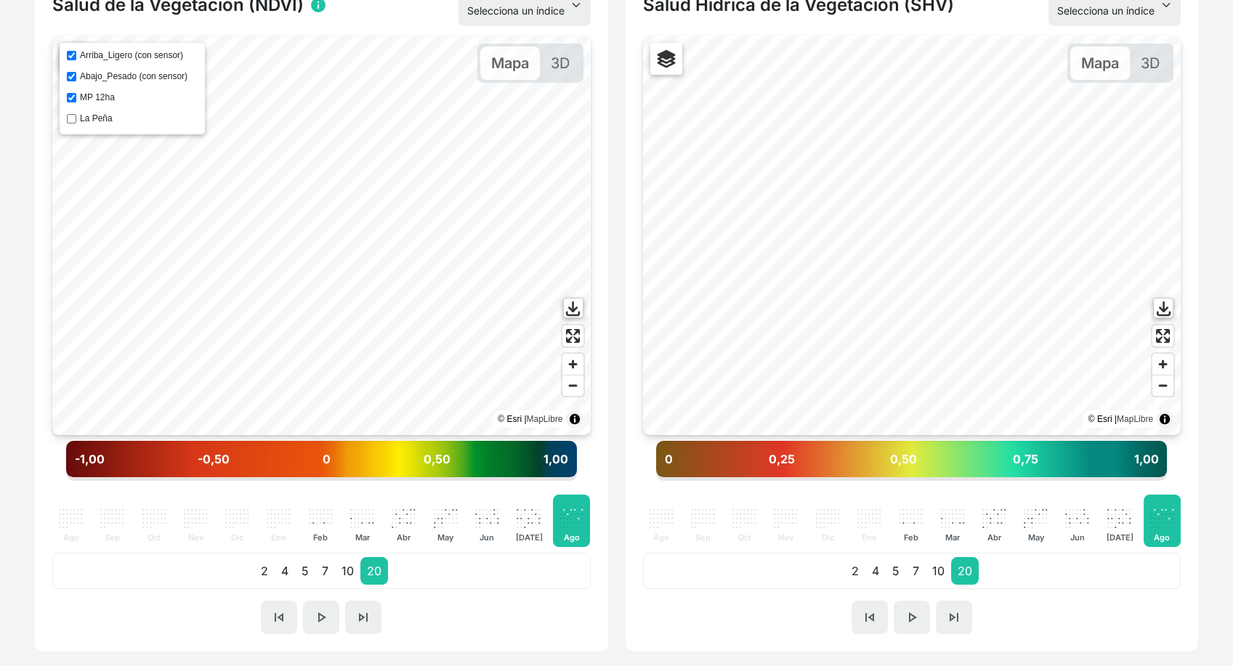
click at [68, 114] on input "La Peña" at bounding box center [71, 118] width 9 height 9
checkbox input "true"
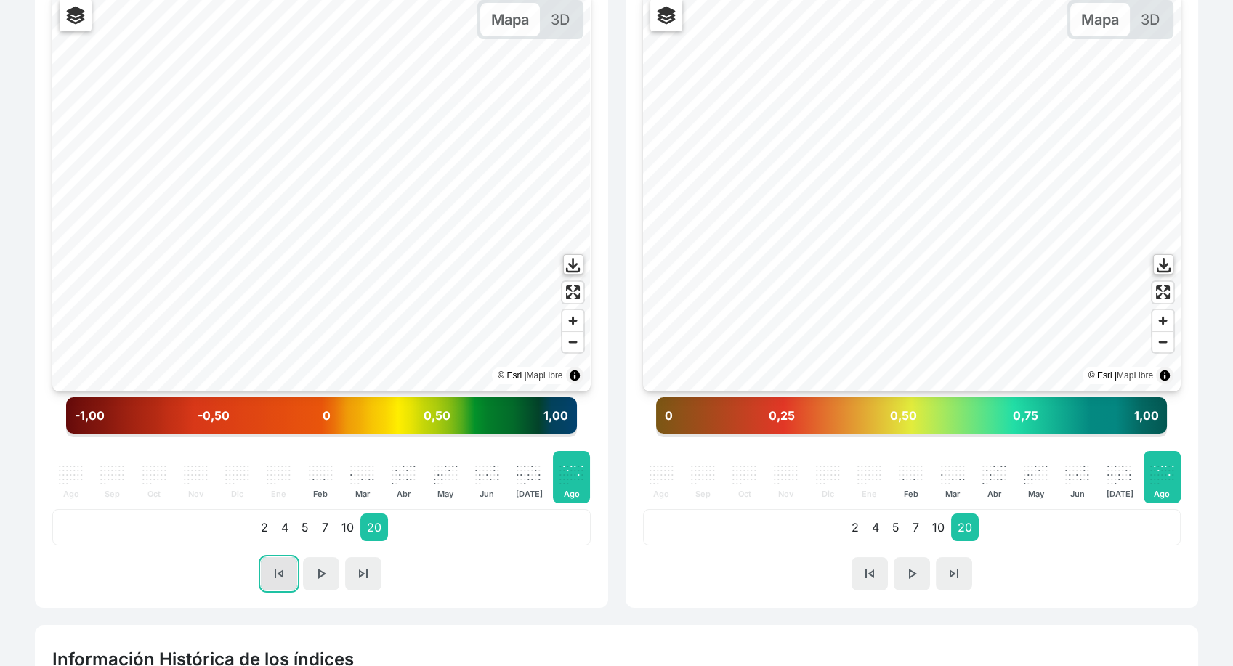
click at [273, 565] on span "skip_previous" at bounding box center [278, 573] width 17 height 17
click at [360, 575] on span "skip_next" at bounding box center [363, 573] width 17 height 17
click at [279, 581] on span "skip_previous" at bounding box center [278, 573] width 17 height 17
click at [368, 576] on span "skip_next" at bounding box center [363, 573] width 17 height 17
click at [284, 572] on span "skip_previous" at bounding box center [278, 573] width 17 height 17
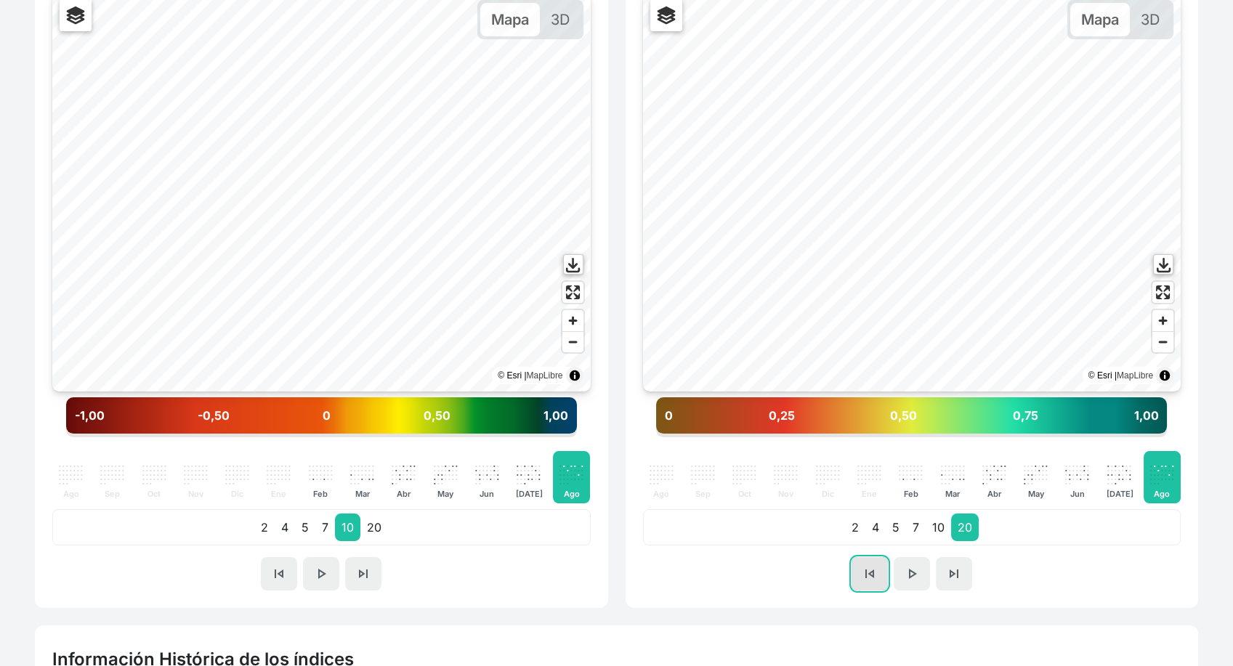
click at [868, 584] on button "skip_previous" at bounding box center [870, 573] width 36 height 33
click at [957, 577] on span "skip_next" at bounding box center [953, 573] width 17 height 17
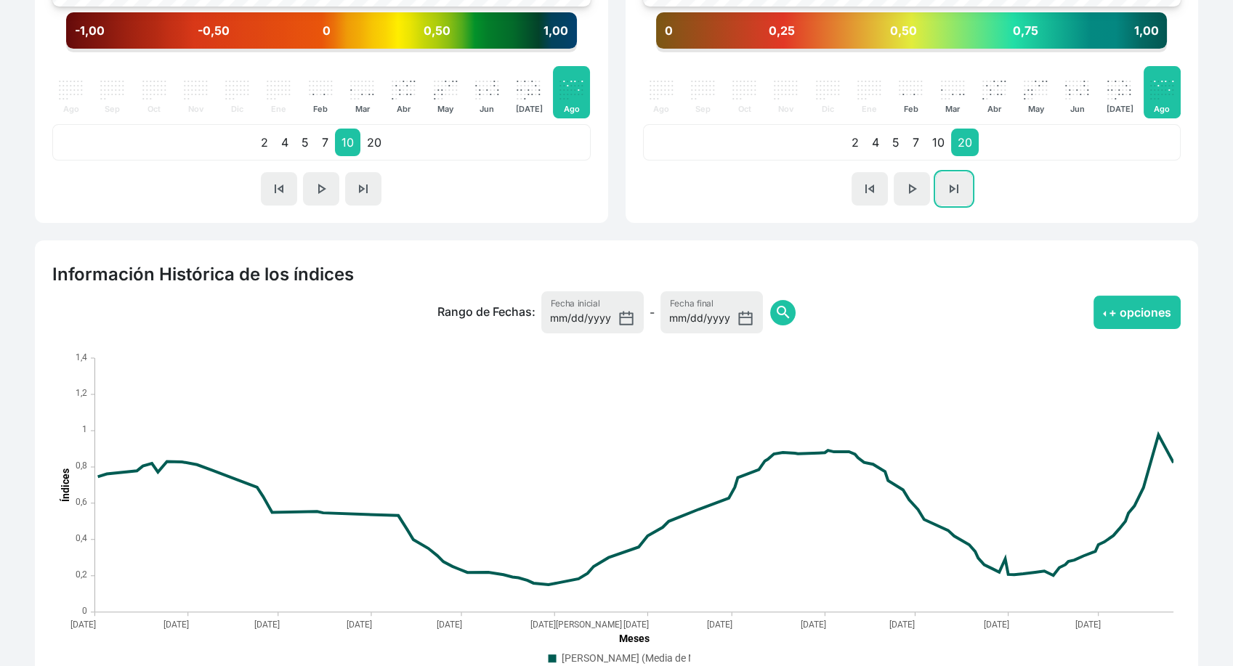
scroll to position [839, 0]
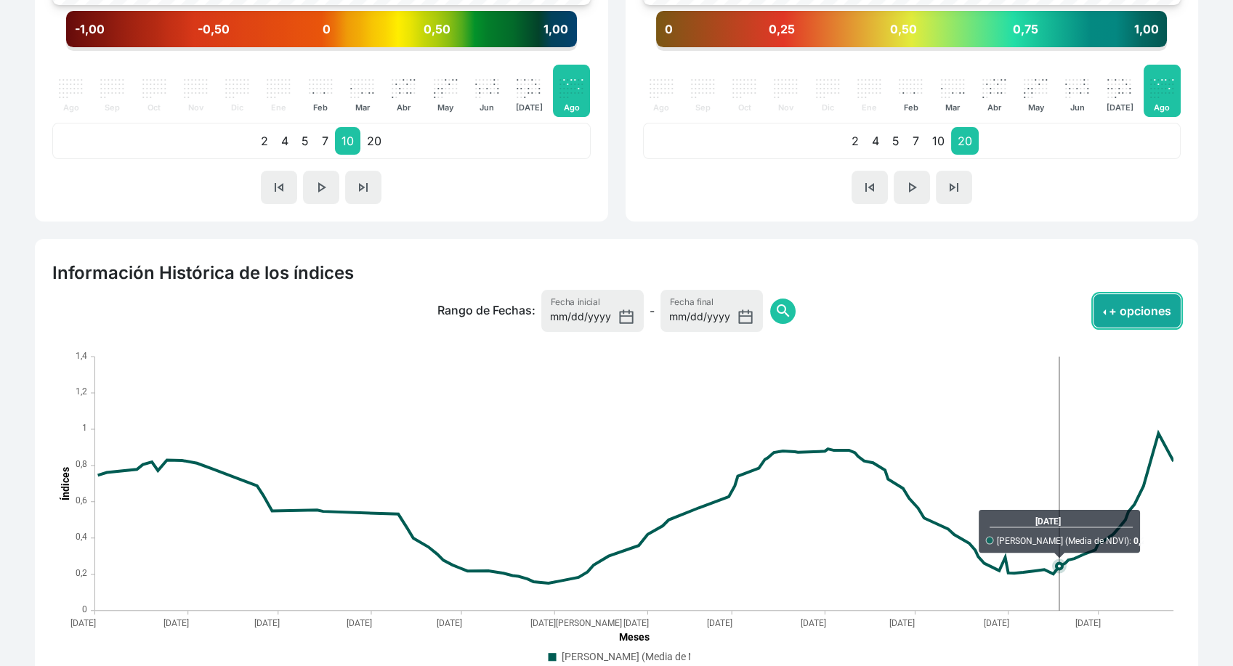
click at [1118, 318] on button "+ opciones" at bounding box center [1137, 310] width 87 height 33
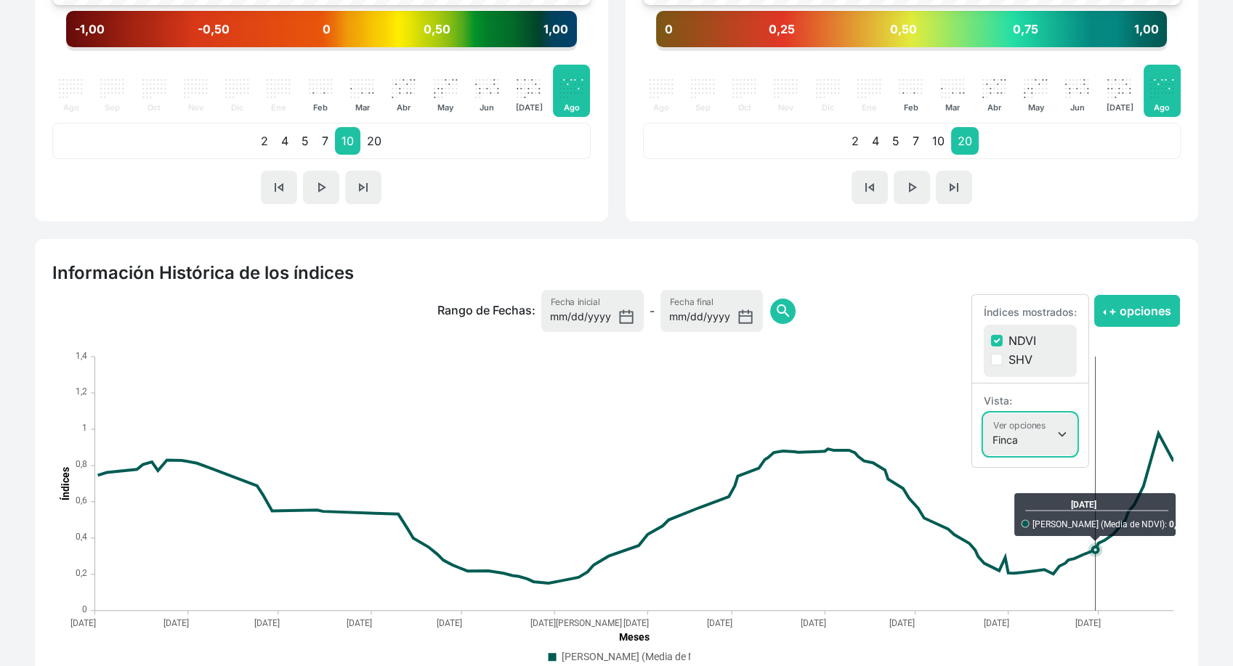
click at [1052, 443] on select "Finca Sectores Finca + Sectores" at bounding box center [1030, 434] width 93 height 42
select select "terrain"
click at [984, 413] on select "Finca Sectores Finca + Sectores" at bounding box center [1030, 434] width 93 height 42
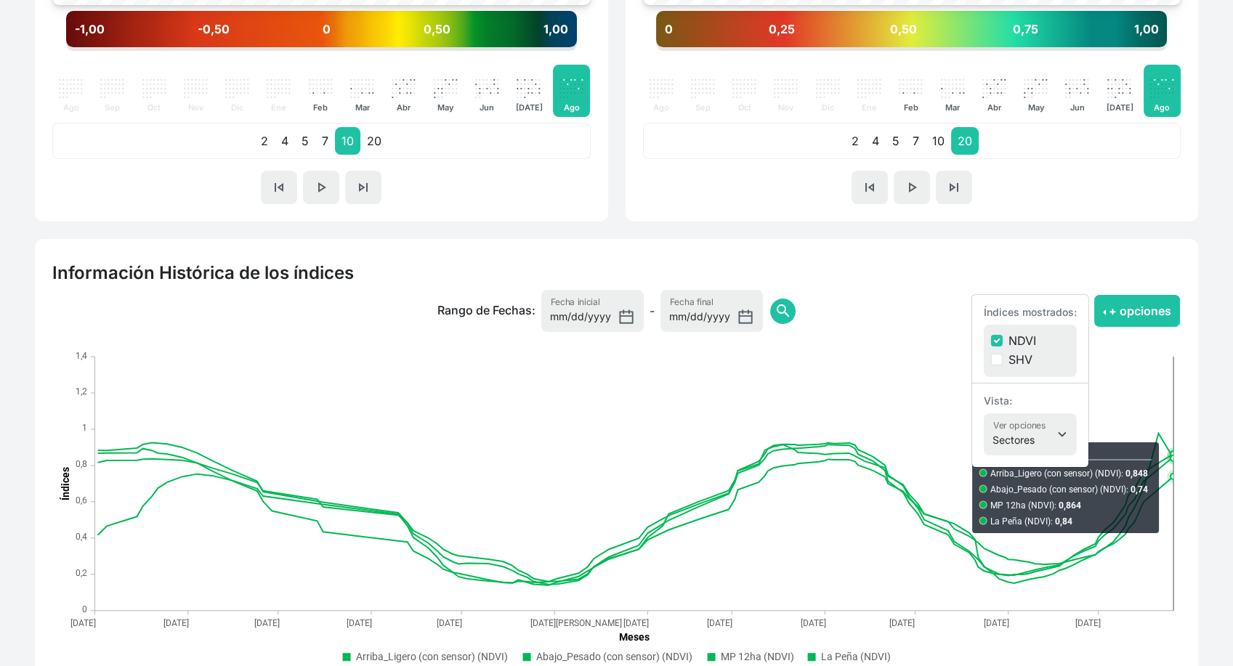
drag, startPoint x: 1200, startPoint y: 429, endPoint x: 1221, endPoint y: 416, distance: 24.6
click at [1221, 416] on div "Mis terrenos / Jorge Aso © Esri | MapLibre Localización 41,96074; -0,31808 Enca…" at bounding box center [616, 3] width 1233 height 1573
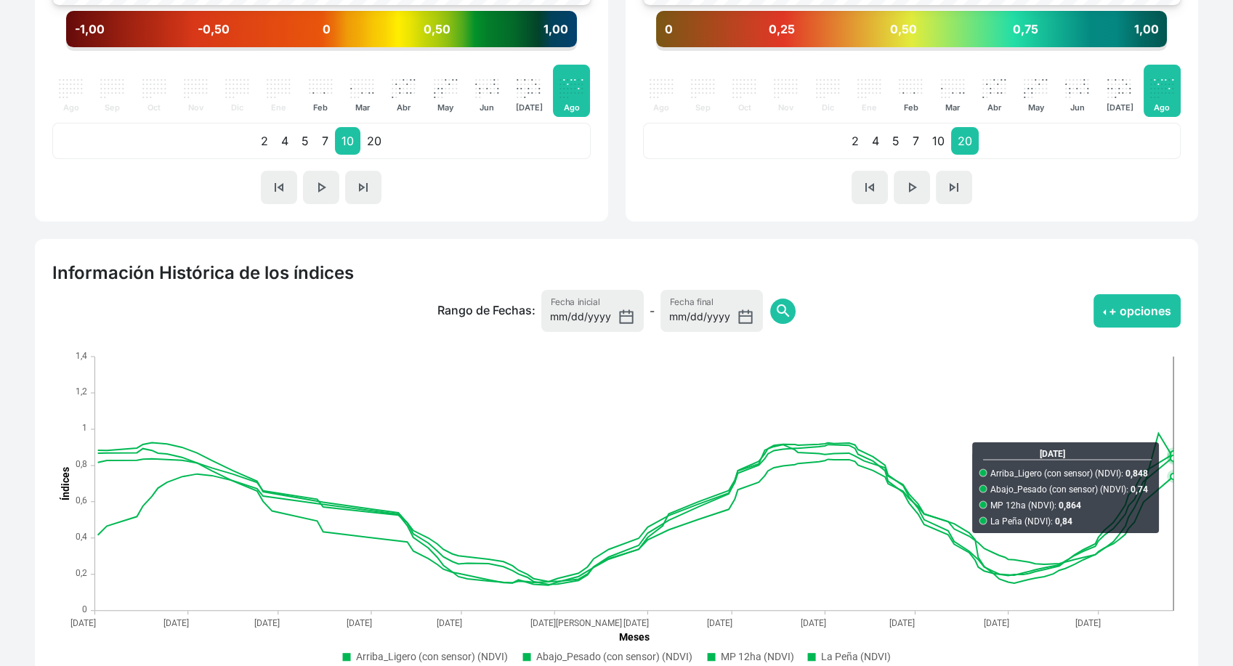
click at [1221, 416] on div "Mis terrenos / Jorge Aso © Esri | MapLibre Localización 41,96074; -0,31808 Enca…" at bounding box center [616, 3] width 1233 height 1573
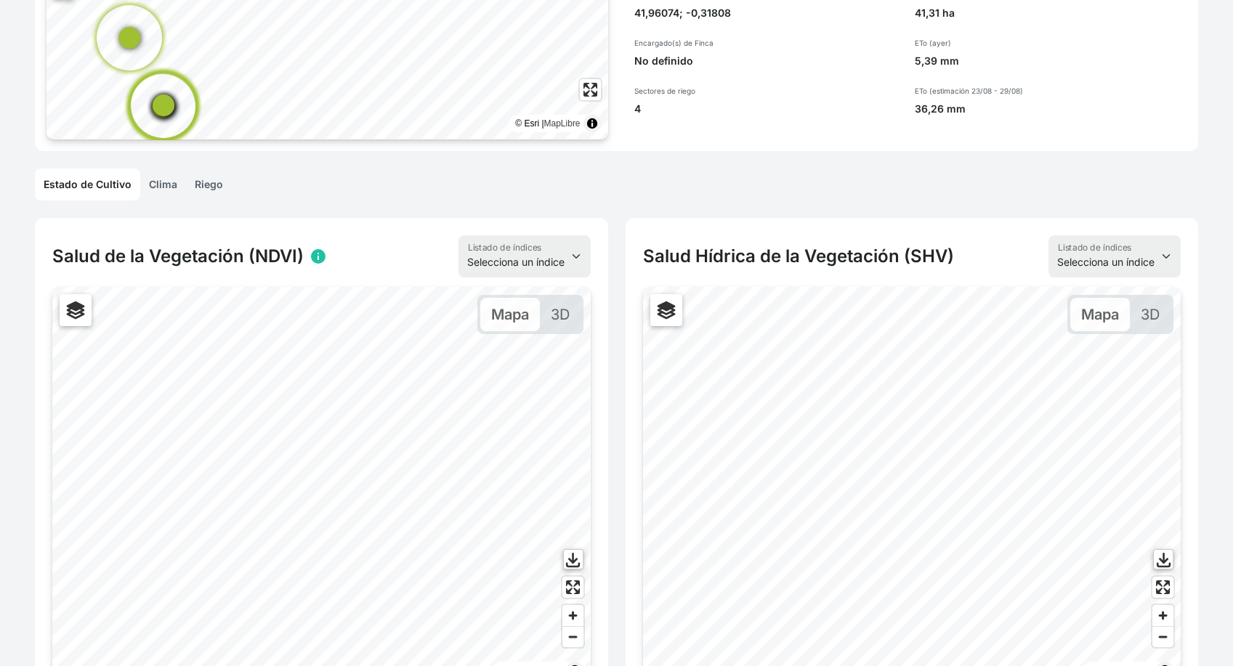
scroll to position [118, 0]
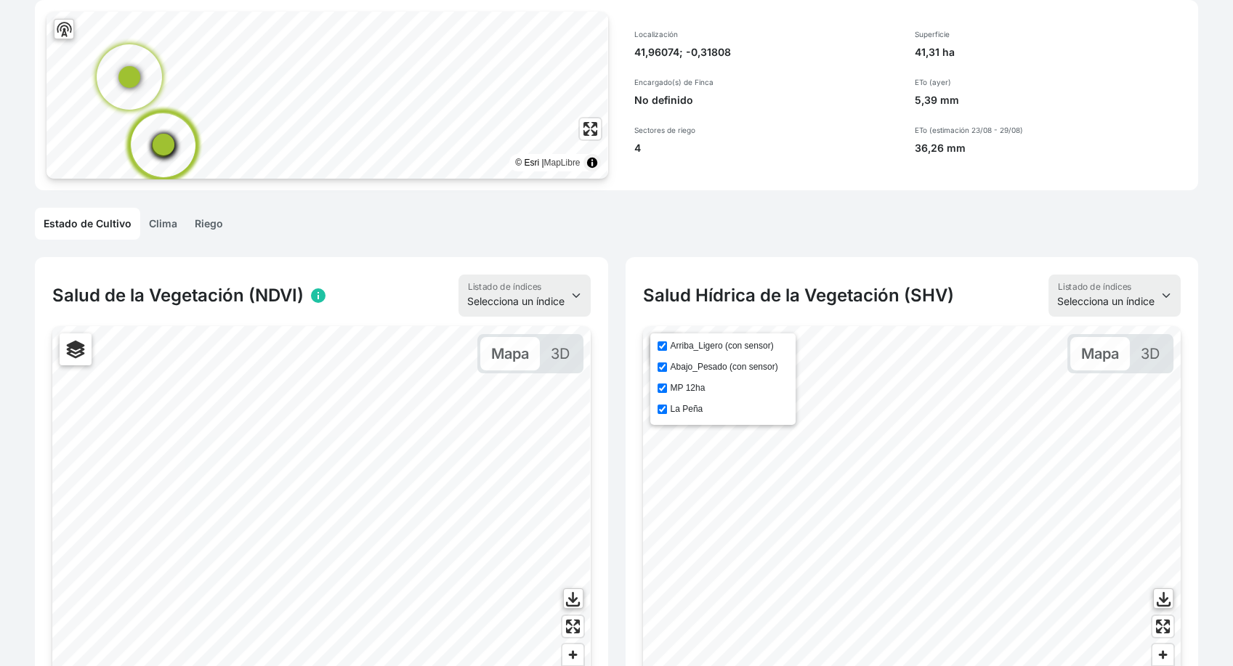
click at [661, 406] on input "La Peña" at bounding box center [662, 409] width 9 height 9
checkbox input "true"
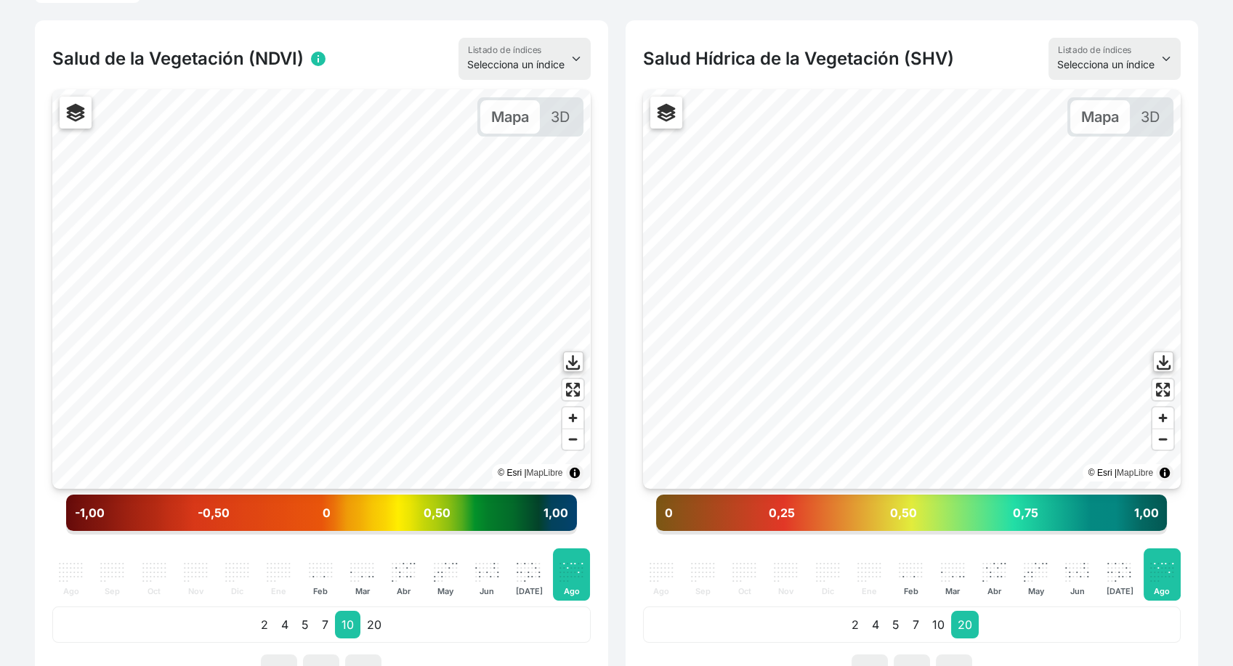
scroll to position [395, 0]
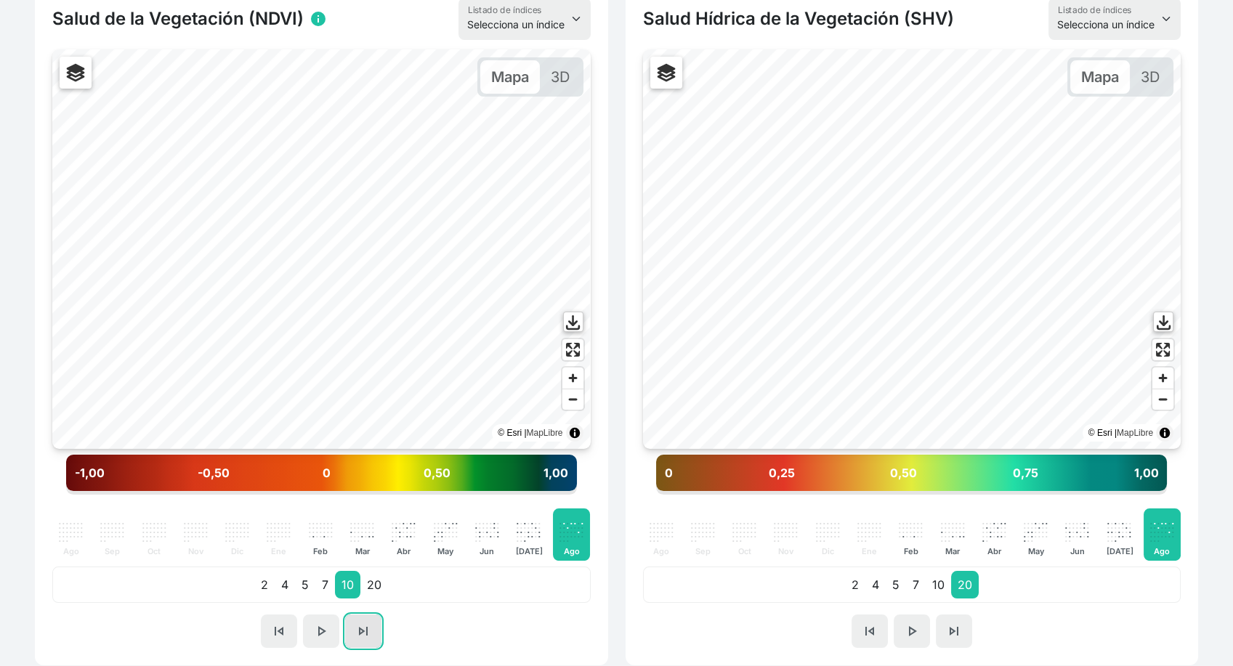
click at [367, 624] on span "skip_next" at bounding box center [363, 631] width 17 height 17
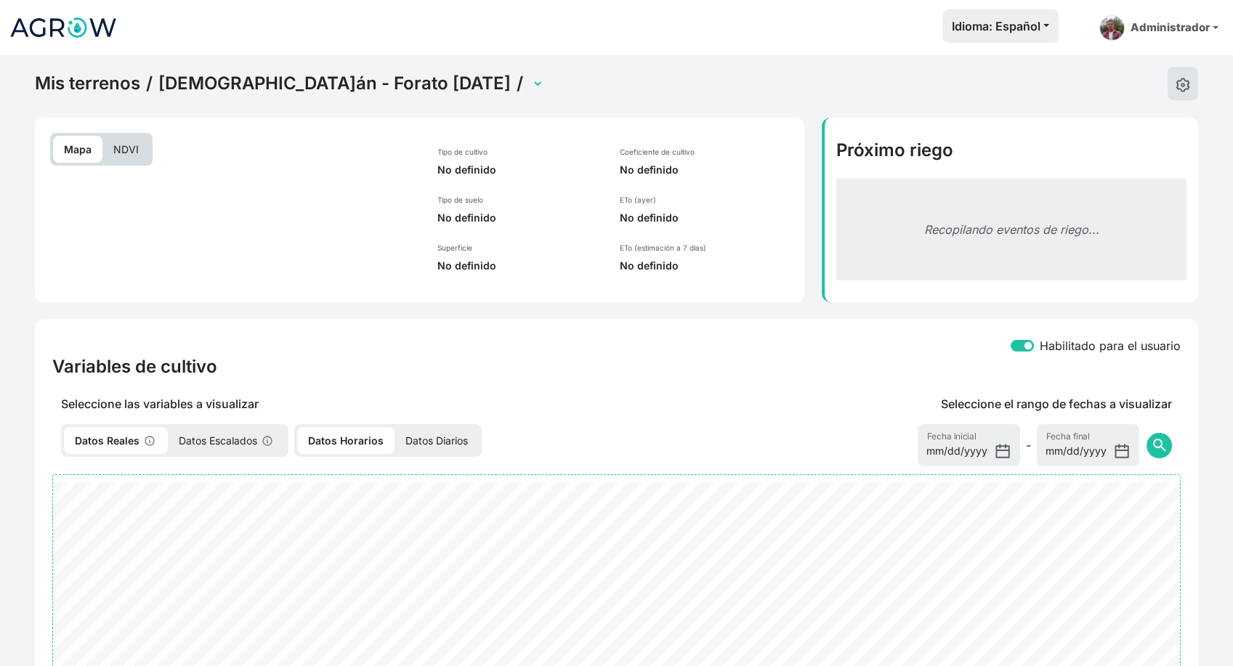
select select "2544"
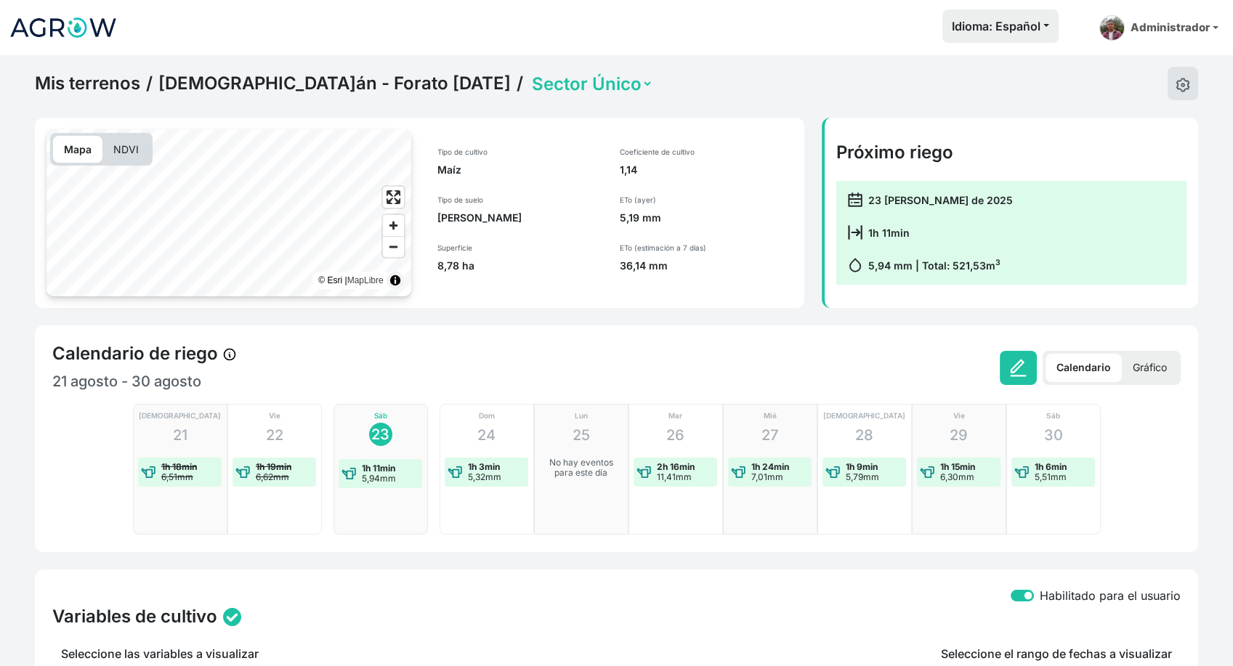
click at [1137, 368] on p "Gráfico" at bounding box center [1150, 368] width 56 height 28
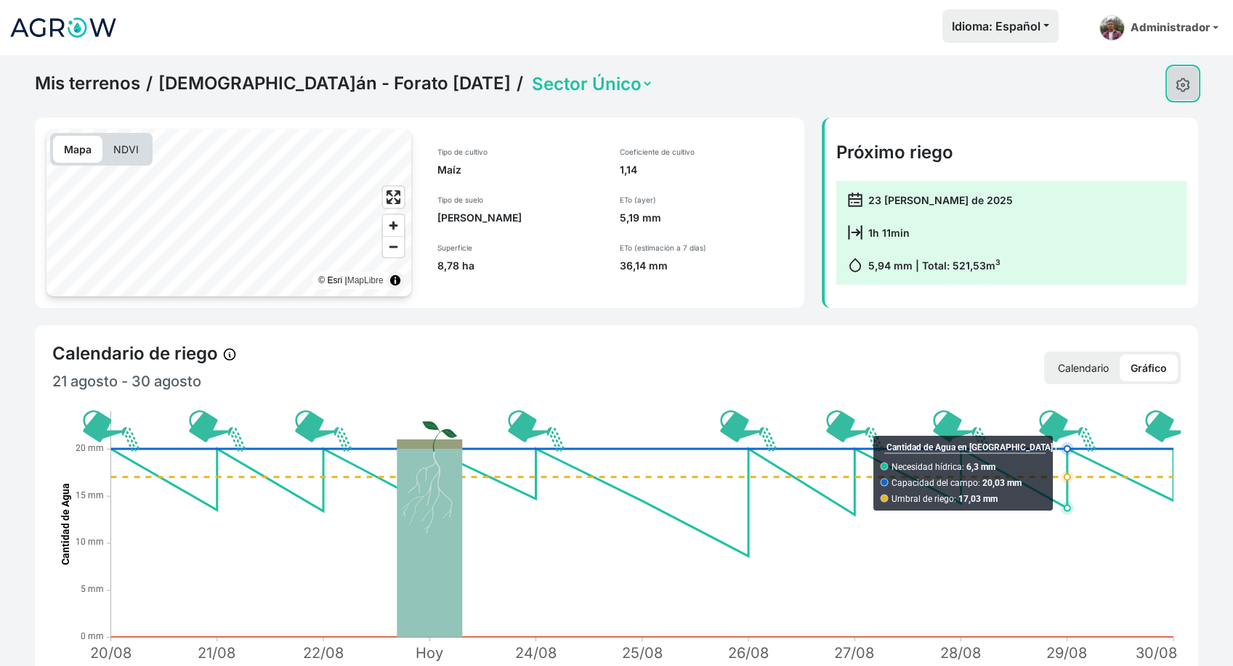
click at [1176, 84] on img at bounding box center [1183, 85] width 15 height 15
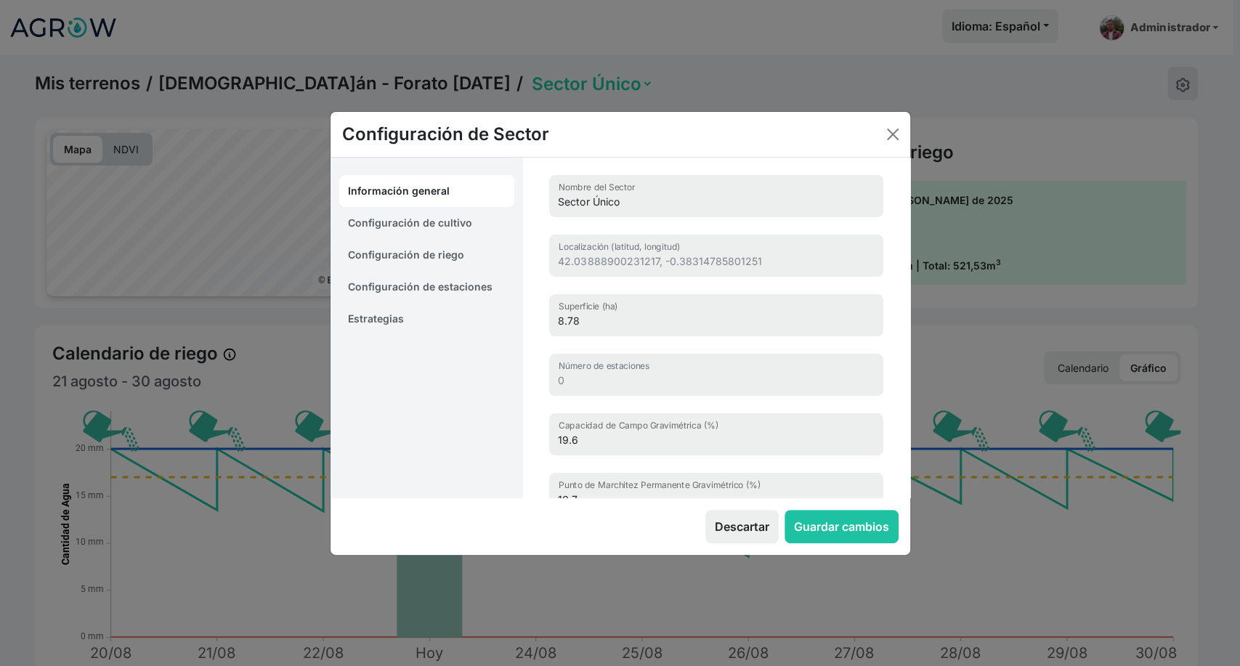
click at [419, 310] on link "Estrategias" at bounding box center [427, 319] width 176 height 32
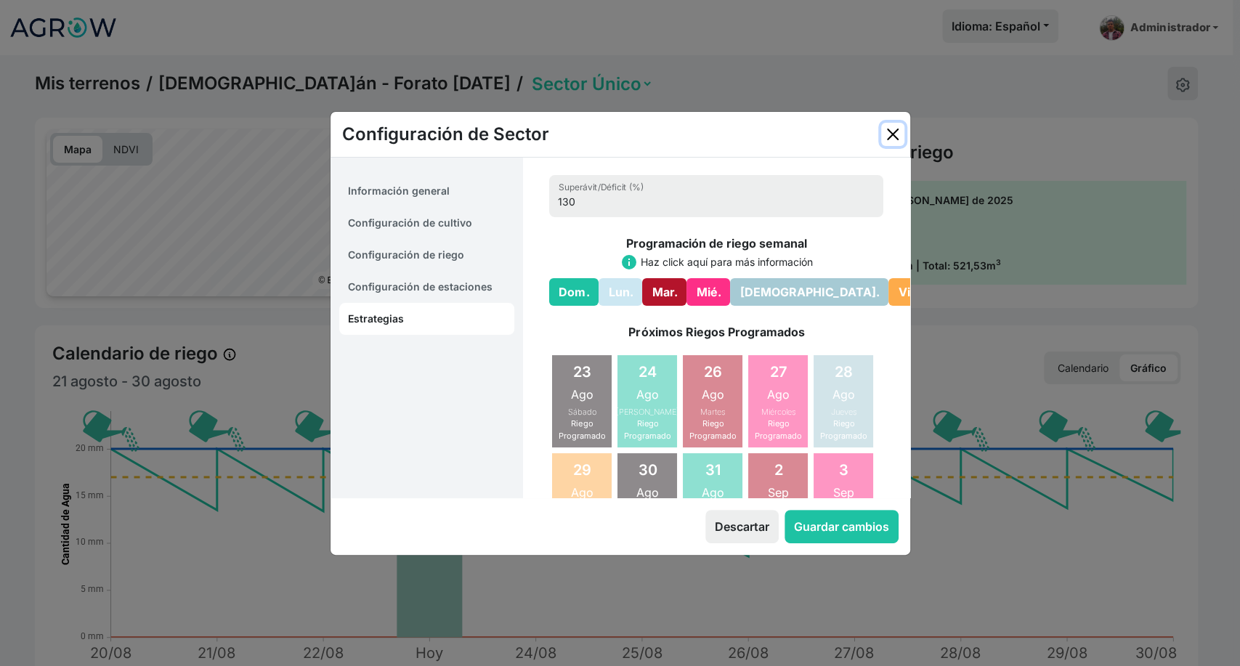
click at [894, 129] on button "Close" at bounding box center [892, 134] width 23 height 23
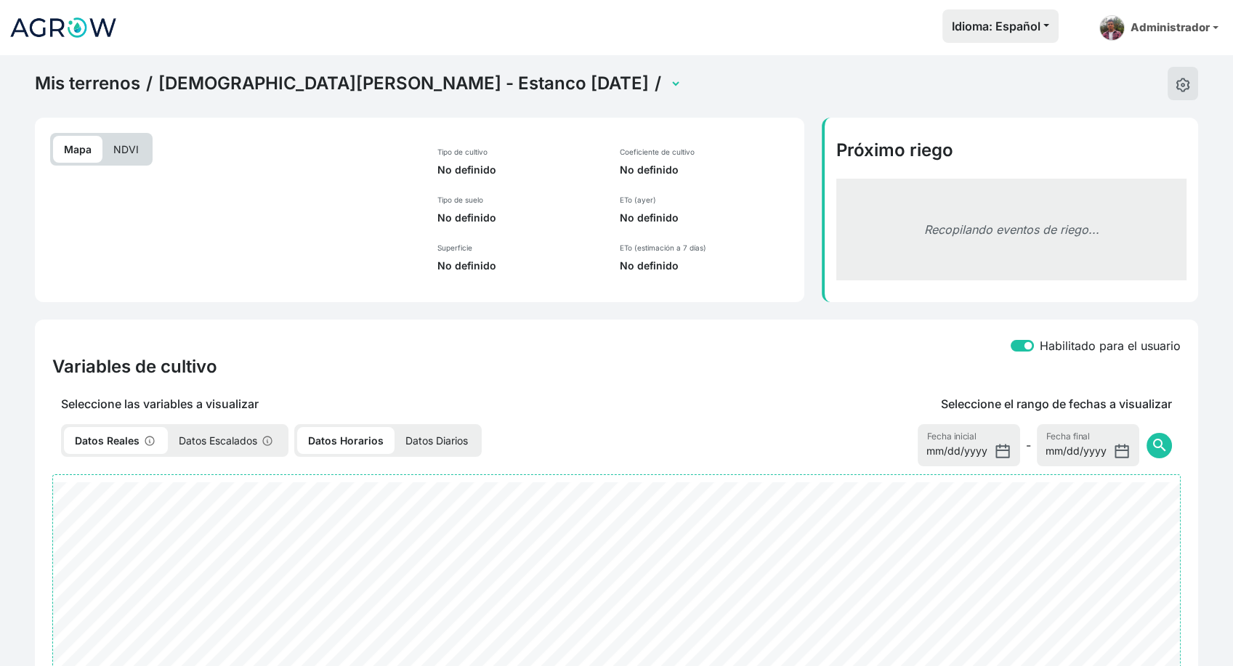
select select "2748"
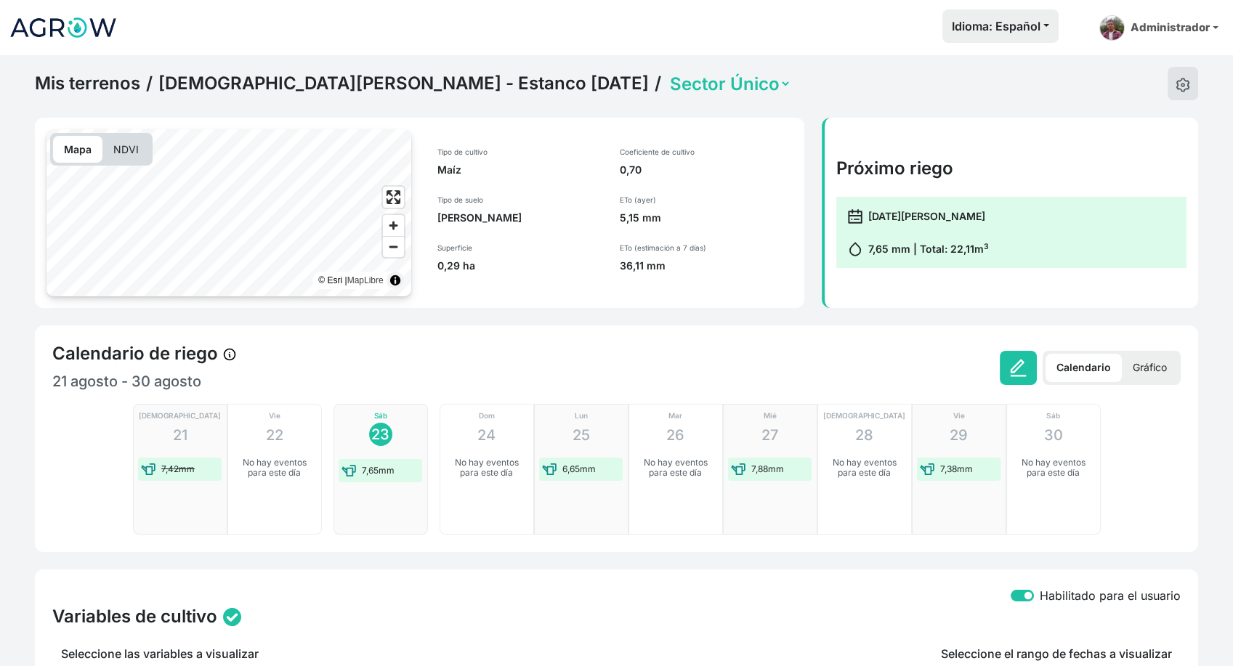
click at [1158, 363] on p "Gráfico" at bounding box center [1150, 368] width 56 height 28
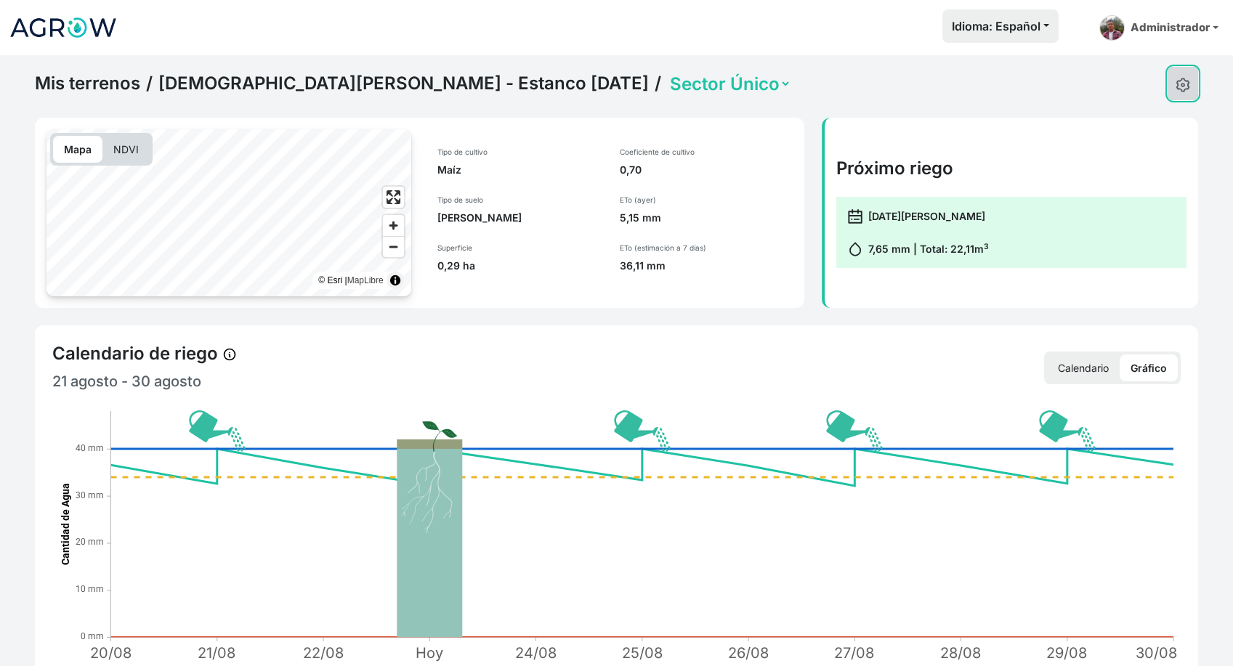
click at [1183, 85] on img at bounding box center [1183, 85] width 15 height 15
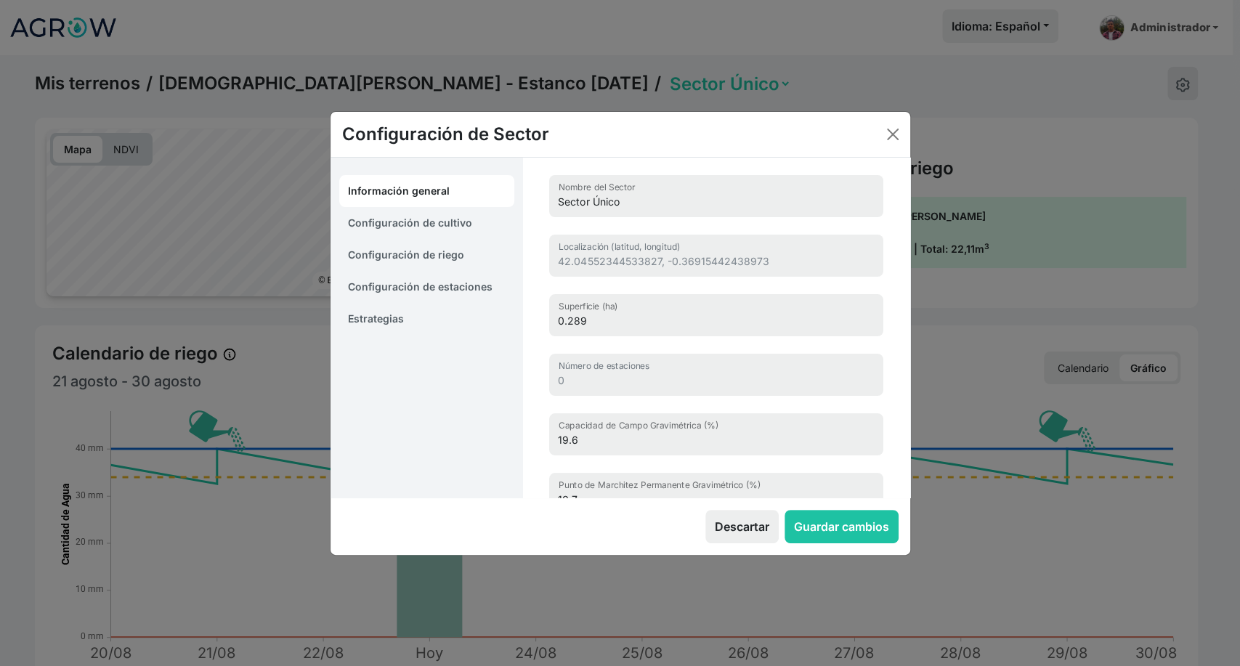
click at [404, 320] on link "Estrategias" at bounding box center [427, 319] width 176 height 32
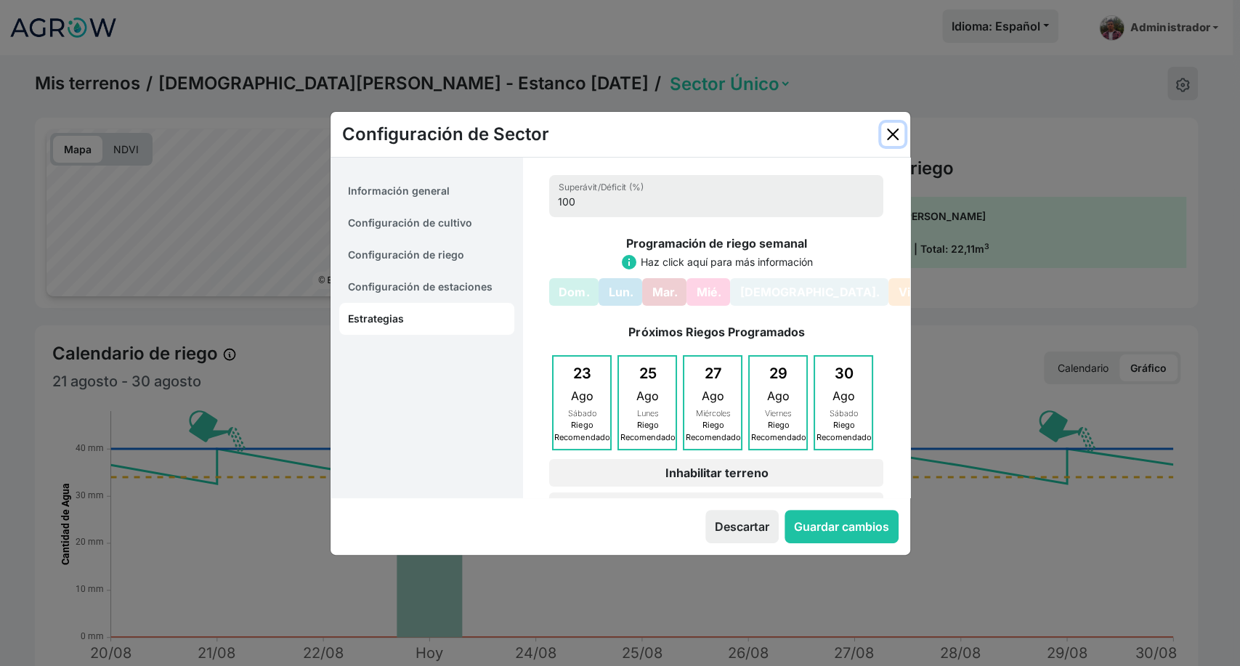
click at [892, 141] on button "Close" at bounding box center [892, 134] width 23 height 23
select select "12"
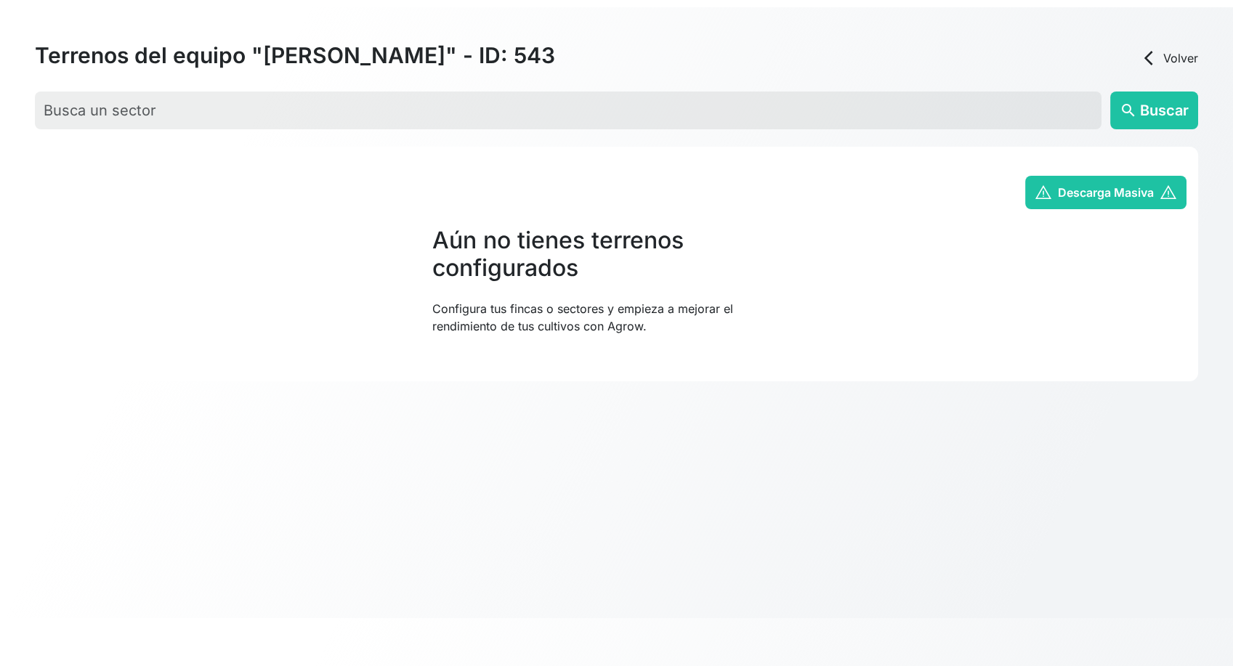
scroll to position [55, 0]
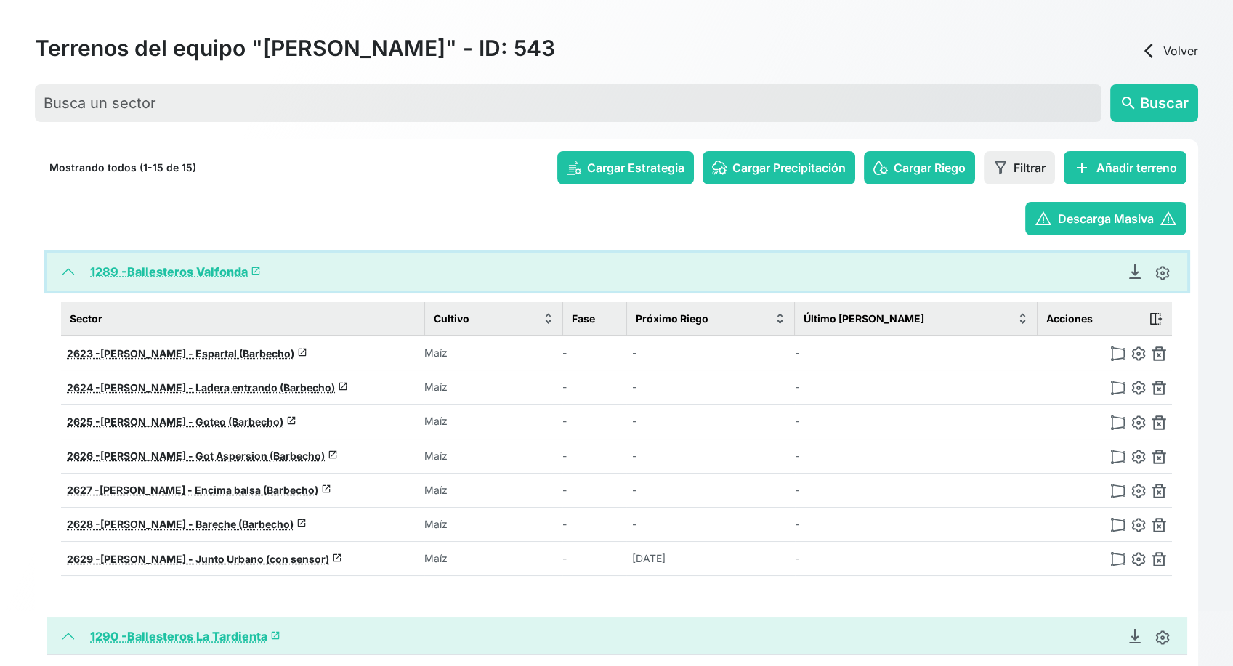
click at [58, 269] on button "1289 - [PERSON_NAME] Valfonda launch" at bounding box center [617, 272] width 1141 height 38
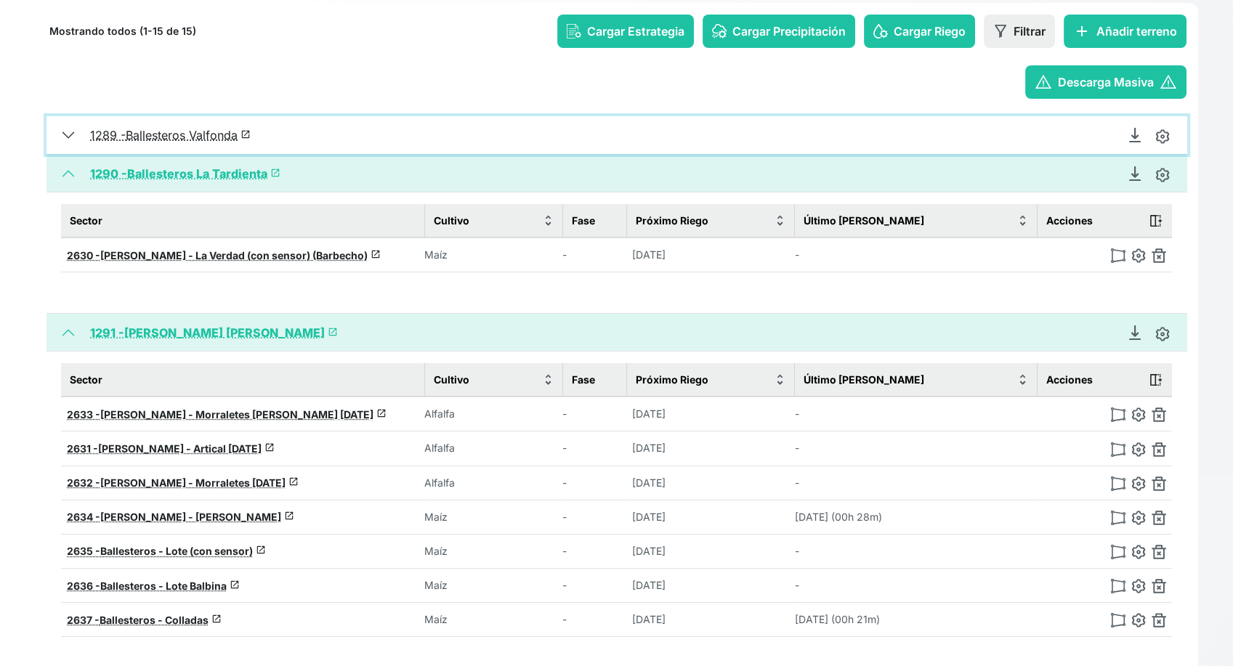
scroll to position [243, 0]
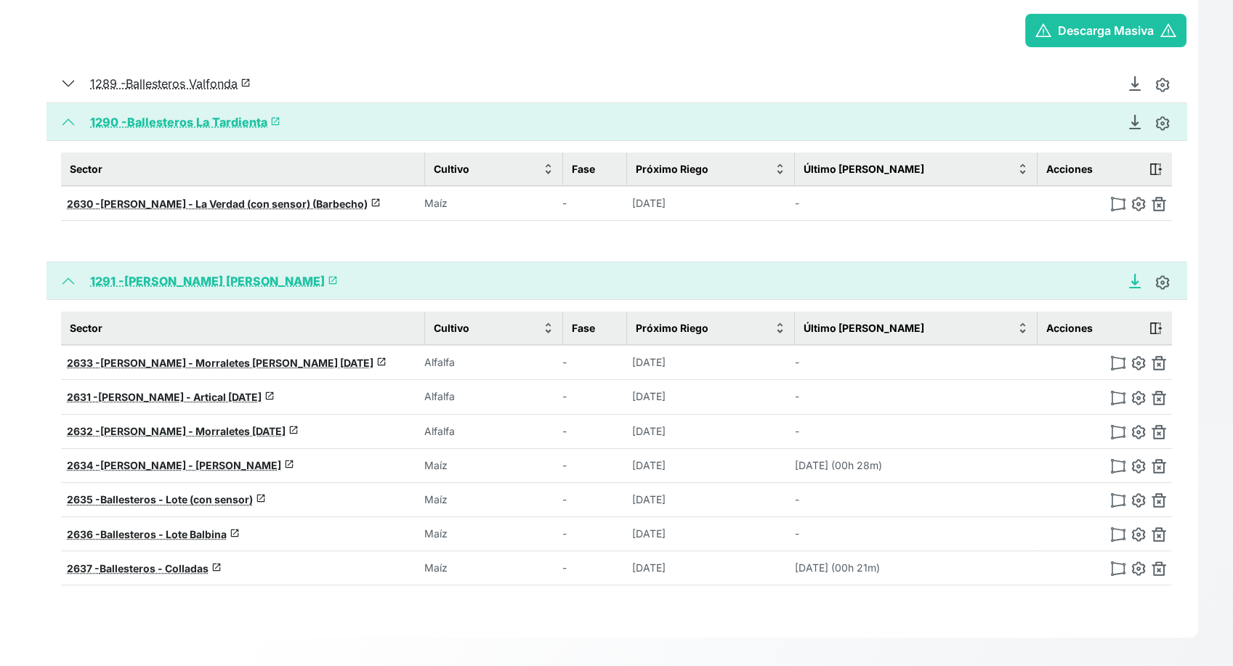
click at [1133, 281] on icon "Descargar Recomendación de Riego en PDF" at bounding box center [1135, 280] width 6 height 10
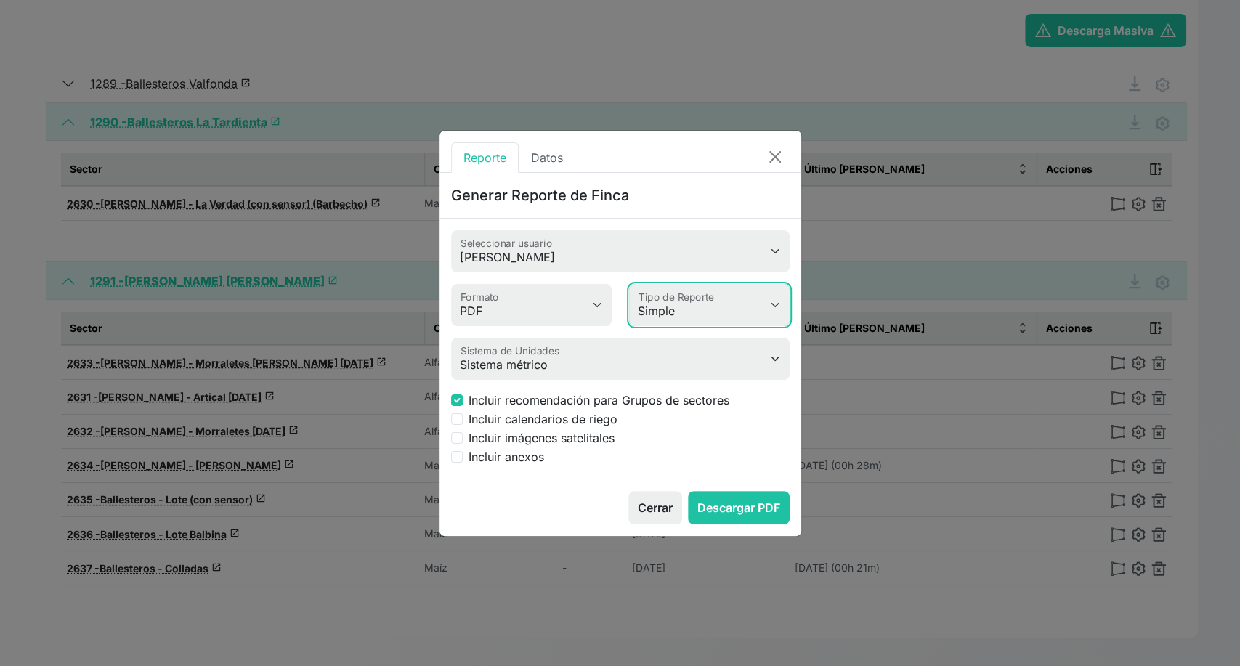
click at [693, 305] on select "Simple Avanzado" at bounding box center [709, 305] width 161 height 42
select select "advanced"
click at [629, 284] on select "Simple Avanzado" at bounding box center [709, 305] width 161 height 42
click at [459, 438] on input "Incluir imágenes satelitales" at bounding box center [457, 438] width 12 height 12
checkbox input "true"
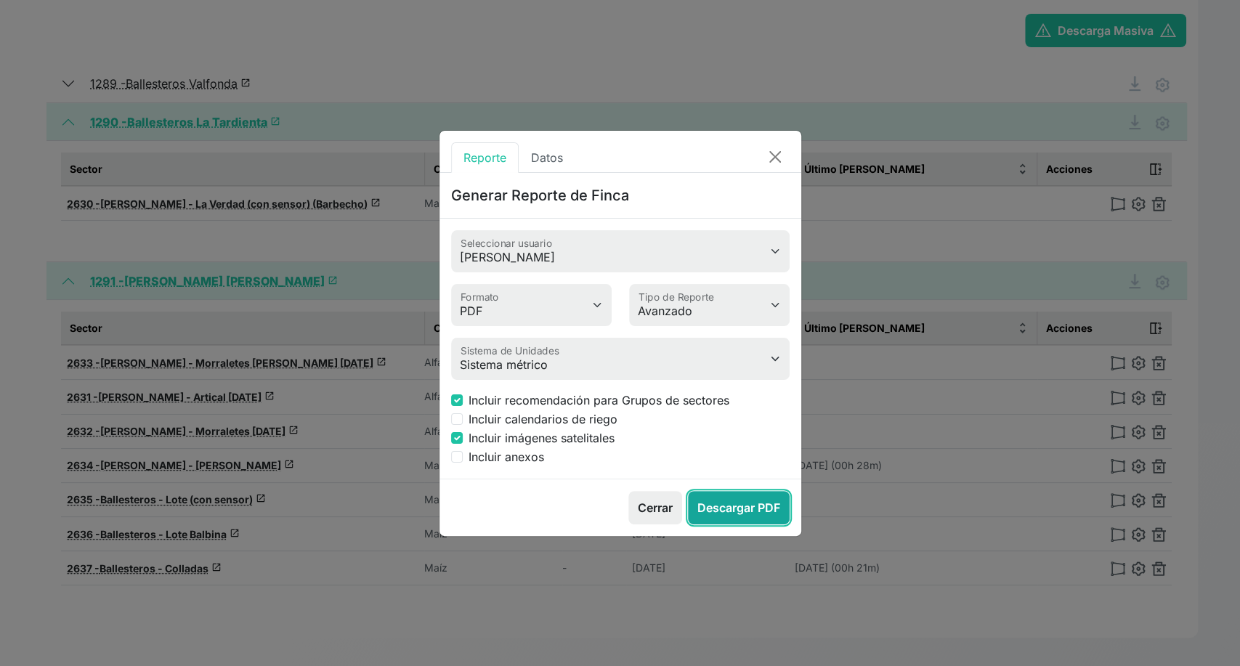
click at [737, 518] on button "Descargar PDF" at bounding box center [739, 507] width 102 height 33
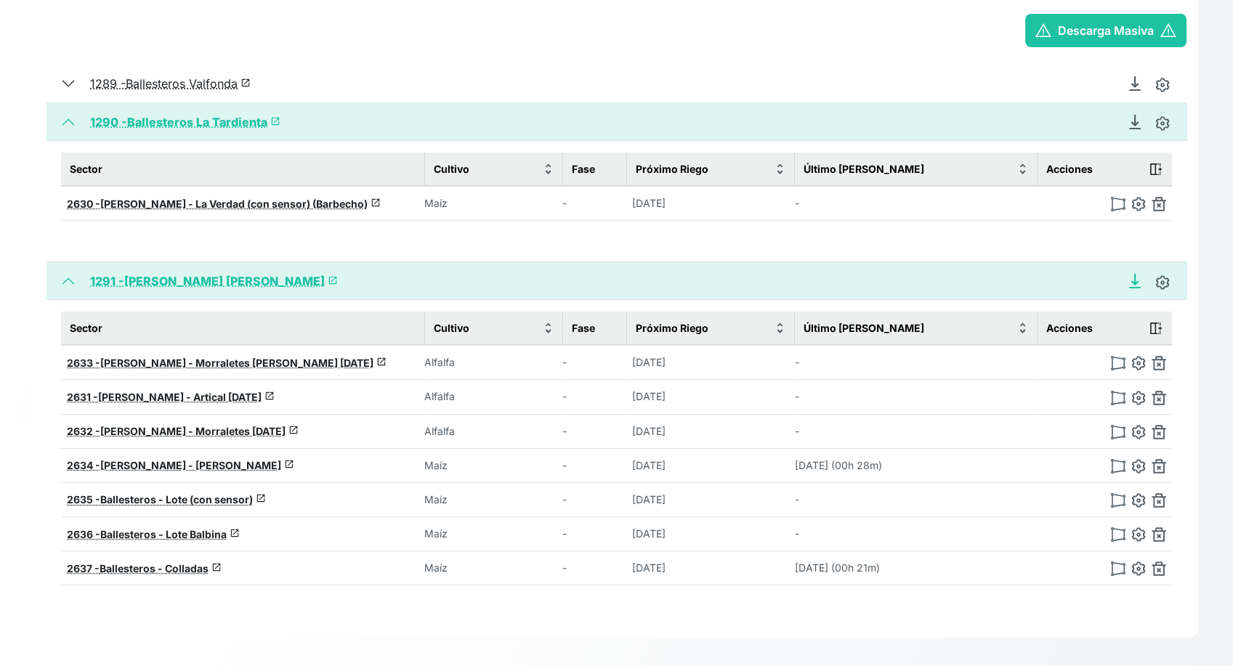
click at [1134, 281] on icon "Descargar Recomendación de Riego en PDF" at bounding box center [1135, 280] width 6 height 10
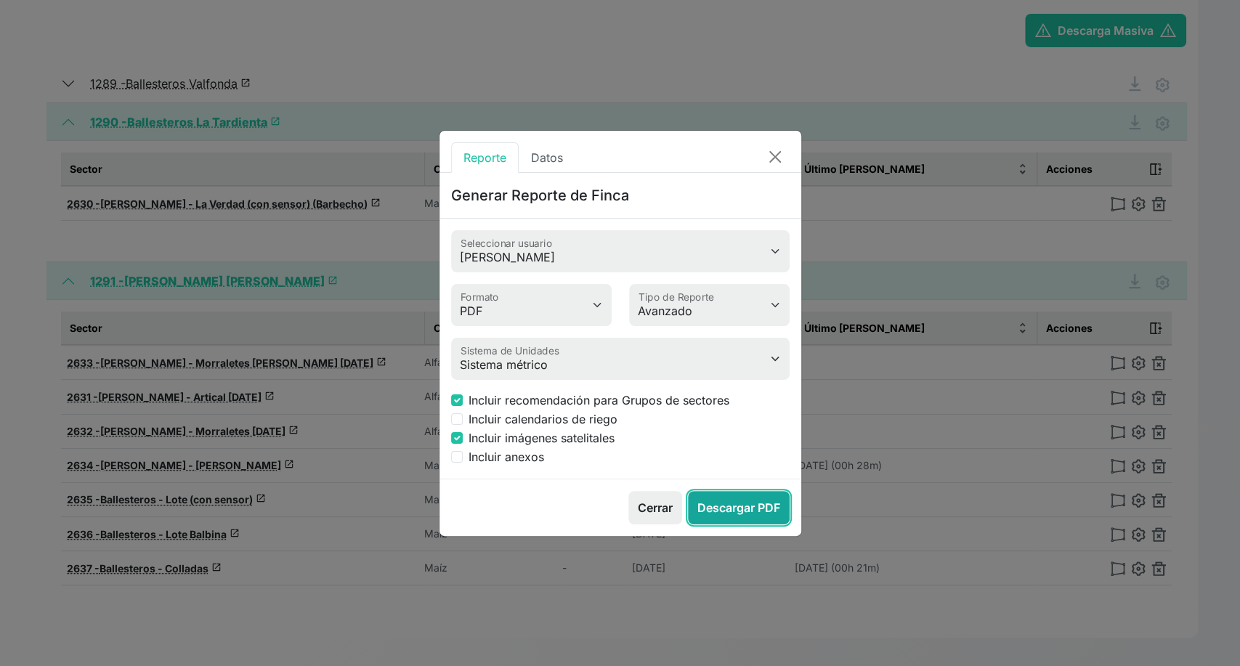
click at [757, 506] on button "Descargar PDF" at bounding box center [739, 507] width 102 height 33
